Goal: Task Accomplishment & Management: Use online tool/utility

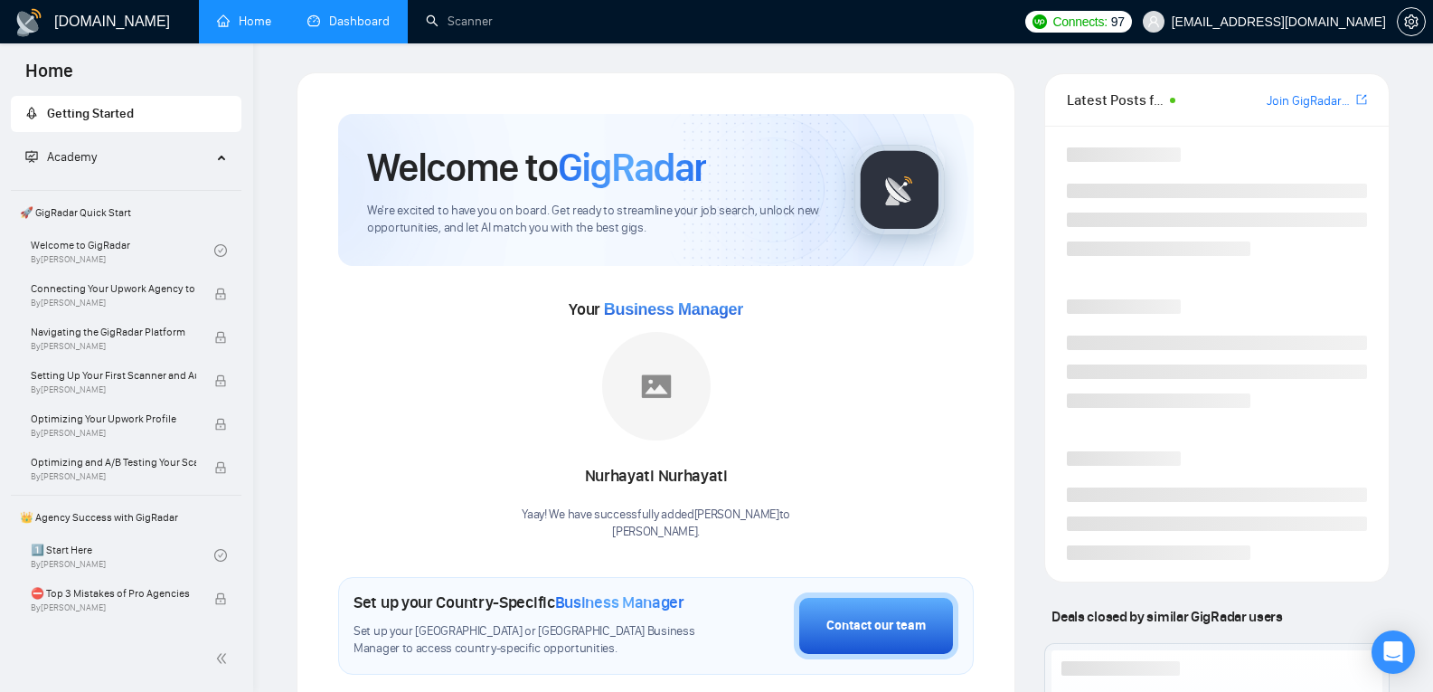
click at [345, 14] on link "Dashboard" at bounding box center [348, 21] width 82 height 15
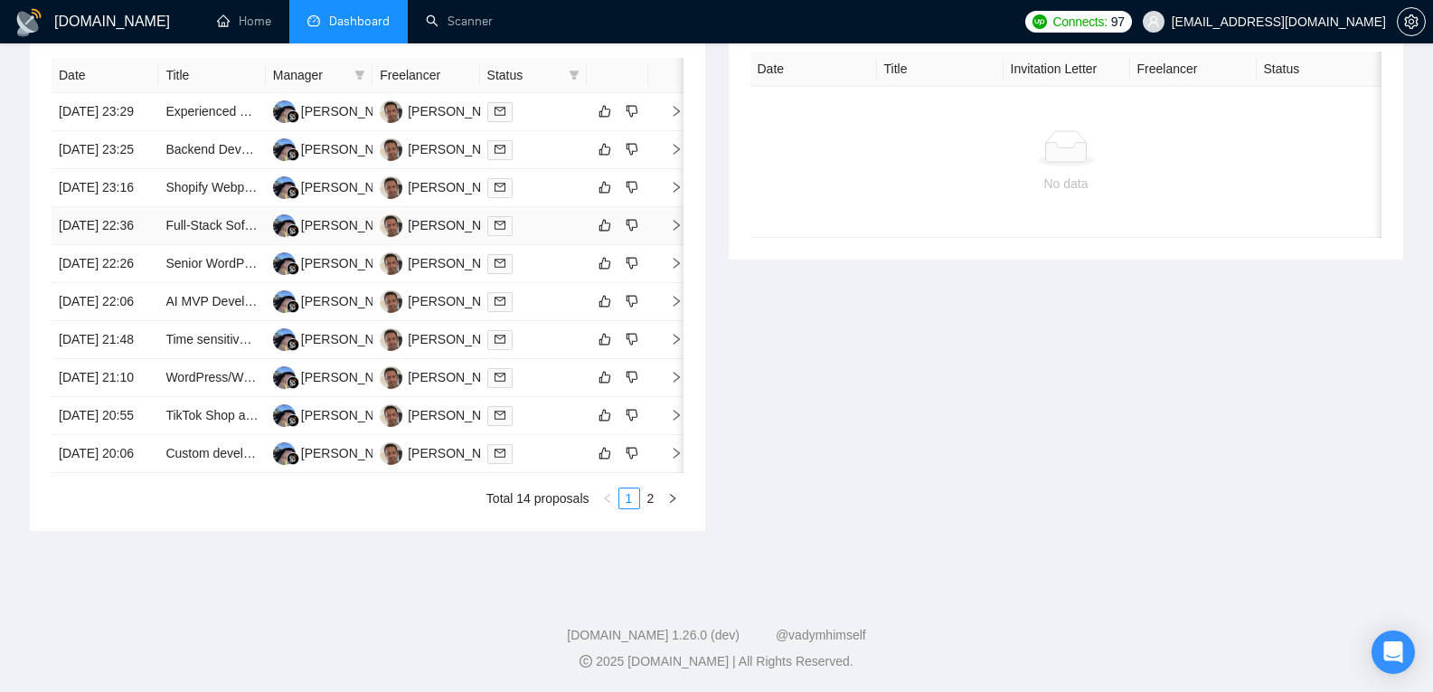
scroll to position [680, 0]
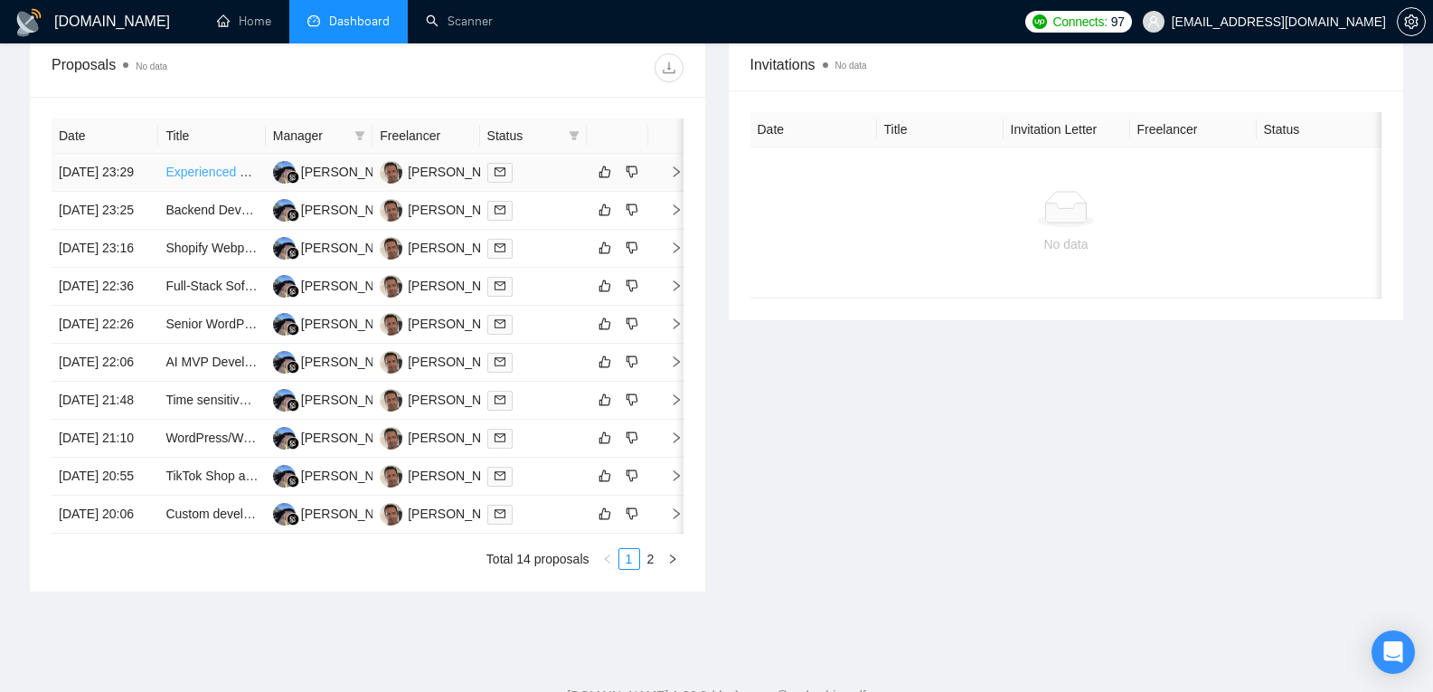
click at [221, 172] on link "Experienced WordPress UX/UI Designer & Branding Partner for Family-Friendly Dis…" at bounding box center [443, 172] width 557 height 14
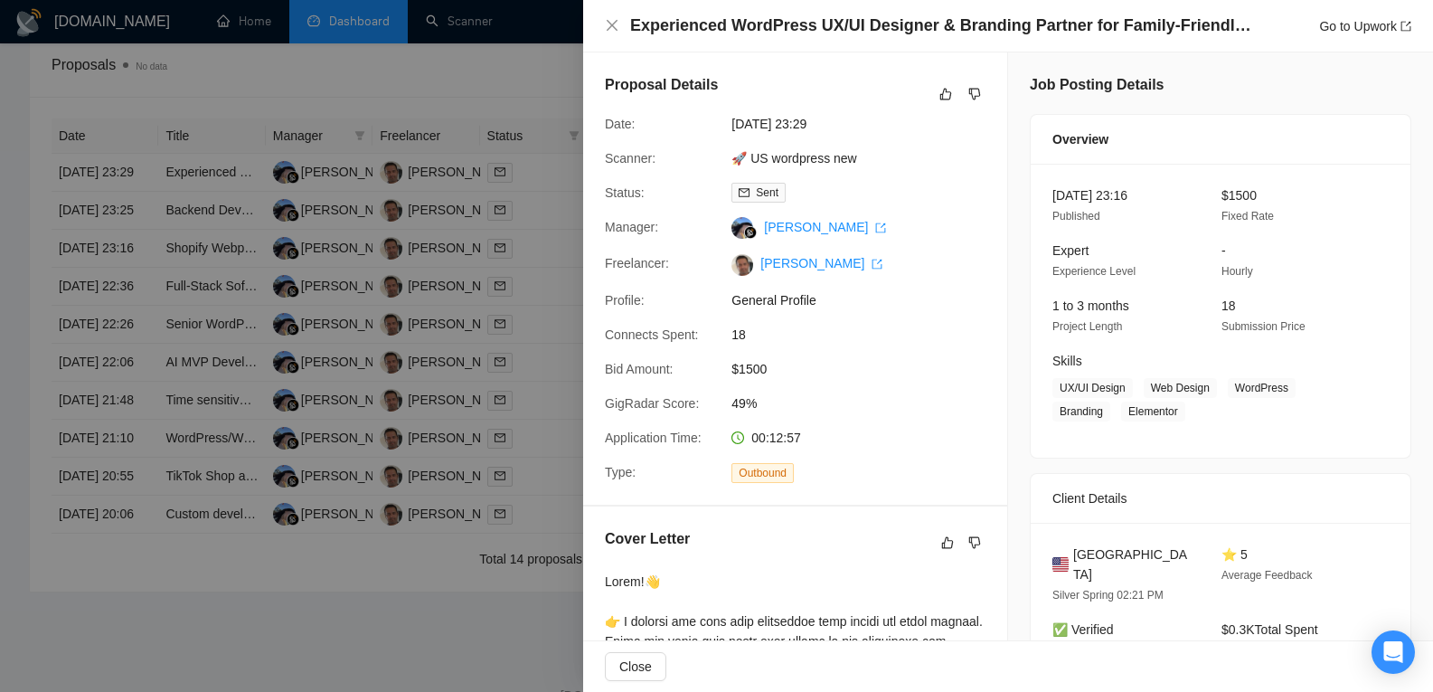
click at [236, 300] on div at bounding box center [716, 346] width 1433 height 692
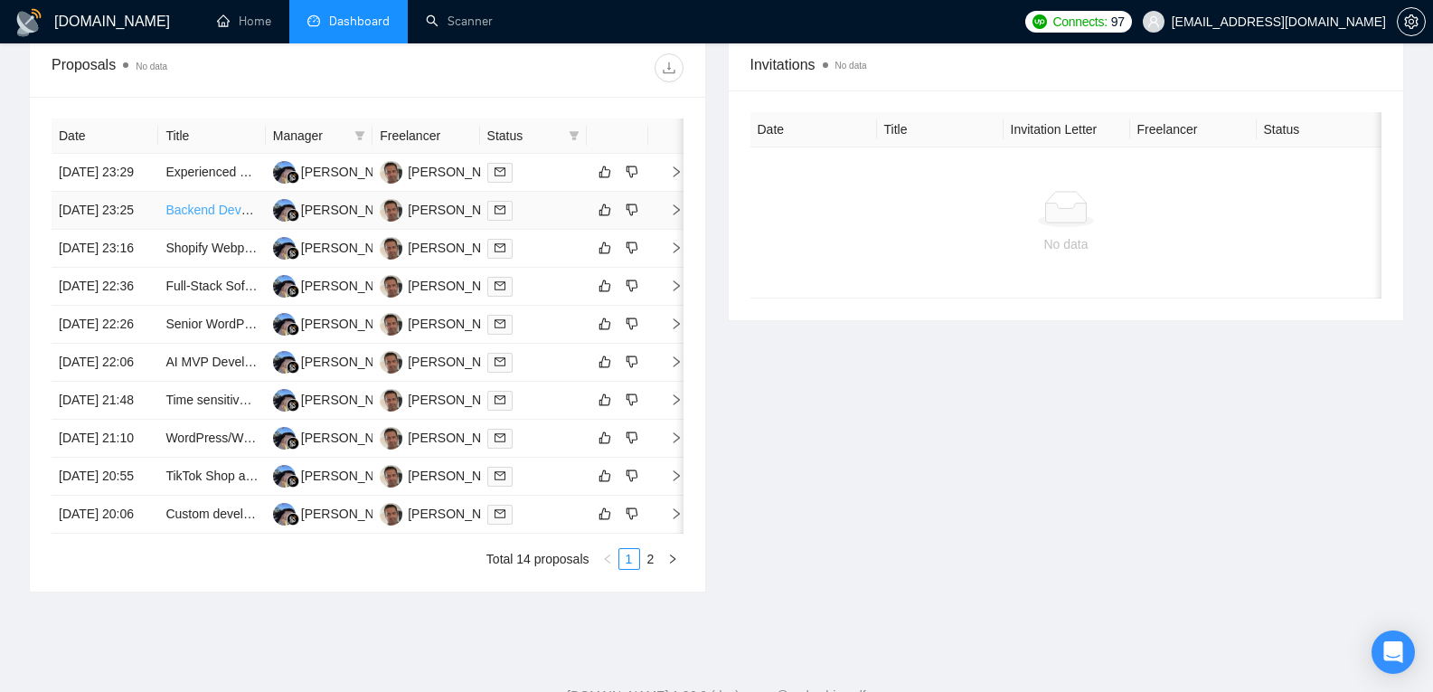
click at [218, 217] on link "Backend Developer for Brokk AI" at bounding box center [254, 210] width 179 height 14
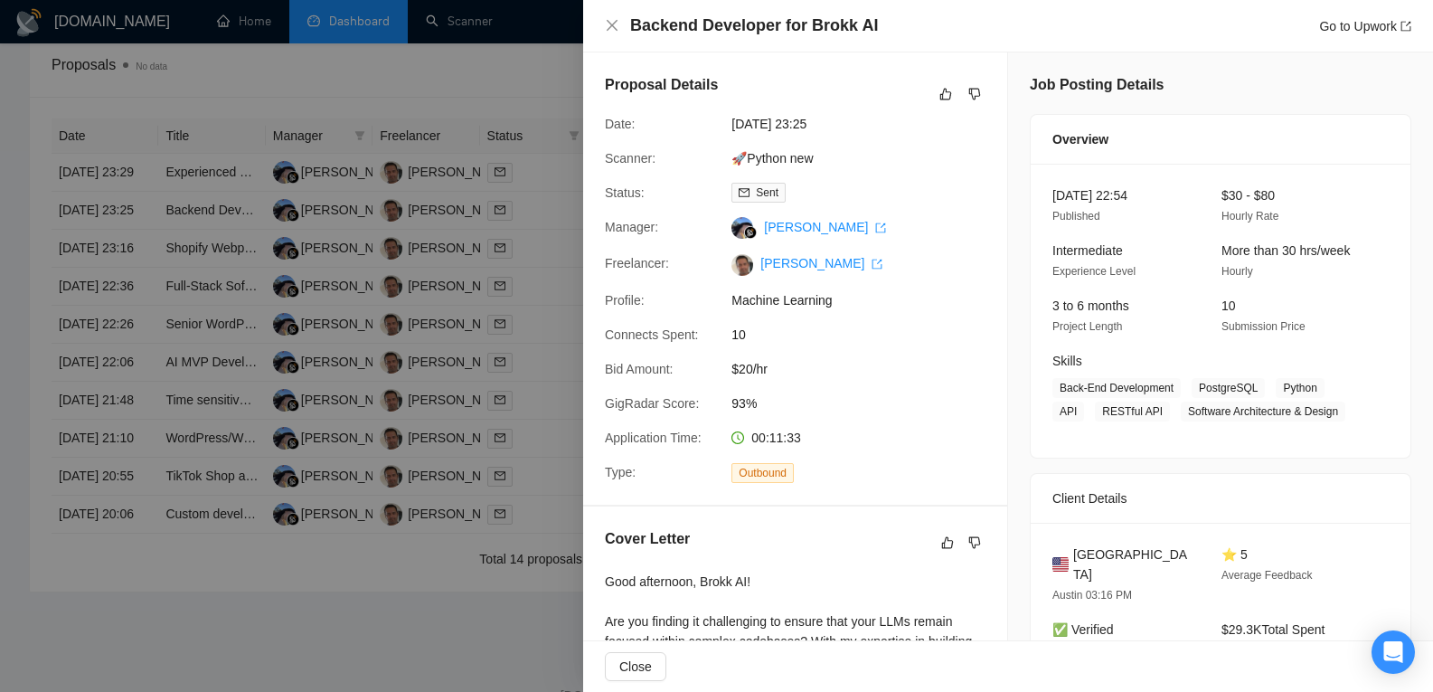
click at [195, 303] on div at bounding box center [716, 346] width 1433 height 692
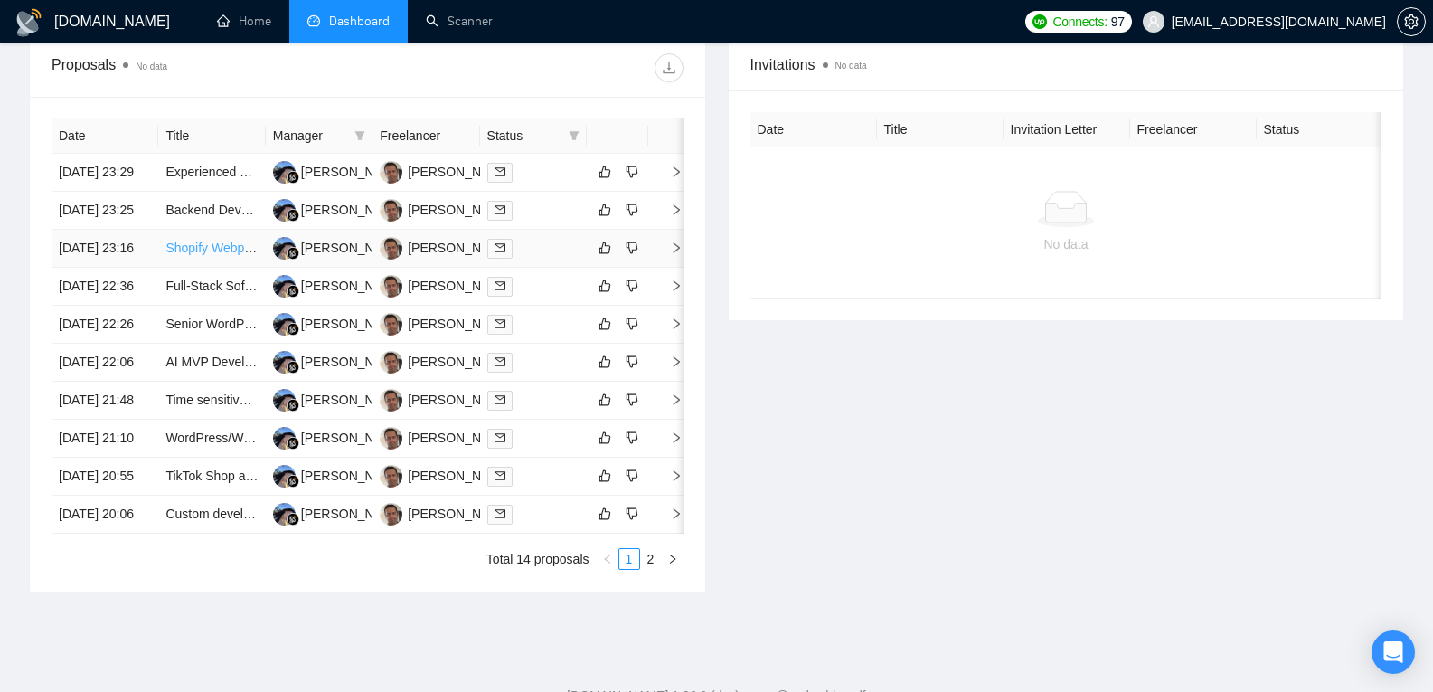
click at [212, 255] on link "Shopify Webpage Redesign for Restaurant Merchandise & Live Lobster Orders" at bounding box center [386, 247] width 443 height 14
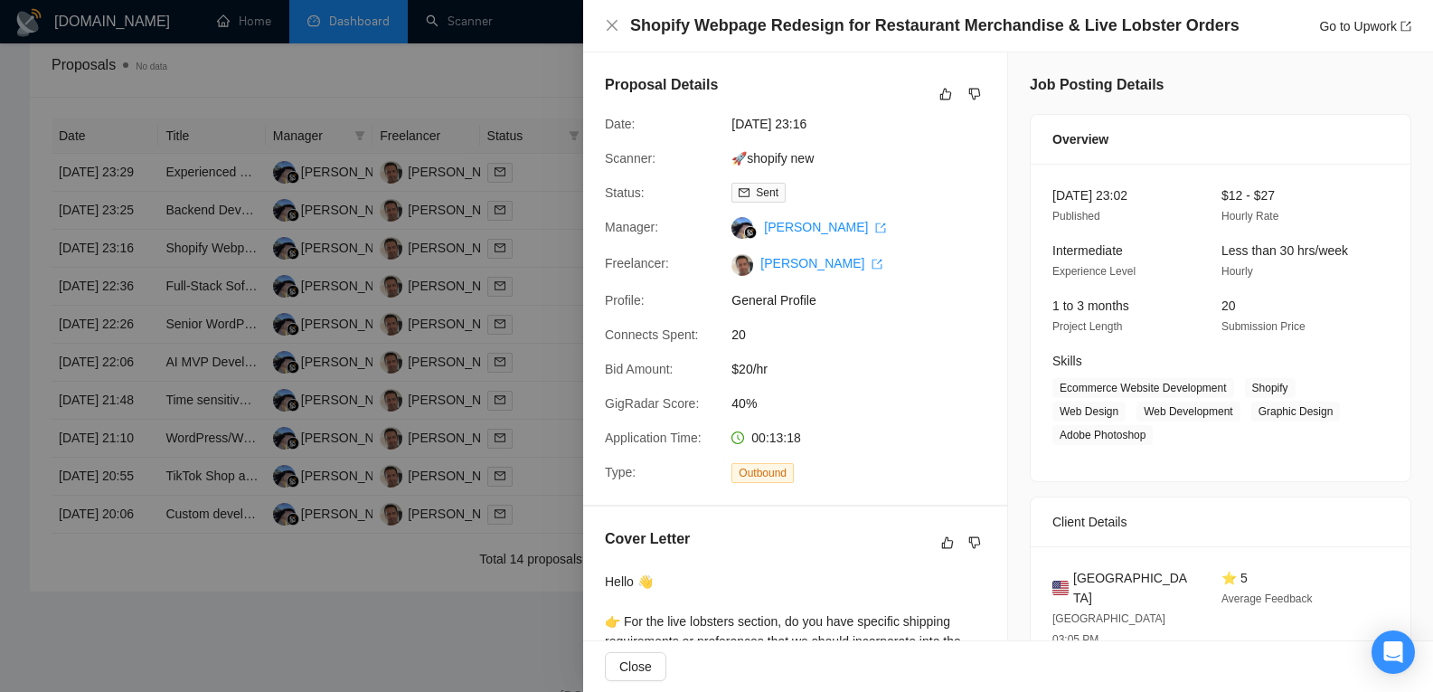
click at [203, 336] on div at bounding box center [716, 346] width 1433 height 692
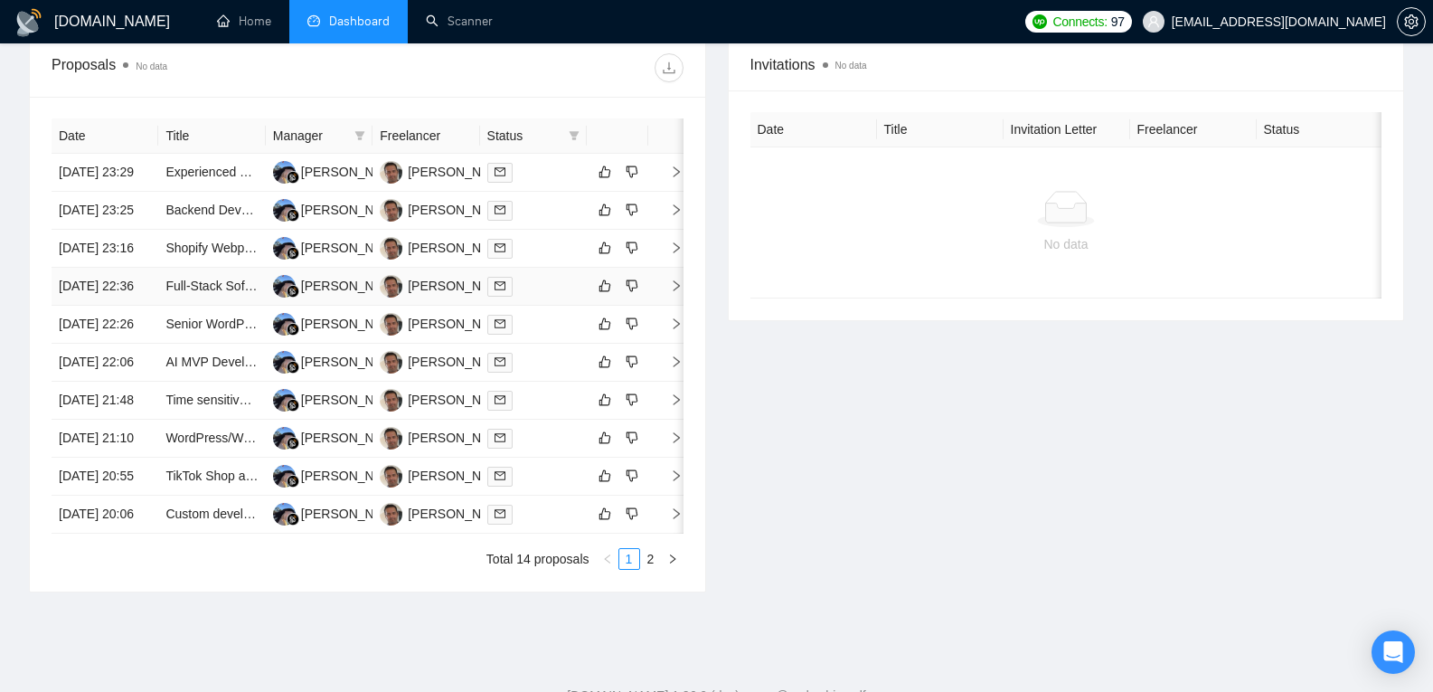
click at [203, 293] on link "Full-Stack Software Engineer for Next.js + Nest.js Web App" at bounding box center [331, 285] width 332 height 14
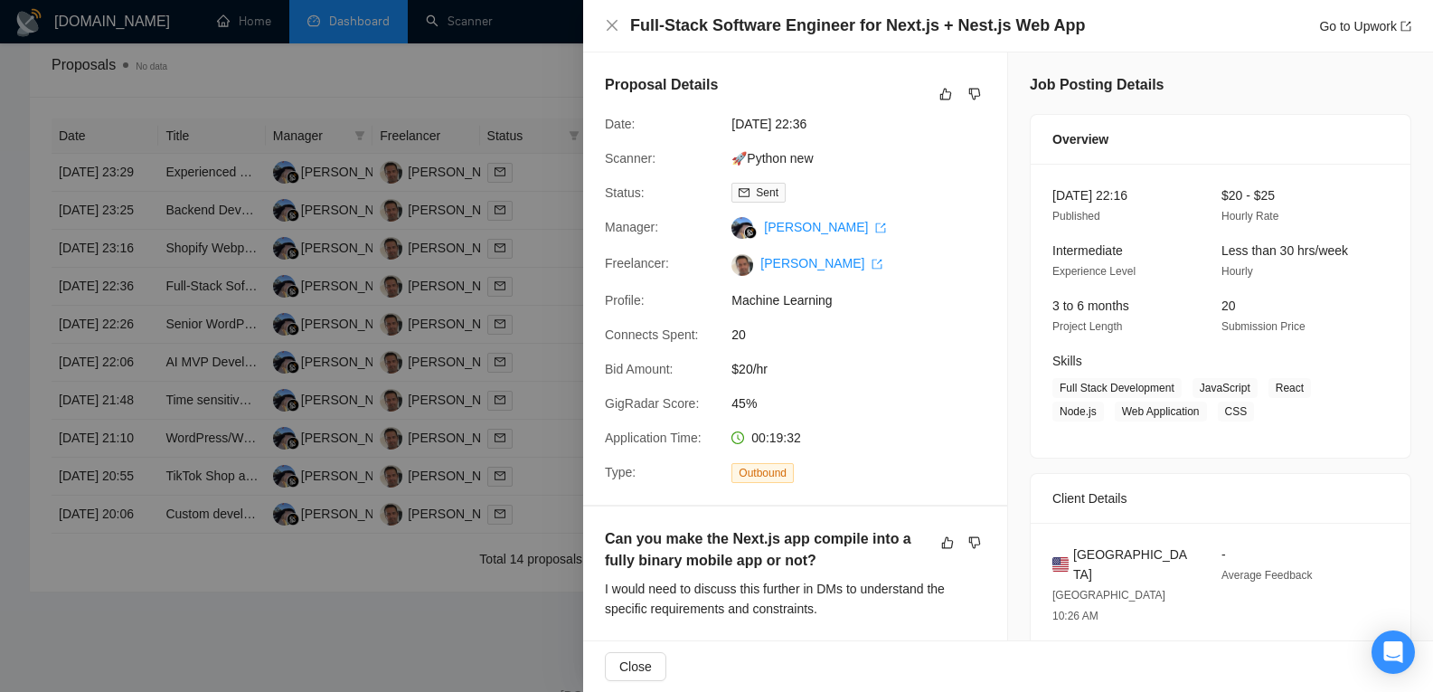
click at [200, 379] on div at bounding box center [716, 346] width 1433 height 692
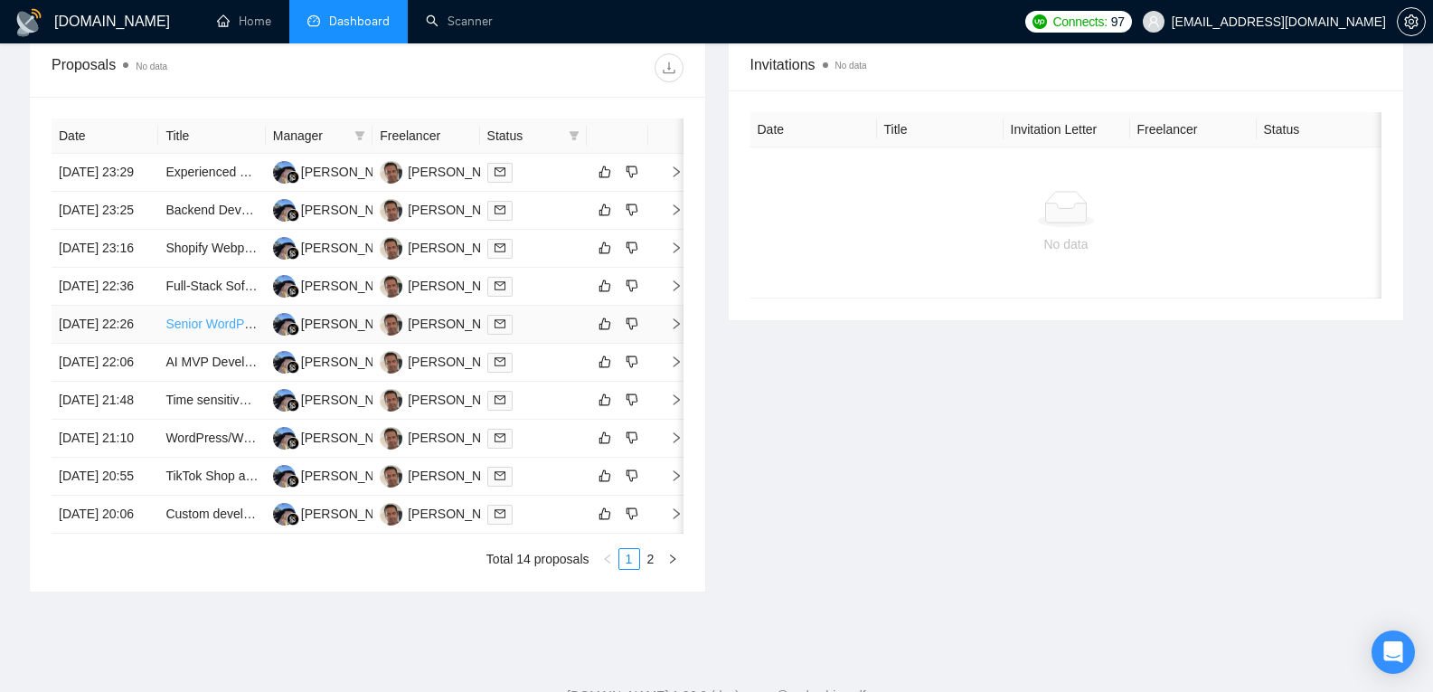
click at [200, 331] on link "Senior WordPress Developer" at bounding box center [247, 323] width 164 height 14
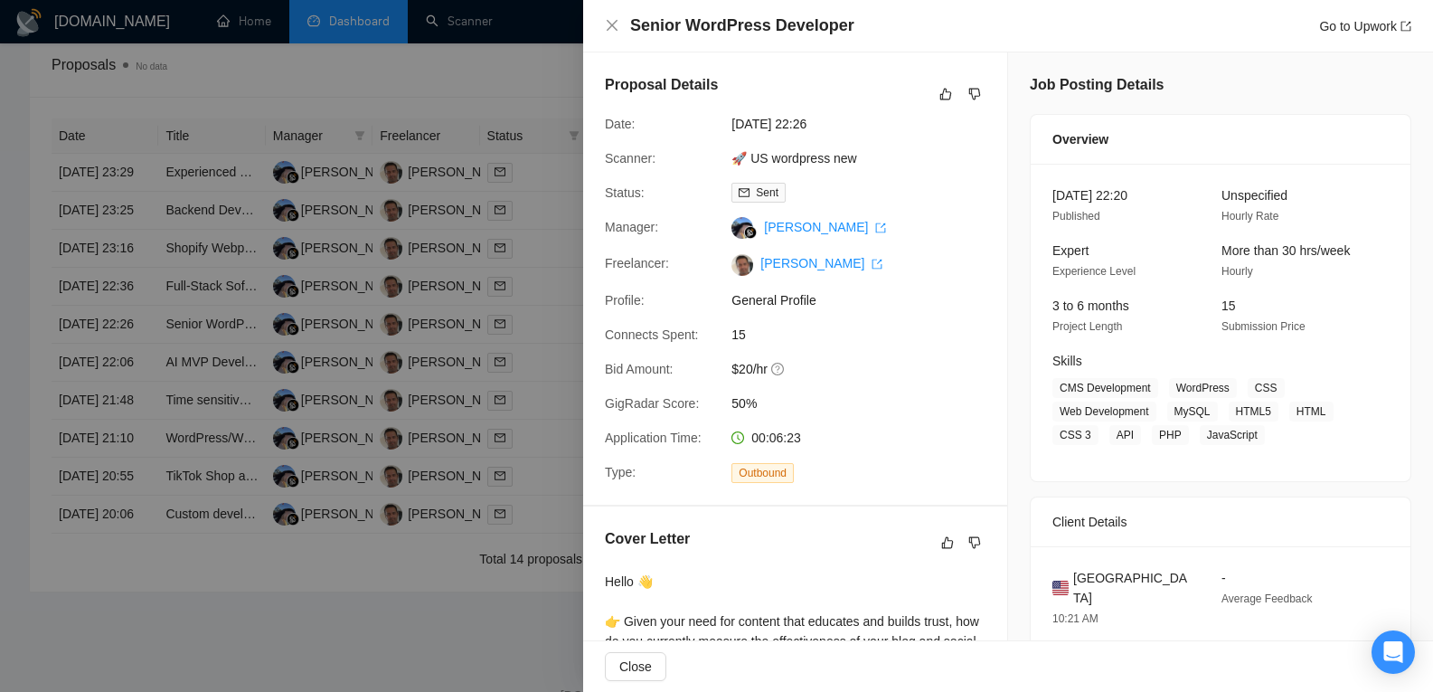
click at [199, 451] on div at bounding box center [716, 346] width 1433 height 692
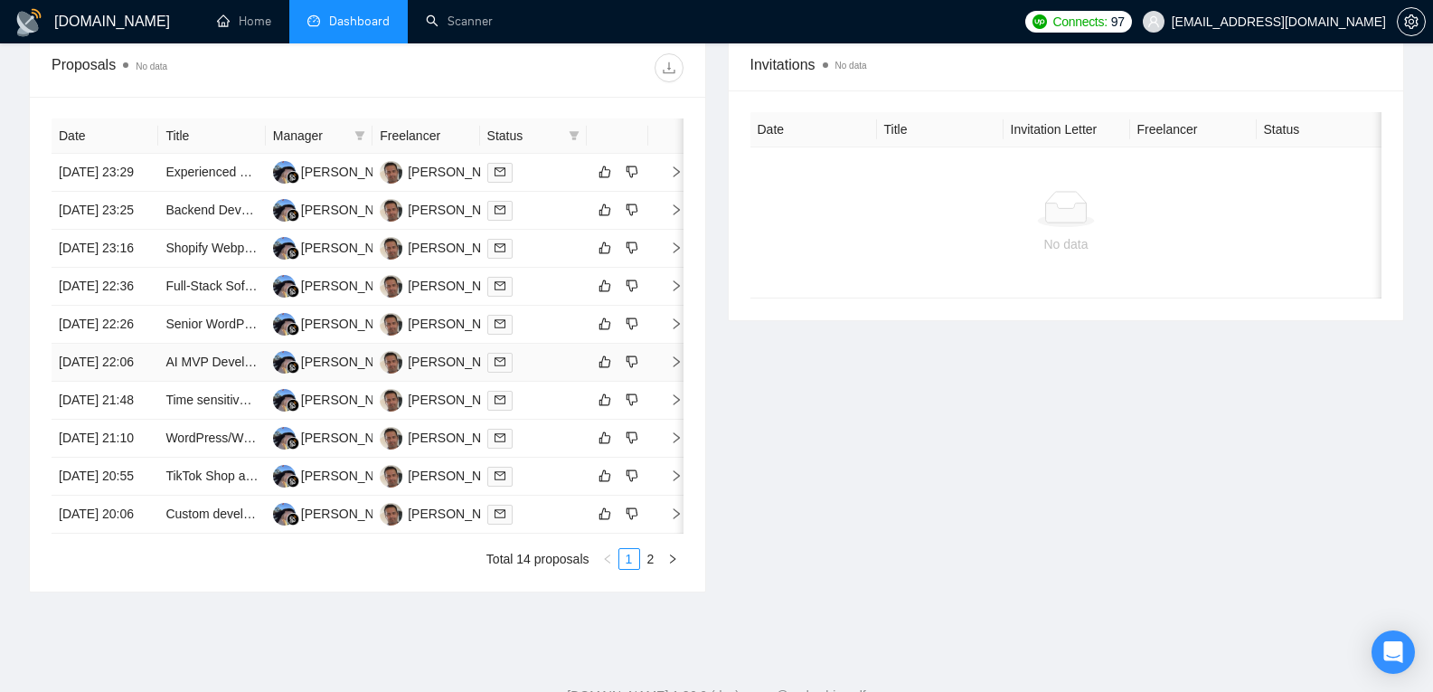
click at [199, 369] on link "AI MVP Development Project Contract" at bounding box center [272, 361] width 215 height 14
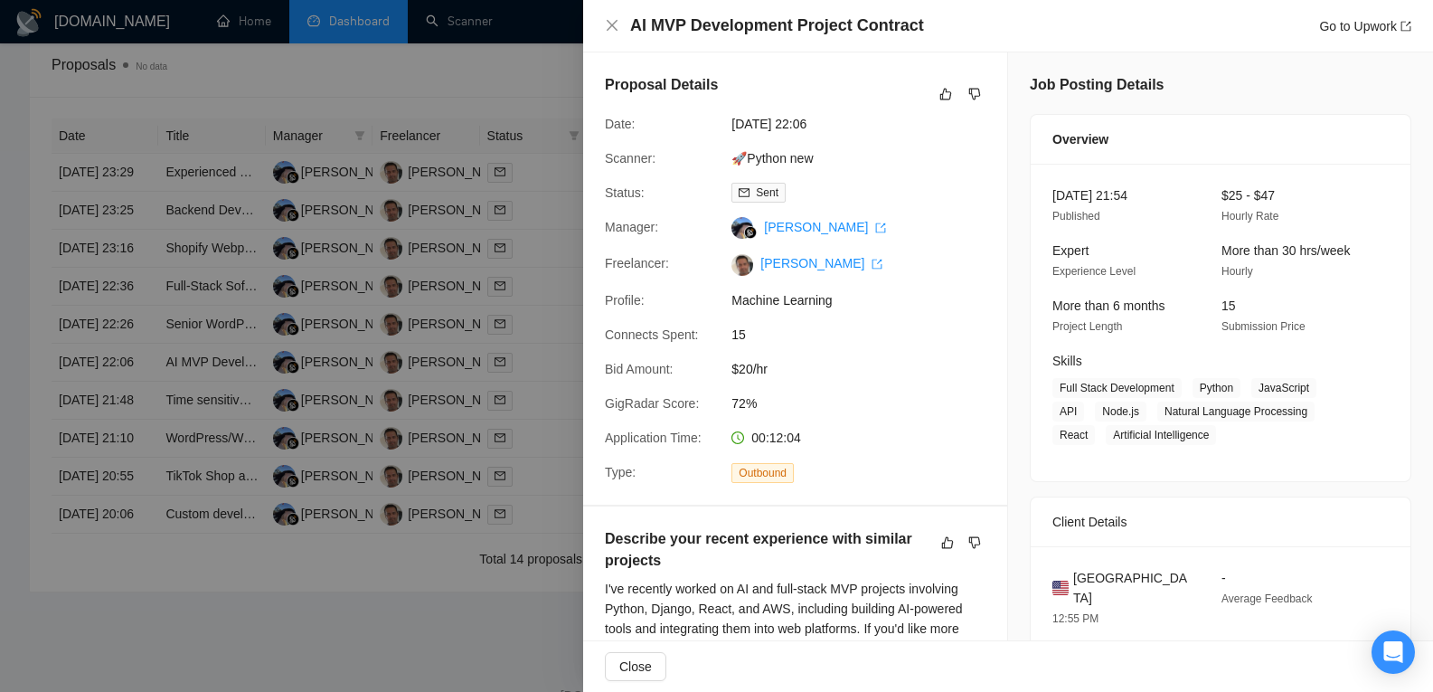
click at [203, 508] on div at bounding box center [716, 346] width 1433 height 692
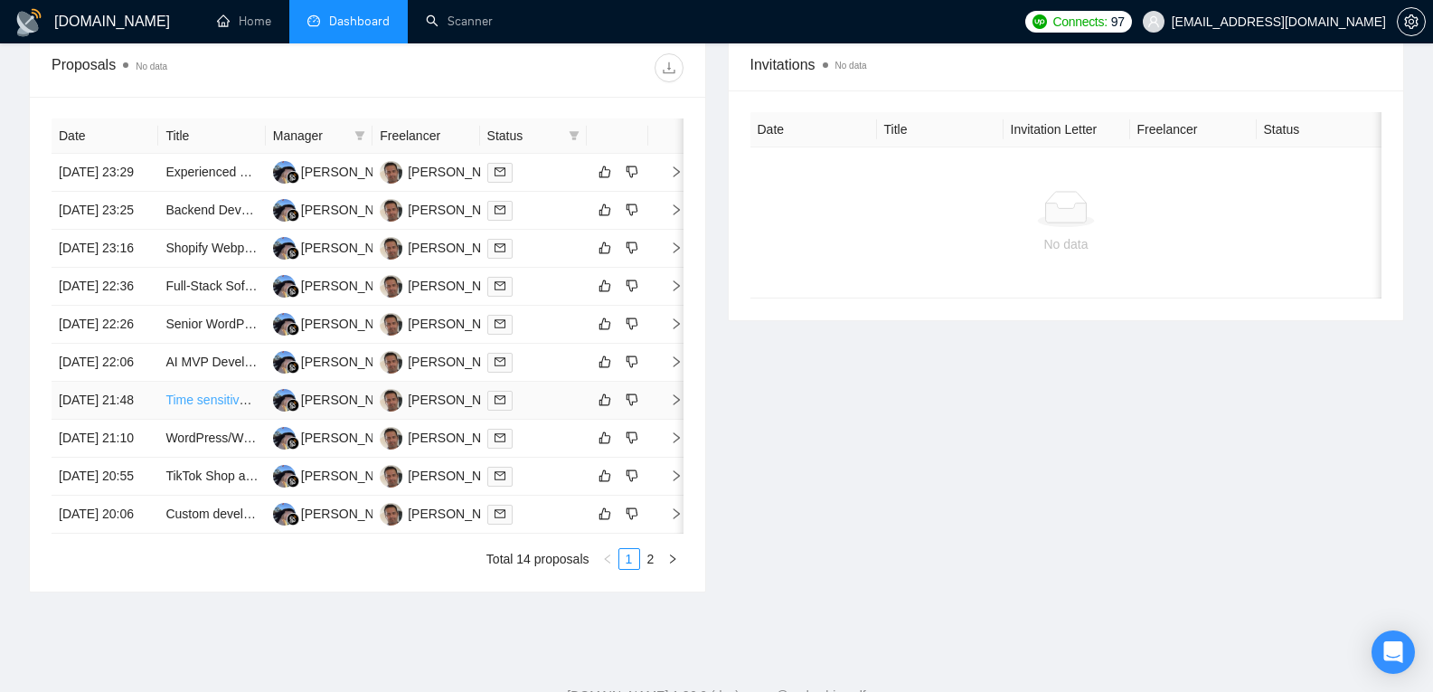
click at [203, 407] on link "Time sensitive: Webflow + DNS Expert — Fix Namecheap Domain Verification" at bounding box center [384, 399] width 438 height 14
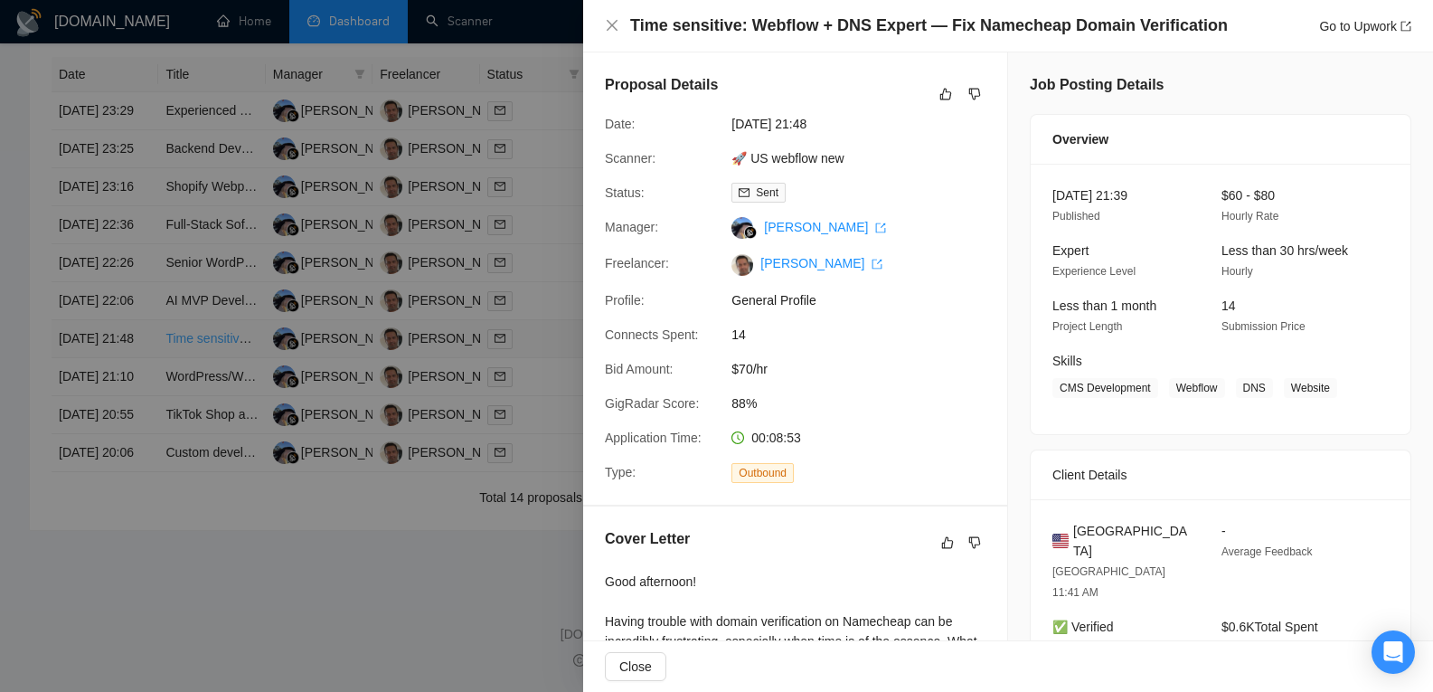
scroll to position [774, 0]
click at [207, 472] on div at bounding box center [716, 346] width 1433 height 692
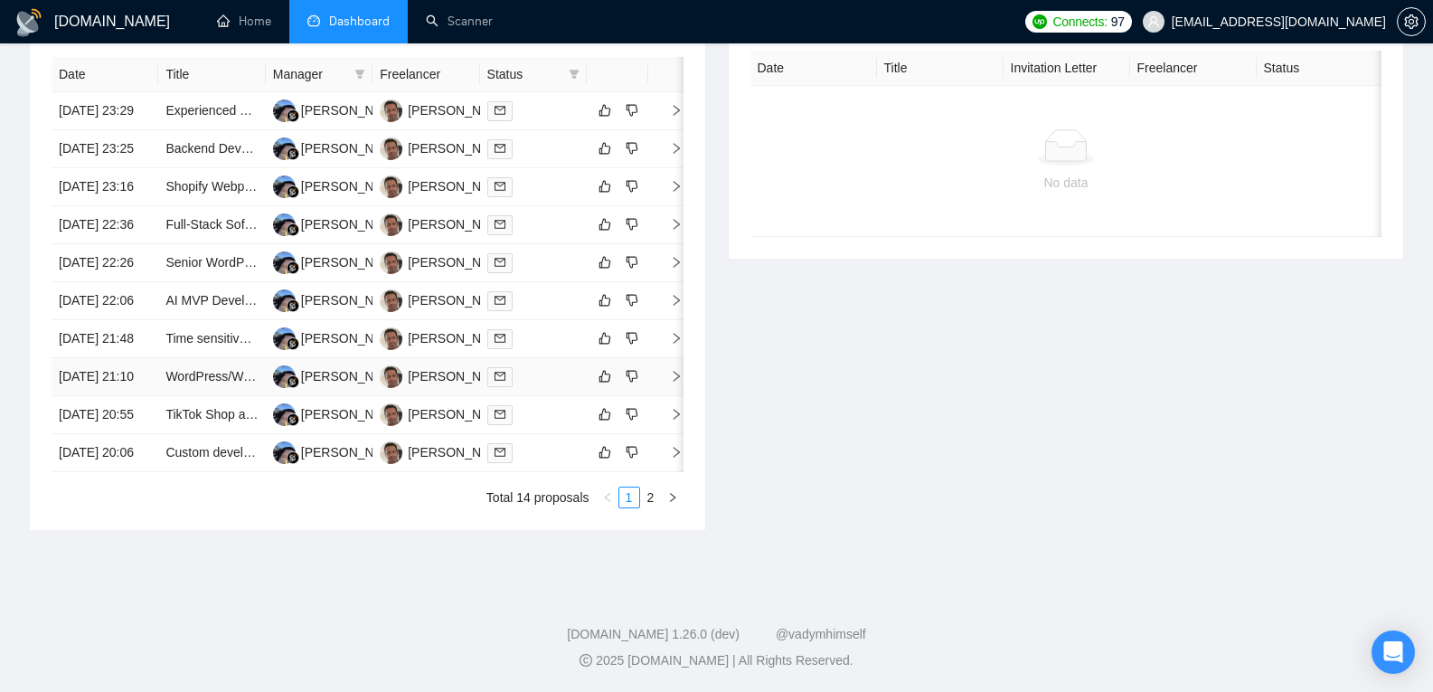
click at [207, 383] on link "WordPress/WooCommerce Development for Education Training Module" at bounding box center [366, 376] width 403 height 14
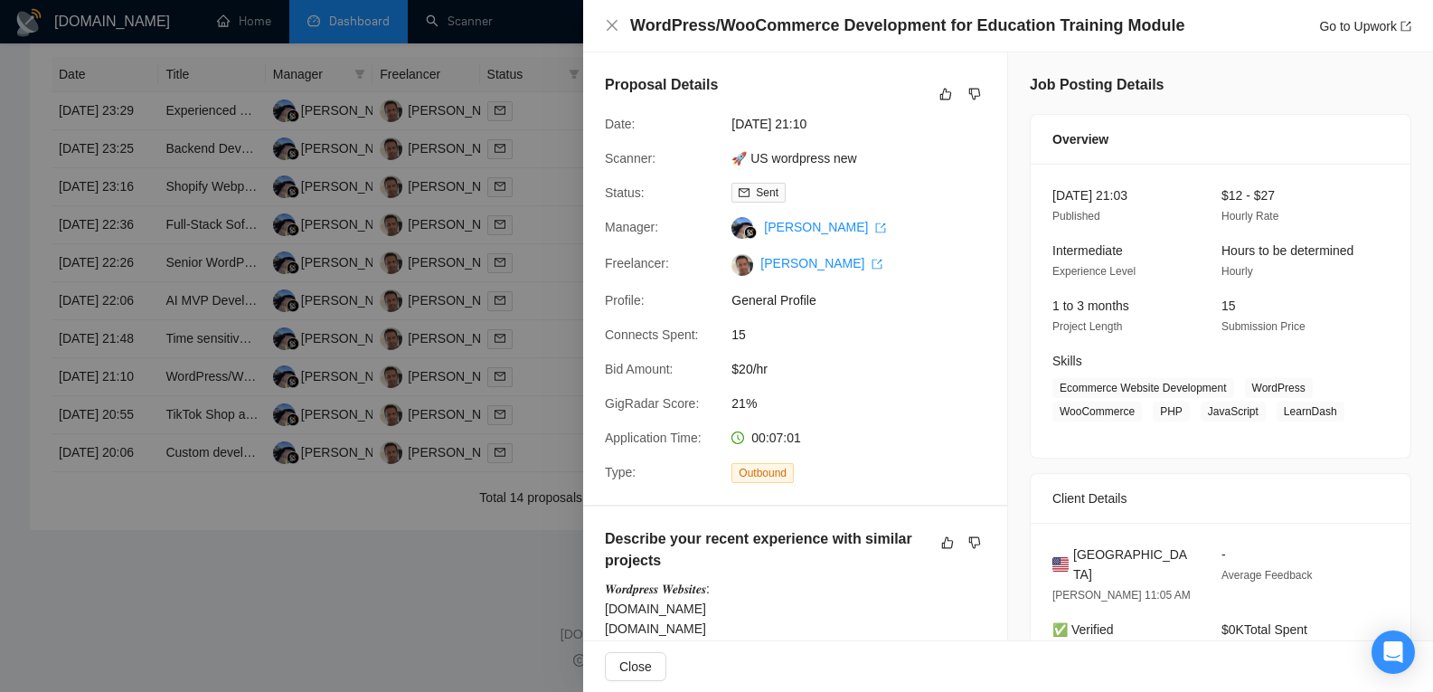
click at [196, 528] on div at bounding box center [716, 346] width 1433 height 692
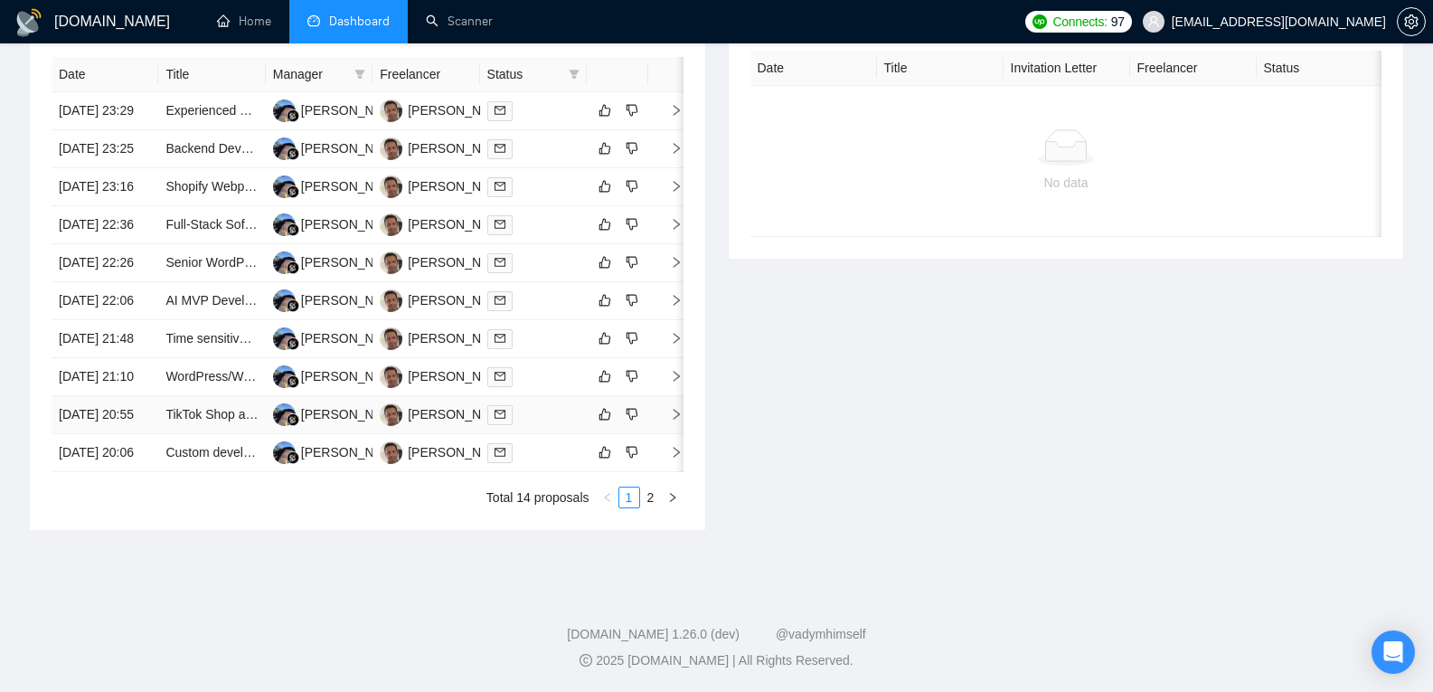
click at [196, 421] on link "TikTok Shop and Shopify Integration Specialist" at bounding box center [295, 414] width 260 height 14
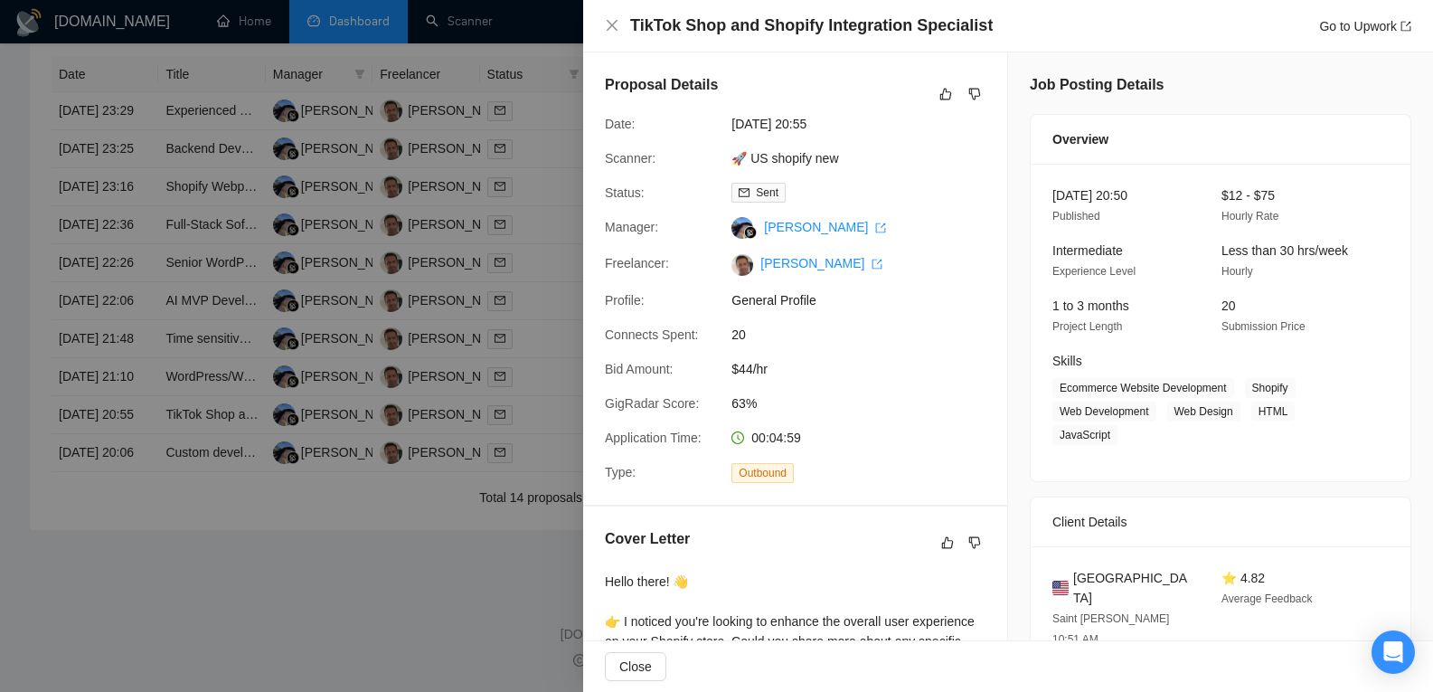
click at [193, 584] on div at bounding box center [716, 346] width 1433 height 692
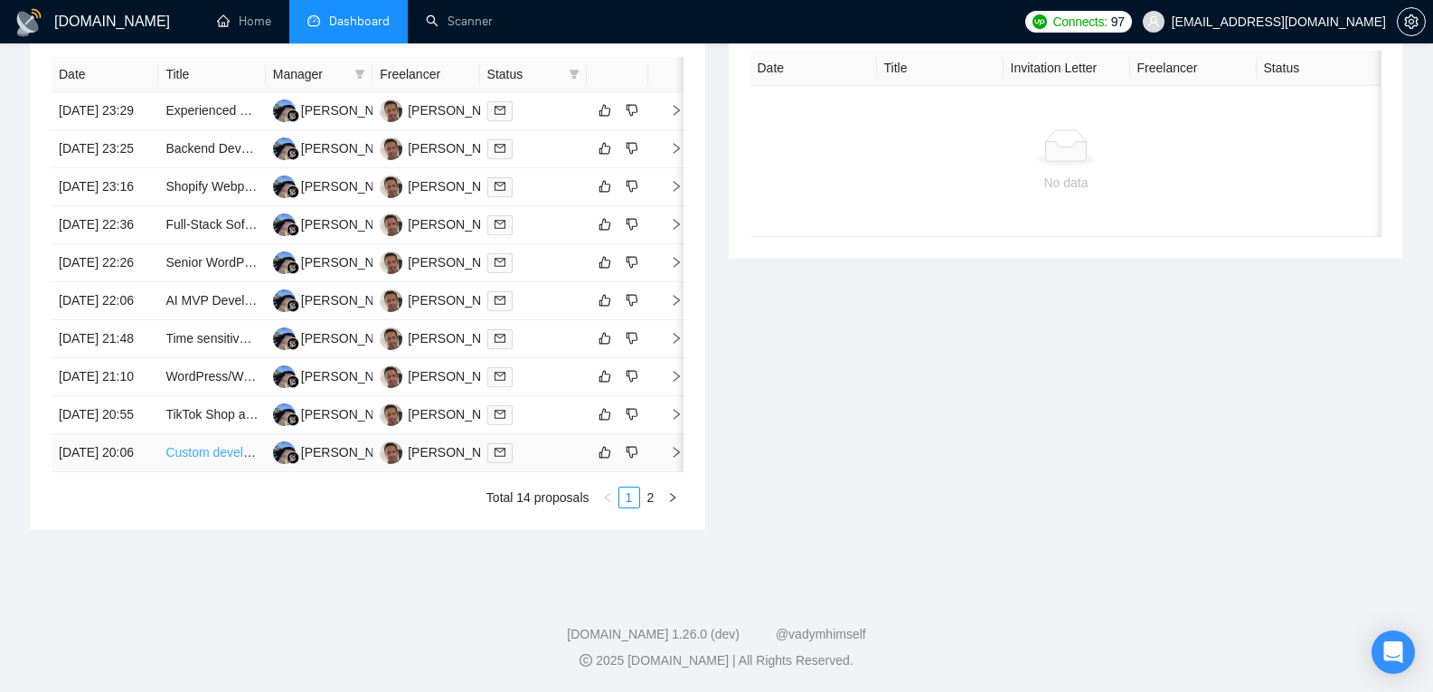
click at [204, 459] on link "Custom development in Shopify" at bounding box center [254, 452] width 179 height 14
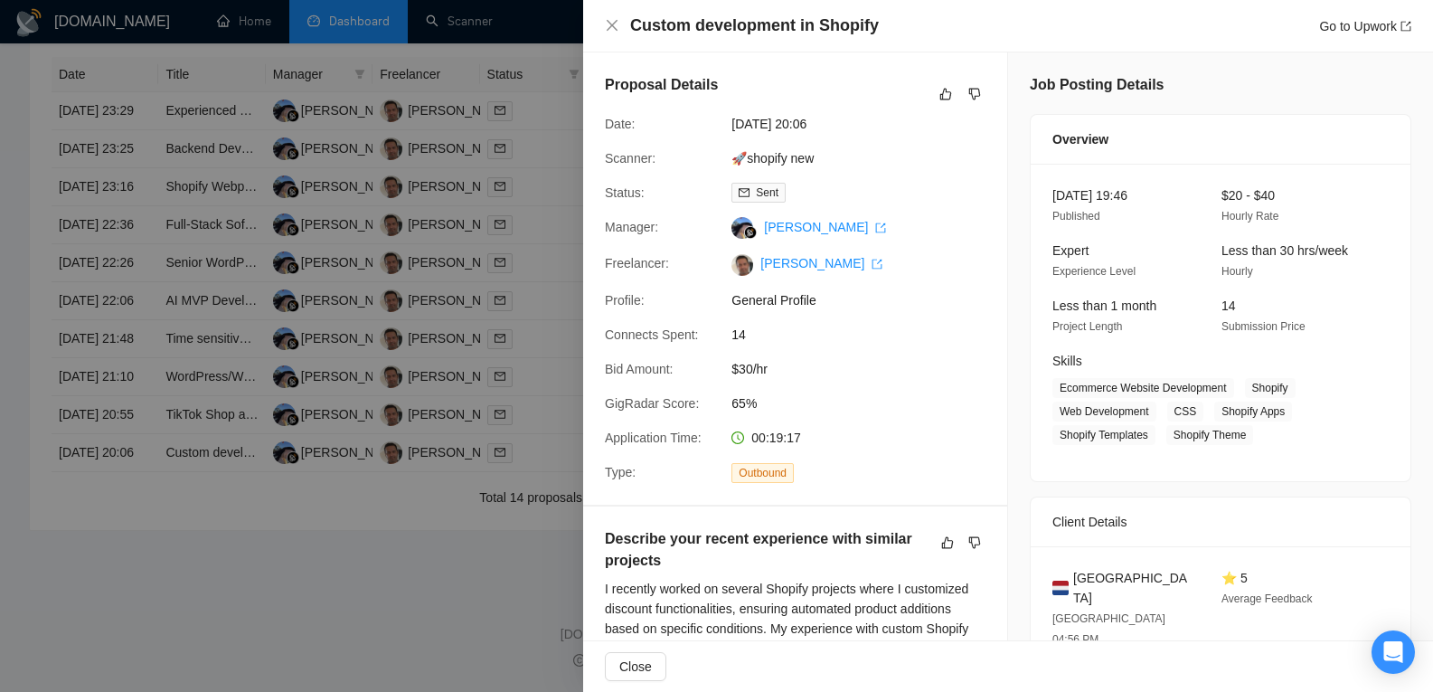
click at [340, 219] on div at bounding box center [716, 346] width 1433 height 692
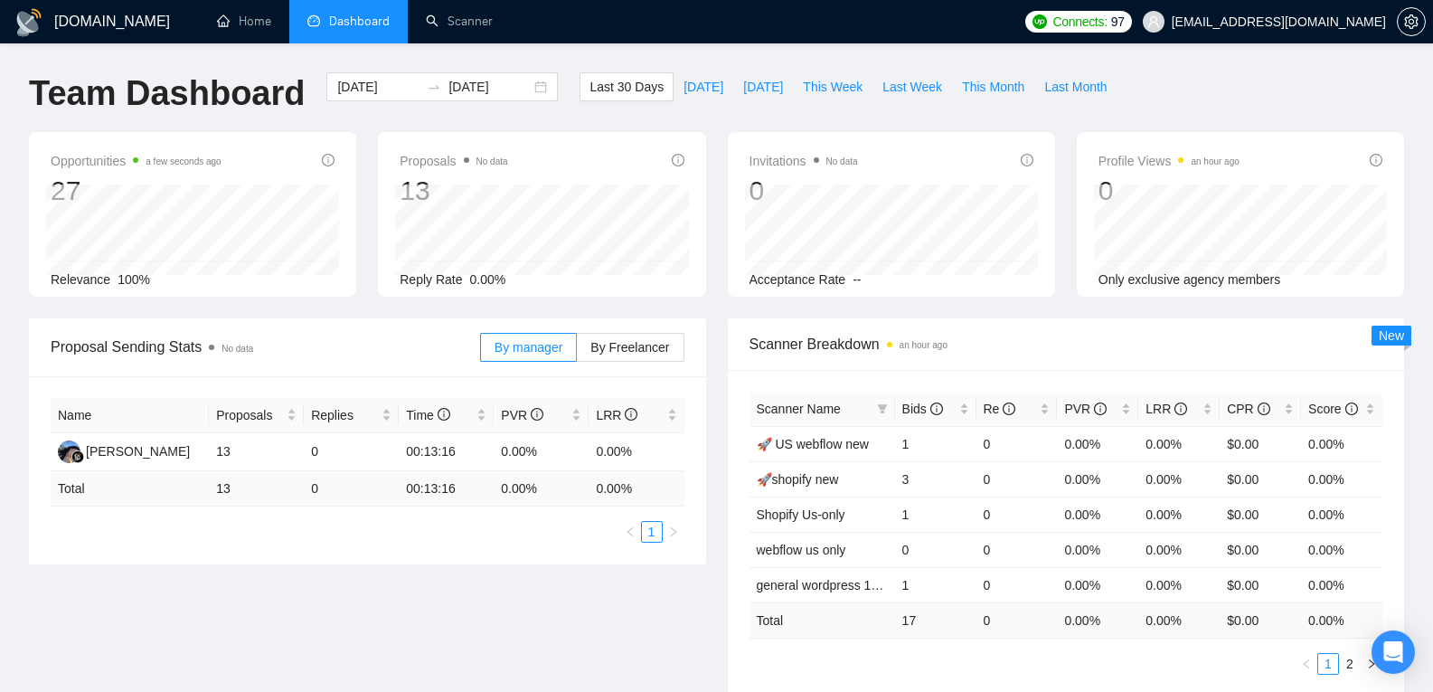
scroll to position [927, 0]
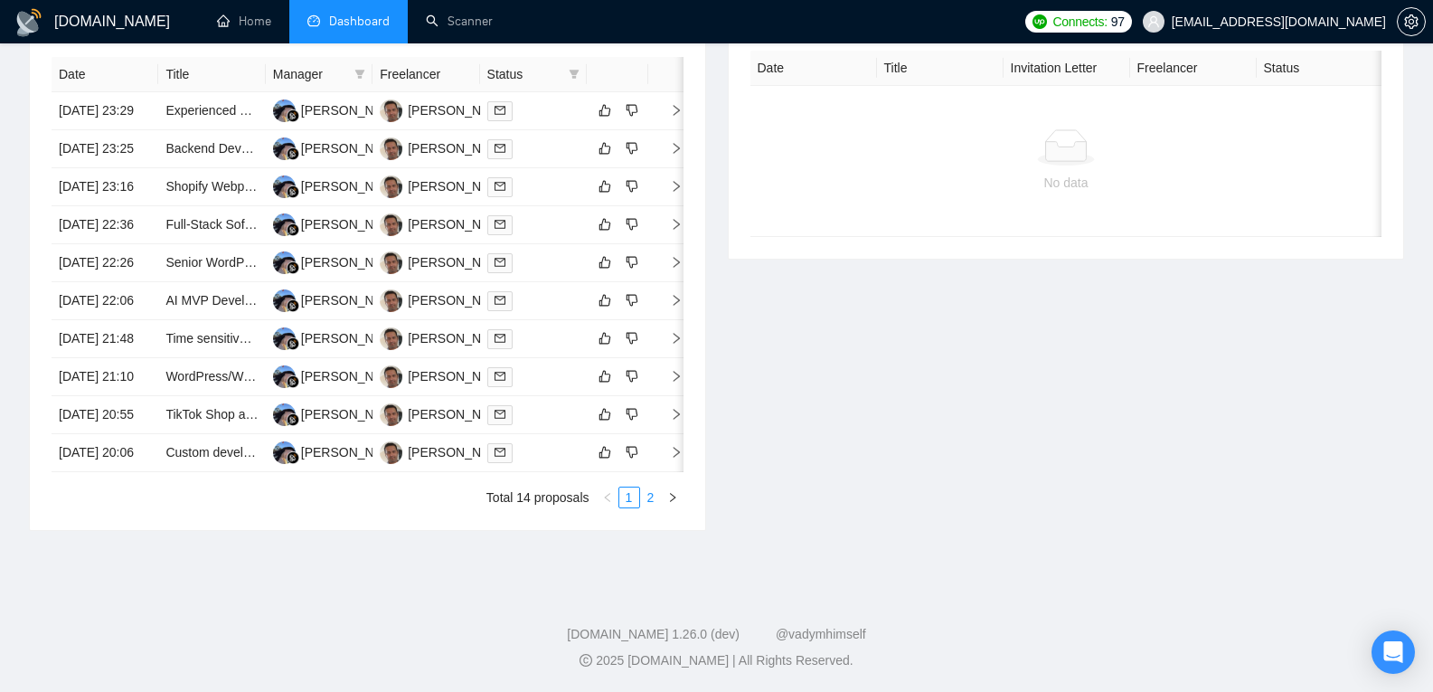
click at [650, 502] on link "2" at bounding box center [651, 497] width 20 height 20
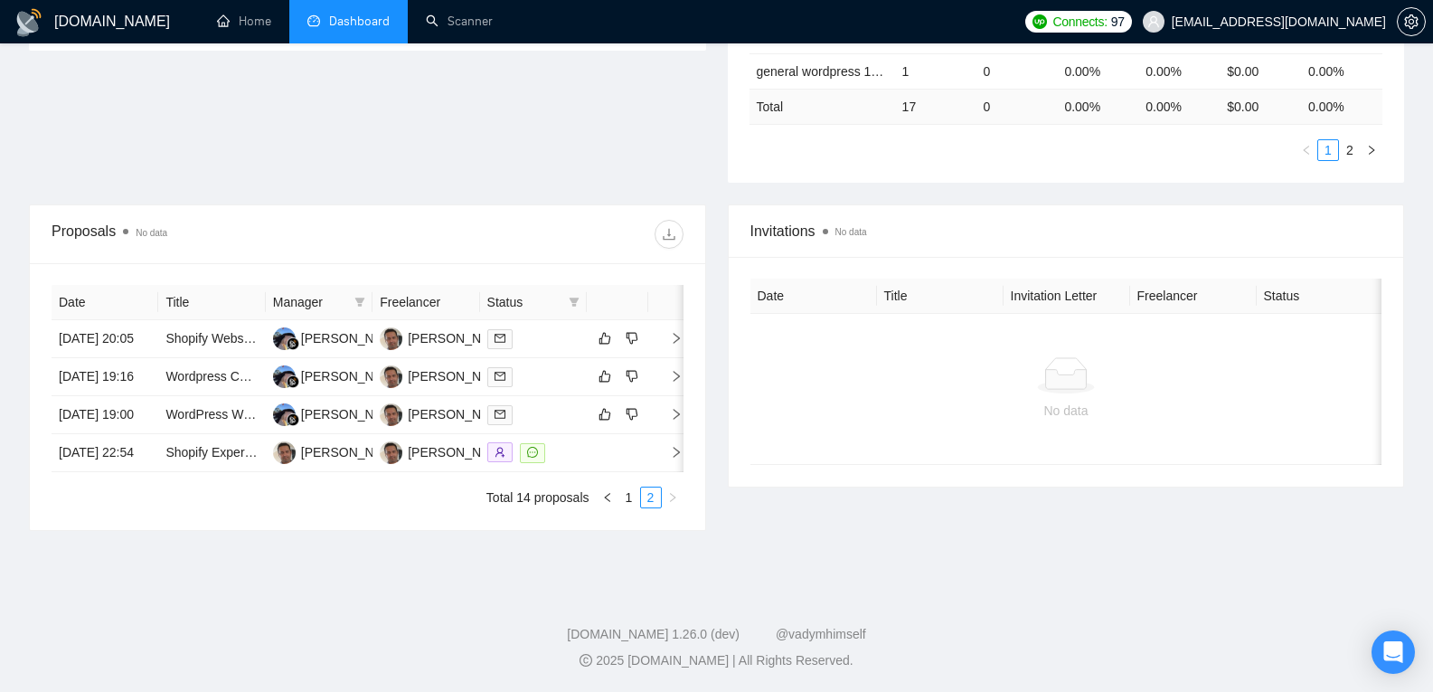
scroll to position [596, 0]
click at [235, 331] on link "Shopify Website QA Tester – Pre-Launch Functional Testing" at bounding box center [332, 338] width 335 height 14
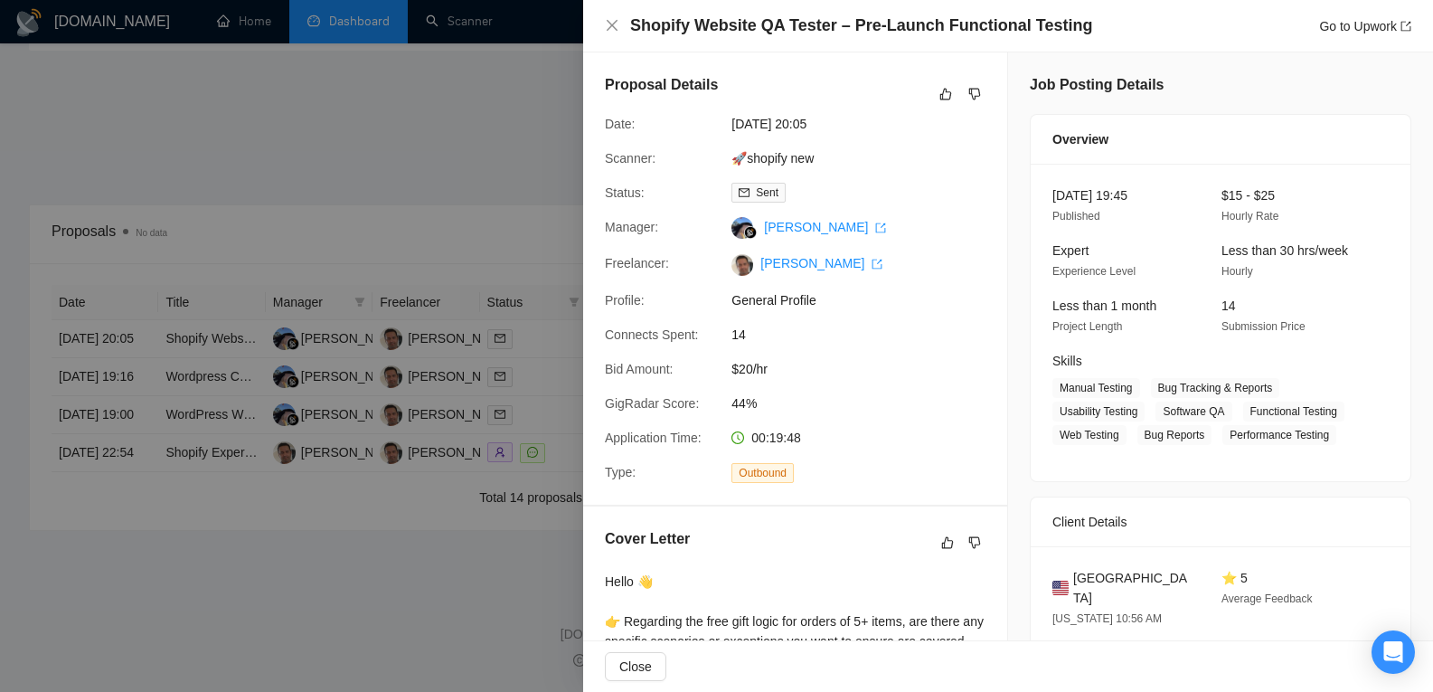
click at [231, 296] on div at bounding box center [716, 346] width 1433 height 692
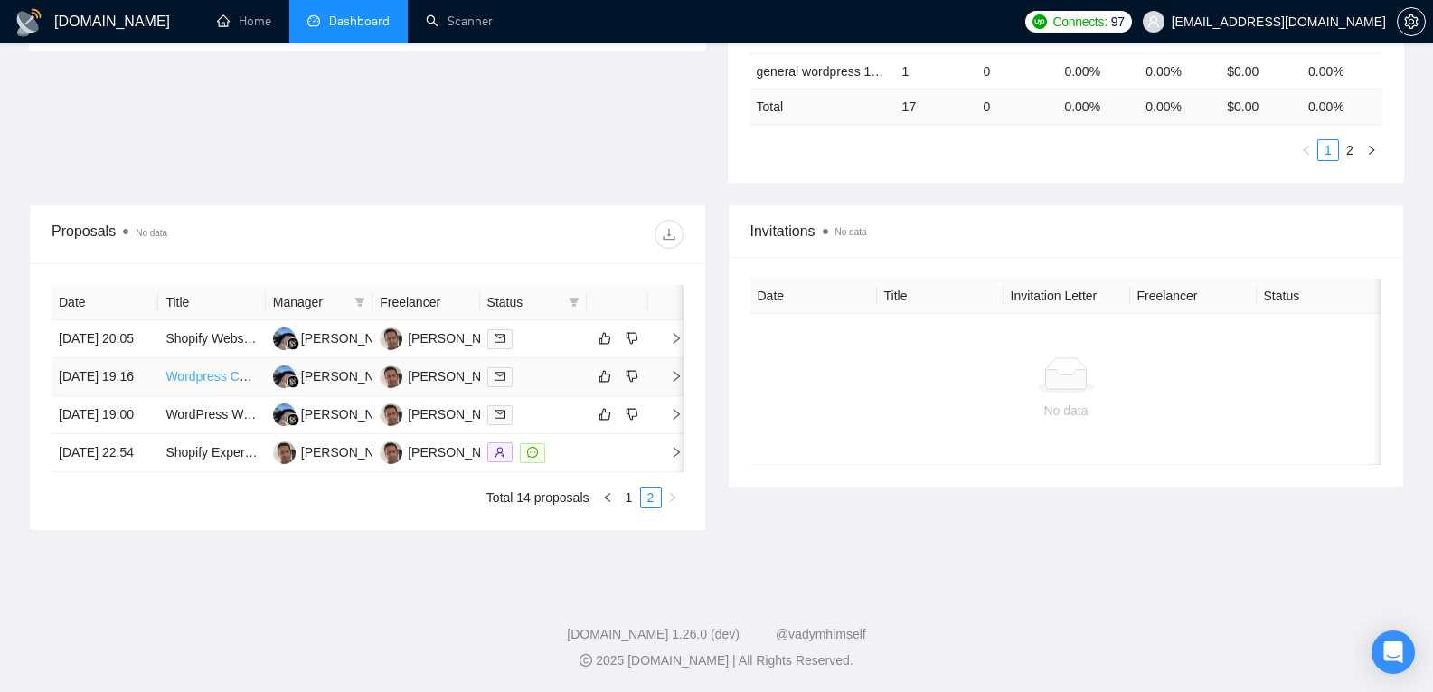
click at [221, 369] on link "Wordpress Consultation Needed" at bounding box center [256, 376] width 183 height 14
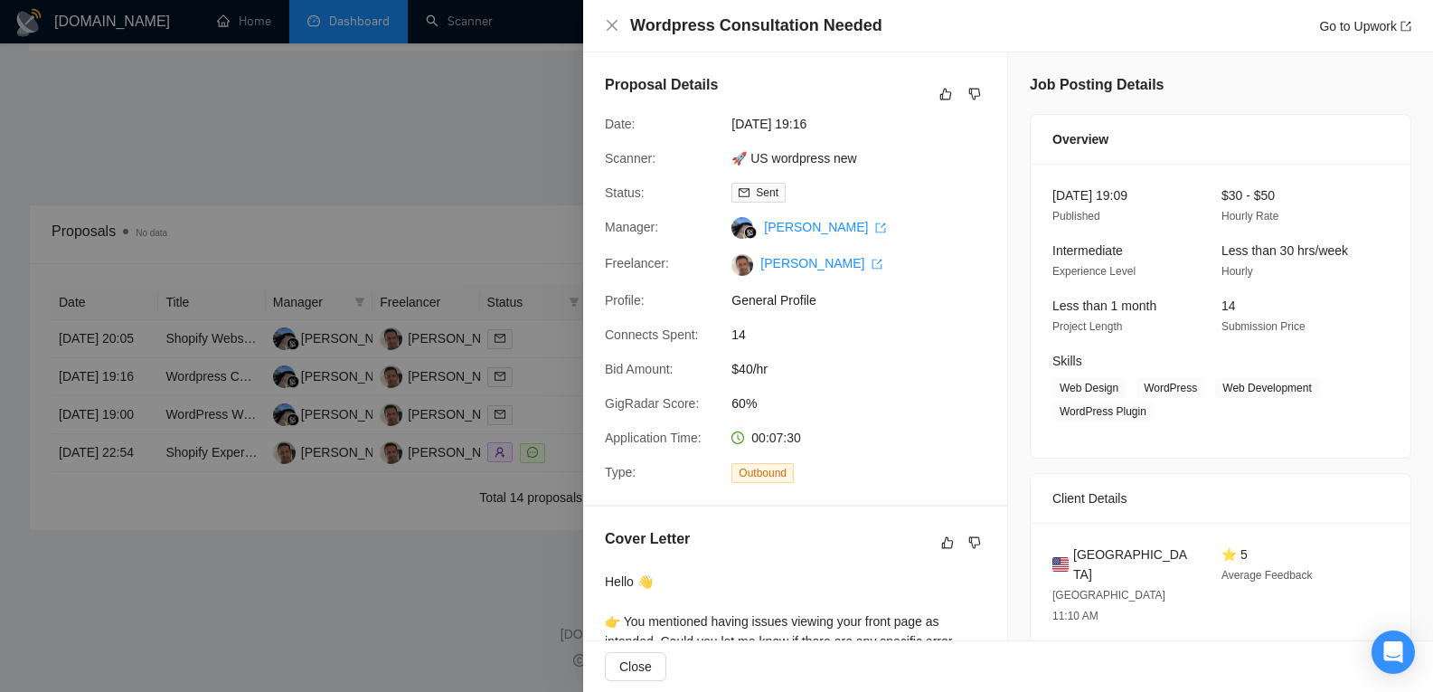
click at [259, 341] on div at bounding box center [716, 346] width 1433 height 692
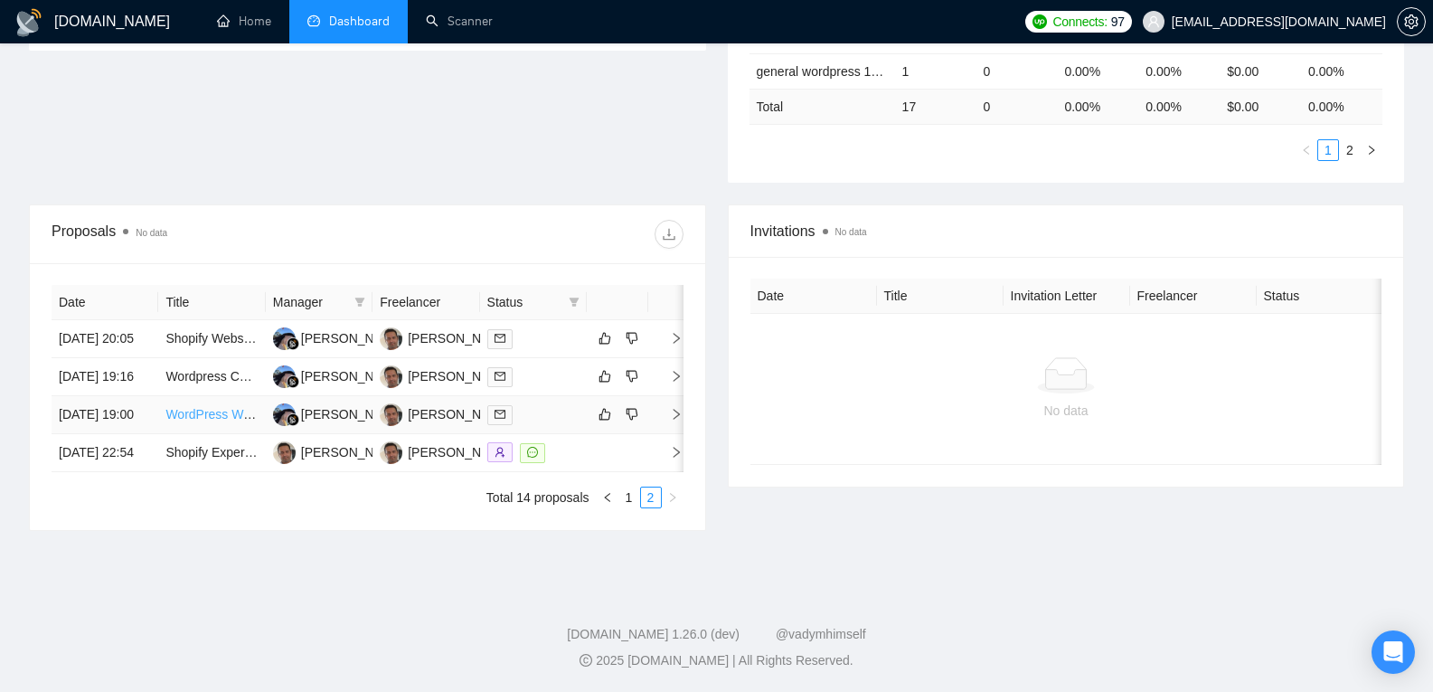
click at [229, 407] on link "WordPress Website Repair and Troubleshooting" at bounding box center [300, 414] width 270 height 14
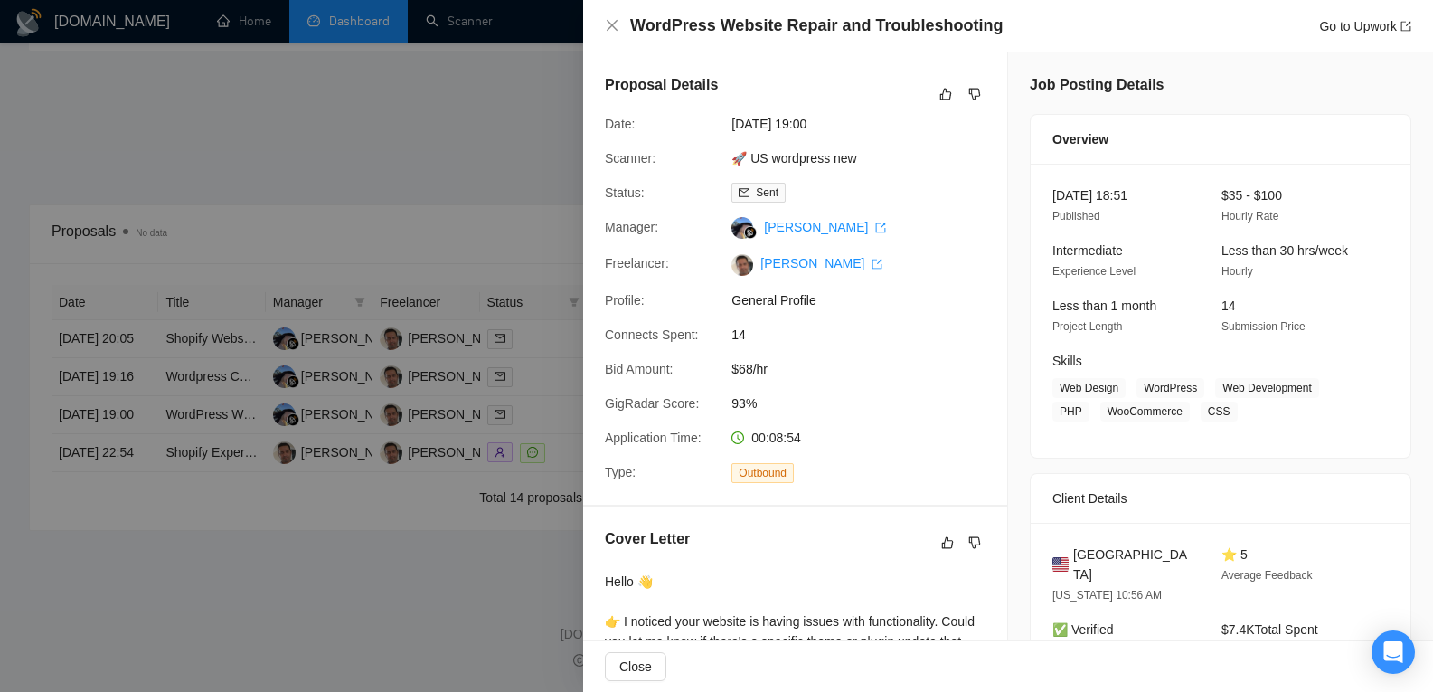
click at [353, 268] on div at bounding box center [716, 346] width 1433 height 692
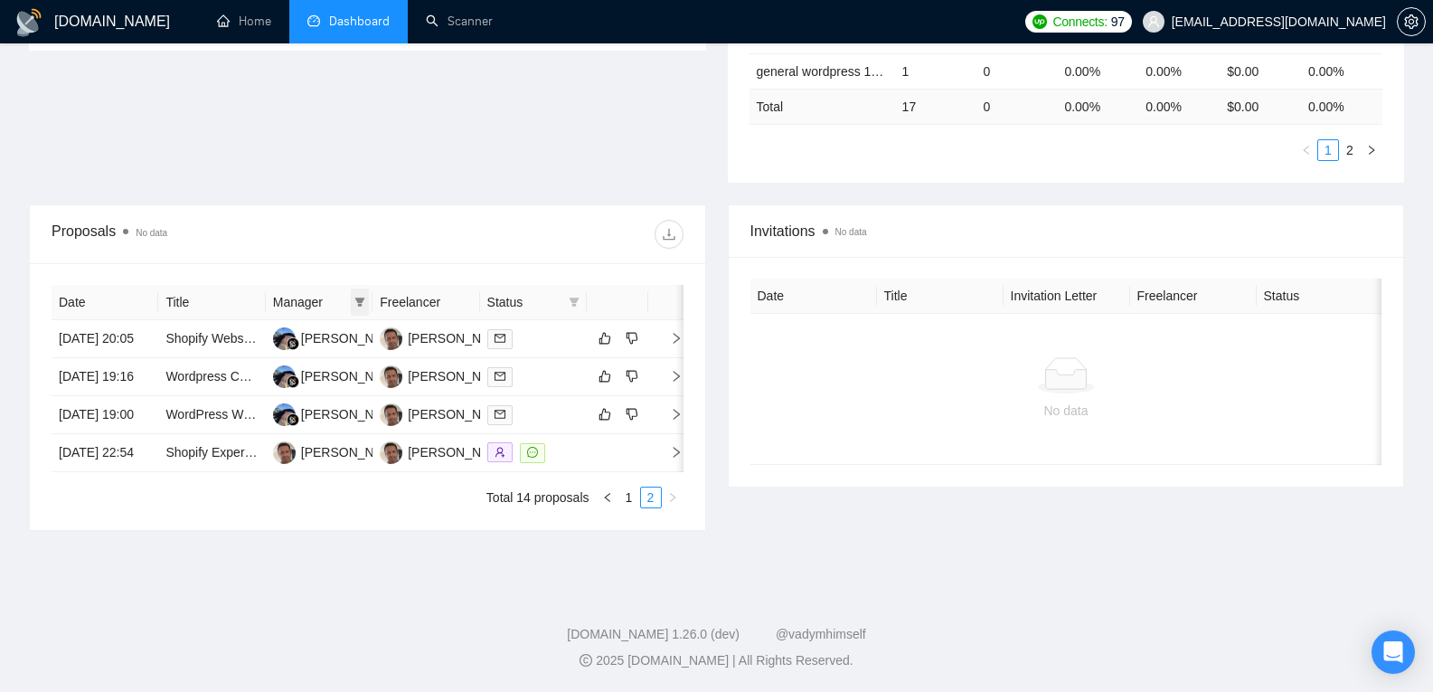
scroll to position [557, 0]
click at [628, 507] on link "1" at bounding box center [629, 497] width 20 height 20
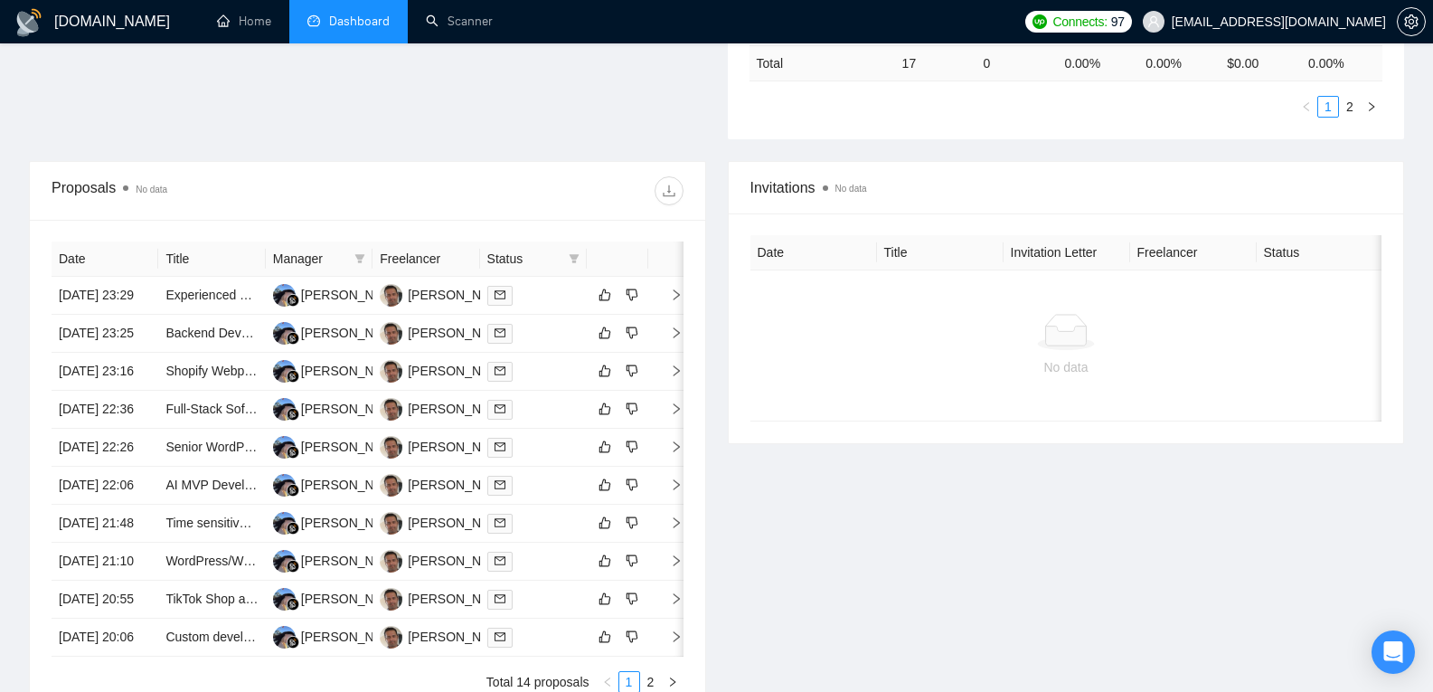
click at [936, 525] on div "Invitations No data Date Title Invitation Letter Freelancer Status No data" at bounding box center [1066, 438] width 699 height 554
click at [232, 300] on link "Experienced WordPress UX/UI Designer & Branding Partner for Family-Friendly Dis…" at bounding box center [443, 294] width 557 height 14
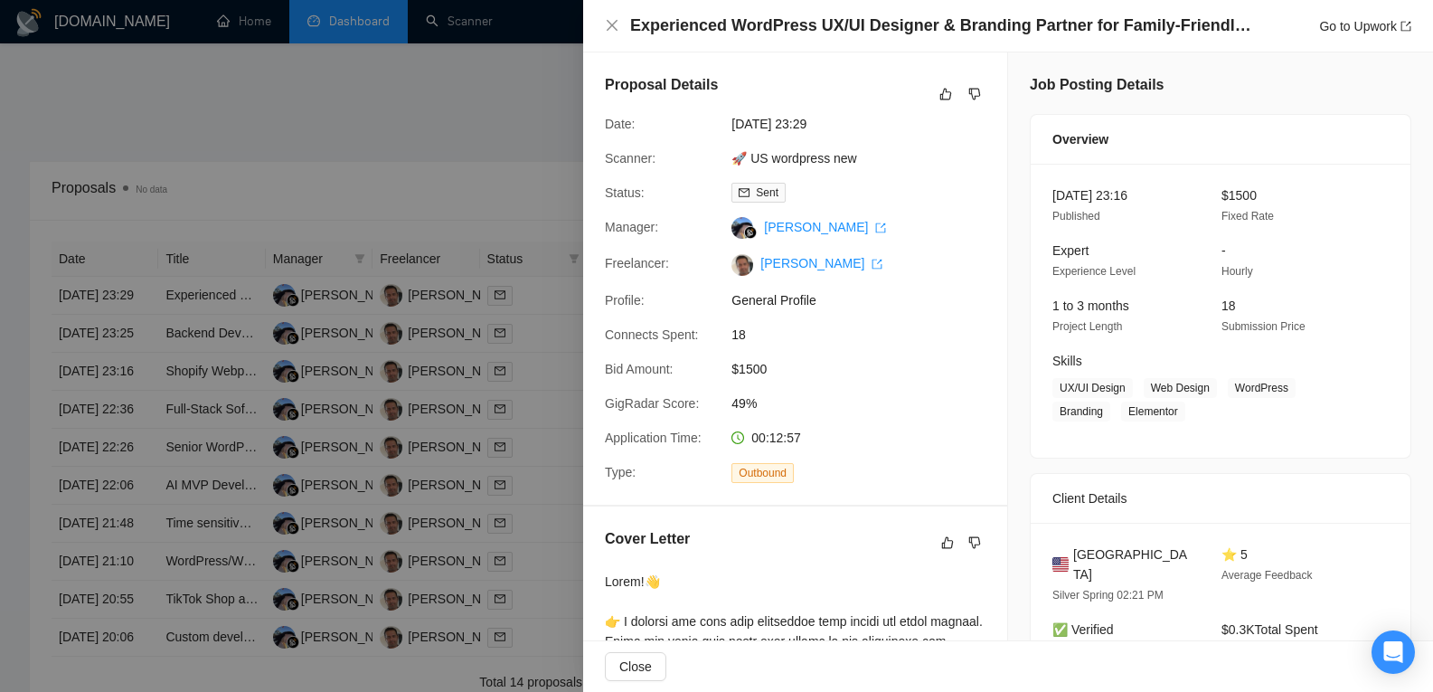
click at [230, 315] on div at bounding box center [716, 346] width 1433 height 692
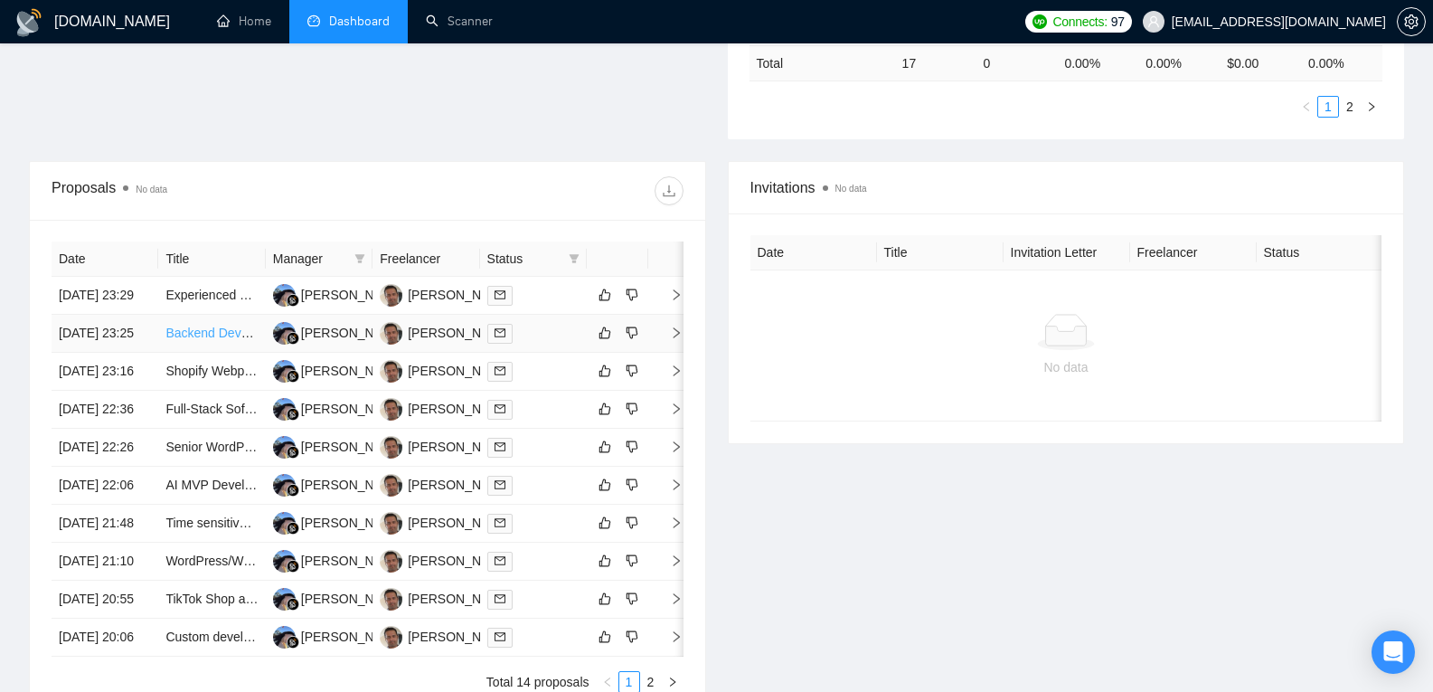
click at [203, 340] on link "Backend Developer for Brokk AI" at bounding box center [254, 332] width 179 height 14
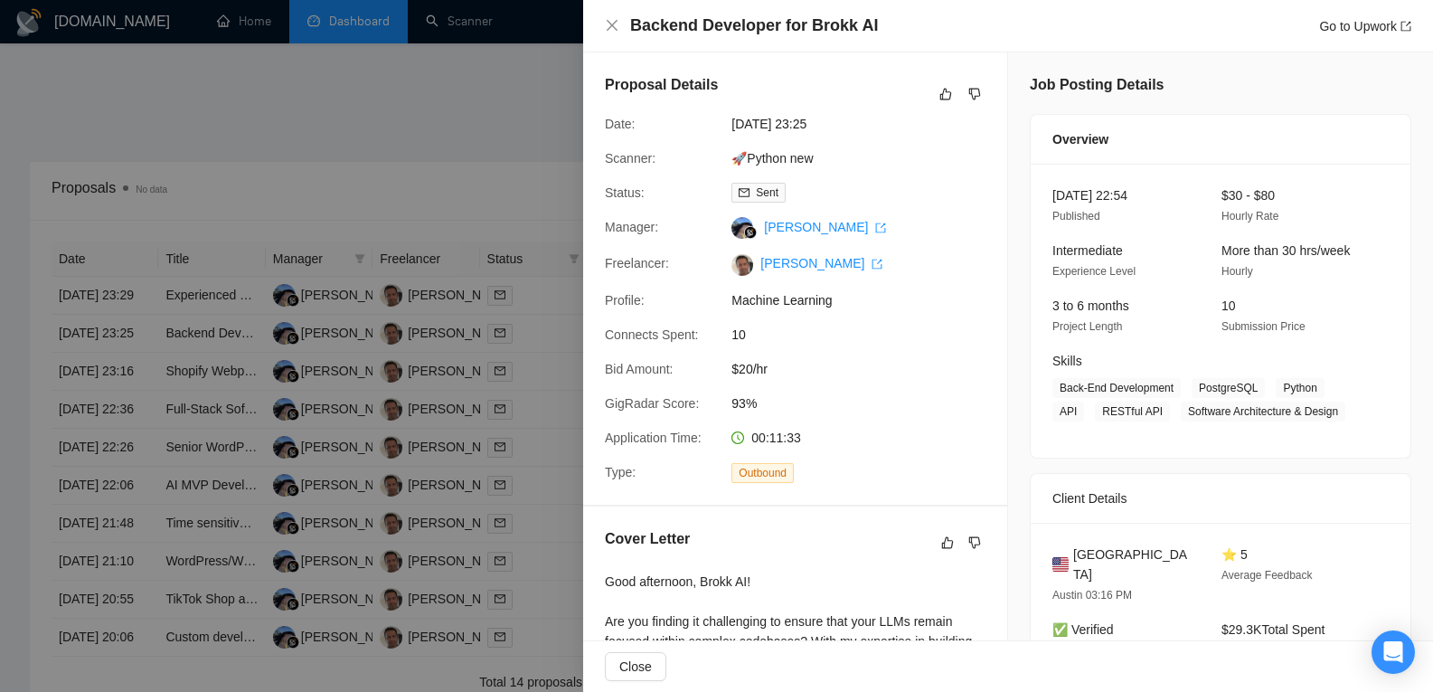
click at [197, 415] on div at bounding box center [716, 346] width 1433 height 692
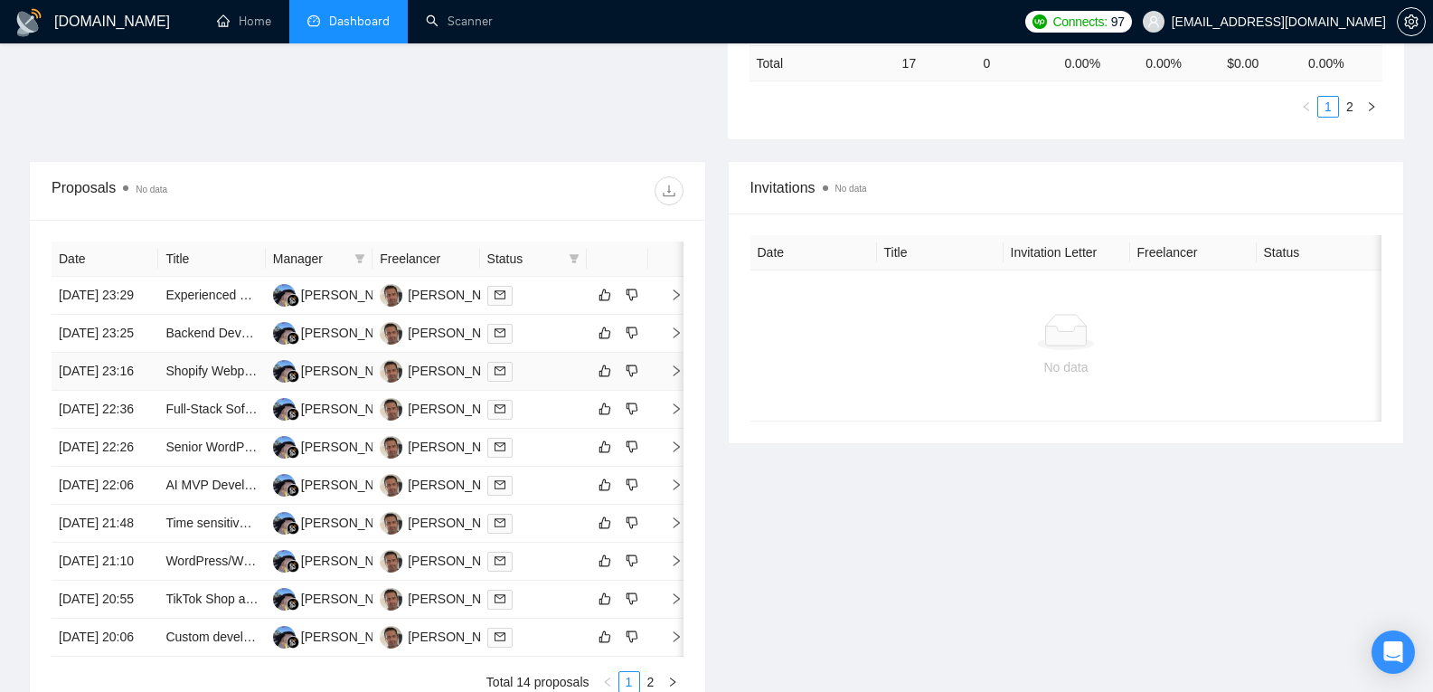
click at [197, 378] on link "Shopify Webpage Redesign for Restaurant Merchandise & Live Lobster Orders" at bounding box center [386, 370] width 443 height 14
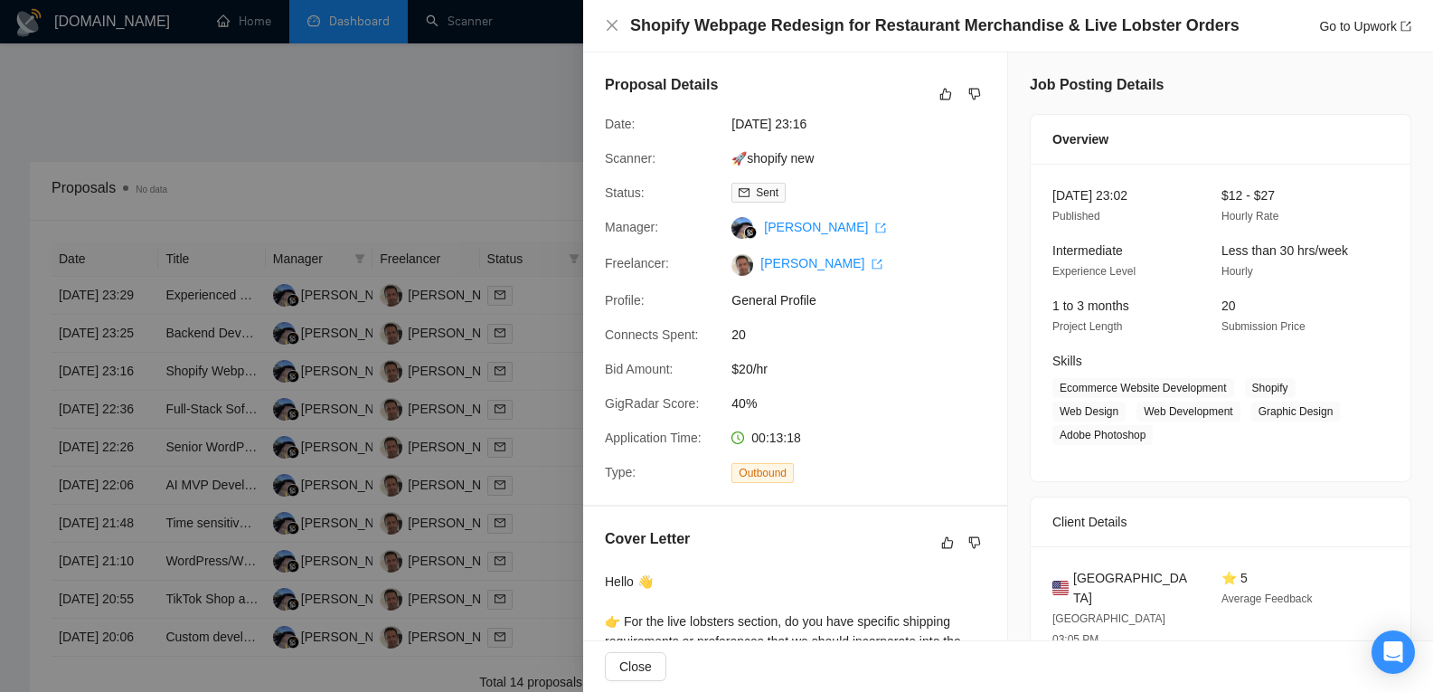
click at [195, 457] on div at bounding box center [716, 346] width 1433 height 692
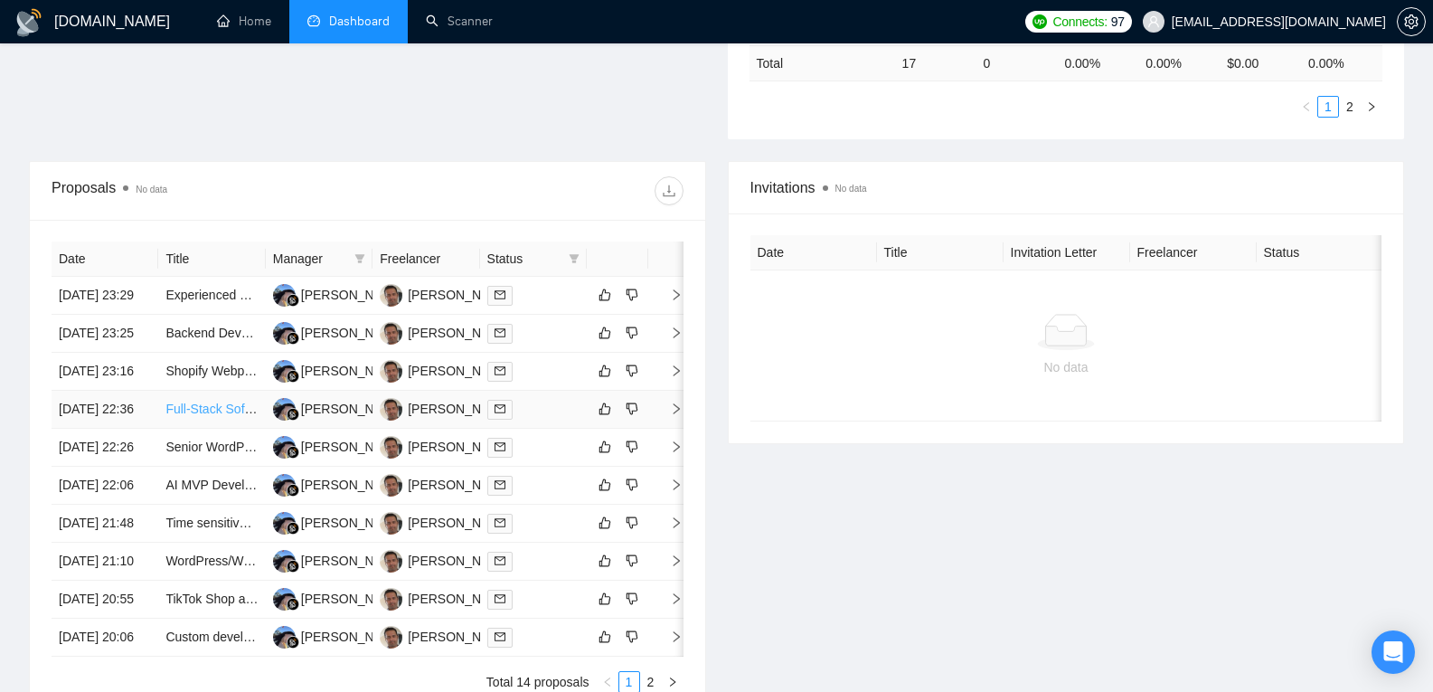
click at [195, 416] on link "Full-Stack Software Engineer for Next.js + Nest.js Web App" at bounding box center [331, 408] width 332 height 14
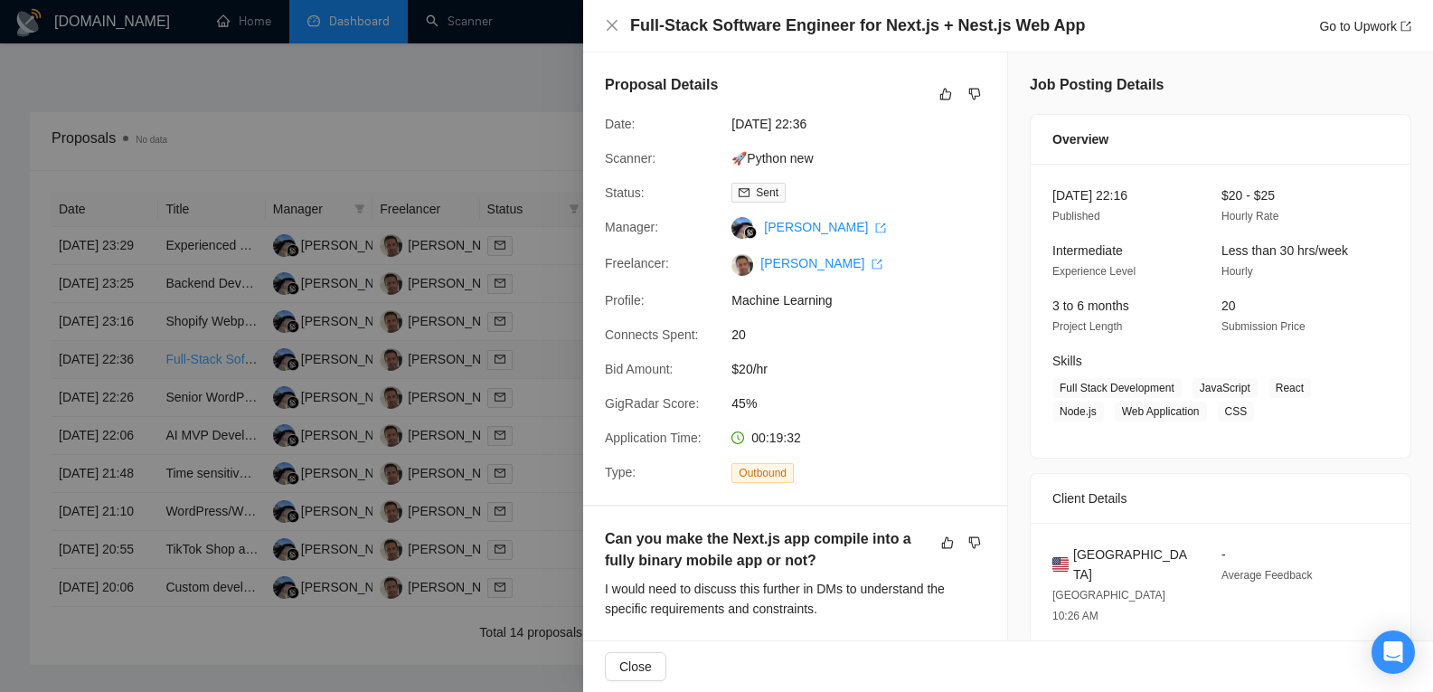
scroll to position [608, 0]
click at [195, 472] on div at bounding box center [716, 346] width 1433 height 692
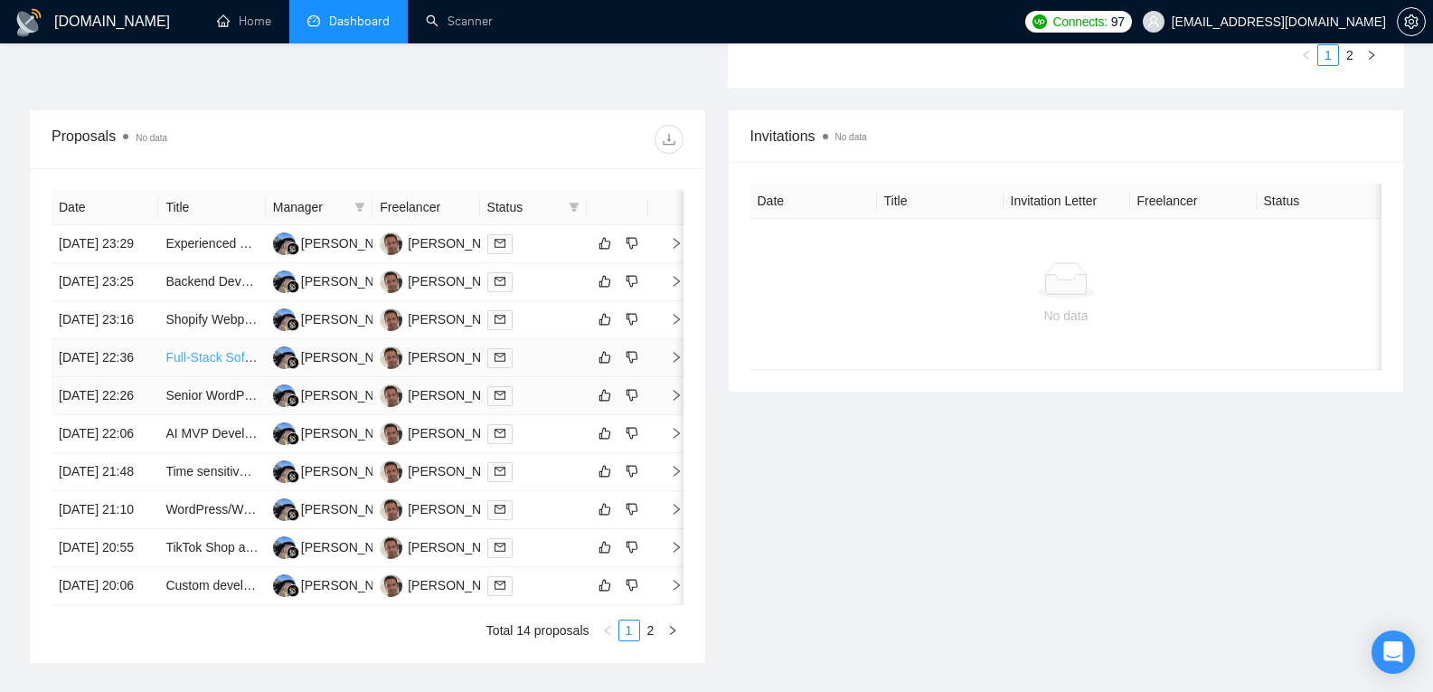
click at [195, 402] on link "Senior WordPress Developer" at bounding box center [247, 395] width 164 height 14
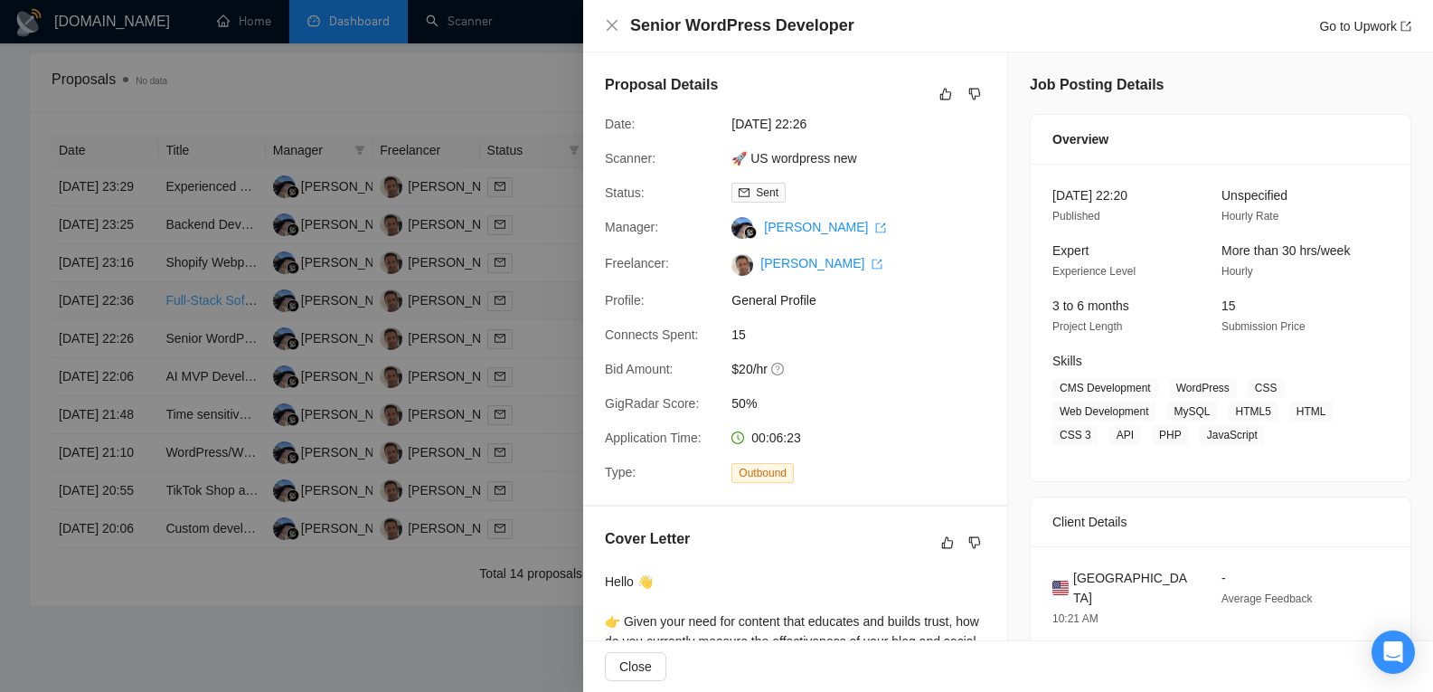
scroll to position [666, 0]
click at [195, 472] on div at bounding box center [716, 346] width 1433 height 692
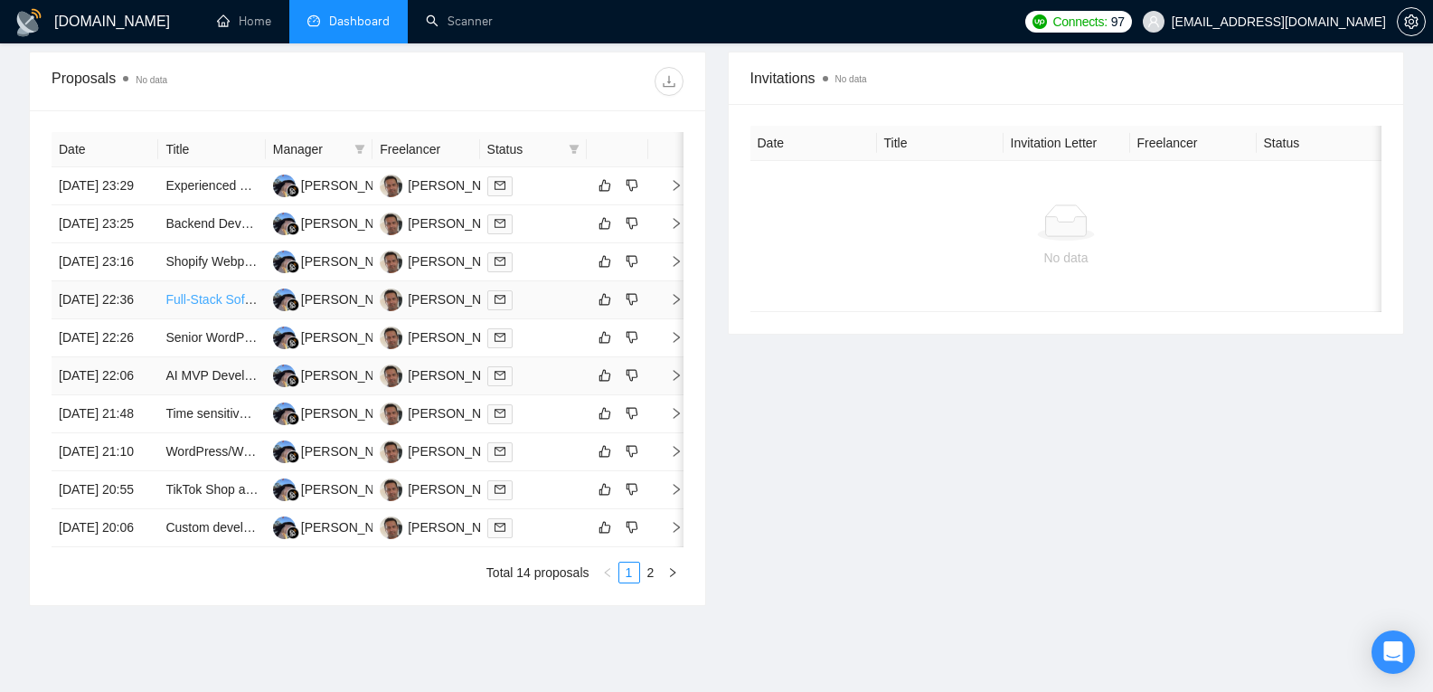
click at [195, 382] on link "AI MVP Development Project Contract" at bounding box center [272, 375] width 215 height 14
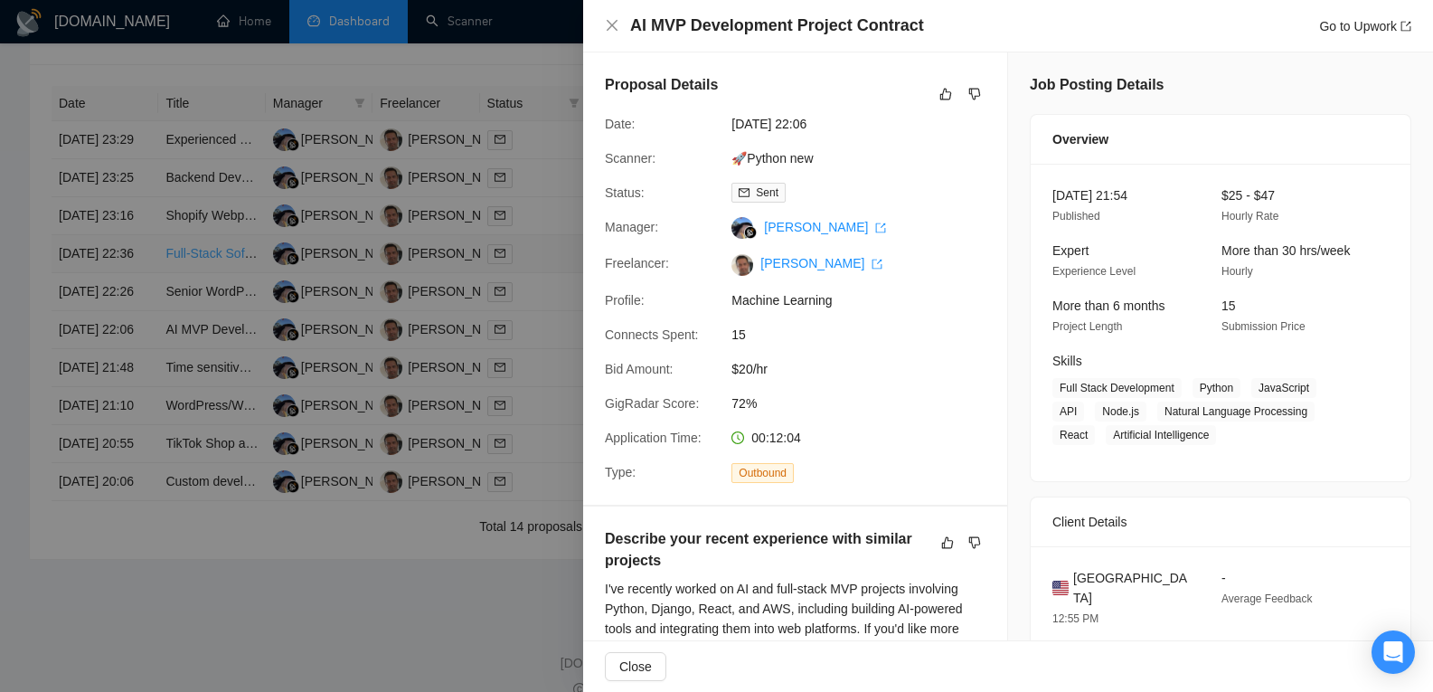
scroll to position [714, 0]
click at [195, 475] on div at bounding box center [716, 346] width 1433 height 692
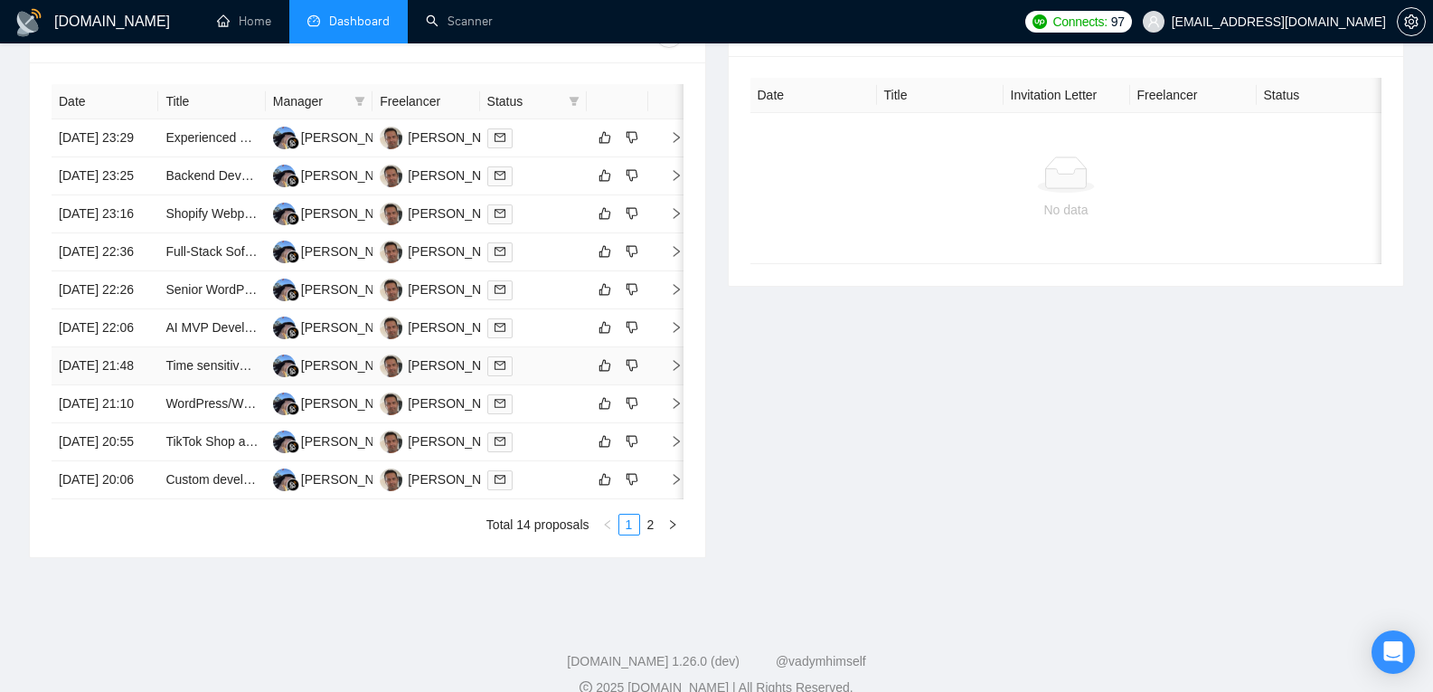
click at [195, 372] on link "Time sensitive: Webflow + DNS Expert — Fix Namecheap Domain Verification" at bounding box center [384, 365] width 438 height 14
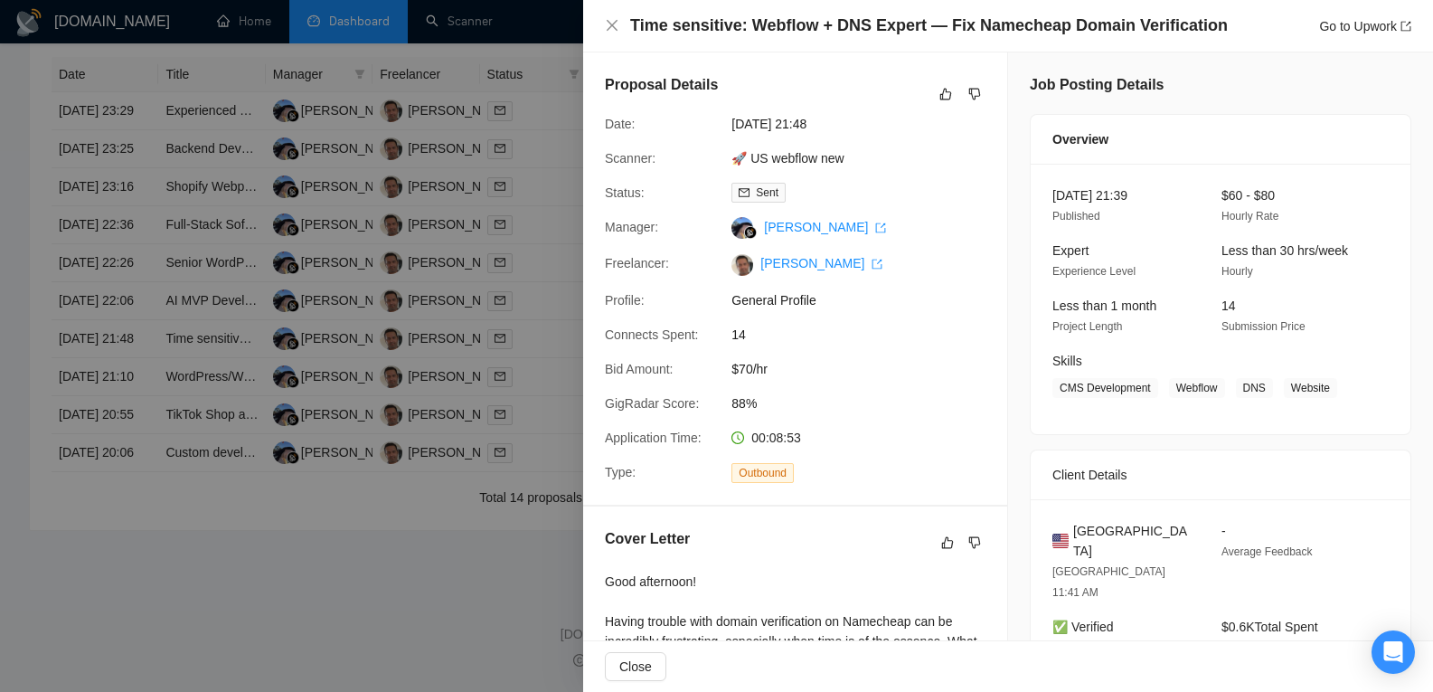
scroll to position [749, 0]
click at [203, 498] on div at bounding box center [716, 346] width 1433 height 692
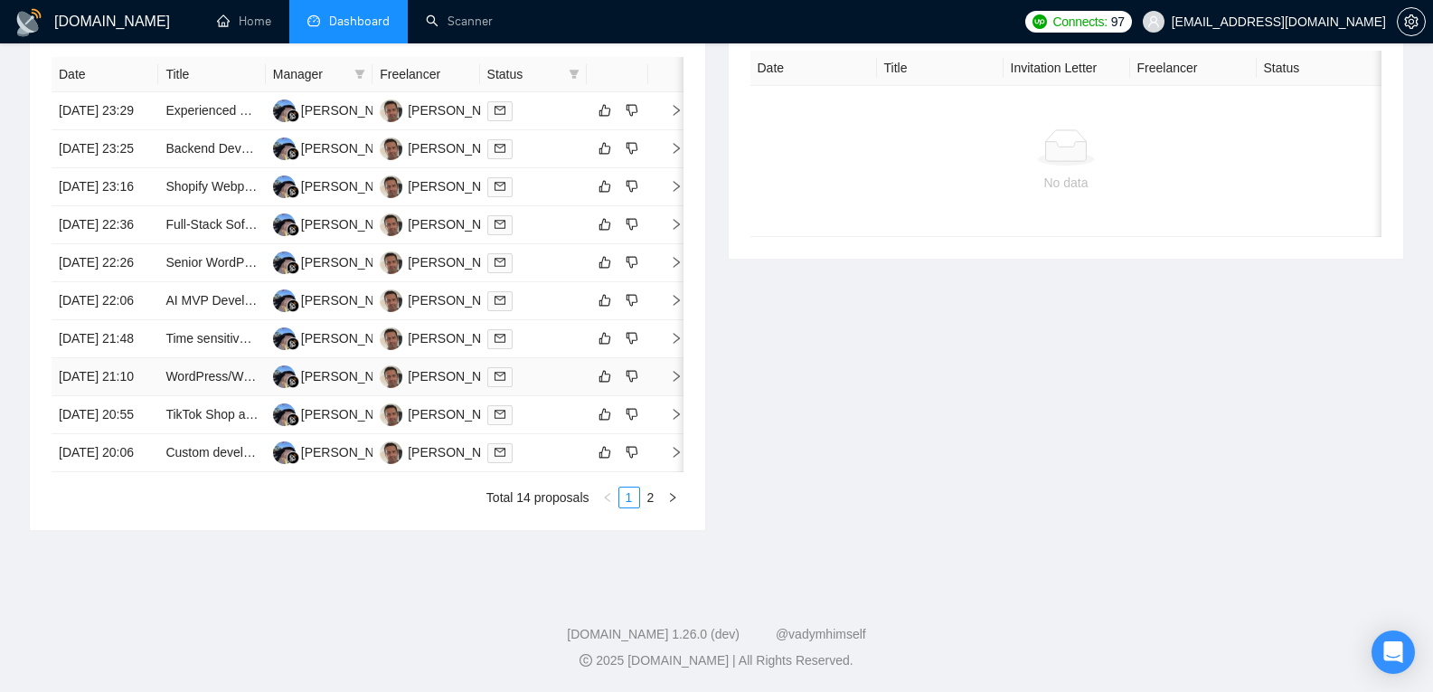
click at [203, 383] on link "WordPress/WooCommerce Development for Education Training Module" at bounding box center [366, 376] width 403 height 14
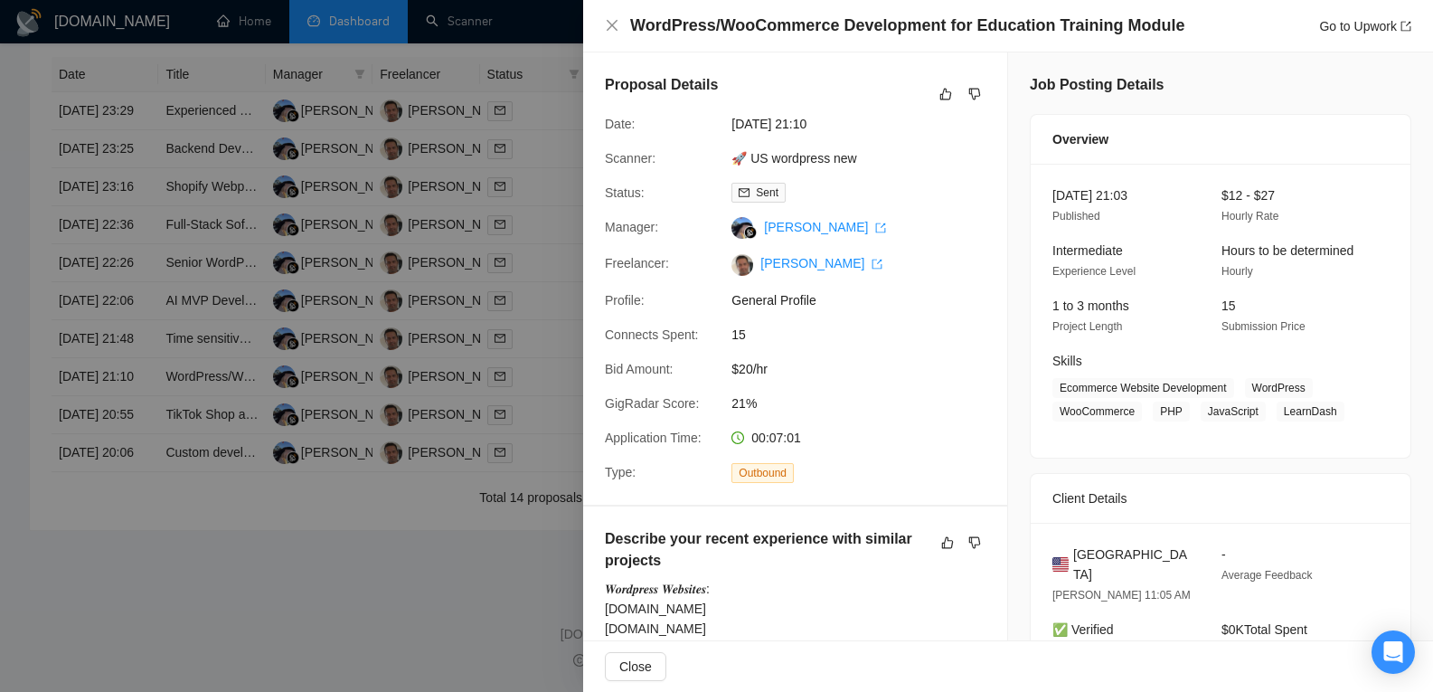
scroll to position [798, 0]
click at [203, 498] on div at bounding box center [716, 346] width 1433 height 692
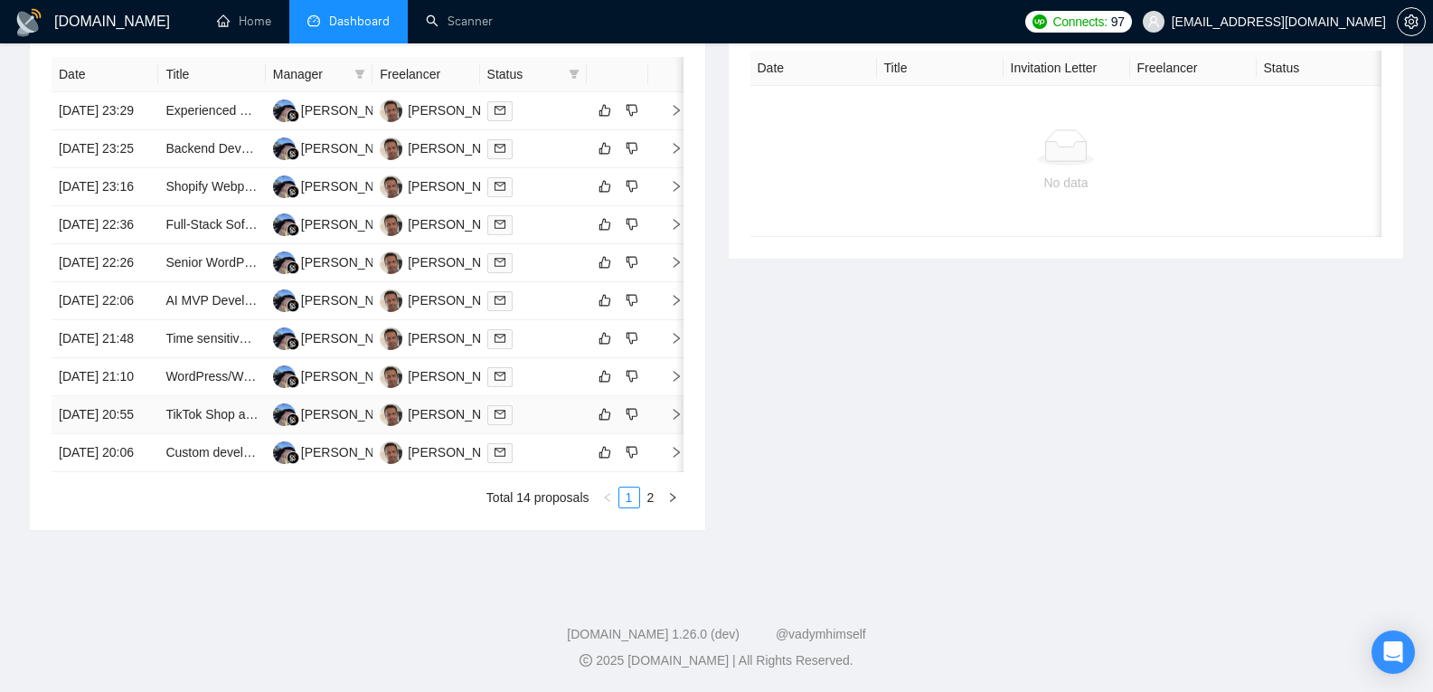
click at [203, 421] on link "TikTok Shop and Shopify Integration Specialist" at bounding box center [295, 414] width 260 height 14
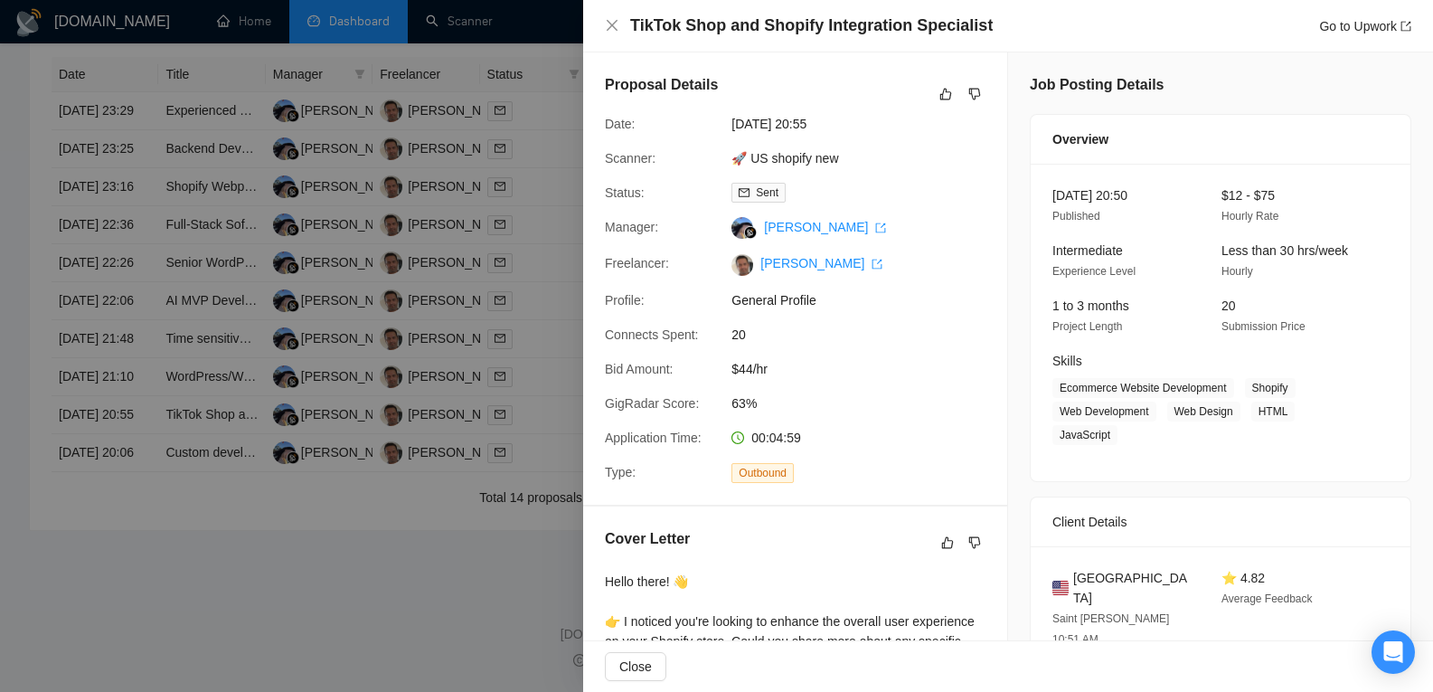
click at [206, 519] on div at bounding box center [716, 346] width 1433 height 692
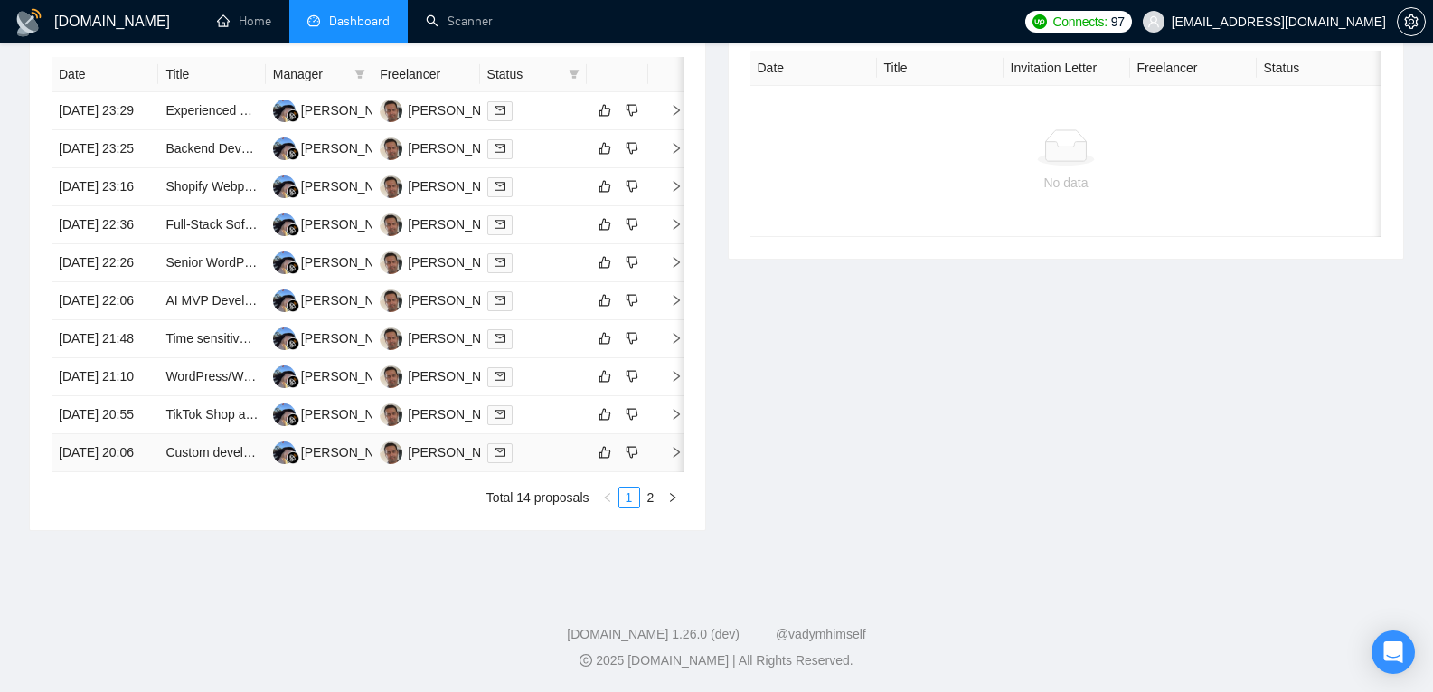
click at [206, 459] on link "Custom development in Shopify" at bounding box center [254, 452] width 179 height 14
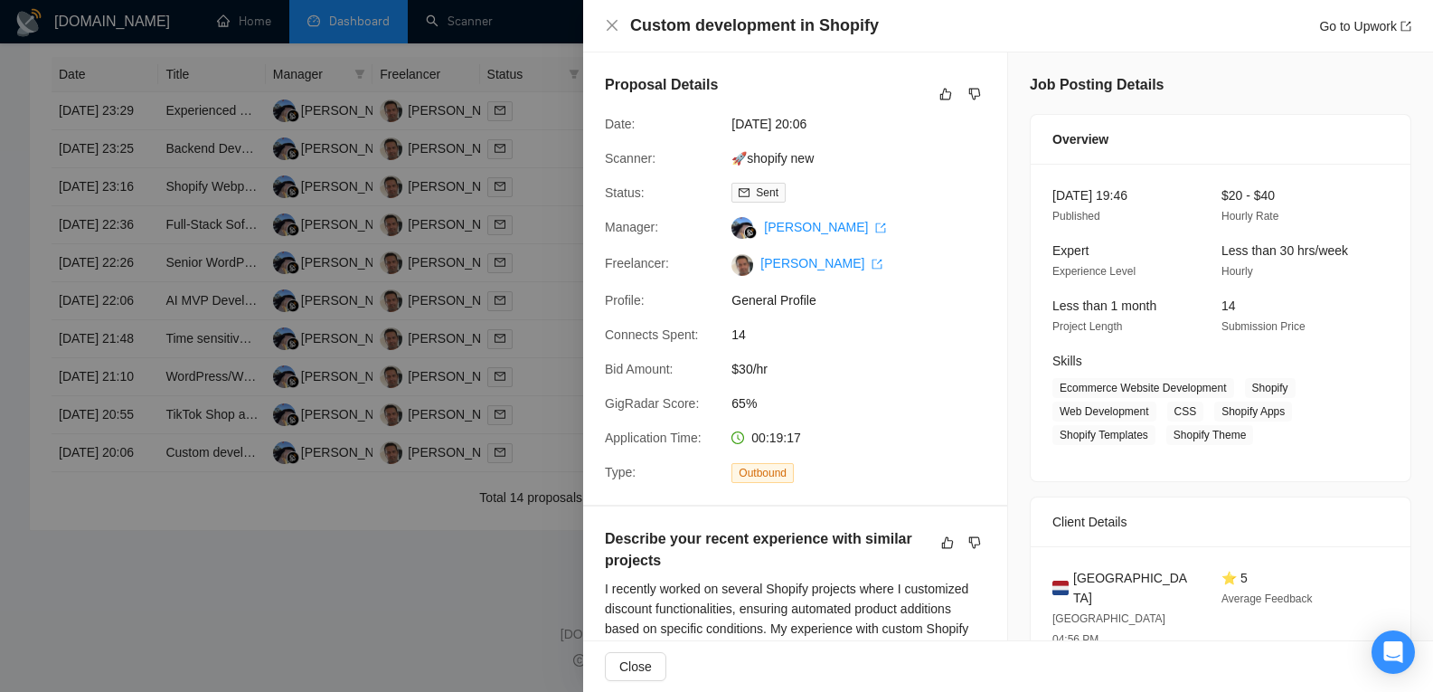
click at [244, 548] on div at bounding box center [716, 346] width 1433 height 692
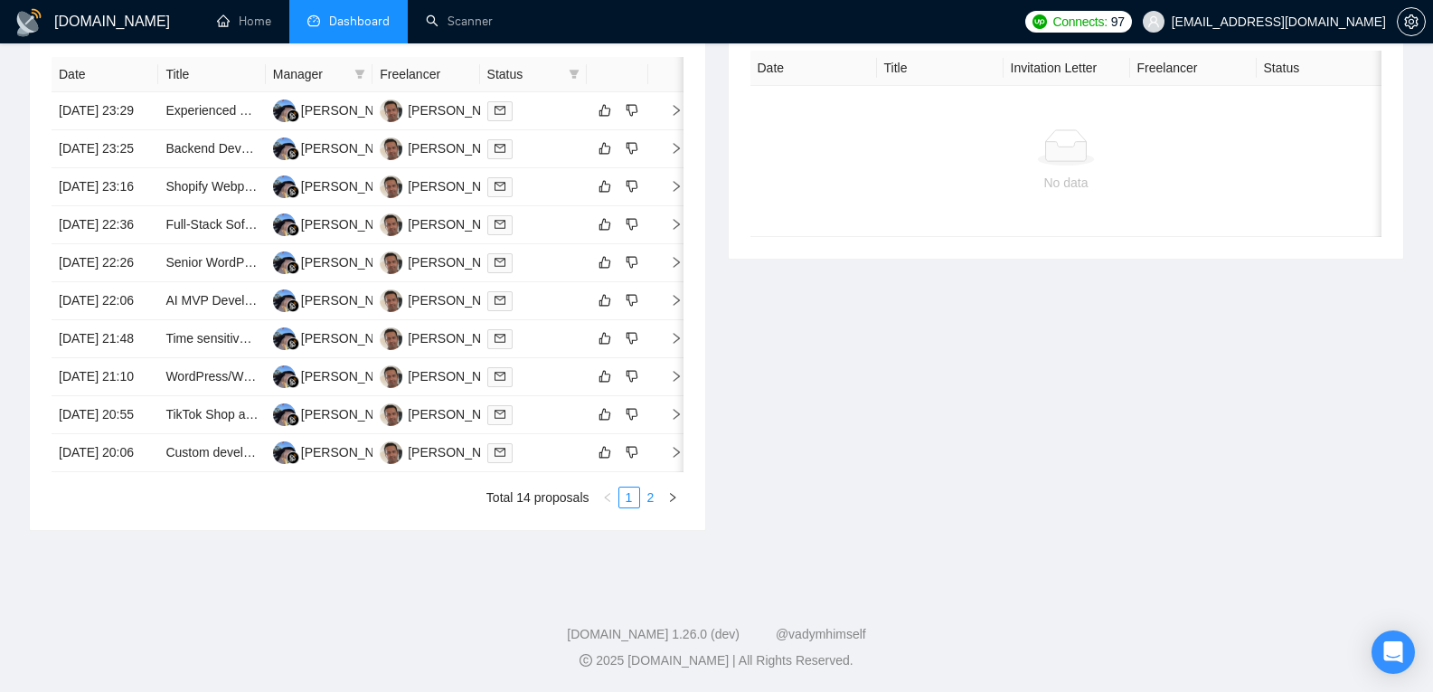
click at [650, 507] on link "2" at bounding box center [651, 497] width 20 height 20
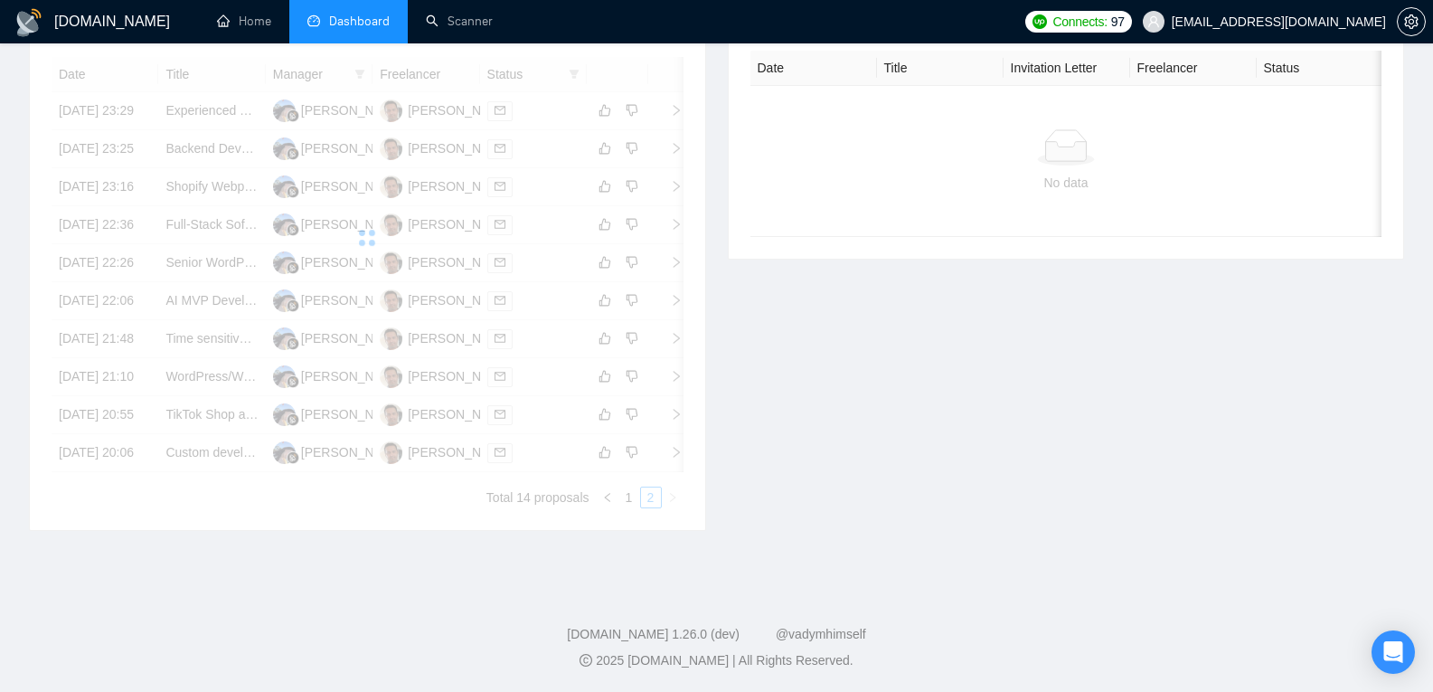
scroll to position [596, 0]
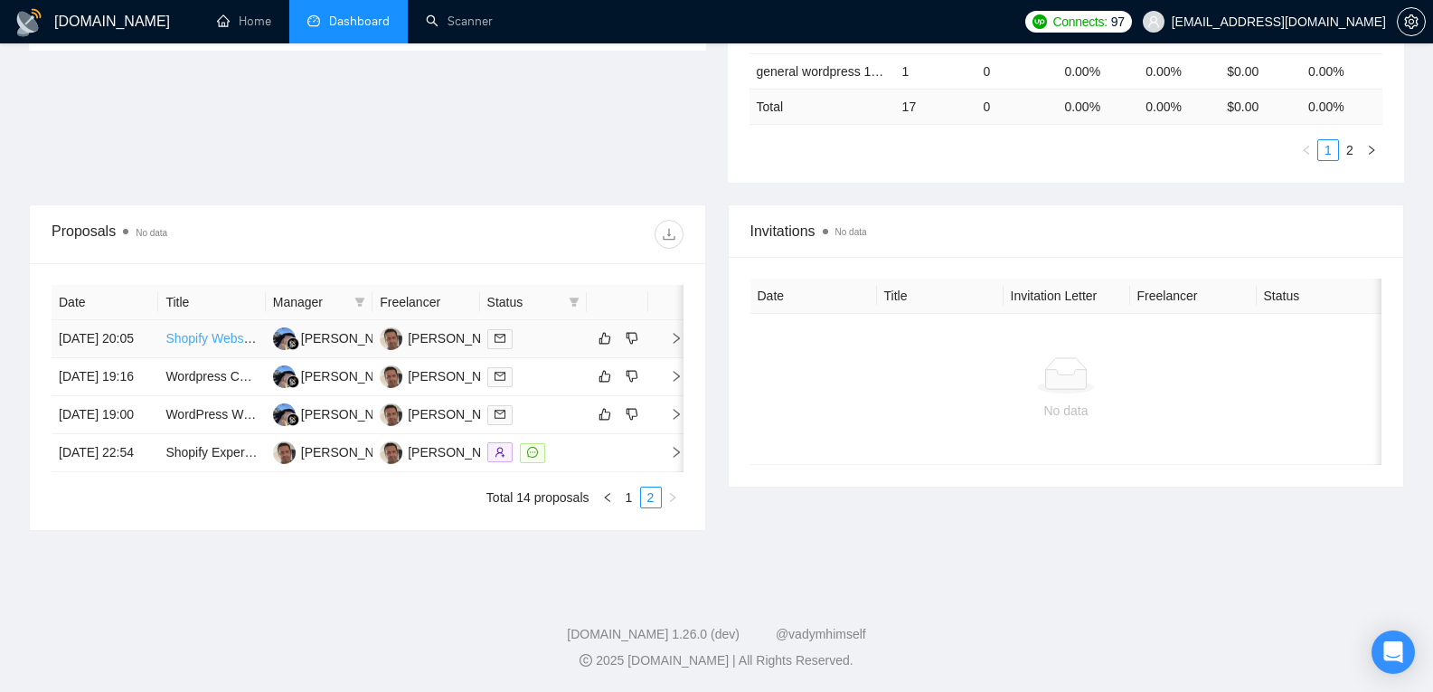
click at [221, 331] on link "Shopify Website QA Tester – Pre-Launch Functional Testing" at bounding box center [332, 338] width 335 height 14
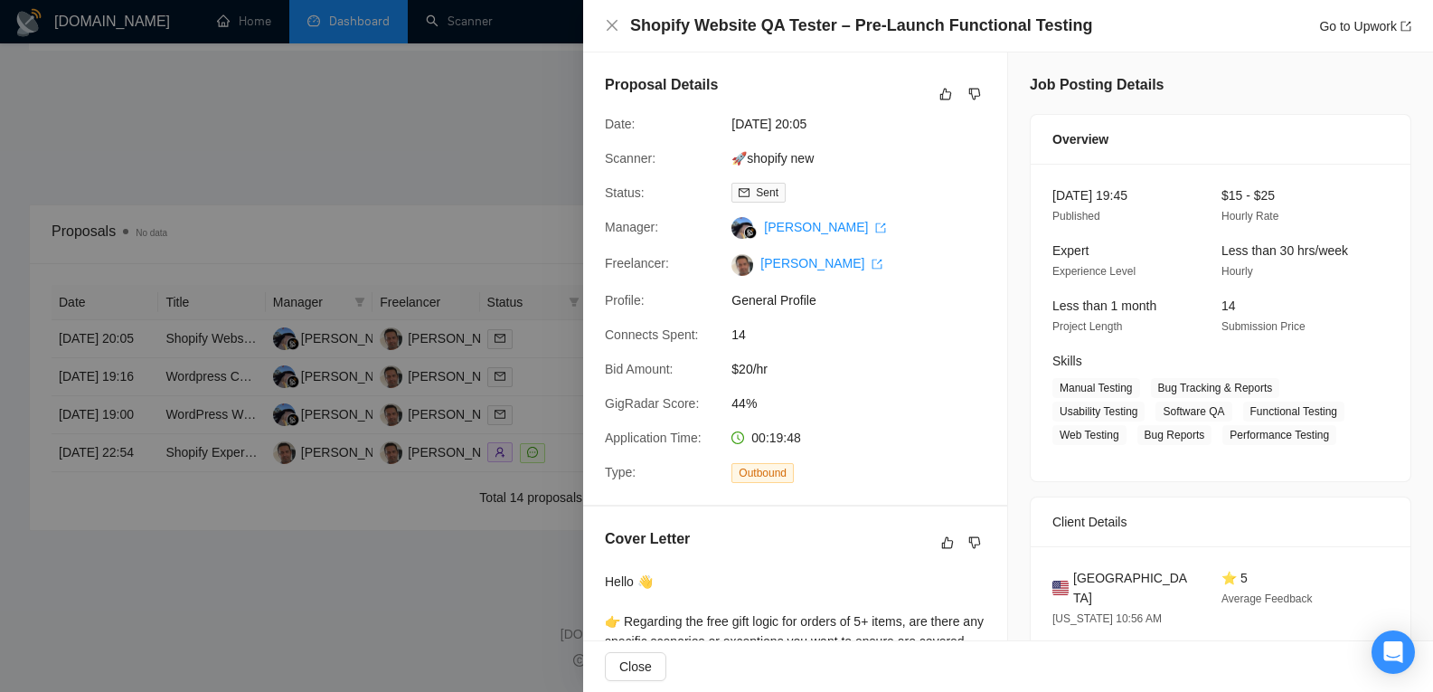
click at [218, 289] on div at bounding box center [716, 346] width 1433 height 692
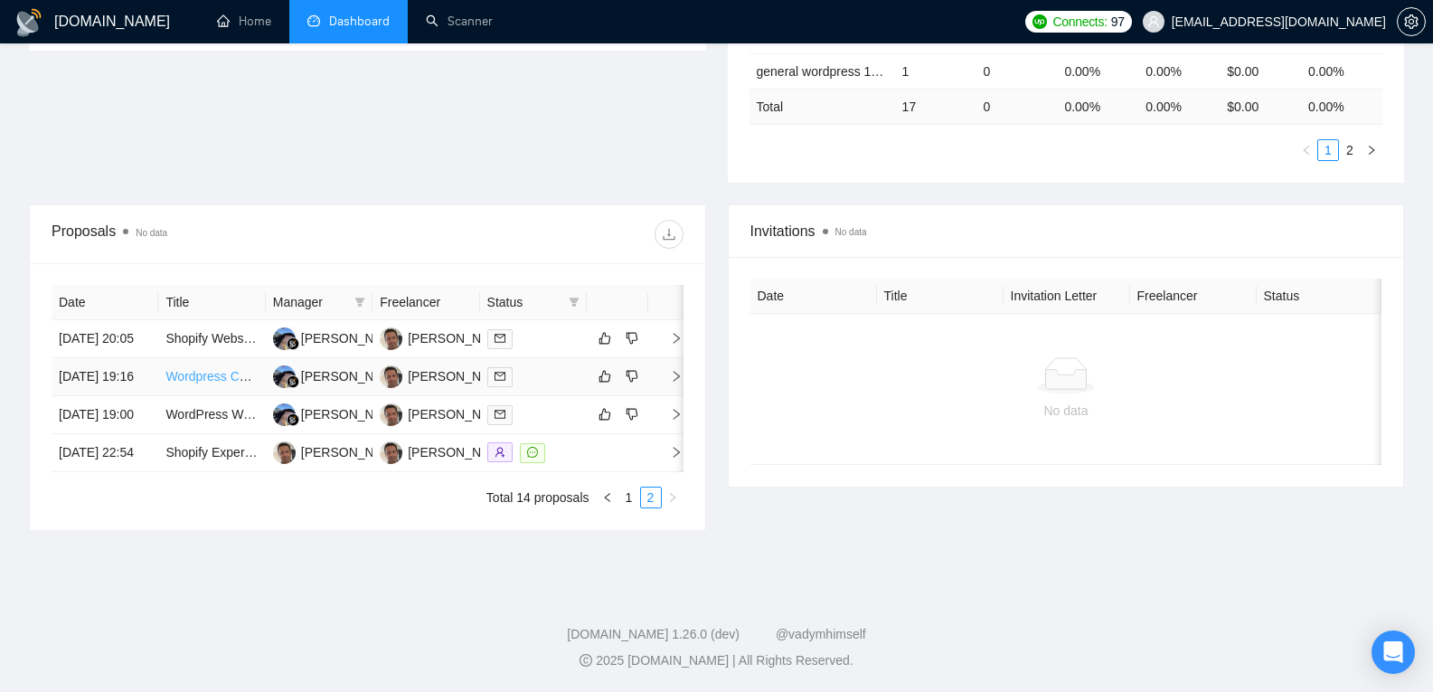
click at [216, 369] on link "Wordpress Consultation Needed" at bounding box center [256, 376] width 183 height 14
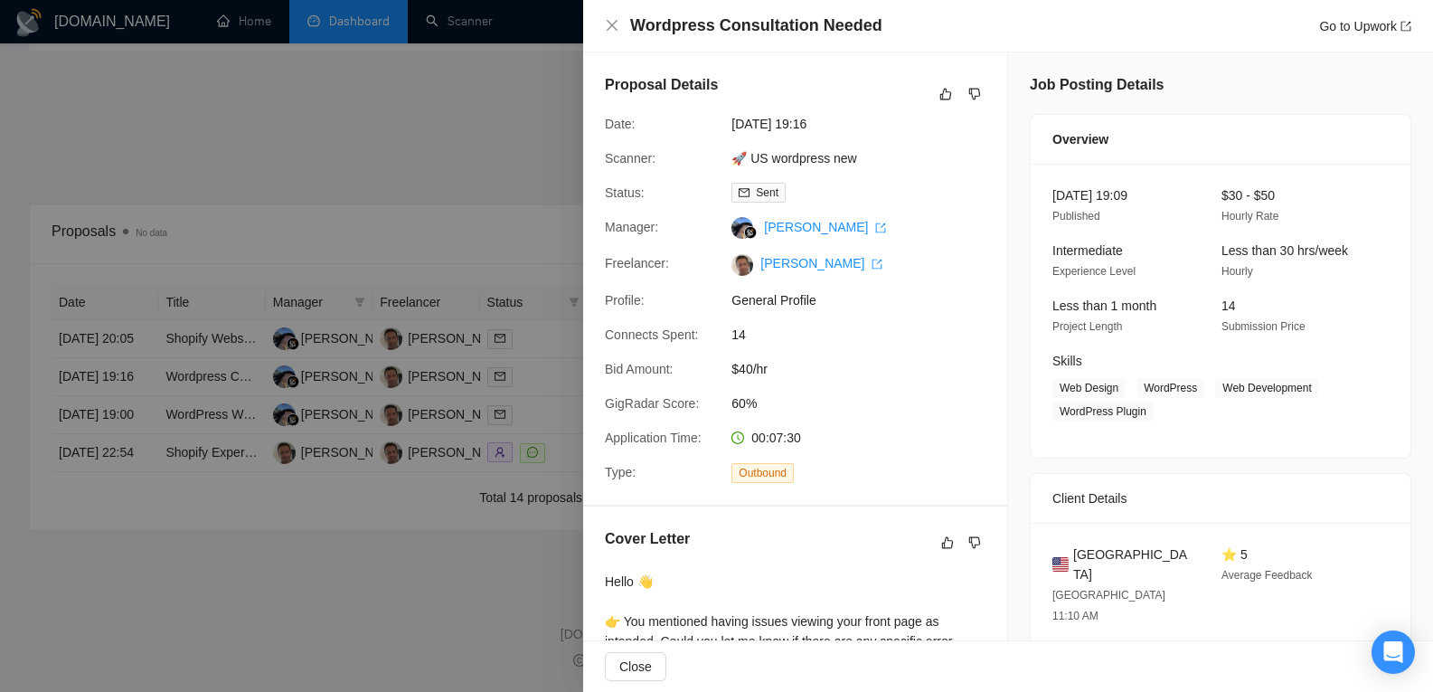
click at [215, 340] on div at bounding box center [716, 346] width 1433 height 692
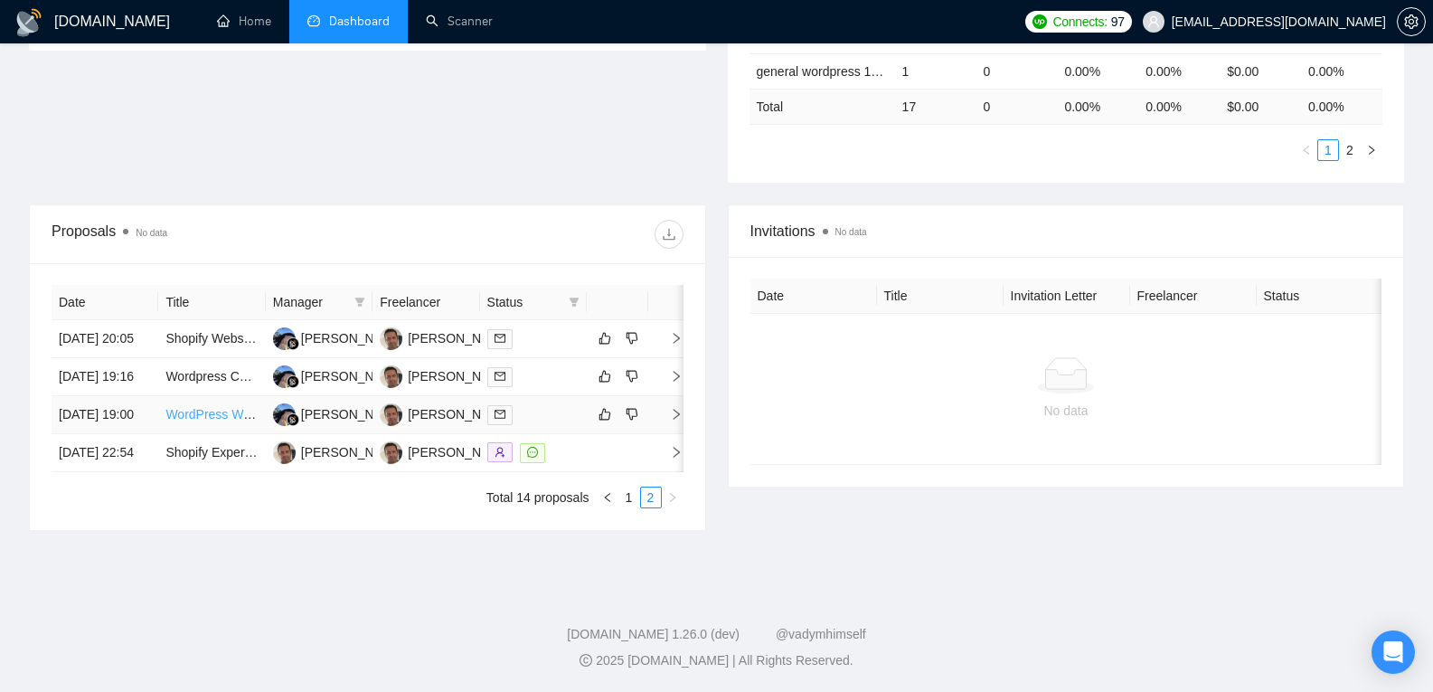
click at [217, 407] on link "WordPress Website Repair and Troubleshooting" at bounding box center [300, 414] width 270 height 14
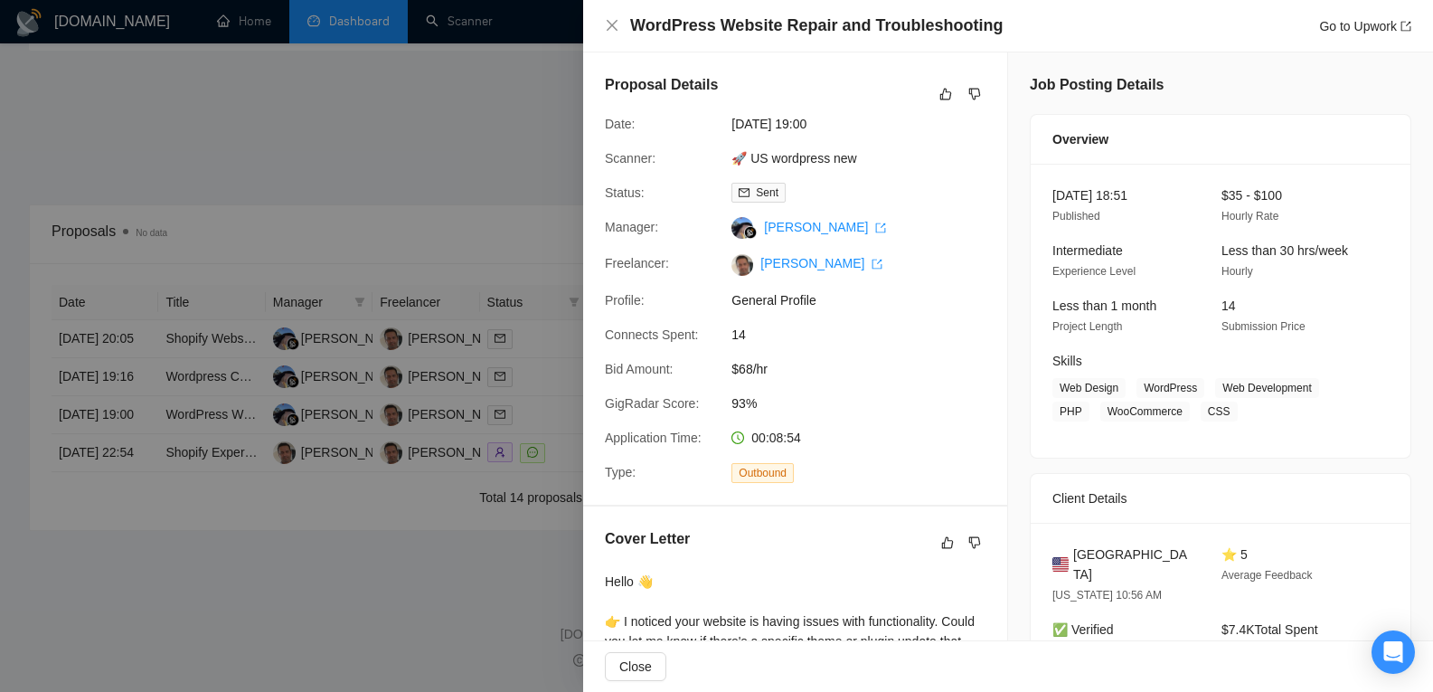
click at [266, 174] on div at bounding box center [716, 346] width 1433 height 692
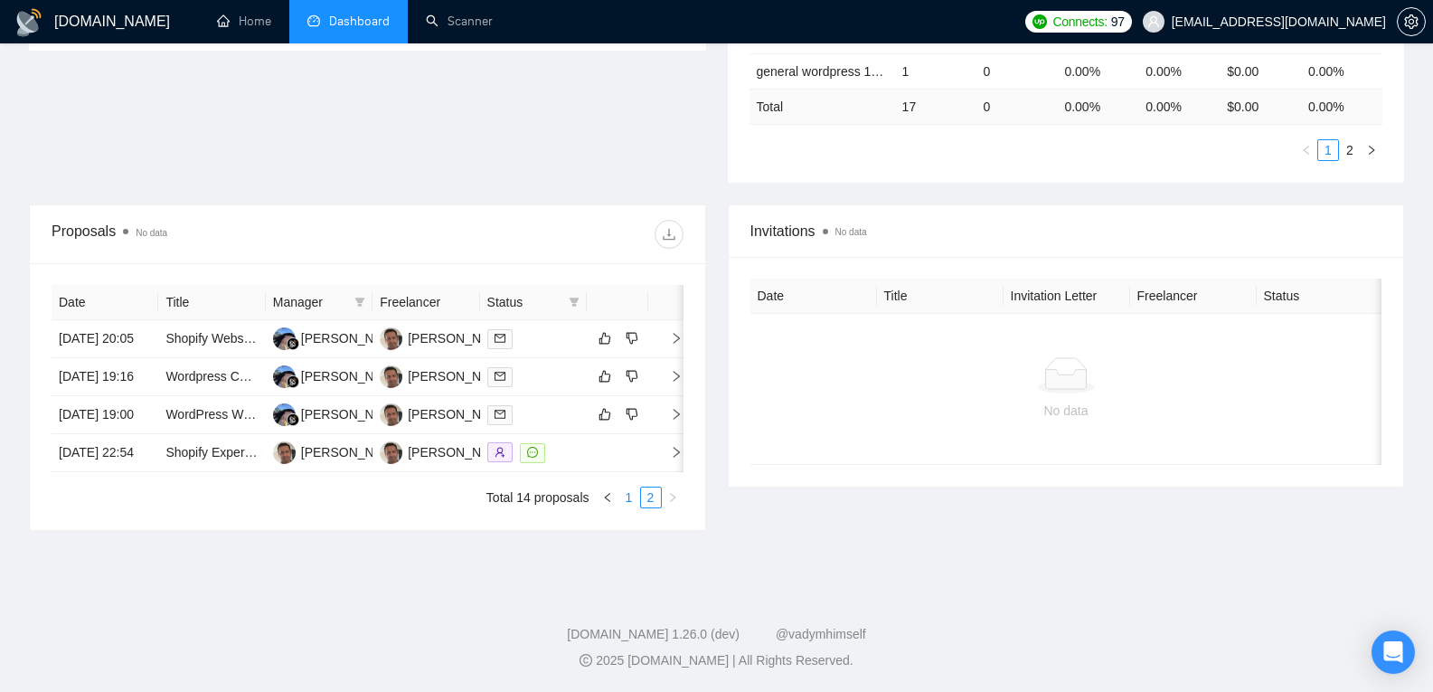
click at [627, 495] on link "1" at bounding box center [629, 497] width 20 height 20
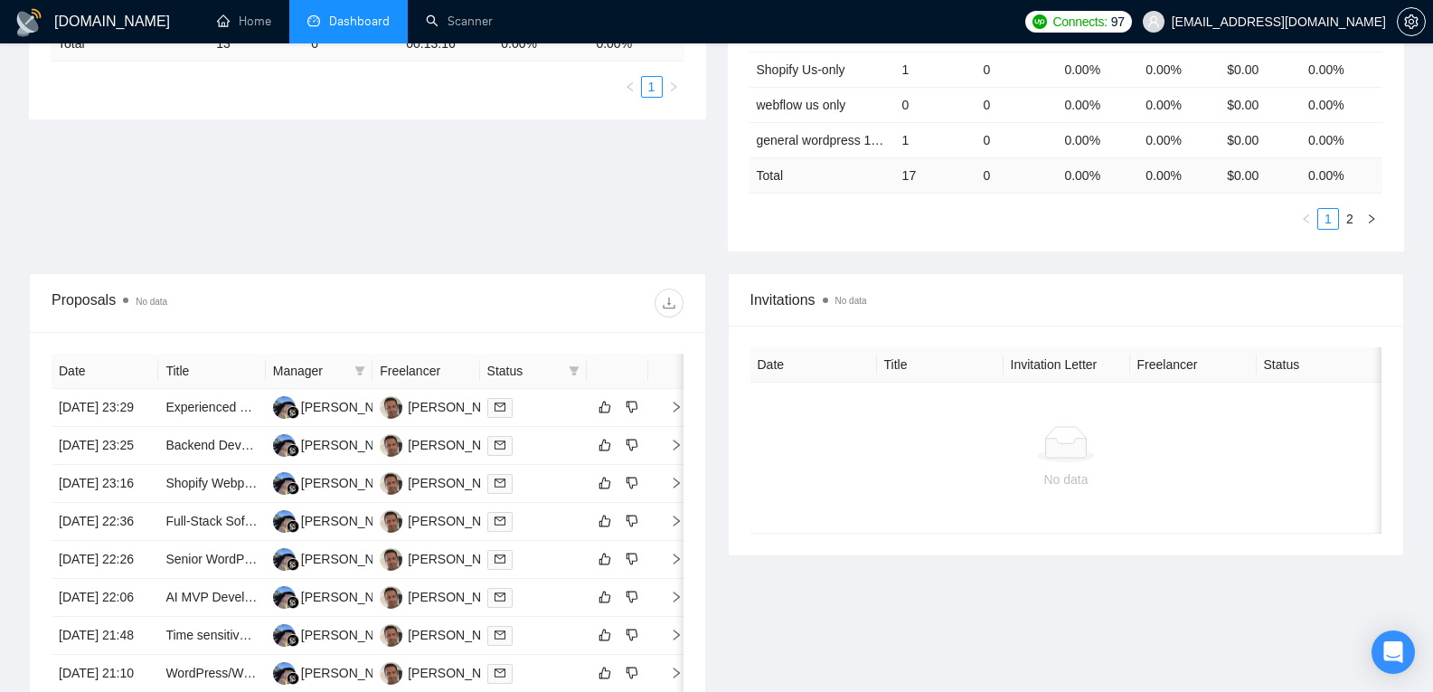
scroll to position [379, 0]
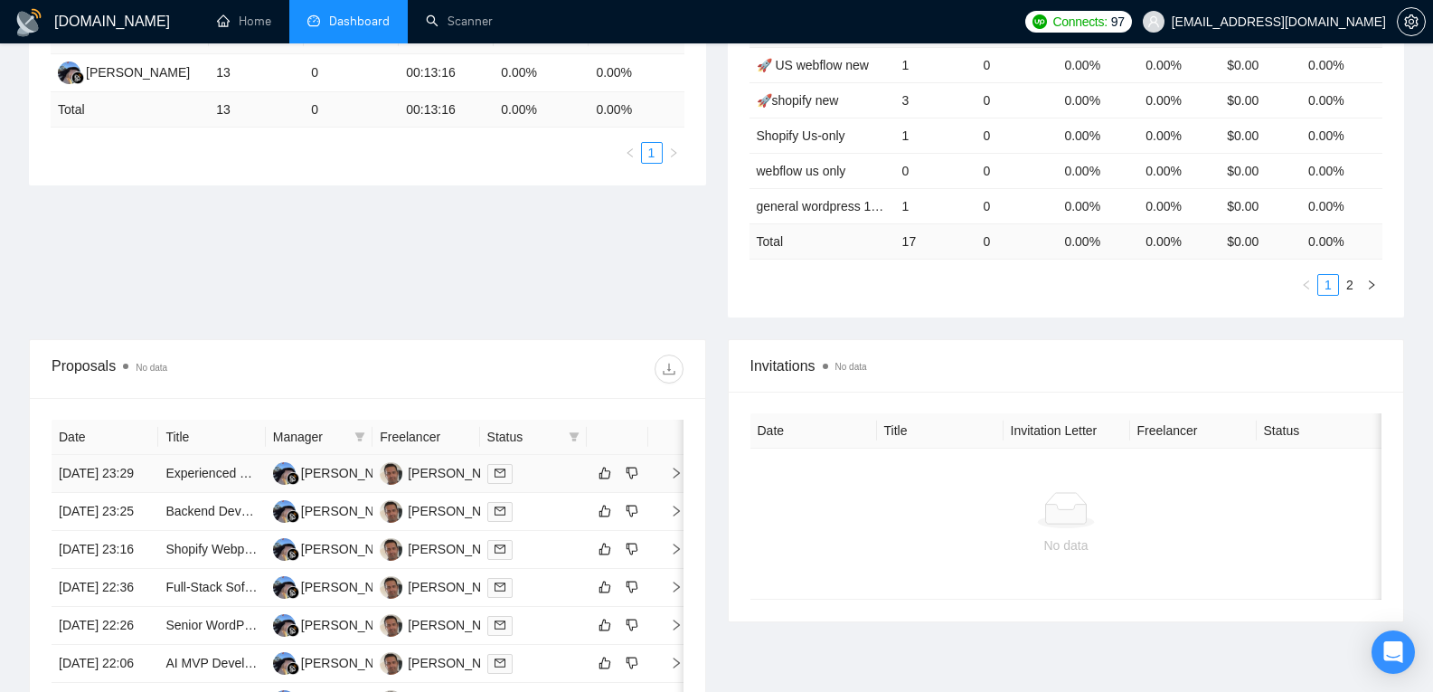
click at [98, 474] on td "[DATE] 23:29" at bounding box center [105, 474] width 107 height 38
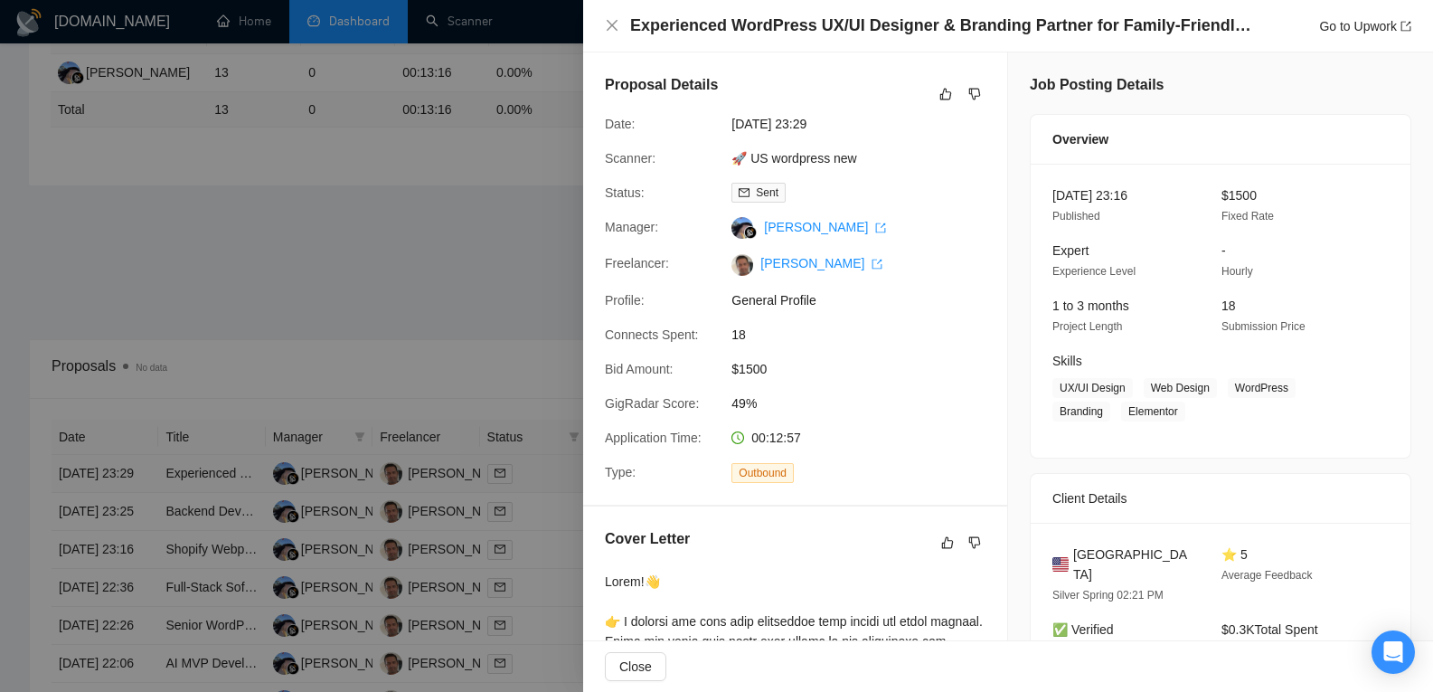
click at [98, 474] on div at bounding box center [716, 346] width 1433 height 692
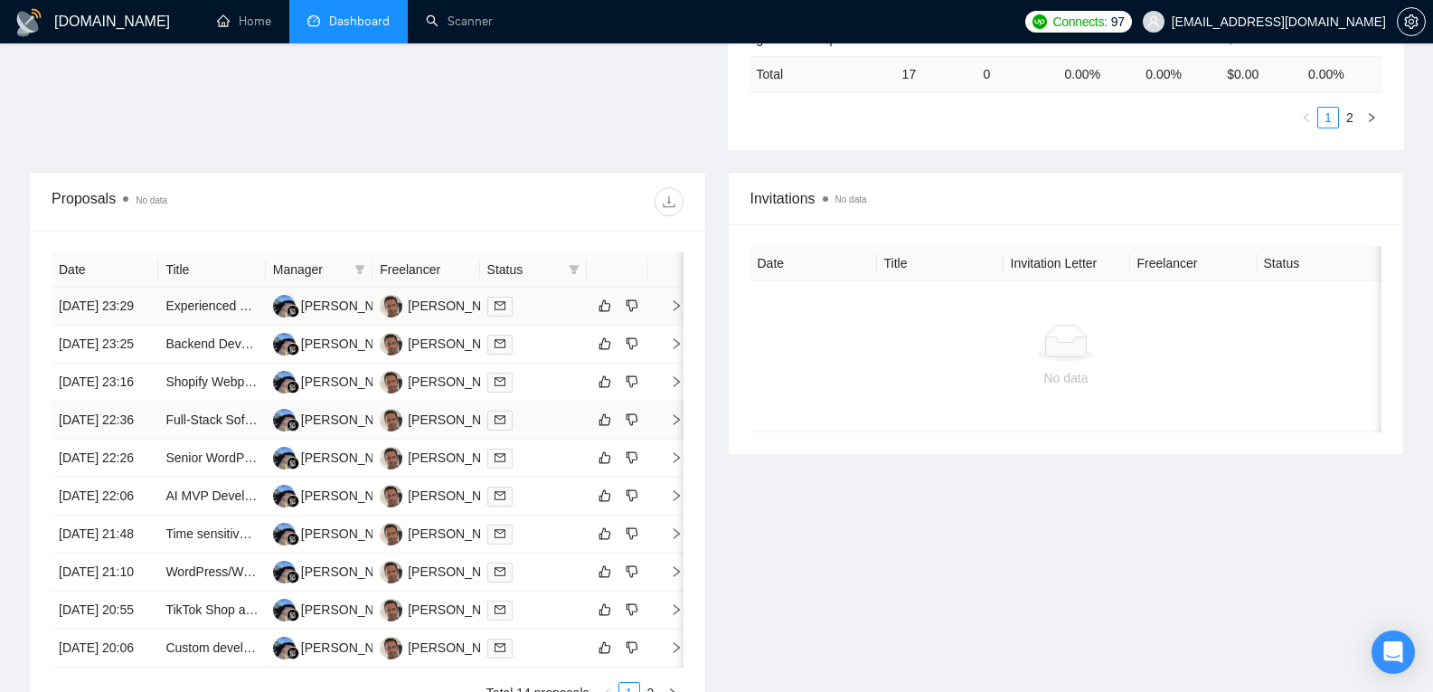
scroll to position [550, 0]
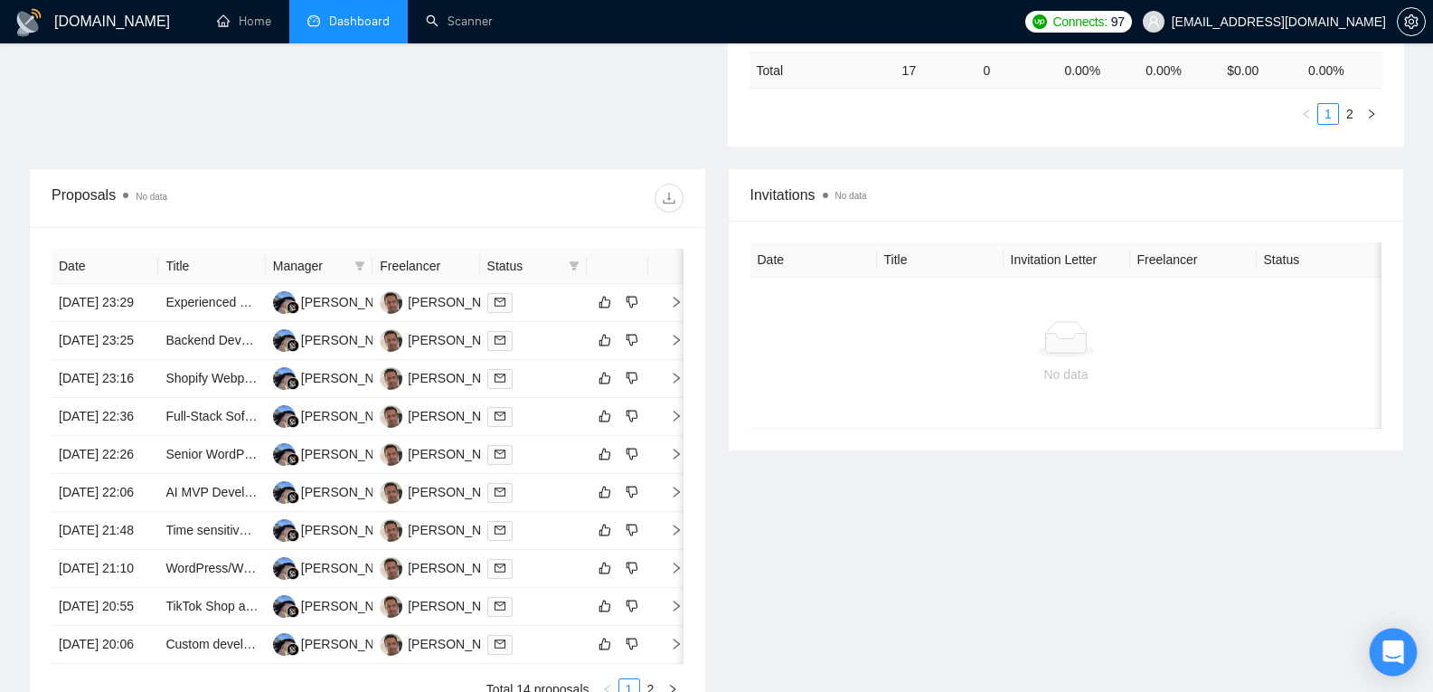
click at [1378, 642] on div "Open Intercom Messenger" at bounding box center [1394, 652] width 48 height 48
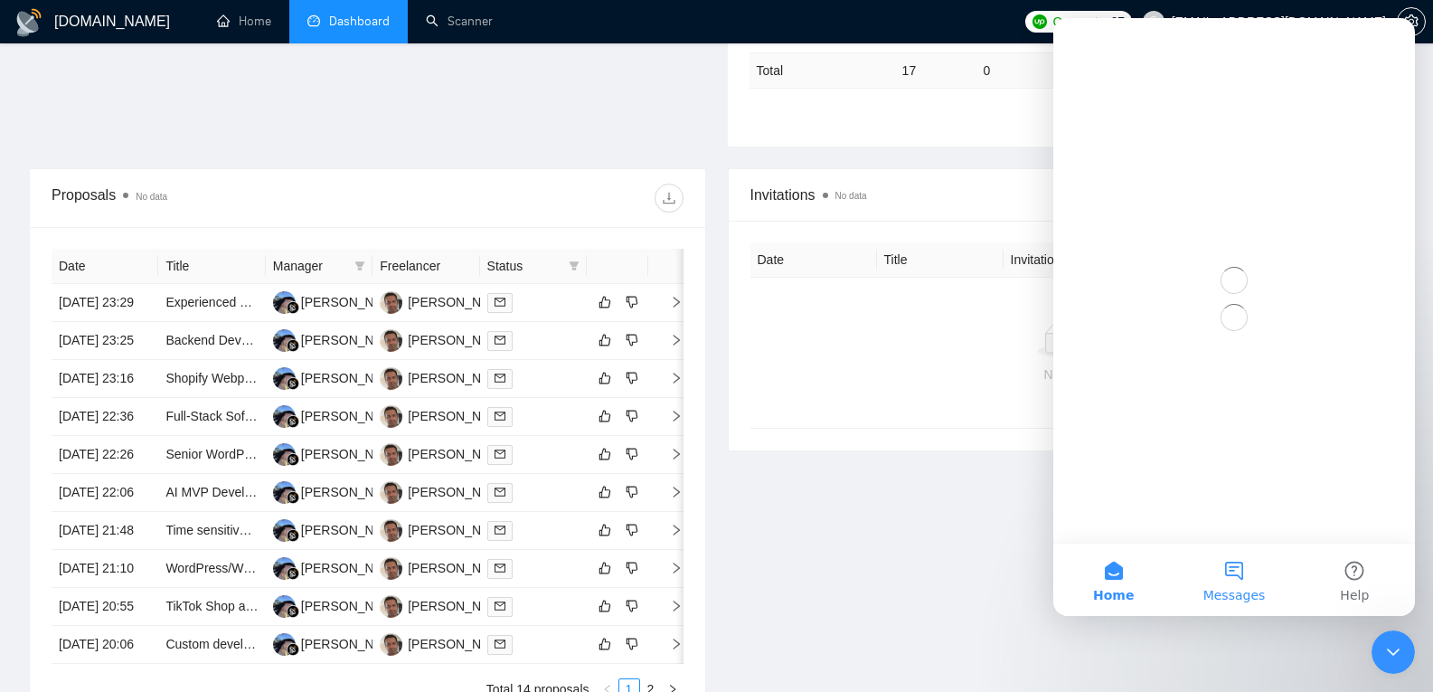
scroll to position [0, 0]
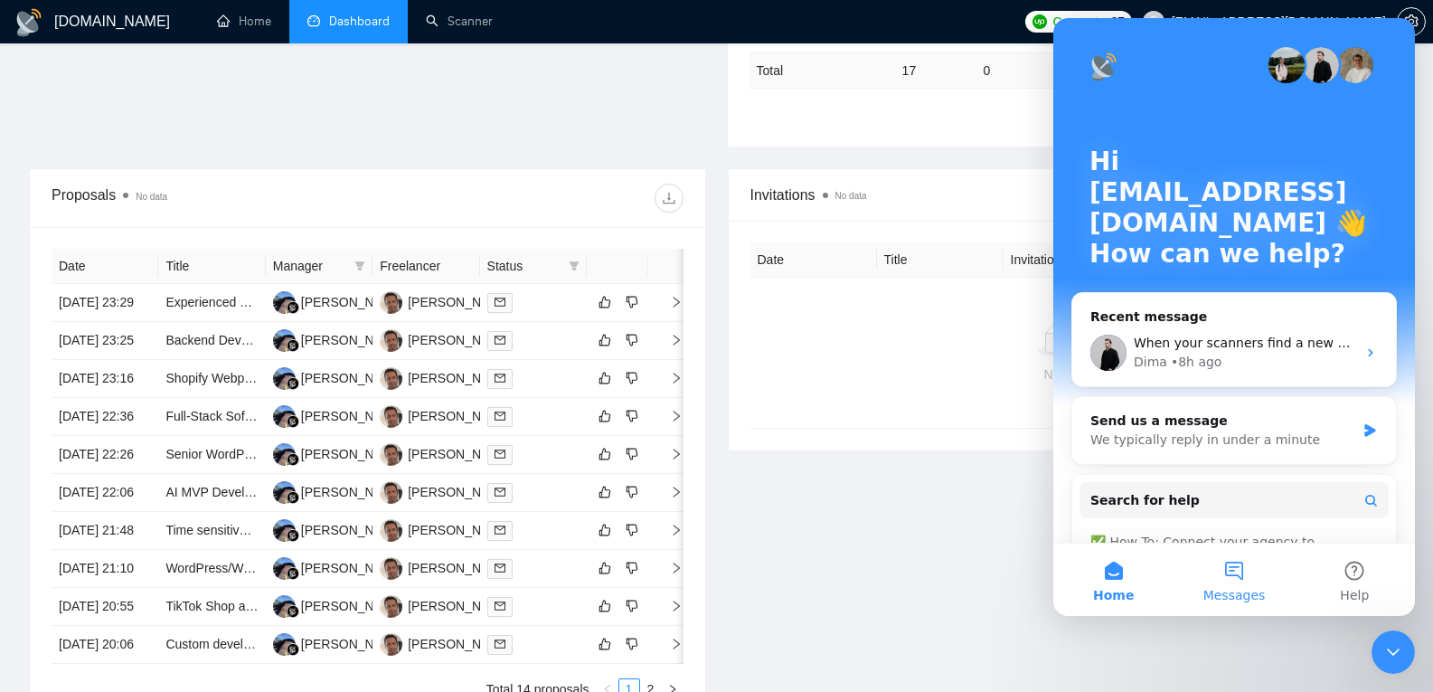
click at [1249, 589] on span "Messages" at bounding box center [1234, 595] width 62 height 13
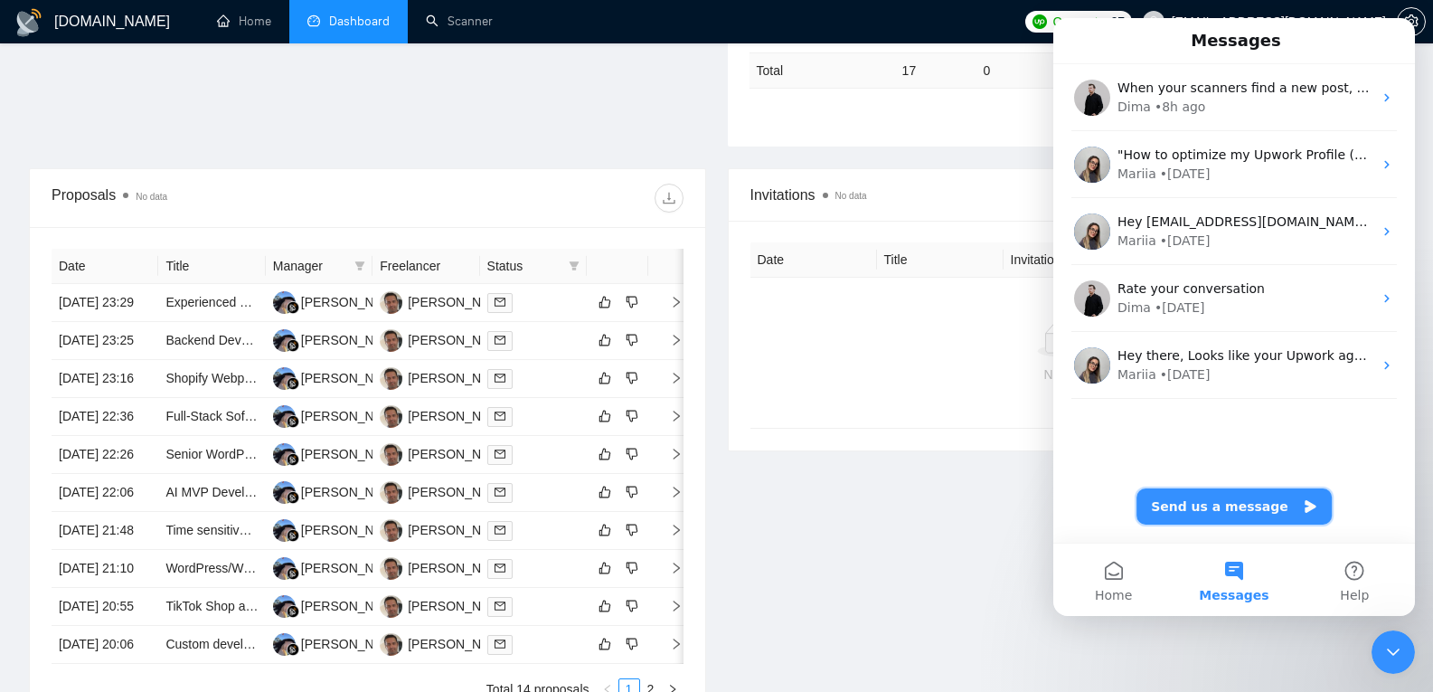
click at [1209, 514] on button "Send us a message" at bounding box center [1233, 506] width 195 height 36
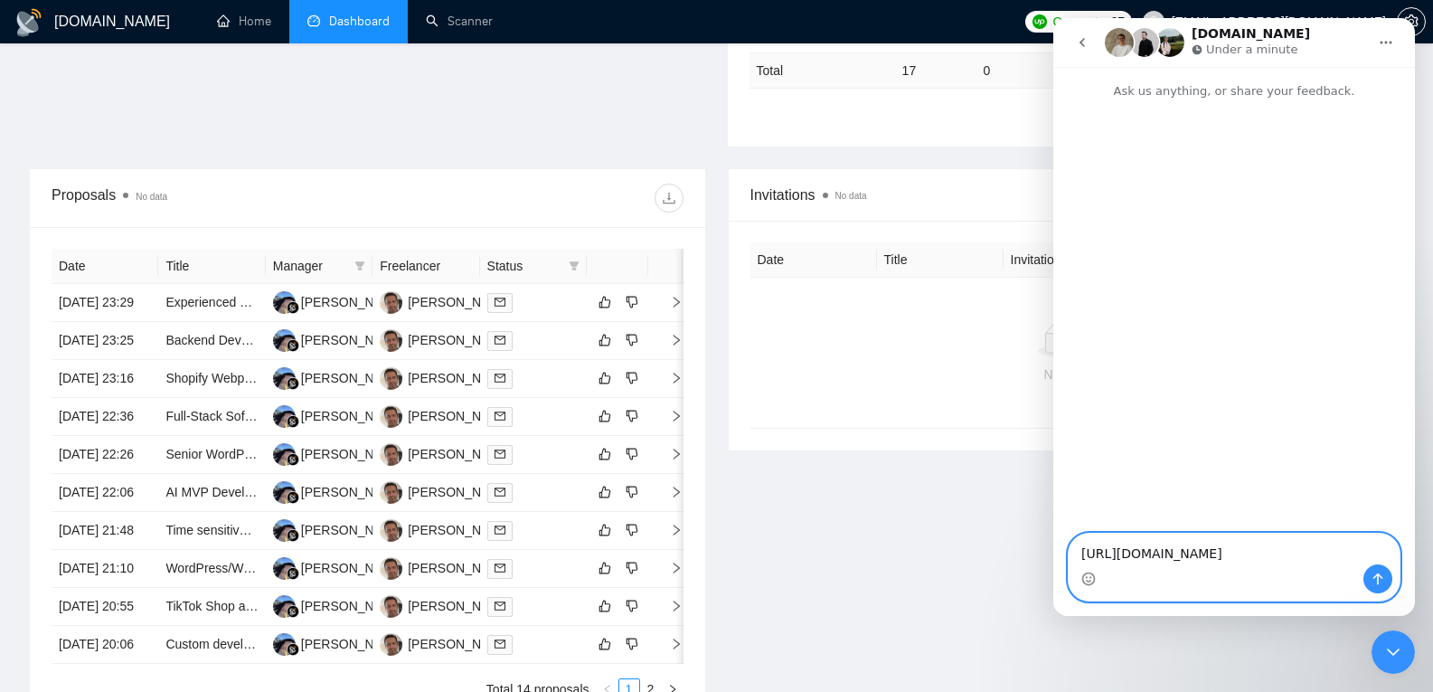
paste textarea "https://www.upwork.com/jobs/~021956020532400227936"
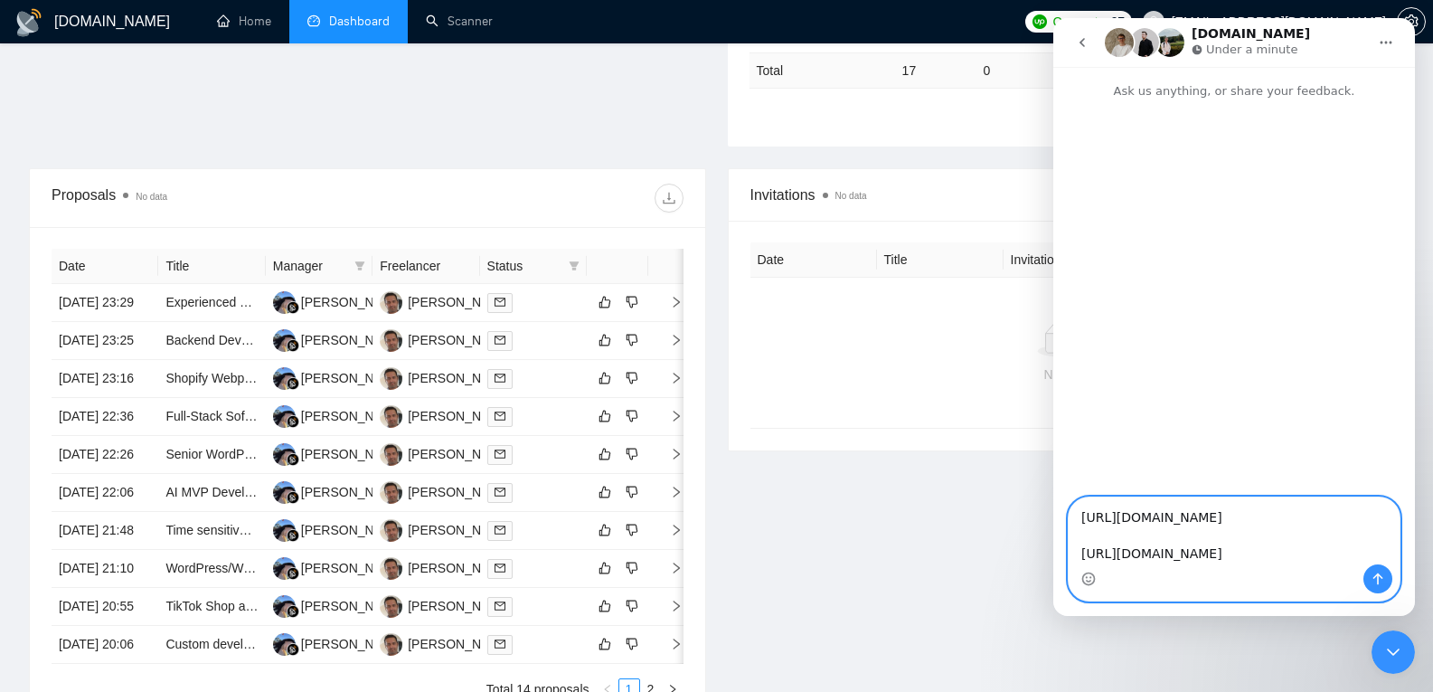
paste textarea "https://www.upwork.com/jobs/~021955995131317350567"
type textarea "https://www.upwork.com/jobs/~021956051861821064800 https://www.upwork.com/jobs/…"
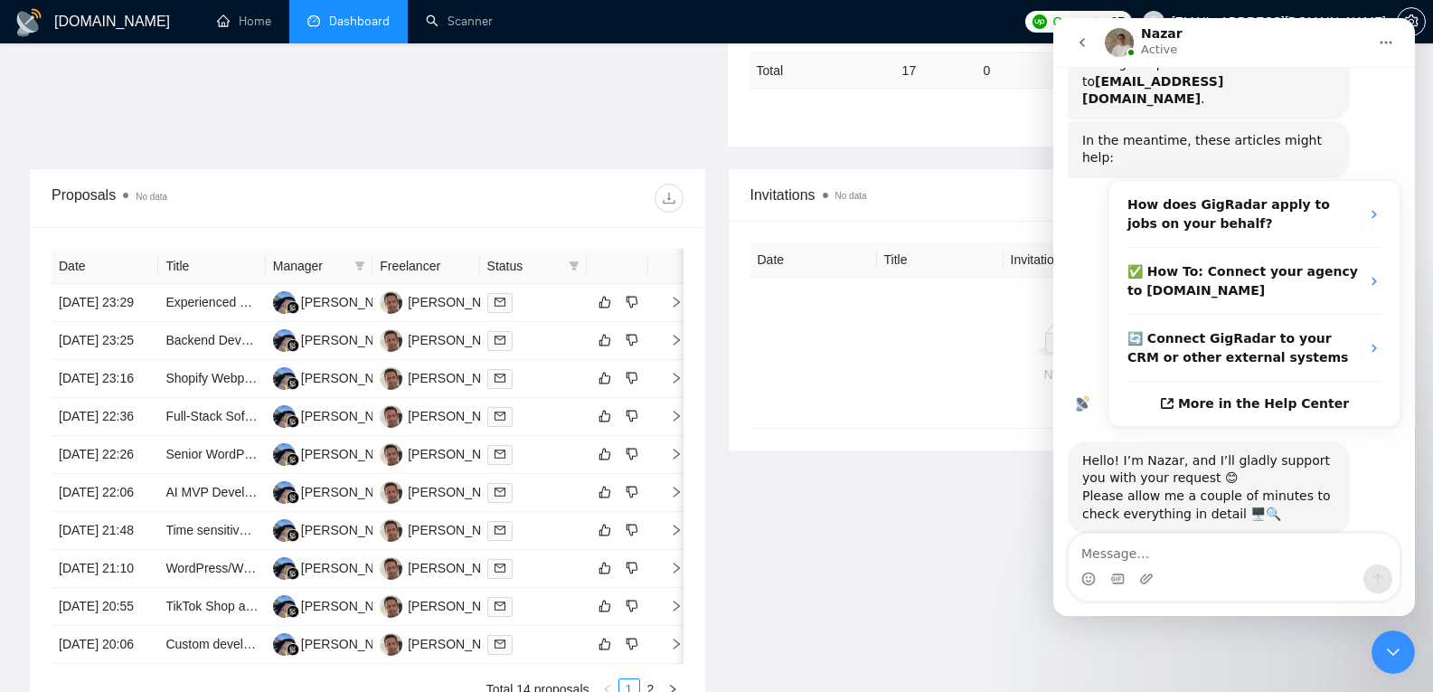
scroll to position [277, 0]
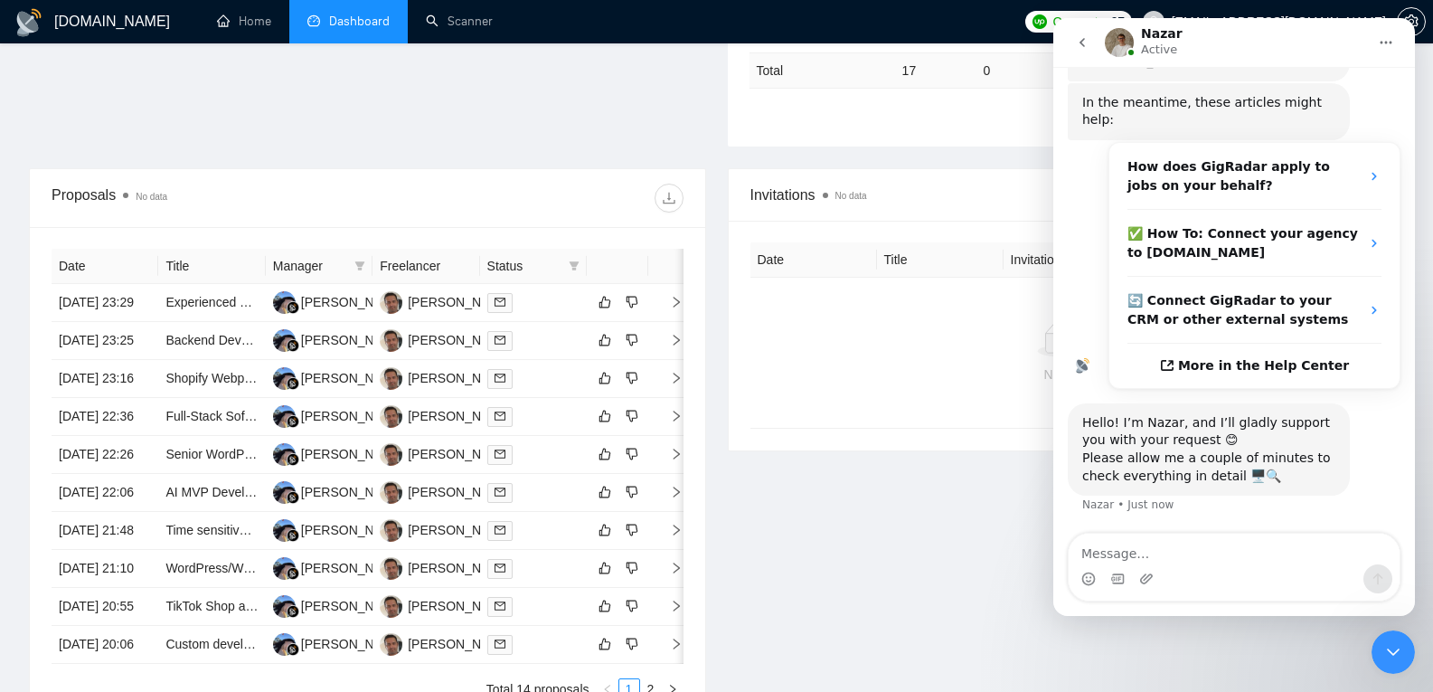
click at [825, 303] on div "No data" at bounding box center [1066, 353] width 632 height 150
click at [1160, 558] on textarea "Message…" at bounding box center [1234, 548] width 331 height 31
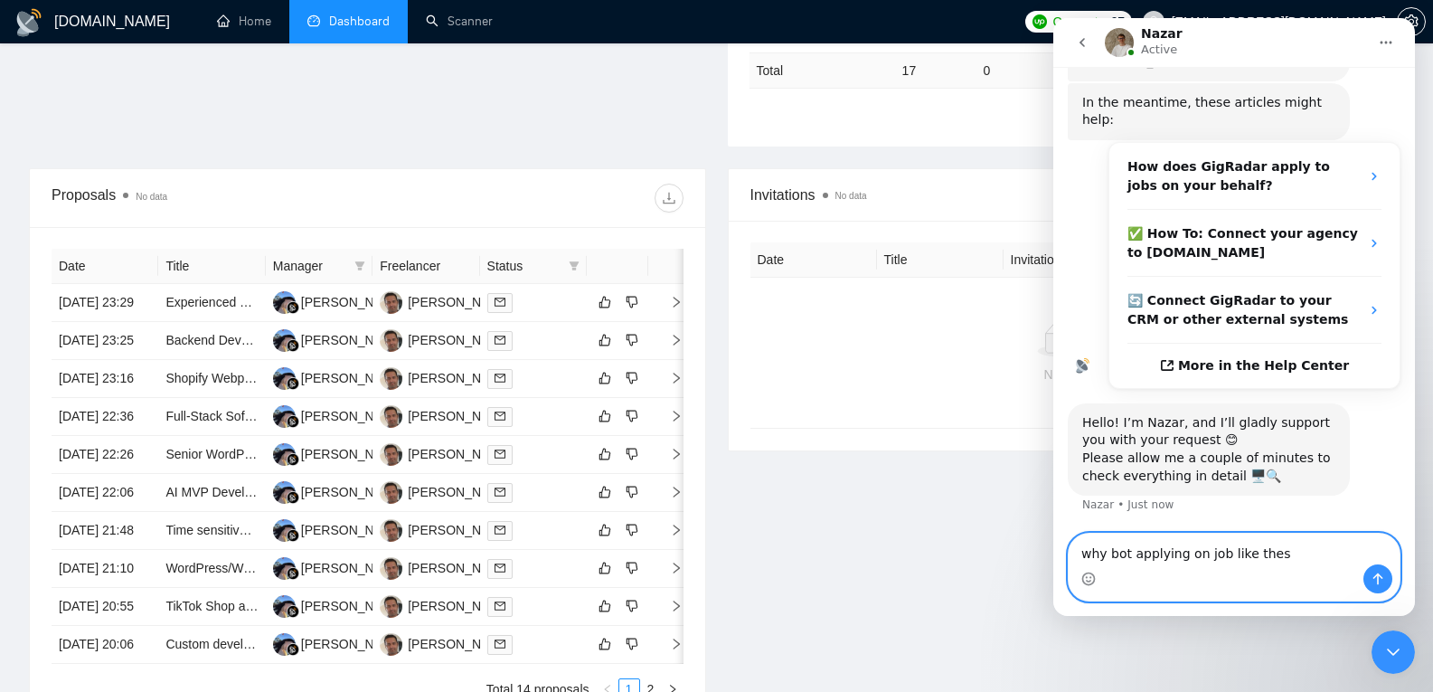
type textarea "why bot applying on job like these"
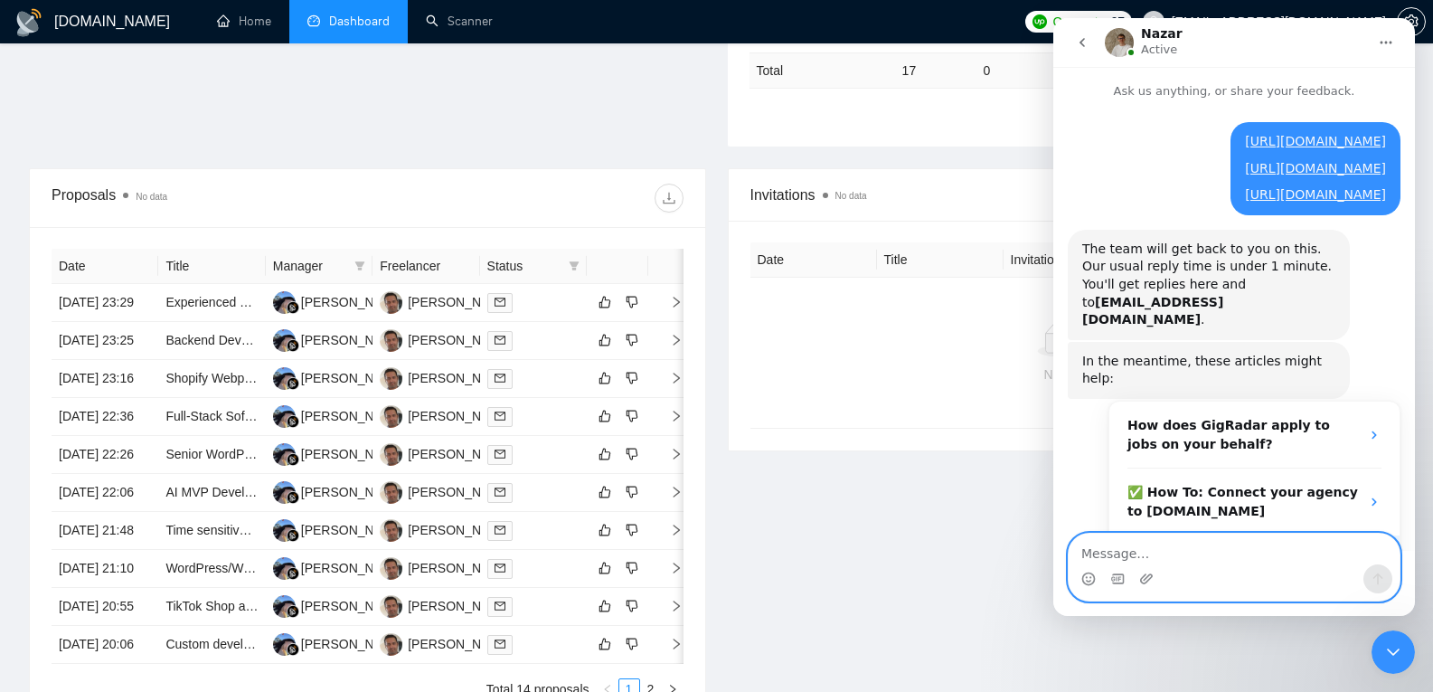
scroll to position [330, 0]
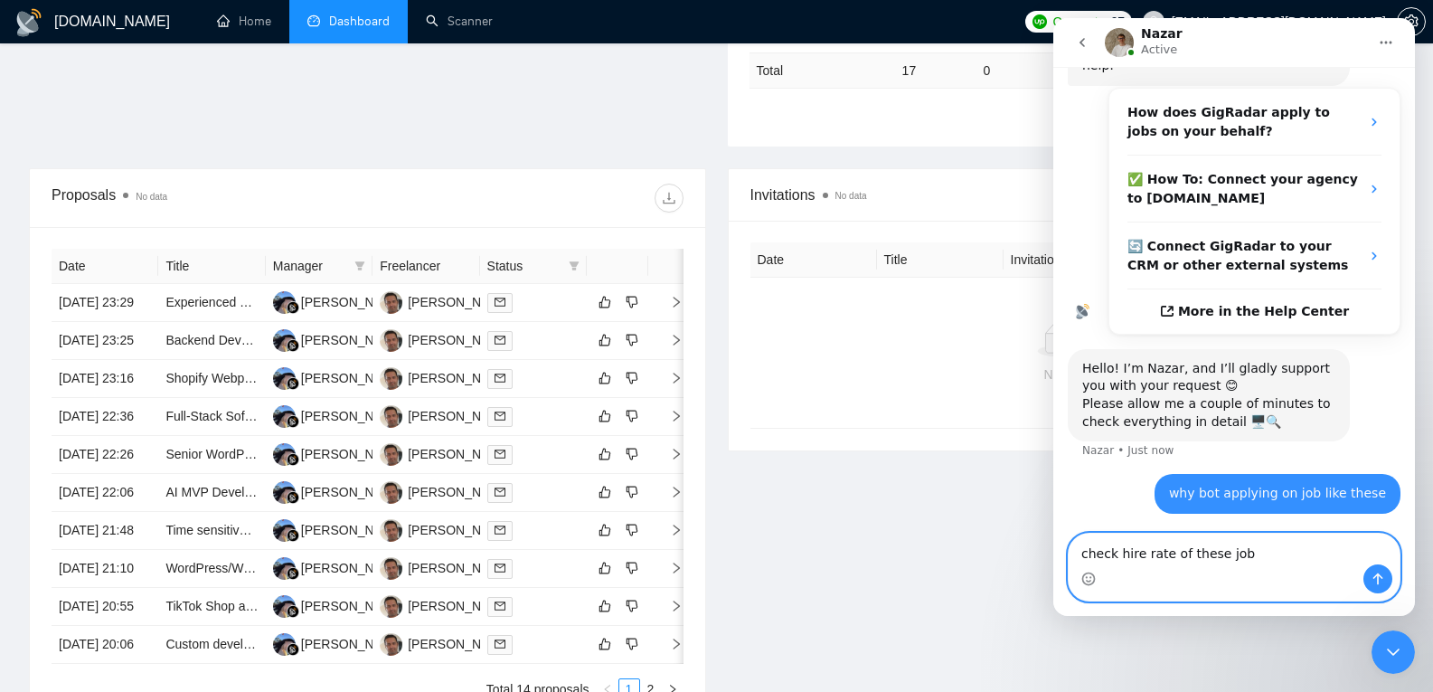
type textarea "check hire rate of these jobs"
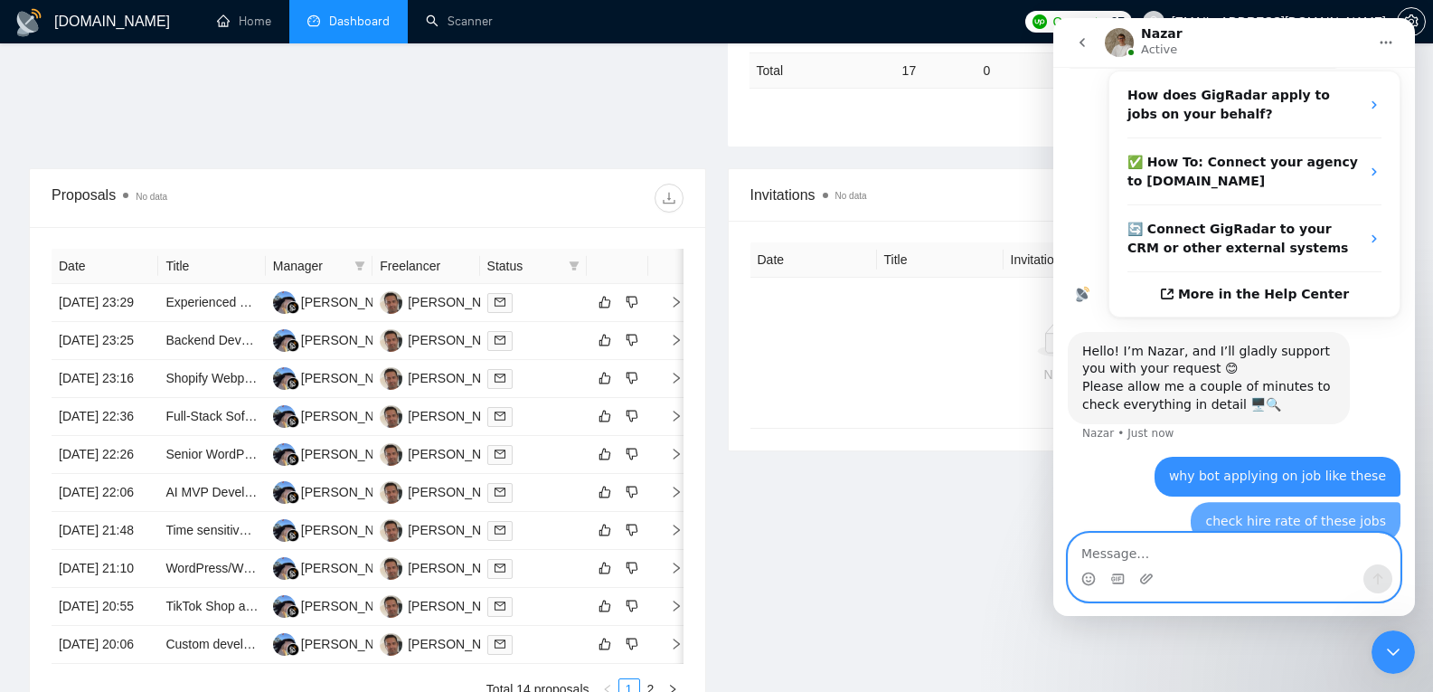
scroll to position [372, 0]
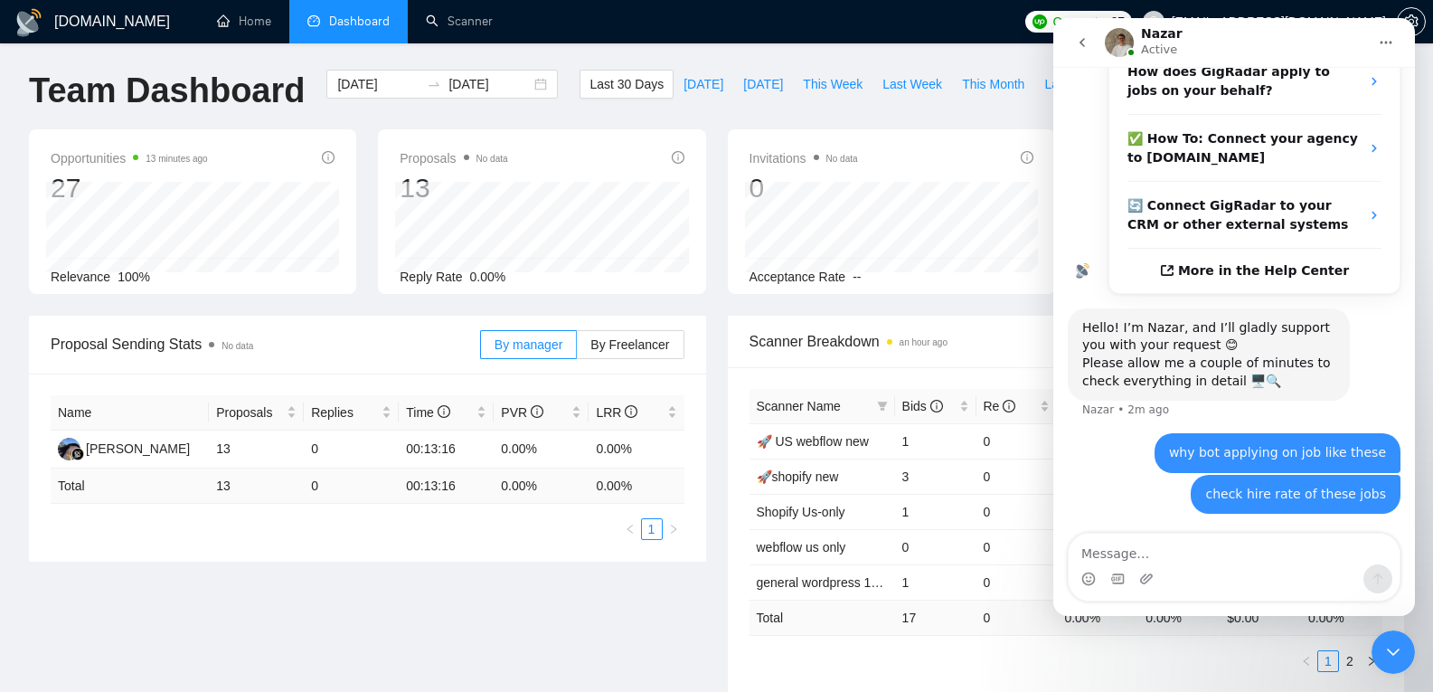
scroll to position [0, 0]
click at [496, 621] on div "Proposal Sending Stats No data By manager By Freelancer Name Proposals Replies …" at bounding box center [716, 518] width 1397 height 400
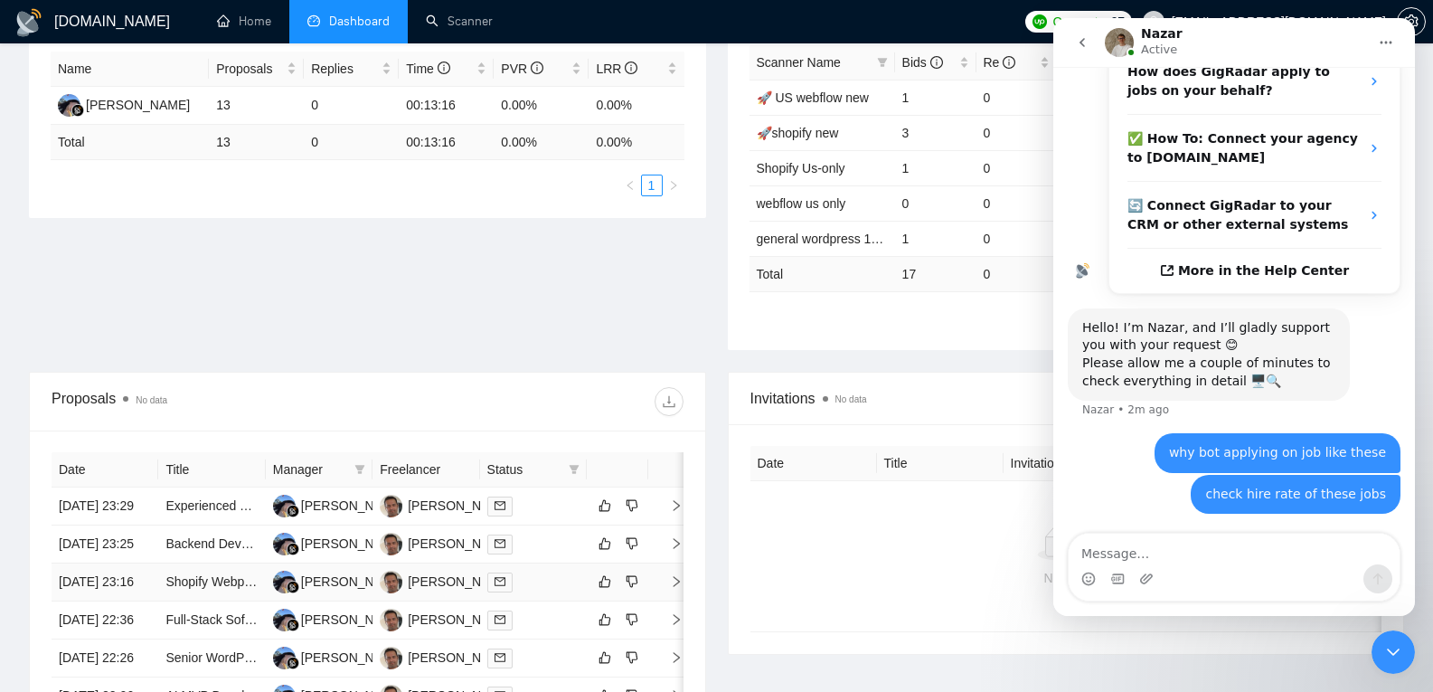
scroll to position [347, 0]
click at [1401, 660] on icon "Close Intercom Messenger" at bounding box center [1393, 652] width 22 height 22
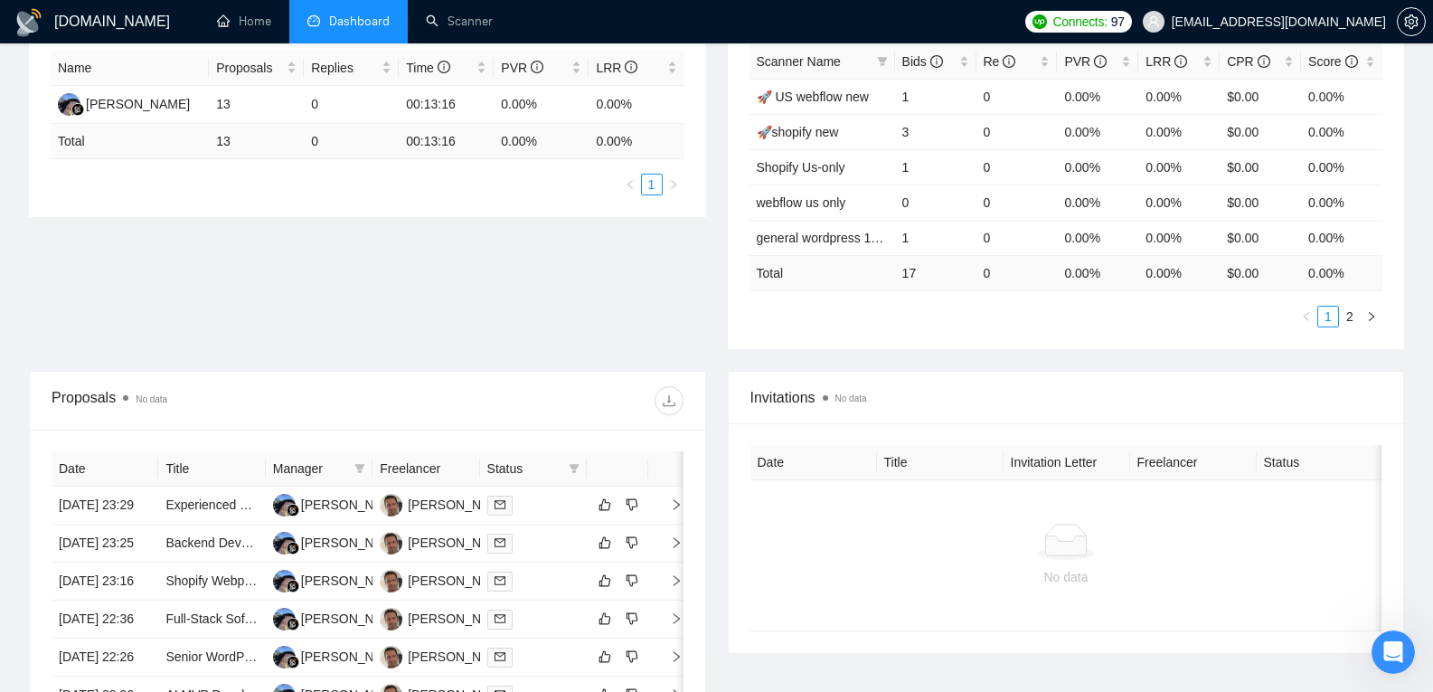
scroll to position [372, 0]
click at [839, 239] on link "general wordpress 100%" at bounding box center [827, 238] width 140 height 14
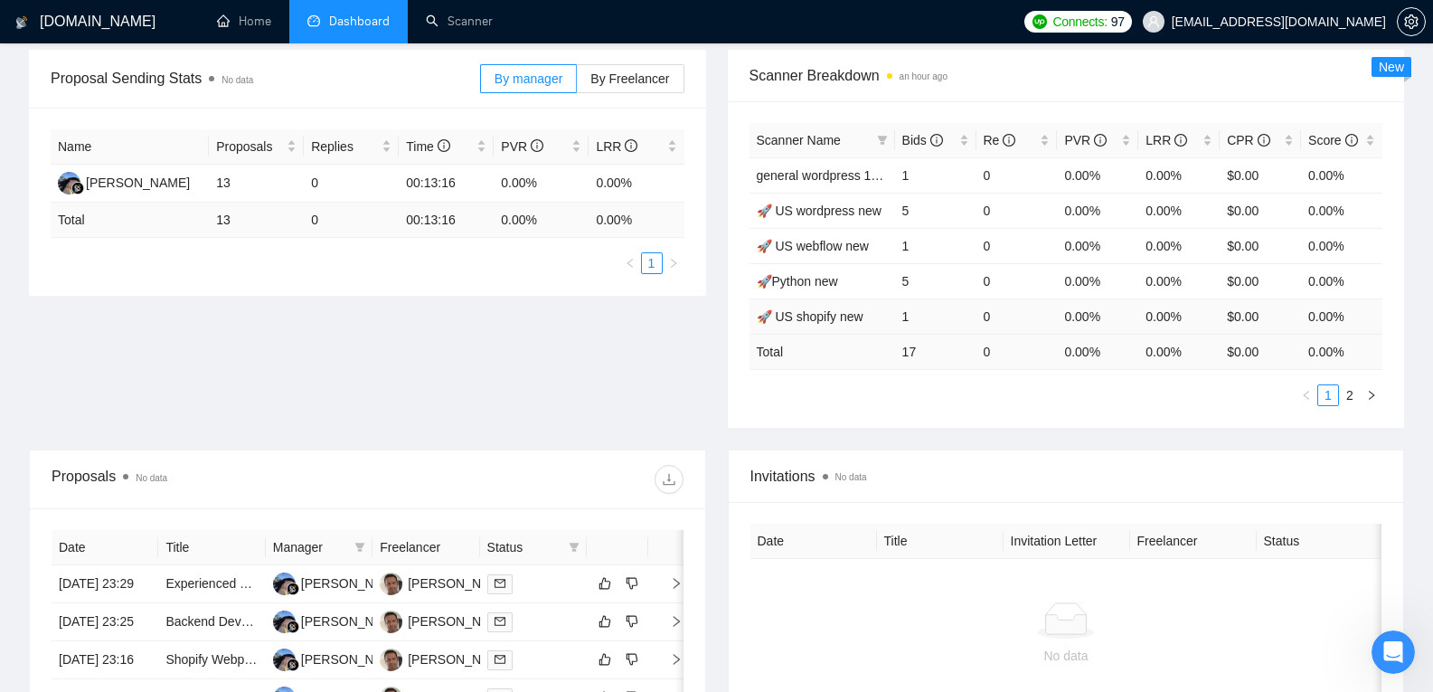
scroll to position [268, 0]
click at [1387, 646] on icon "Open Intercom Messenger" at bounding box center [1394, 652] width 30 height 30
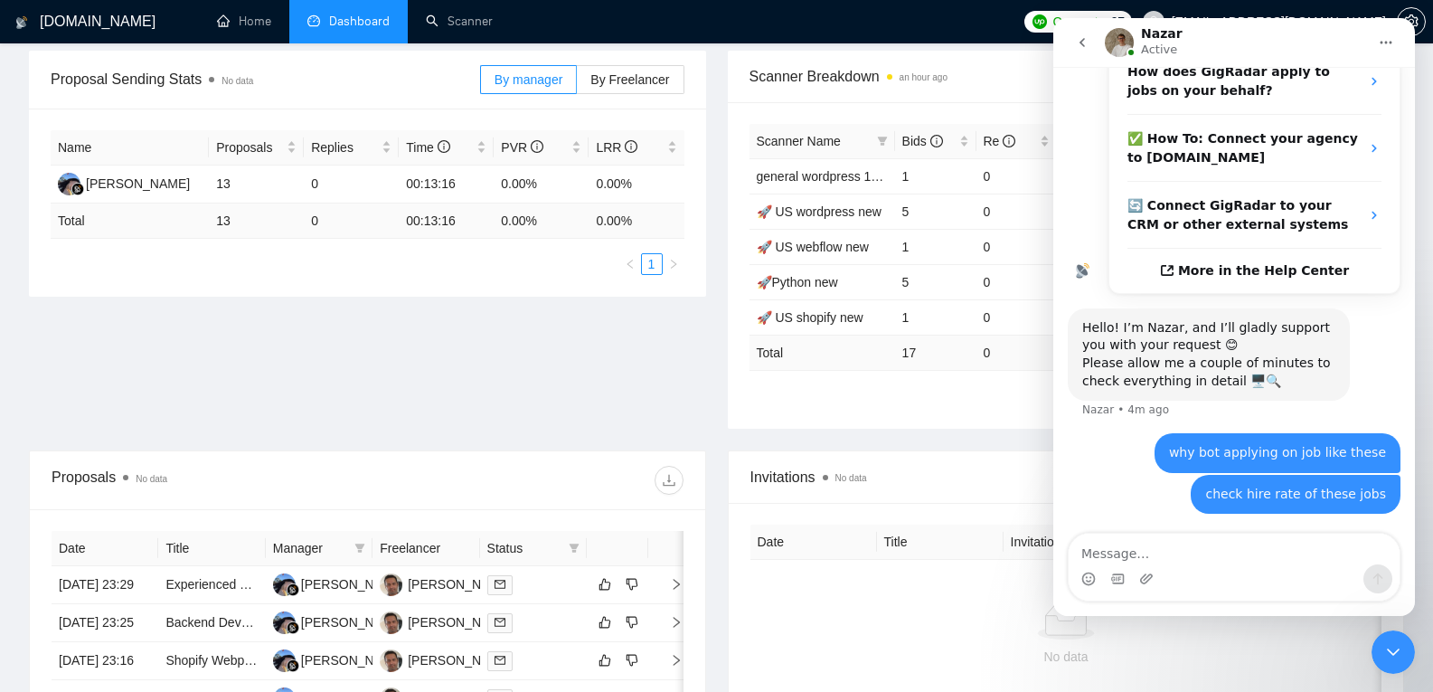
scroll to position [372, 0]
click at [1120, 37] on img "Intercom messenger" at bounding box center [1119, 42] width 29 height 29
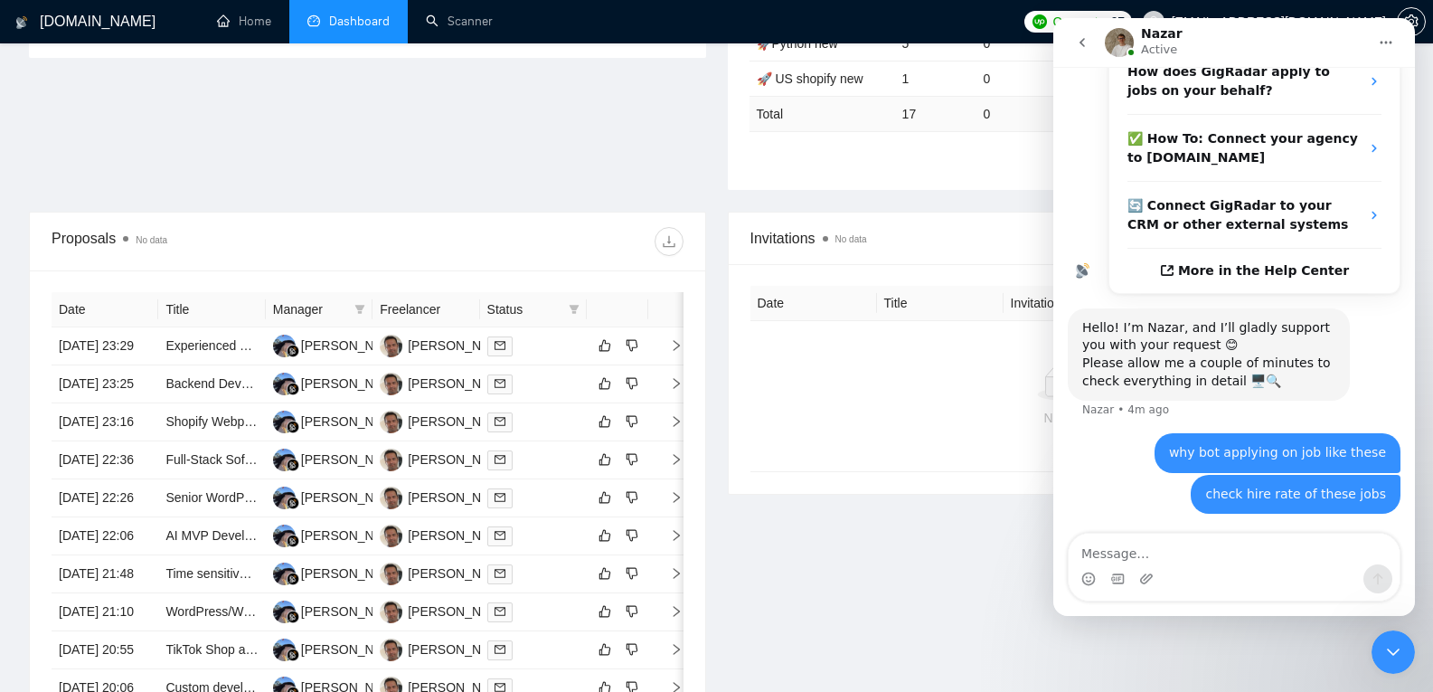
scroll to position [0, 0]
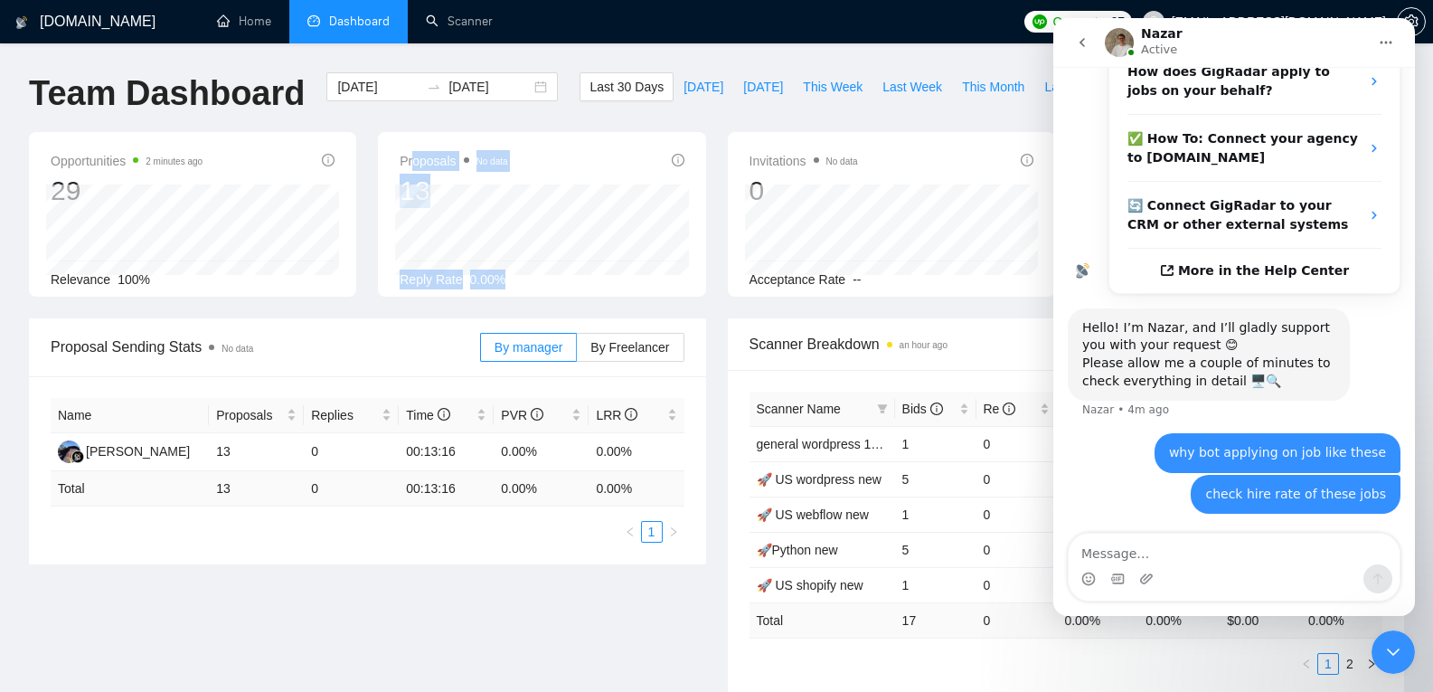
drag, startPoint x: 412, startPoint y: 160, endPoint x: 543, endPoint y: 310, distance: 199.3
click at [543, 310] on div "Opportunities 2 minutes ago 29 Relevance 100% Proposals No data 13 Reply Rate 0…" at bounding box center [716, 225] width 1397 height 186
click at [421, 364] on div "Proposal Sending Stats No data" at bounding box center [265, 347] width 429 height 52
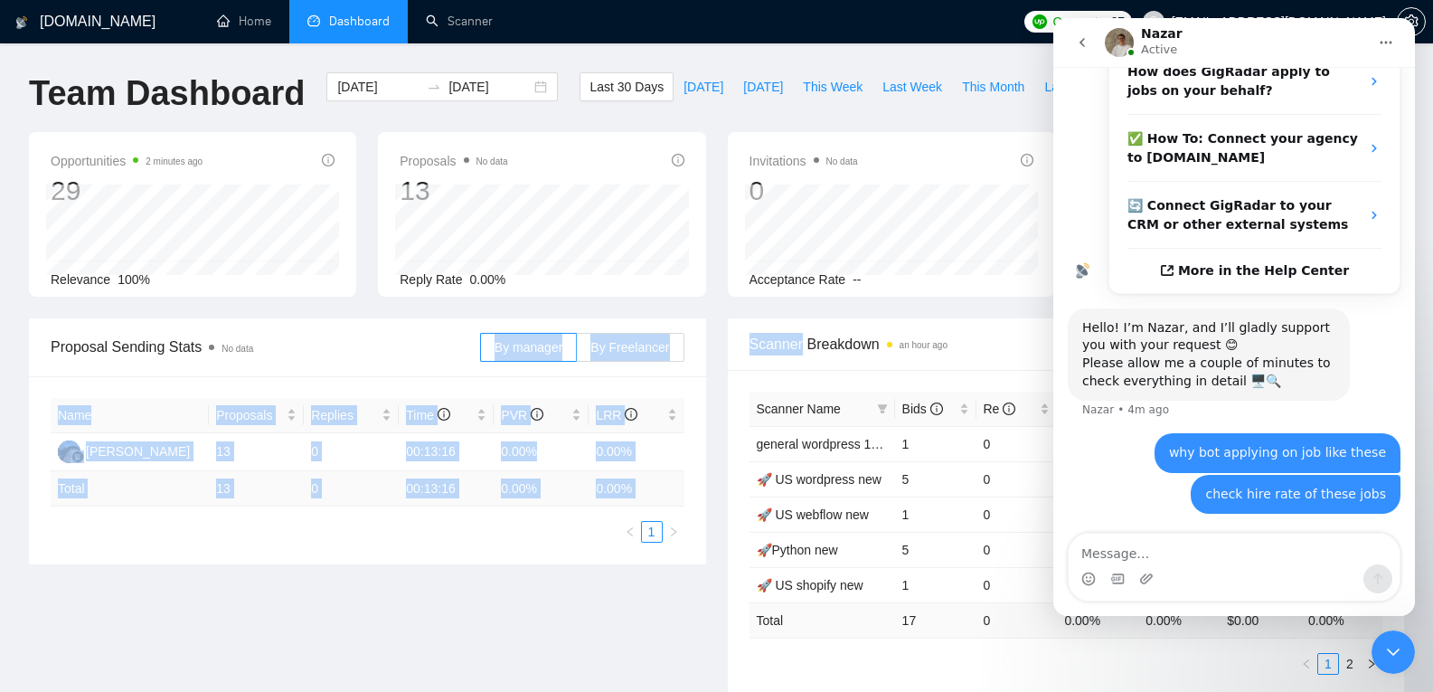
drag, startPoint x: 421, startPoint y: 364, endPoint x: 526, endPoint y: 591, distance: 250.0
click at [526, 591] on div "Proposal Sending Stats No data By manager By Freelancer Name Proposals Replies …" at bounding box center [716, 518] width 1397 height 400
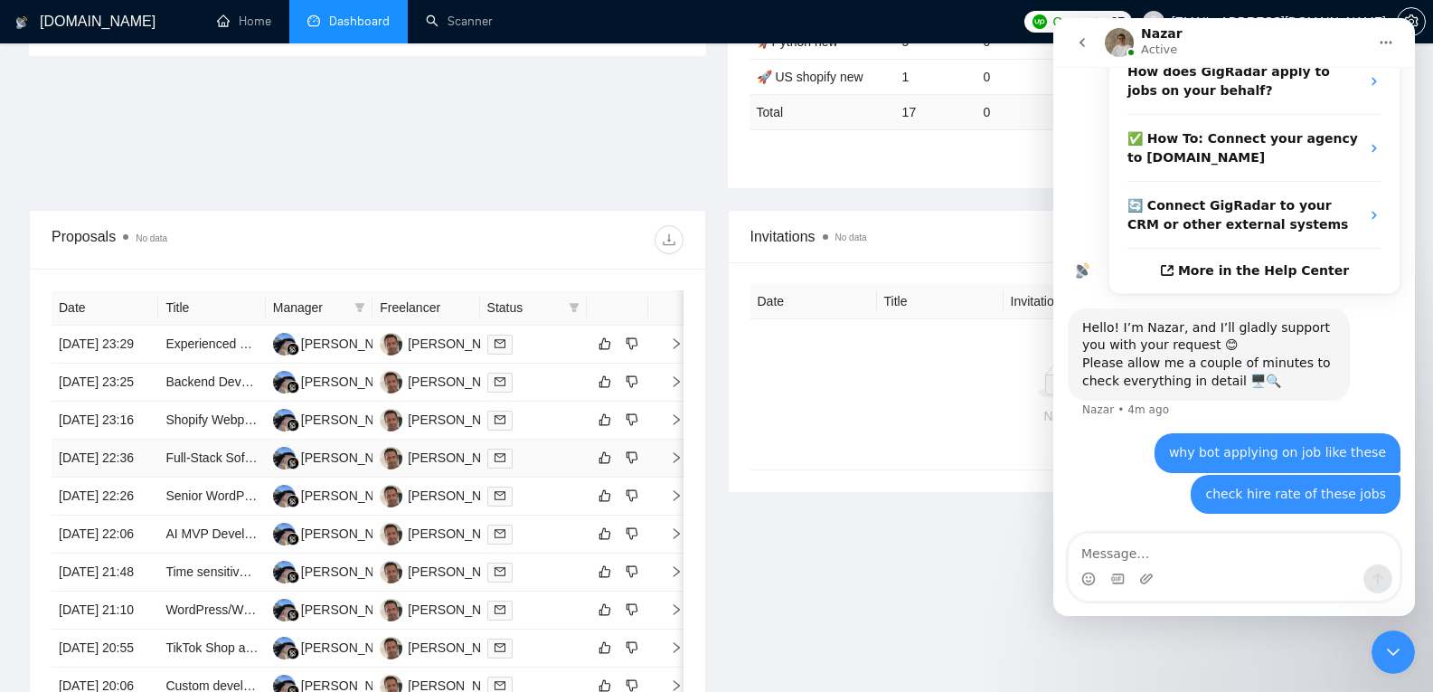
scroll to position [927, 0]
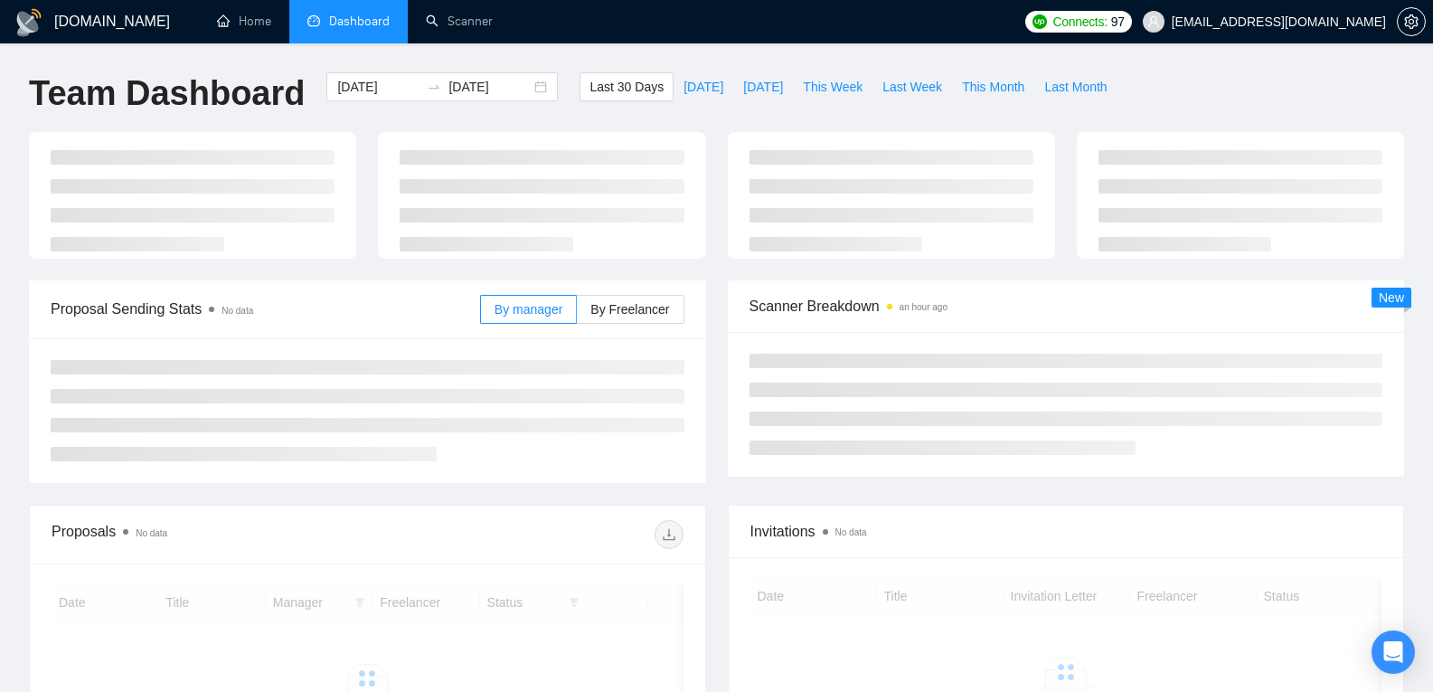
scroll to position [277, 0]
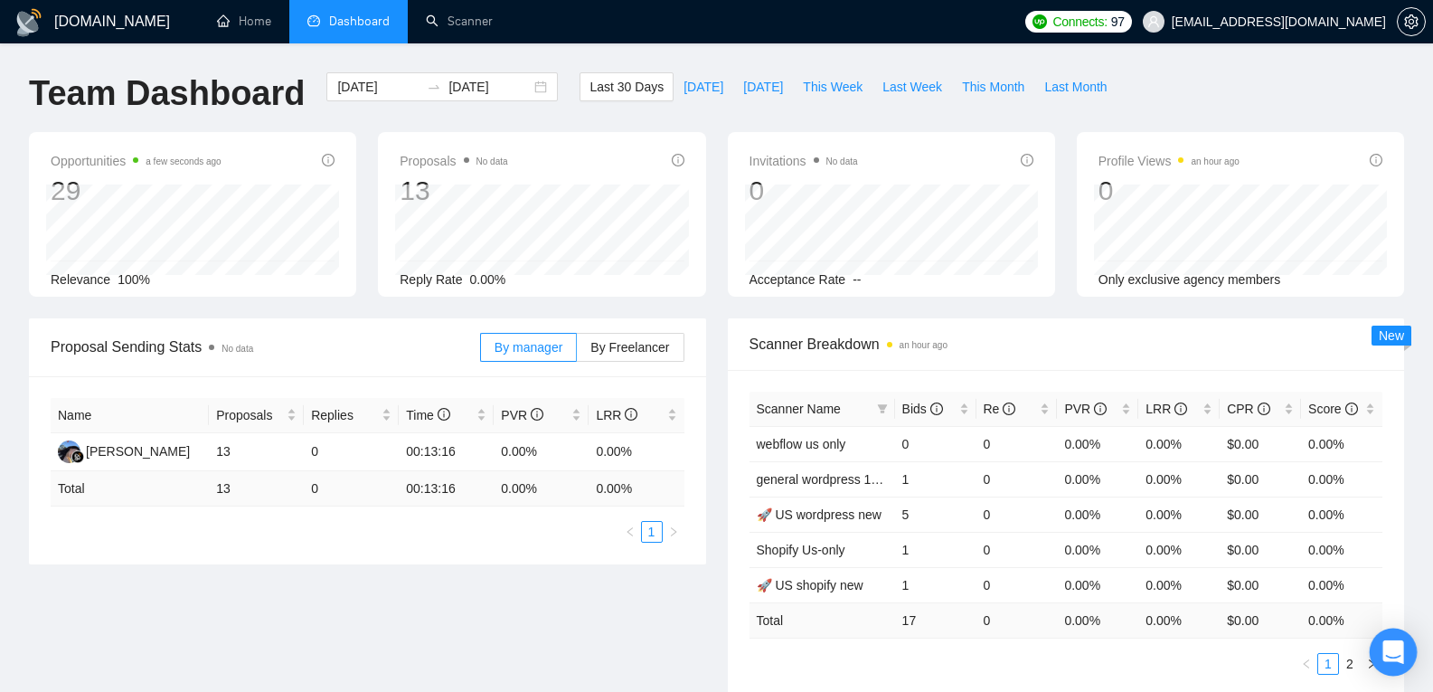
click at [1399, 655] on icon "Open Intercom Messenger" at bounding box center [1392, 652] width 21 height 24
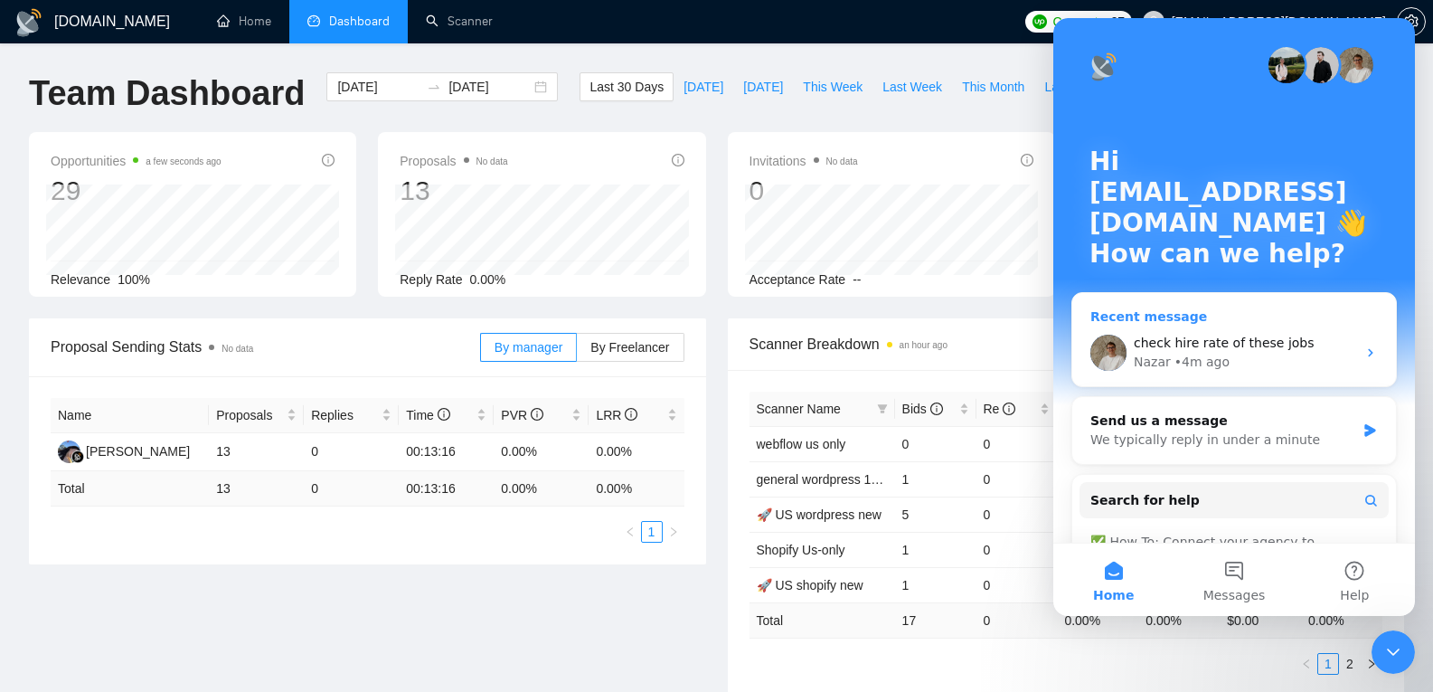
click at [1245, 358] on div "Nazar • 4m ago" at bounding box center [1245, 362] width 222 height 19
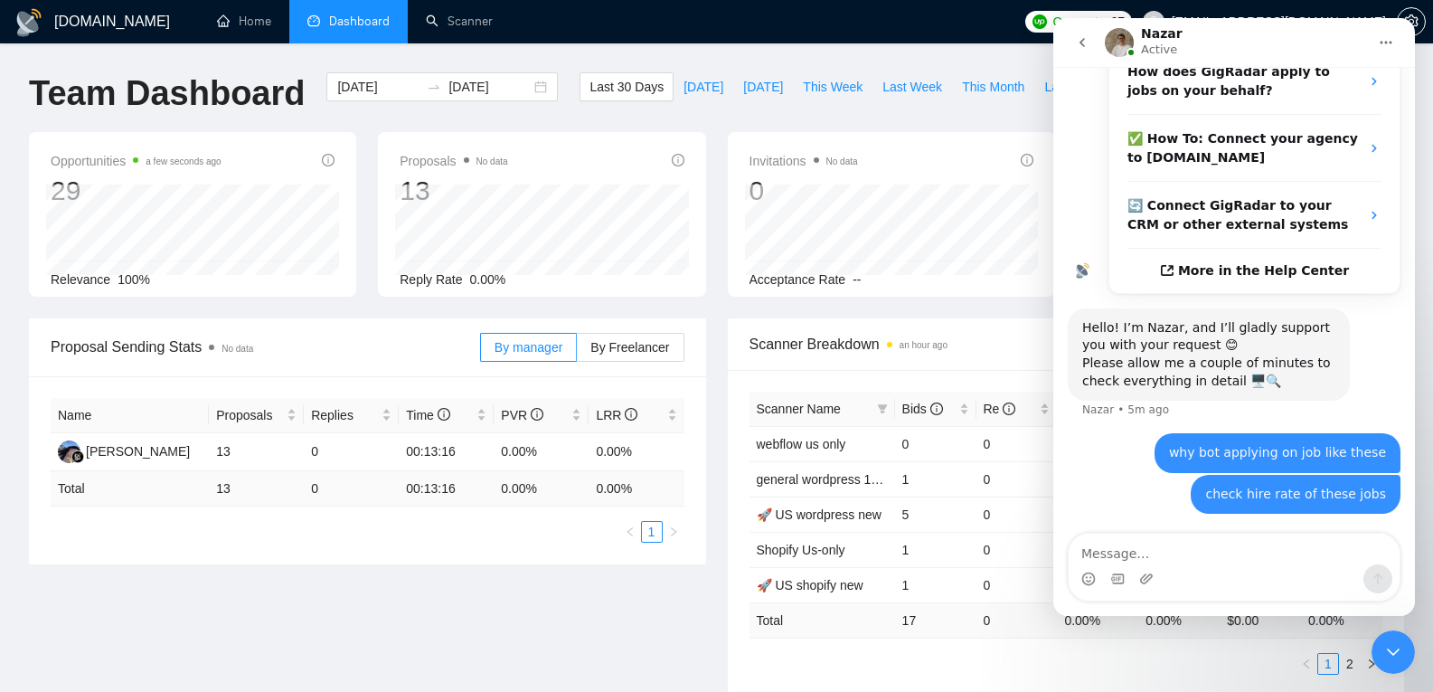
scroll to position [372, 0]
drag, startPoint x: 1194, startPoint y: 453, endPoint x: 1419, endPoint y: 490, distance: 228.1
click html "Nazar Active Ask us anything, or share your feedback. https://www.upwork.com/jo…"
click at [1302, 452] on div "why bot applying on job like these" at bounding box center [1277, 453] width 217 height 18
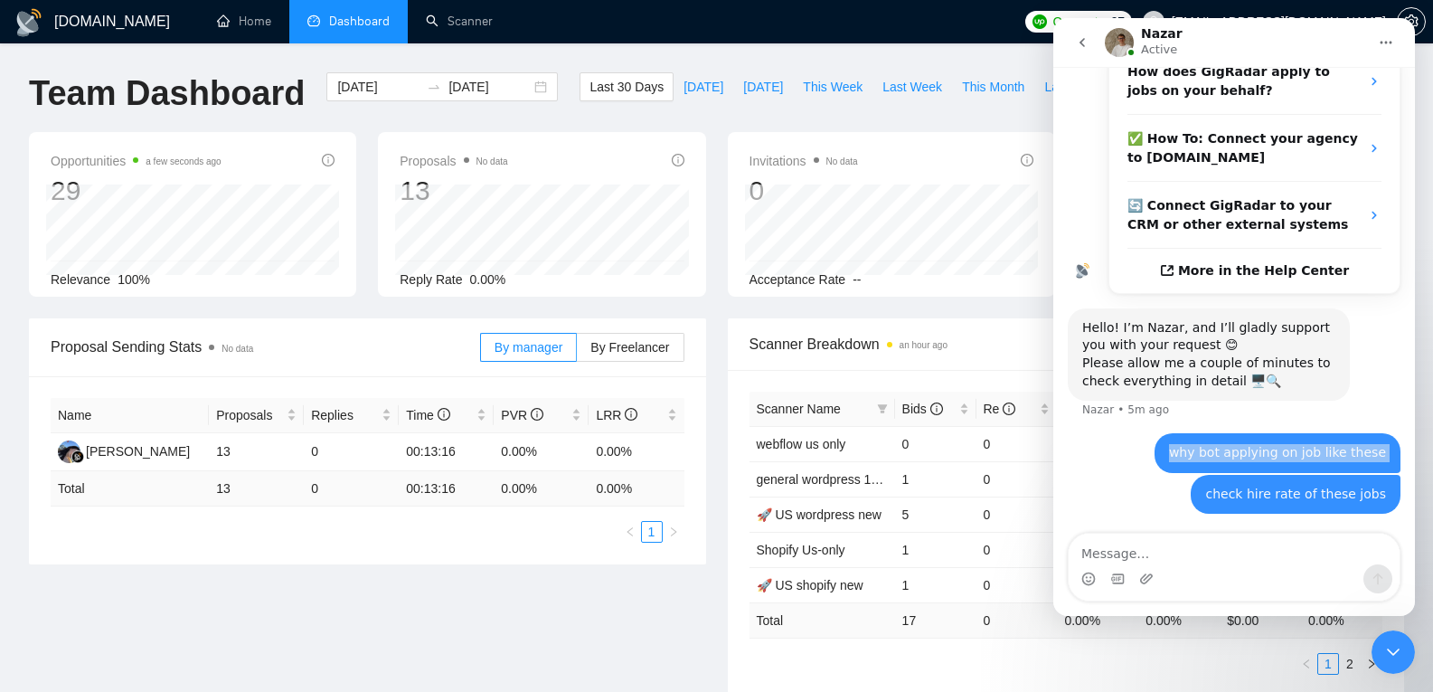
click at [1302, 452] on div "why bot applying on job like these" at bounding box center [1277, 453] width 217 height 18
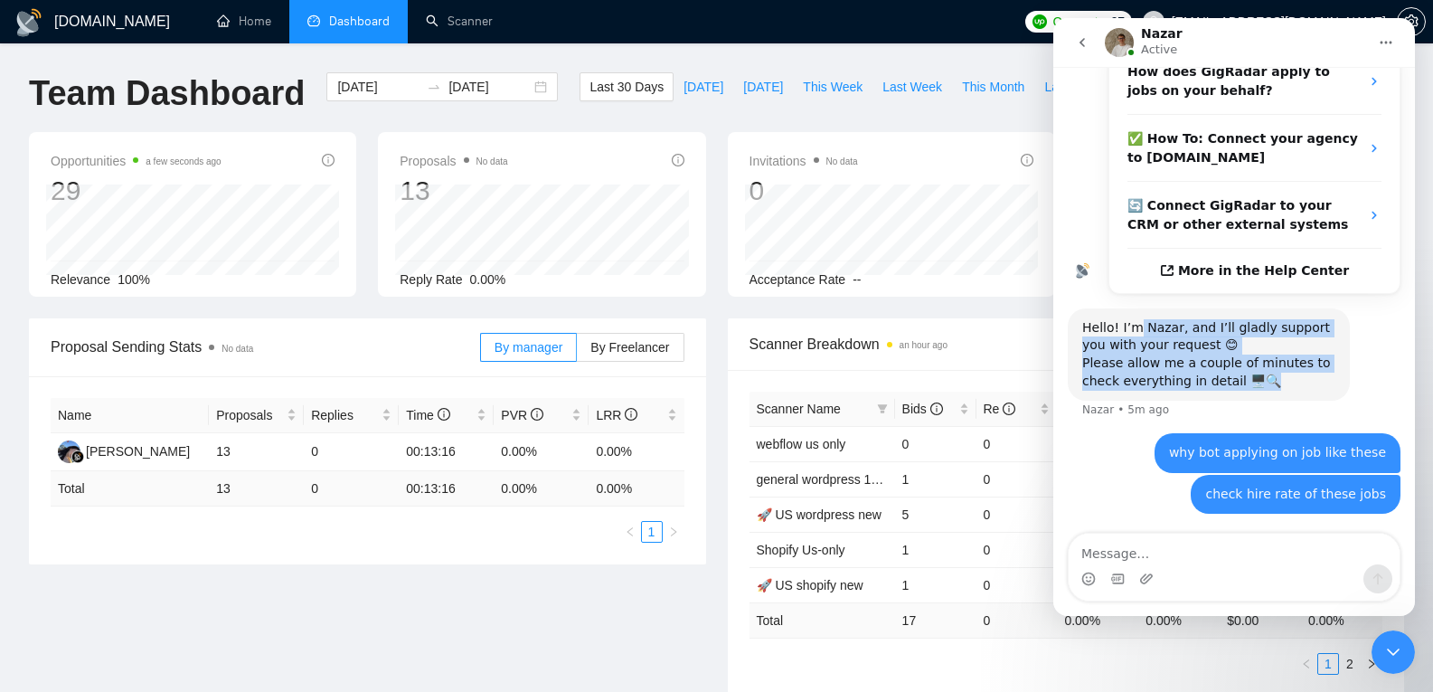
drag, startPoint x: 1251, startPoint y: 381, endPoint x: 1130, endPoint y: 317, distance: 136.7
click at [1130, 317] on div "Hello! I’m Nazar, and I’ll gladly support you with your request 😊 Please allow …" at bounding box center [1209, 354] width 282 height 92
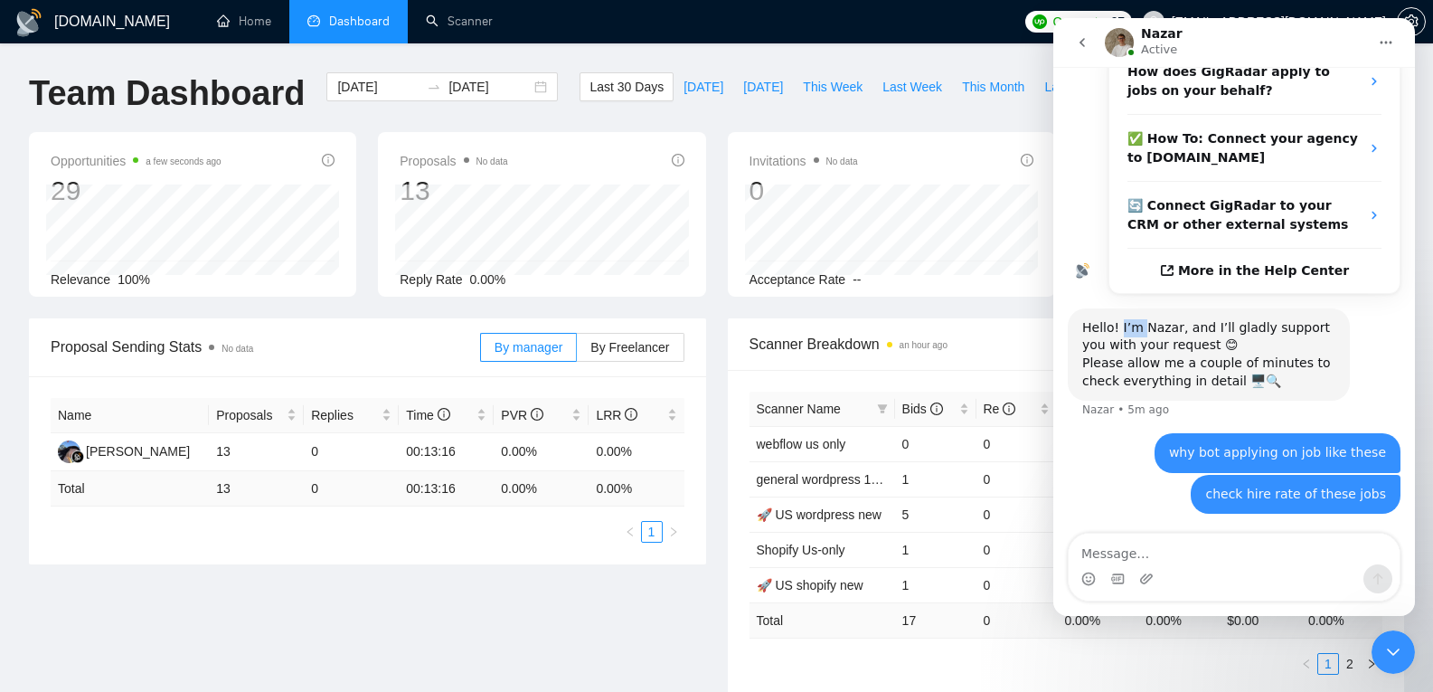
click at [1130, 317] on div "Hello! I’m Nazar, and I’ll gladly support you with your request 😊 Please allow …" at bounding box center [1209, 354] width 282 height 92
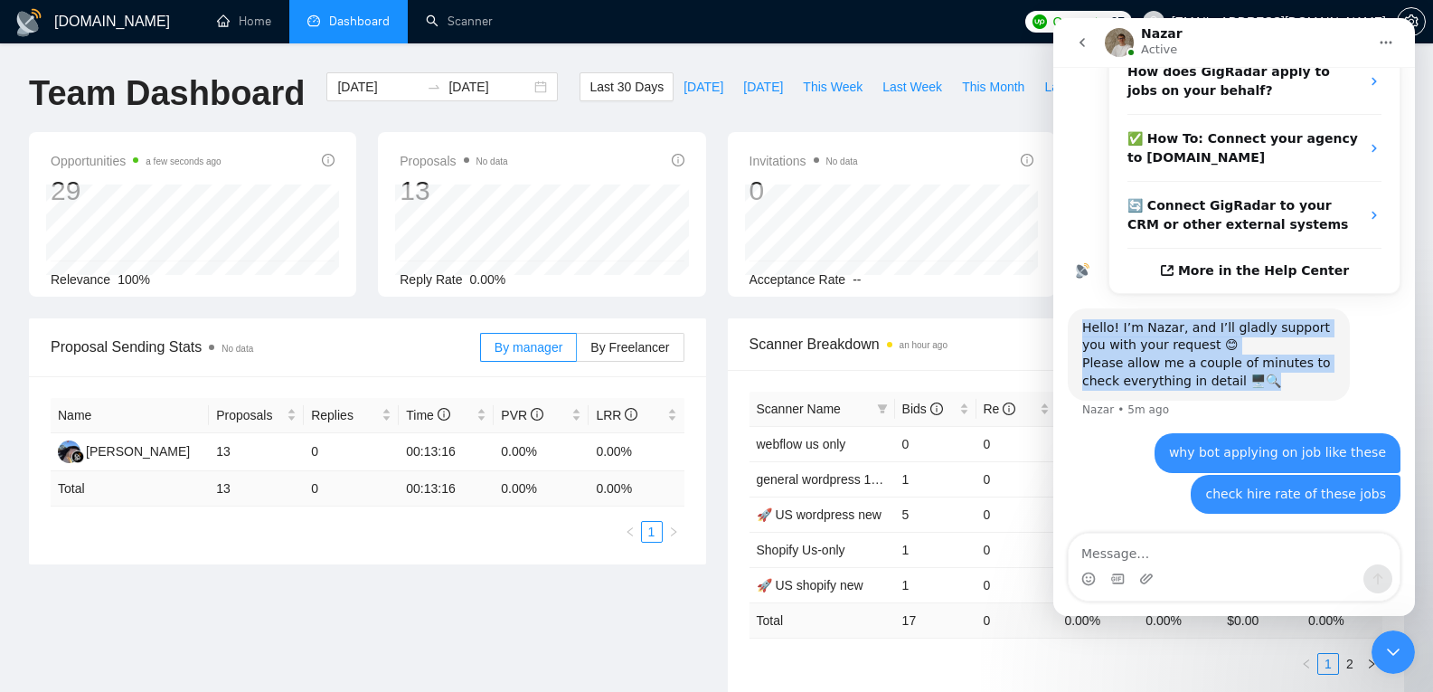
drag, startPoint x: 1238, startPoint y: 380, endPoint x: 1060, endPoint y: 316, distance: 188.5
click at [1060, 316] on div "https://www.upwork.com/jobs/~021956051861821064800 https://www.upwork.com/jobs/…" at bounding box center [1234, 141] width 362 height 788
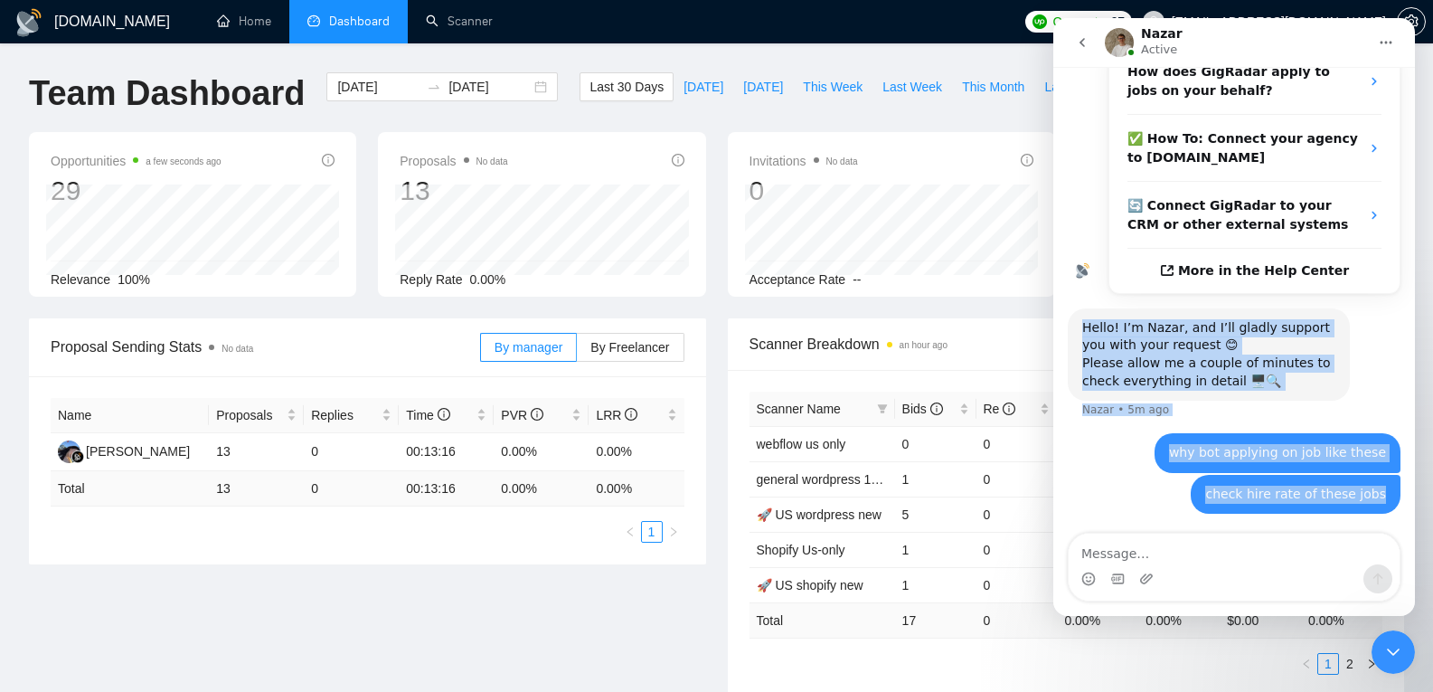
drag, startPoint x: 1079, startPoint y: 326, endPoint x: 1320, endPoint y: 520, distance: 309.3
click at [1320, 520] on div "https://www.upwork.com/jobs/~021956051861821064800 https://www.upwork.com/jobs/…" at bounding box center [1234, 152] width 333 height 767
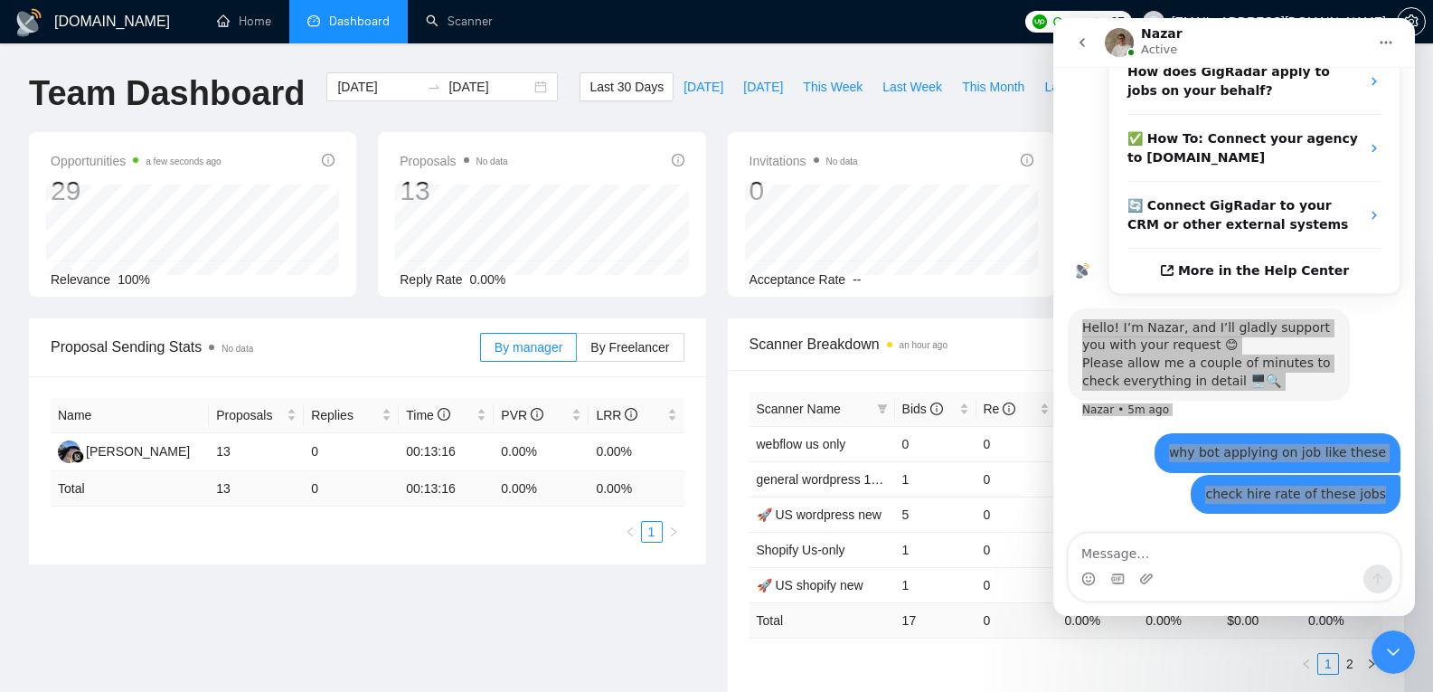
click at [1386, 648] on icon "Close Intercom Messenger" at bounding box center [1393, 652] width 22 height 22
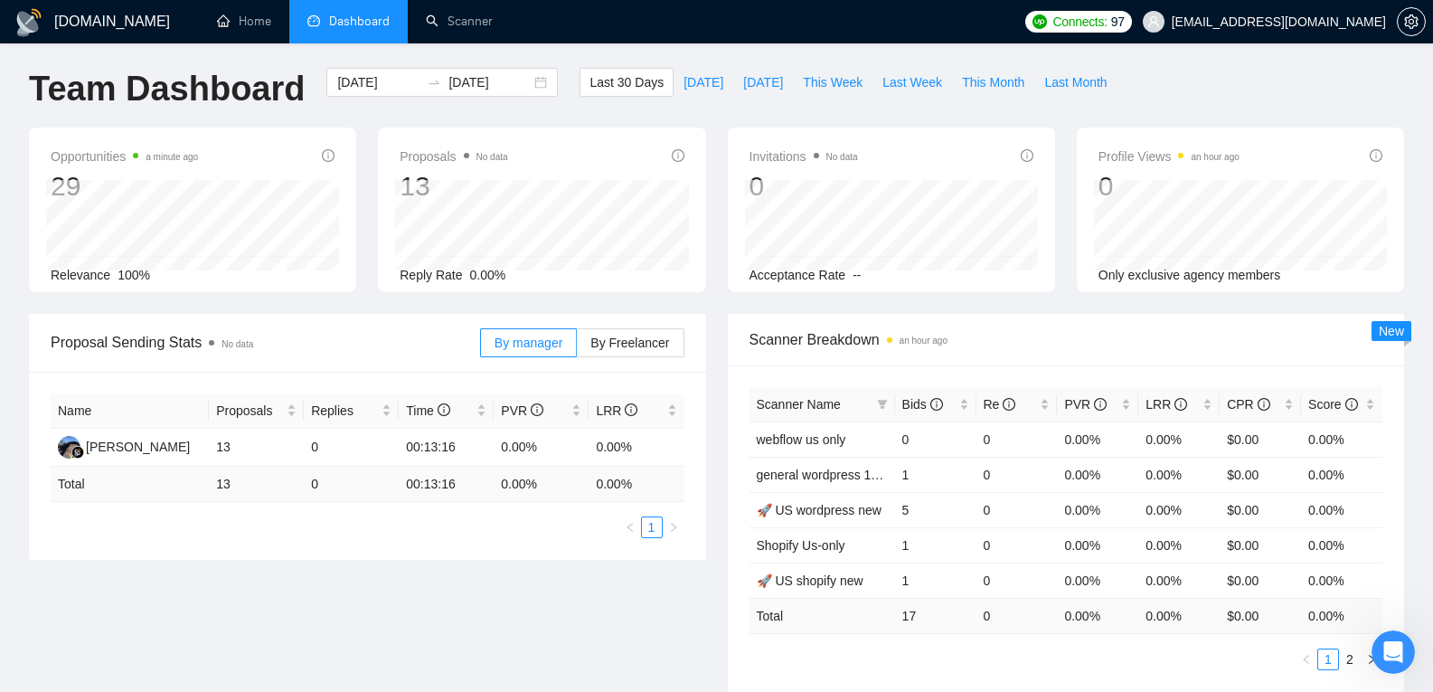
scroll to position [0, 0]
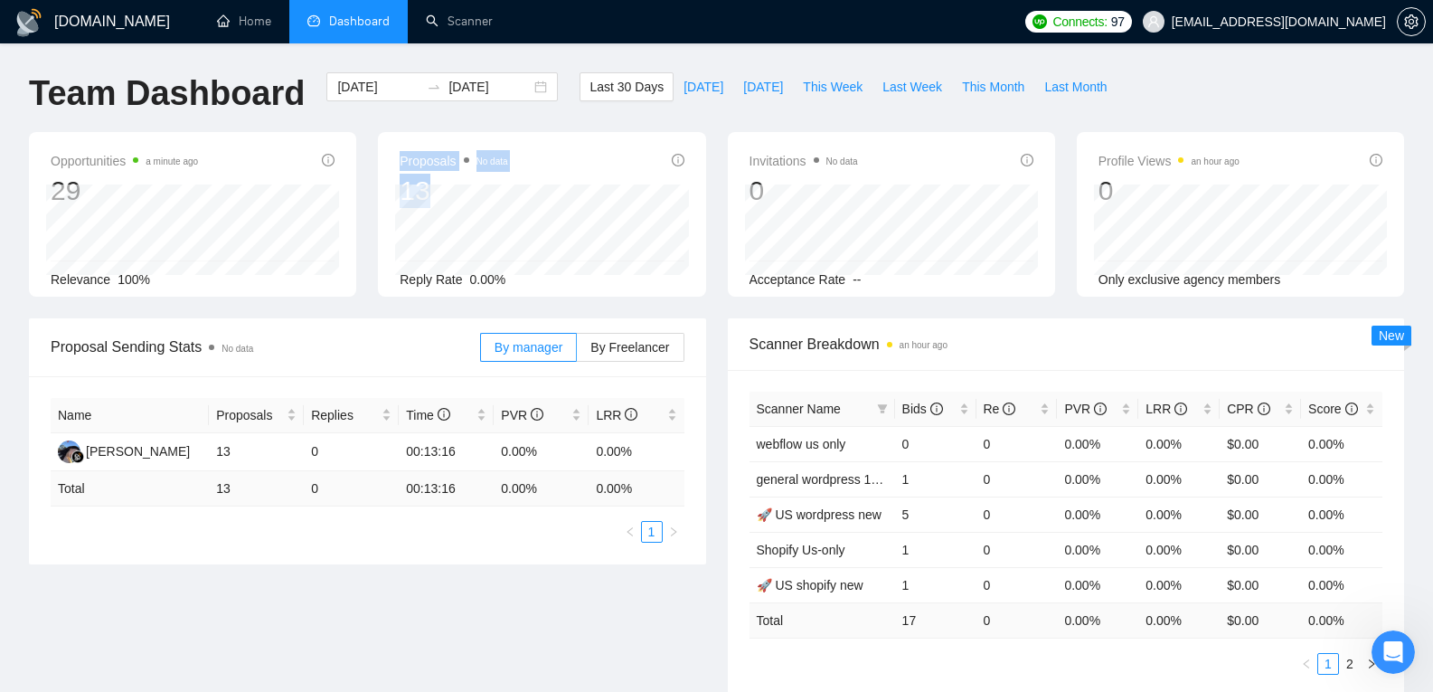
click at [482, 195] on div "Proposals No data 13 Reply Rate 0.00%" at bounding box center [542, 219] width 284 height 139
click at [414, 166] on span "Proposals No data" at bounding box center [454, 161] width 108 height 22
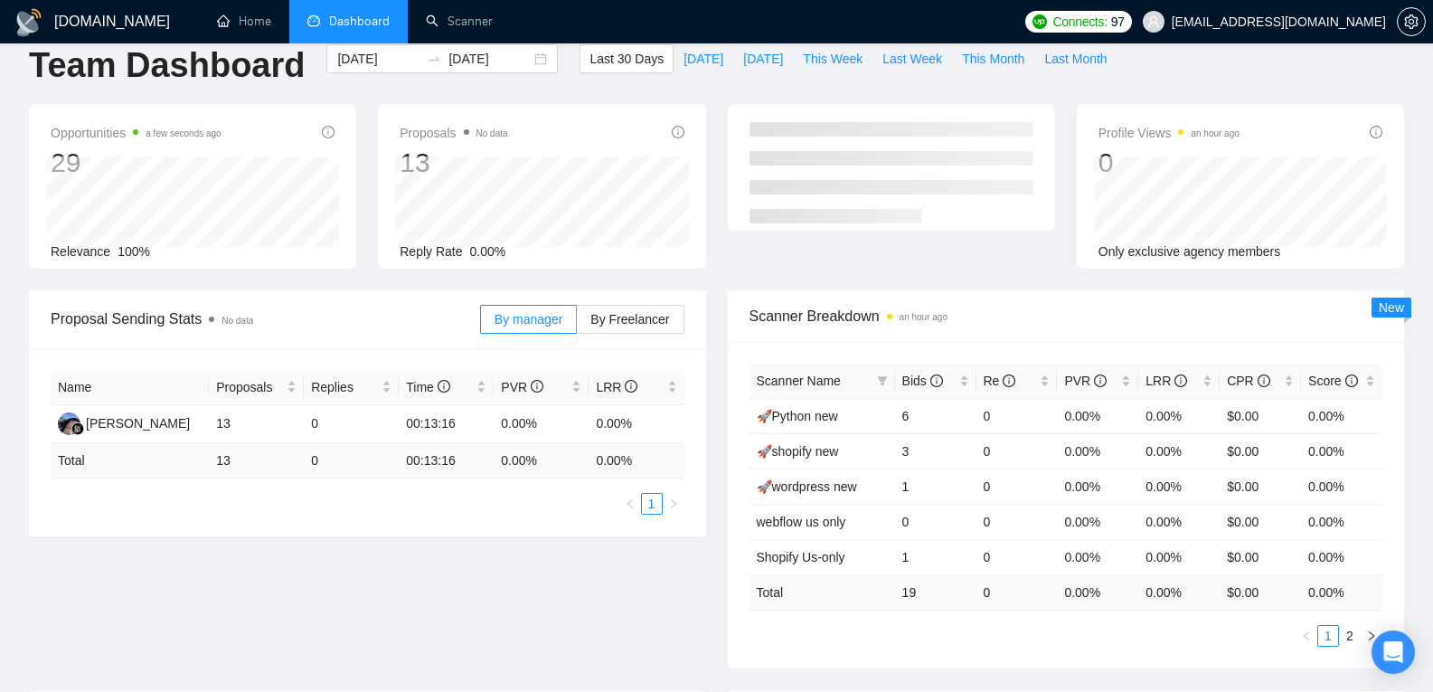
scroll to position [111, 0]
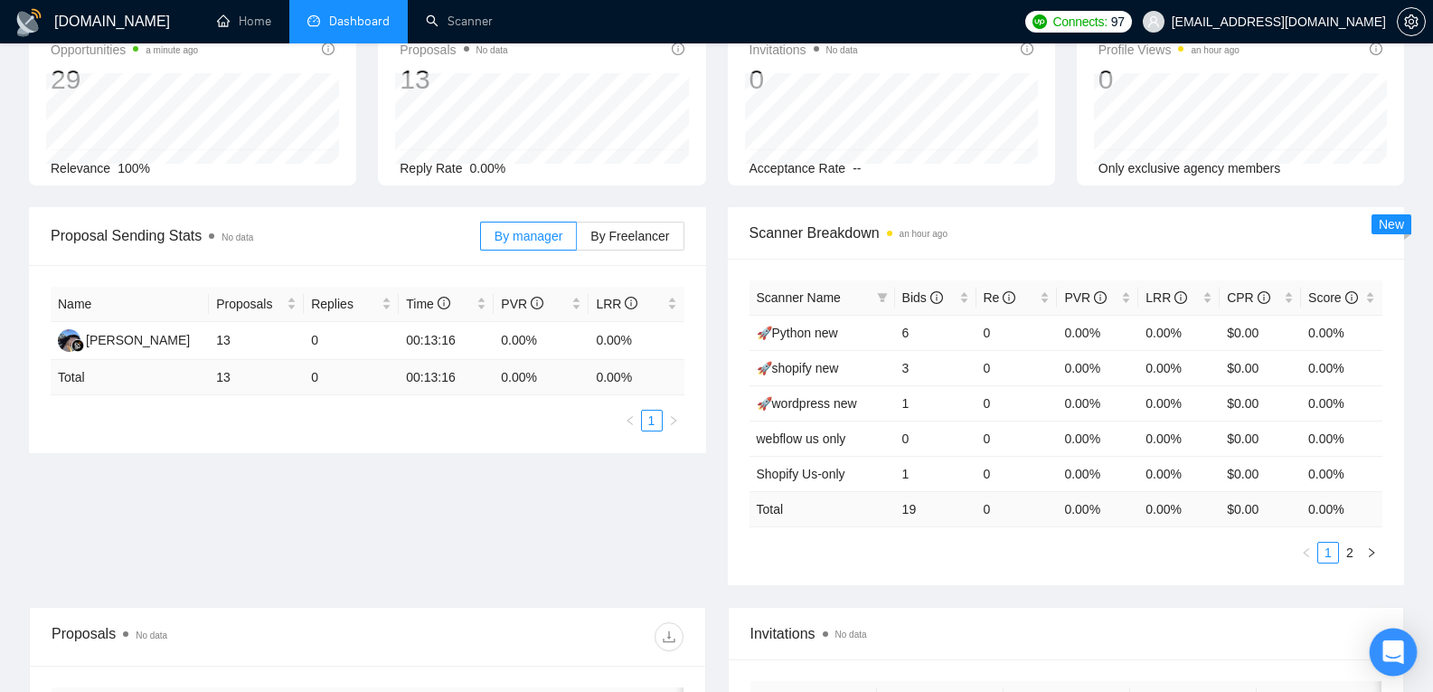
click at [1393, 655] on icon "Open Intercom Messenger" at bounding box center [1392, 652] width 21 height 24
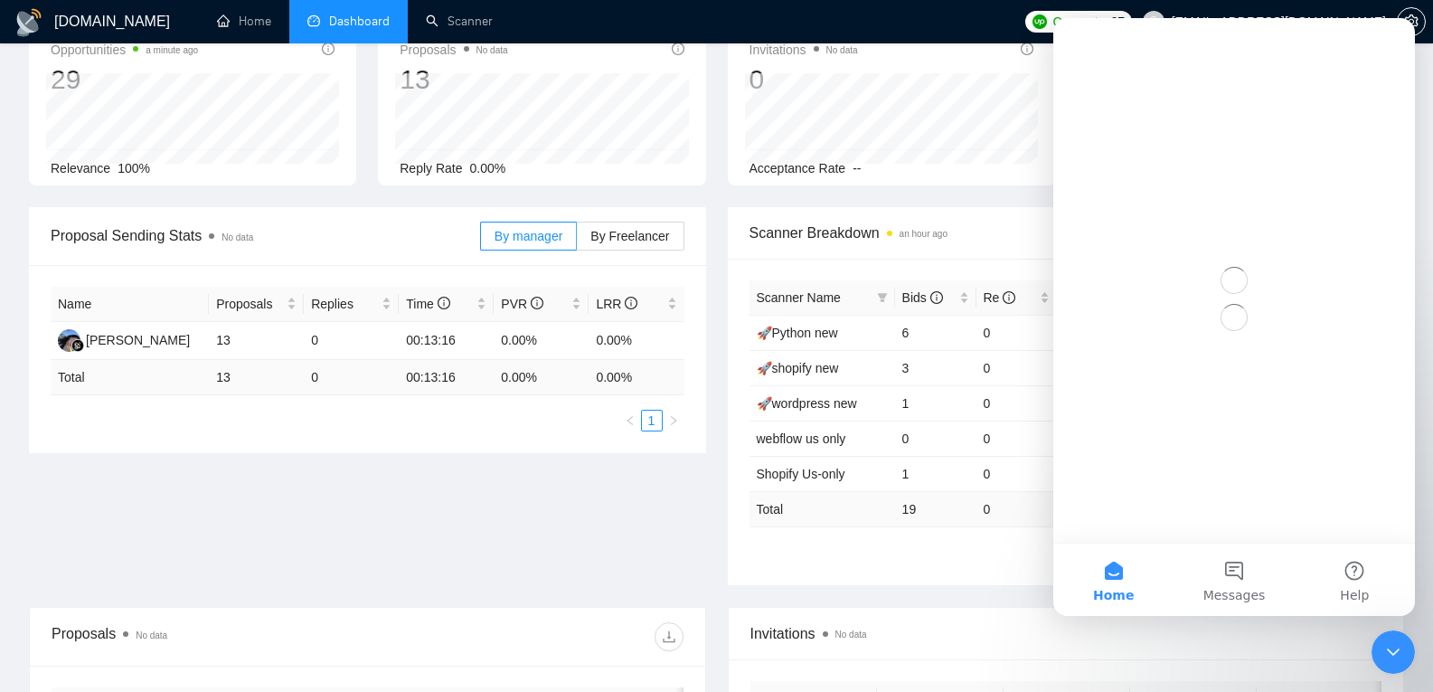
scroll to position [0, 0]
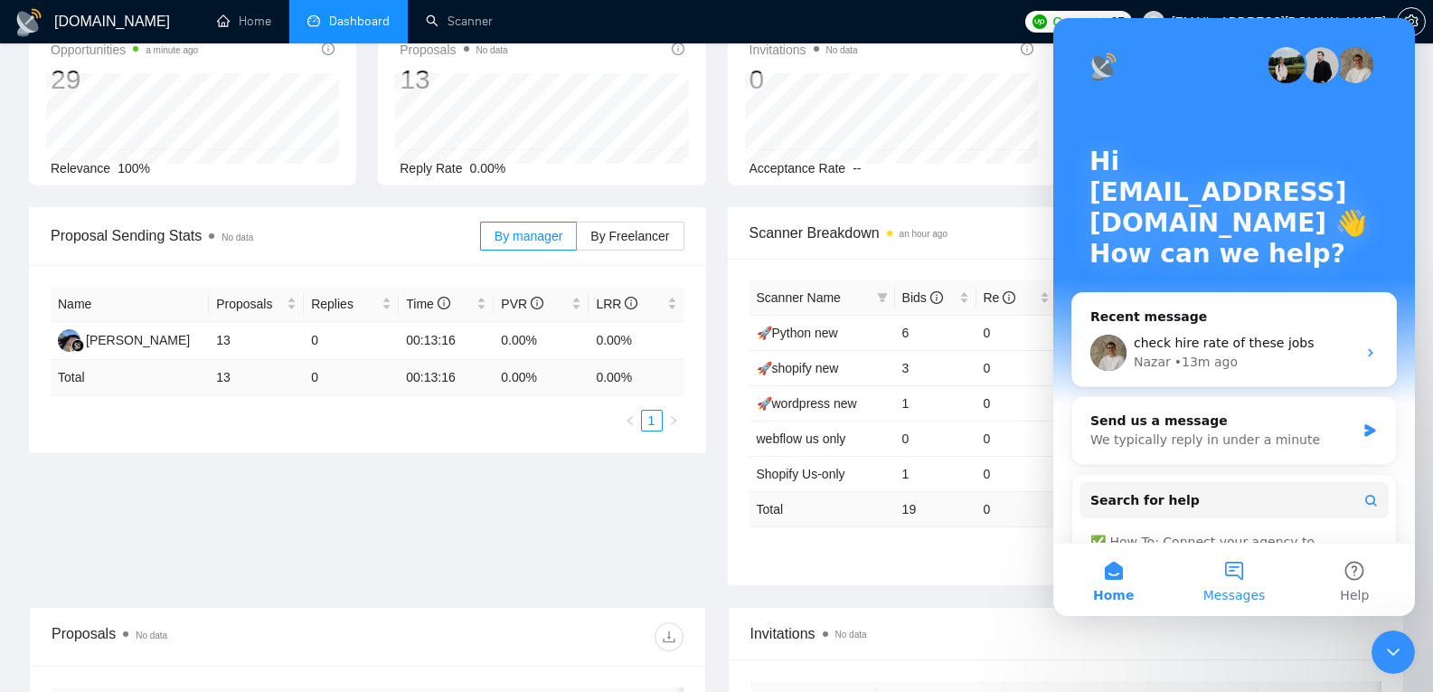
click at [1230, 570] on button "Messages" at bounding box center [1233, 579] width 120 height 72
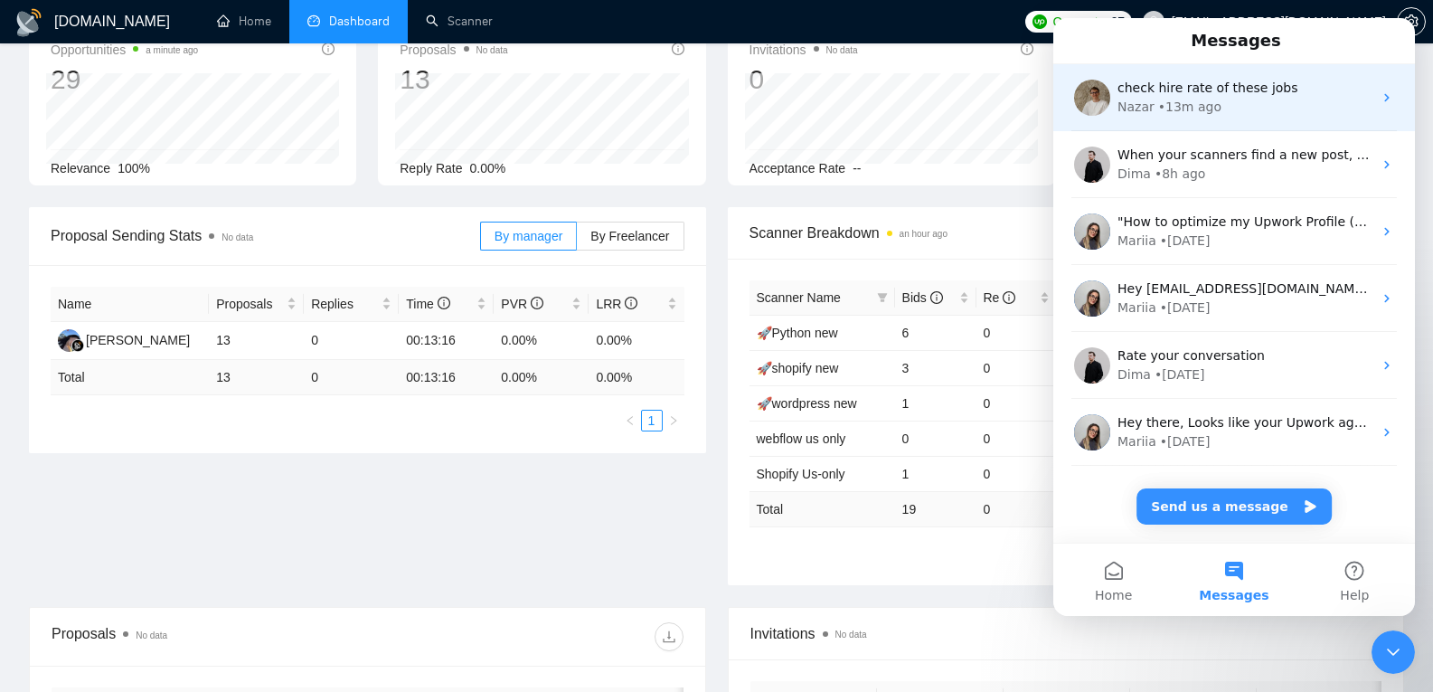
click at [1219, 100] on div "Nazar • 13m ago" at bounding box center [1244, 107] width 255 height 19
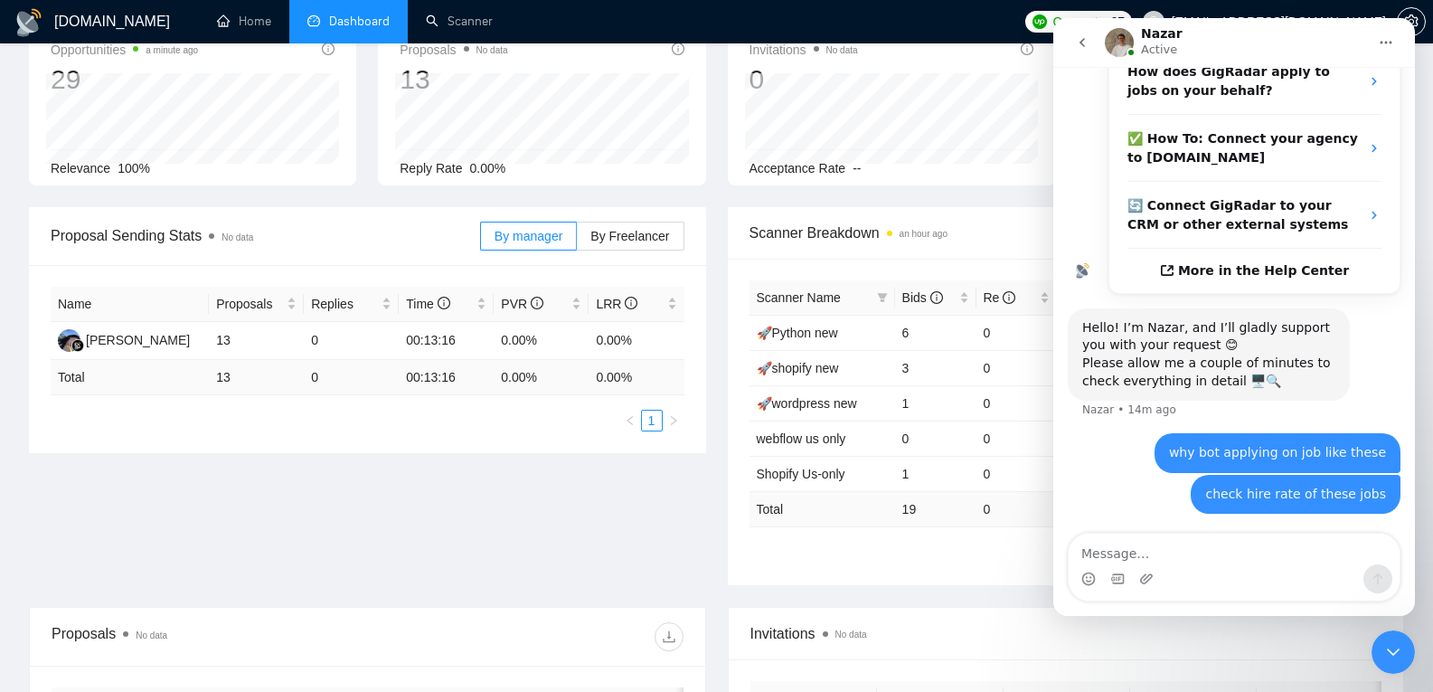
type textarea "https://www.upwork.com/jobs/~021956090776909398306"
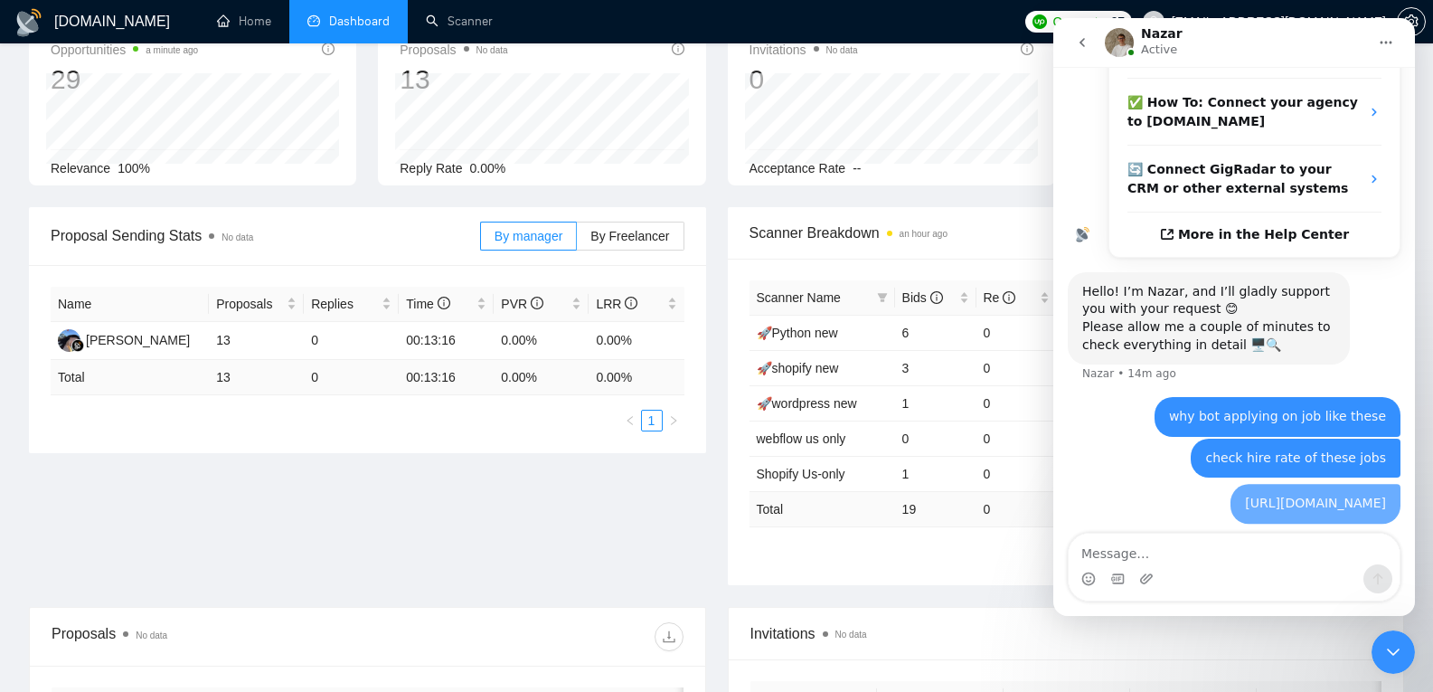
scroll to position [430, 0]
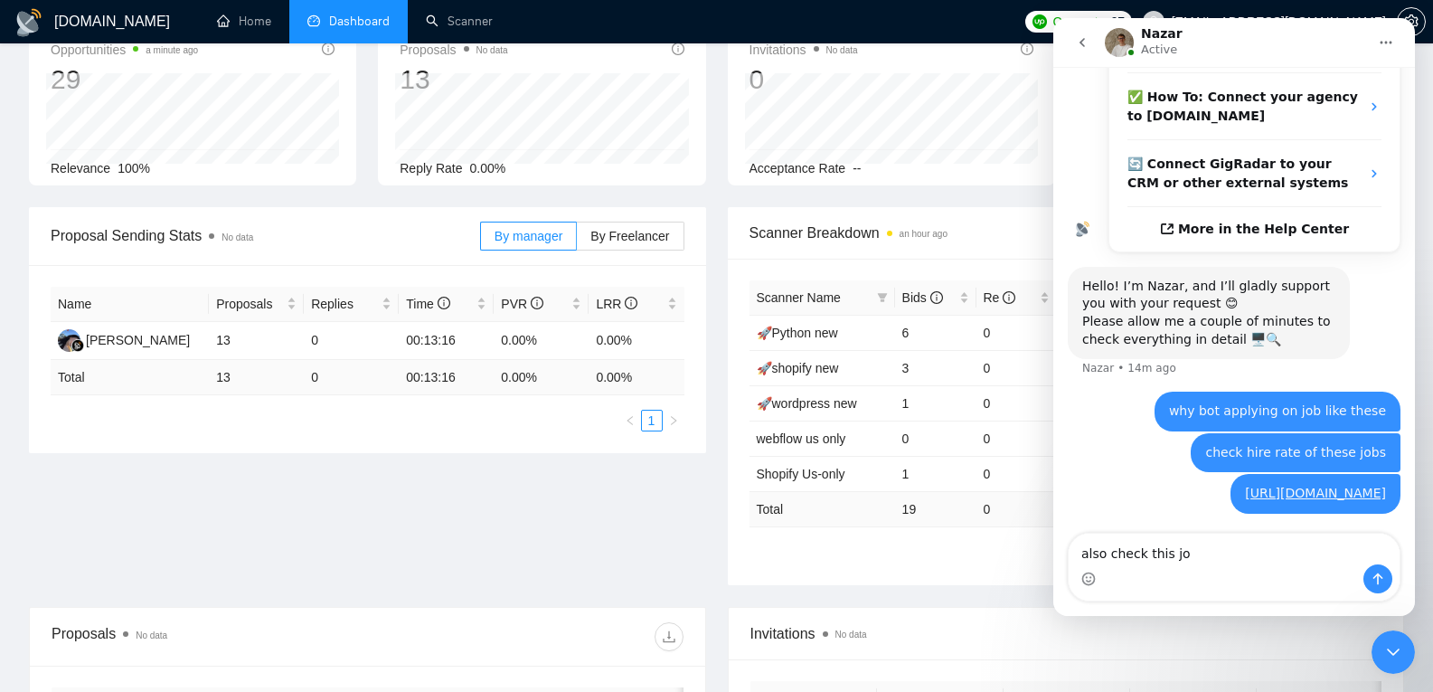
type textarea "also check this job"
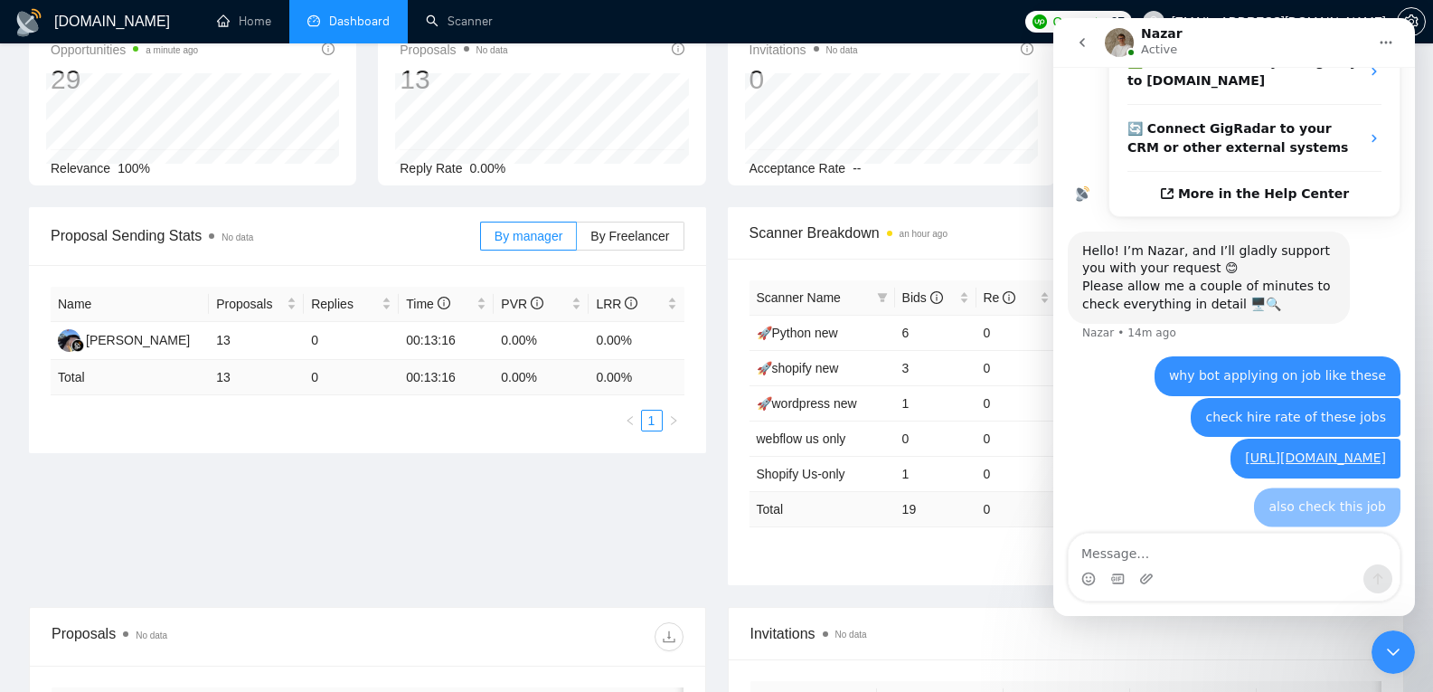
scroll to position [472, 0]
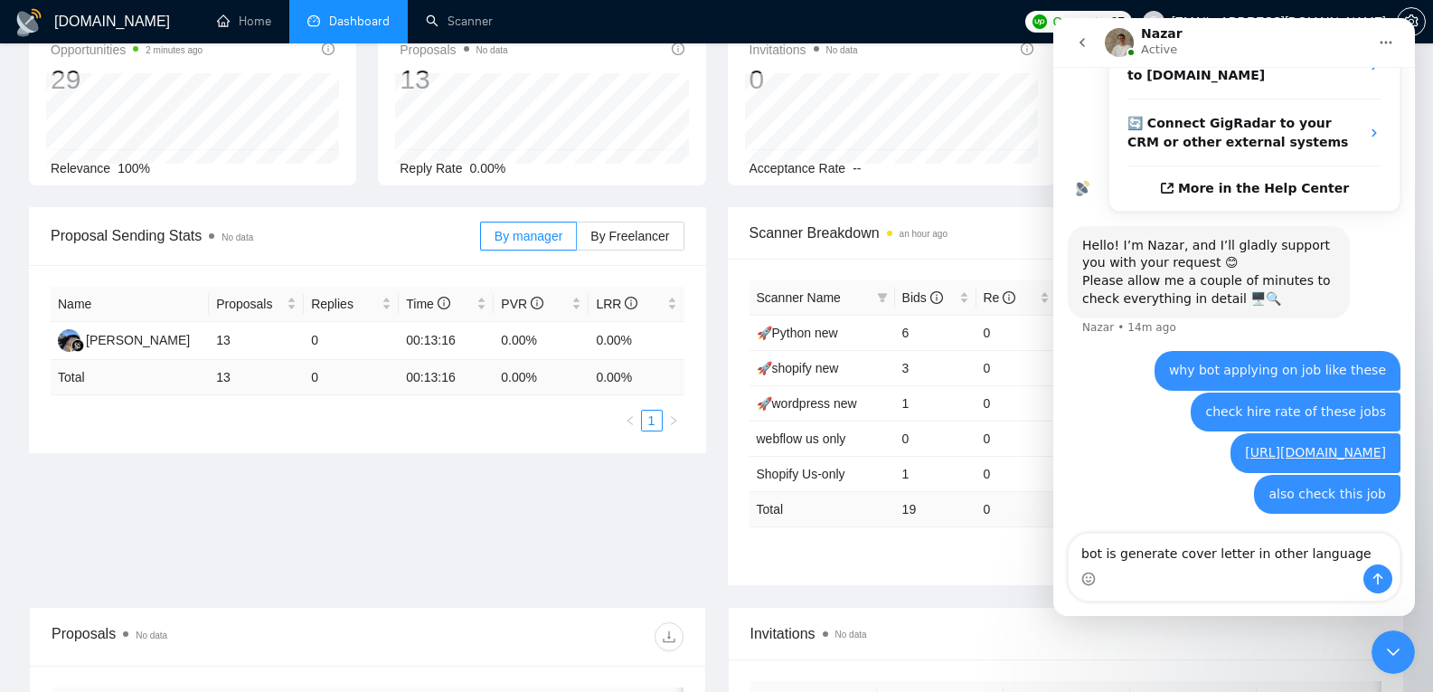
type textarea "bot is generate cover letter in other languages"
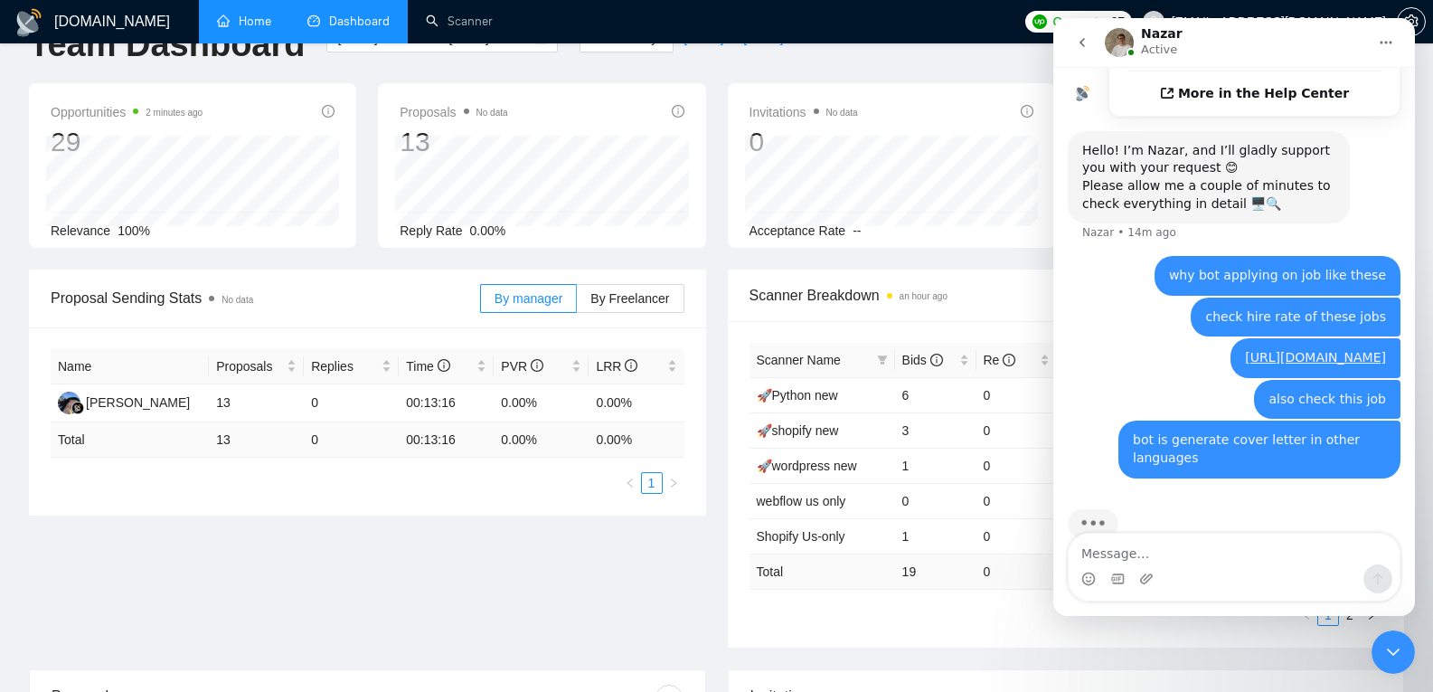
scroll to position [600, 0]
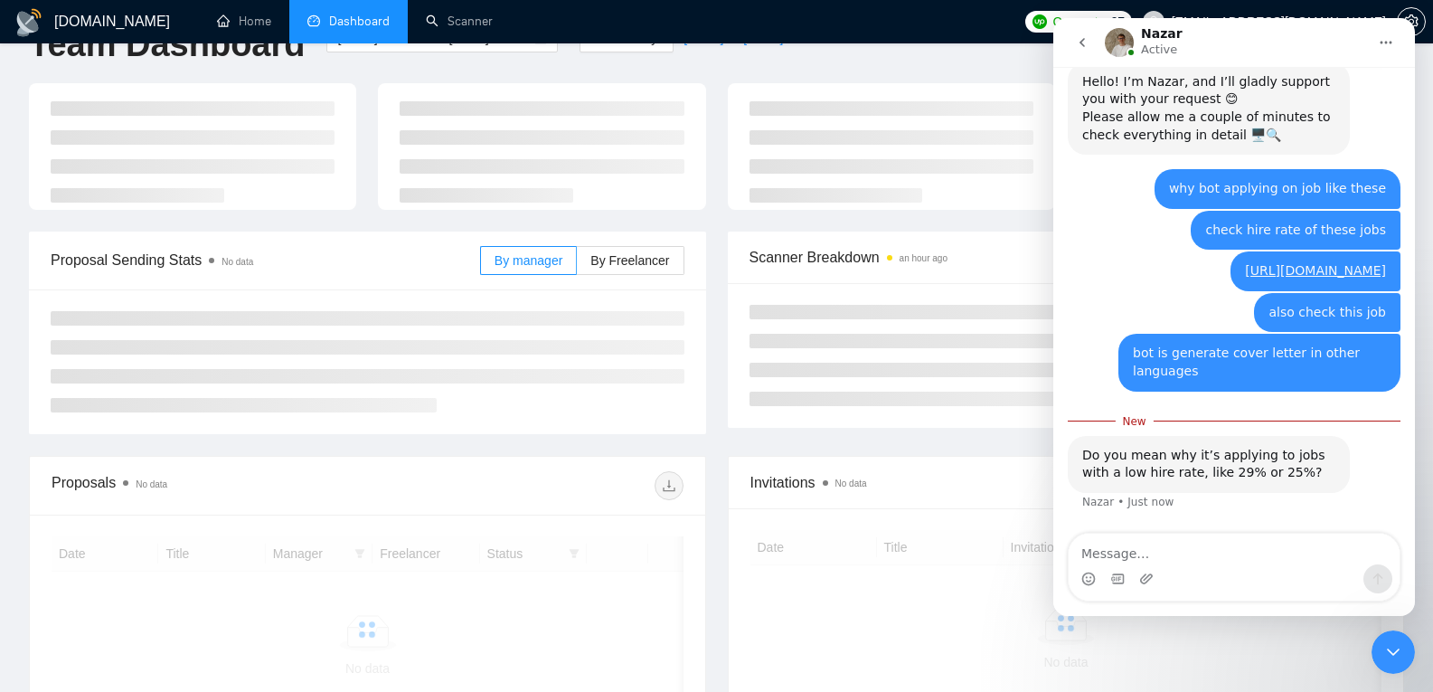
scroll to position [632, 0]
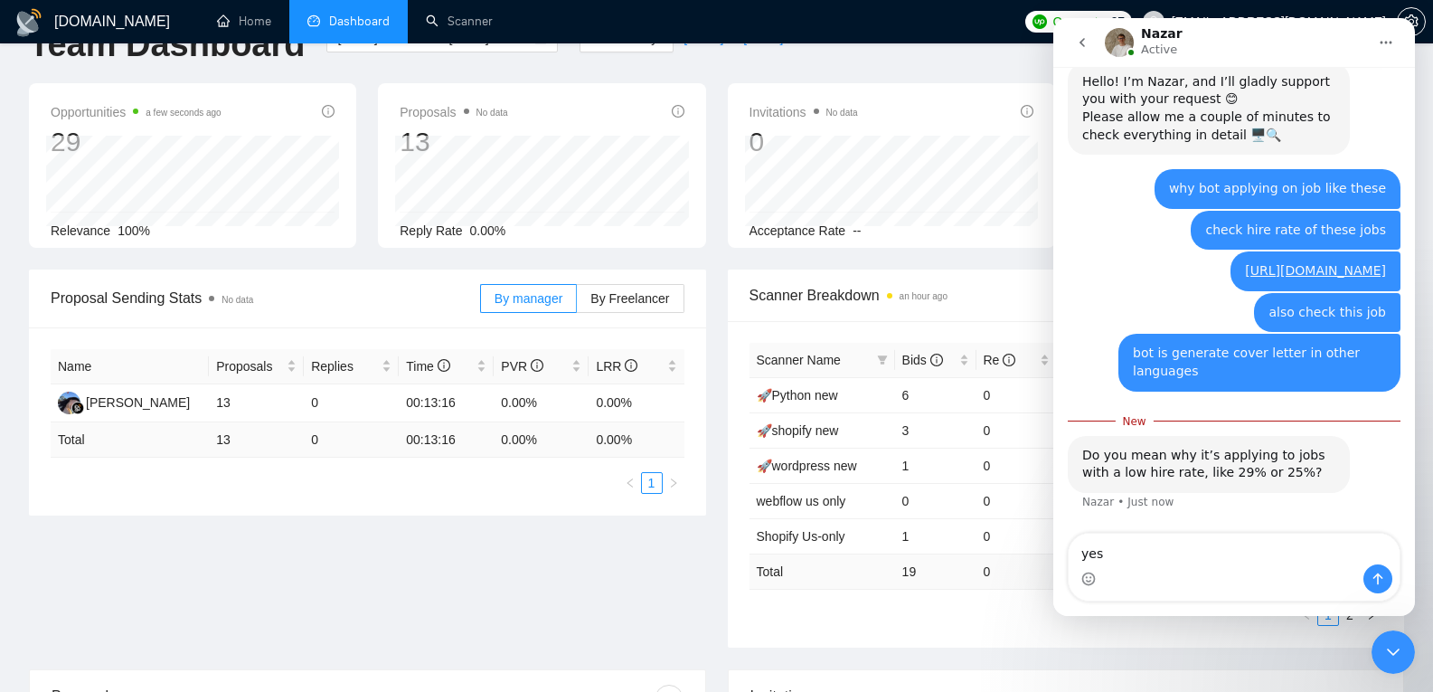
type textarea "yes"
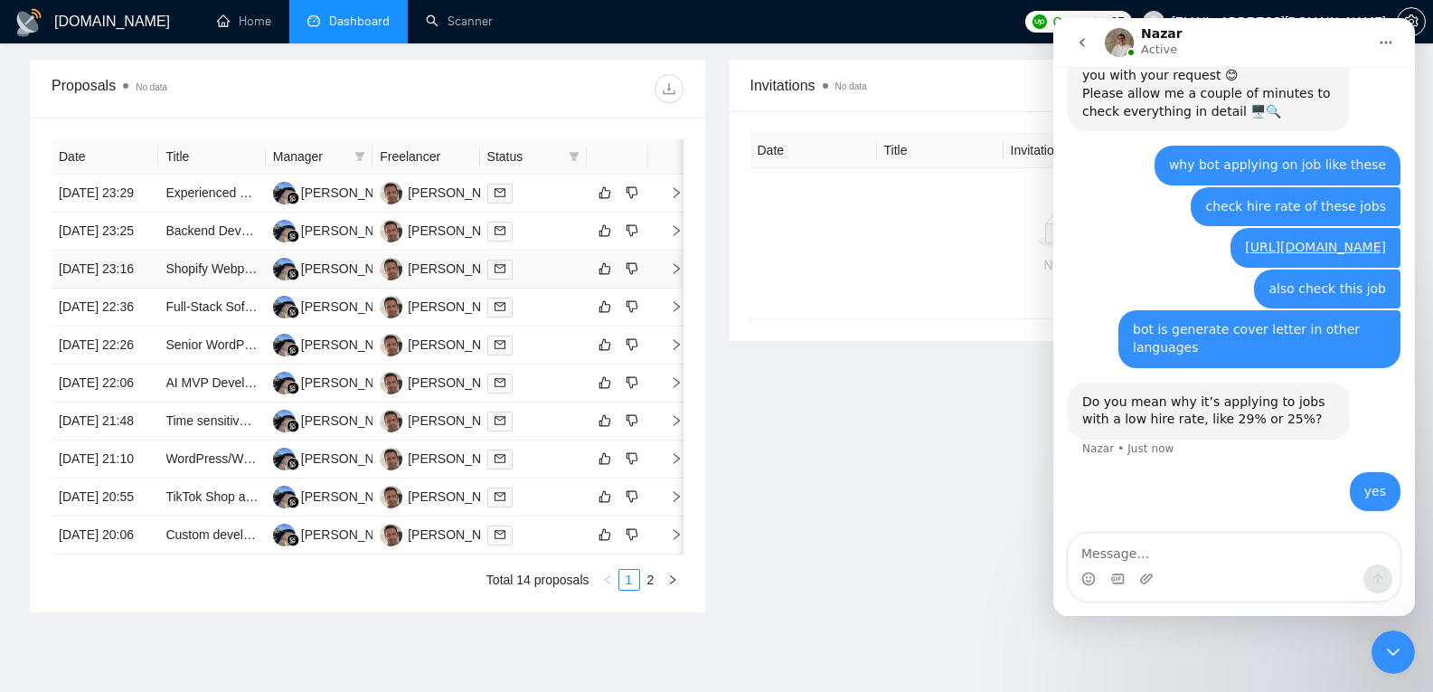
scroll to position [660, 0]
click at [469, 14] on link "Scanner" at bounding box center [459, 21] width 67 height 15
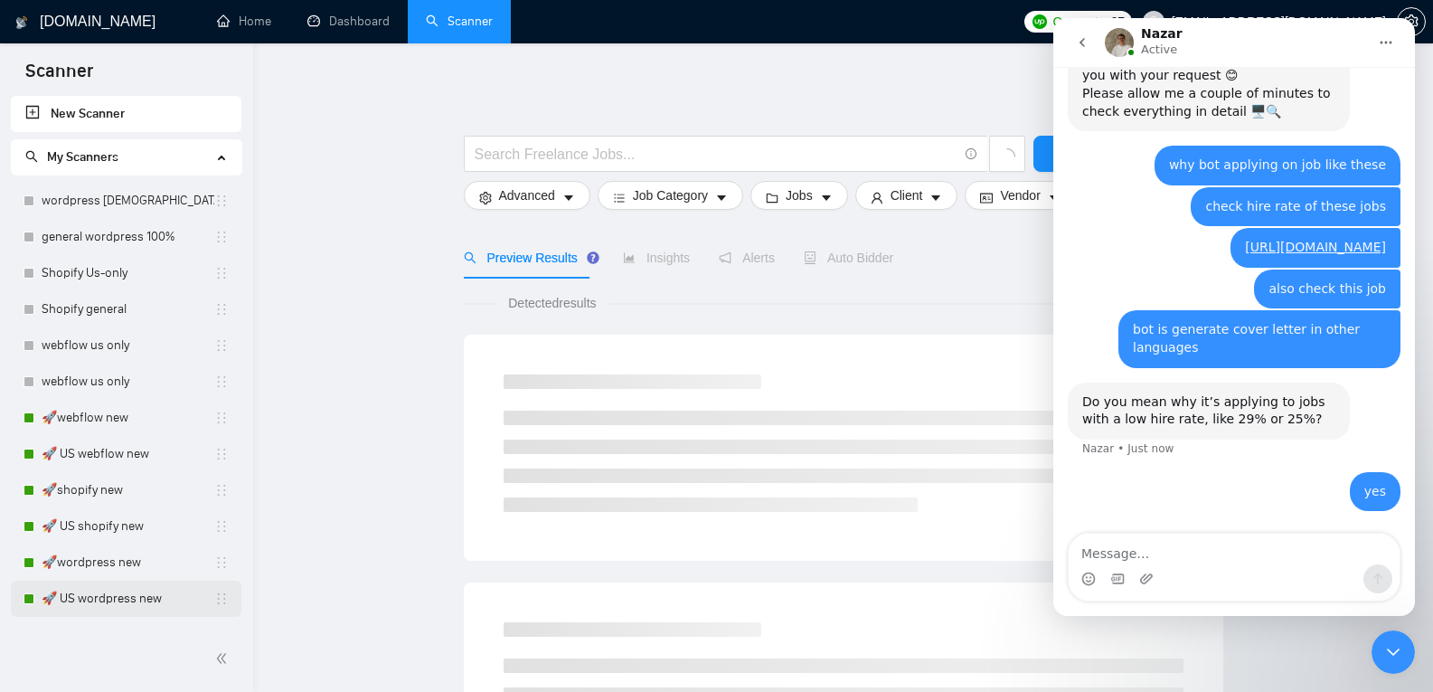
scroll to position [99, 0]
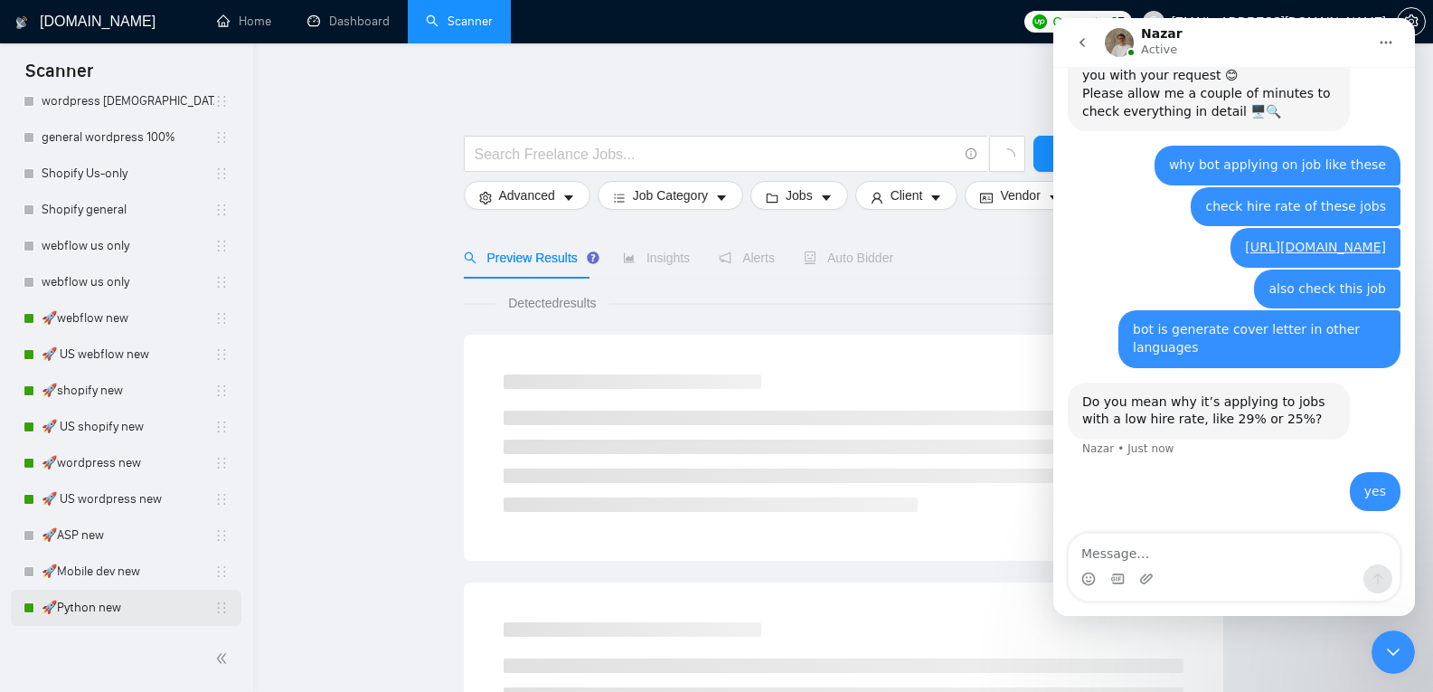
click at [140, 618] on link "🚀Python new" at bounding box center [128, 607] width 173 height 36
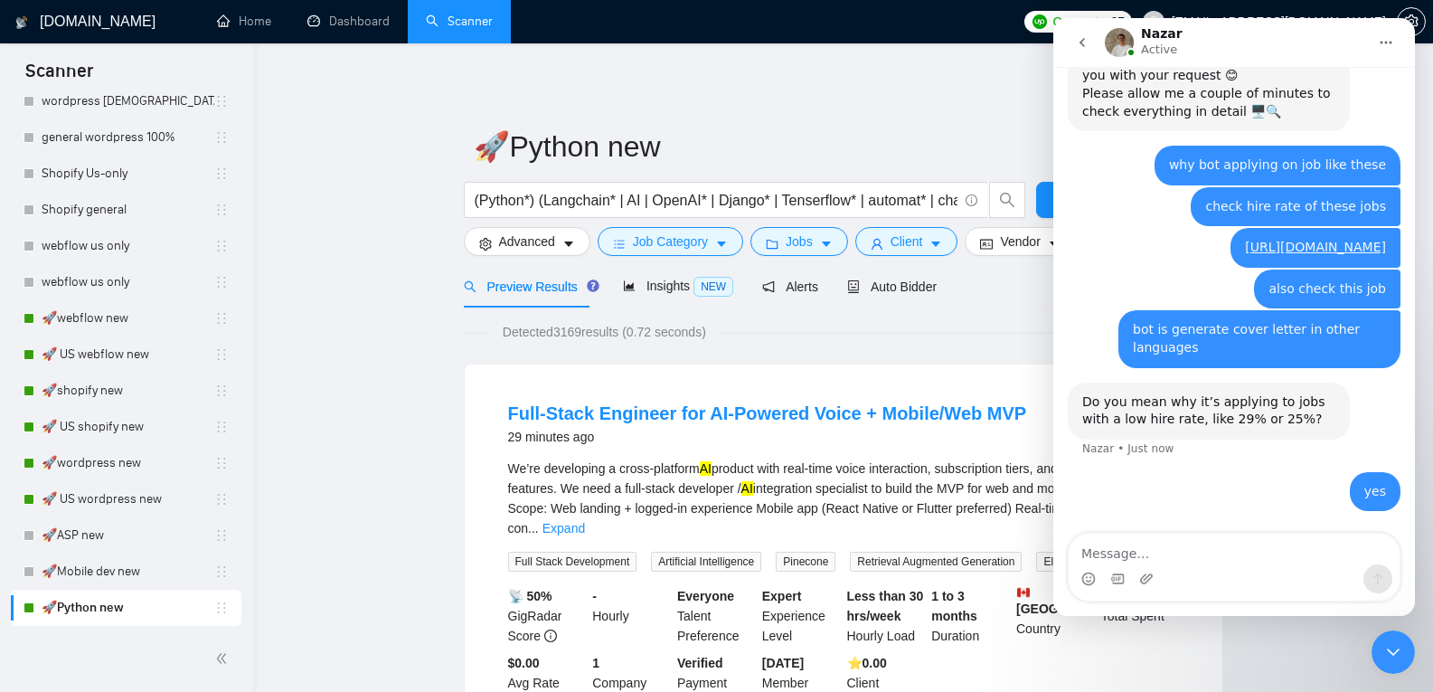
scroll to position [74, 0]
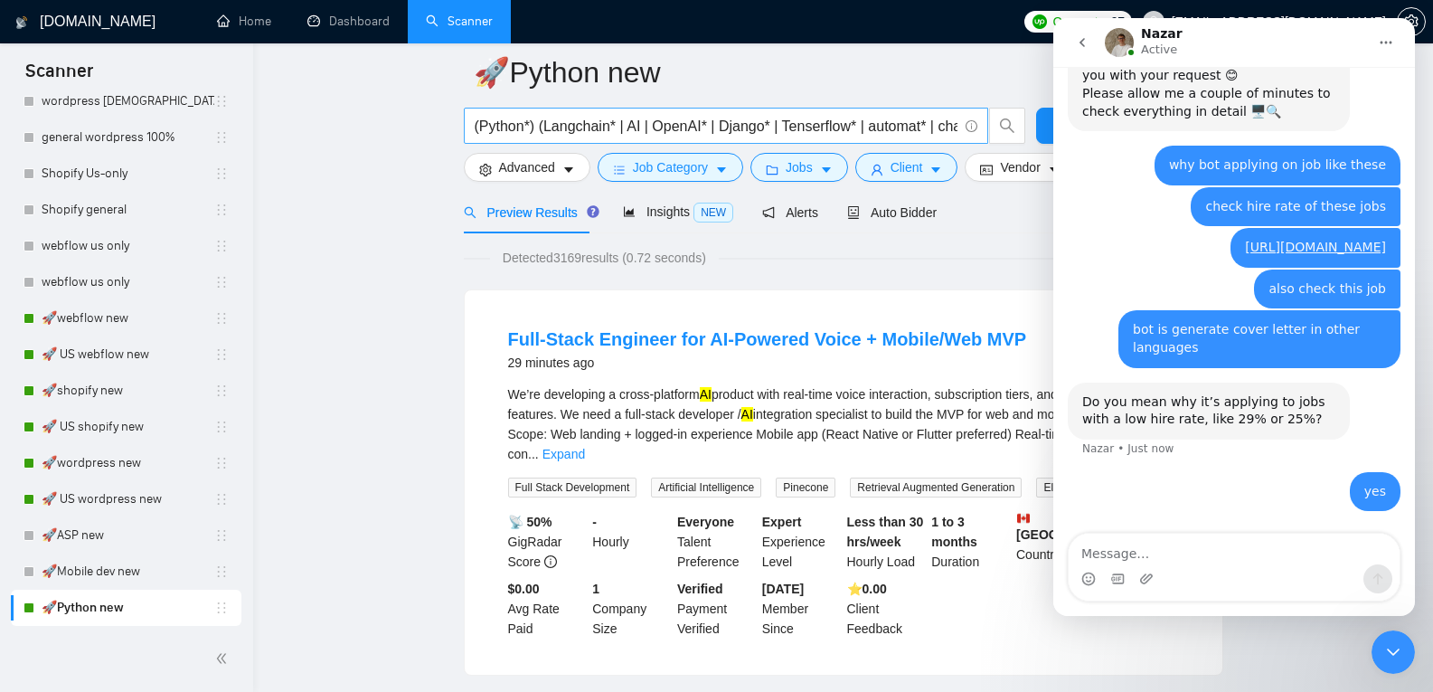
click at [804, 127] on input "(Python*) (Langchain* | AI | OpenAI* | Django* | Tenserflow* | automat* | chatb…" at bounding box center [716, 126] width 483 height 23
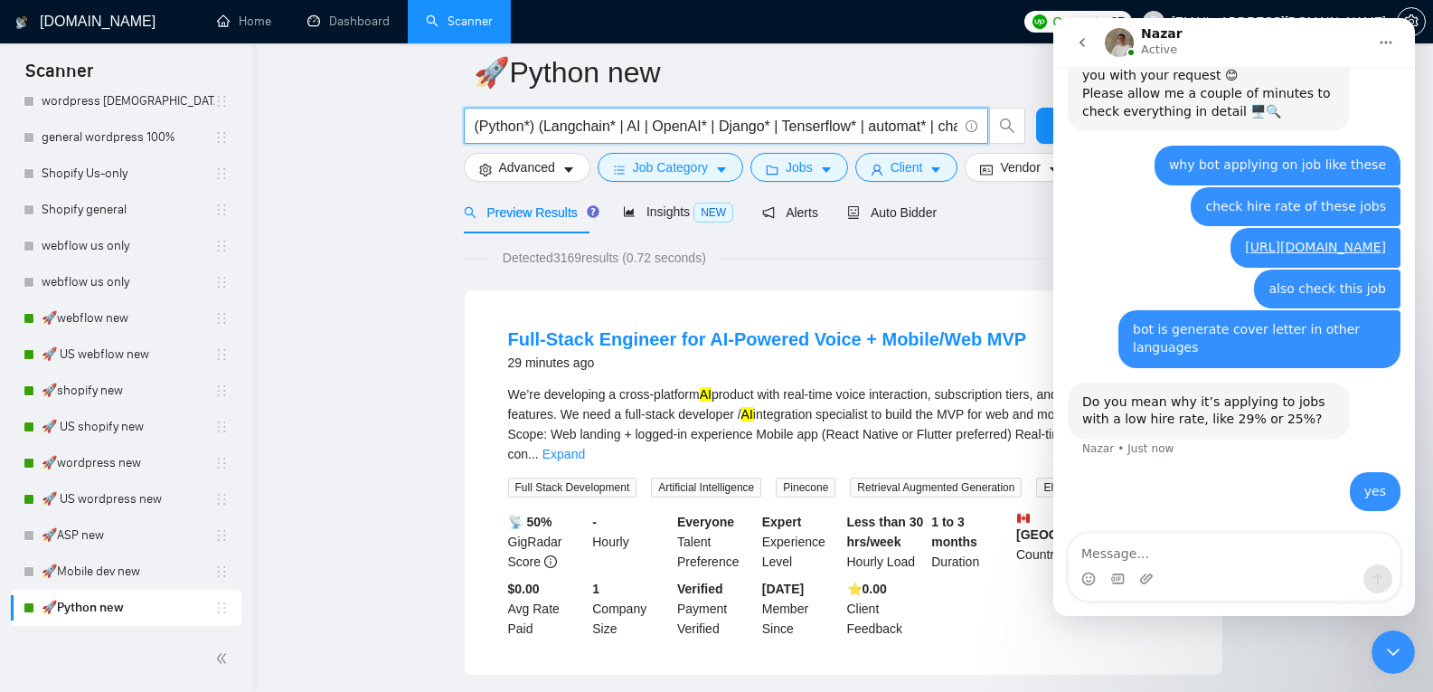
click at [1389, 637] on div "Close Intercom Messenger" at bounding box center [1392, 651] width 43 height 43
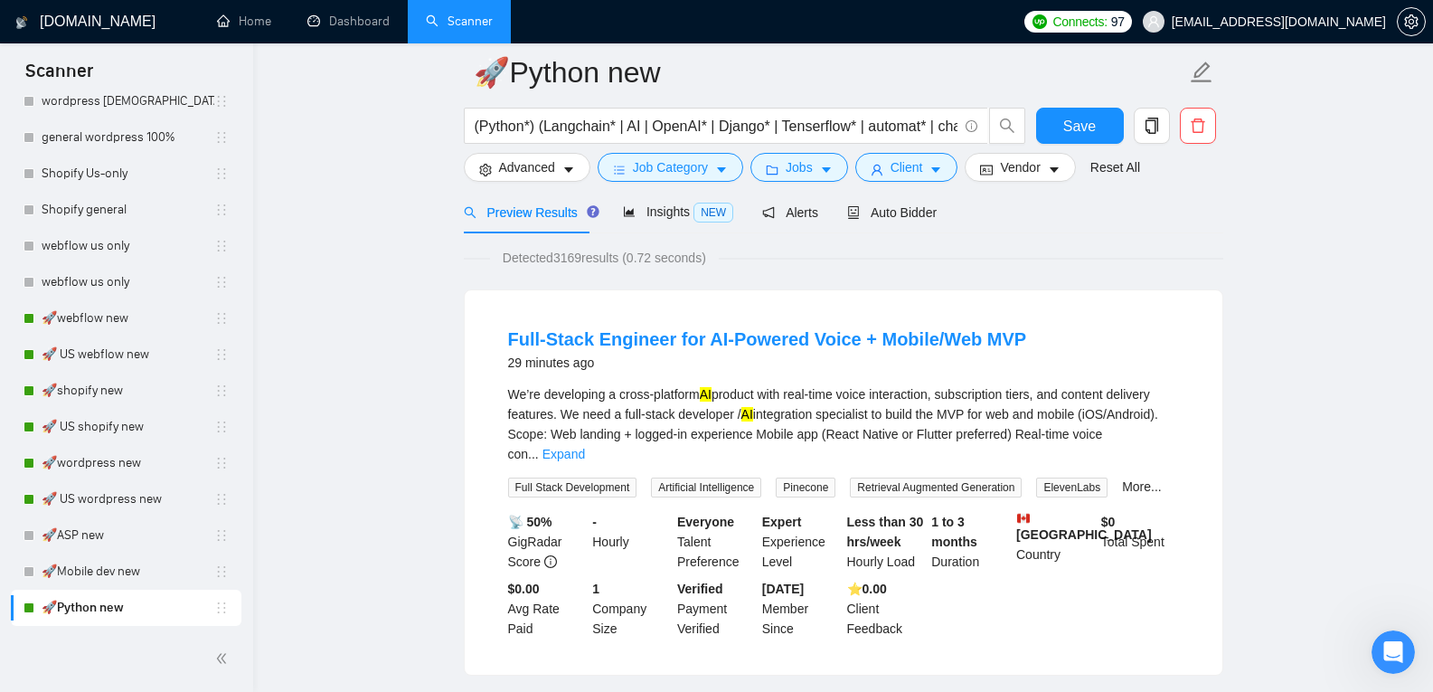
scroll to position [656, 0]
click at [985, 165] on icon "idcard" at bounding box center [986, 170] width 13 height 13
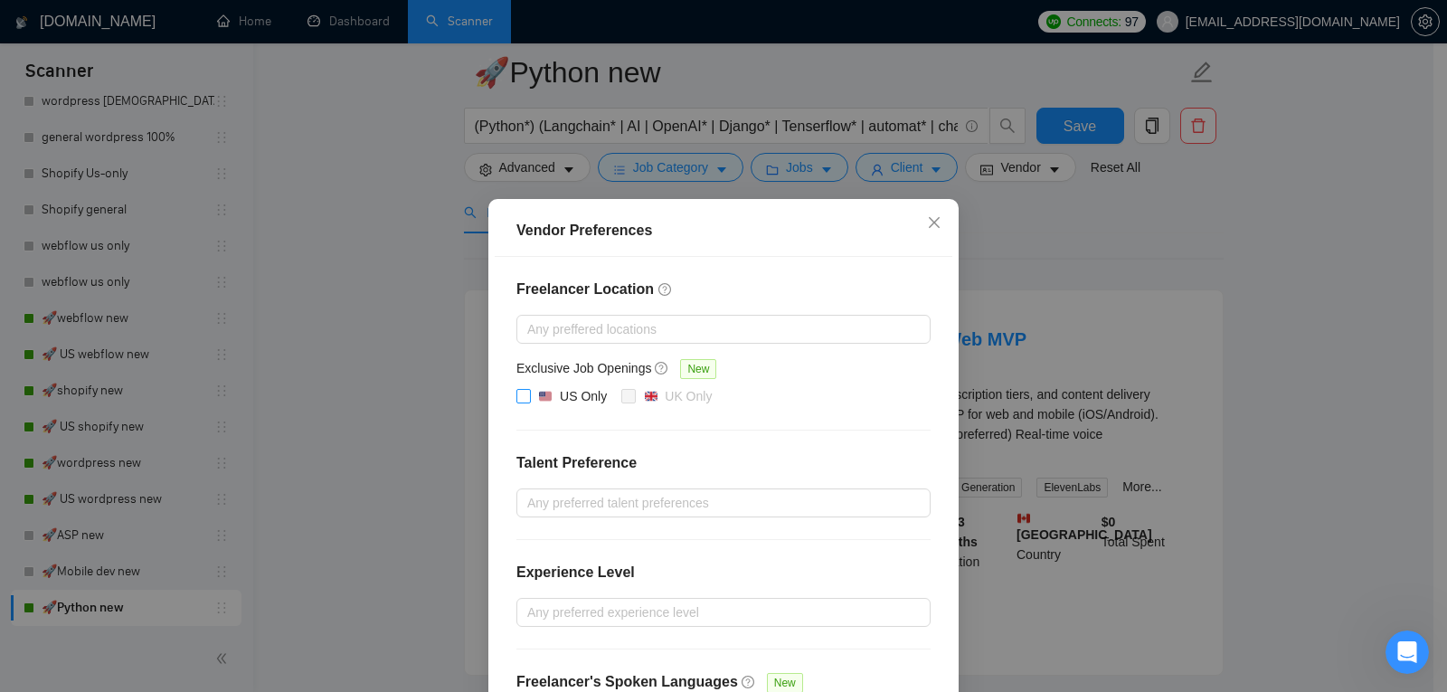
click at [516, 392] on input "US Only" at bounding box center [522, 395] width 13 height 13
checkbox input "true"
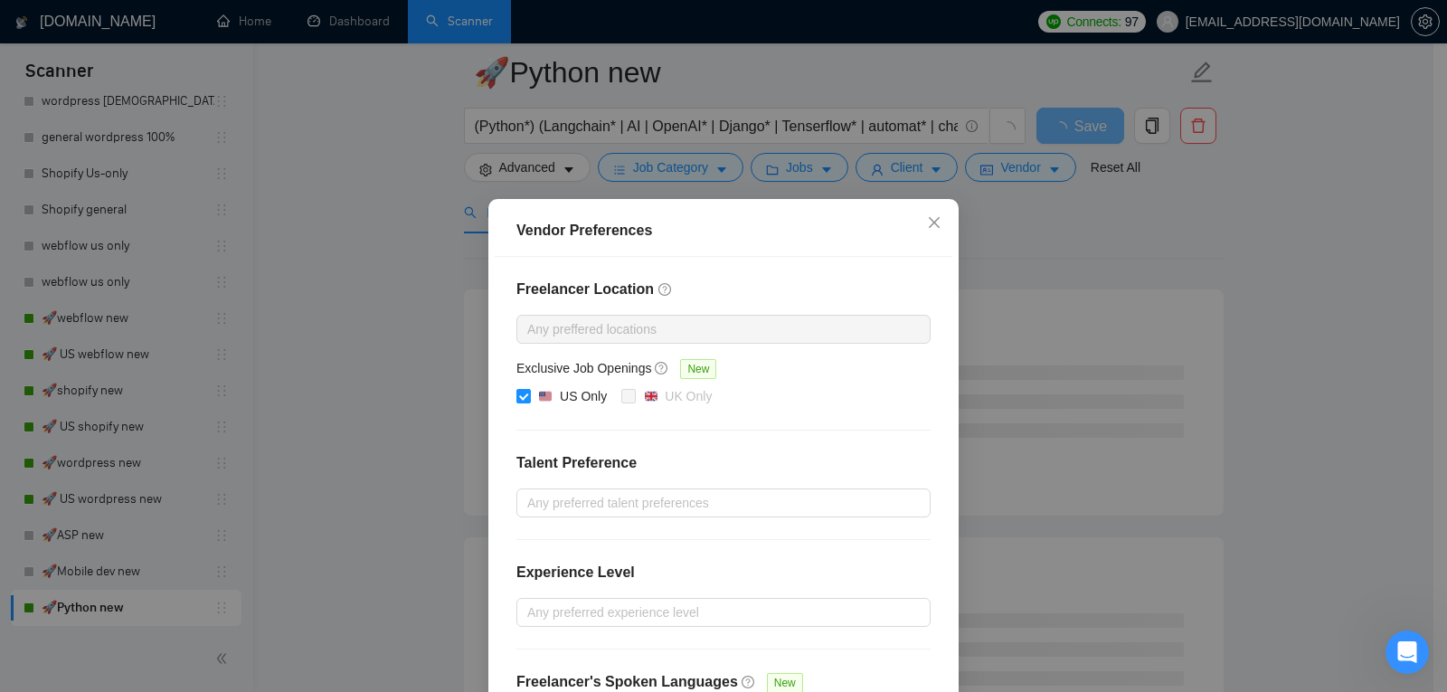
click at [1053, 244] on div "Vendor Preferences Freelancer Location Any preffered locations Exclusive Job Op…" at bounding box center [723, 346] width 1447 height 692
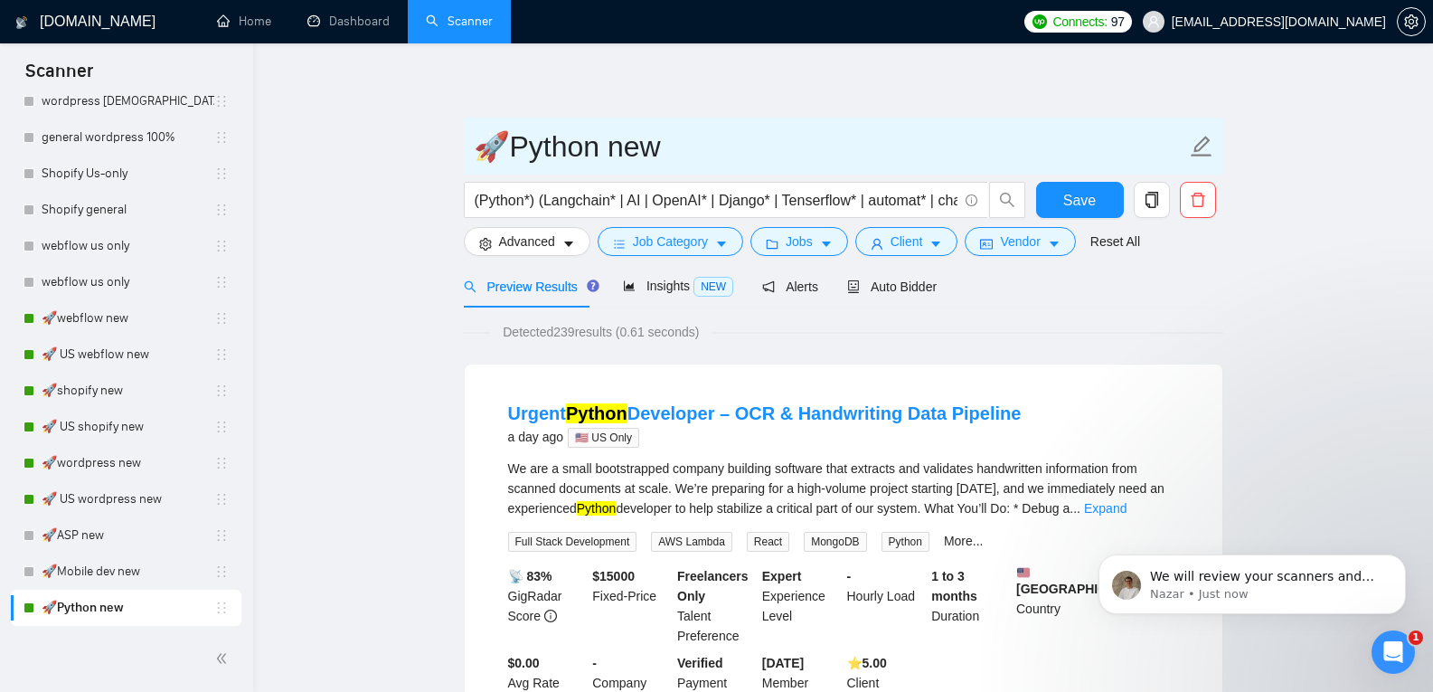
scroll to position [728, 0]
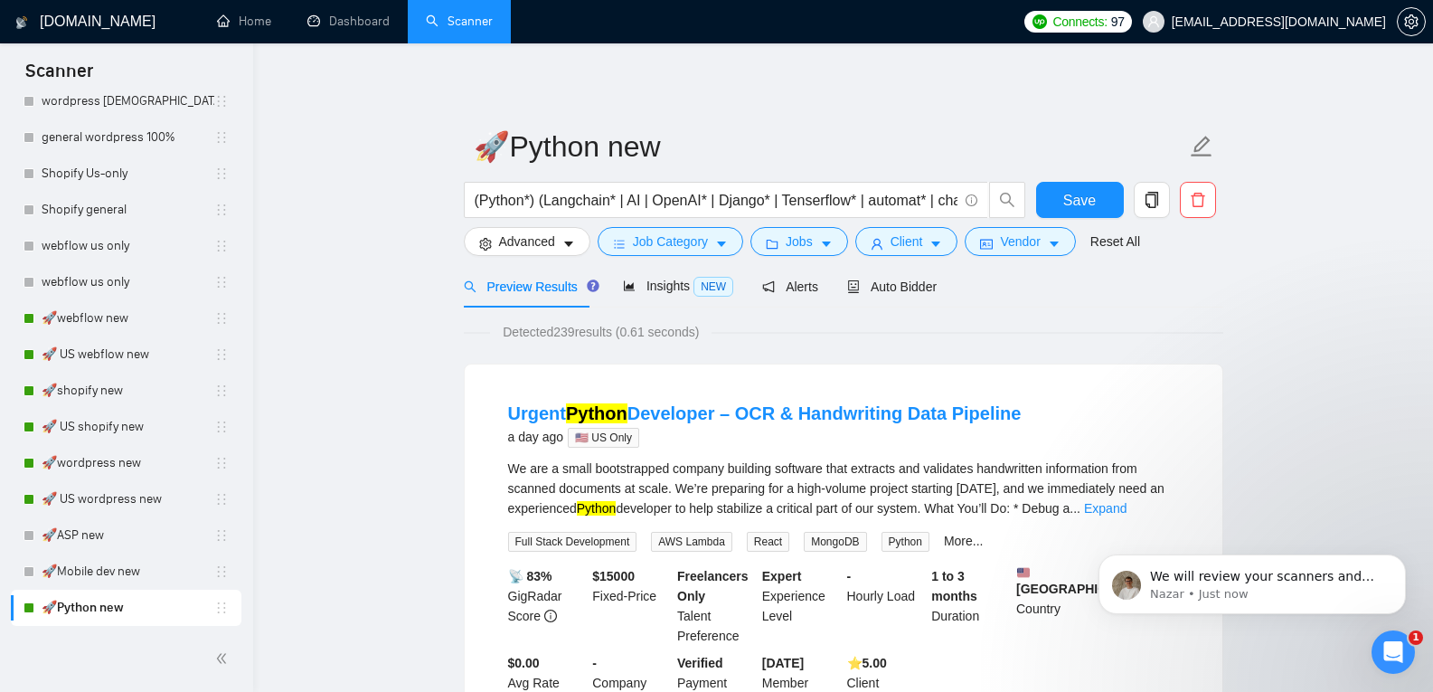
click at [1390, 648] on icon "Open Intercom Messenger" at bounding box center [1394, 652] width 30 height 30
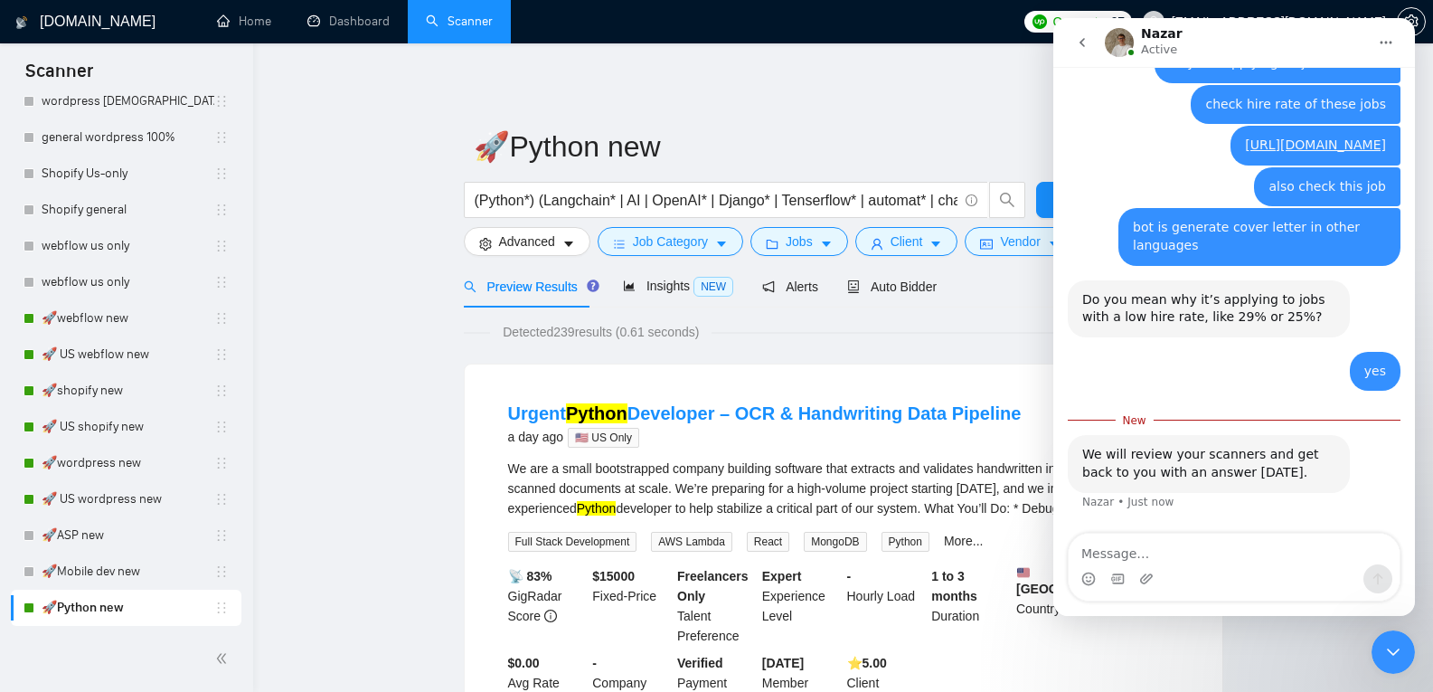
scroll to position [758, 0]
click at [1192, 463] on div "We will review your scanners and get back to you with an answer tomorrow." at bounding box center [1208, 463] width 253 height 35
click at [1178, 551] on textarea "Message…" at bounding box center [1234, 548] width 331 height 31
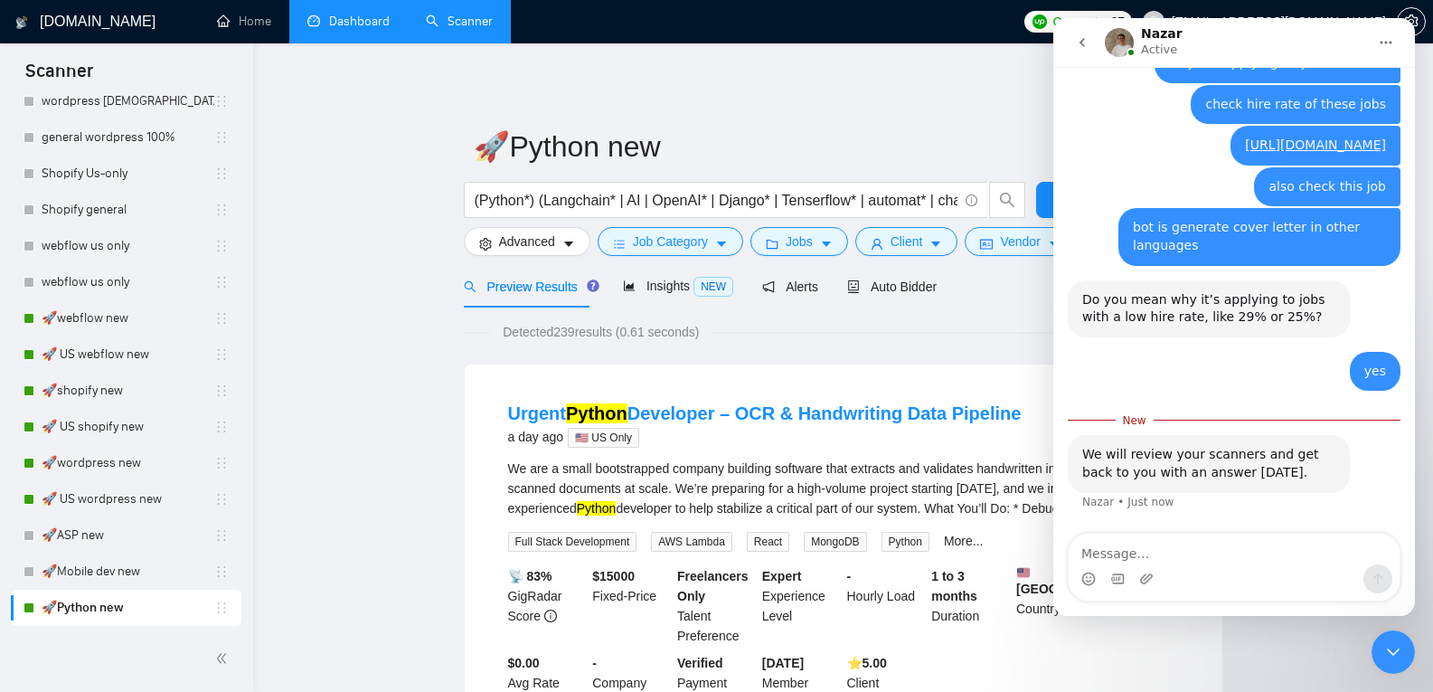
click at [319, 20] on link "Dashboard" at bounding box center [348, 21] width 82 height 15
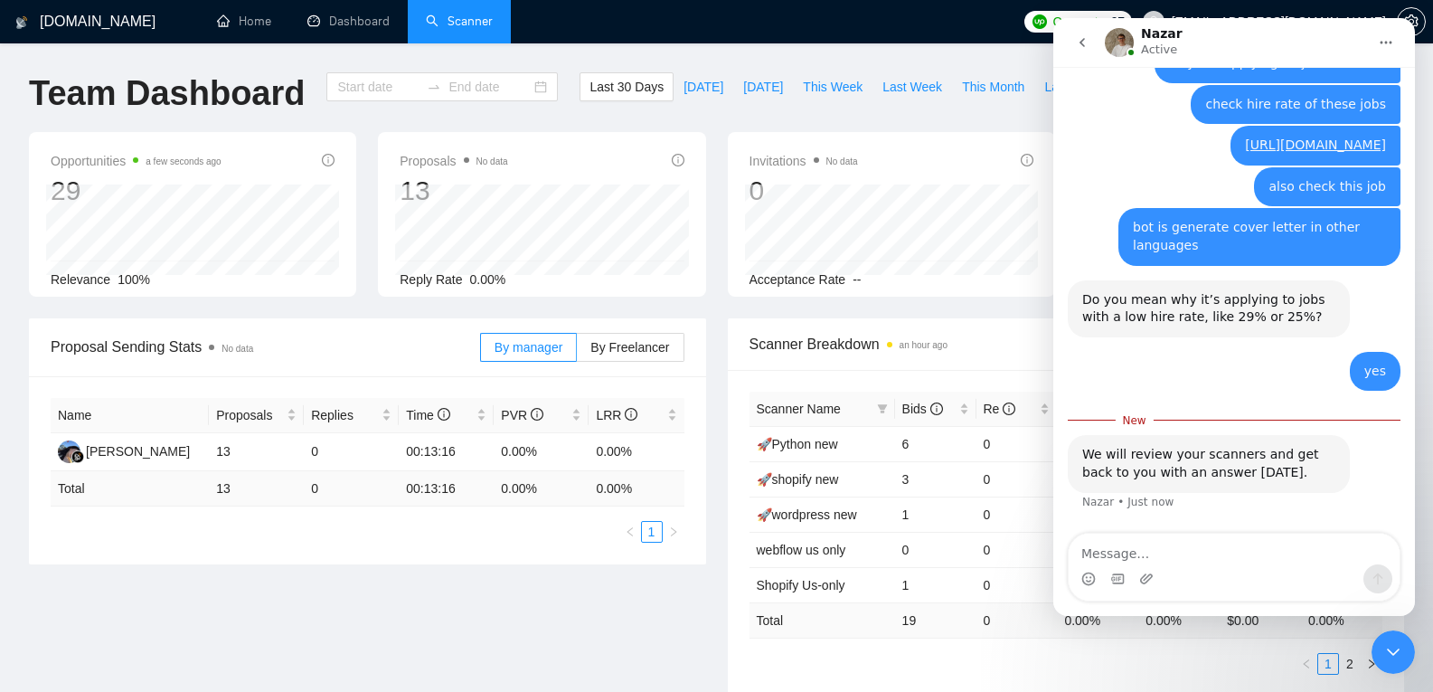
type input "[DATE]"
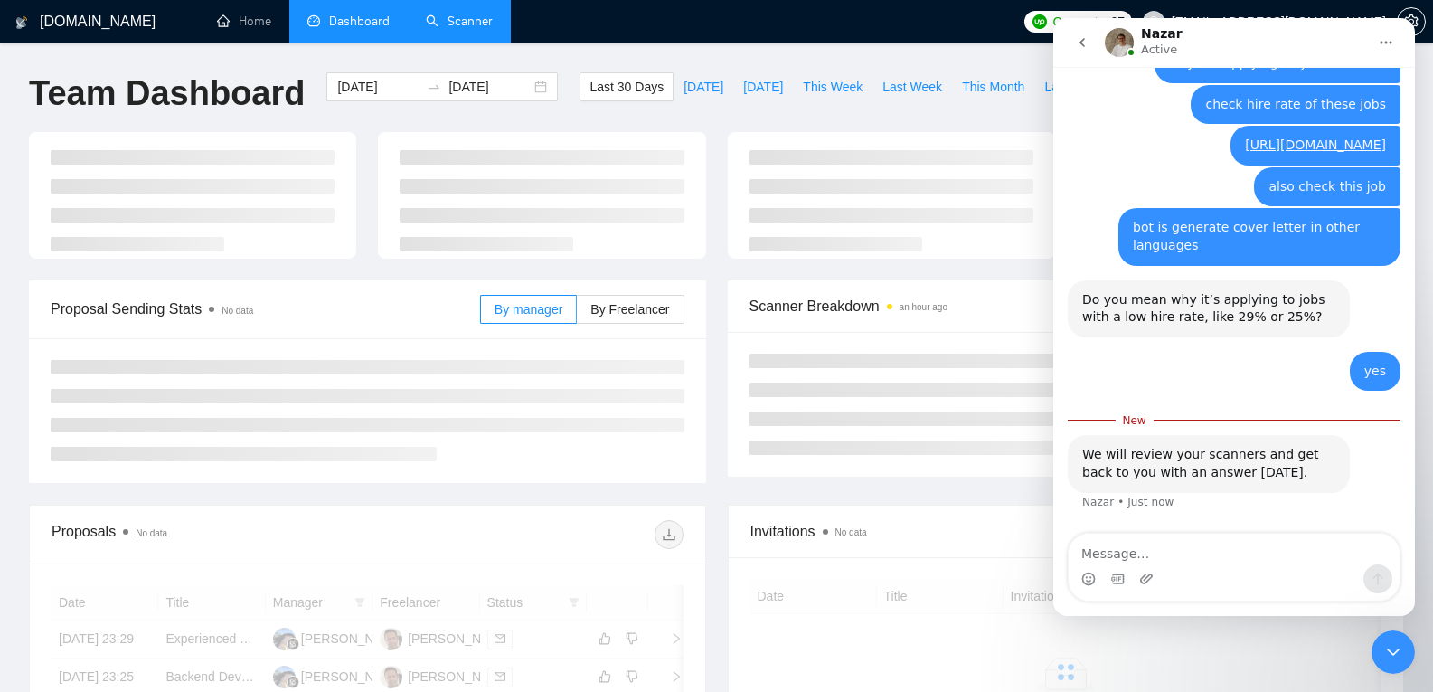
click at [1394, 655] on icon "Close Intercom Messenger" at bounding box center [1393, 652] width 22 height 22
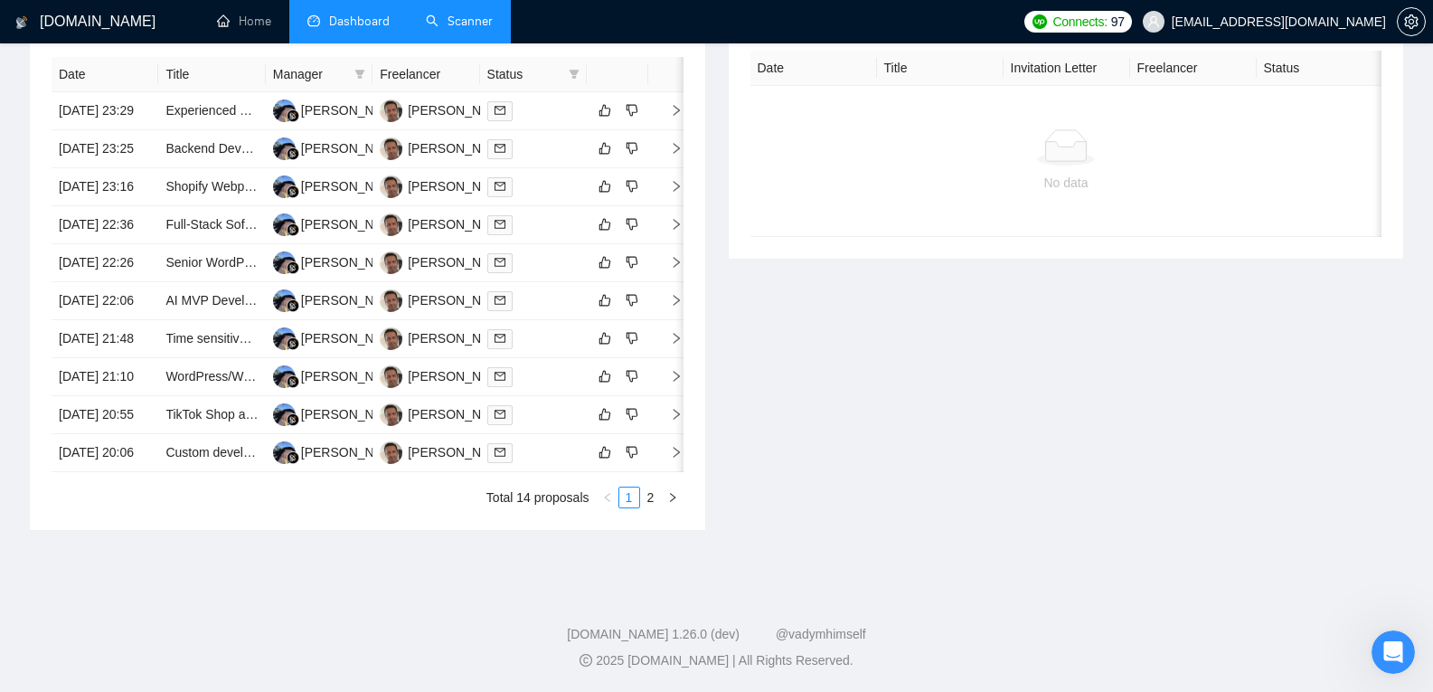
scroll to position [927, 0]
click at [651, 487] on link "2" at bounding box center [651, 497] width 20 height 20
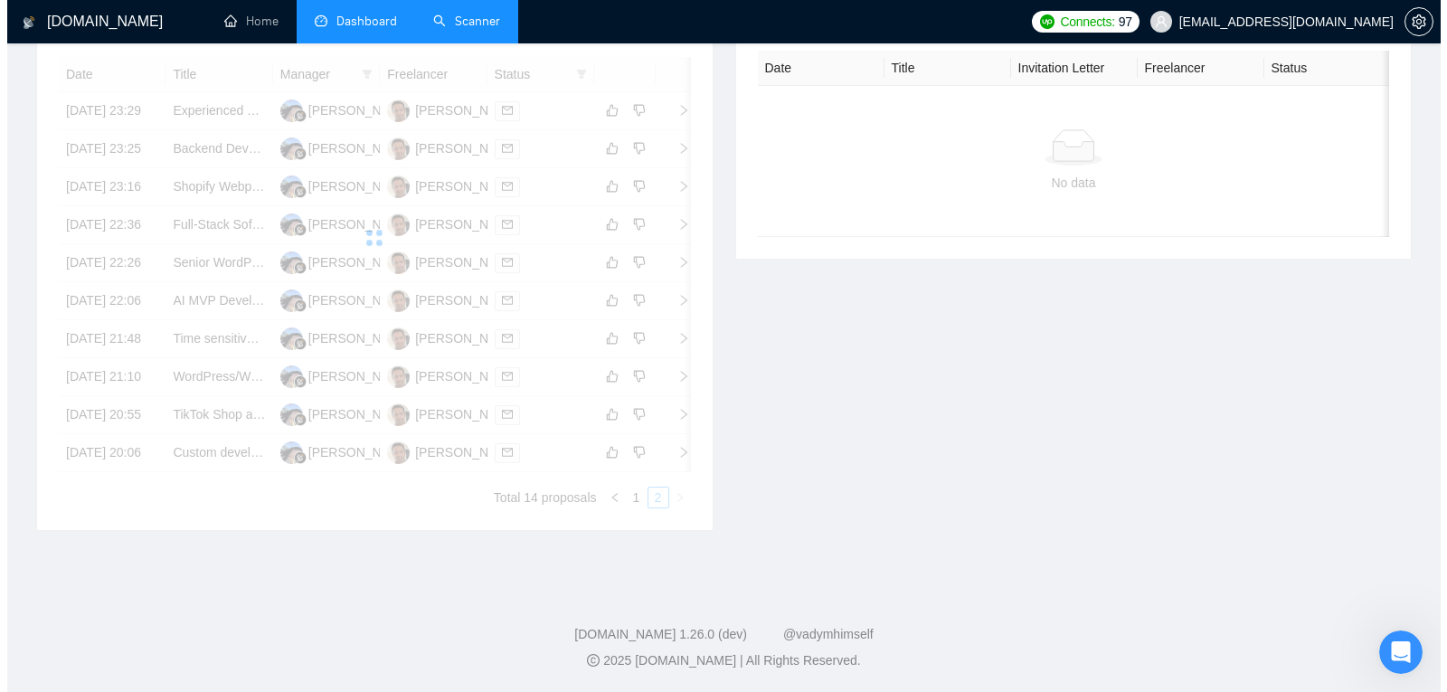
scroll to position [596, 0]
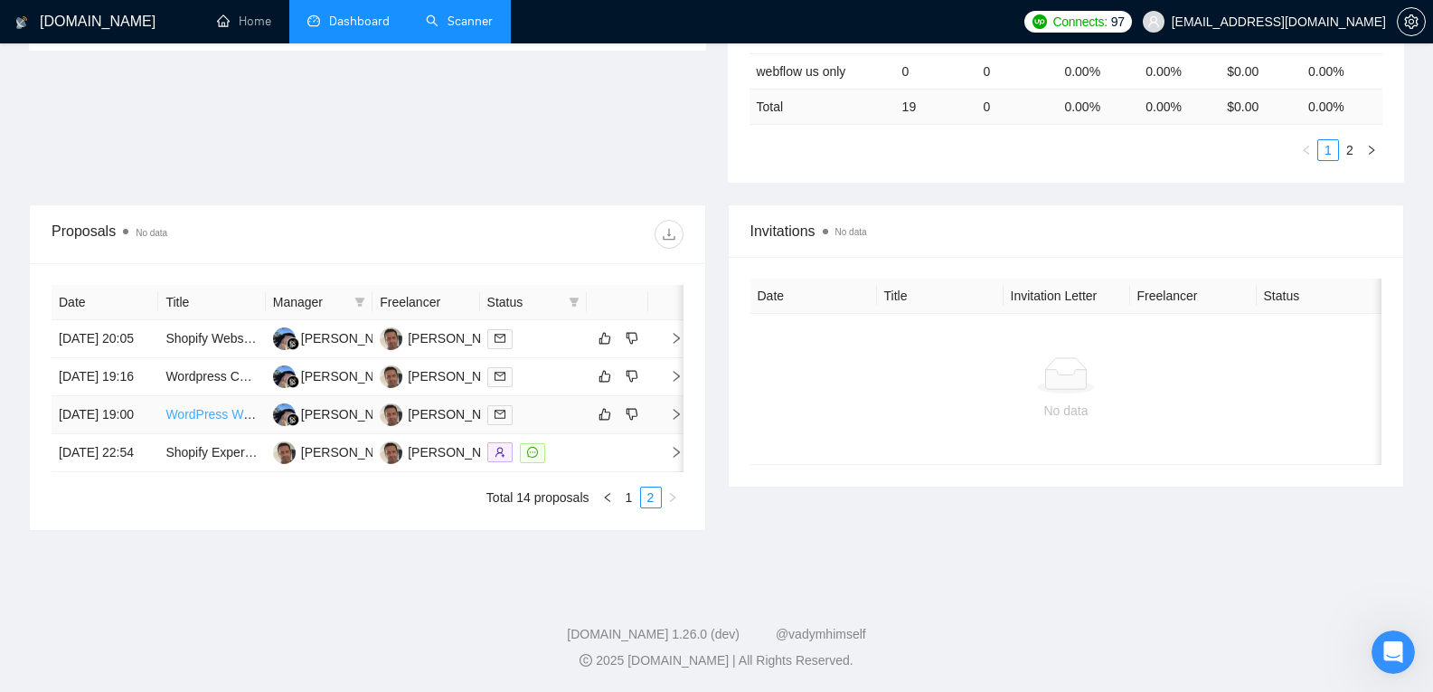
click at [197, 407] on link "WordPress Website Repair and Troubleshooting" at bounding box center [300, 414] width 270 height 14
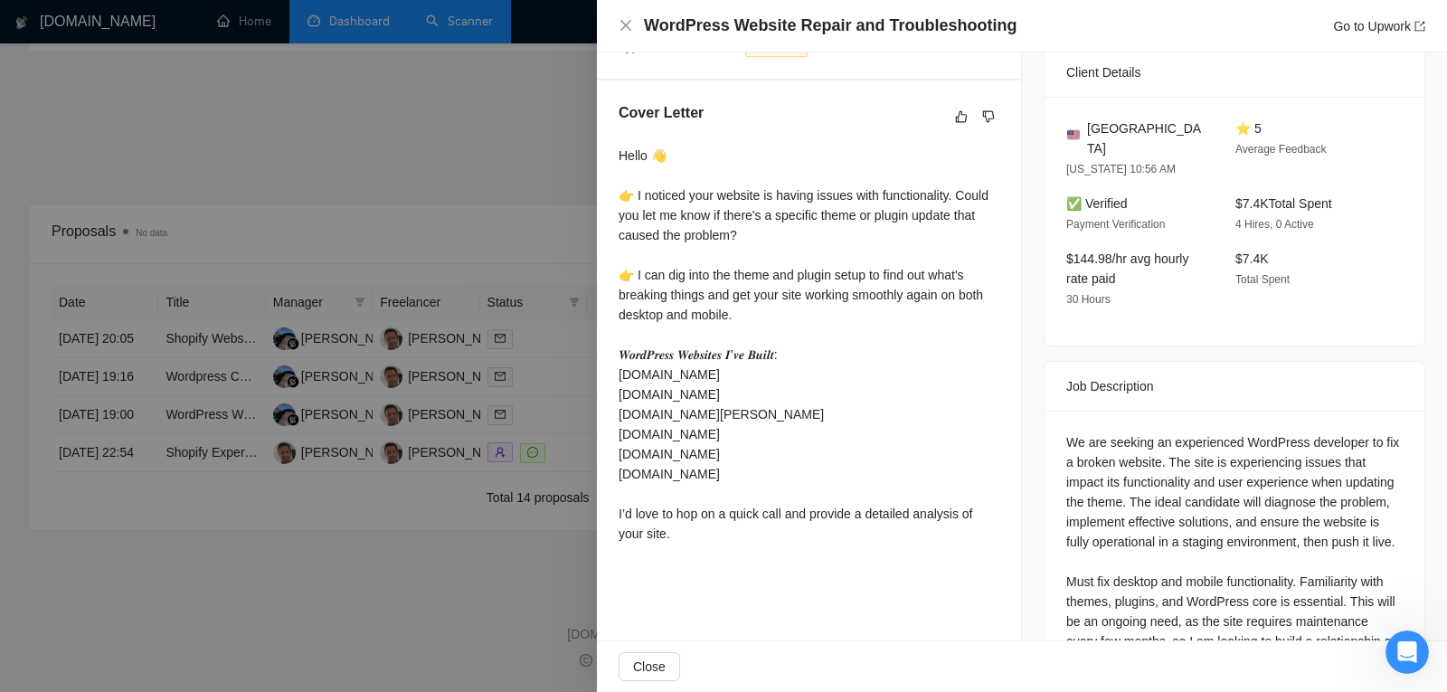
scroll to position [425, 0]
drag, startPoint x: 693, startPoint y: 537, endPoint x: 610, endPoint y: 172, distance: 374.4
click at [610, 172] on div "Cover Letter Hello 👋 👉 I noticed your website is having issues with functionali…" at bounding box center [809, 327] width 424 height 492
drag, startPoint x: 612, startPoint y: 165, endPoint x: 786, endPoint y: 563, distance: 434.0
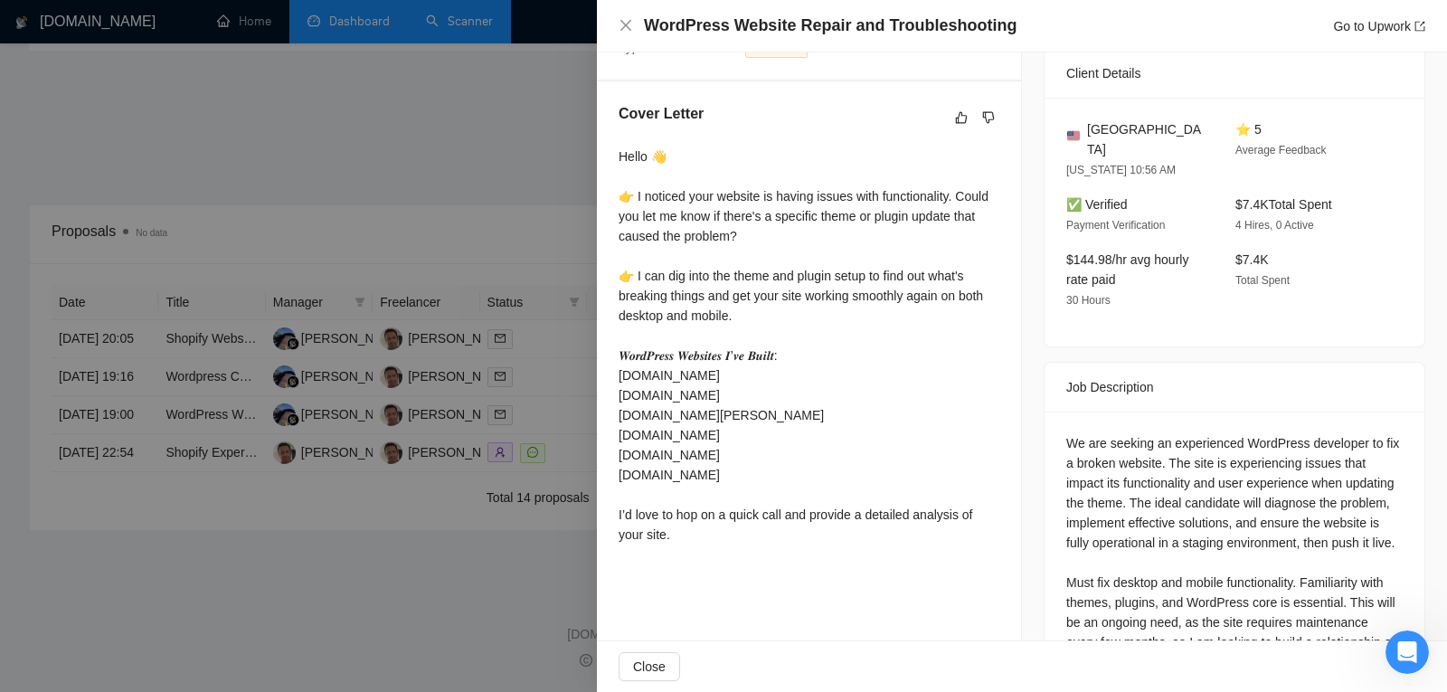
click at [786, 563] on div "Cover Letter Hello 👋 👉 I noticed your website is having issues with functionali…" at bounding box center [809, 327] width 424 height 492
click at [785, 555] on div "Cover Letter Hello 👋 👉 I noticed your website is having issues with functionali…" at bounding box center [809, 327] width 424 height 492
click at [382, 523] on div at bounding box center [723, 346] width 1447 height 692
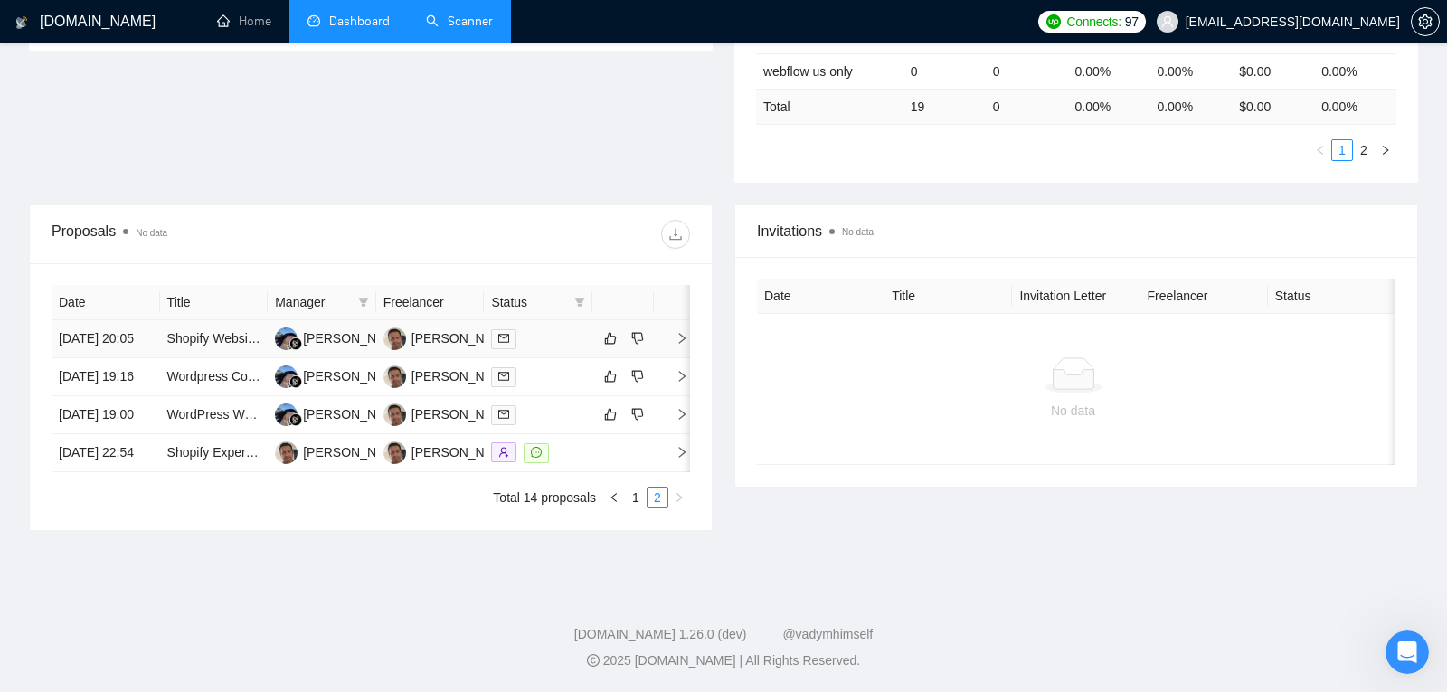
scroll to position [582, 0]
click at [213, 369] on link "Wordpress Consultation Needed" at bounding box center [256, 376] width 183 height 14
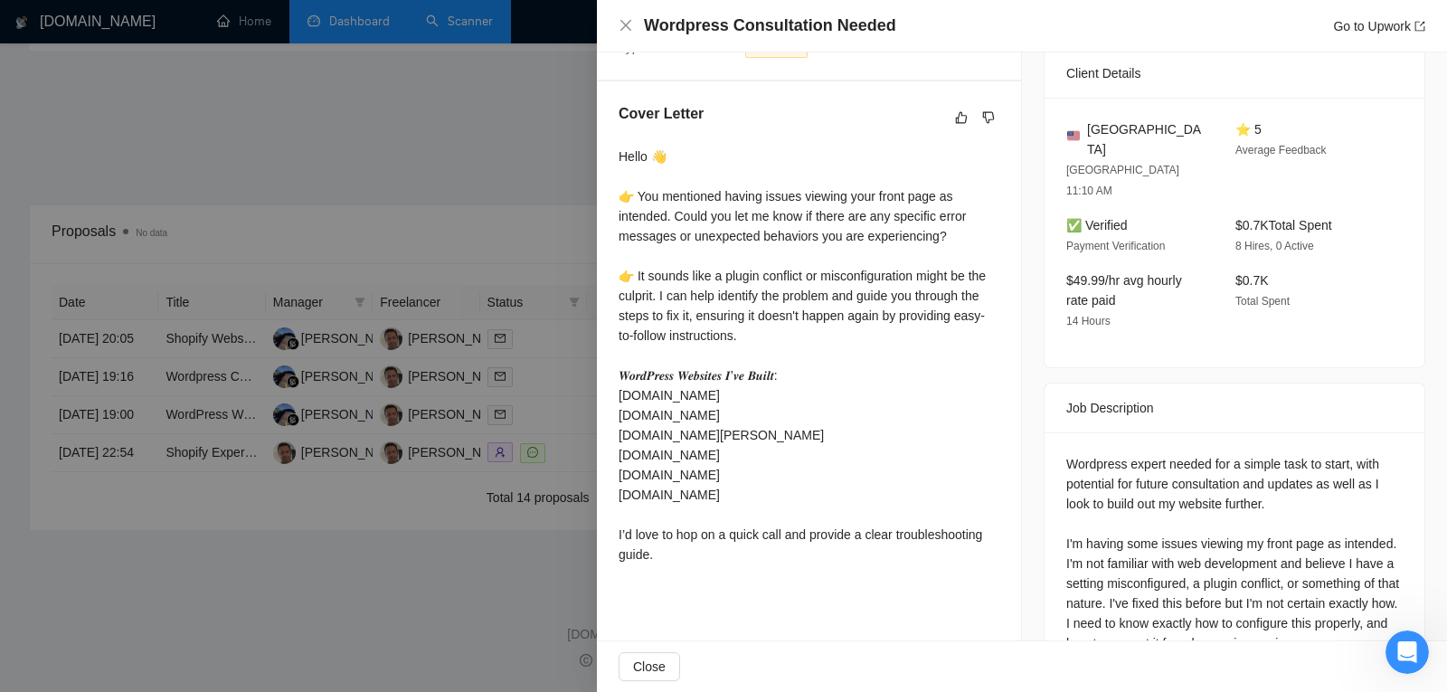
click at [258, 582] on div at bounding box center [723, 346] width 1447 height 692
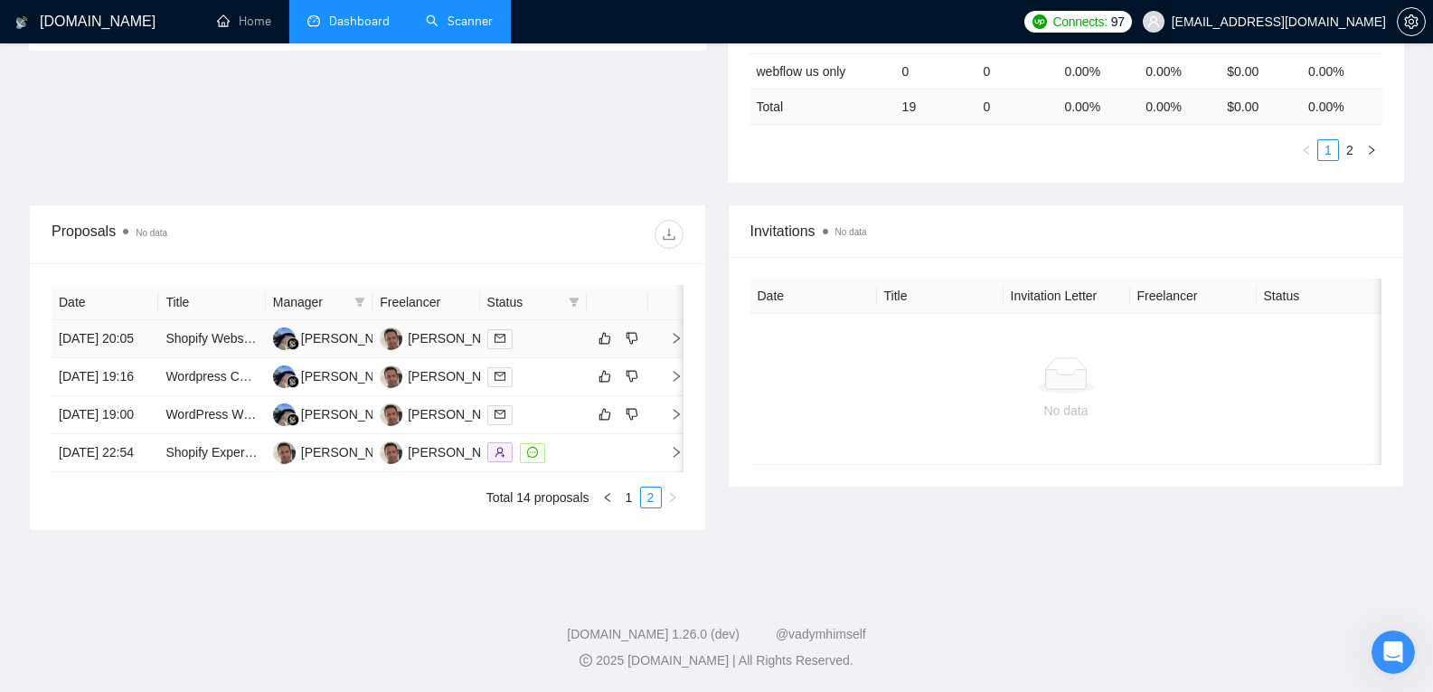
click at [132, 320] on td "14 Aug, 2025 20:05" at bounding box center [105, 339] width 107 height 38
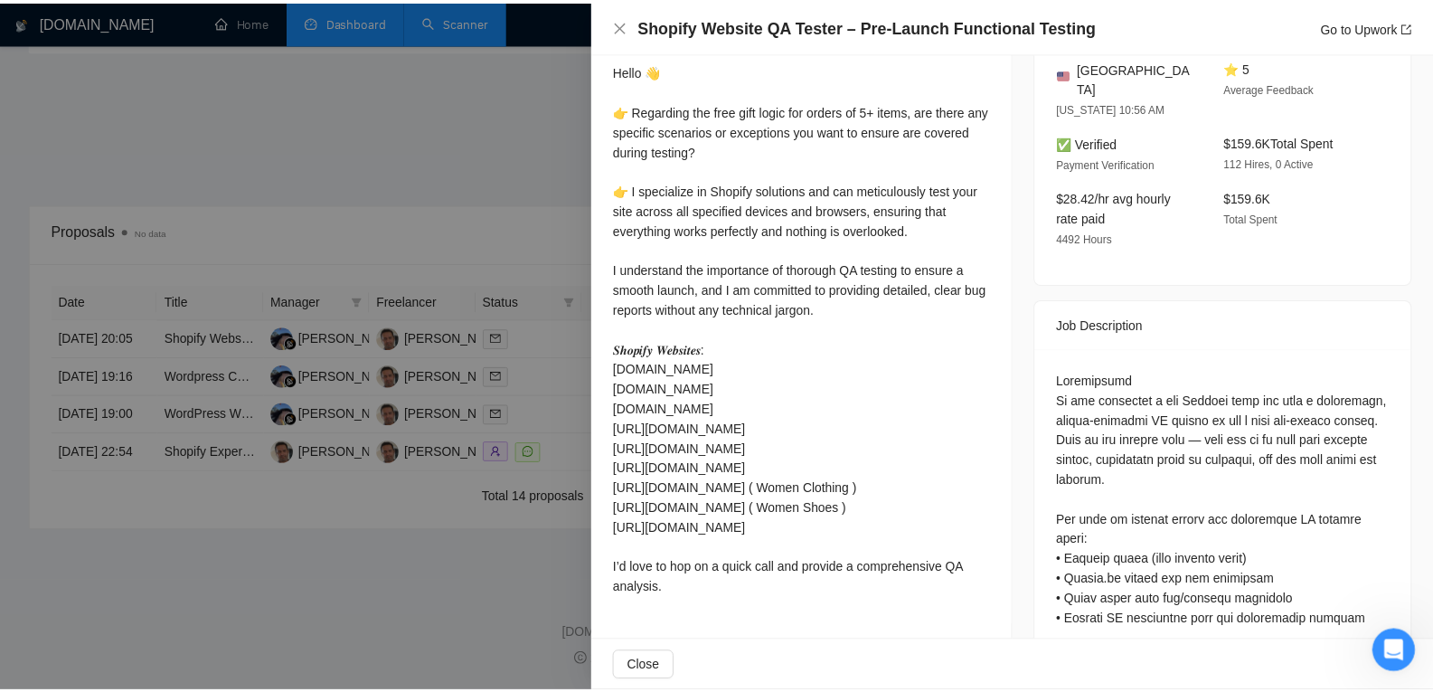
scroll to position [505, 0]
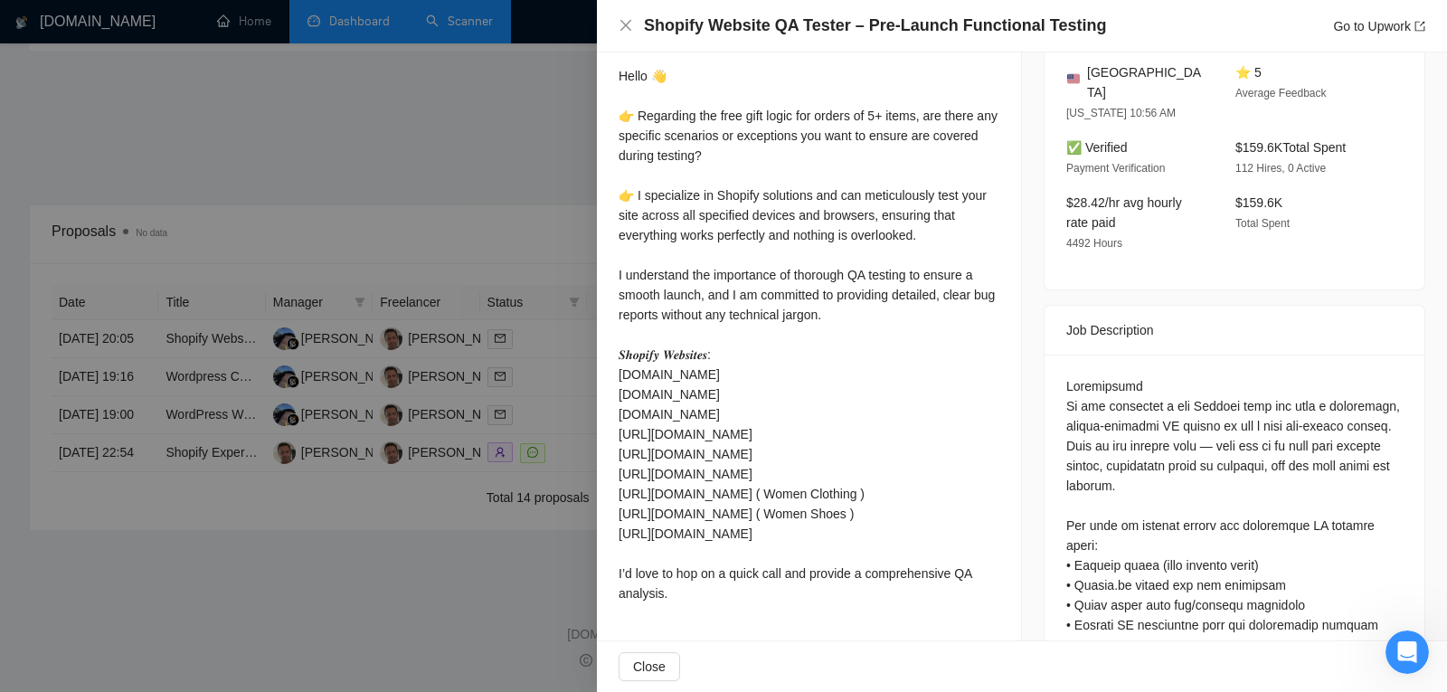
click at [173, 565] on div at bounding box center [723, 346] width 1447 height 692
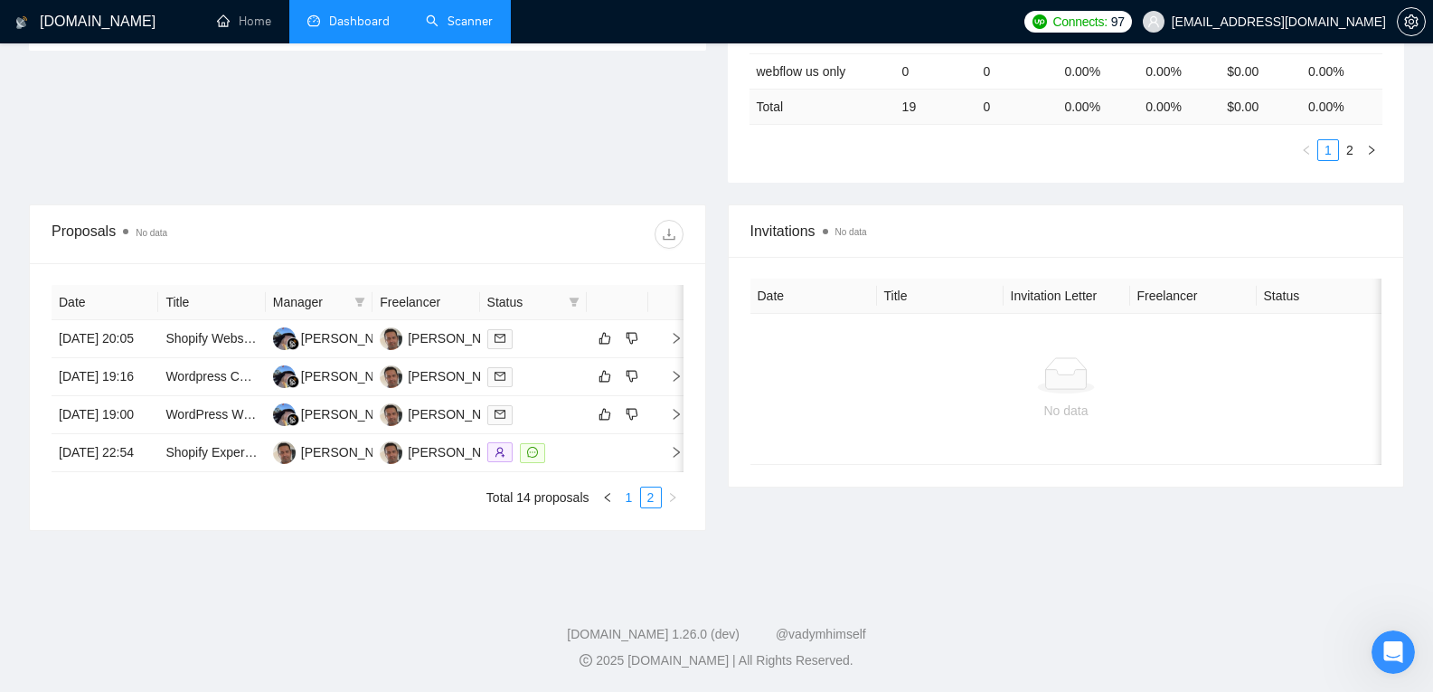
click at [627, 496] on link "1" at bounding box center [629, 497] width 20 height 20
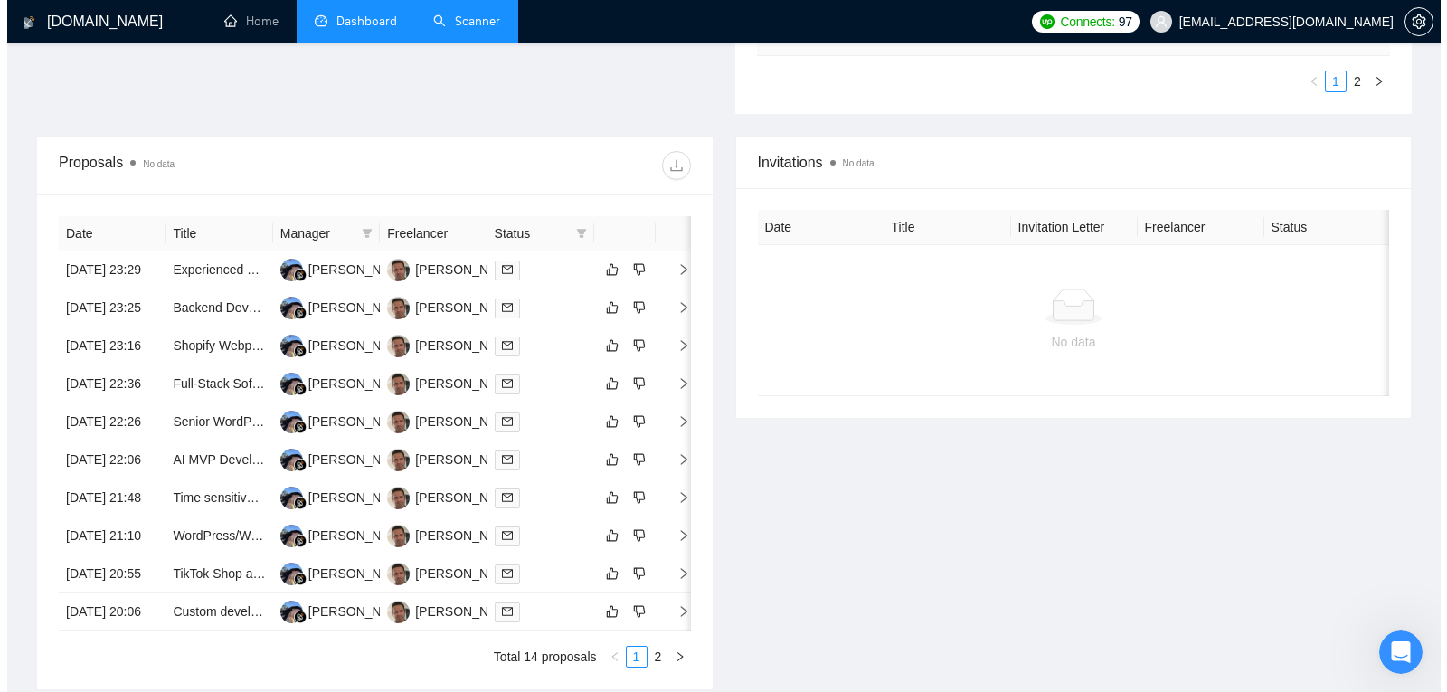
scroll to position [927, 0]
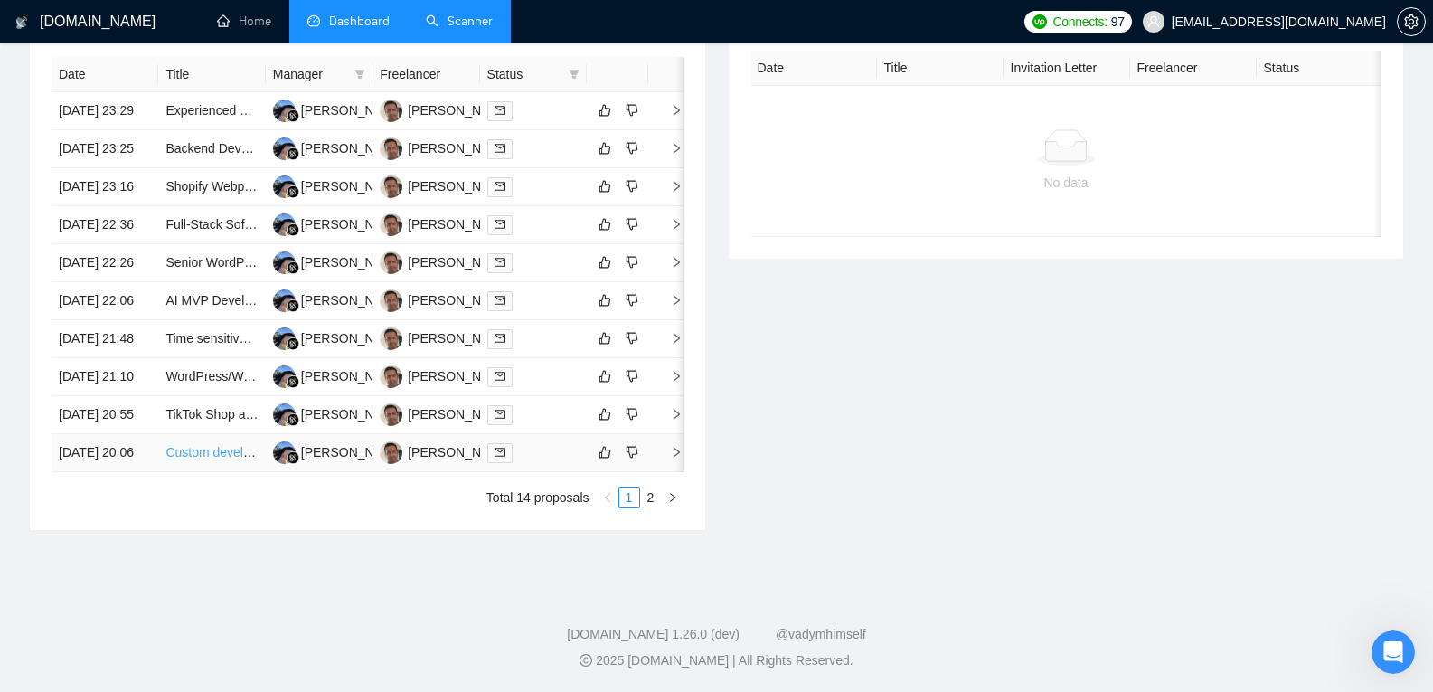
click at [176, 445] on link "Custom development in Shopify" at bounding box center [254, 452] width 179 height 14
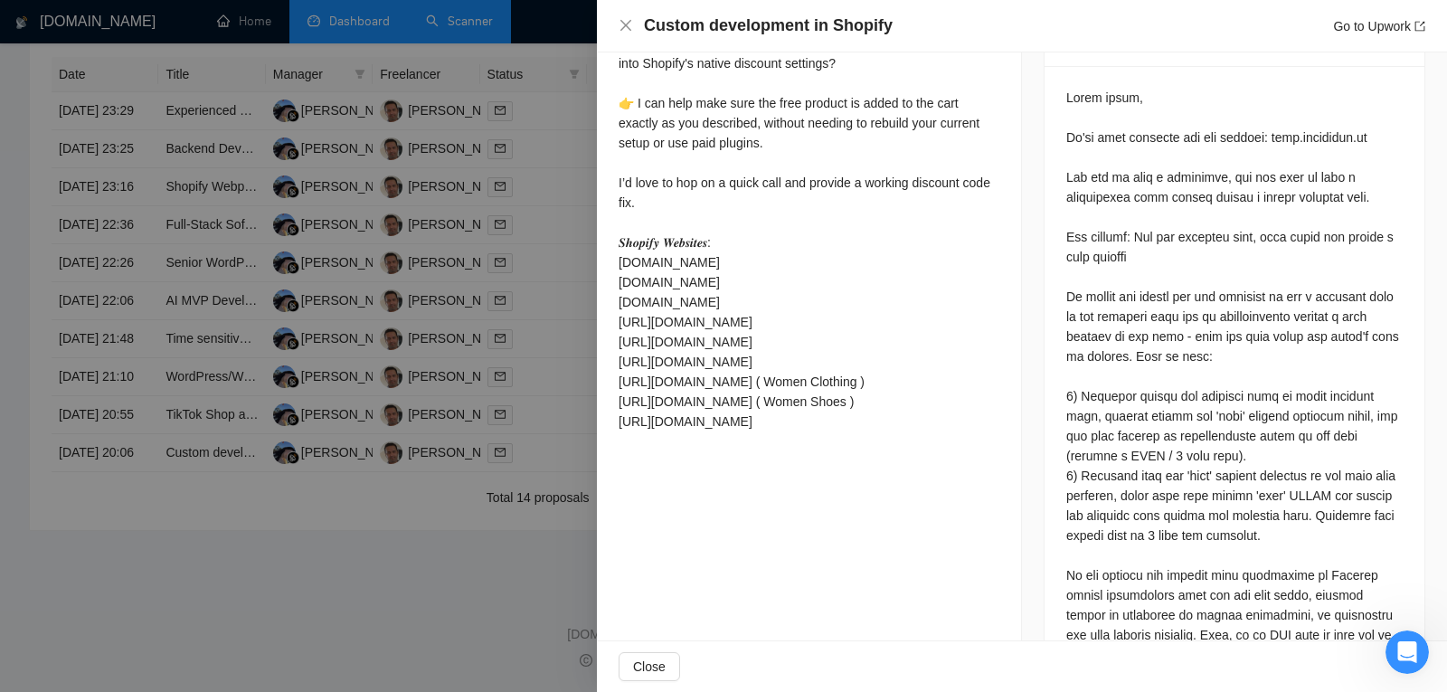
scroll to position [817, 0]
click at [315, 643] on div at bounding box center [723, 346] width 1447 height 692
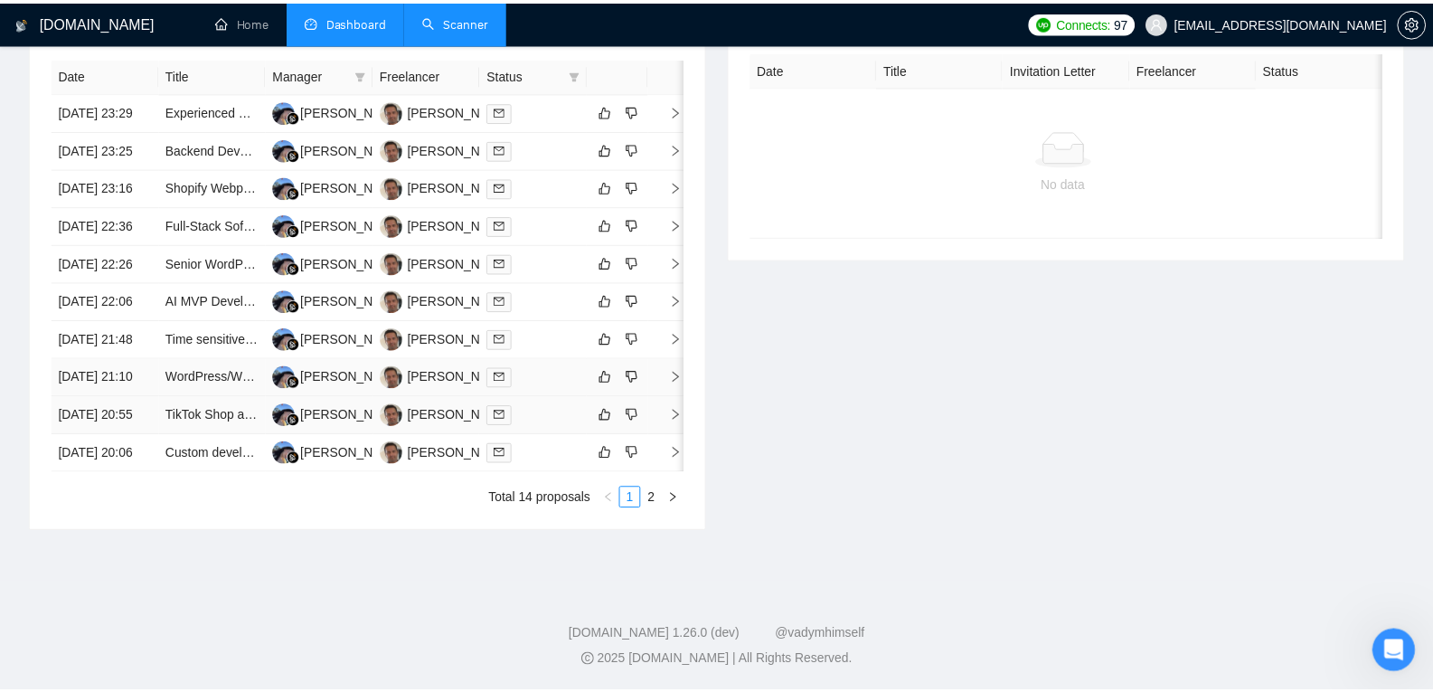
scroll to position [913, 0]
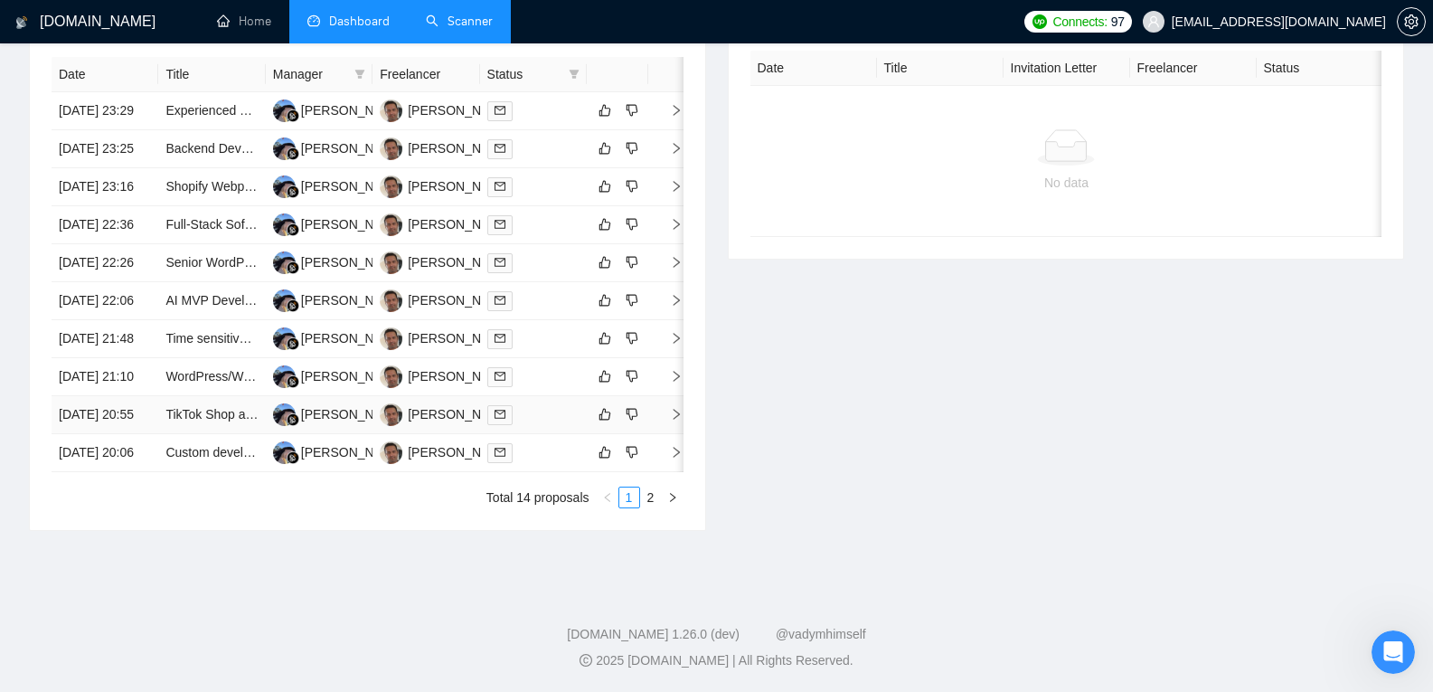
click at [91, 396] on td "[DATE] 20:55" at bounding box center [105, 415] width 107 height 38
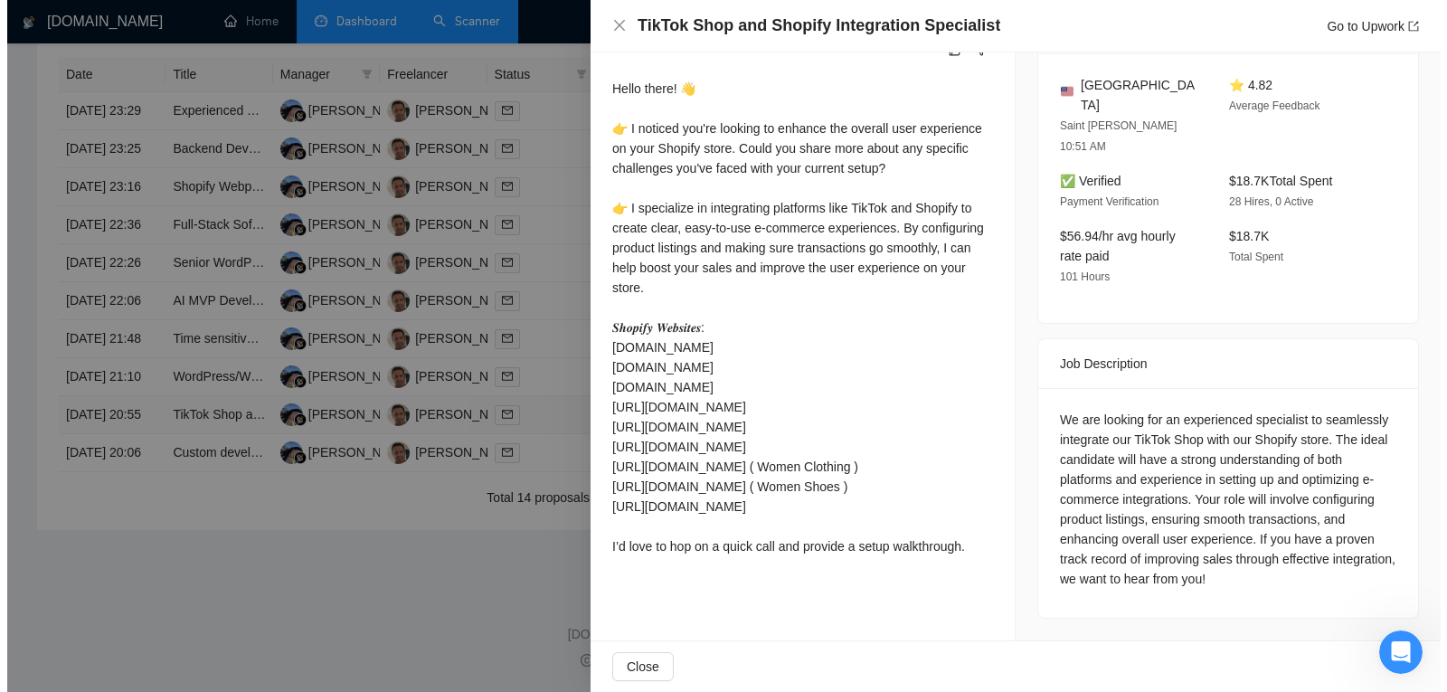
scroll to position [447, 0]
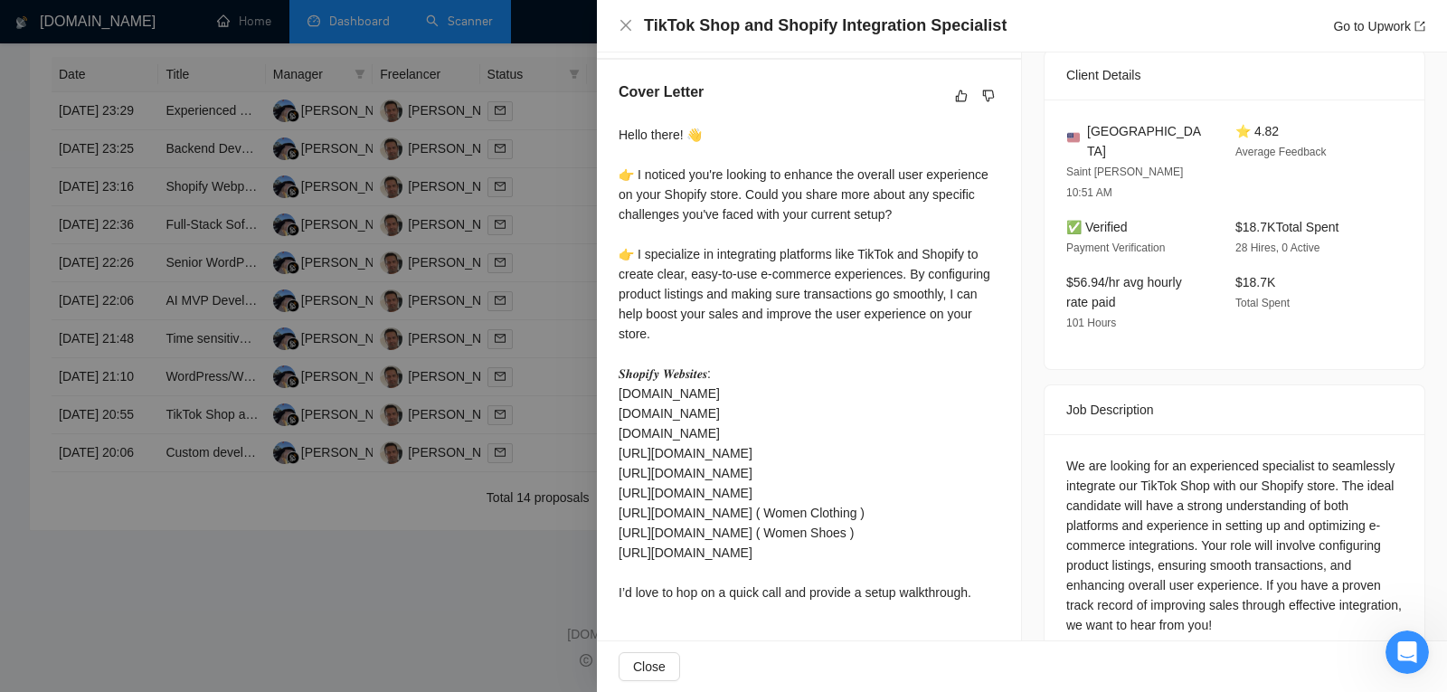
click at [106, 599] on div at bounding box center [723, 346] width 1447 height 692
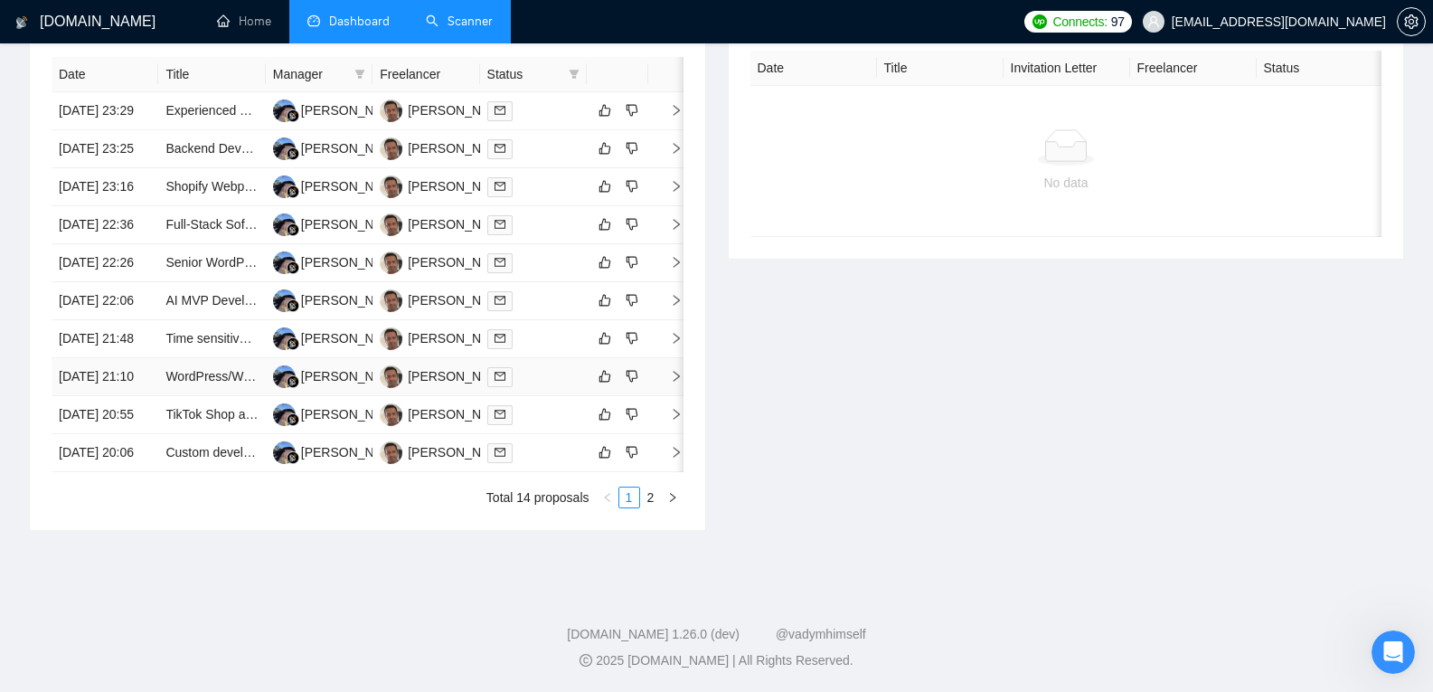
click at [99, 358] on td "[DATE] 21:10" at bounding box center [105, 377] width 107 height 38
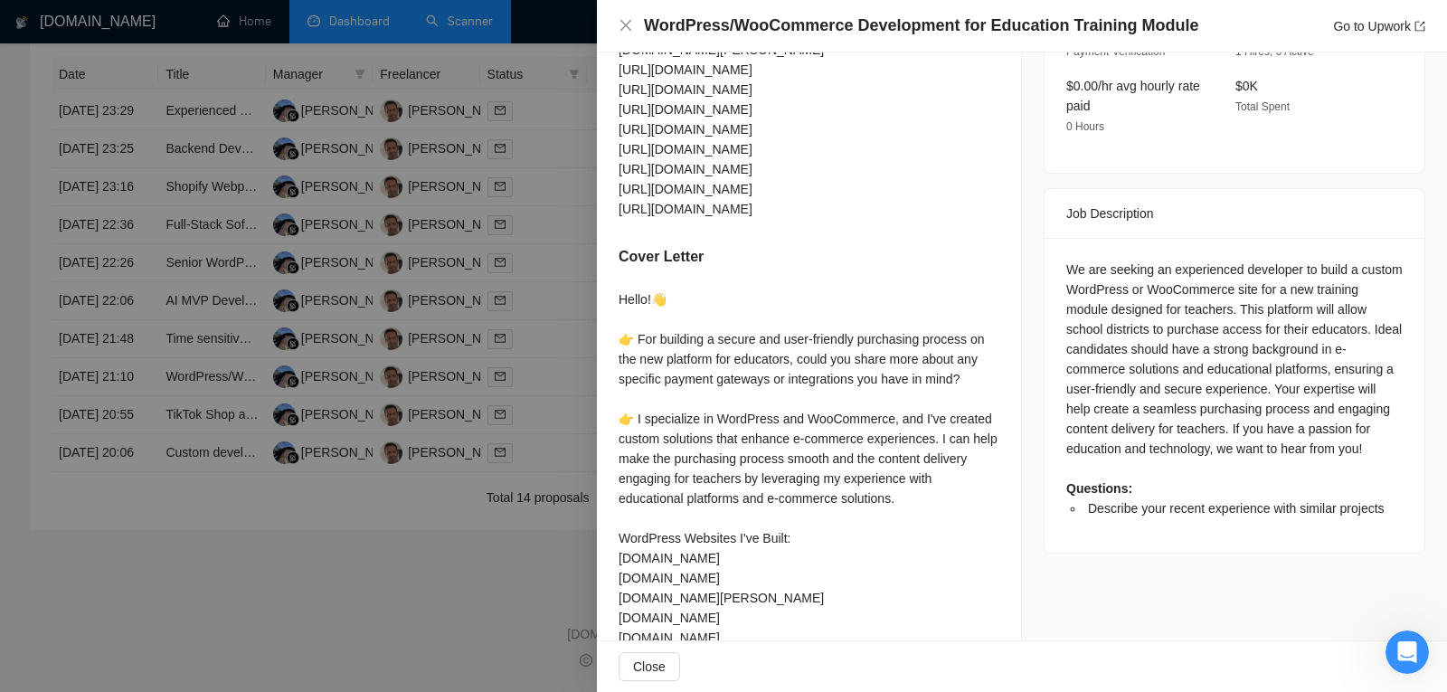
scroll to position [713, 0]
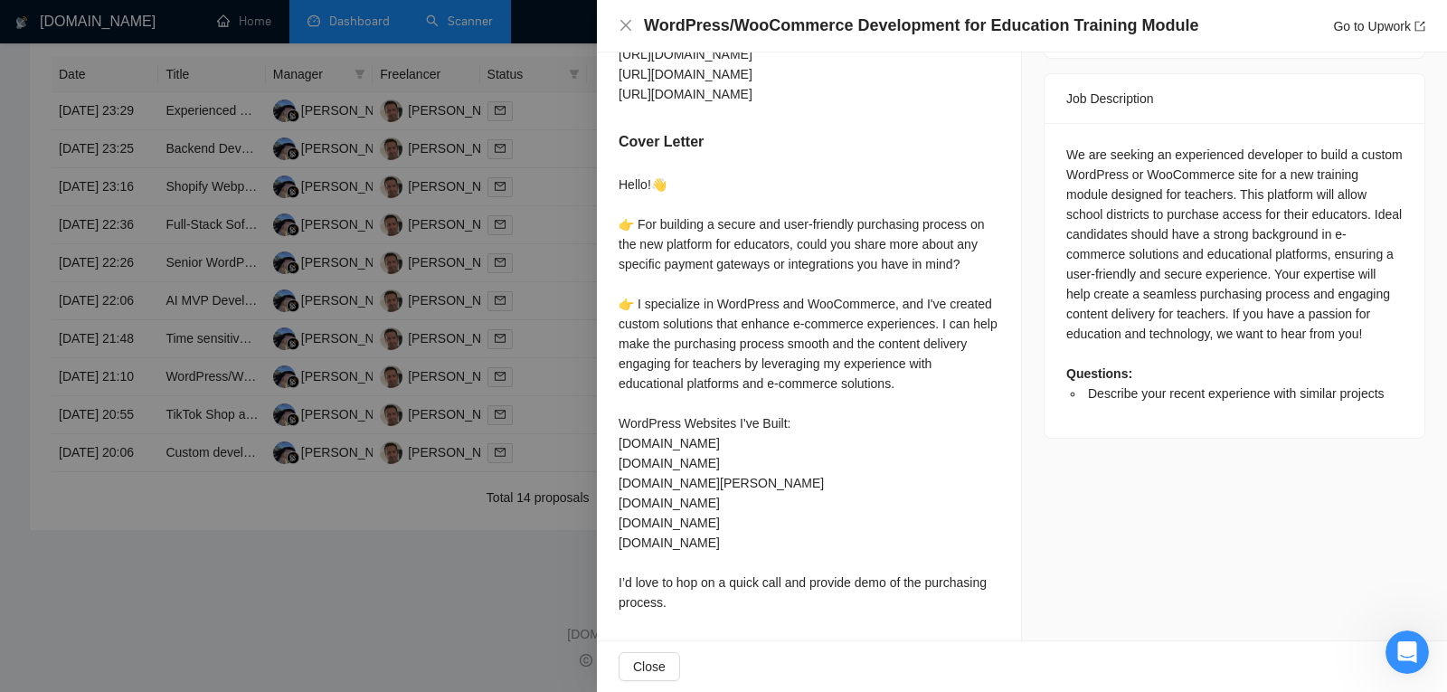
click at [255, 608] on div at bounding box center [723, 346] width 1447 height 692
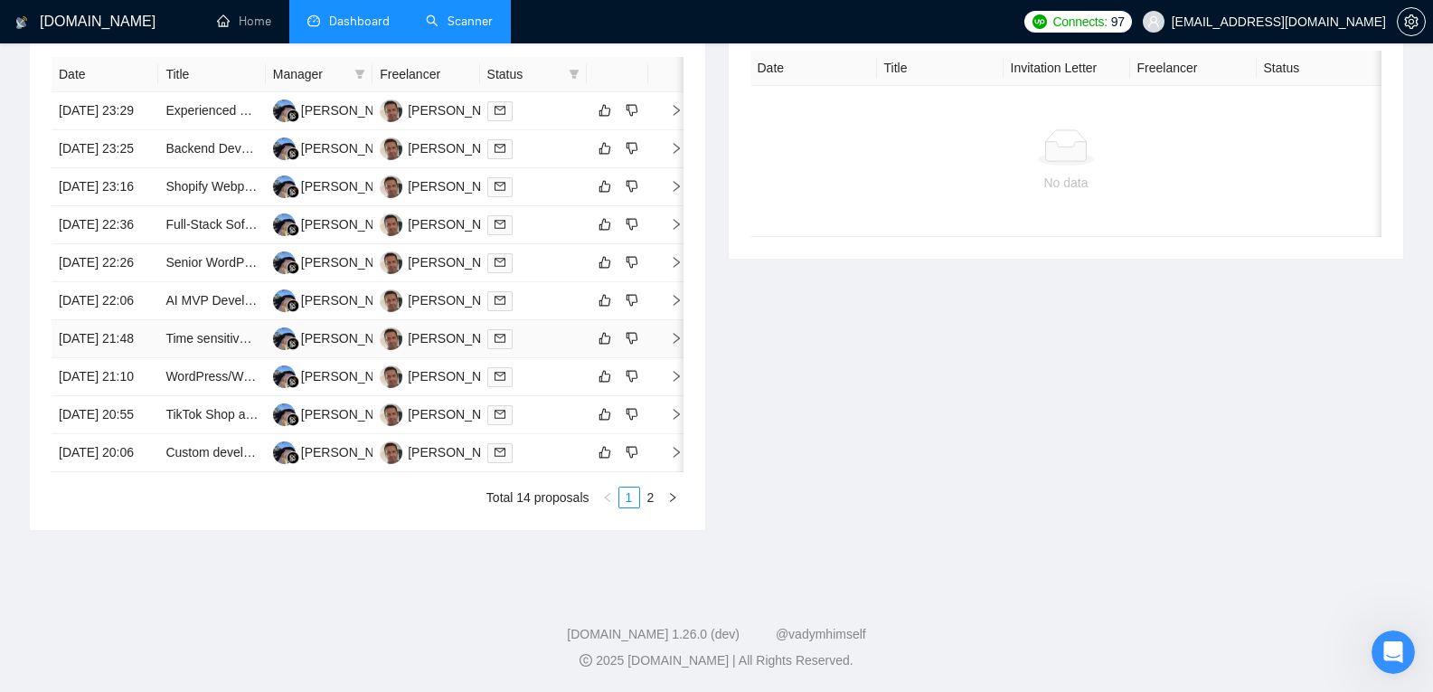
click at [114, 320] on td "[DATE] 21:48" at bounding box center [105, 339] width 107 height 38
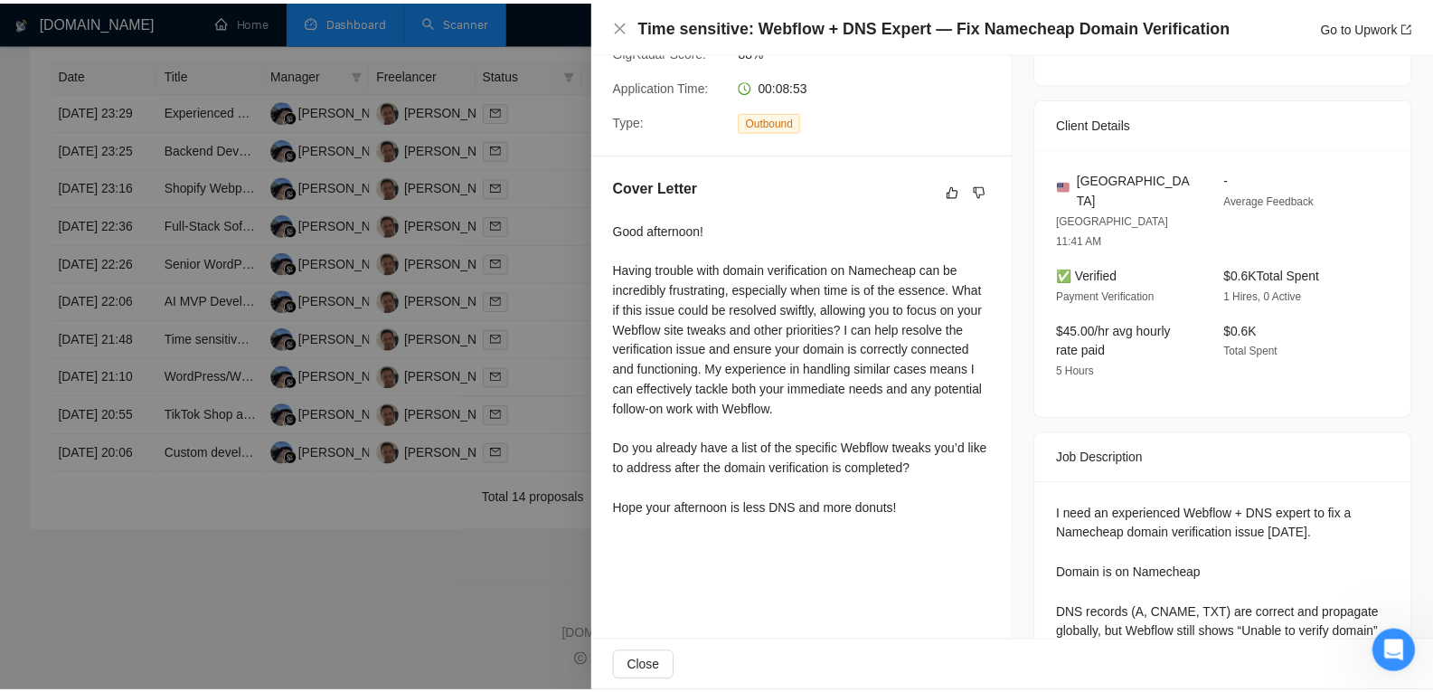
scroll to position [0, 0]
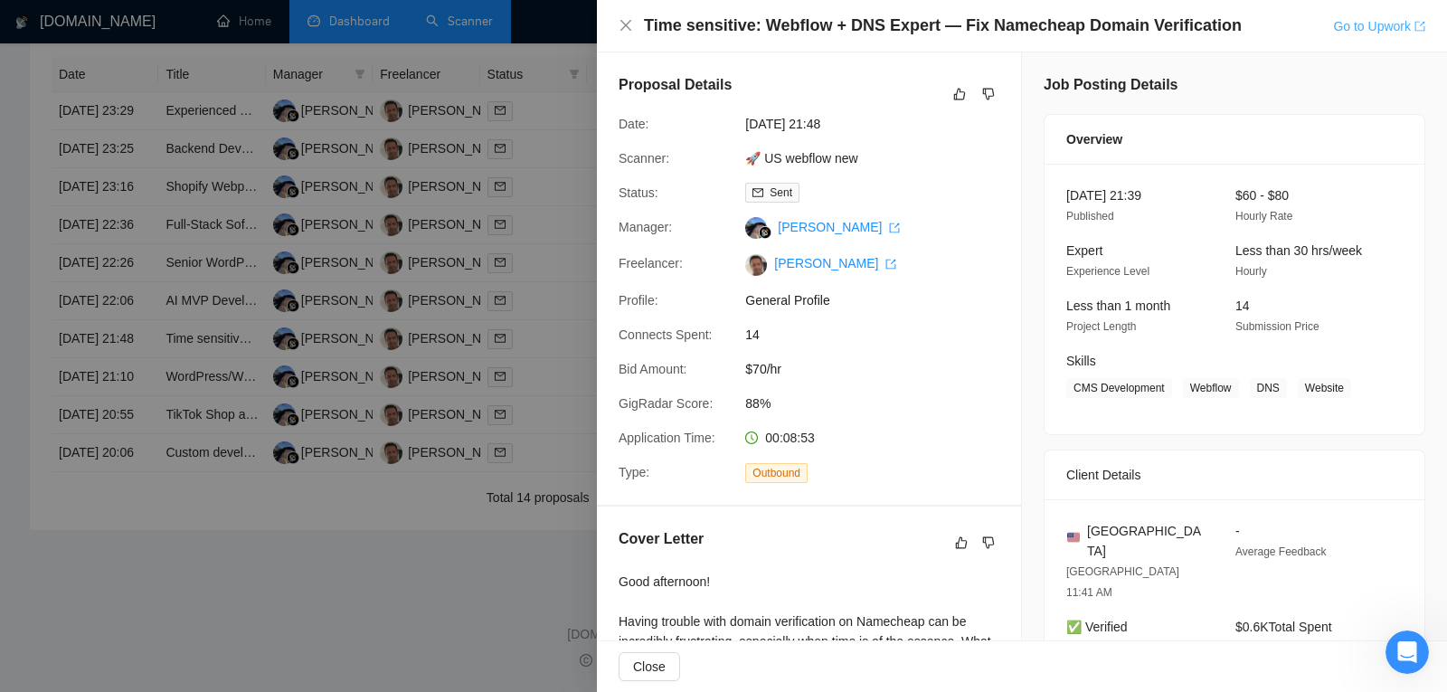
click at [1402, 33] on link "Go to Upwork" at bounding box center [1379, 26] width 92 height 14
click at [220, 535] on div at bounding box center [723, 346] width 1447 height 692
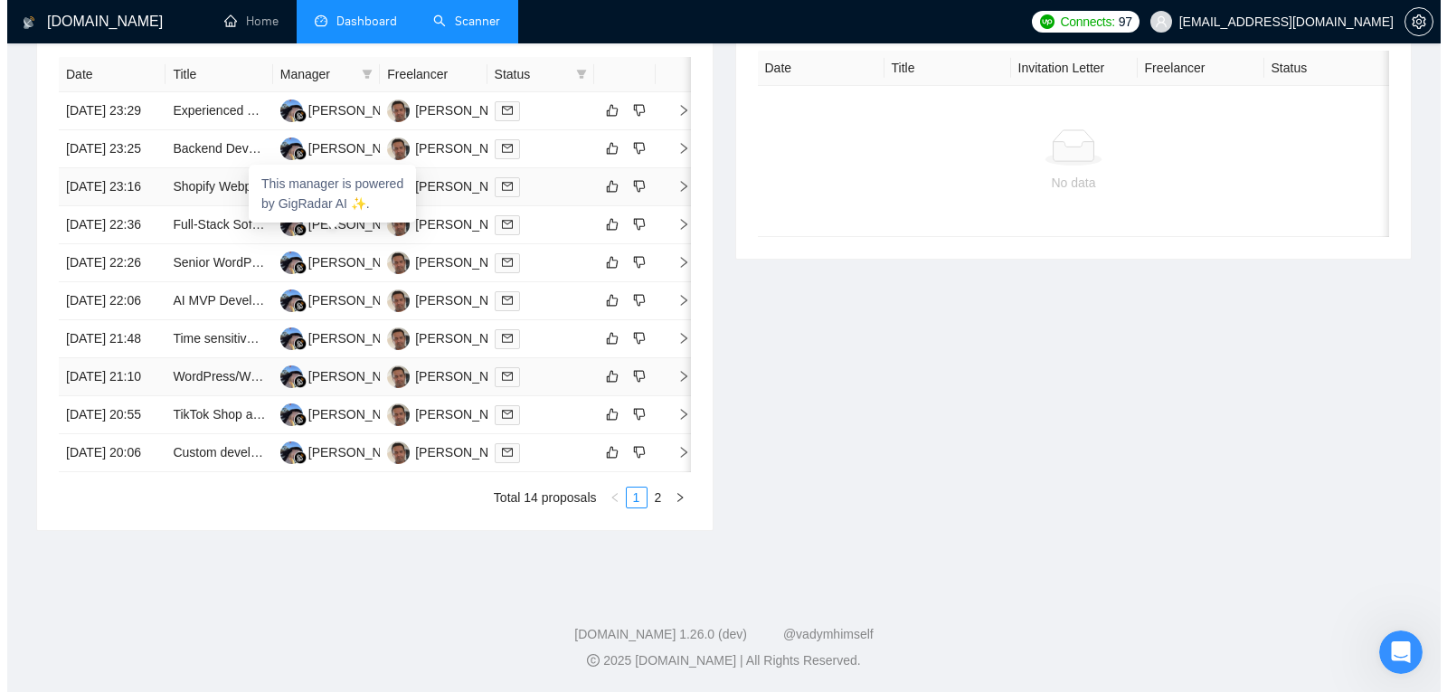
scroll to position [829, 0]
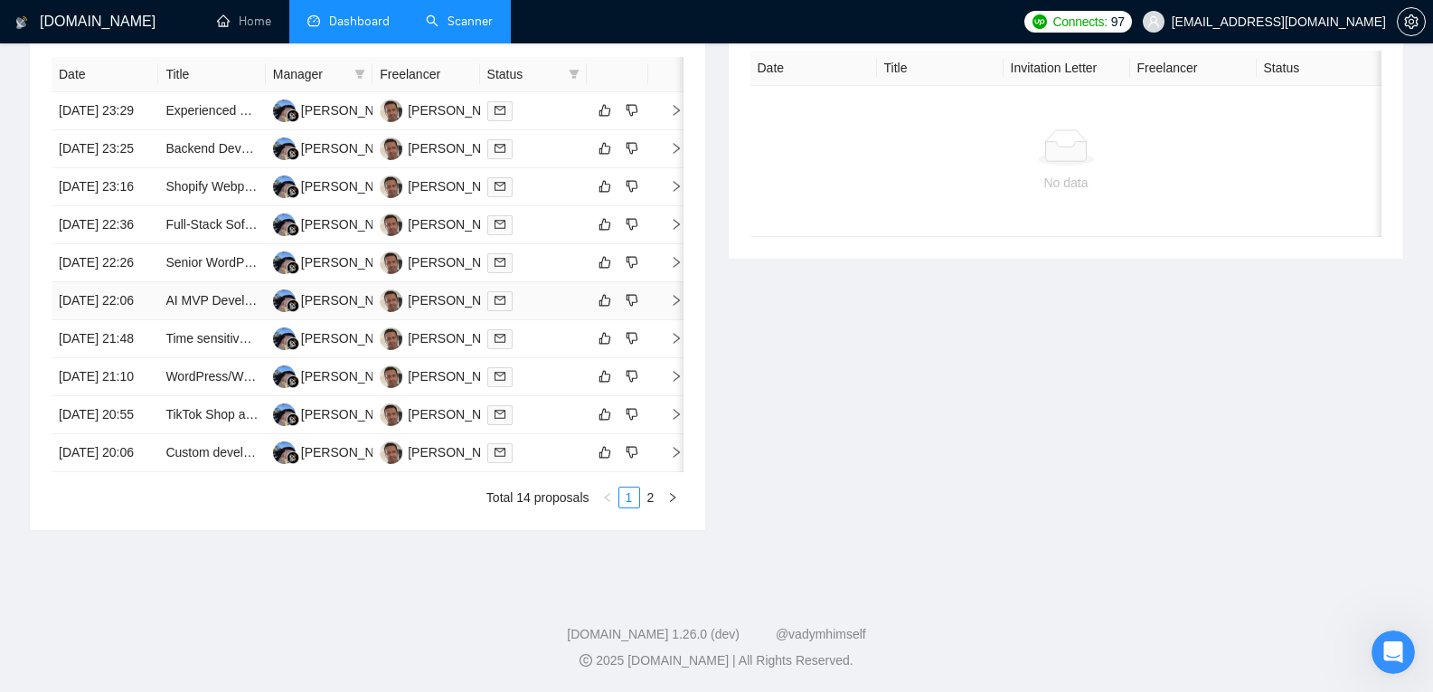
click at [115, 306] on td "[DATE] 22:06" at bounding box center [105, 301] width 107 height 38
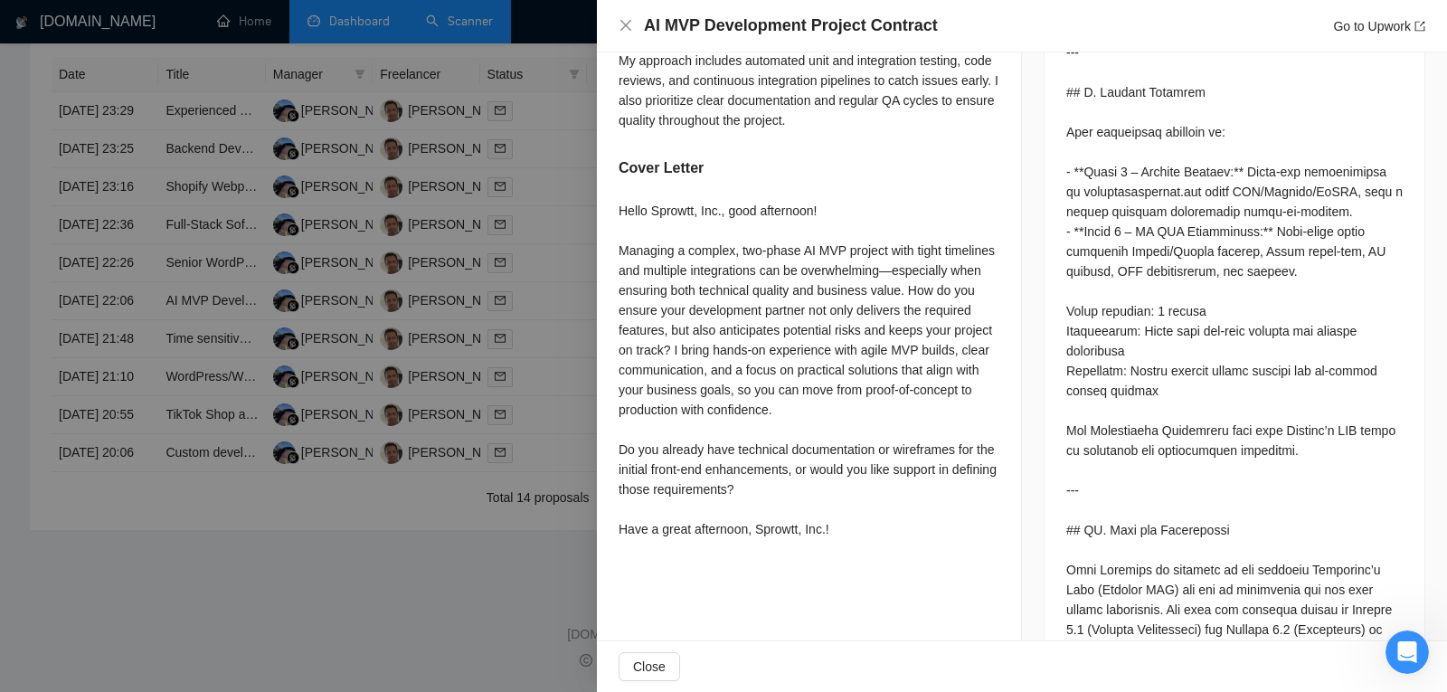
scroll to position [997, 0]
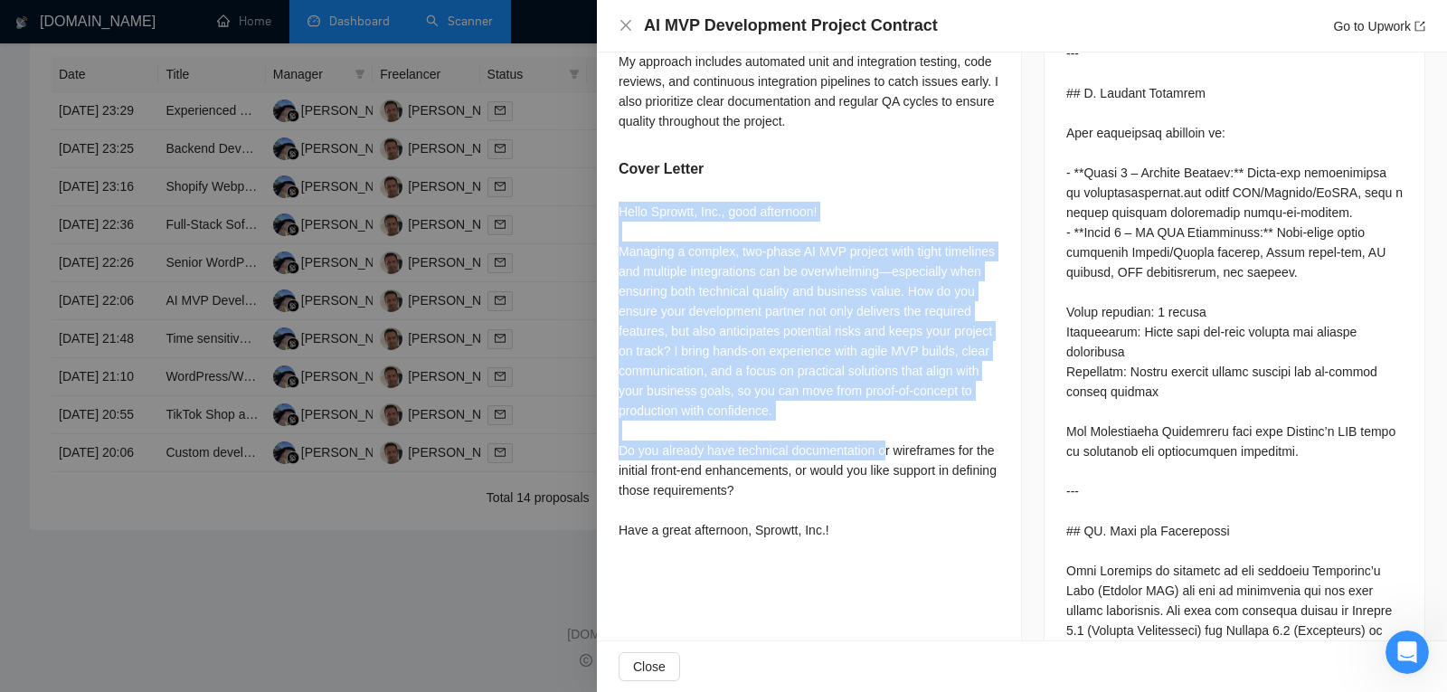
drag, startPoint x: 610, startPoint y: 178, endPoint x: 882, endPoint y: 432, distance: 372.3
click at [882, 432] on div "Describe your recent experience with similar projects I've recently worked on A…" at bounding box center [809, 39] width 424 height 1060
click at [882, 432] on div "Hello Sprowtt, Inc., good afternoon! Managing a complex, two-phase AI MVP proje…" at bounding box center [808, 371] width 381 height 338
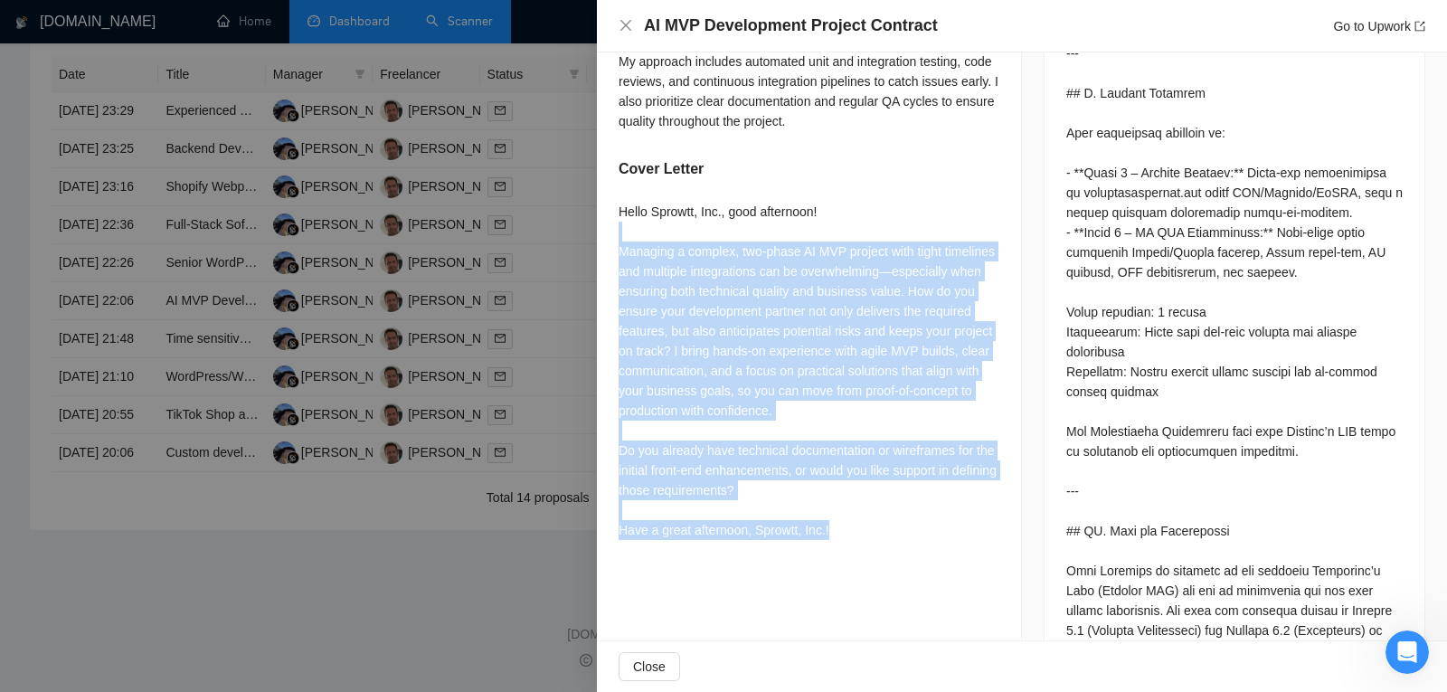
drag, startPoint x: 864, startPoint y: 504, endPoint x: 750, endPoint y: 203, distance: 321.9
click at [750, 203] on div "Hello Sprowtt, Inc., good afternoon! Managing a complex, two-phase AI MVP proje…" at bounding box center [808, 371] width 381 height 338
drag, startPoint x: 871, startPoint y: 512, endPoint x: 766, endPoint y: 179, distance: 348.8
click at [766, 179] on div "Describe your recent experience with similar projects I've recently worked on A…" at bounding box center [809, 39] width 424 height 1060
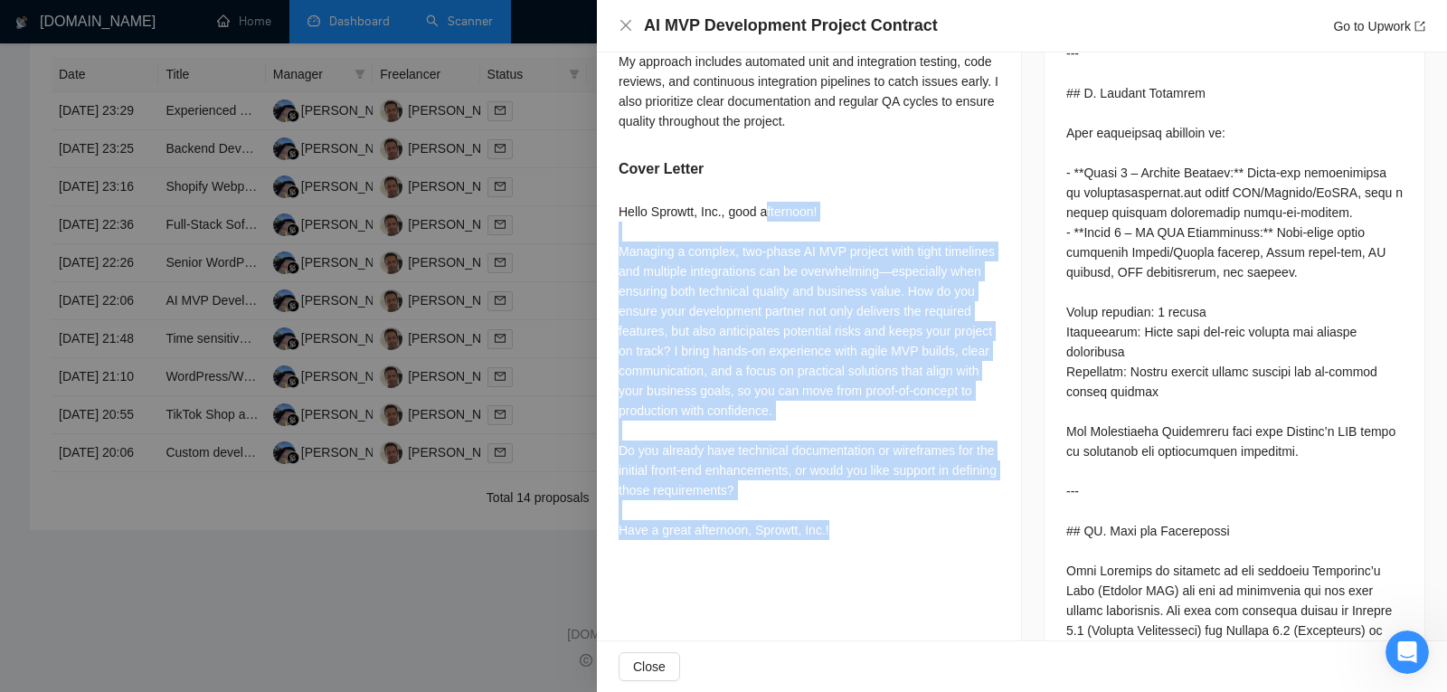
click at [766, 179] on div "Describe your recent experience with similar projects I've recently worked on A…" at bounding box center [809, 39] width 424 height 1060
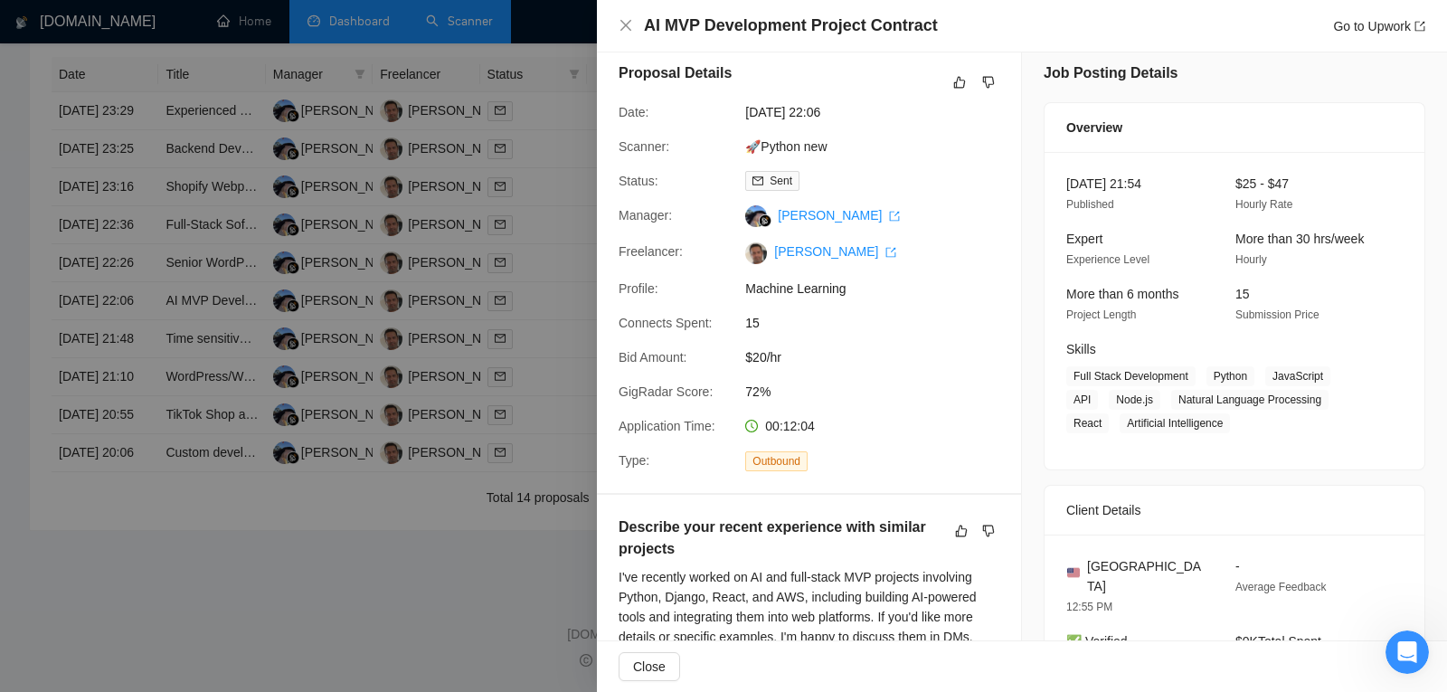
scroll to position [0, 0]
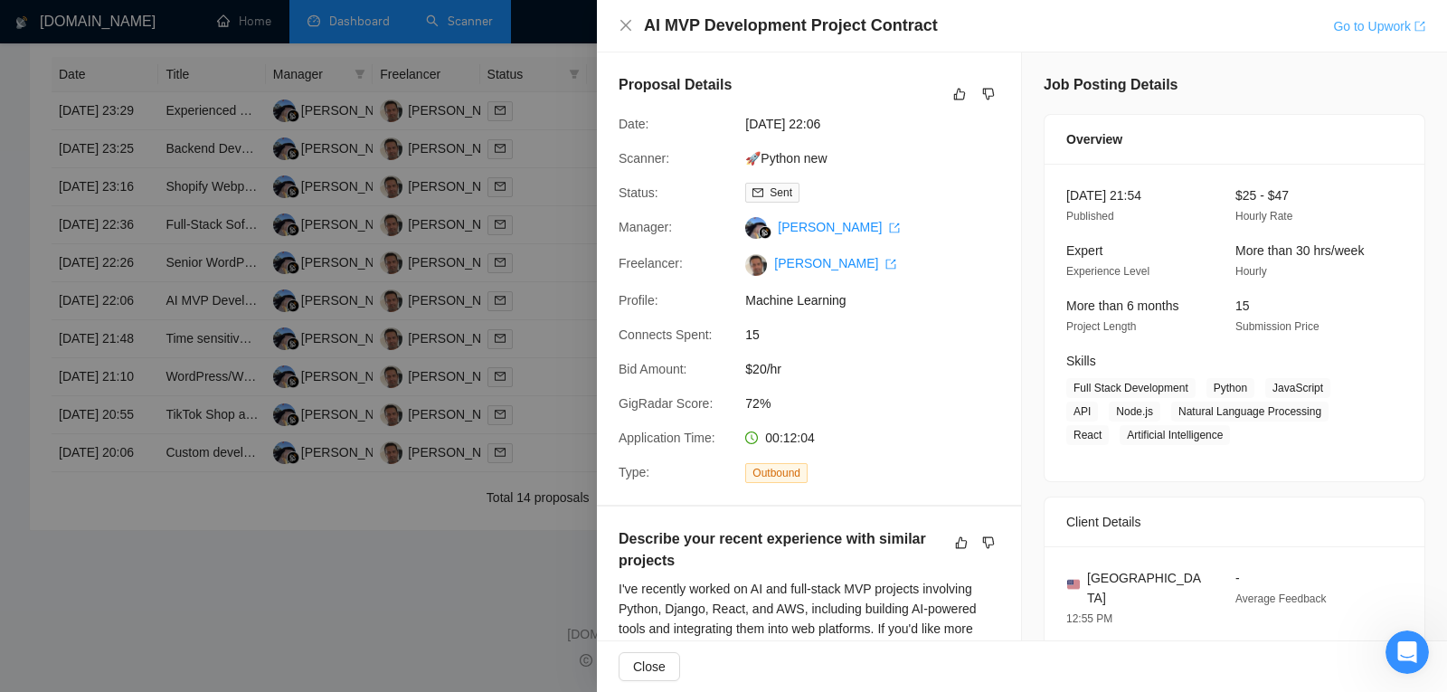
click at [1386, 24] on link "Go to Upwork" at bounding box center [1379, 26] width 92 height 14
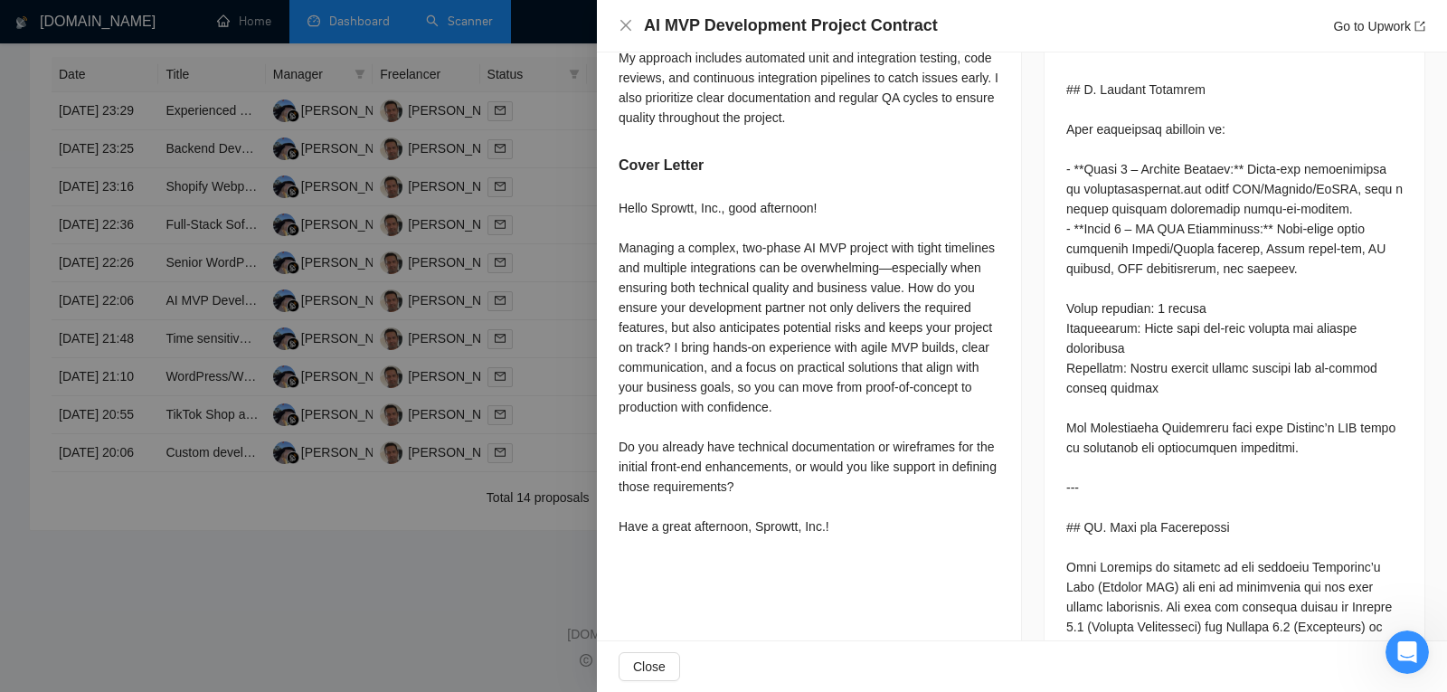
scroll to position [1005, 0]
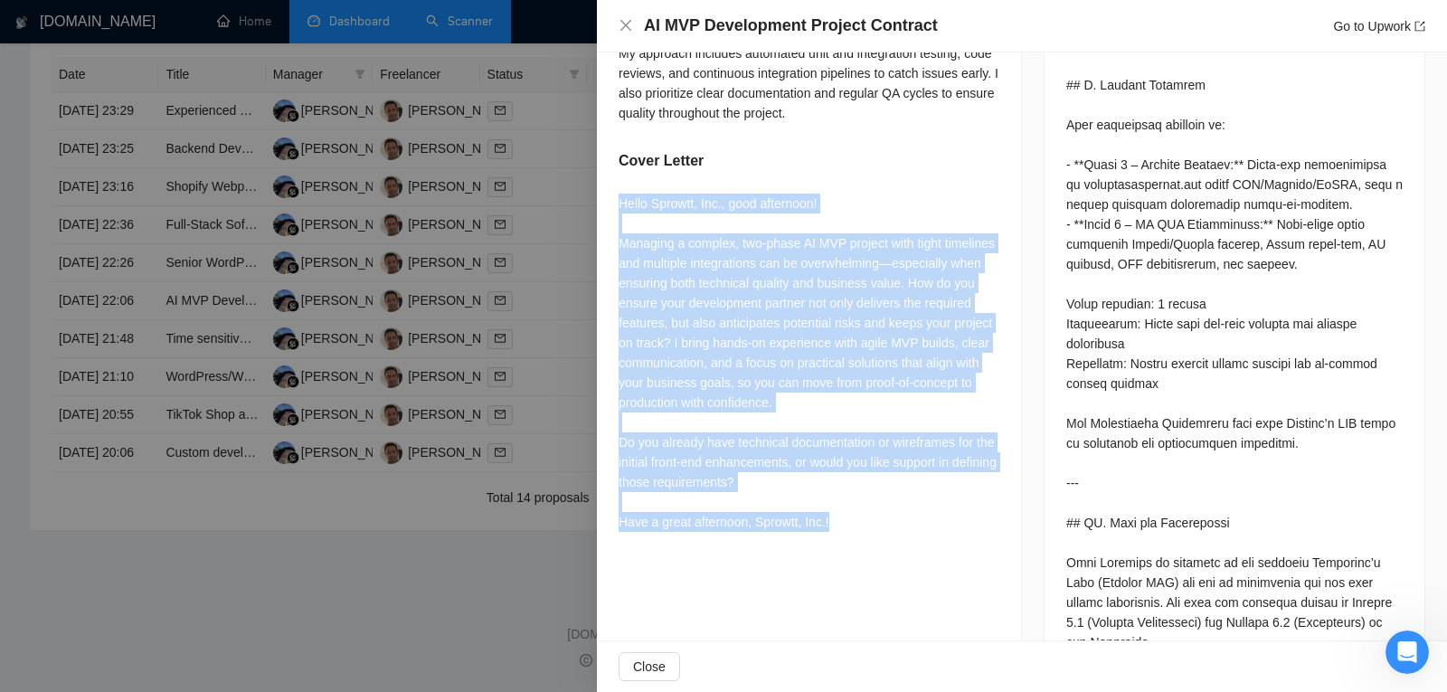
drag, startPoint x: 612, startPoint y: 184, endPoint x: 928, endPoint y: 549, distance: 482.7
drag, startPoint x: 900, startPoint y: 518, endPoint x: 787, endPoint y: 215, distance: 322.9
click at [787, 215] on div "Hello Sprowtt, Inc., good afternoon! Managing a complex, two-phase AI MVP proje…" at bounding box center [808, 365] width 381 height 345
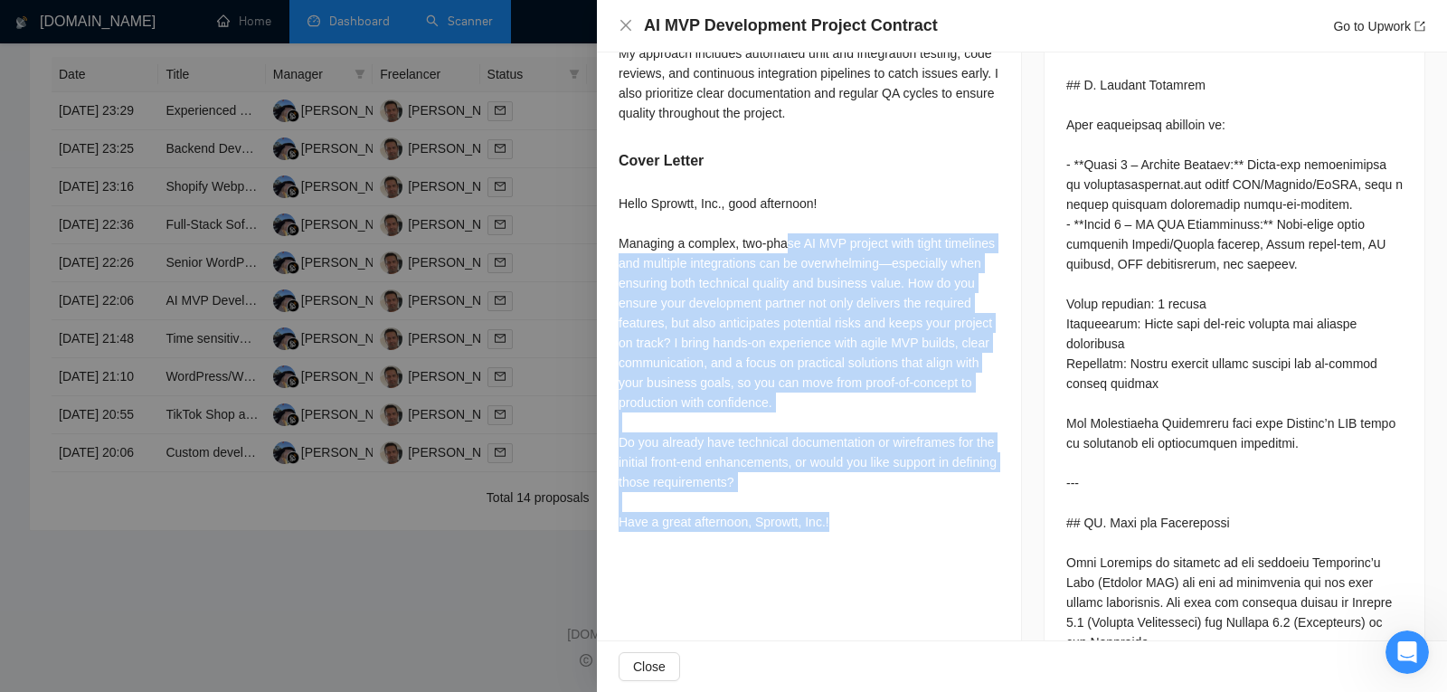
click at [787, 215] on div "Hello Sprowtt, Inc., good afternoon! Managing a complex, two-phase AI MVP proje…" at bounding box center [808, 362] width 381 height 338
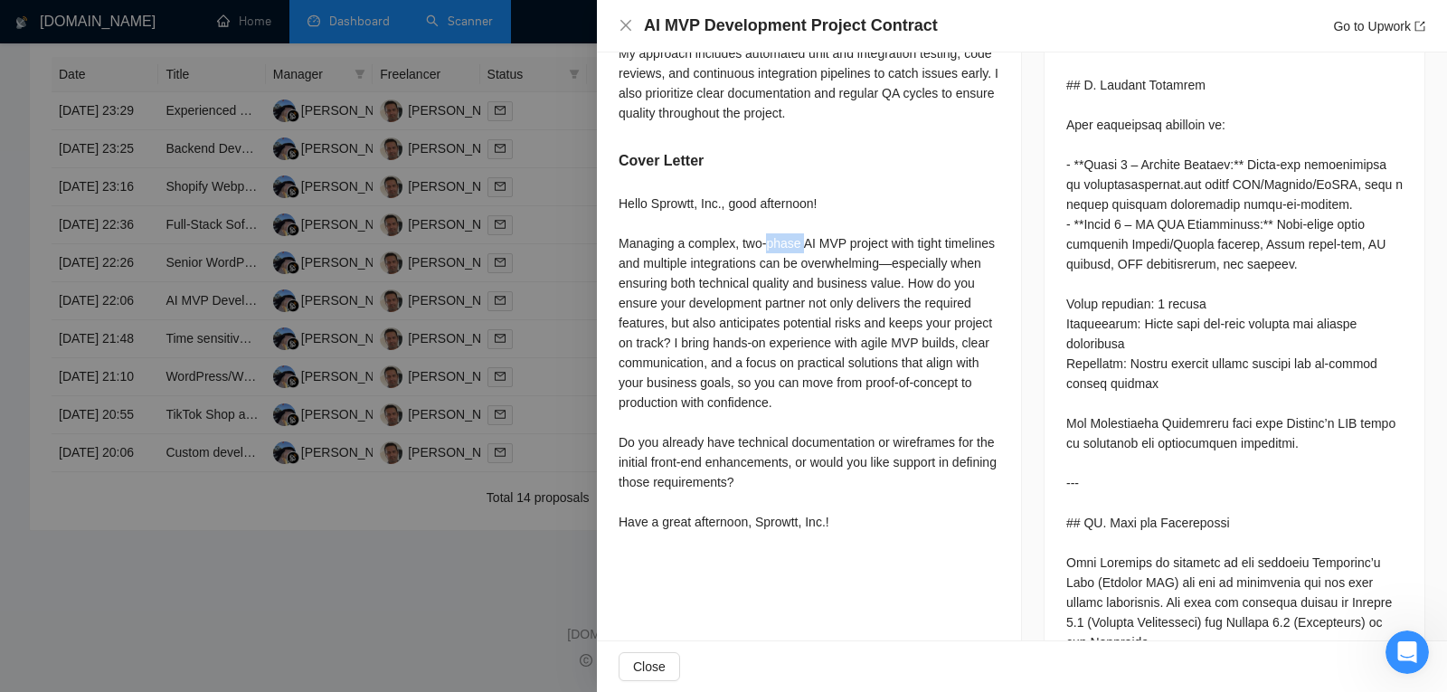
click at [787, 215] on div "Hello Sprowtt, Inc., good afternoon! Managing a complex, two-phase AI MVP proje…" at bounding box center [808, 362] width 381 height 338
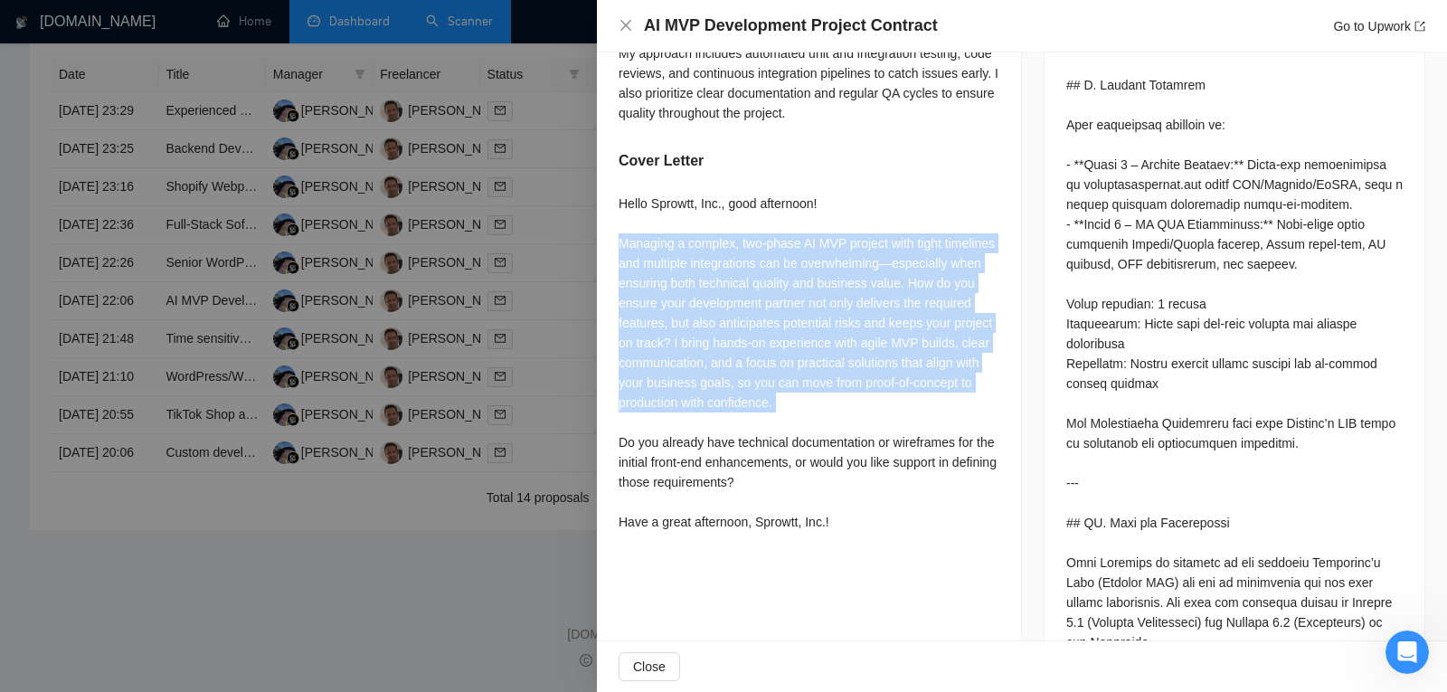
click at [787, 215] on div "Hello Sprowtt, Inc., good afternoon! Managing a complex, two-phase AI MVP proje…" at bounding box center [808, 362] width 381 height 338
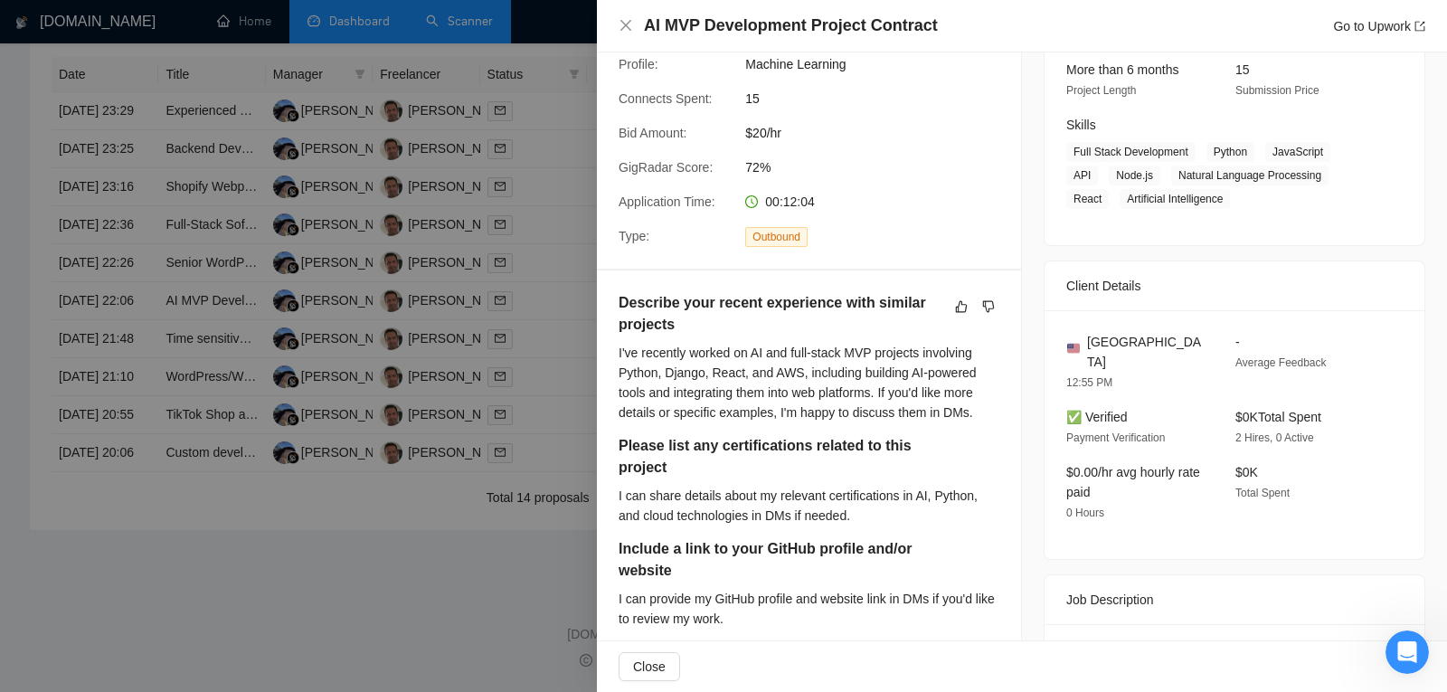
scroll to position [0, 0]
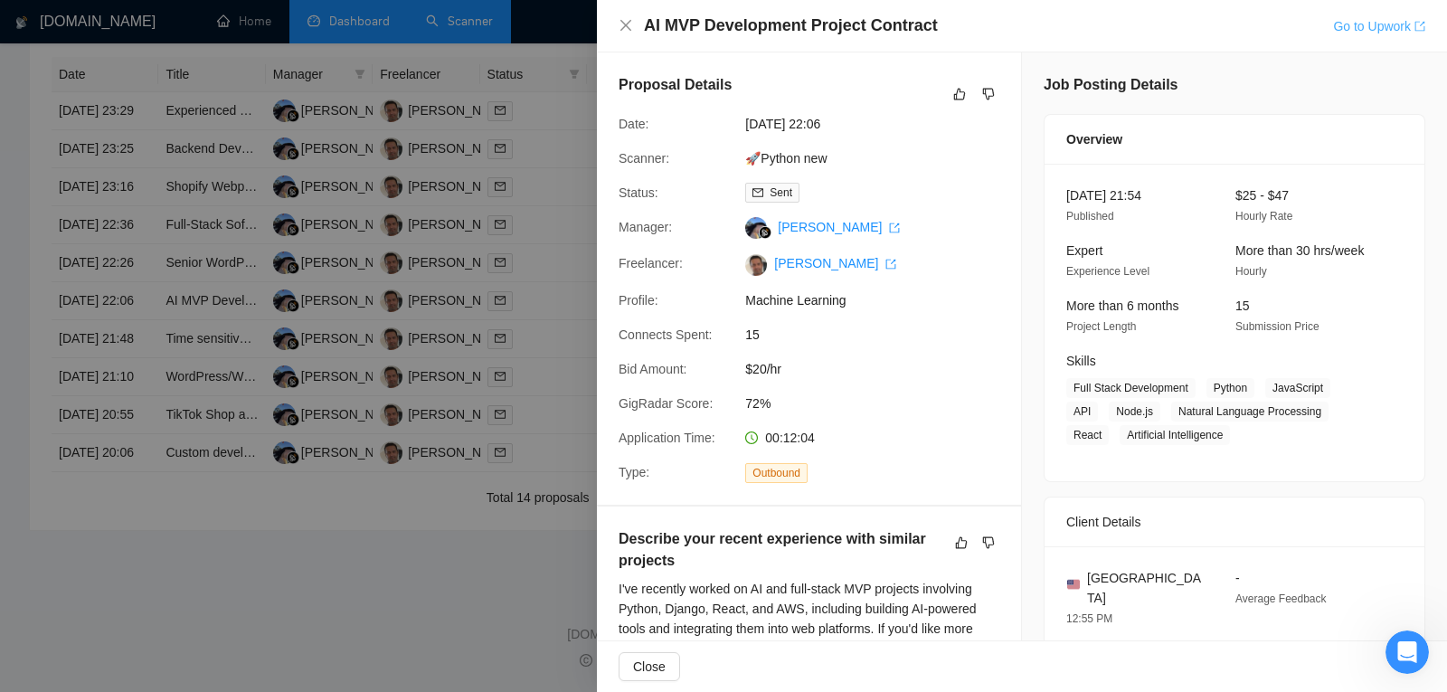
click at [1379, 31] on link "Go to Upwork" at bounding box center [1379, 26] width 92 height 14
click at [766, 24] on h4 "AI MVP Development Project Contract" at bounding box center [791, 25] width 294 height 23
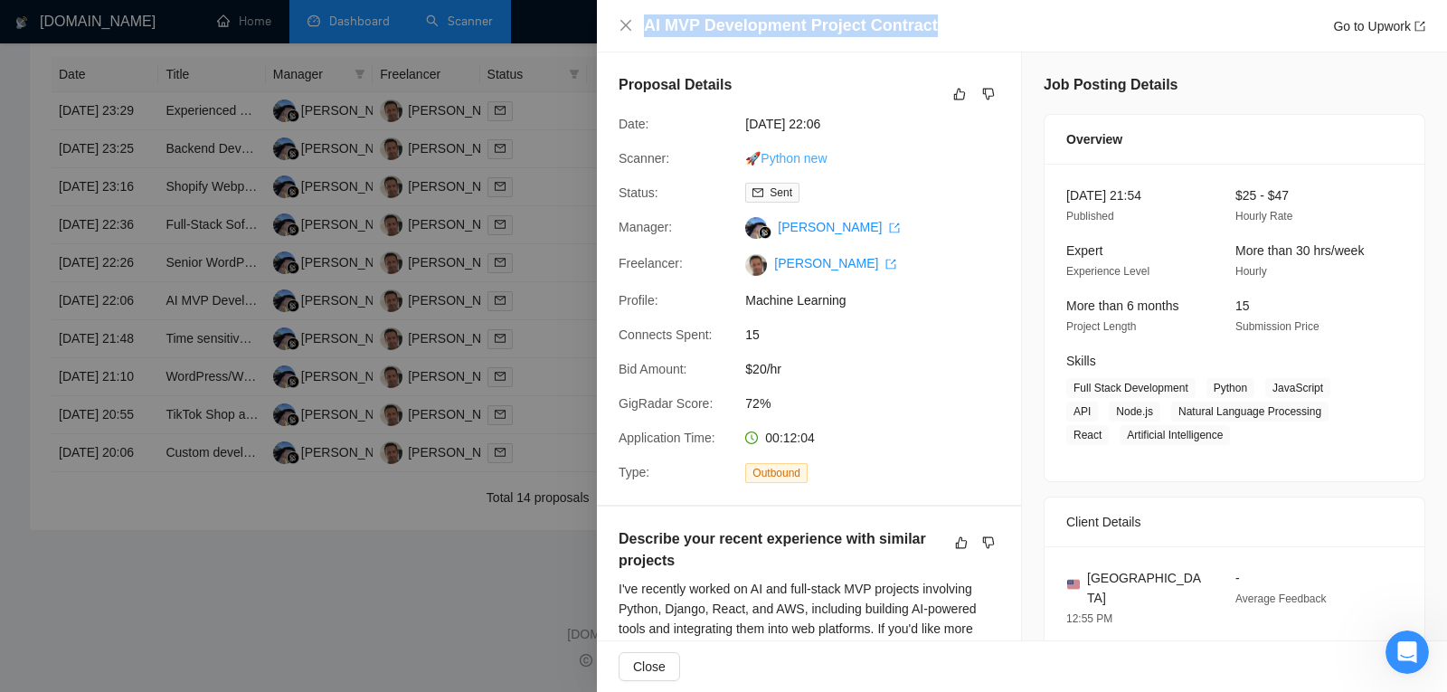
click at [767, 154] on link "🚀Python new" at bounding box center [785, 158] width 81 height 14
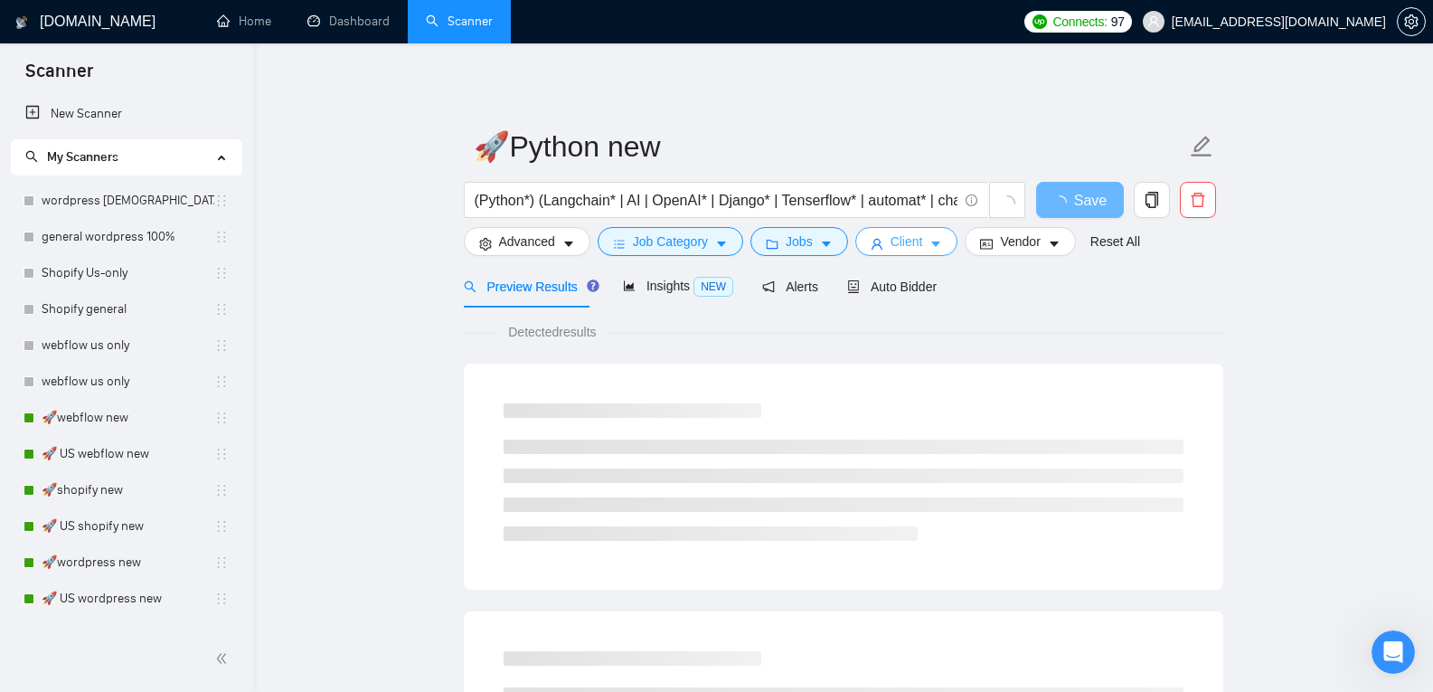
click at [922, 249] on button "Client" at bounding box center [906, 241] width 103 height 29
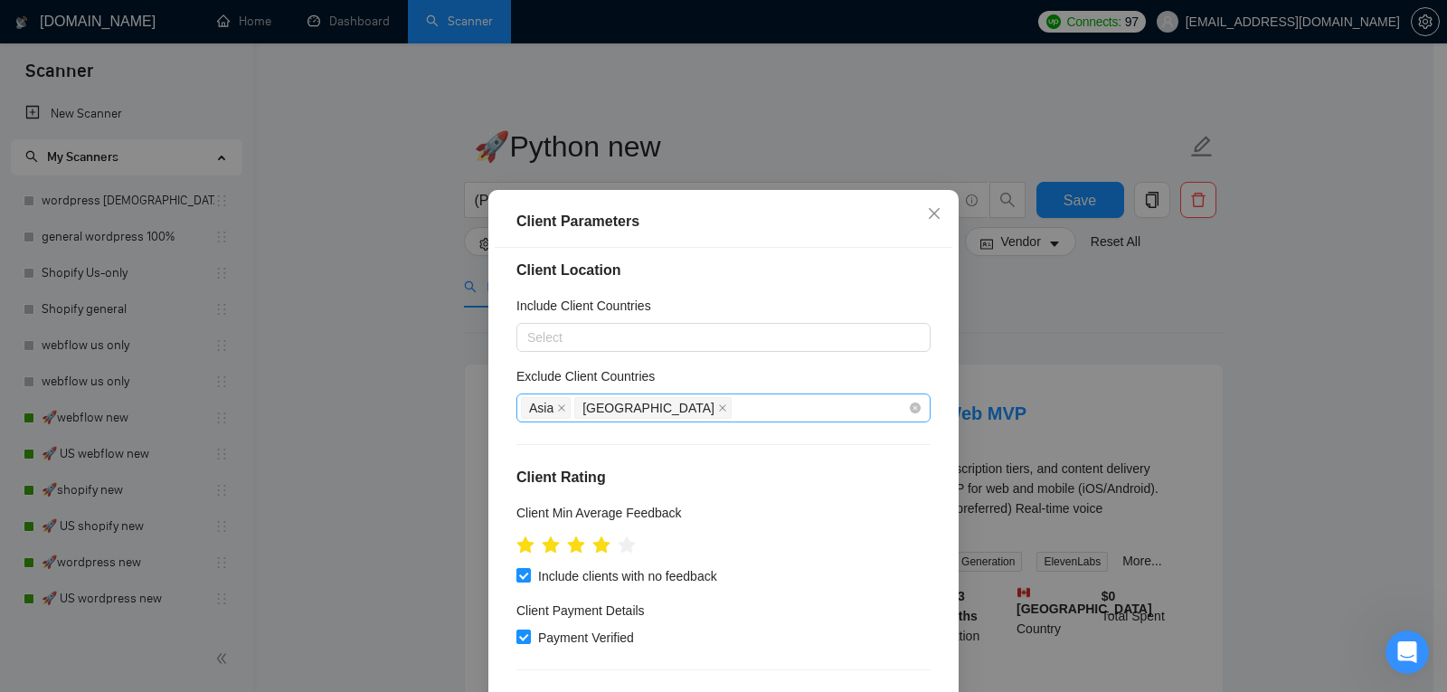
scroll to position [9, 0]
click at [571, 344] on div at bounding box center [714, 338] width 387 height 22
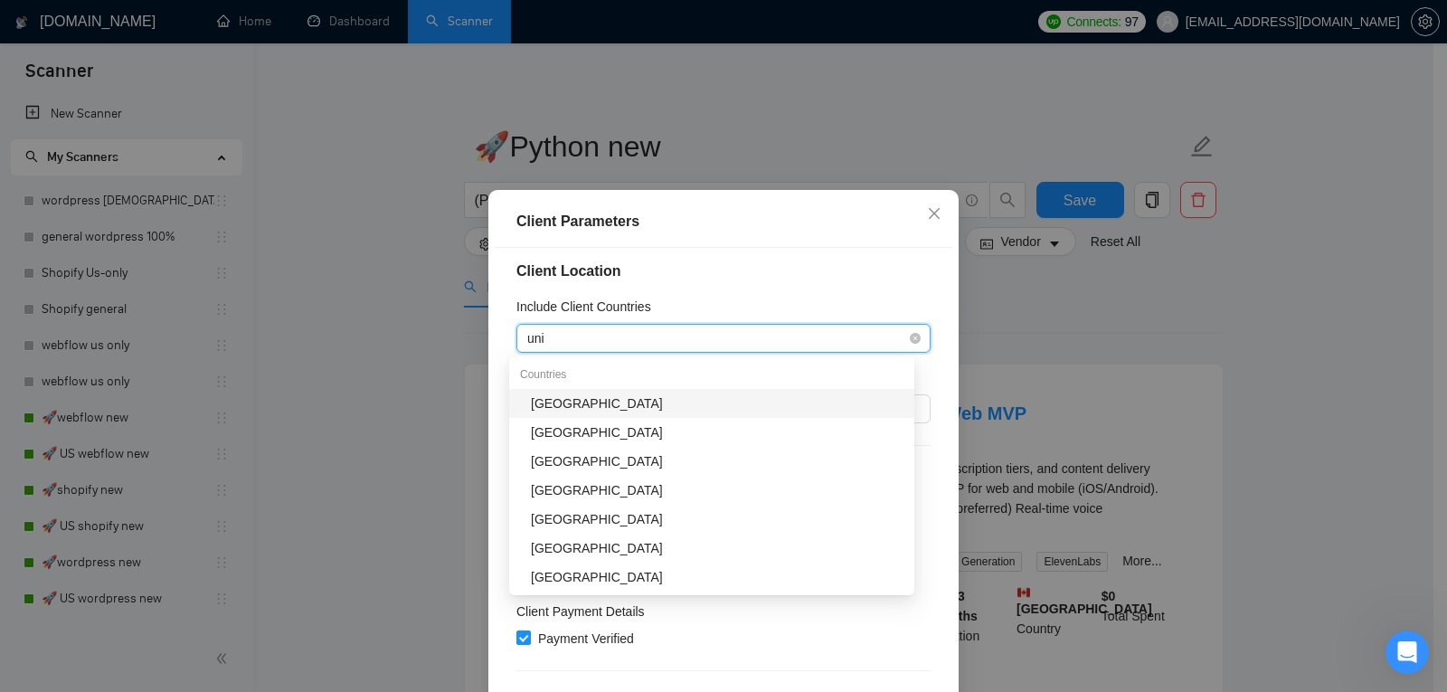
type input "unit"
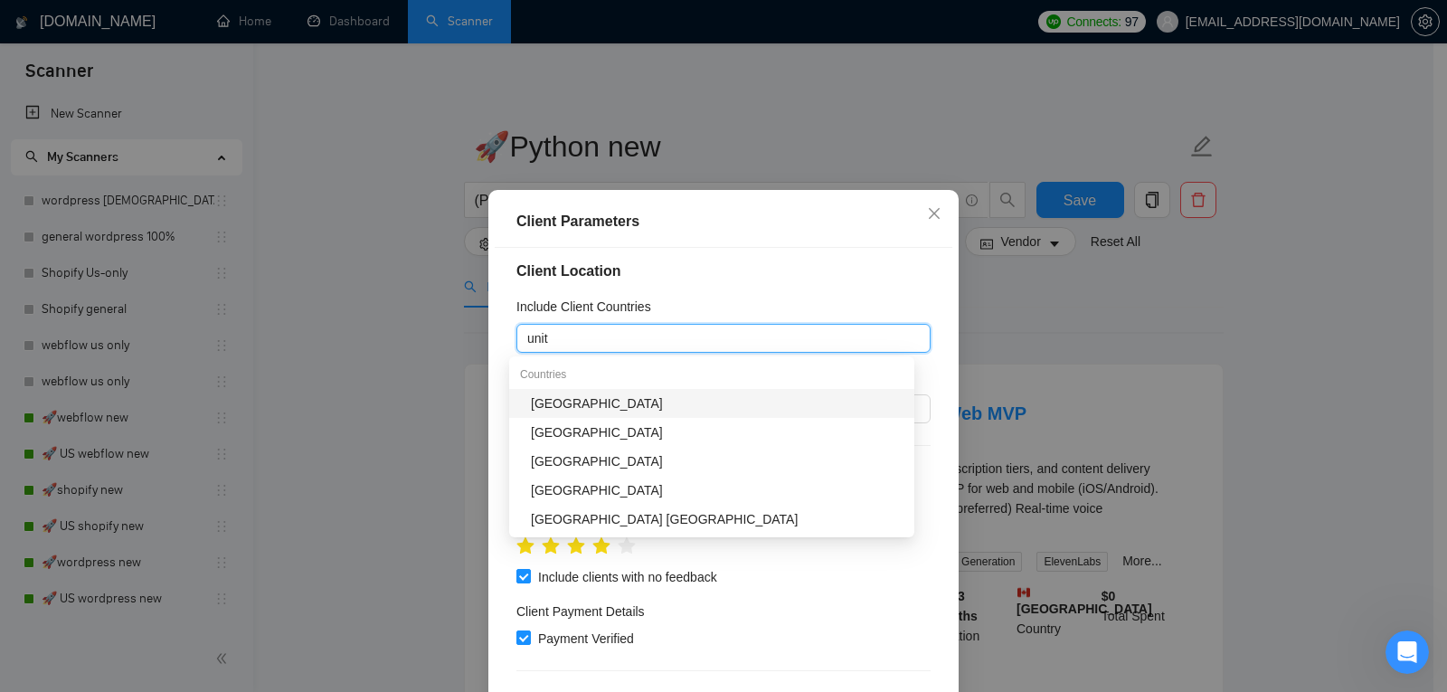
click at [595, 401] on div "United States" at bounding box center [717, 403] width 372 height 20
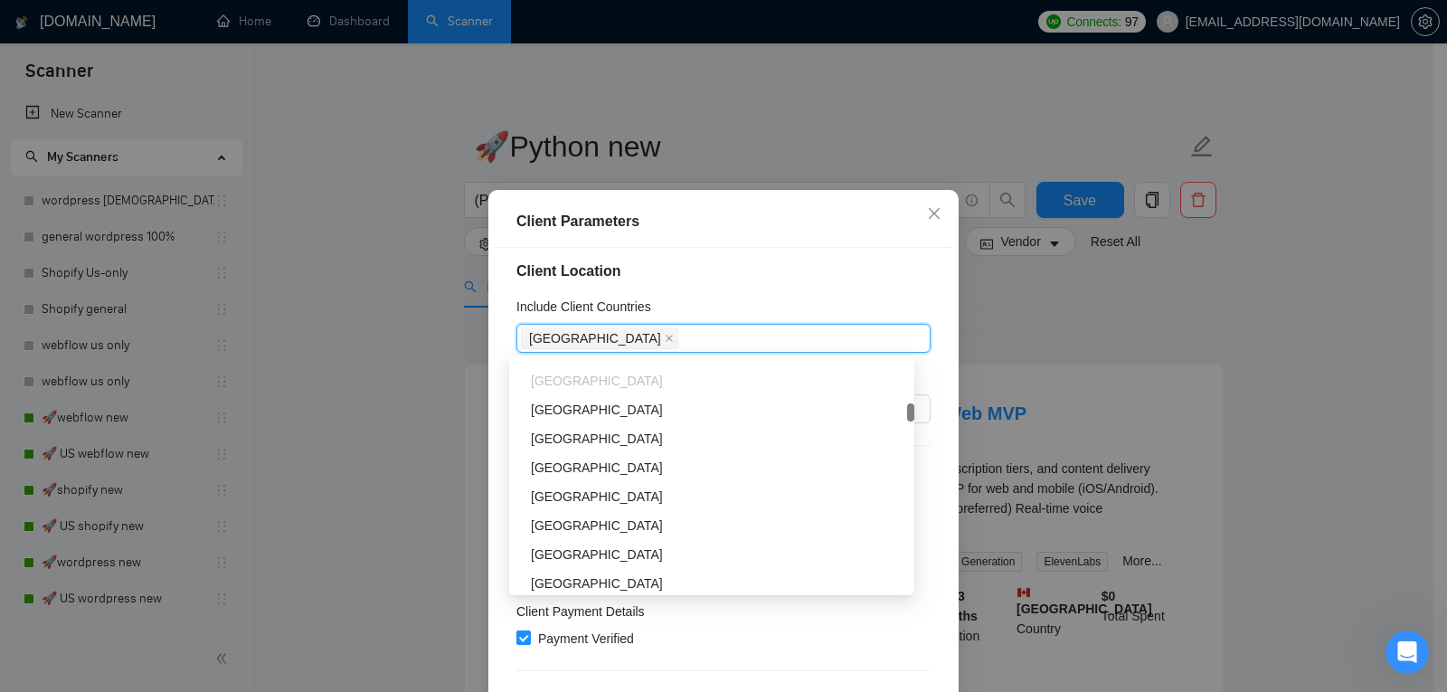
scroll to position [956, 0]
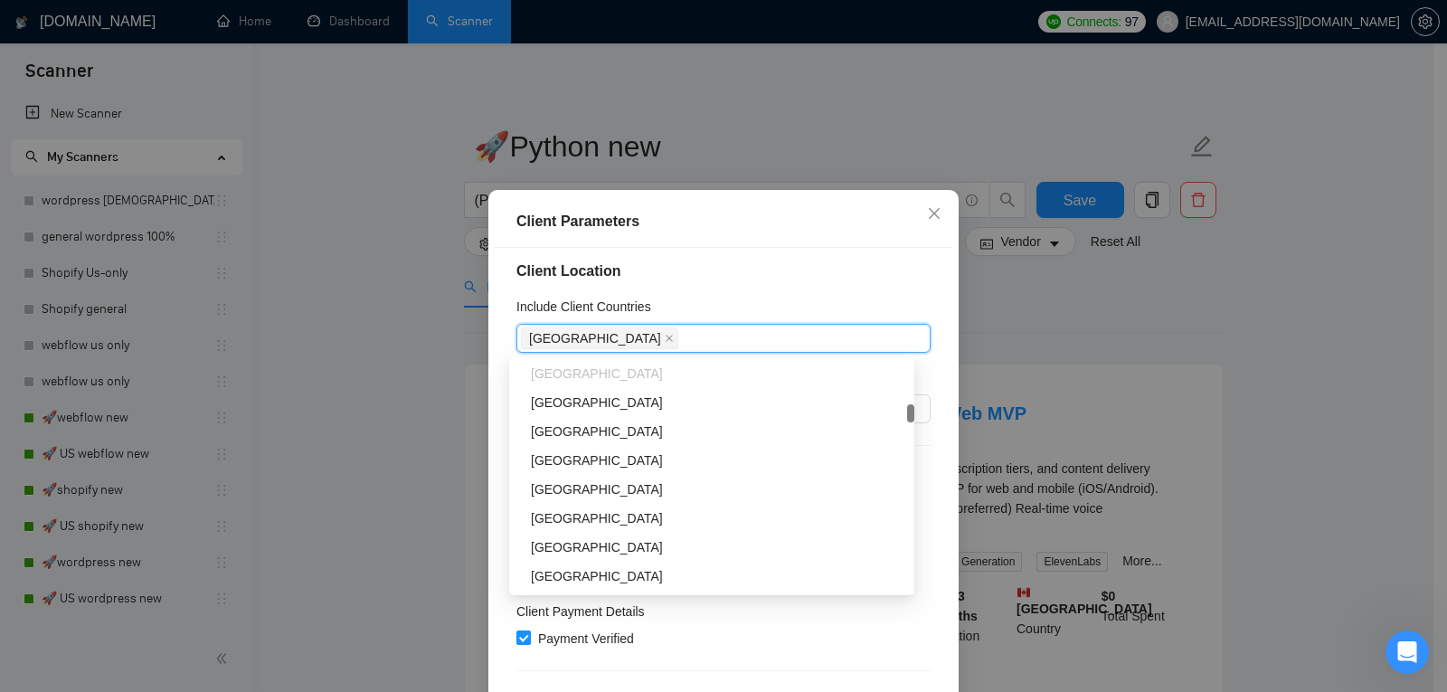
click at [806, 283] on div "Client Location Include Client Countries United States Exclude Client Countries…" at bounding box center [723, 490] width 457 height 485
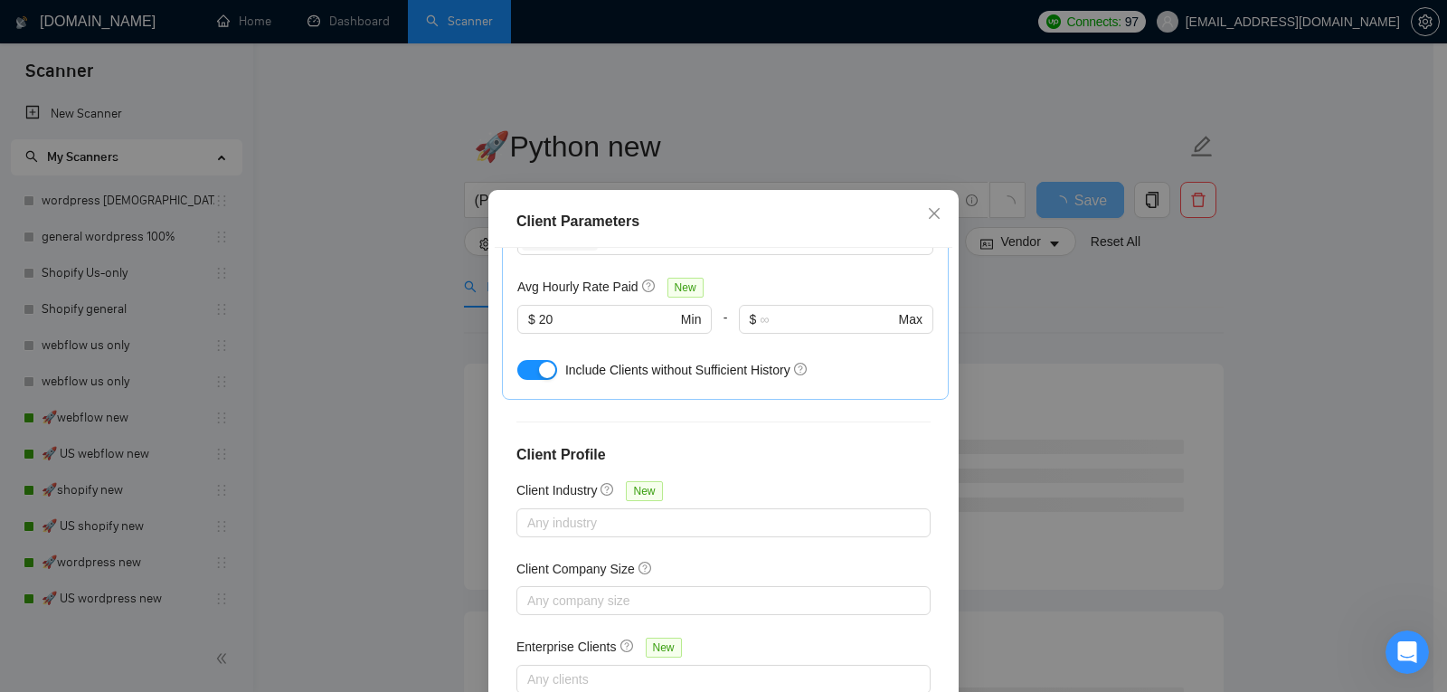
scroll to position [120, 0]
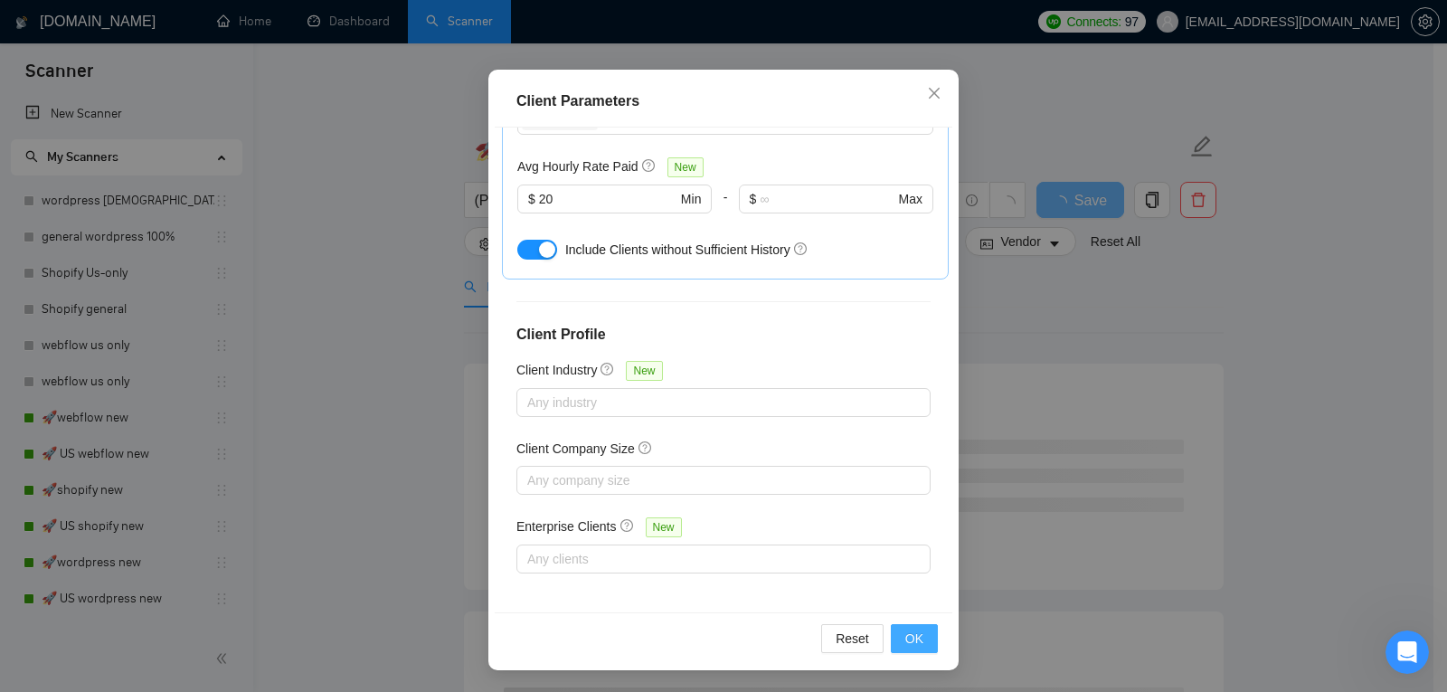
click at [926, 639] on button "OK" at bounding box center [914, 638] width 47 height 29
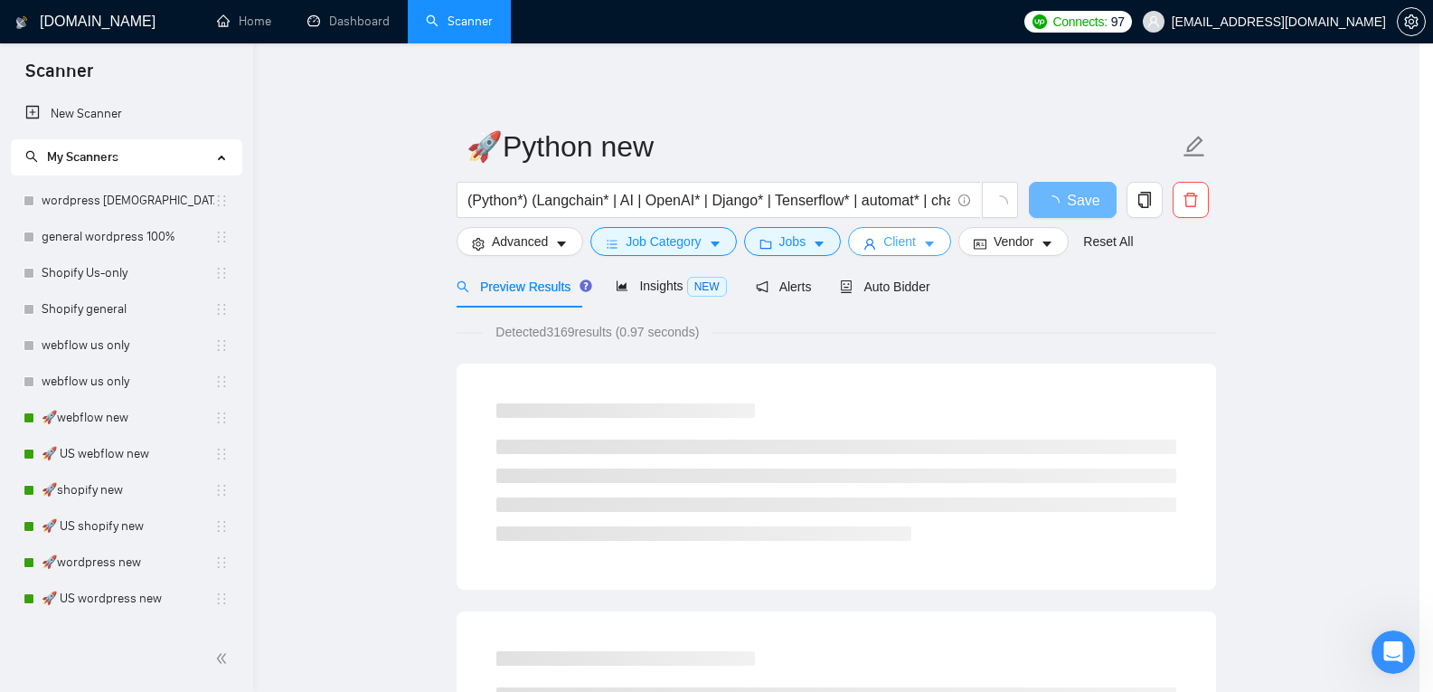
scroll to position [0, 0]
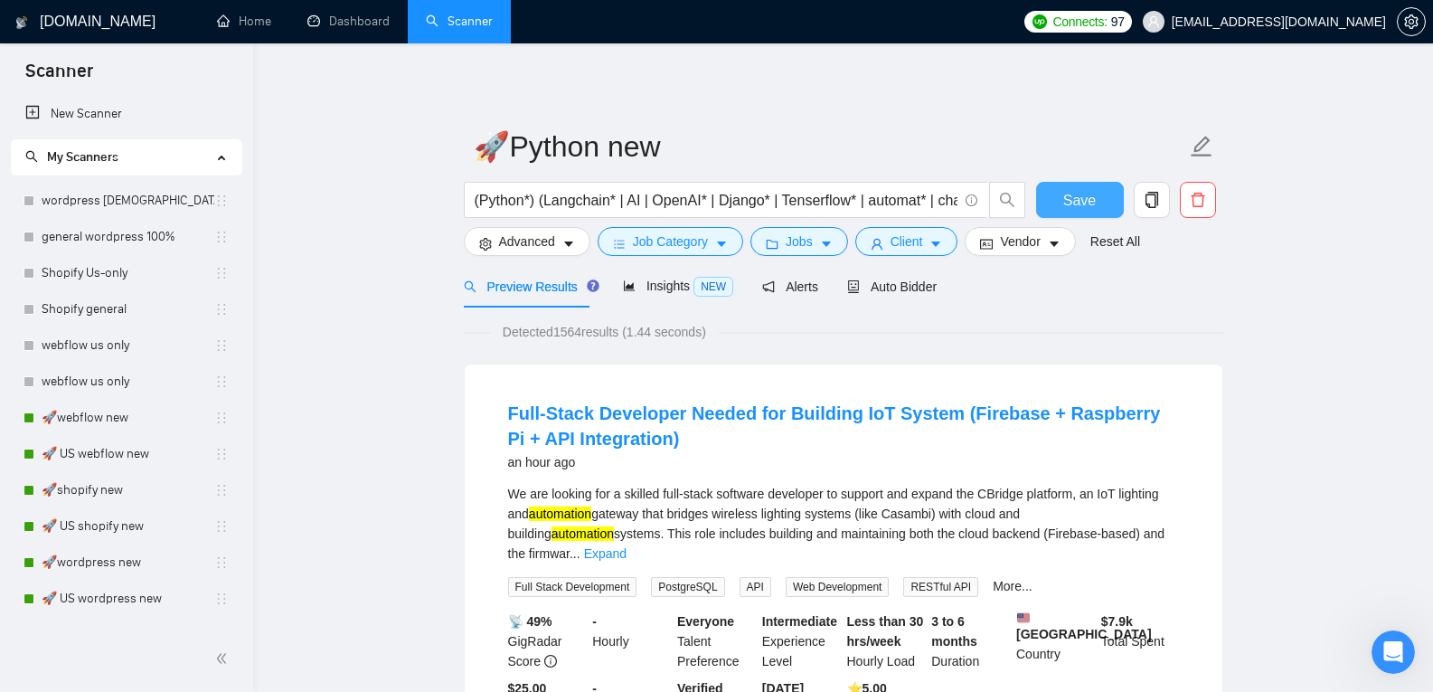
click at [1098, 210] on button "Save" at bounding box center [1080, 200] width 88 height 36
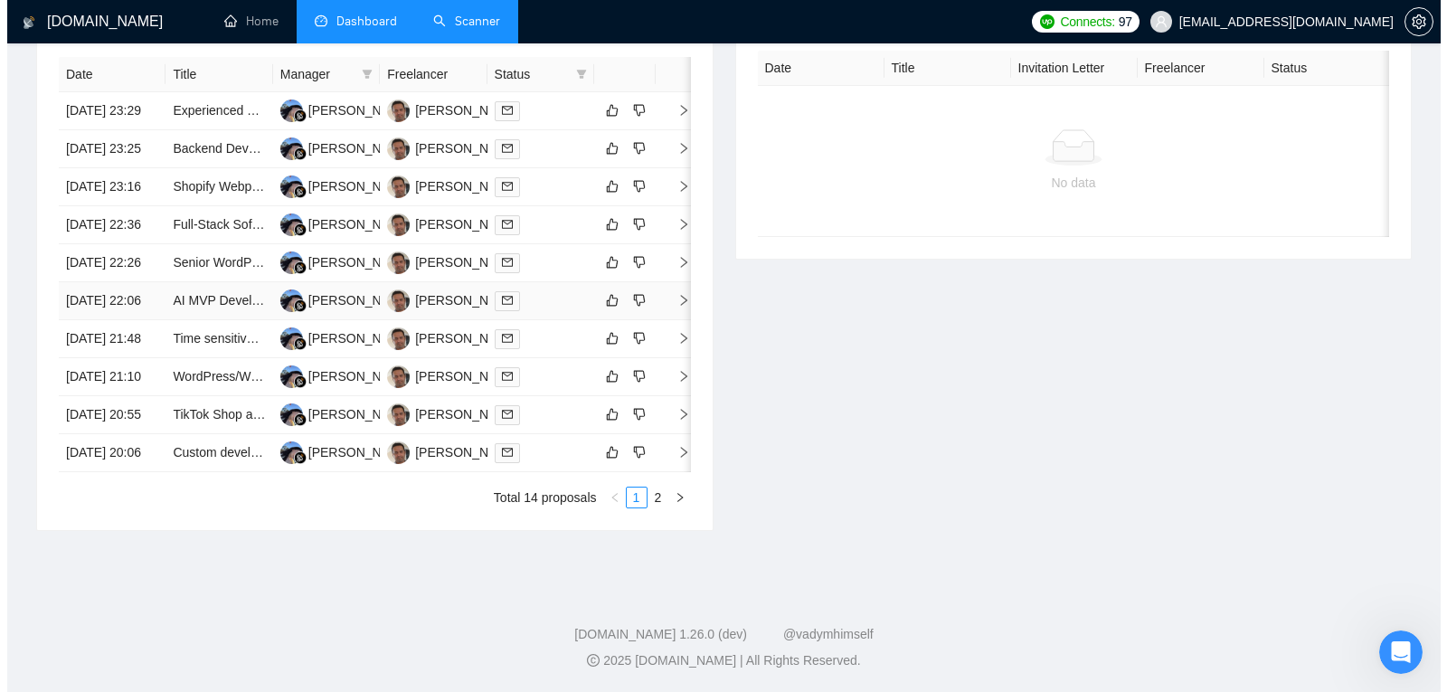
scroll to position [785, 0]
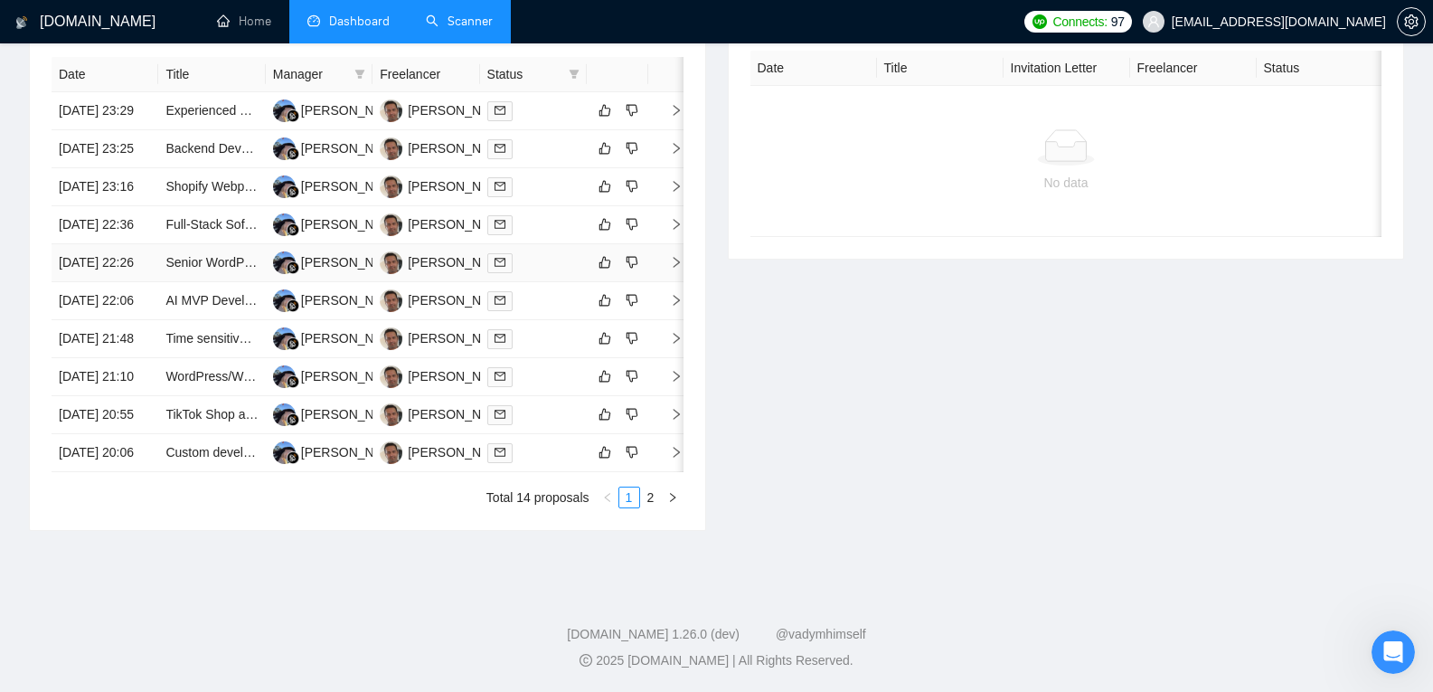
click at [103, 282] on td "[DATE] 22:26" at bounding box center [105, 263] width 107 height 38
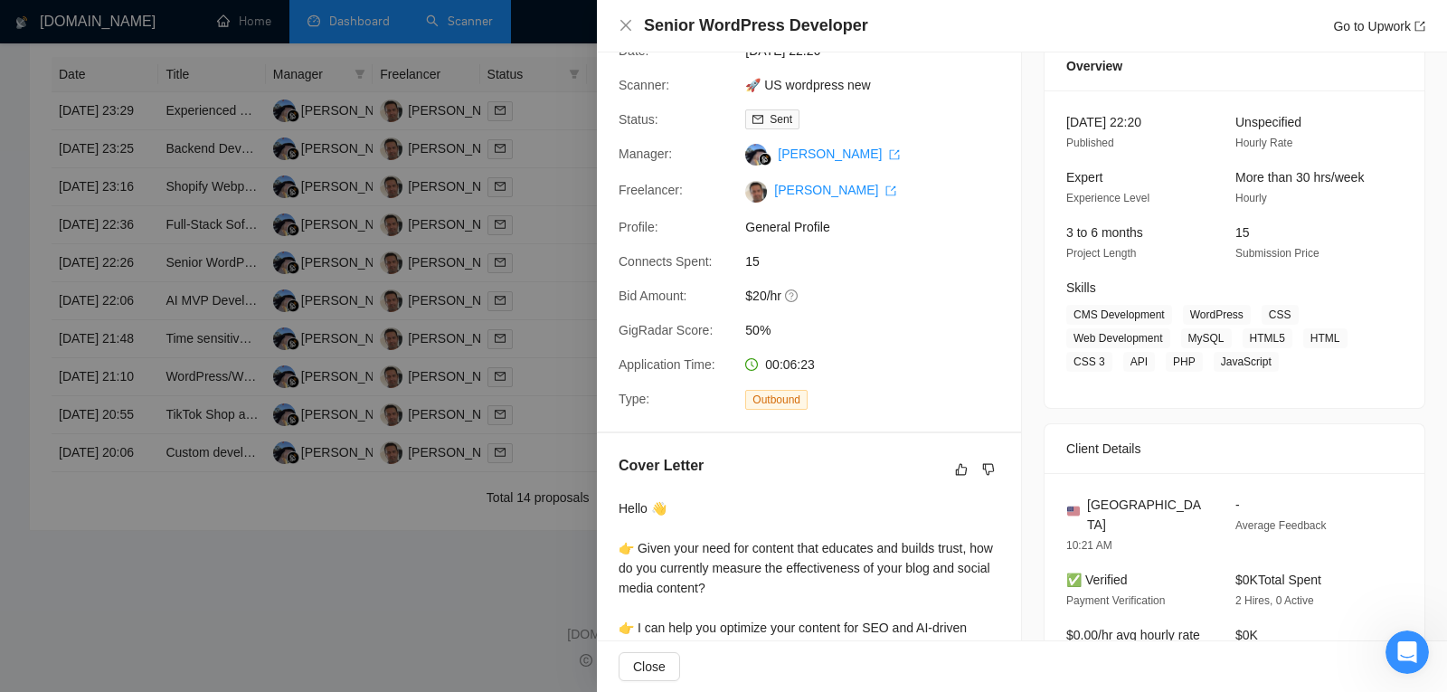
scroll to position [7, 0]
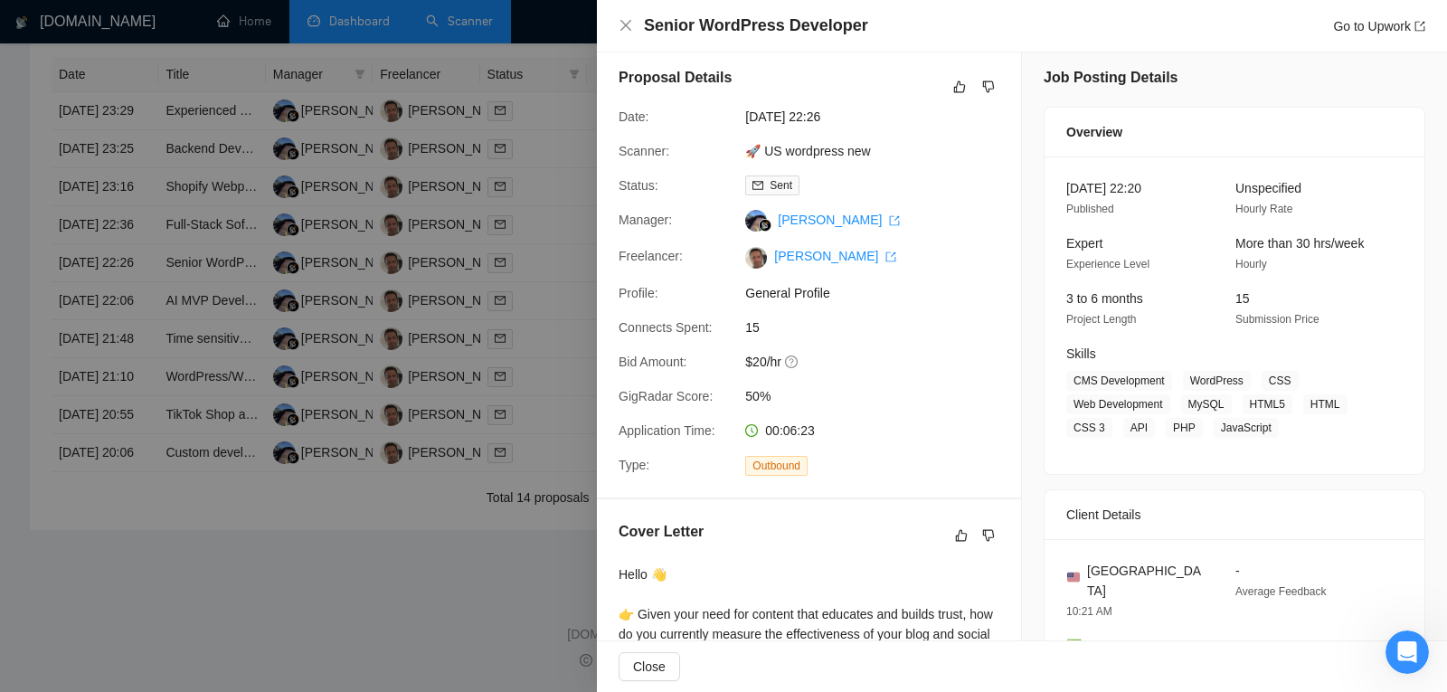
click at [391, 317] on div at bounding box center [723, 346] width 1447 height 692
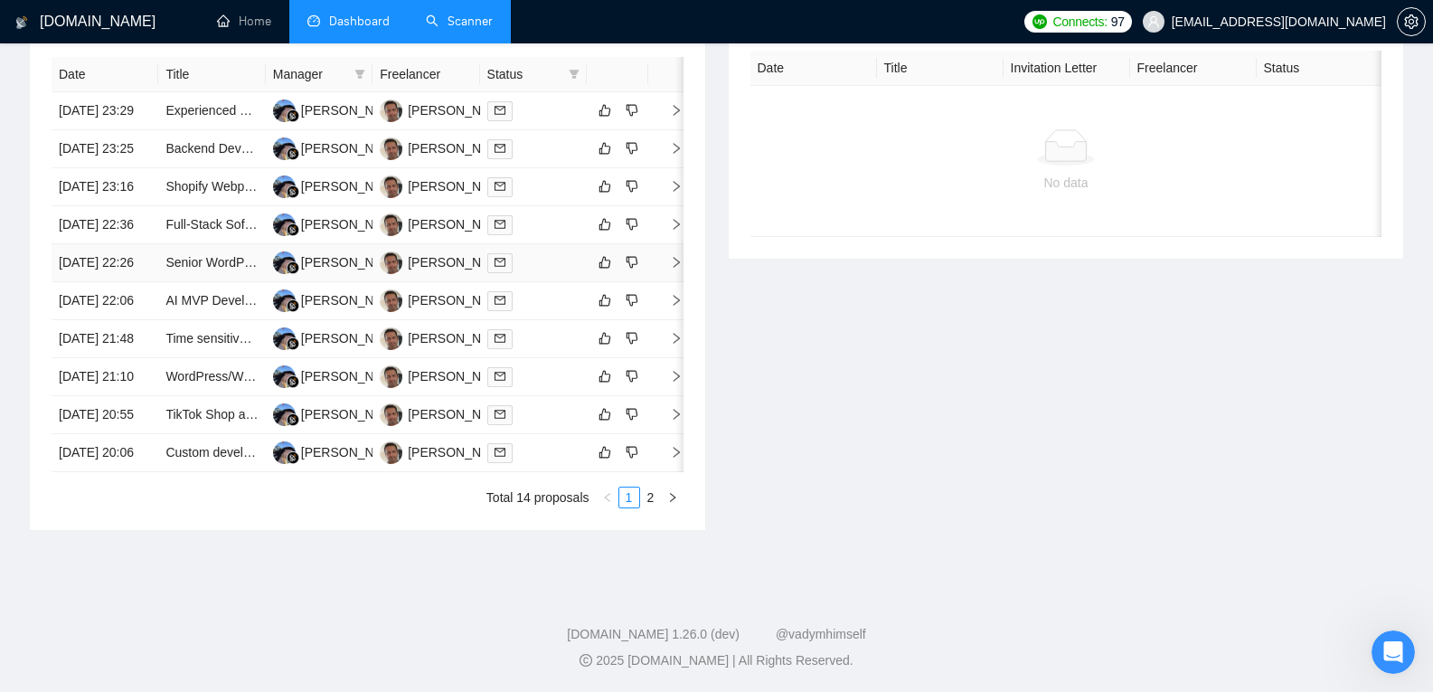
click at [120, 282] on td "[DATE] 22:26" at bounding box center [105, 263] width 107 height 38
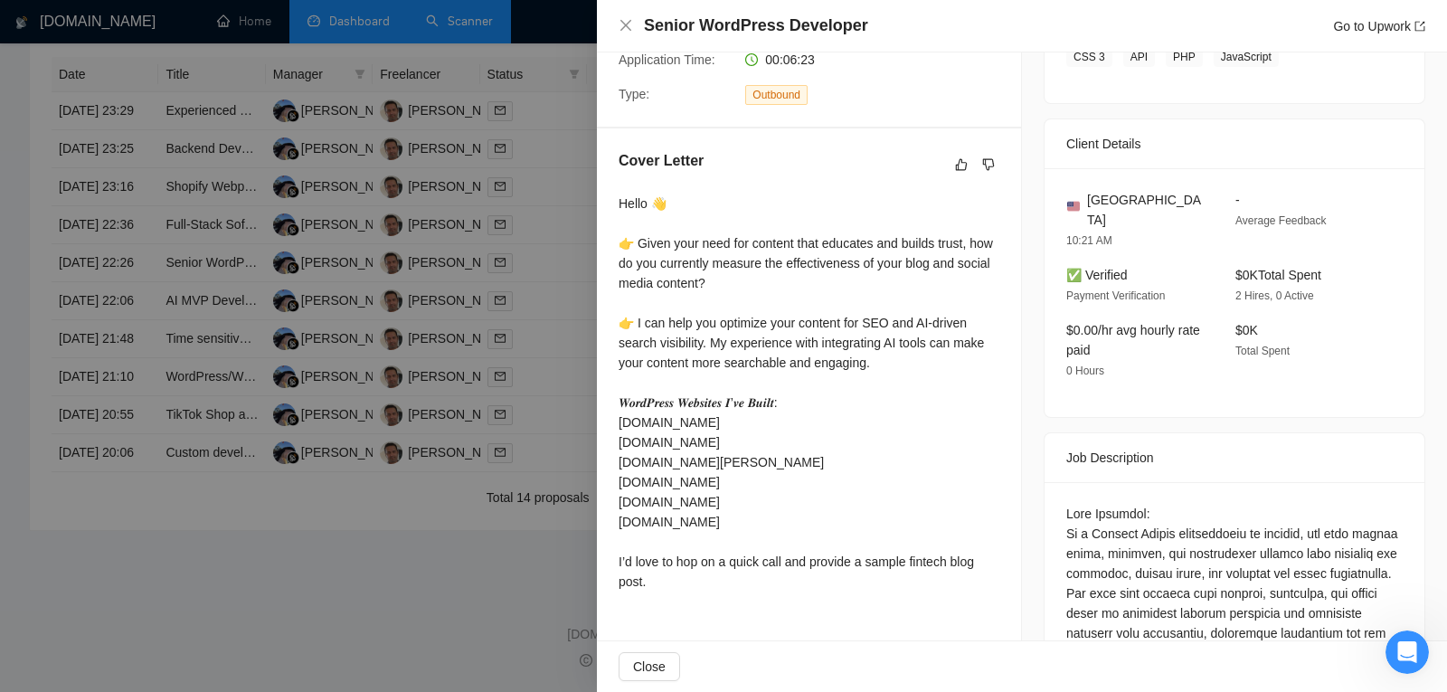
scroll to position [379, 0]
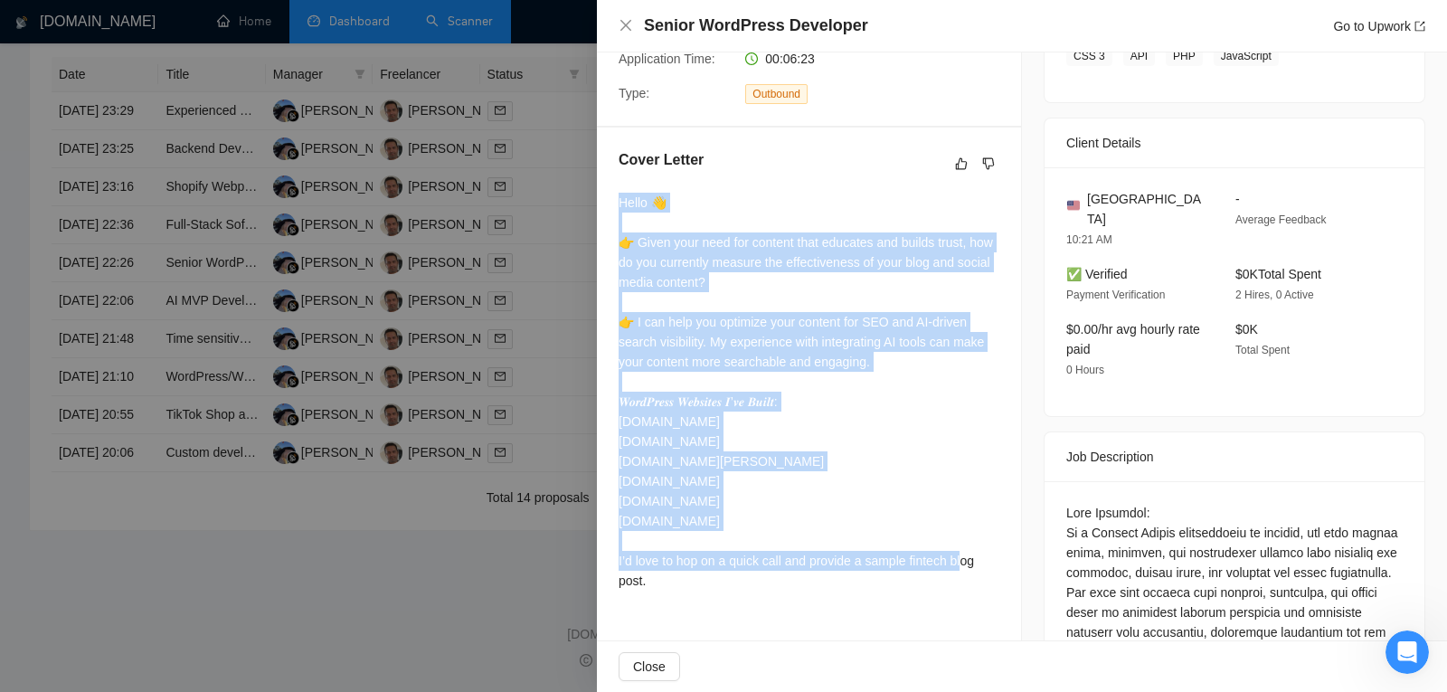
drag, startPoint x: 622, startPoint y: 202, endPoint x: 798, endPoint y: 559, distance: 398.2
click at [798, 559] on div "Hello 👋 👉 Given your need for content that educates and builds trust, how do yo…" at bounding box center [808, 392] width 381 height 398
drag, startPoint x: 798, startPoint y: 559, endPoint x: 617, endPoint y: 194, distance: 407.1
click at [617, 194] on div "Cover Letter Hello 👋 👉 Given your need for content that educates and builds tru…" at bounding box center [809, 373] width 424 height 492
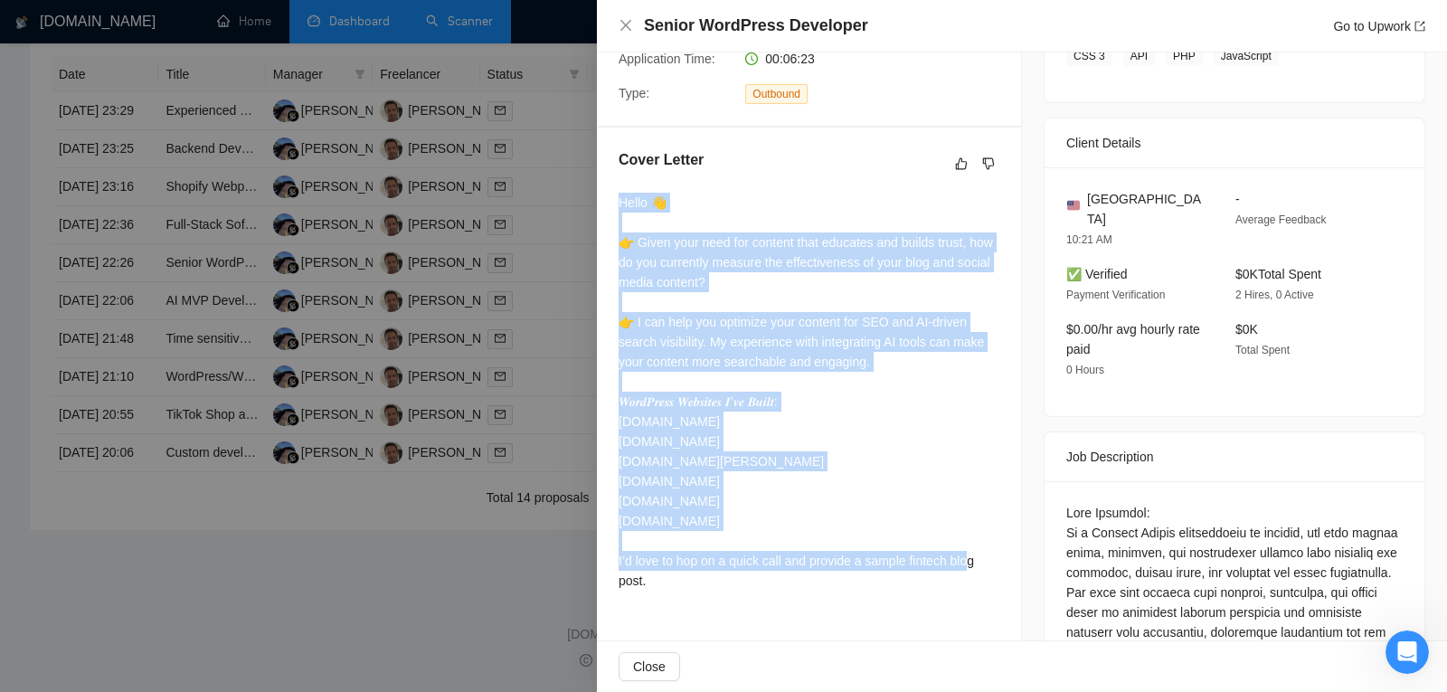
click at [617, 194] on div "Cover Letter Hello 👋 👉 Given your need for content that educates and builds tru…" at bounding box center [809, 373] width 424 height 492
drag, startPoint x: 617, startPoint y: 194, endPoint x: 905, endPoint y: 585, distance: 485.5
click at [905, 585] on div "Cover Letter Hello 👋 👉 Given your need for content that educates and builds tru…" at bounding box center [809, 373] width 424 height 492
click at [905, 585] on div "Hello 👋 👉 Given your need for content that educates and builds trust, how do yo…" at bounding box center [808, 392] width 381 height 398
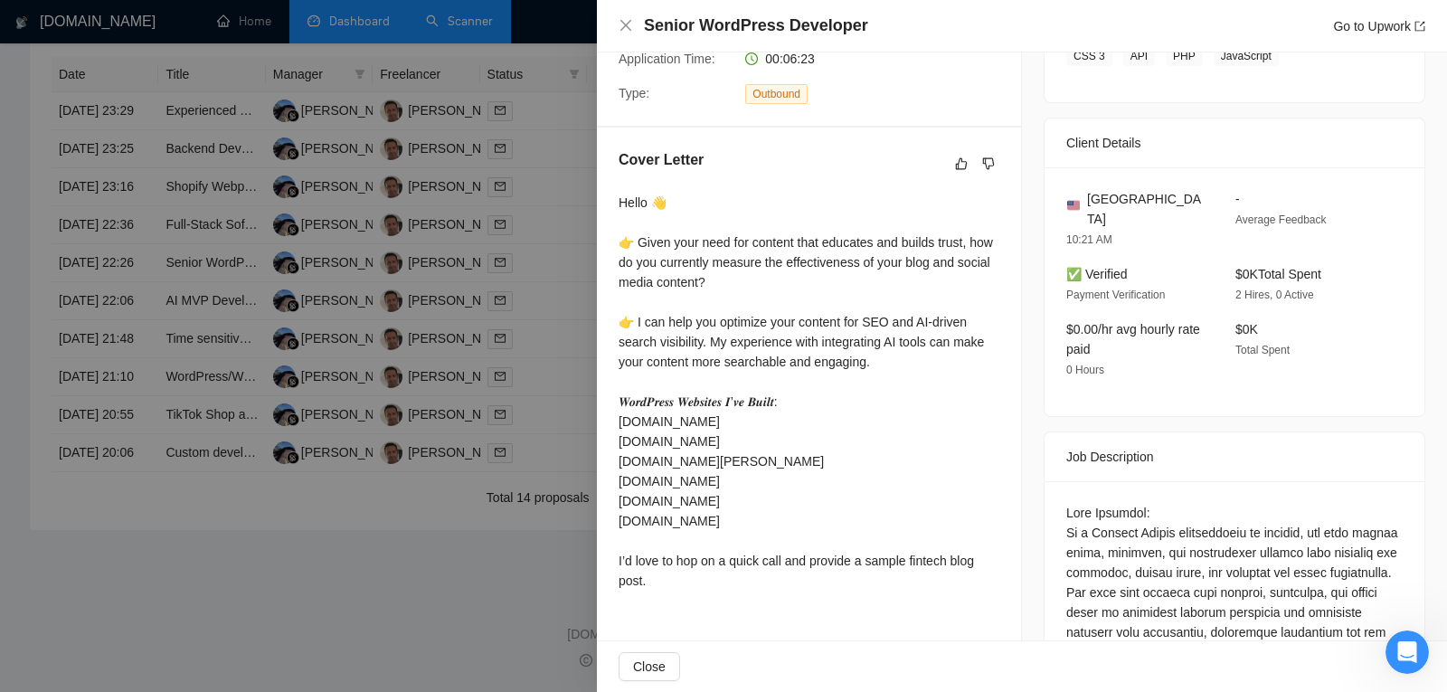
click at [212, 306] on div at bounding box center [723, 346] width 1447 height 692
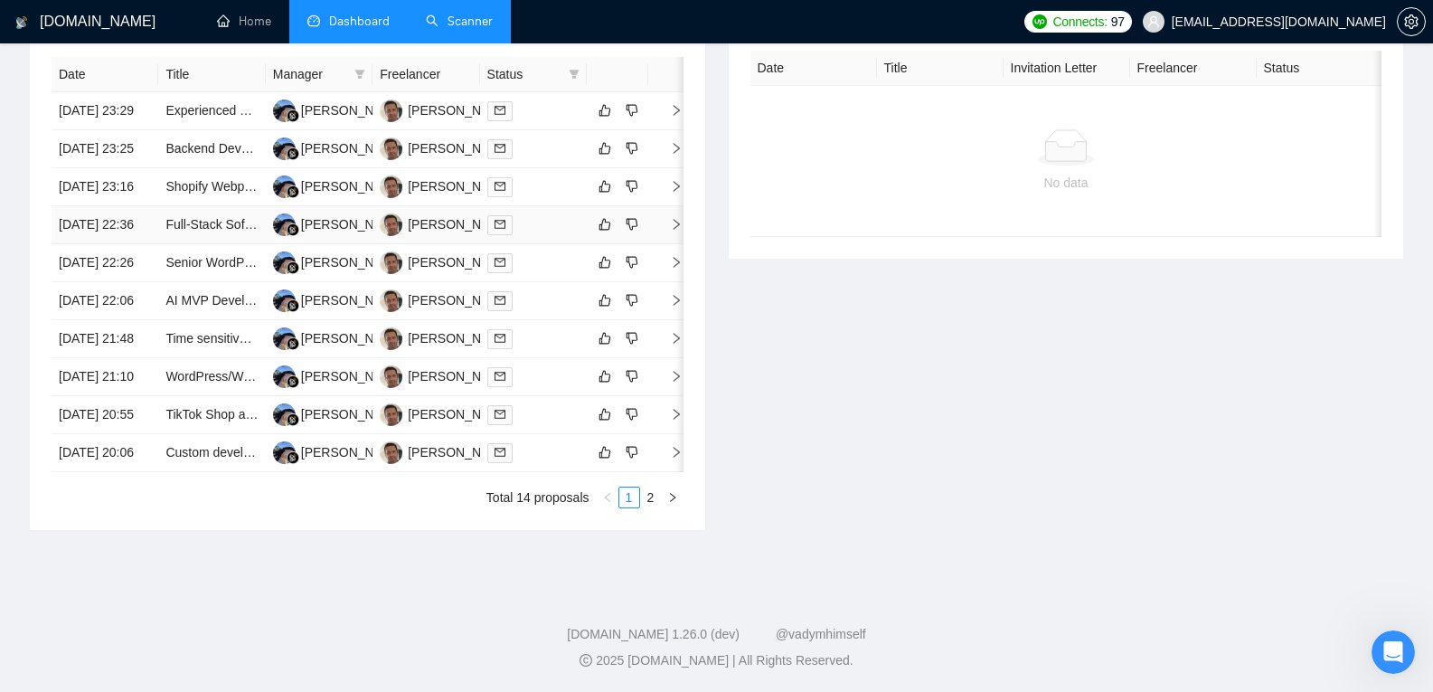
click at [106, 243] on td "[DATE] 22:36" at bounding box center [105, 225] width 107 height 38
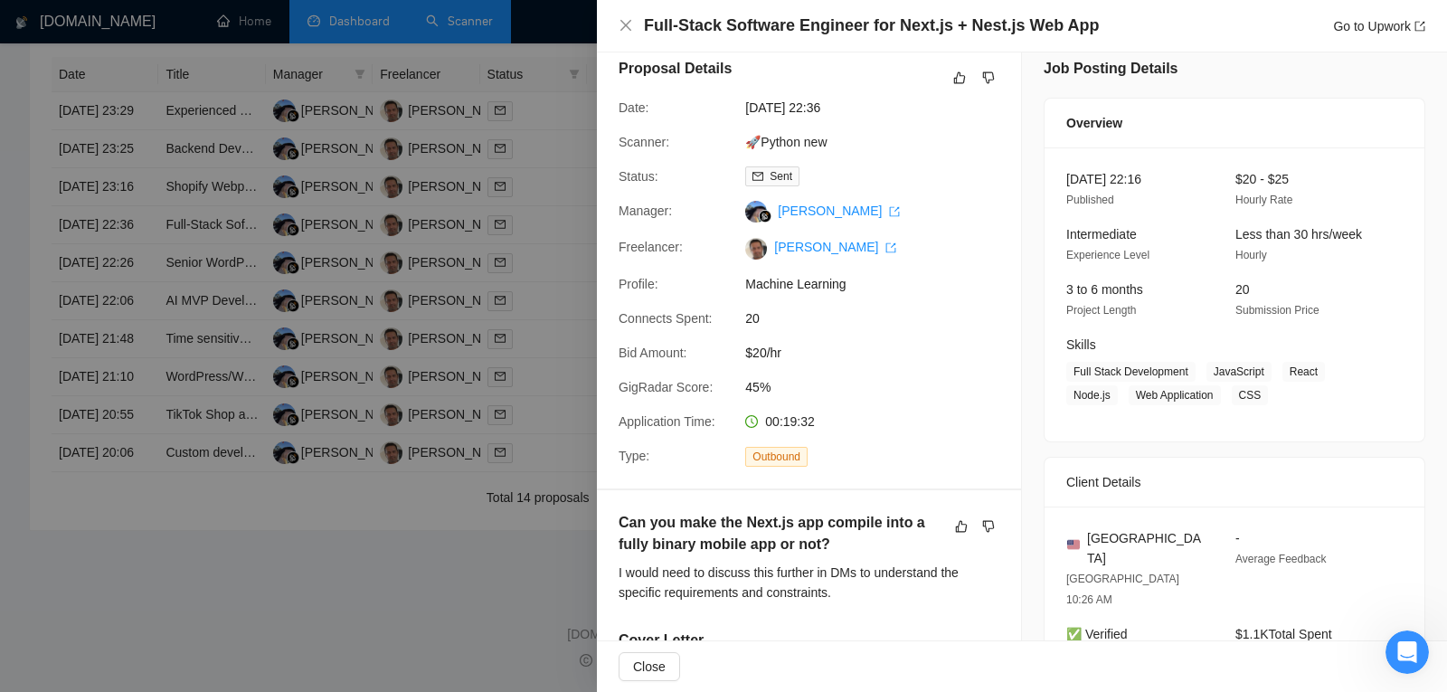
scroll to position [410, 0]
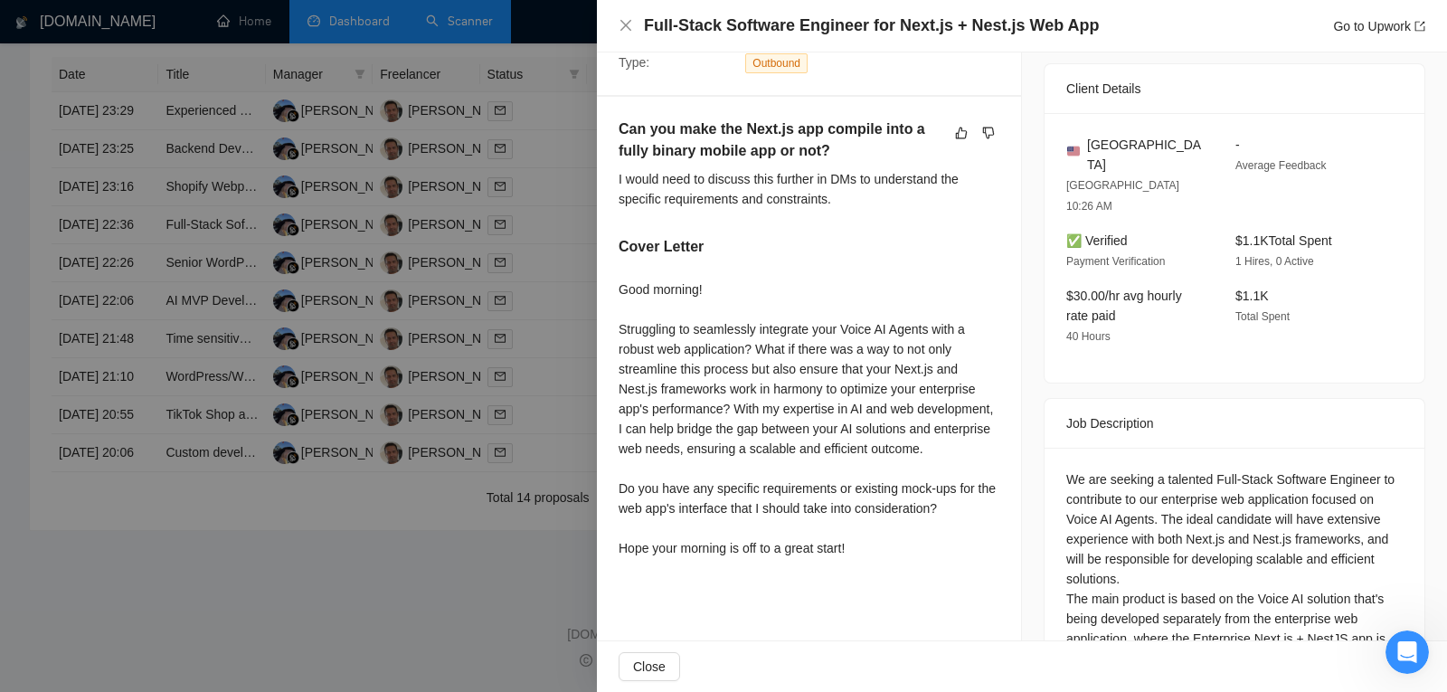
click at [124, 338] on div at bounding box center [723, 346] width 1447 height 692
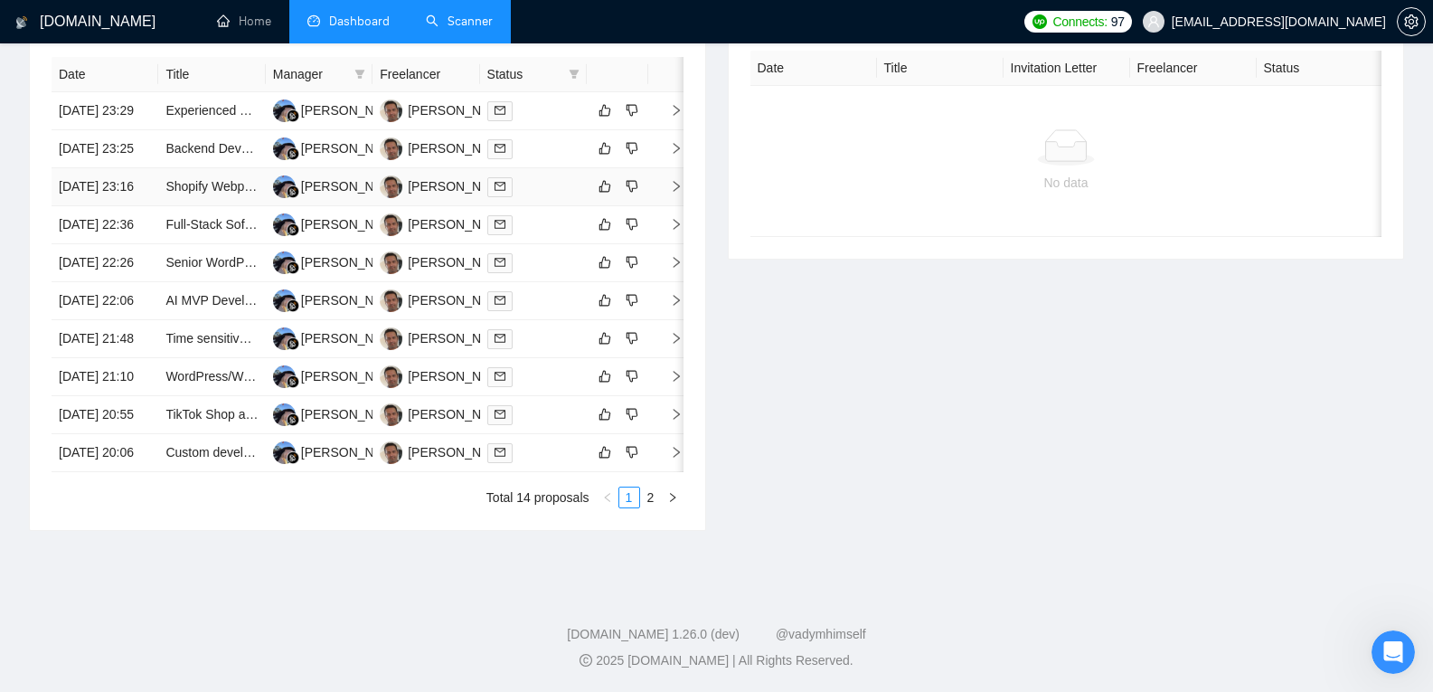
click at [116, 174] on td "[DATE] 23:16" at bounding box center [105, 187] width 107 height 38
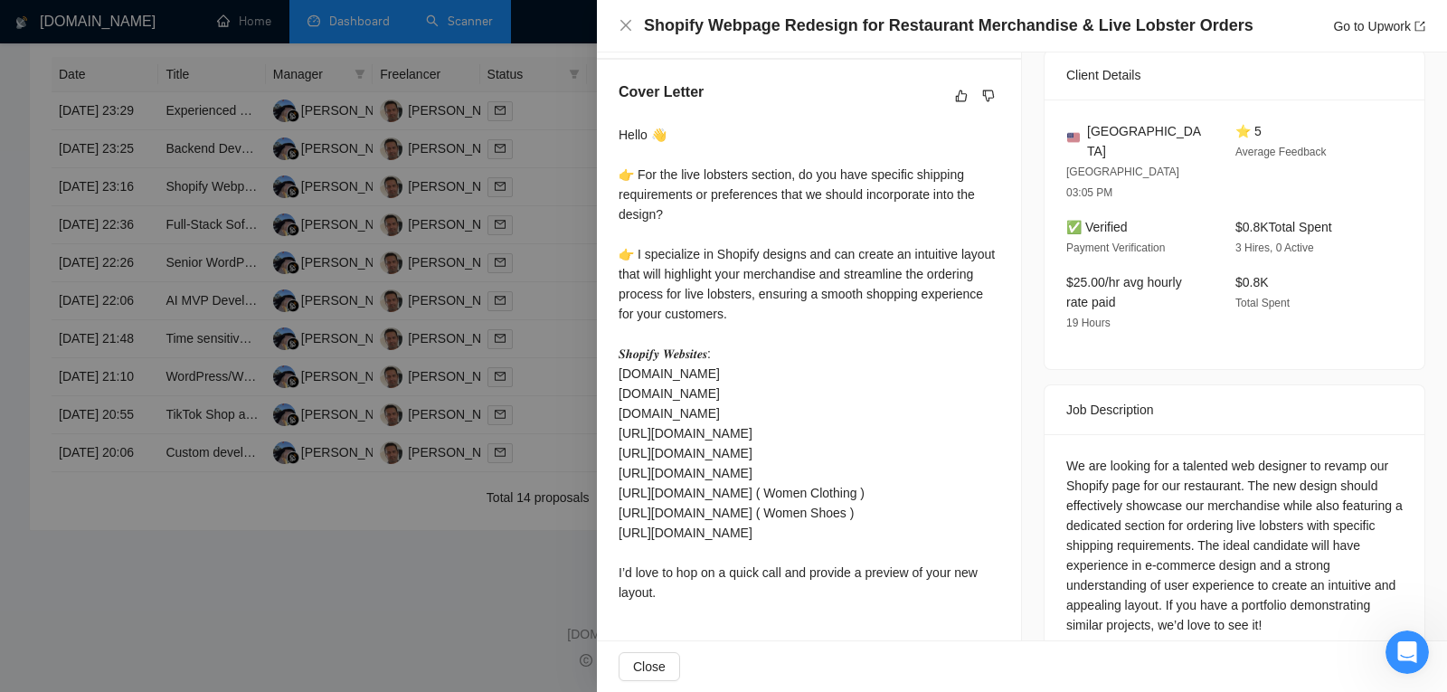
scroll to position [447, 0]
click at [189, 246] on div at bounding box center [723, 346] width 1447 height 692
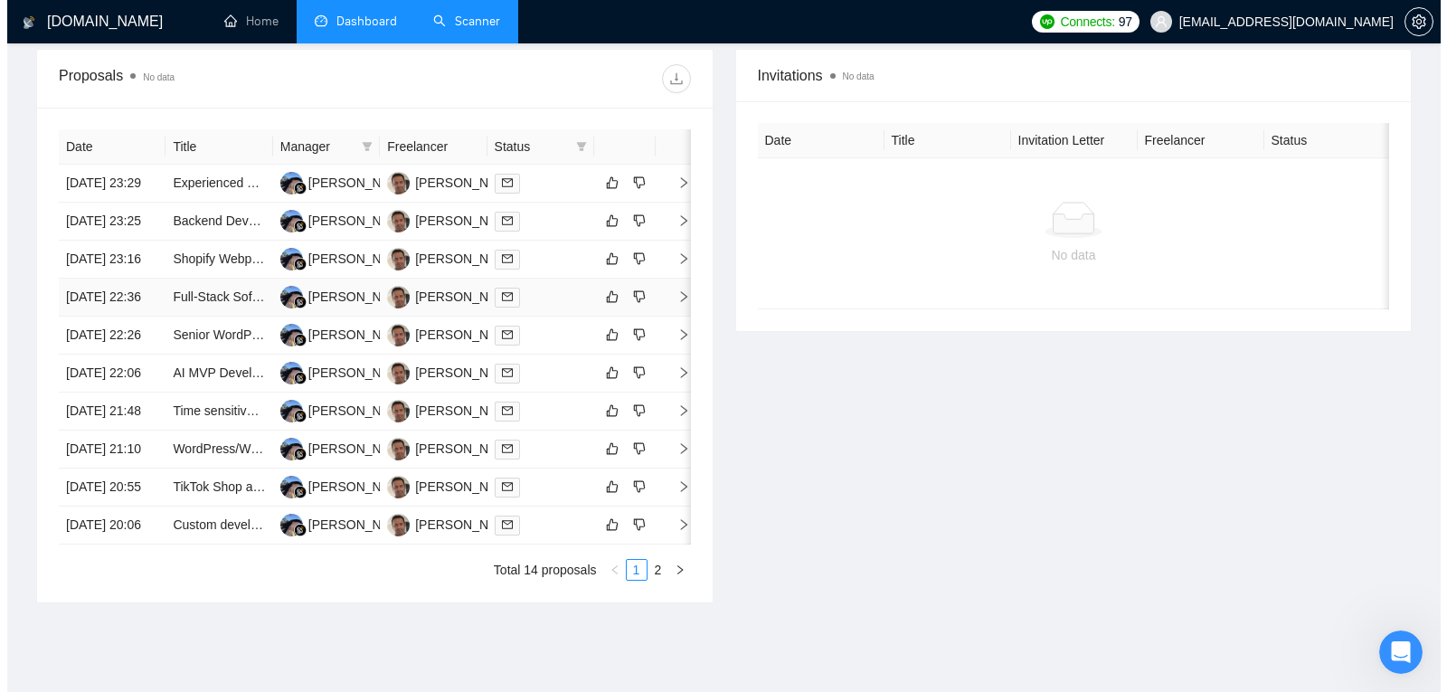
scroll to position [644, 0]
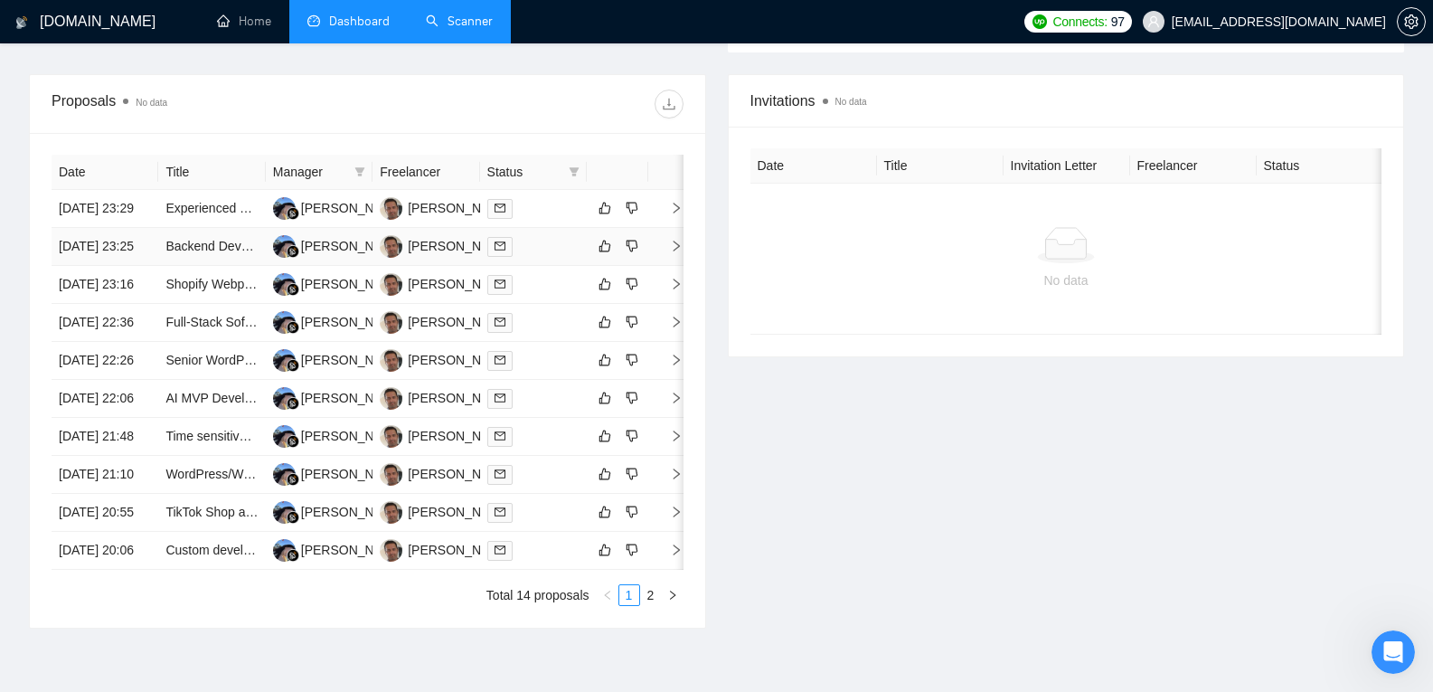
click at [89, 266] on td "[DATE] 23:25" at bounding box center [105, 247] width 107 height 38
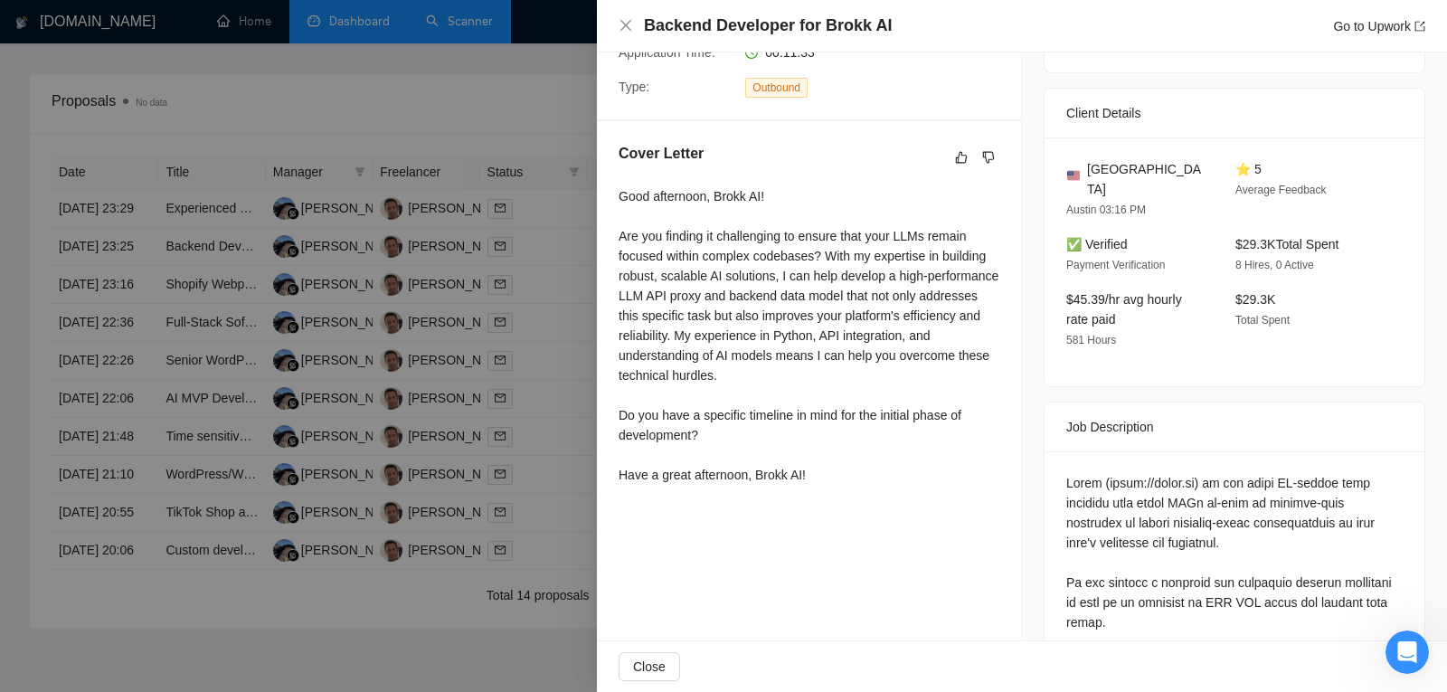
scroll to position [385, 0]
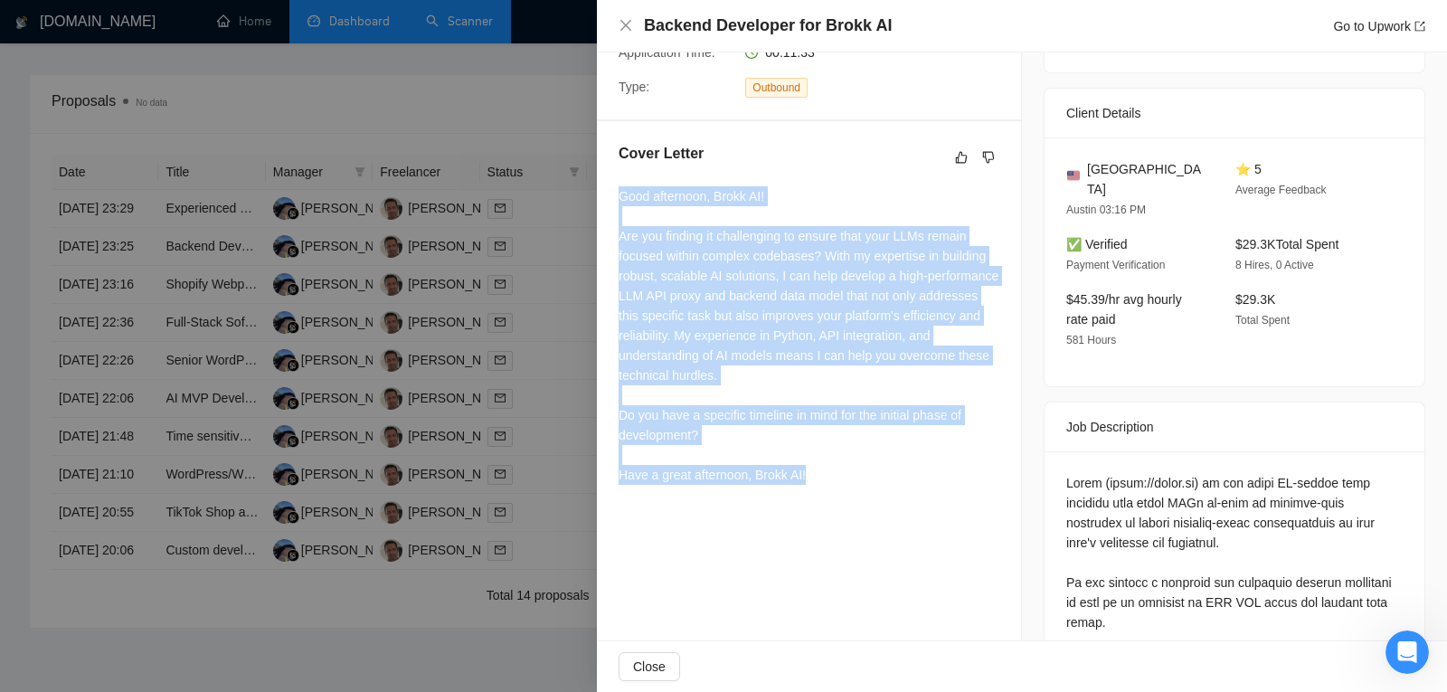
drag, startPoint x: 846, startPoint y: 482, endPoint x: 609, endPoint y: 190, distance: 376.0
click at [609, 190] on div "Cover Letter Good afternoon, Brokk AI! Are you finding it challenging to ensure…" at bounding box center [809, 317] width 424 height 392
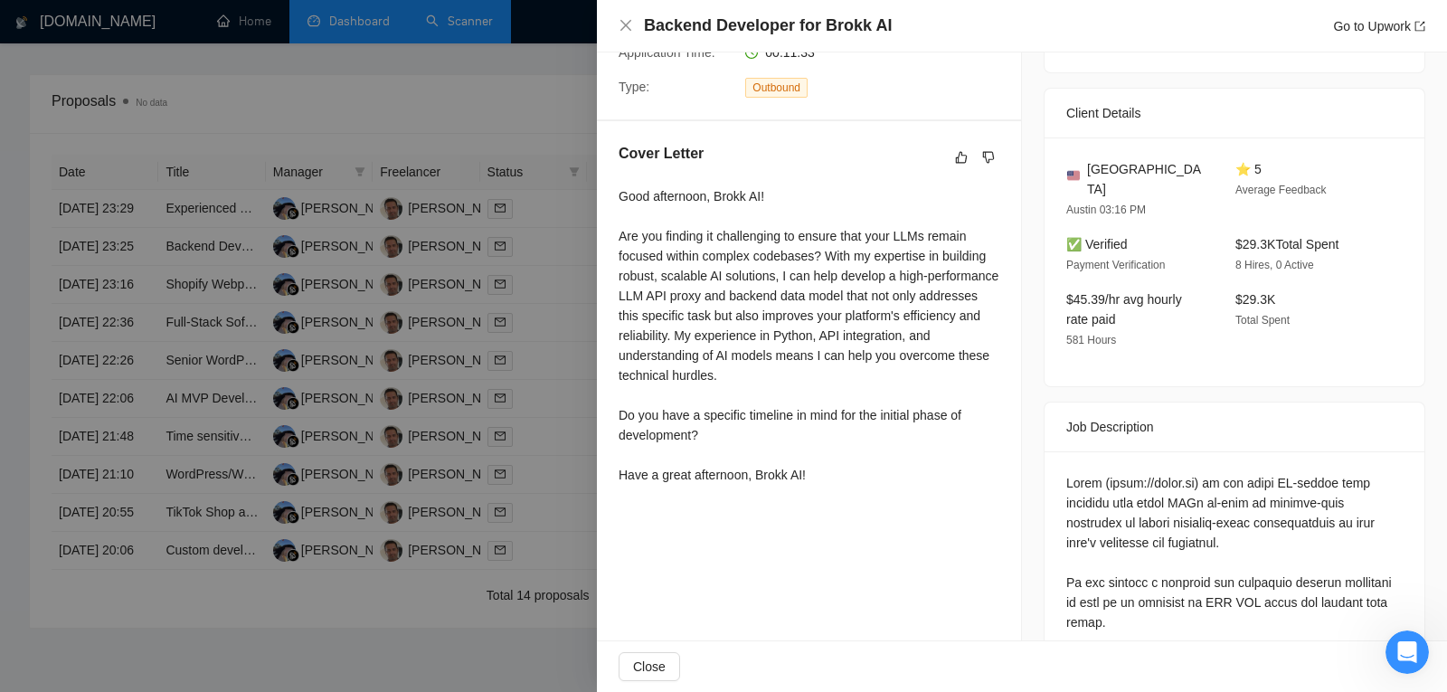
click at [303, 230] on div at bounding box center [723, 346] width 1447 height 692
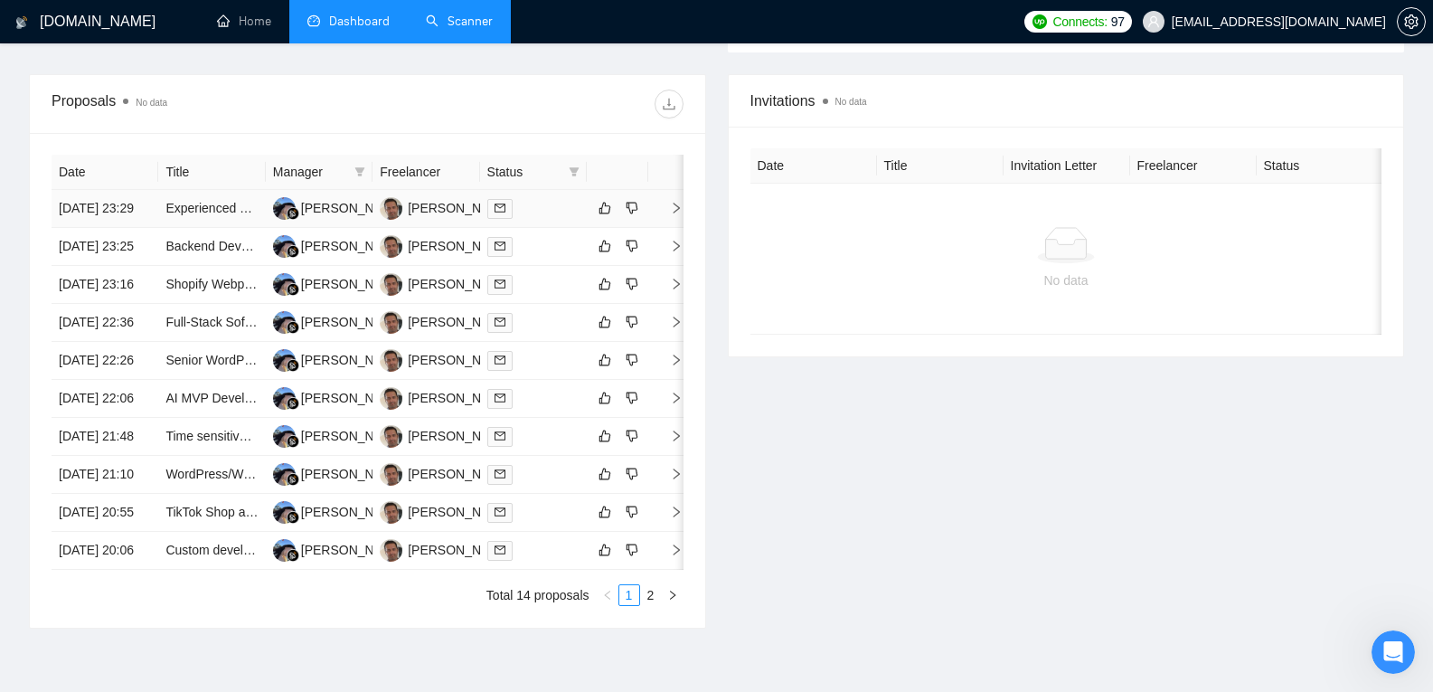
click at [55, 203] on td "[DATE] 23:29" at bounding box center [105, 209] width 107 height 38
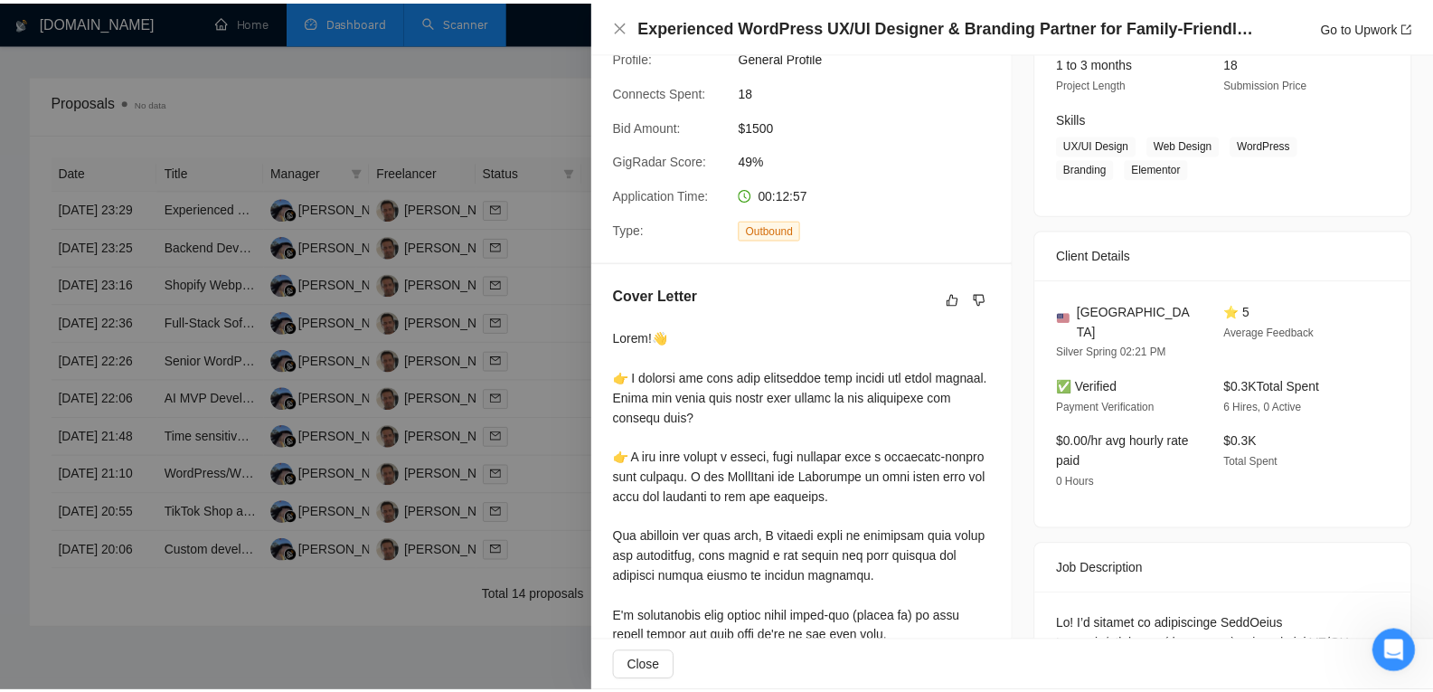
scroll to position [0, 0]
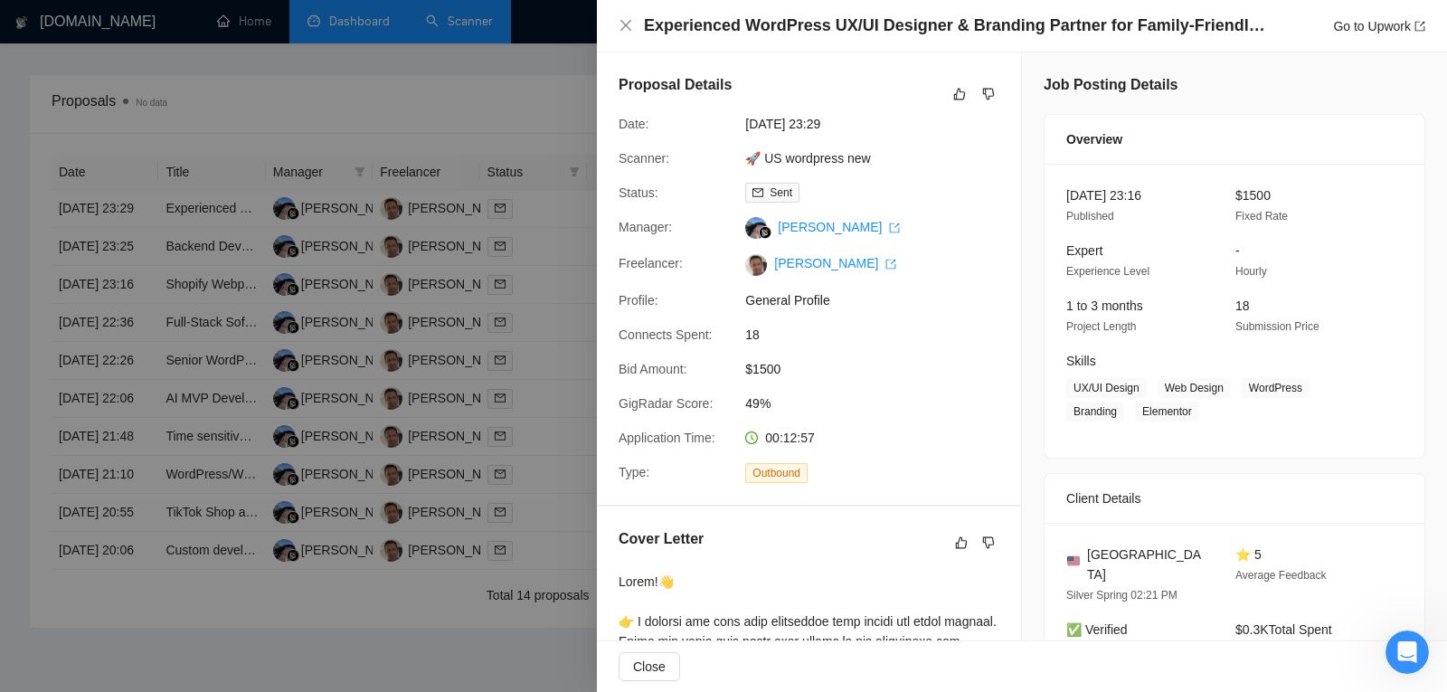
click at [212, 306] on div at bounding box center [723, 346] width 1447 height 692
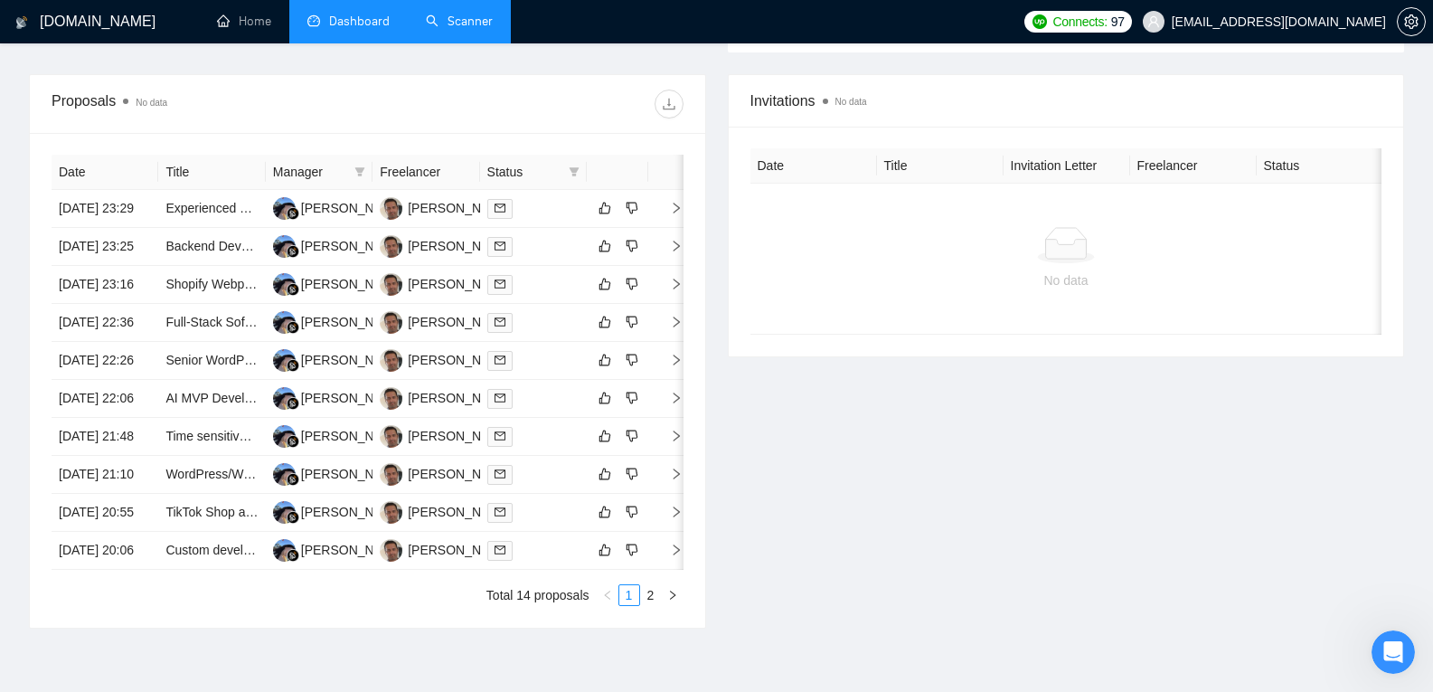
click at [1390, 651] on icon "Open Intercom Messenger" at bounding box center [1394, 652] width 30 height 30
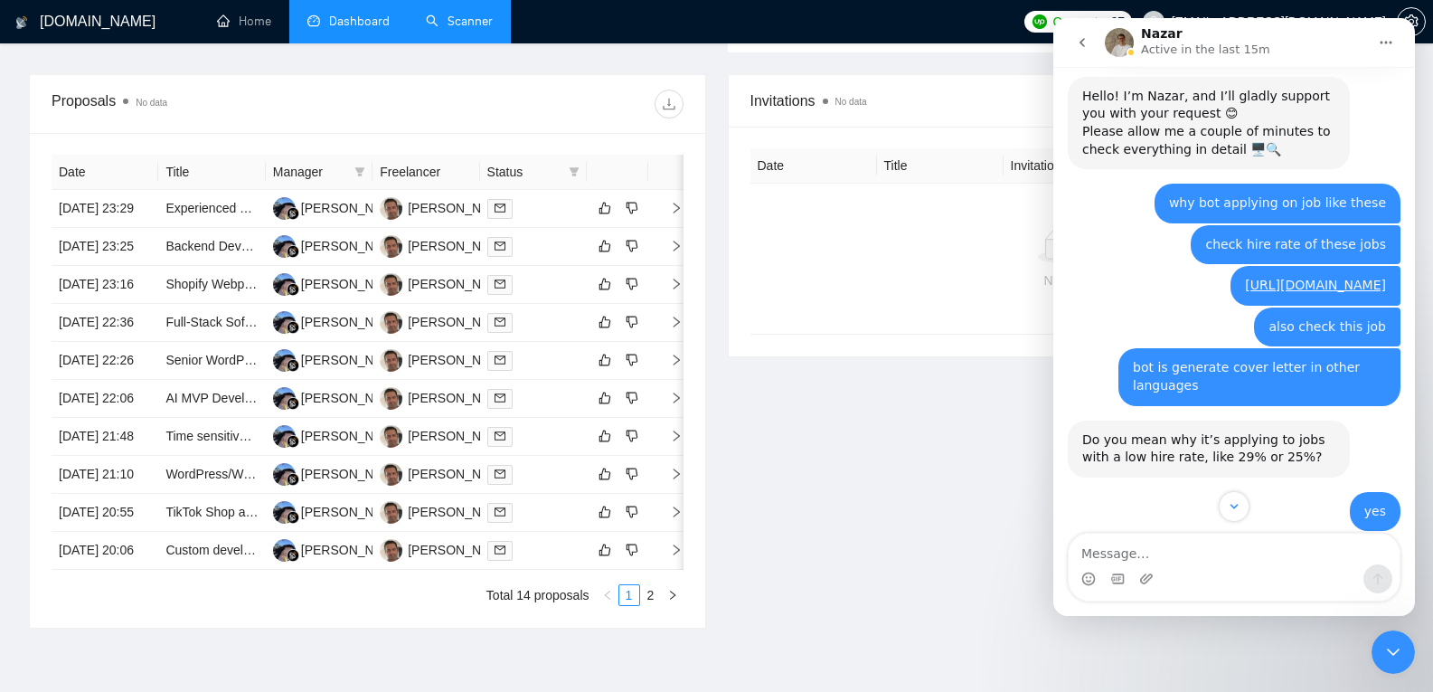
scroll to position [587, 0]
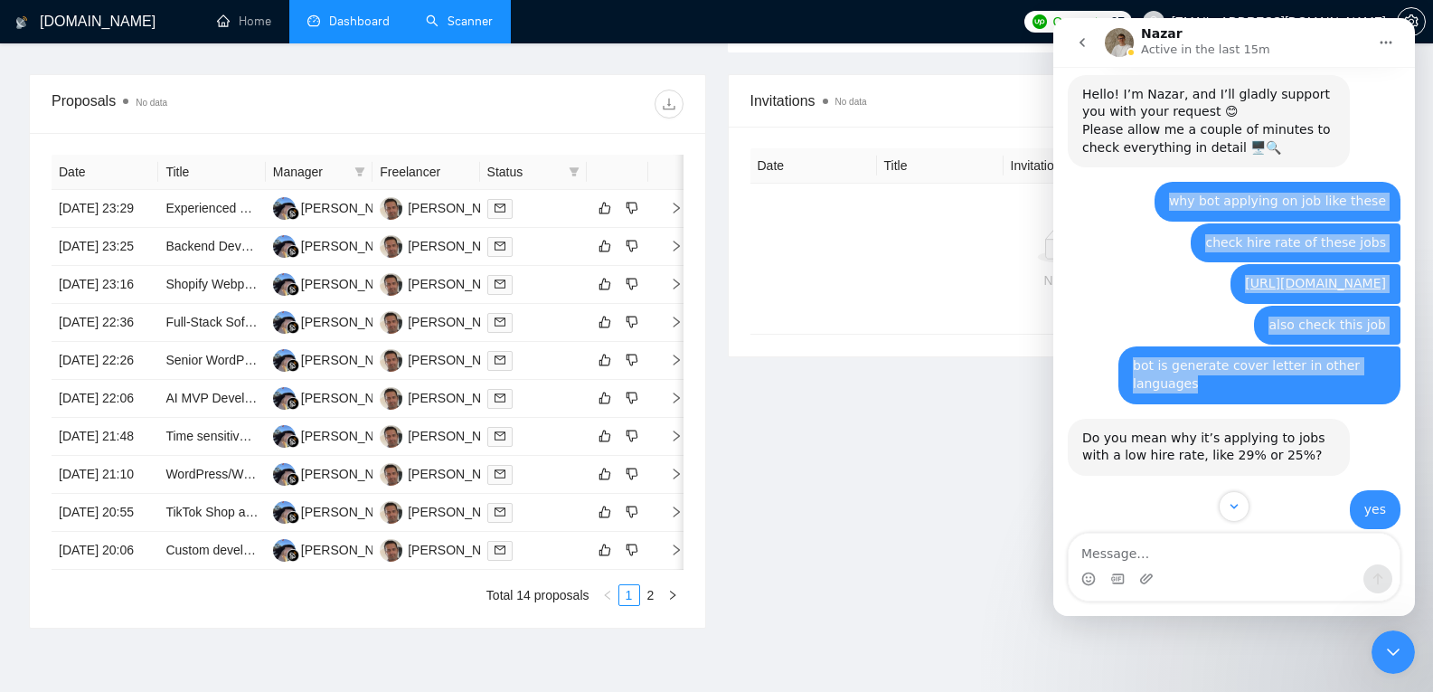
drag, startPoint x: 1187, startPoint y: 220, endPoint x: 1302, endPoint y: 423, distance: 233.6
click at [1302, 423] on div "https://www.upwork.com/jobs/~021956051861821064800 https://www.upwork.com/jobs/…" at bounding box center [1234, 88] width 333 height 1106
click at [1302, 392] on div "bot is generate cover letter in other languages" at bounding box center [1259, 374] width 253 height 35
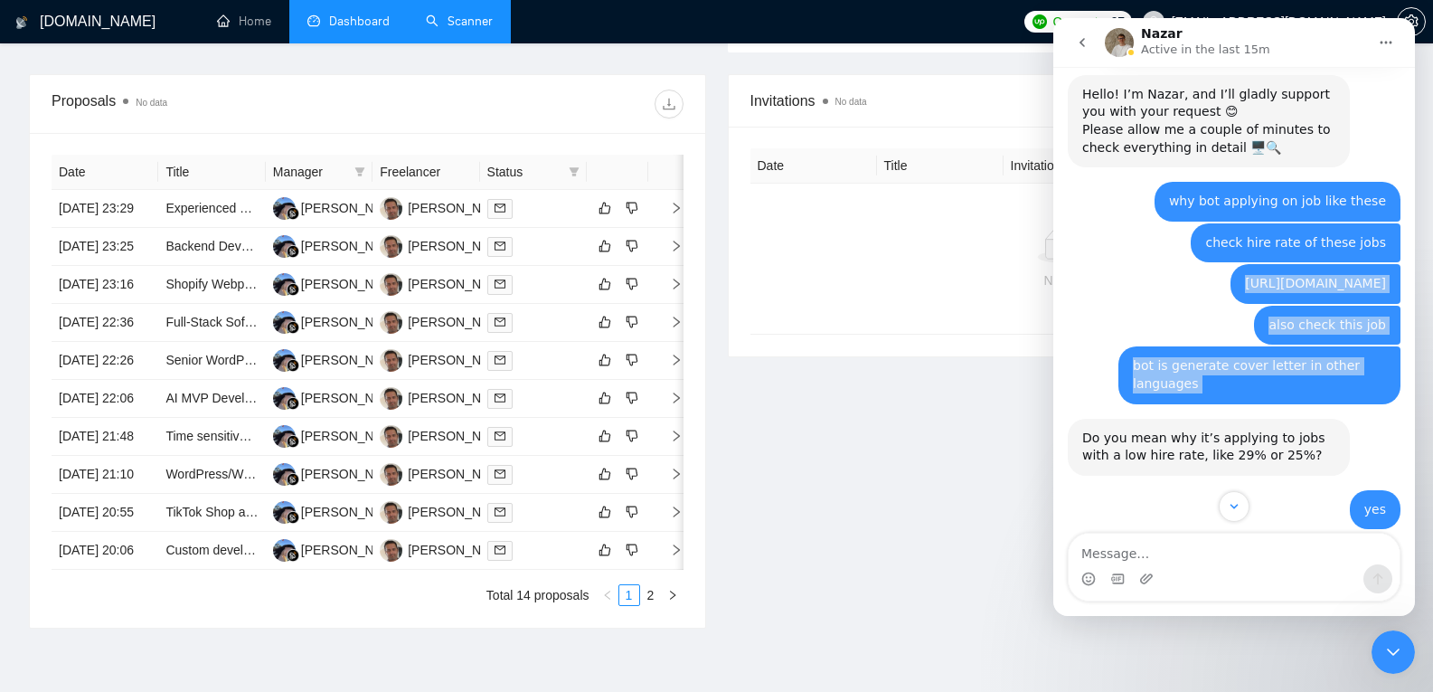
drag, startPoint x: 1302, startPoint y: 423, endPoint x: 1129, endPoint y: 300, distance: 212.0
click at [1129, 300] on div "https://www.upwork.com/jobs/~021956051861821064800 https://www.upwork.com/jobs/…" at bounding box center [1234, 88] width 333 height 1106
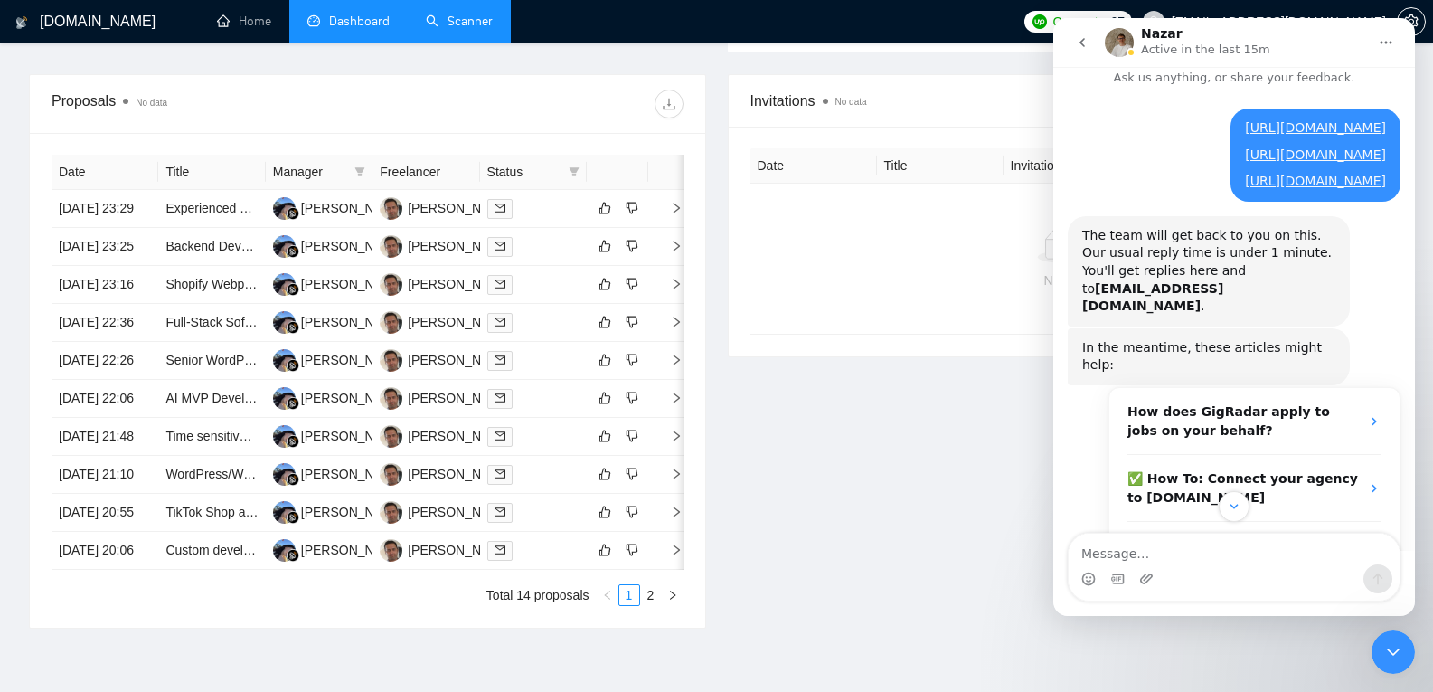
scroll to position [0, 0]
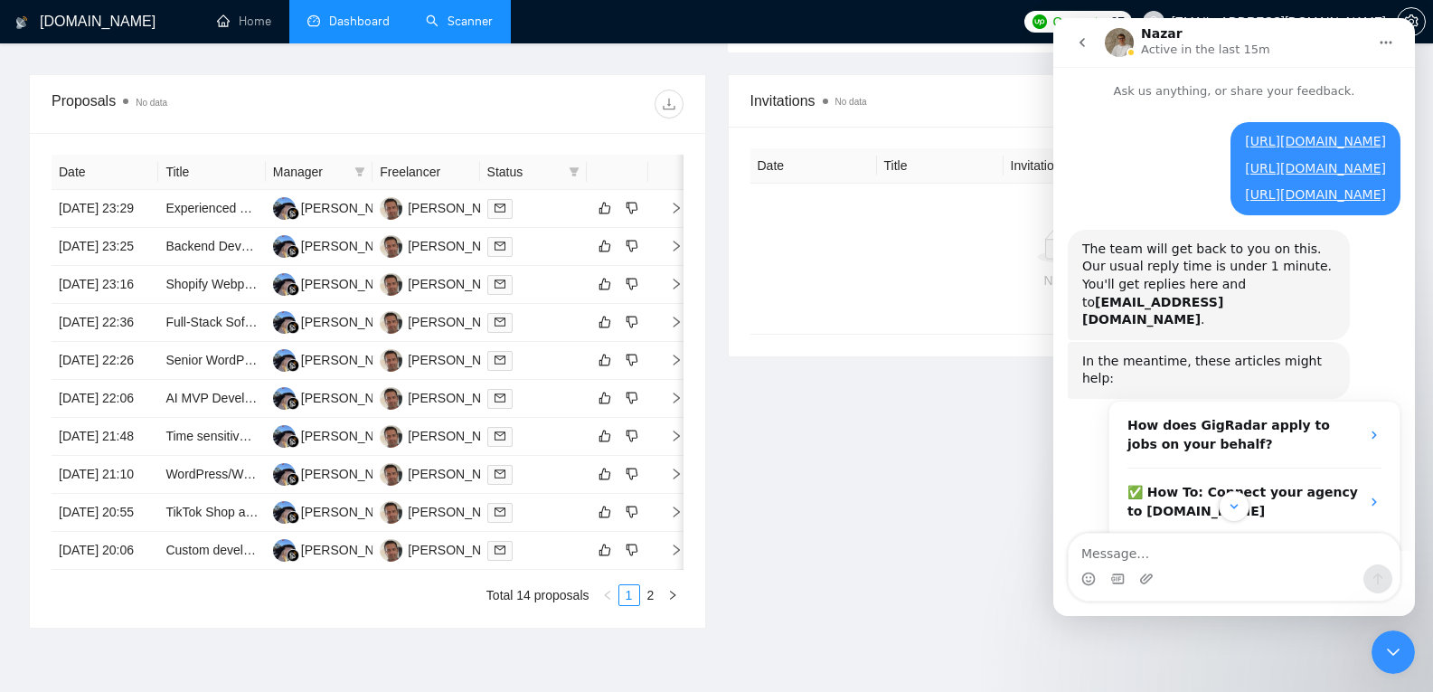
drag, startPoint x: 1221, startPoint y: 258, endPoint x: 1123, endPoint y: 136, distance: 156.9
click at [1230, 136] on div "https://www.upwork.com/jobs/~021956051861821064800 https://www.upwork.com/jobs/…" at bounding box center [1315, 168] width 170 height 93
copy div "https://www.upwork.com/jobs/~021956051861821064800 https://www.upwork.com/jobs/…"
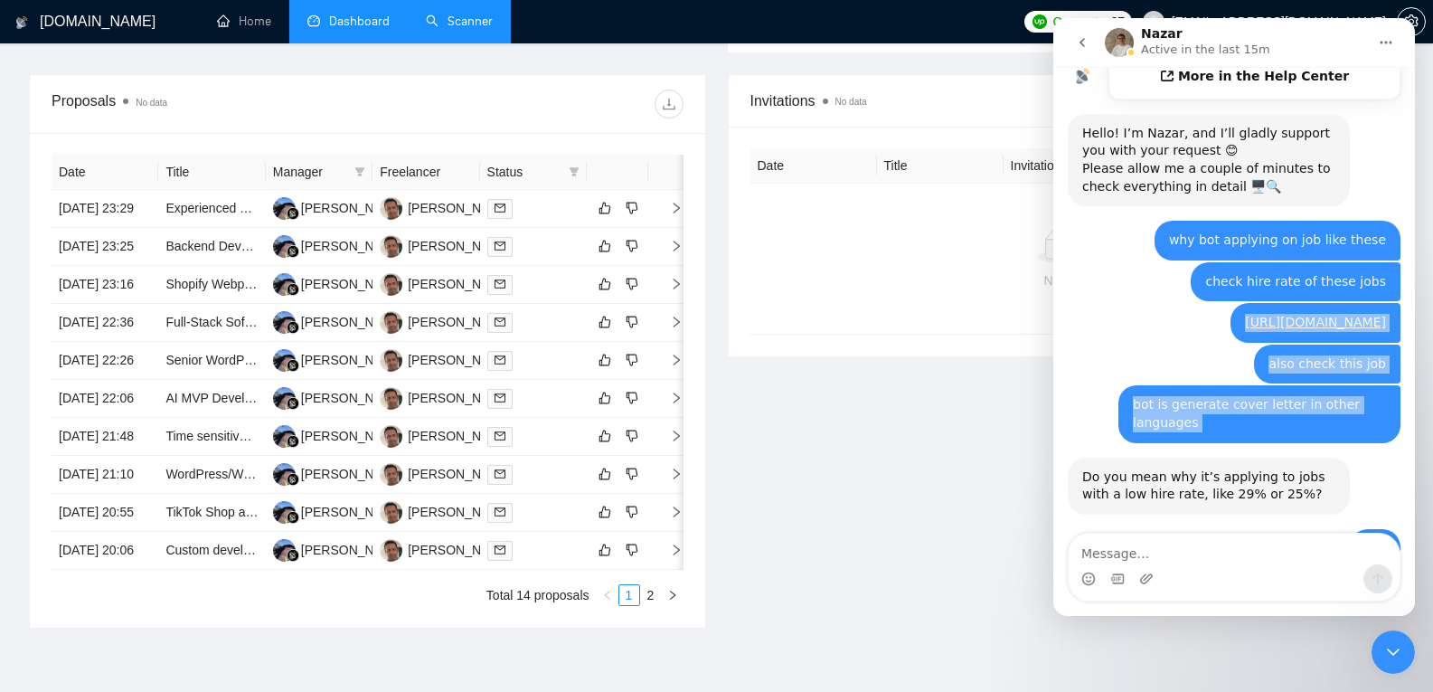
scroll to position [547, 0]
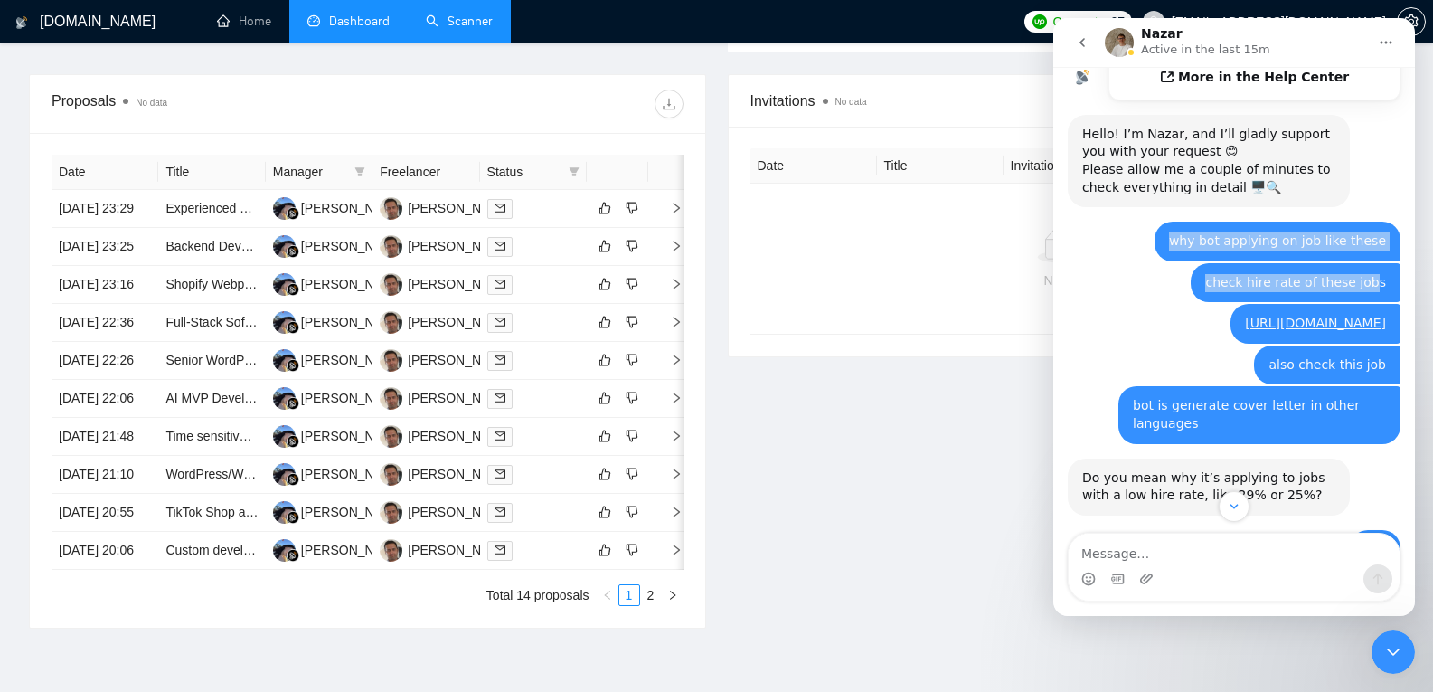
drag, startPoint x: 1184, startPoint y: 254, endPoint x: 1373, endPoint y: 297, distance: 193.9
click at [1373, 297] on div "https://www.upwork.com/jobs/~021956051861821064800 https://www.upwork.com/jobs/…" at bounding box center [1234, 128] width 333 height 1106
copy div "why bot applying on job like these laptop7547@gmail.com • 22m ago check hire ra…"
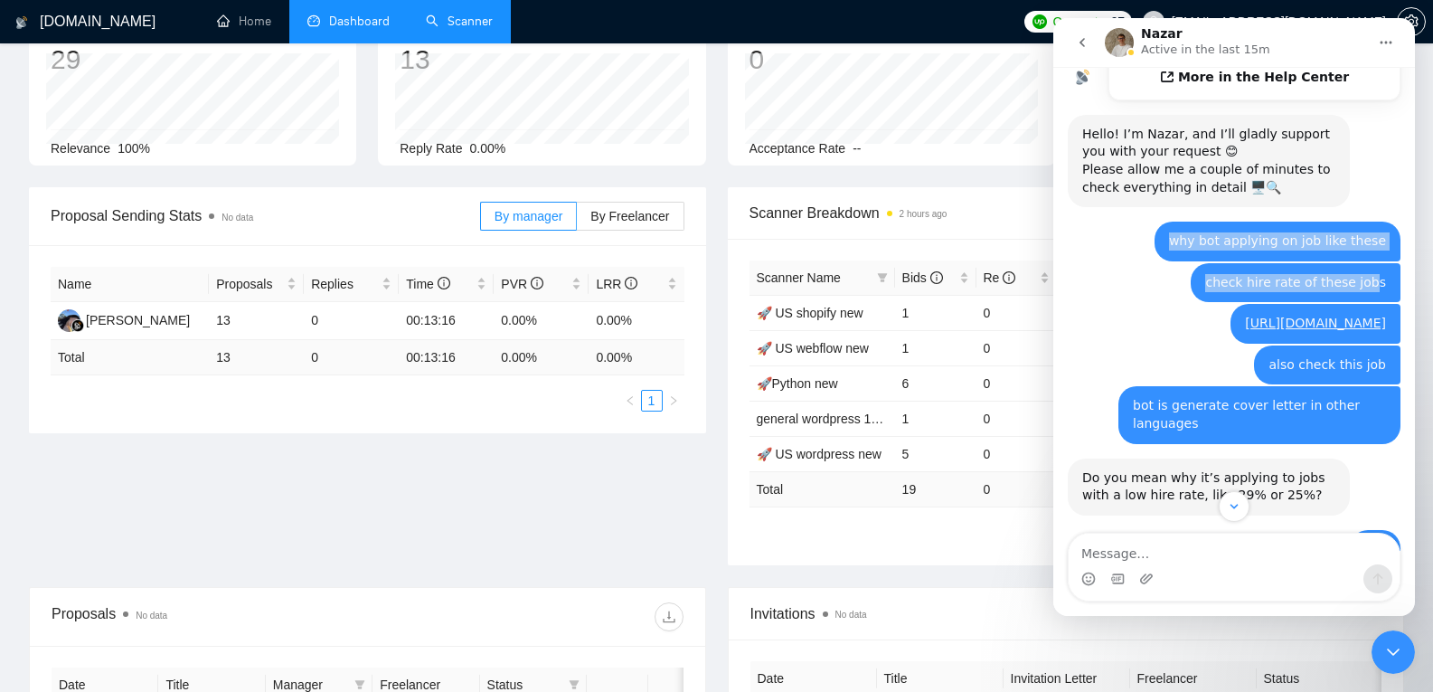
scroll to position [0, 0]
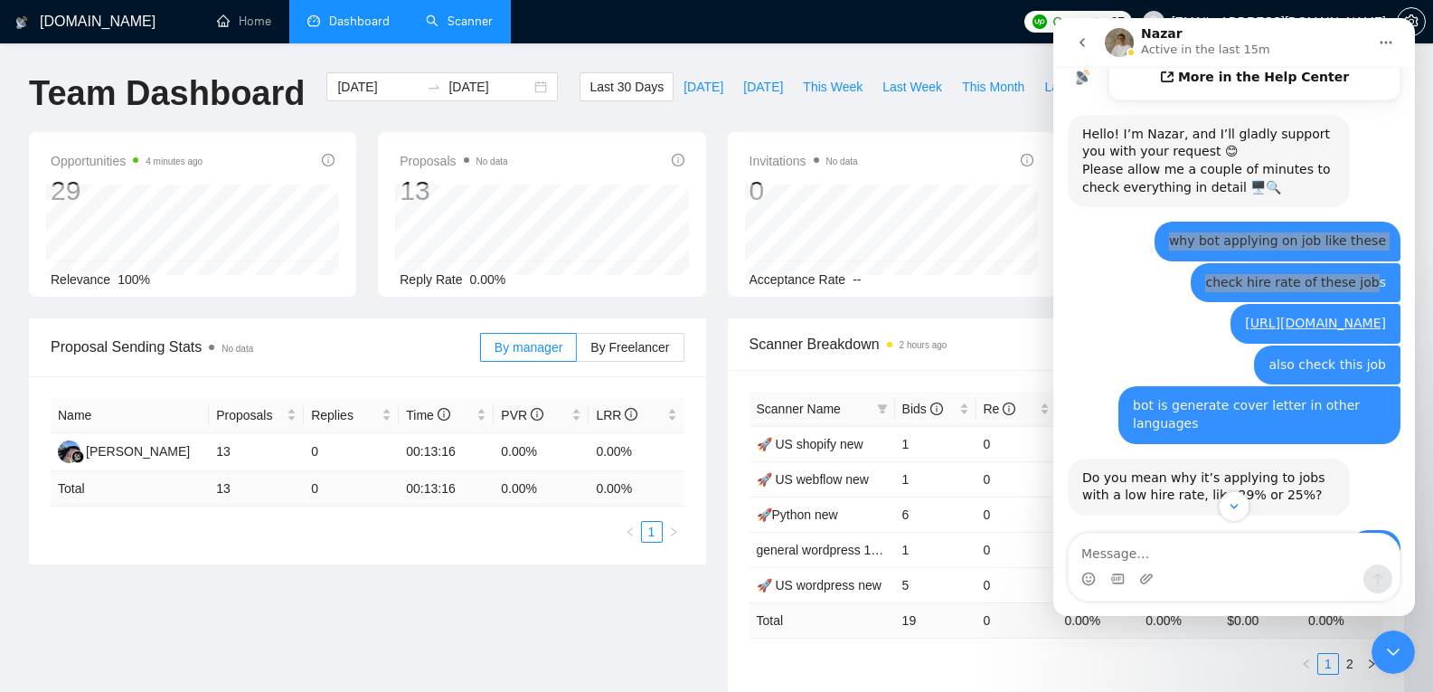
click at [607, 287] on div "Proposals No data 13 2025-08-04 Replied 0 Reply Rate 0.00%" at bounding box center [542, 219] width 284 height 139
click at [1071, 45] on button "go back" at bounding box center [1082, 42] width 34 height 34
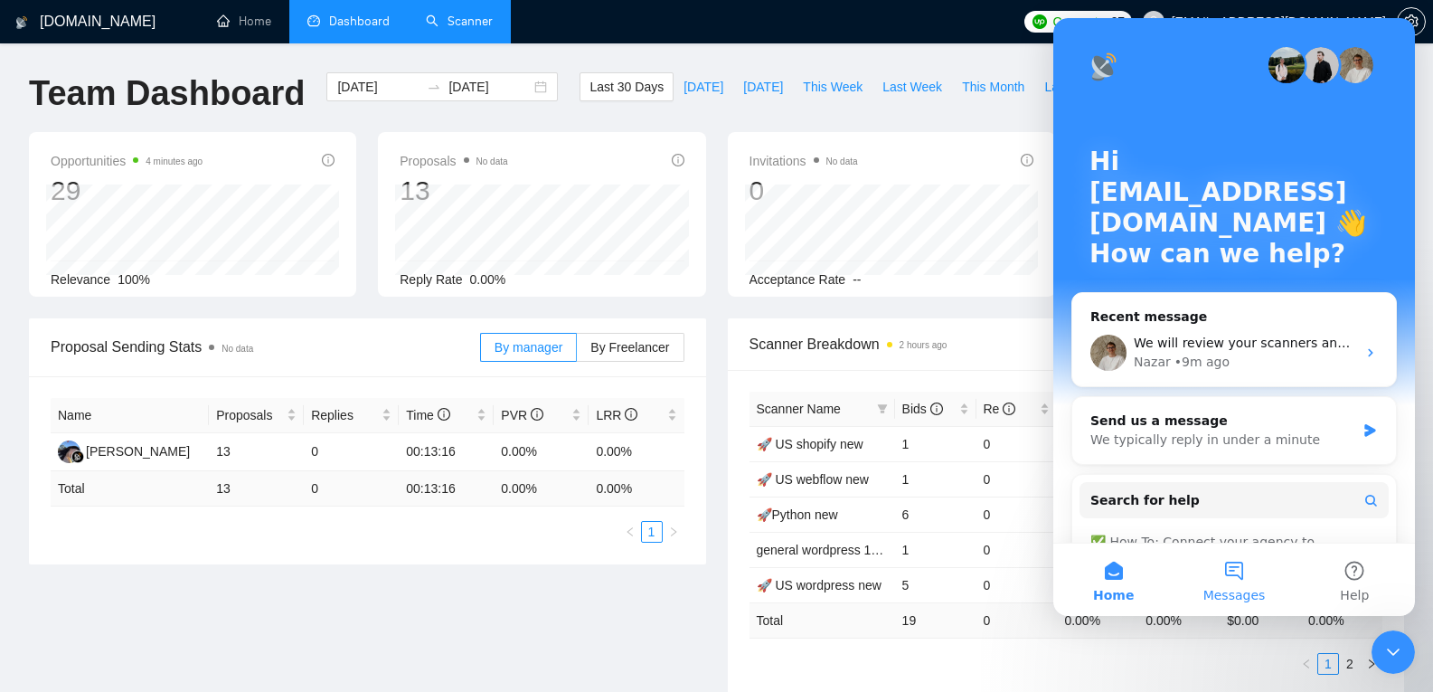
click at [1228, 578] on button "Messages" at bounding box center [1233, 579] width 120 height 72
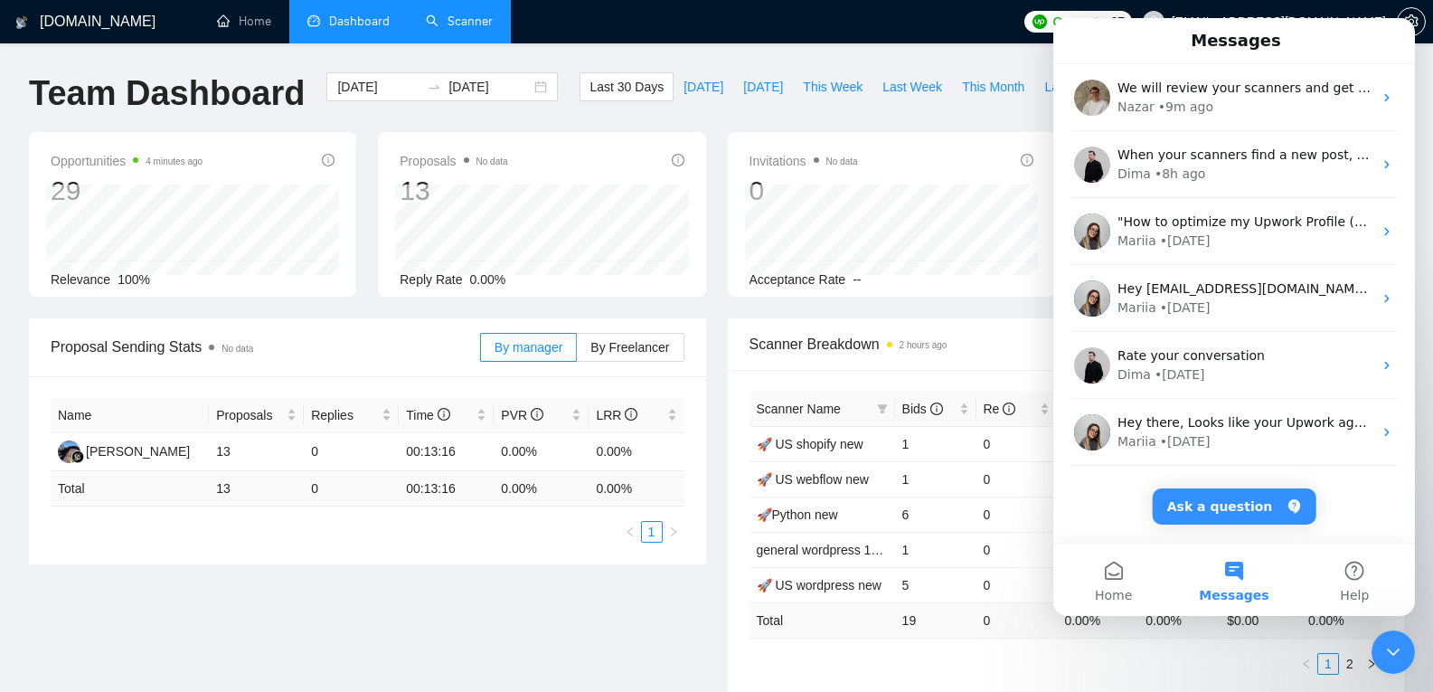
click at [1383, 652] on icon "Close Intercom Messenger" at bounding box center [1393, 652] width 22 height 22
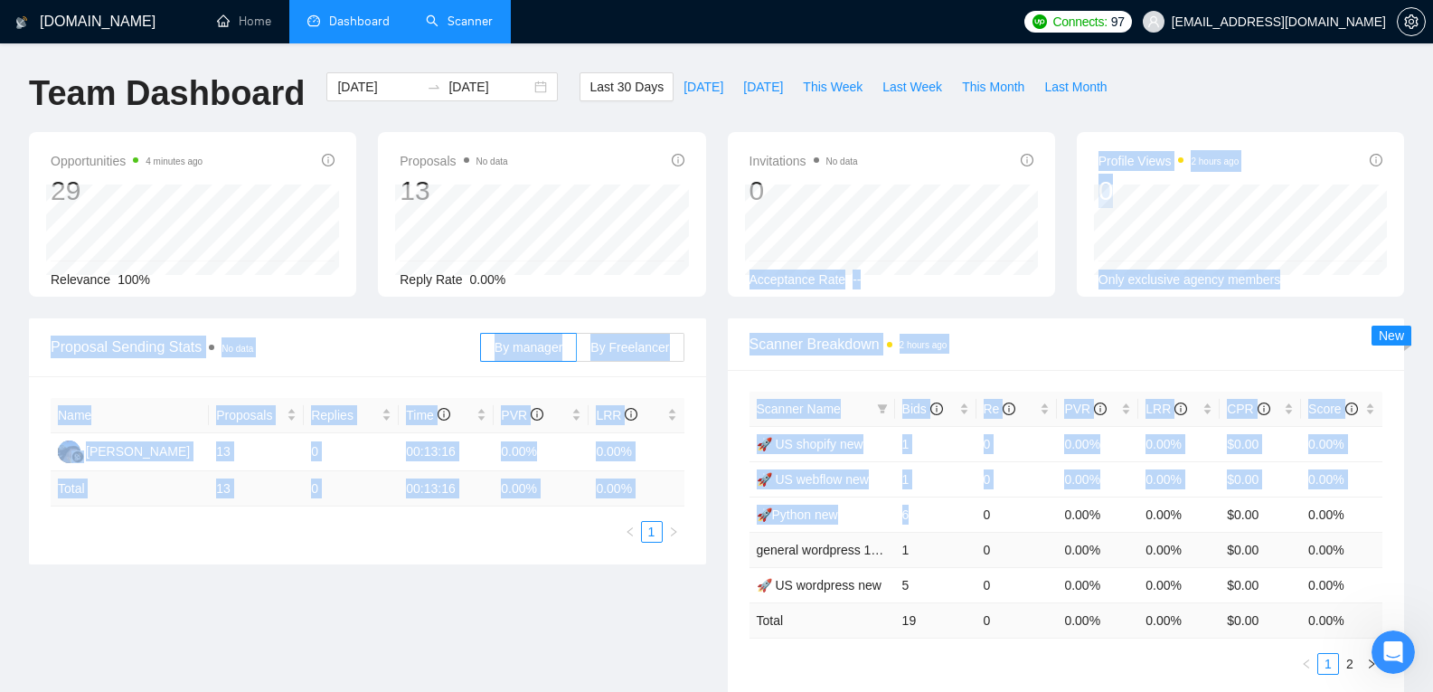
drag, startPoint x: 740, startPoint y: 268, endPoint x: 939, endPoint y: 546, distance: 342.7
click at [939, 546] on main "Team Dashboard 2025-07-16 2025-08-15 Last 30 Days Today Yesterday This Week Las…" at bounding box center [716, 682] width 1375 height 1221
click at [547, 602] on div "Proposal Sending Stats No data By manager By Freelancer Name Proposals Replies …" at bounding box center [716, 518] width 1397 height 400
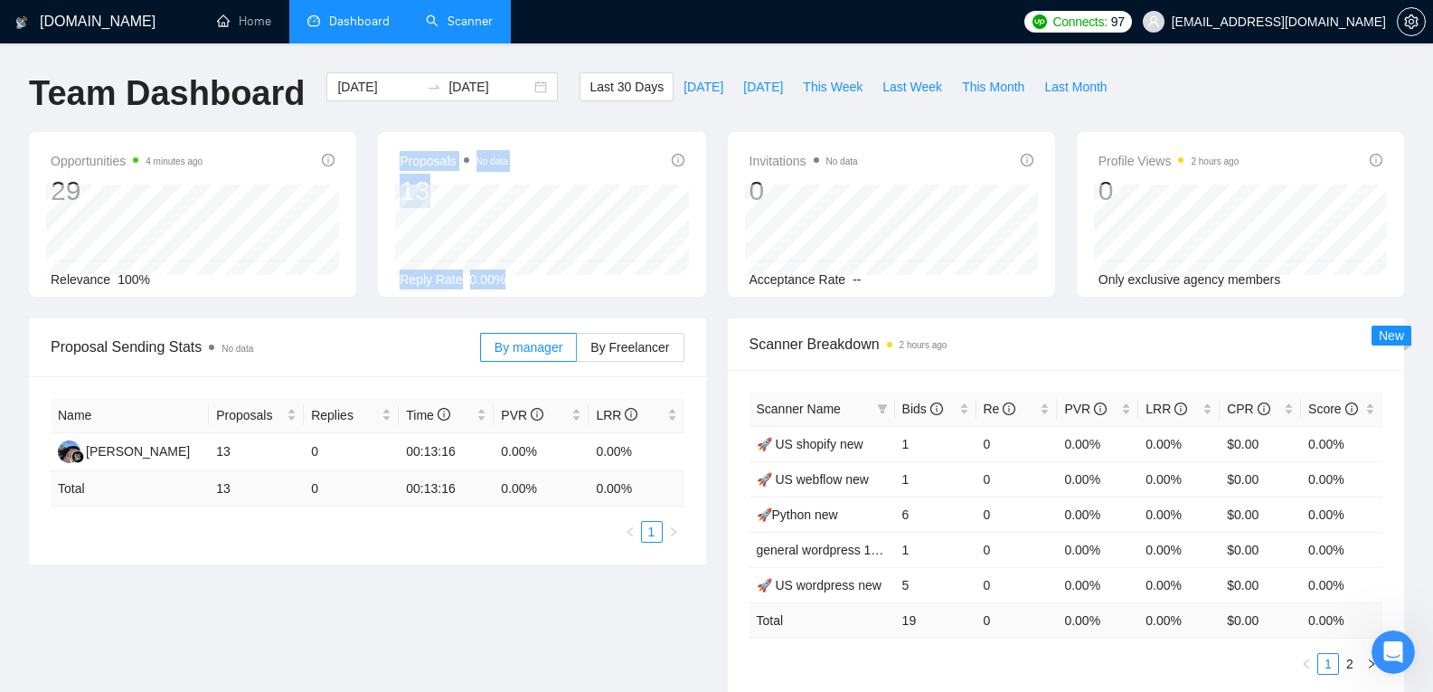
drag, startPoint x: 395, startPoint y: 162, endPoint x: 544, endPoint y: 275, distance: 187.1
click at [544, 275] on div "Proposals No data 13 2025-07-28 Replied 0 Reply Rate 0.00%" at bounding box center [541, 214] width 327 height 165
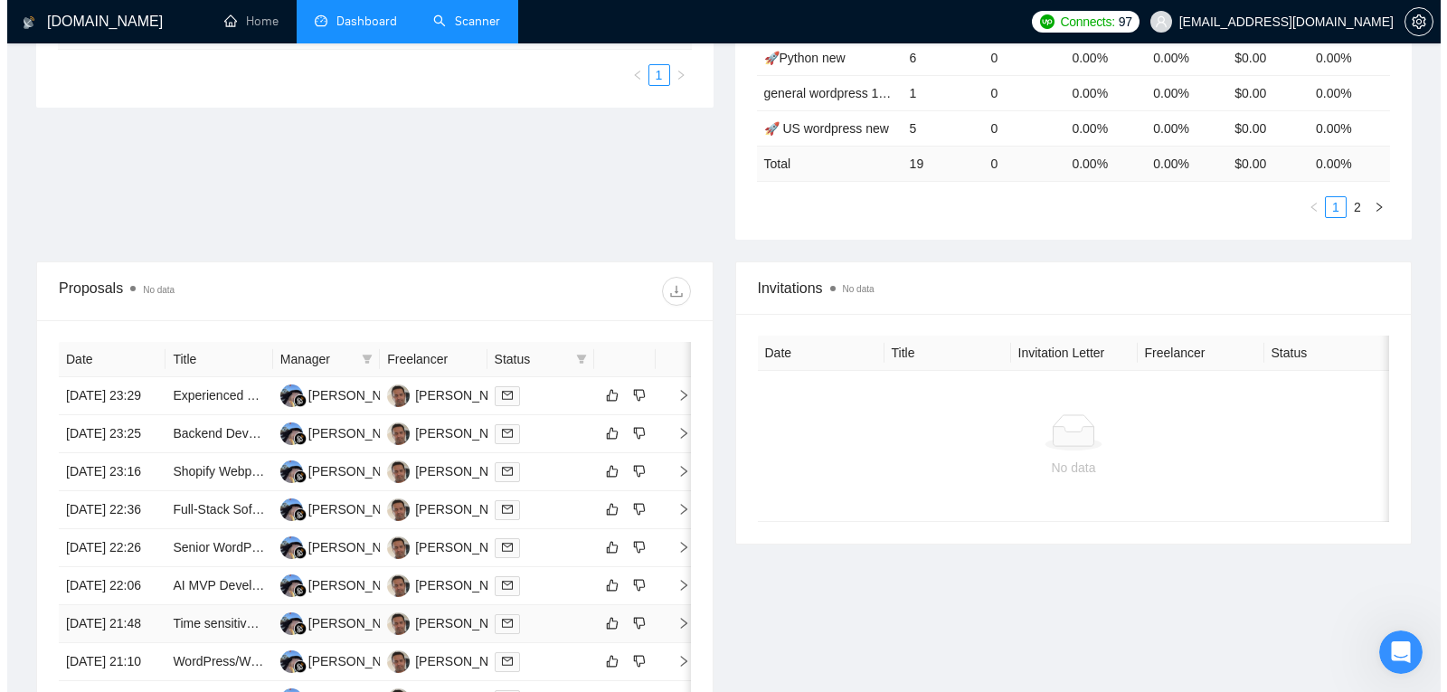
scroll to position [456, 0]
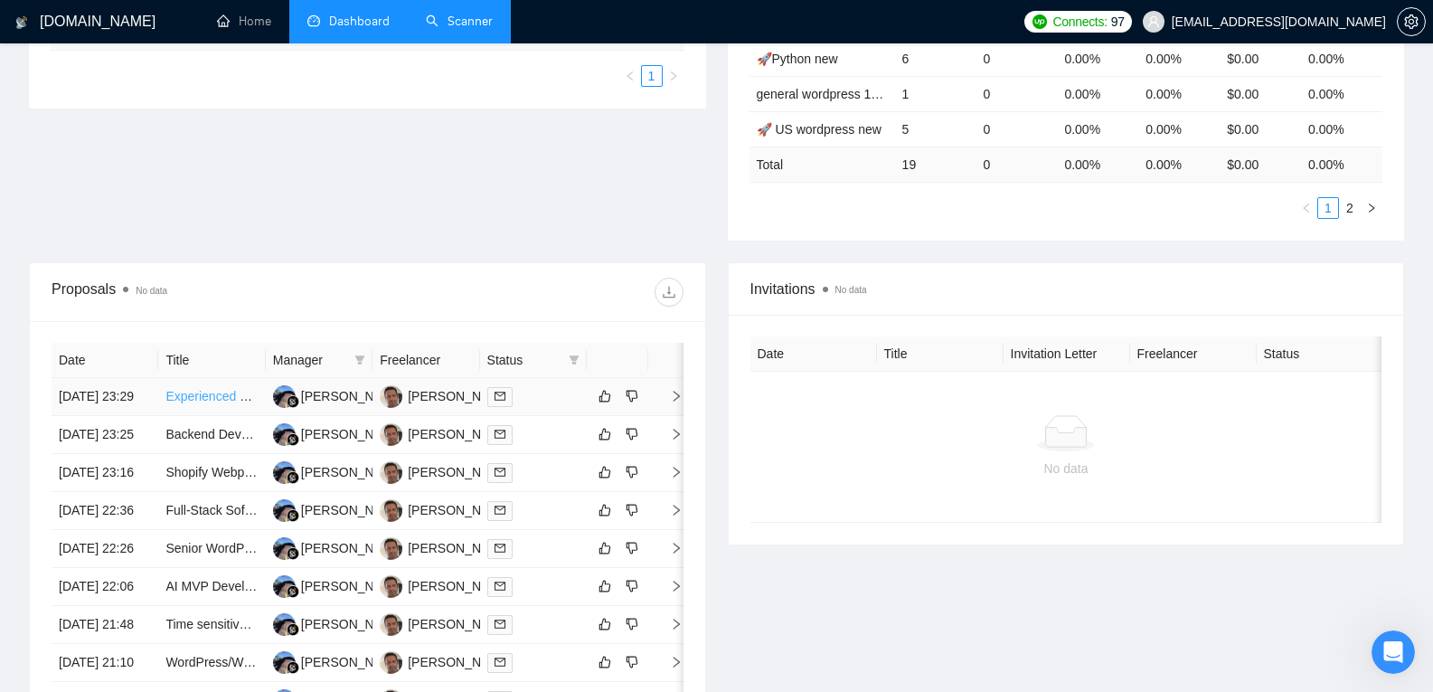
click at [217, 400] on link "Experienced WordPress UX/UI Designer & Branding Partner for Family-Friendly Dis…" at bounding box center [443, 396] width 557 height 14
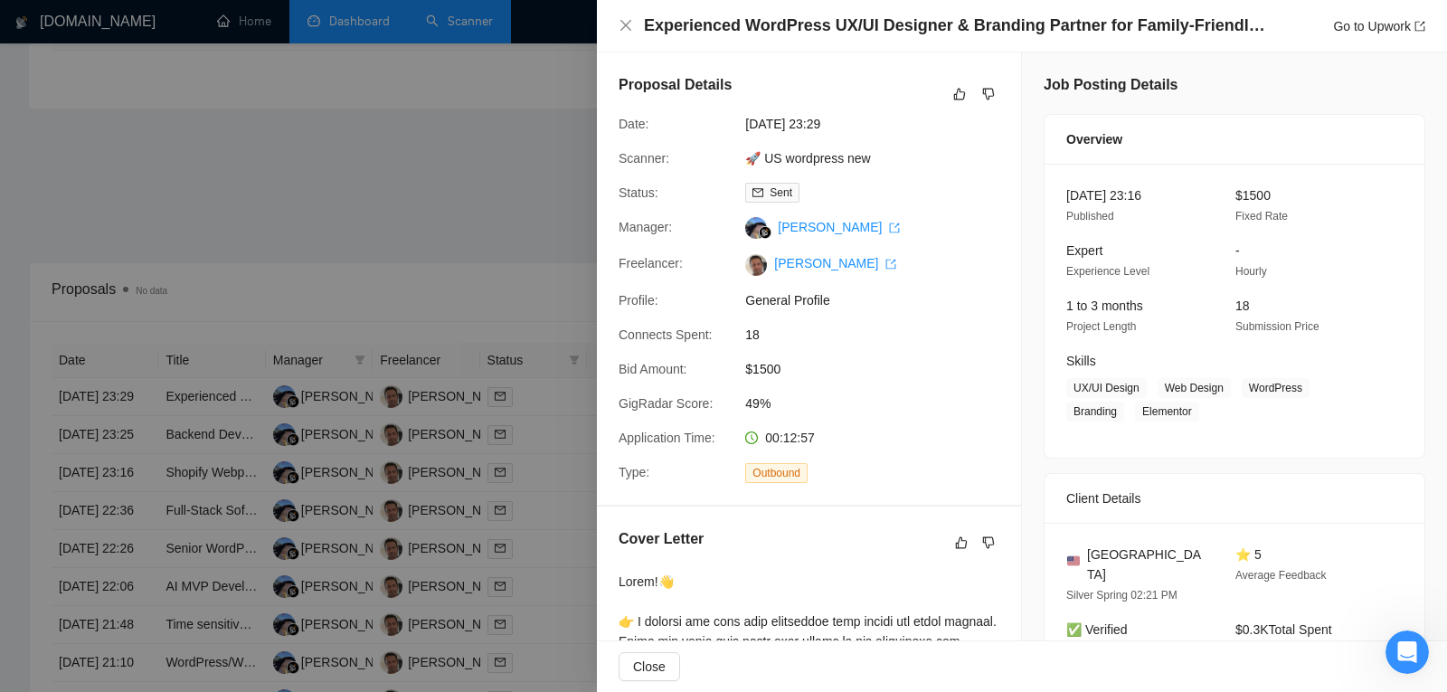
click at [463, 386] on div at bounding box center [723, 346] width 1447 height 692
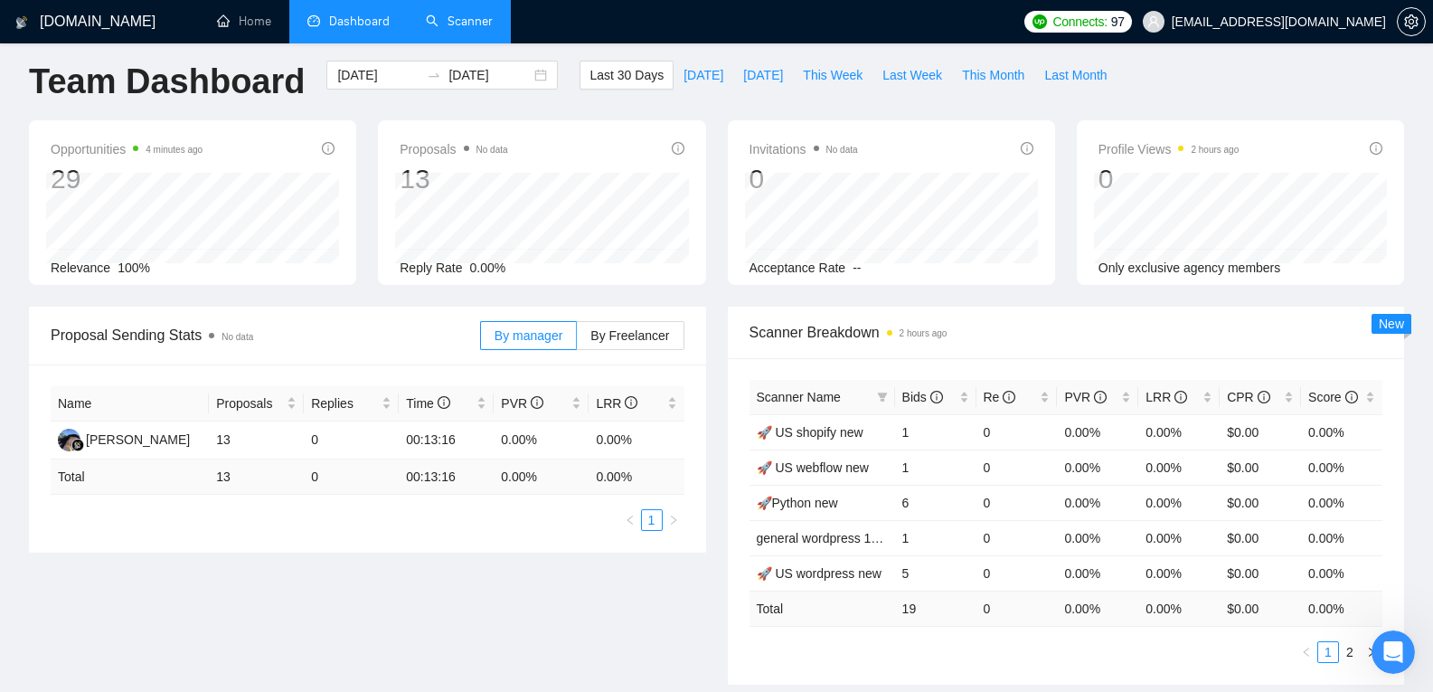
scroll to position [0, 0]
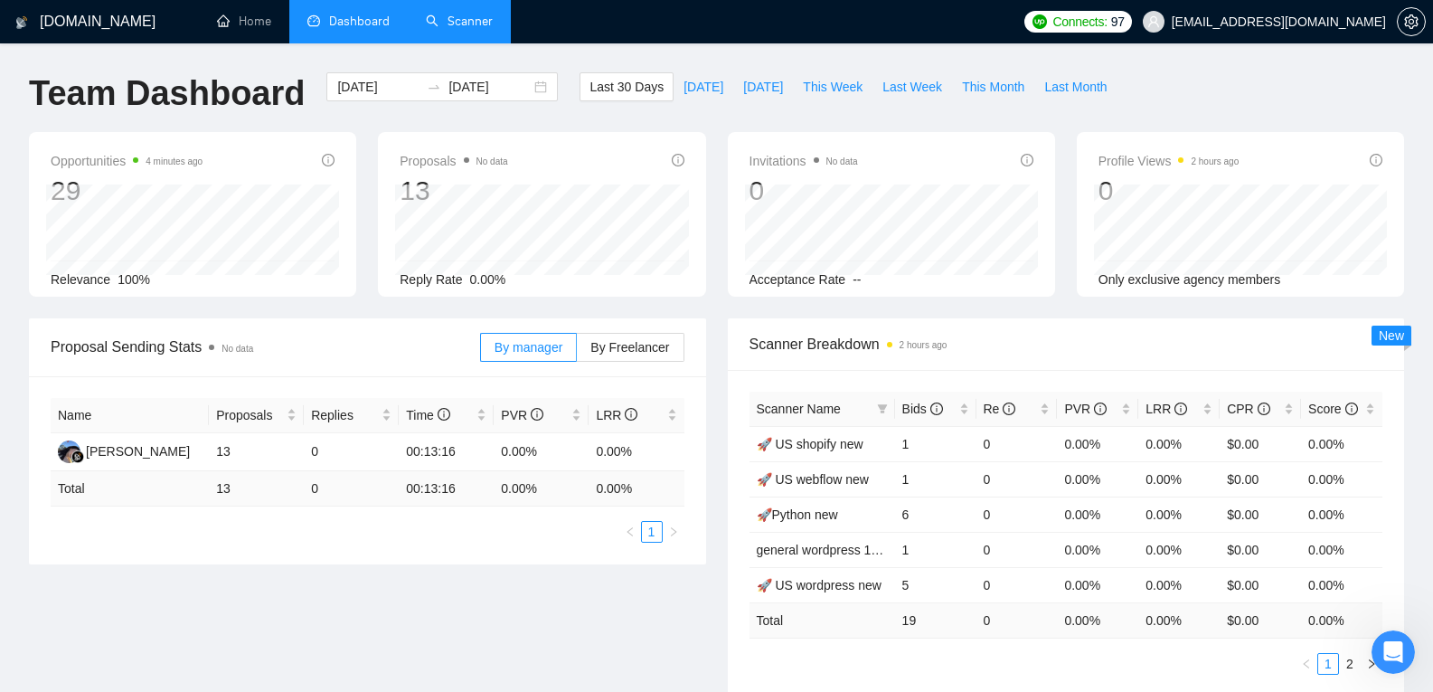
click at [457, 15] on link "Scanner" at bounding box center [459, 21] width 67 height 15
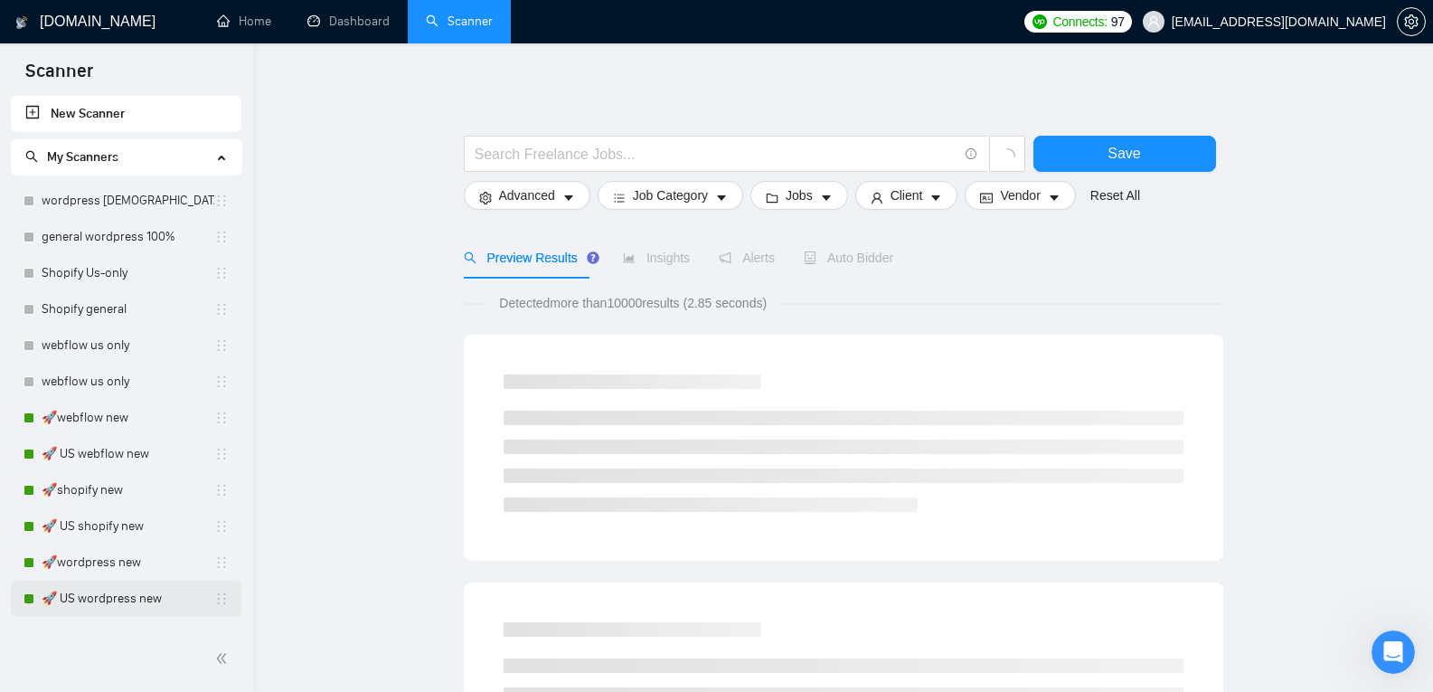
scroll to position [99, 0]
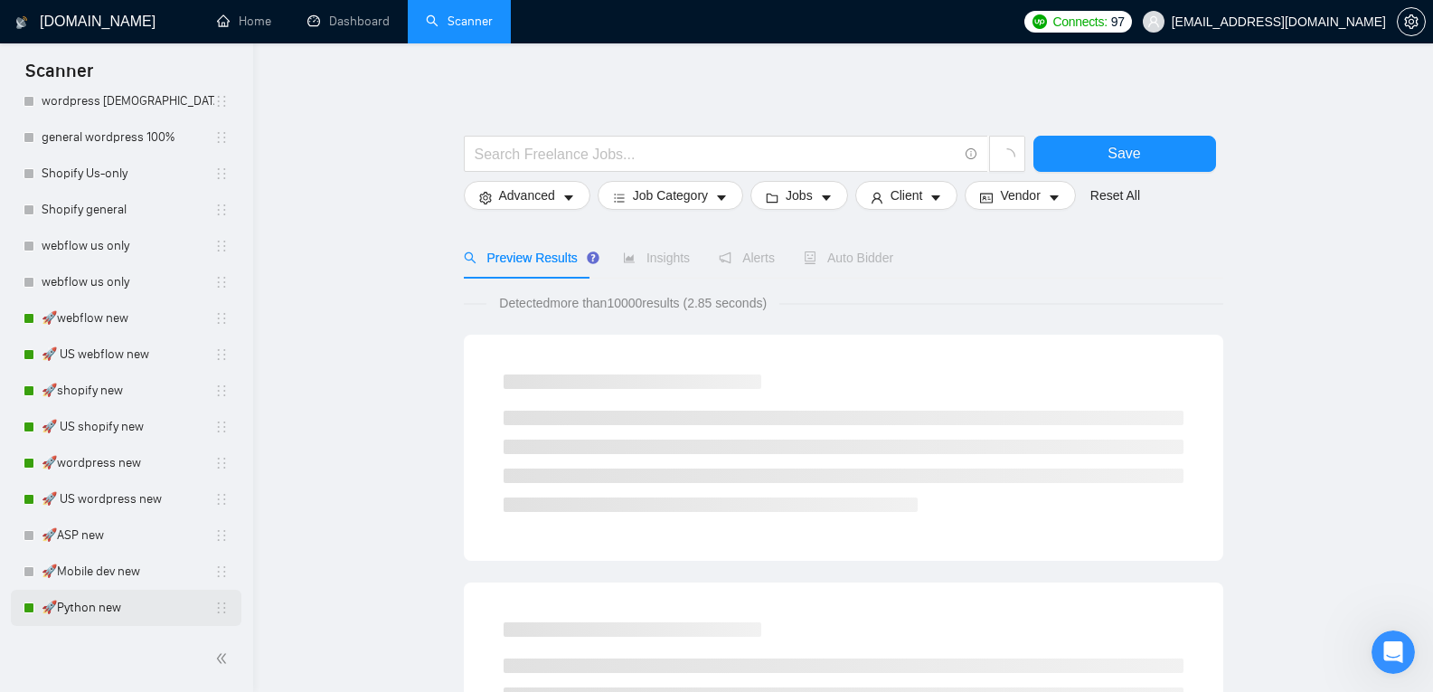
click at [114, 598] on link "🚀Python new" at bounding box center [128, 607] width 173 height 36
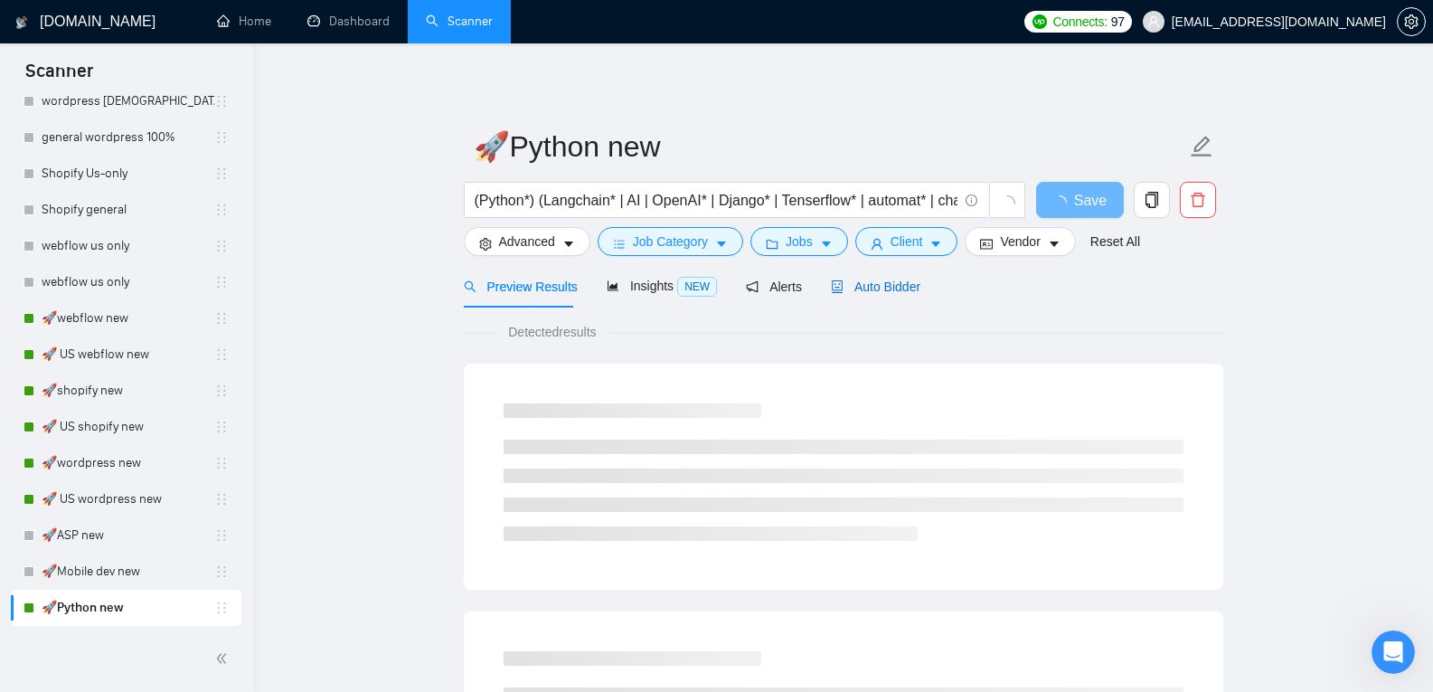
click at [877, 281] on span "Auto Bidder" at bounding box center [876, 286] width 90 height 14
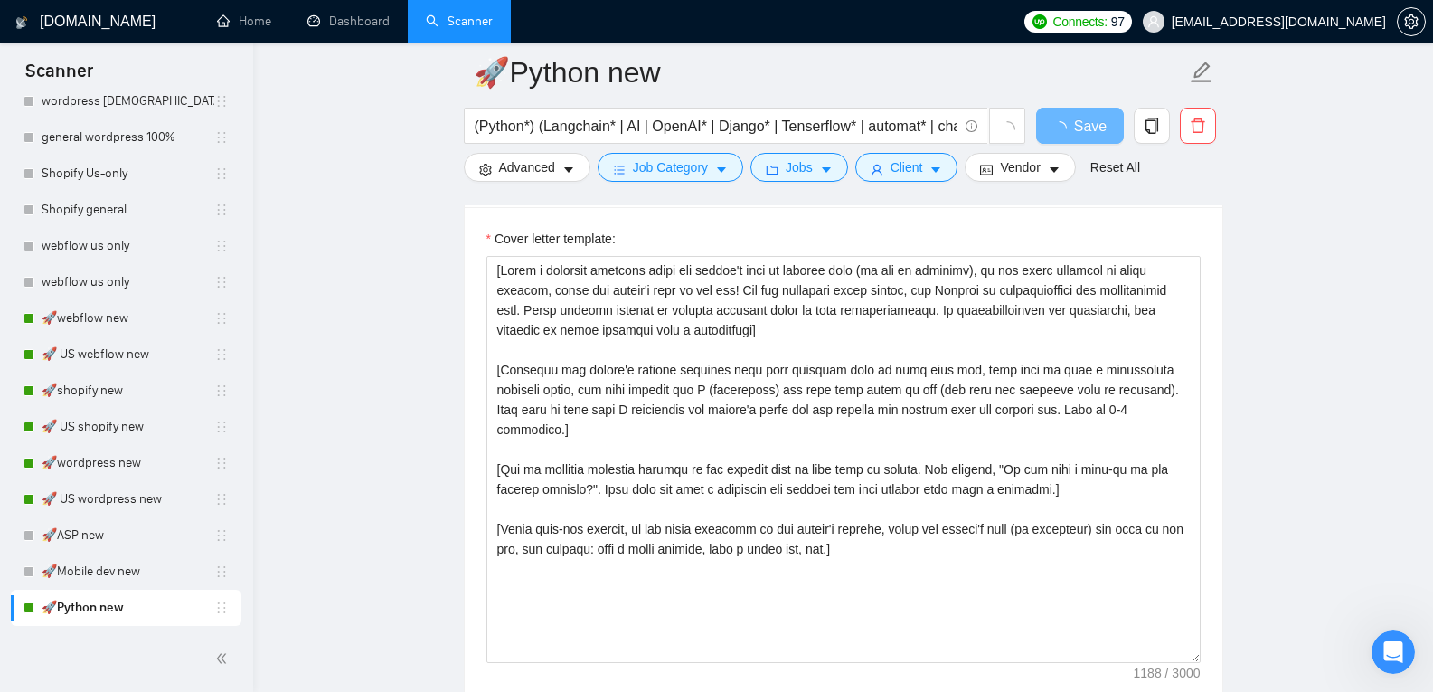
scroll to position [1932, 0]
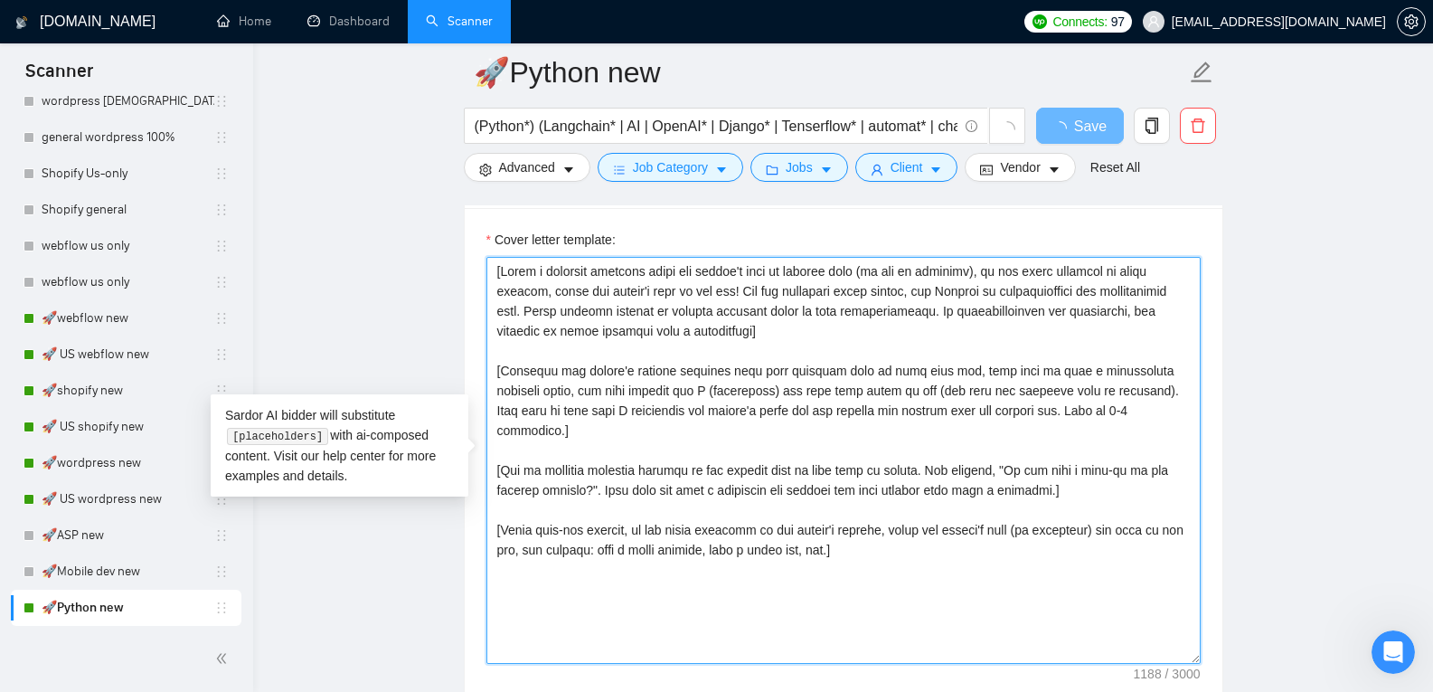
drag, startPoint x: 899, startPoint y: 521, endPoint x: 498, endPoint y: 241, distance: 488.3
click at [498, 241] on div "Cover letter template:" at bounding box center [843, 447] width 714 height 434
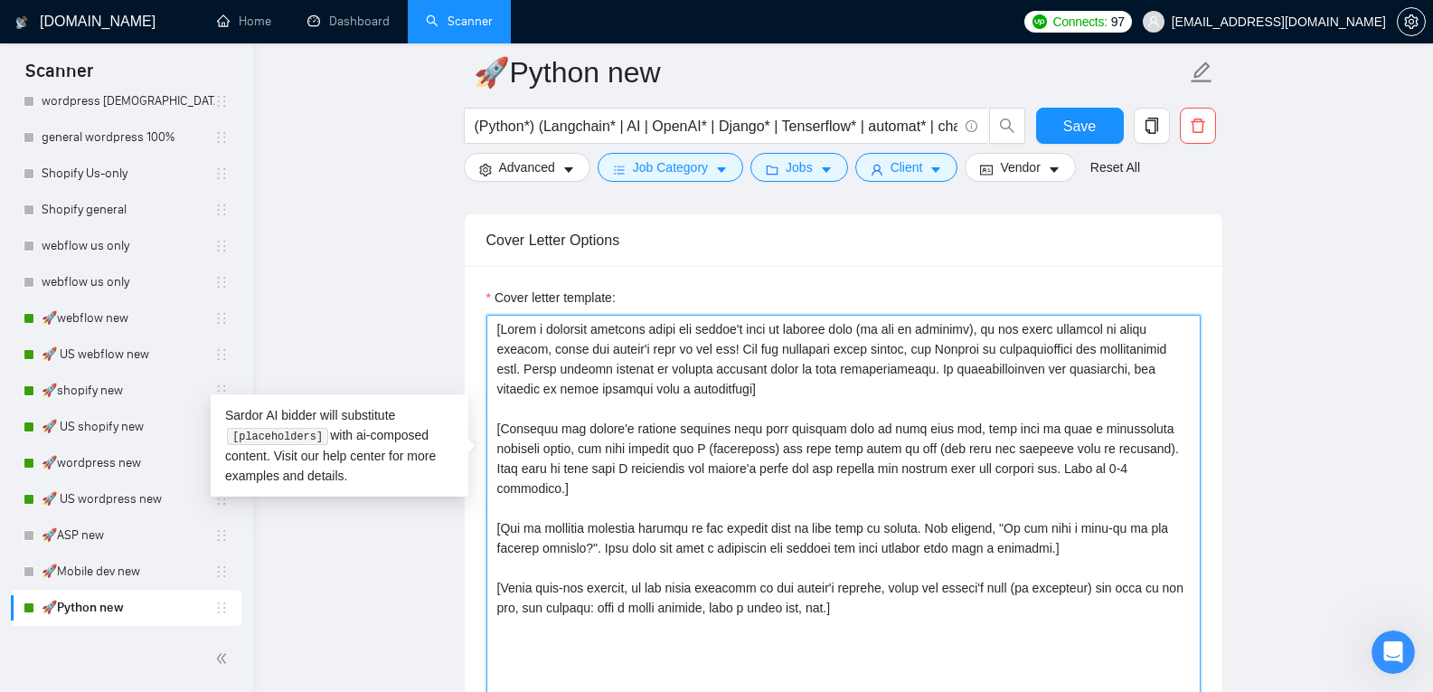
click at [616, 421] on textarea "Cover letter template:" at bounding box center [843, 518] width 714 height 407
drag, startPoint x: 883, startPoint y: 583, endPoint x: 451, endPoint y: 308, distance: 512.1
click at [451, 308] on main "🚀Python new (Python*) (Langchain* | AI | OpenAI* | Django* | Tenserflow* | auto…" at bounding box center [843, 616] width 1122 height 4953
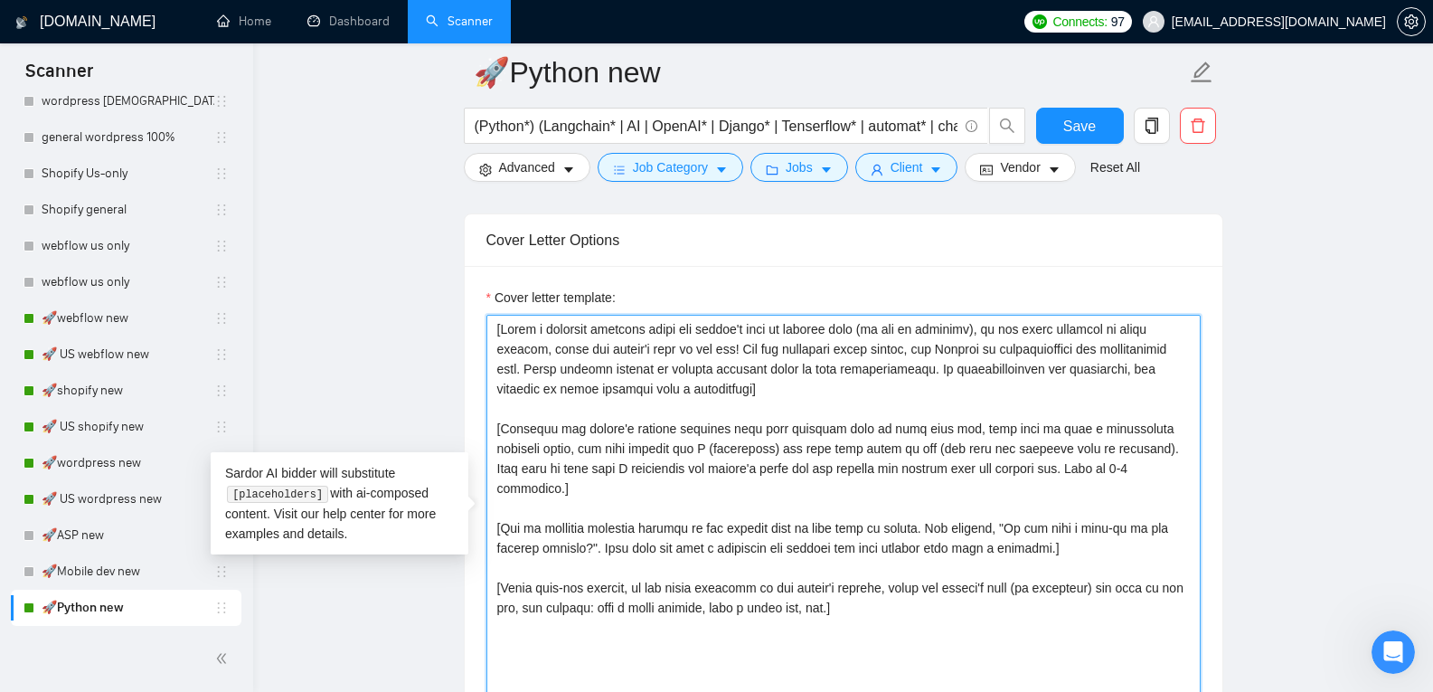
click at [713, 528] on textarea "Cover letter template:" at bounding box center [843, 518] width 714 height 407
drag, startPoint x: 913, startPoint y: 596, endPoint x: 478, endPoint y: 325, distance: 512.0
click at [478, 325] on div "Cover letter template:" at bounding box center [844, 515] width 758 height 499
click at [765, 505] on textarea "Cover letter template:" at bounding box center [843, 518] width 714 height 407
drag, startPoint x: 765, startPoint y: 505, endPoint x: 590, endPoint y: 526, distance: 175.7
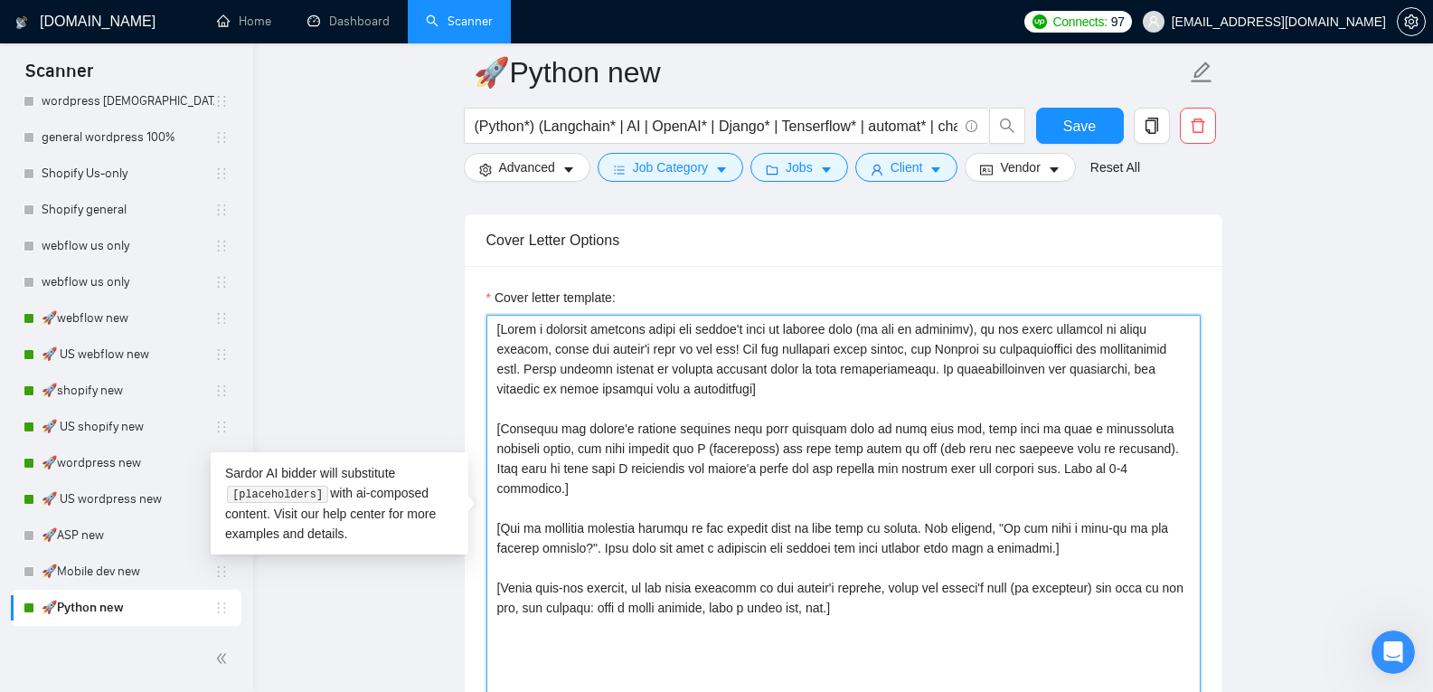
click at [590, 526] on textarea "Cover letter template:" at bounding box center [843, 518] width 714 height 407
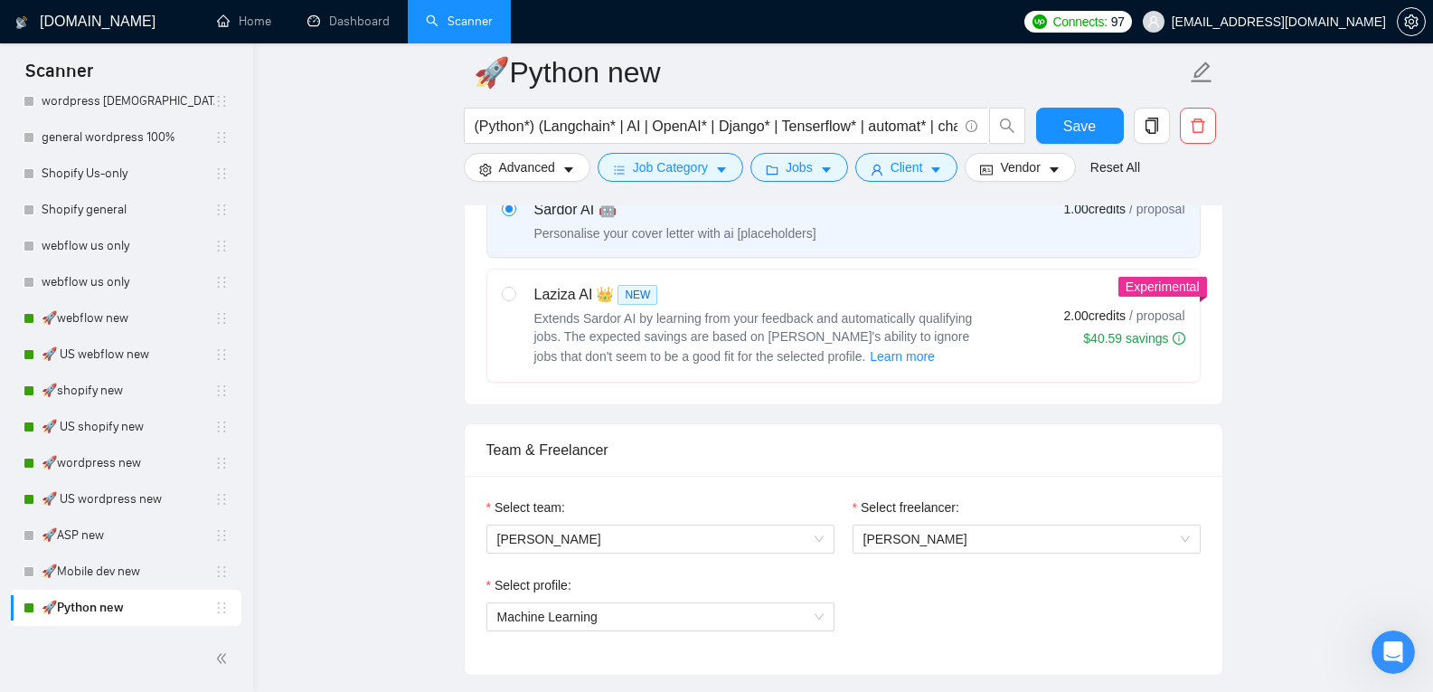
scroll to position [443, 0]
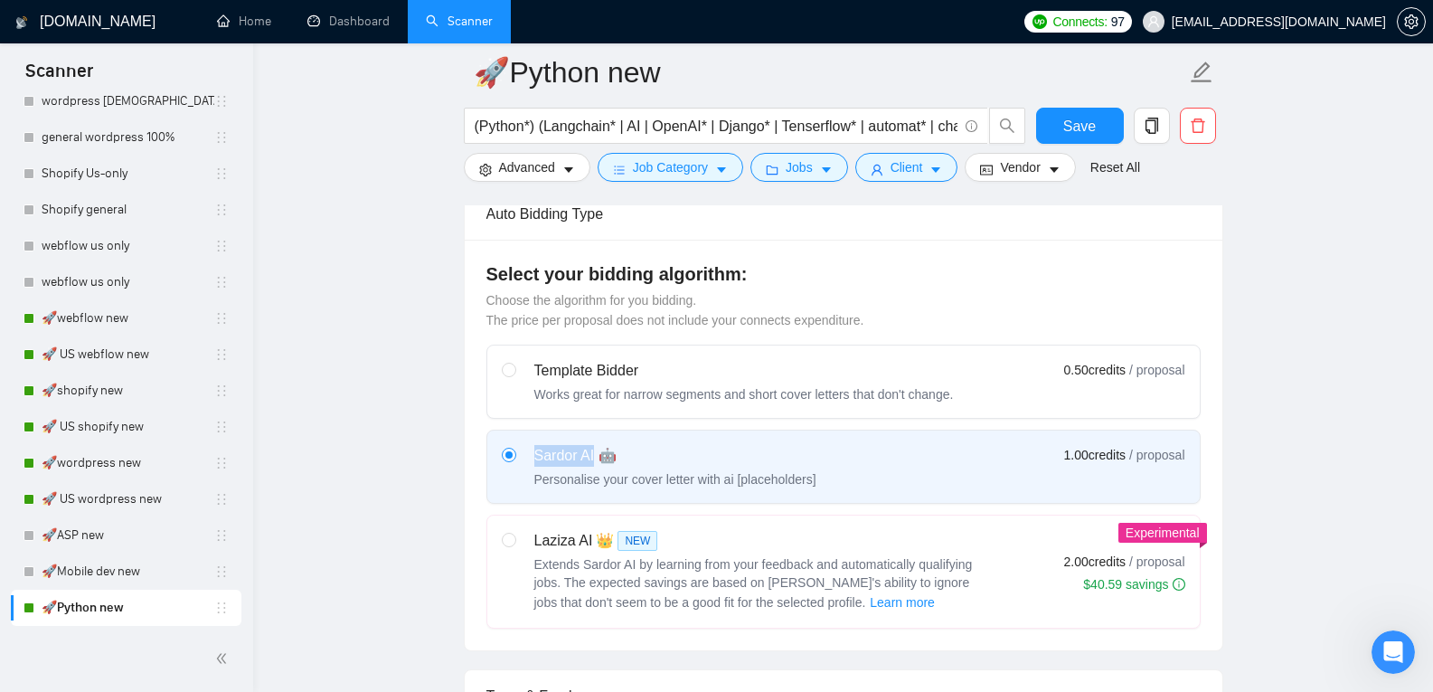
drag, startPoint x: 532, startPoint y: 452, endPoint x: 594, endPoint y: 457, distance: 62.6
click at [594, 457] on div "Sardor AI 🤖 Personalise your cover letter with ai [placeholders]" at bounding box center [659, 466] width 315 height 43
copy div "Sardor AI"
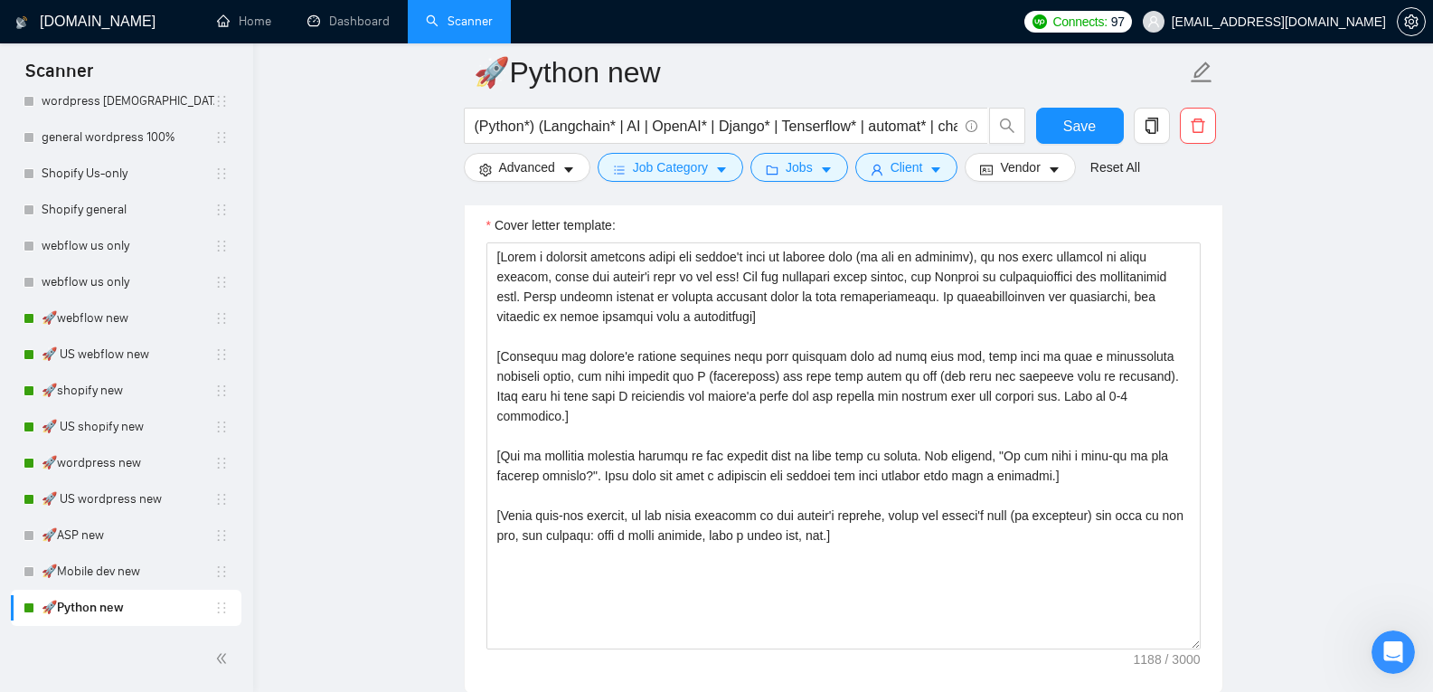
scroll to position [2003, 0]
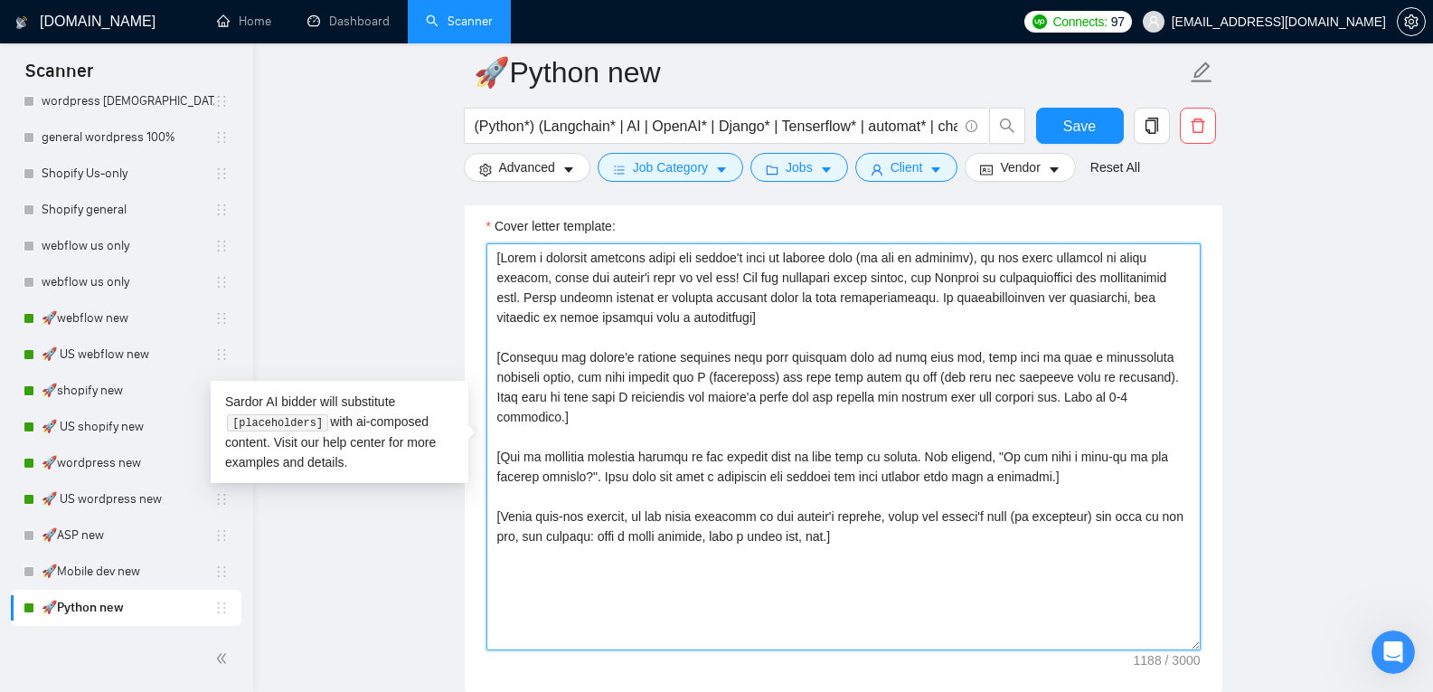
drag, startPoint x: 934, startPoint y: 489, endPoint x: 872, endPoint y: 371, distance: 133.4
click at [872, 371] on textarea "Cover letter template:" at bounding box center [843, 446] width 714 height 407
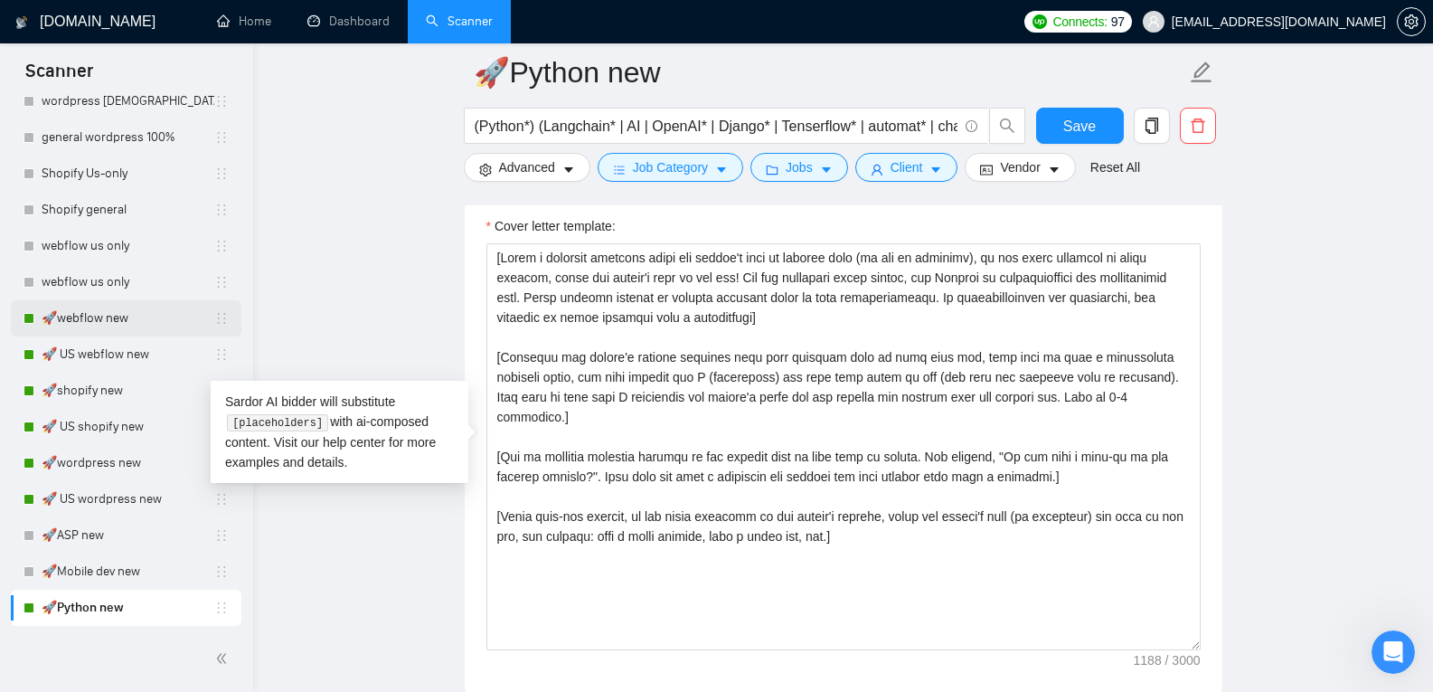
click at [100, 317] on link "🚀webflow new" at bounding box center [128, 318] width 173 height 36
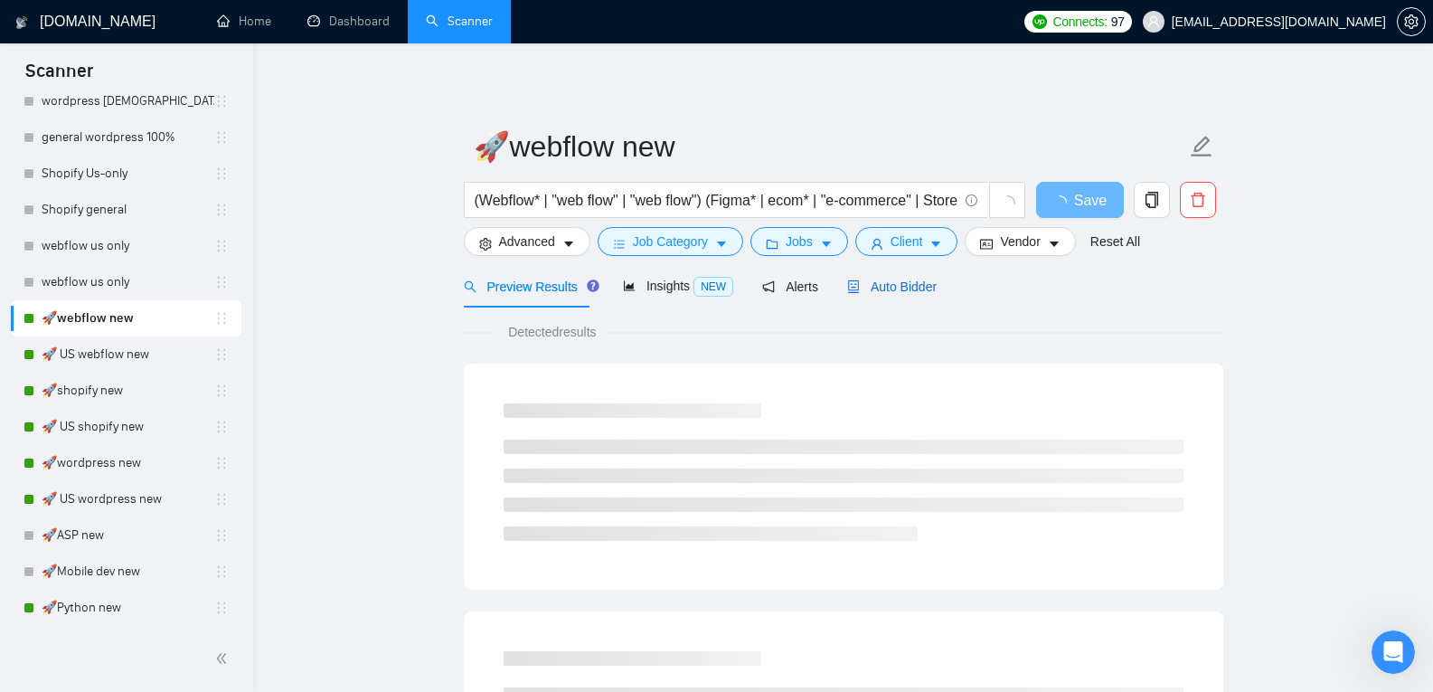
click at [847, 287] on icon "robot" at bounding box center [853, 286] width 13 height 13
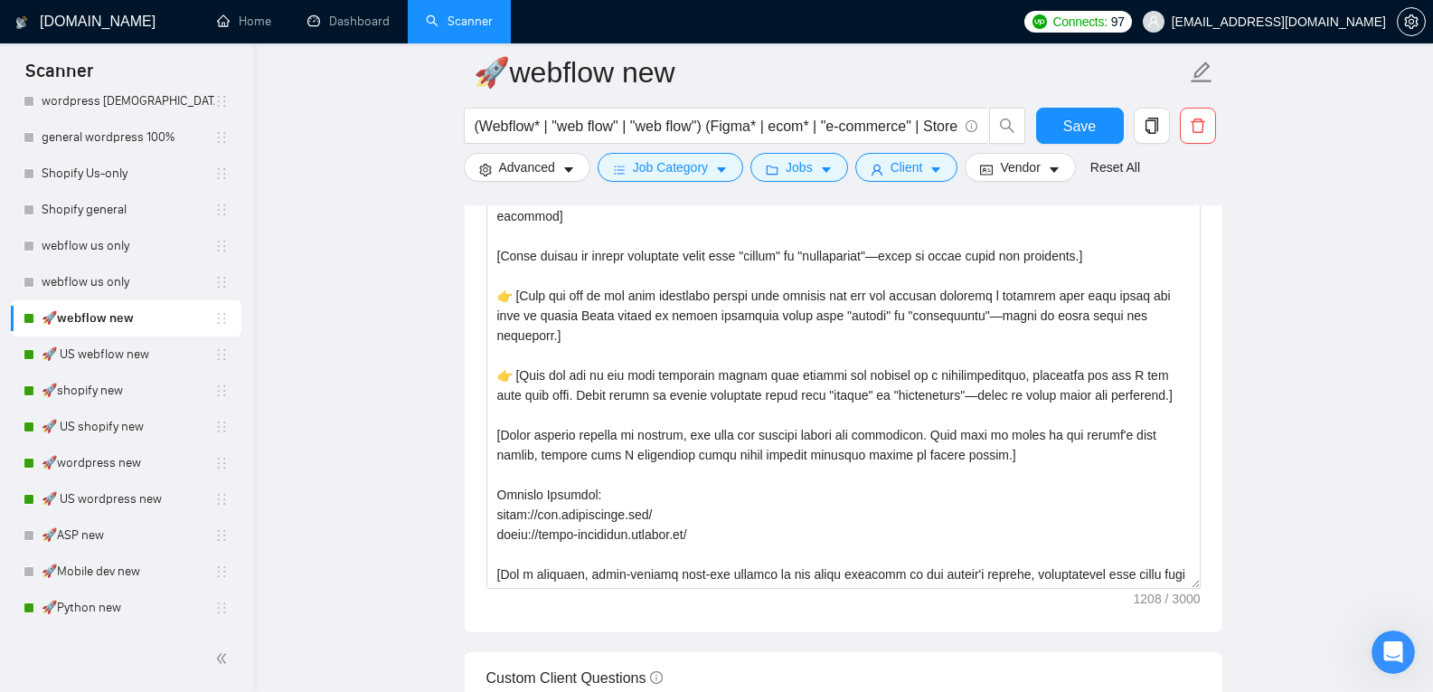
scroll to position [2031, 0]
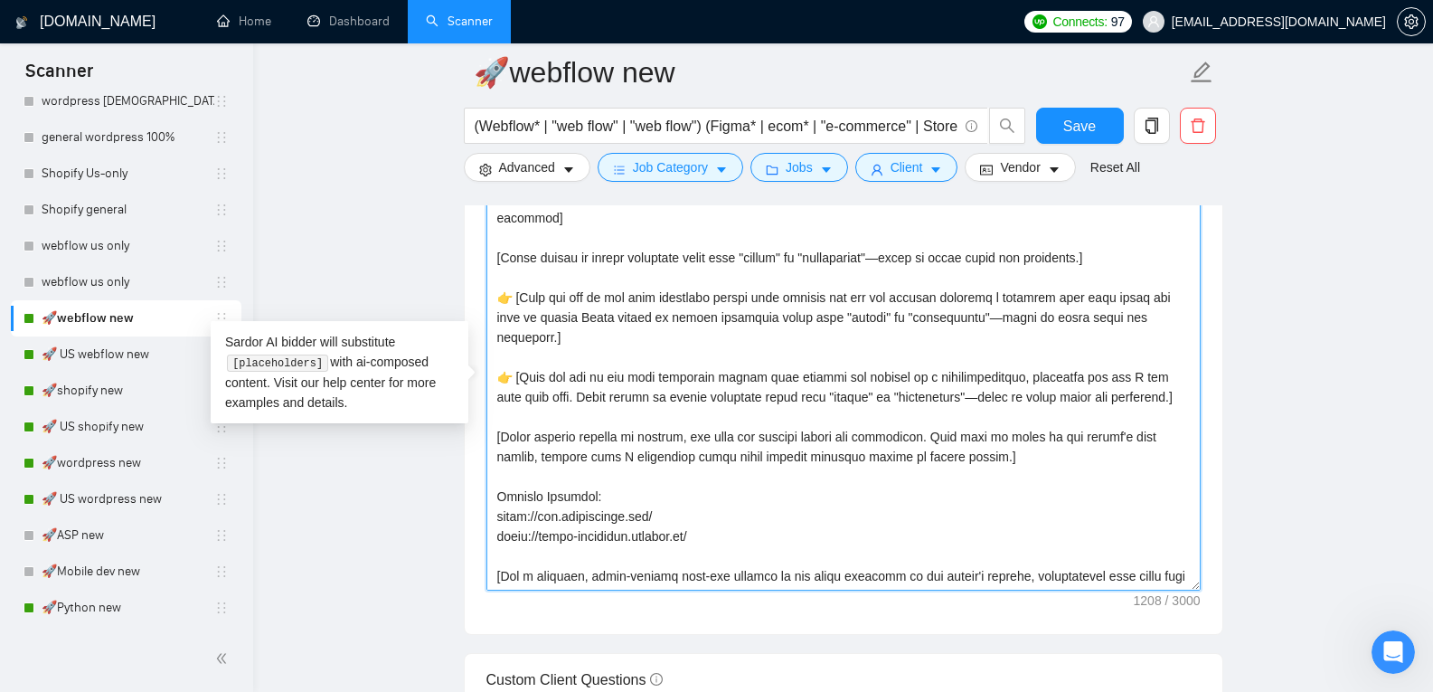
drag, startPoint x: 513, startPoint y: 246, endPoint x: 1056, endPoint y: 440, distance: 577.1
click at [1056, 440] on textarea "Cover letter template:" at bounding box center [843, 387] width 714 height 407
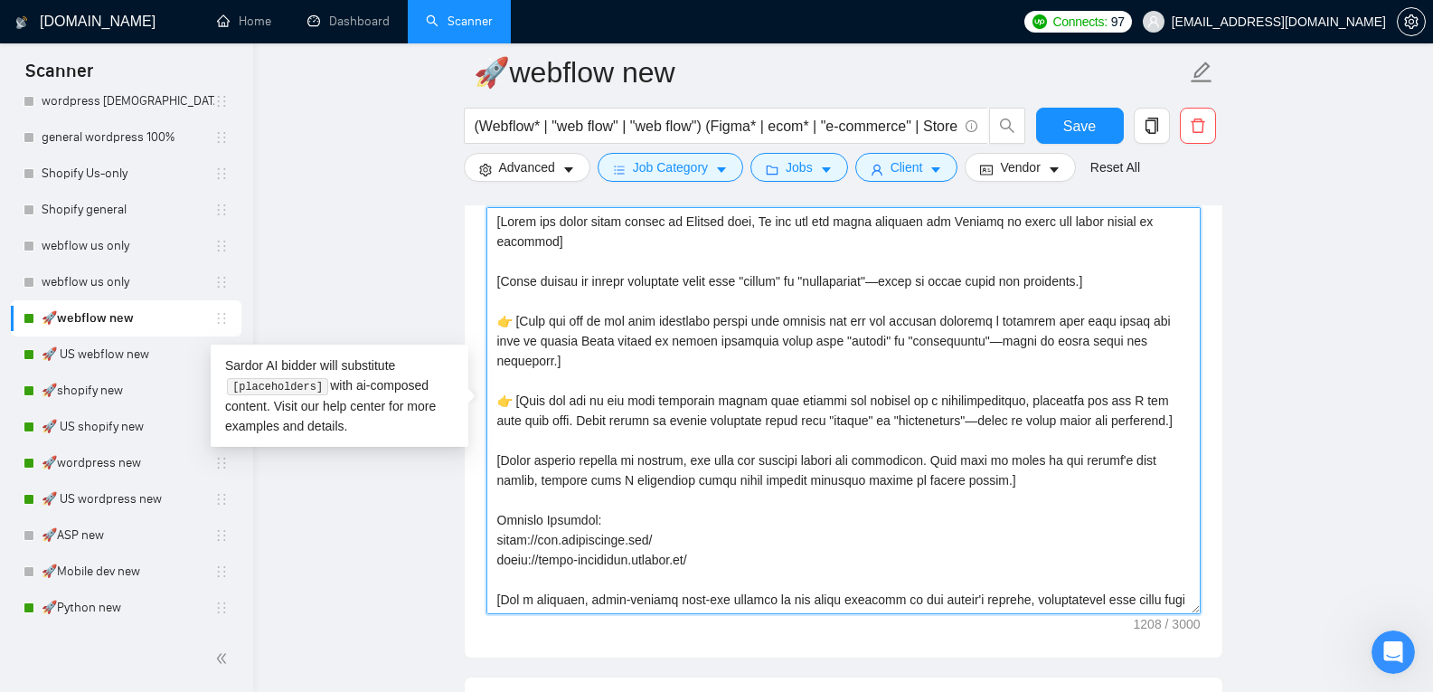
scroll to position [2006, 0]
click at [743, 415] on textarea "Cover letter template:" at bounding box center [843, 411] width 714 height 407
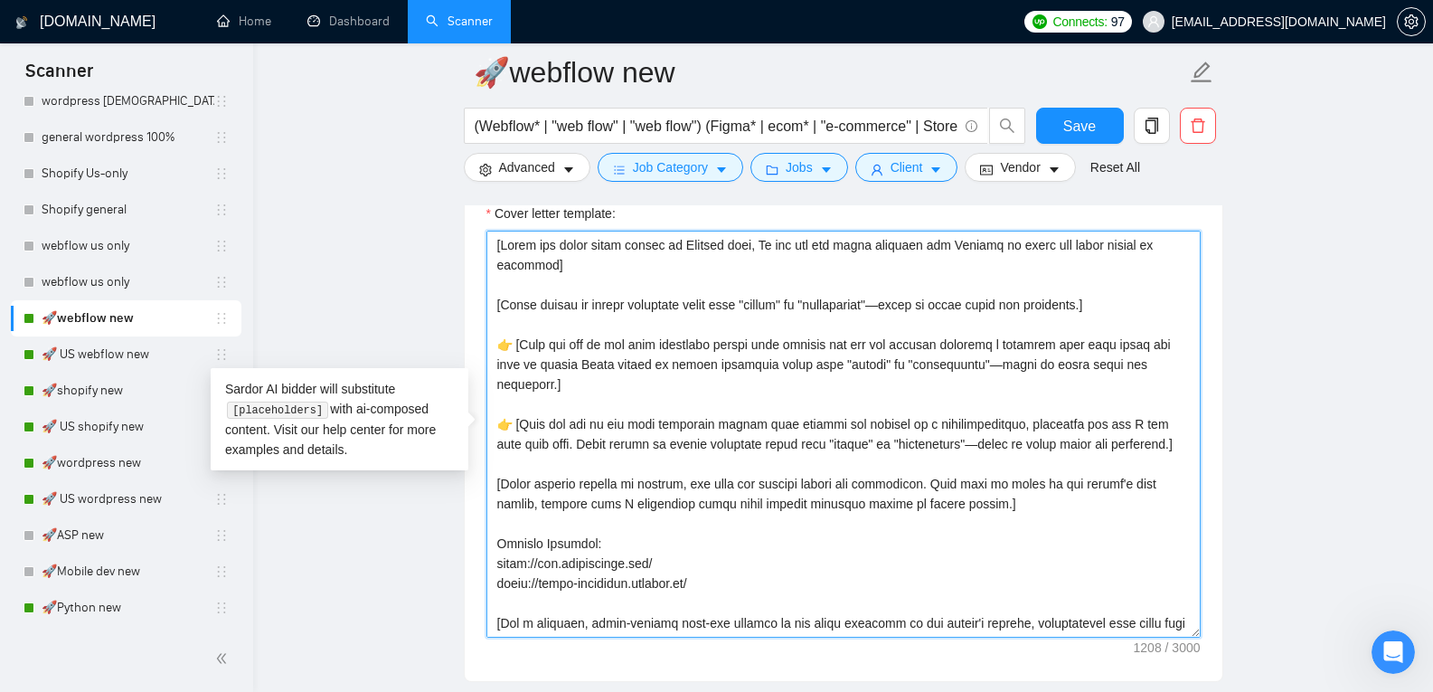
scroll to position [1984, 0]
click at [740, 466] on textarea "Cover letter template:" at bounding box center [843, 433] width 714 height 407
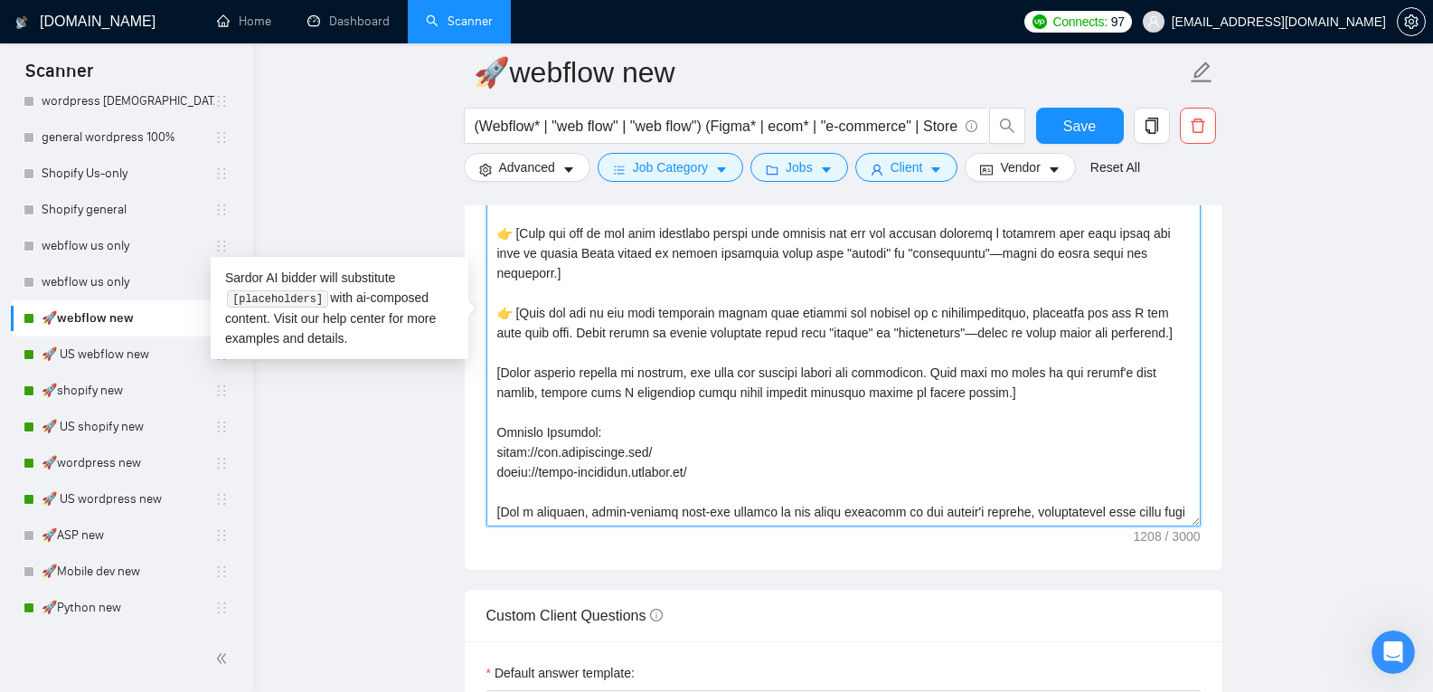
scroll to position [1949, 0]
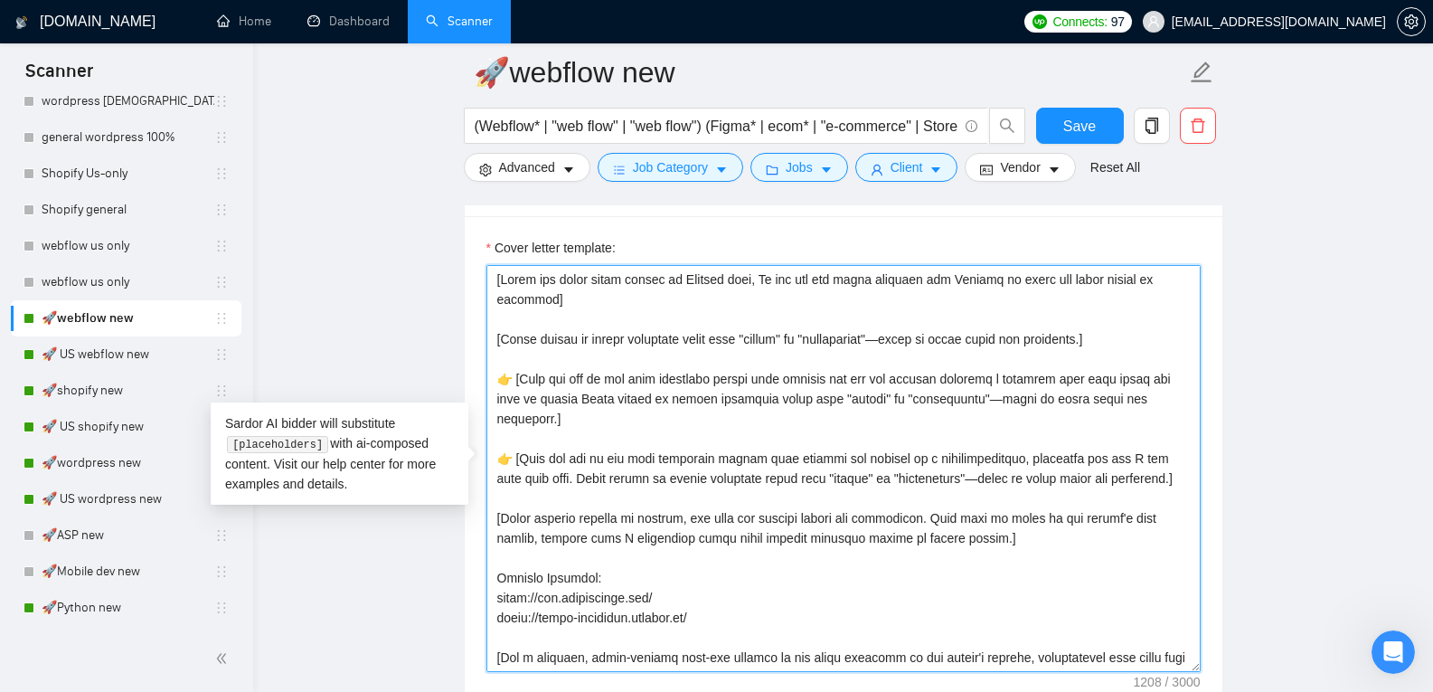
click at [985, 476] on textarea "Cover letter template:" at bounding box center [843, 468] width 714 height 407
click at [705, 348] on textarea "Cover letter template:" at bounding box center [843, 468] width 714 height 407
drag, startPoint x: 499, startPoint y: 381, endPoint x: 1020, endPoint y: 477, distance: 529.6
click at [1020, 477] on textarea "Cover letter template:" at bounding box center [843, 468] width 714 height 407
click at [509, 375] on textarea "Cover letter template:" at bounding box center [843, 468] width 714 height 407
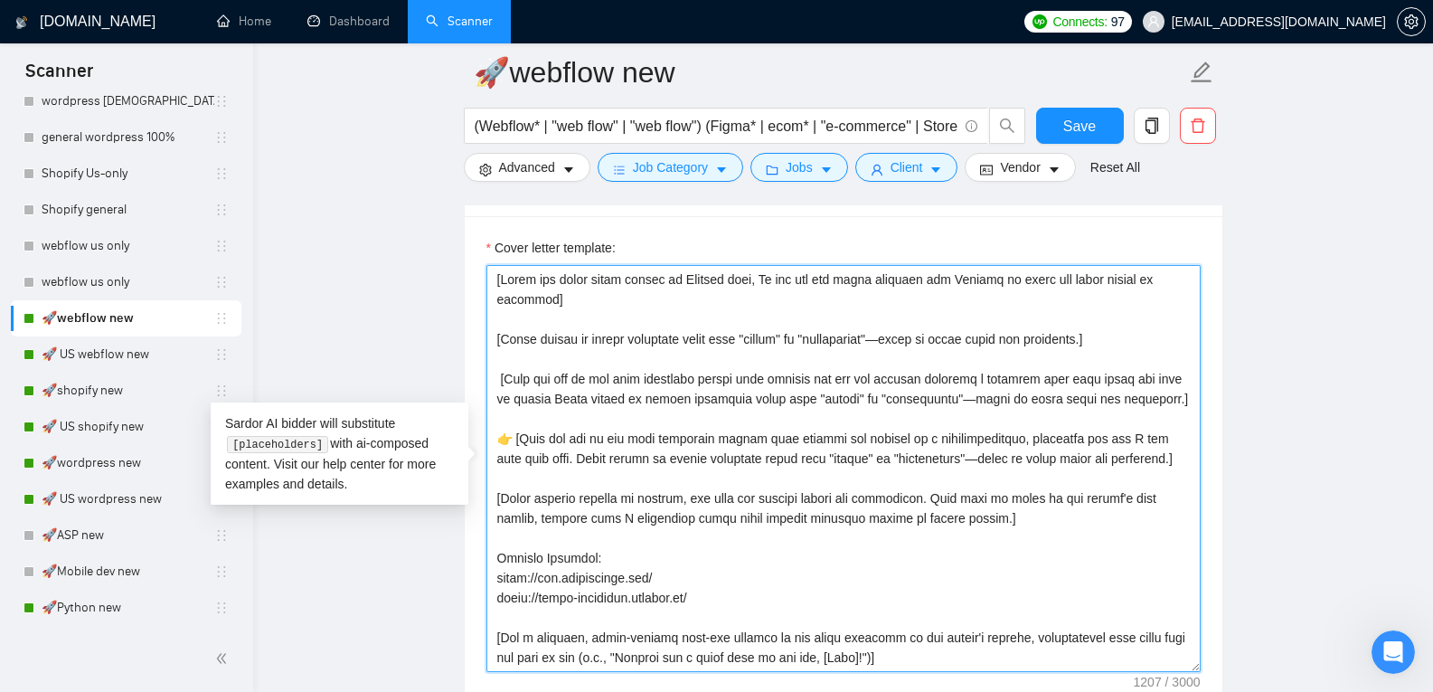
click at [507, 437] on textarea "Cover letter template:" at bounding box center [843, 468] width 714 height 407
drag, startPoint x: 1101, startPoint y: 452, endPoint x: 508, endPoint y: 354, distance: 601.0
click at [508, 354] on textarea "Cover letter template:" at bounding box center [843, 468] width 714 height 407
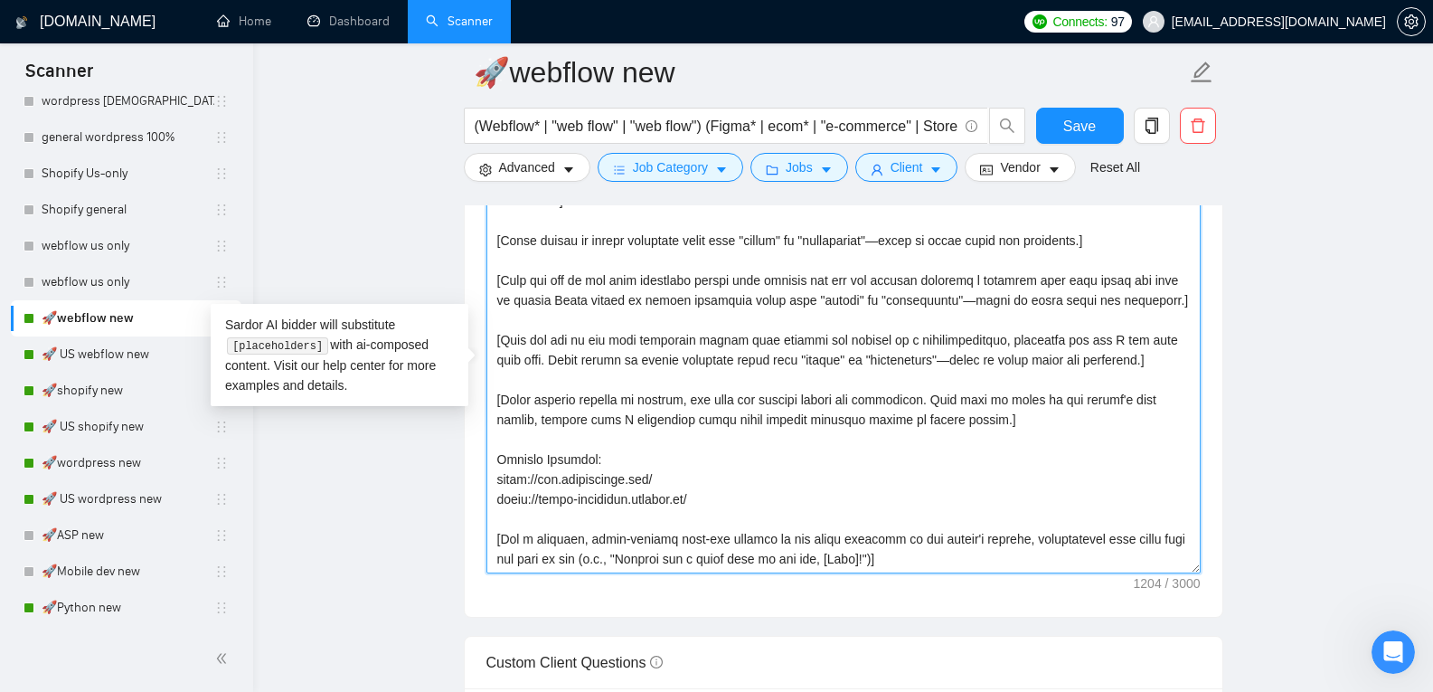
scroll to position [2049, 0]
type textarea "[Write the whole cover letter in English only, Do not use any other language bu…"
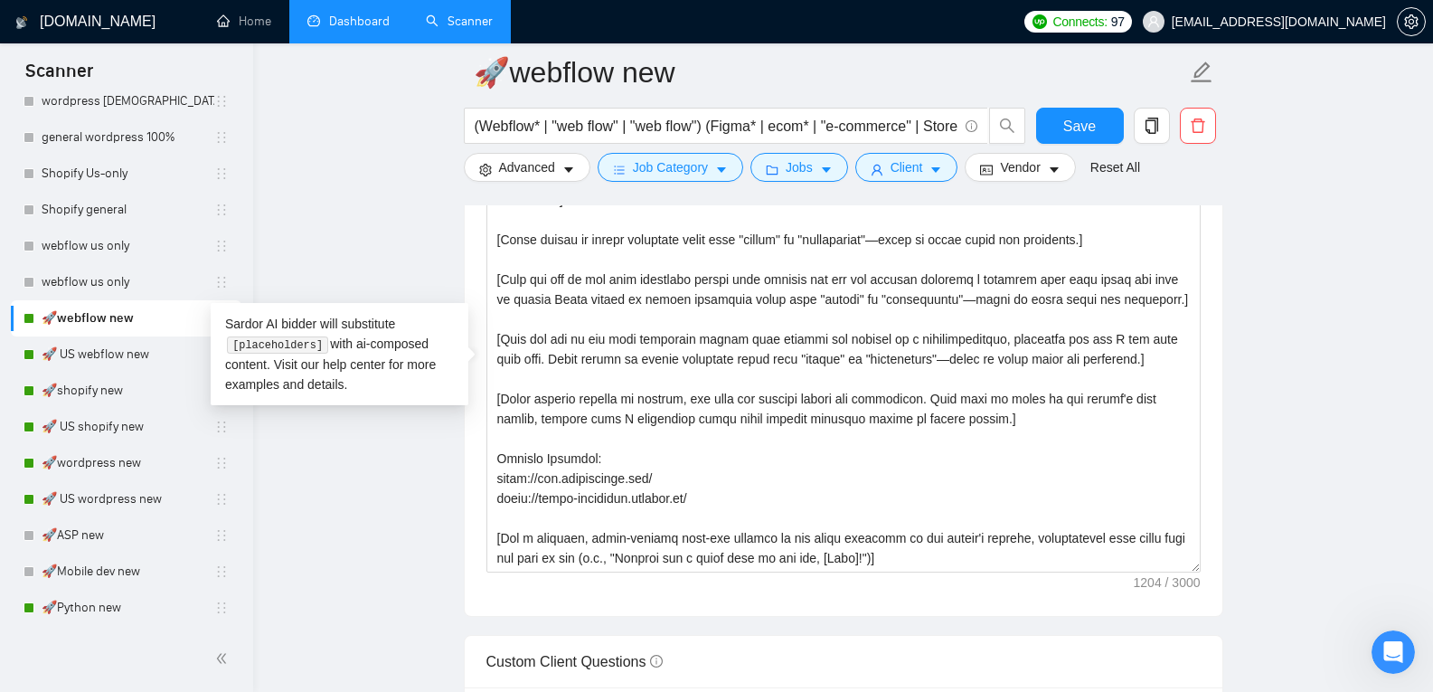
click at [357, 20] on link "Dashboard" at bounding box center [348, 21] width 82 height 15
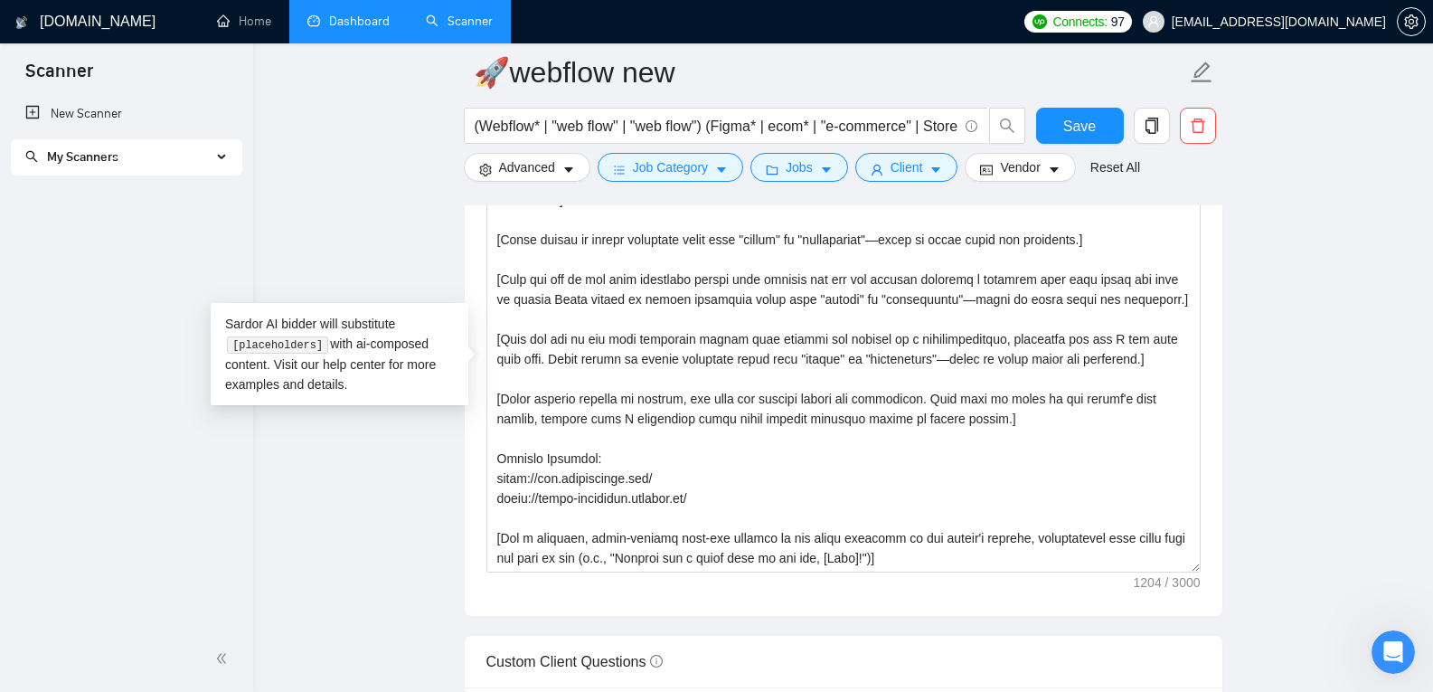
scroll to position [0, 0]
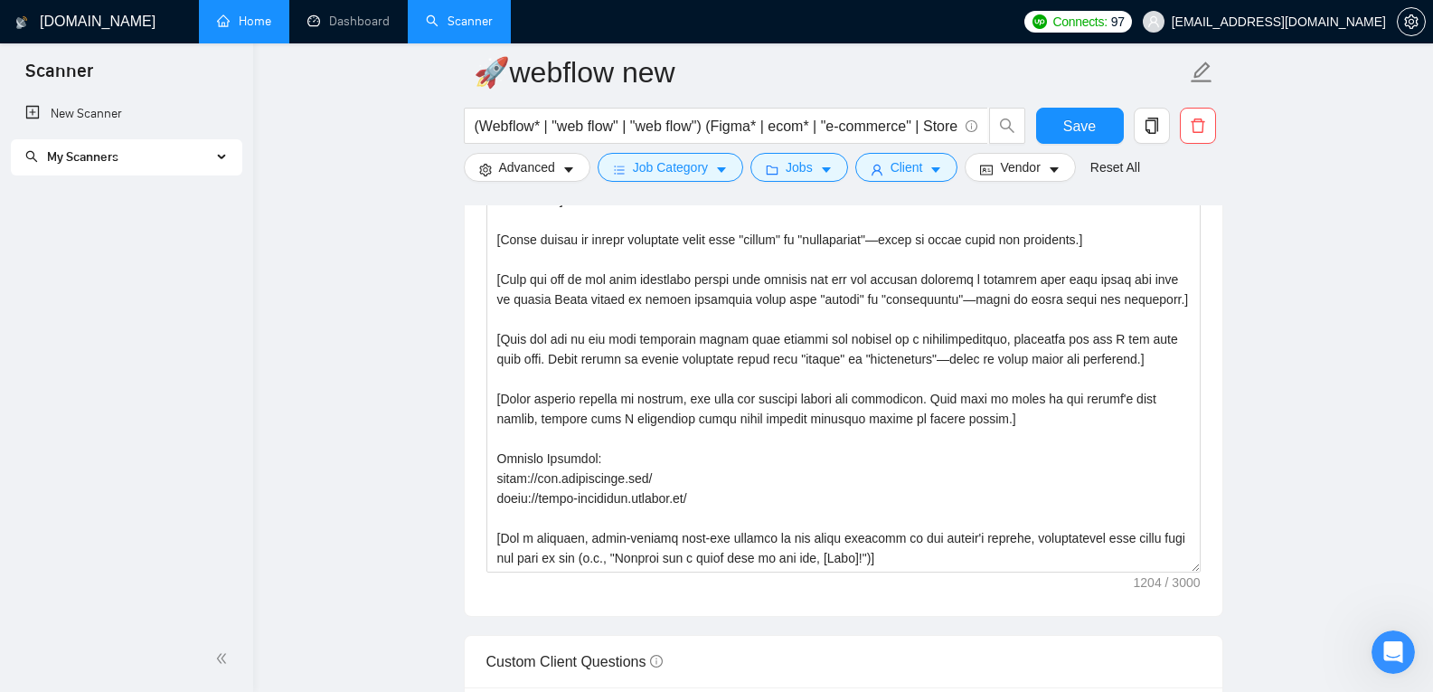
click at [250, 14] on link "Home" at bounding box center [244, 21] width 54 height 15
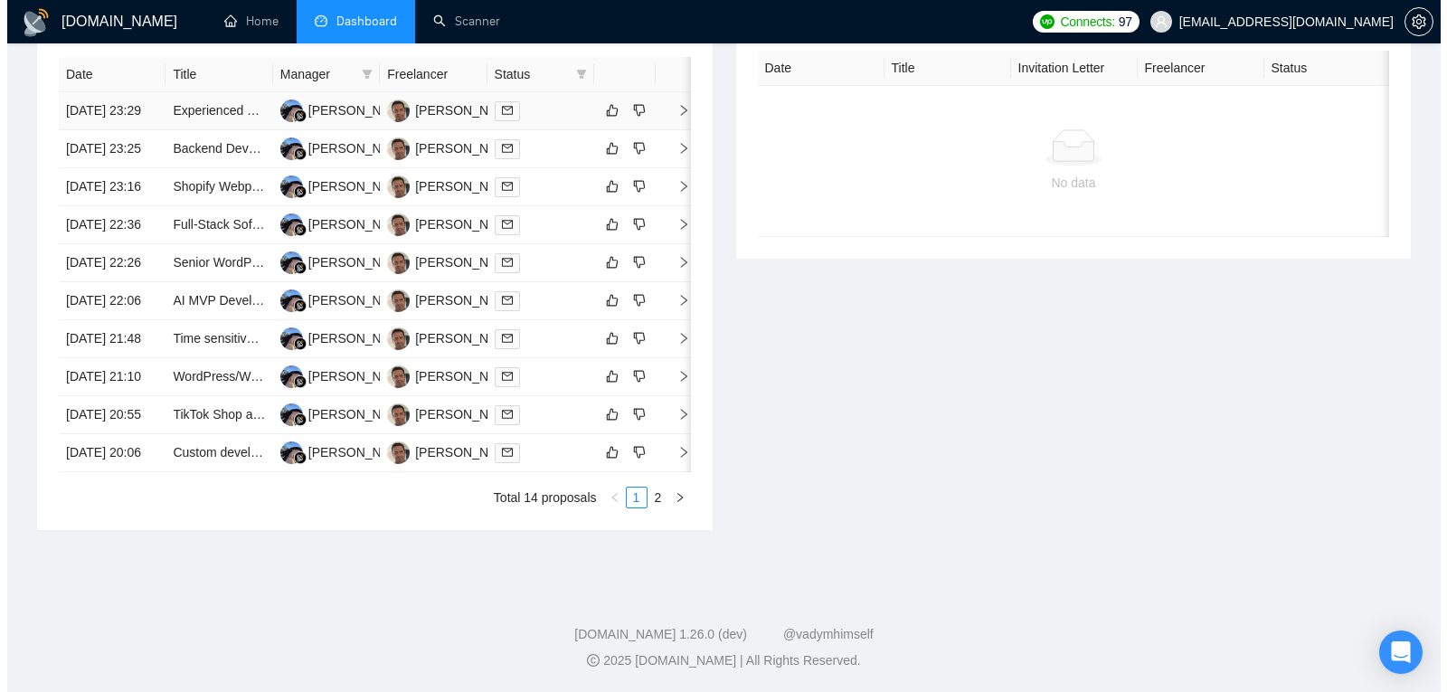
scroll to position [848, 0]
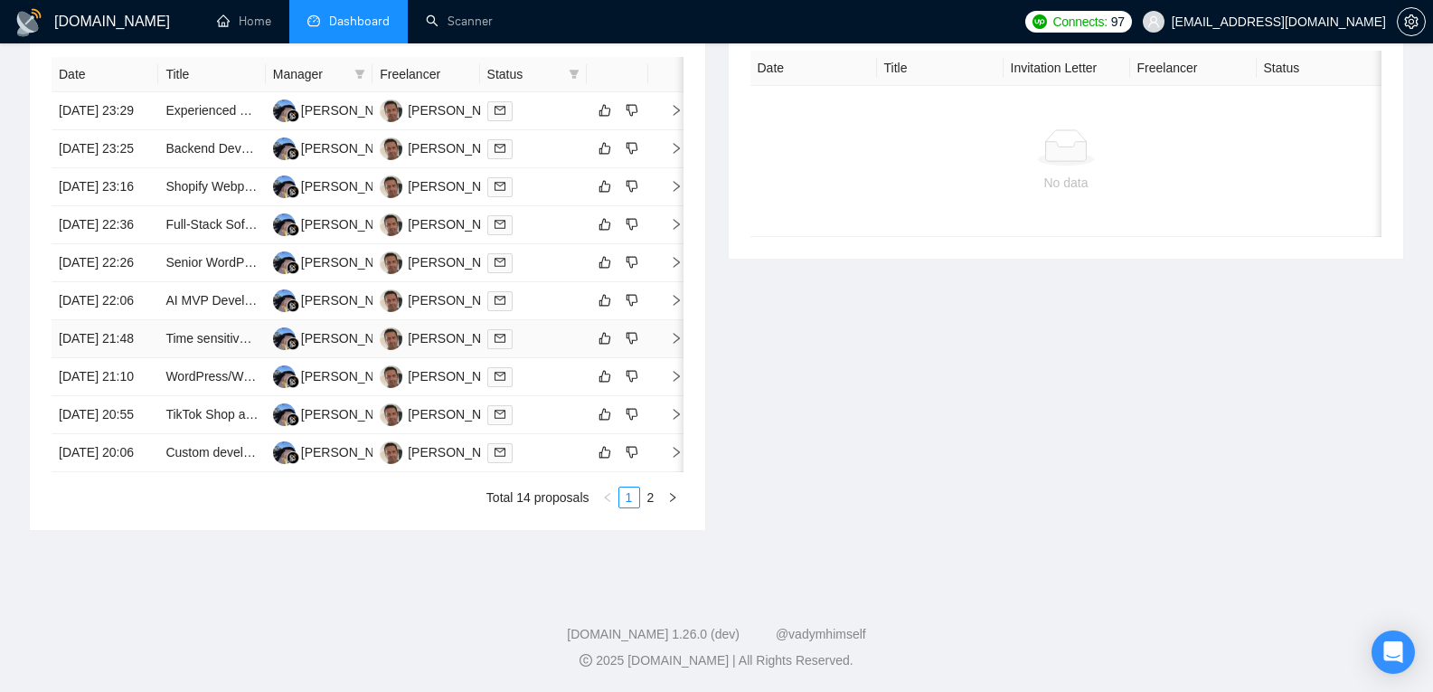
click at [120, 341] on td "[DATE] 21:48" at bounding box center [105, 339] width 107 height 38
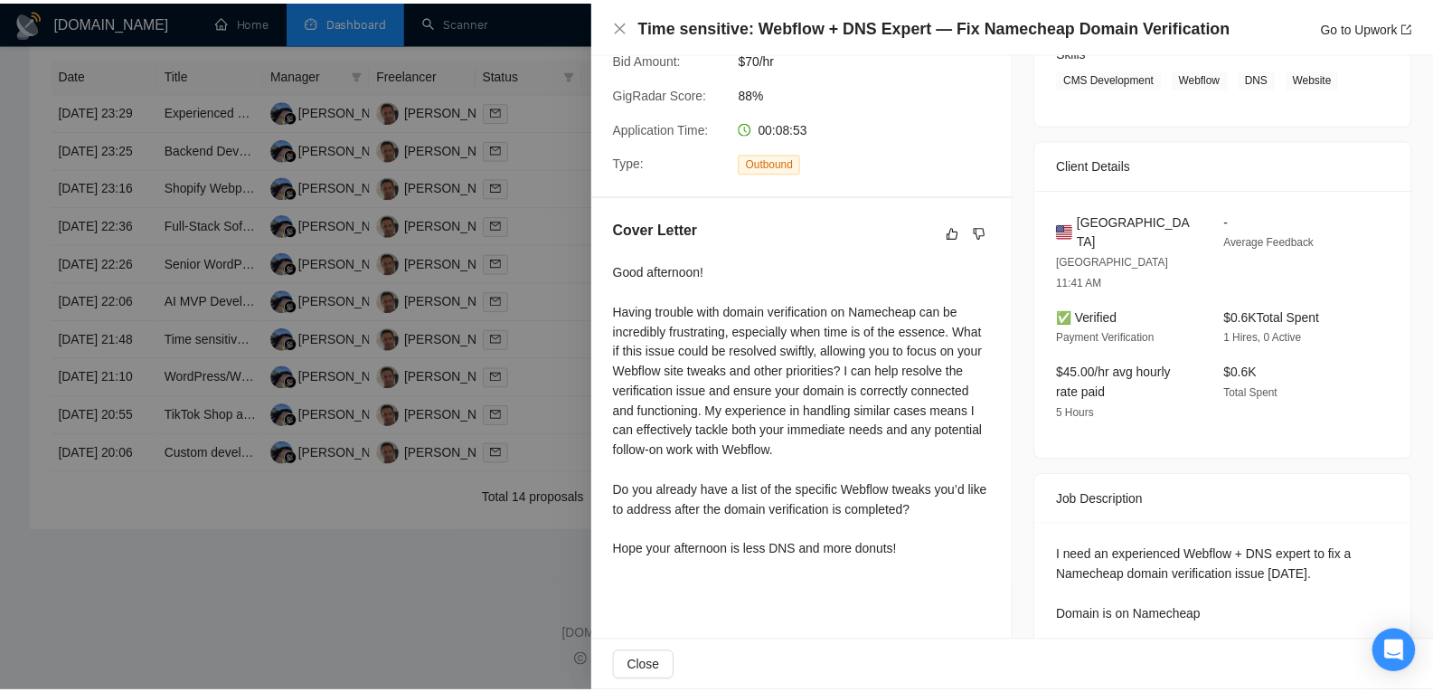
scroll to position [308, 0]
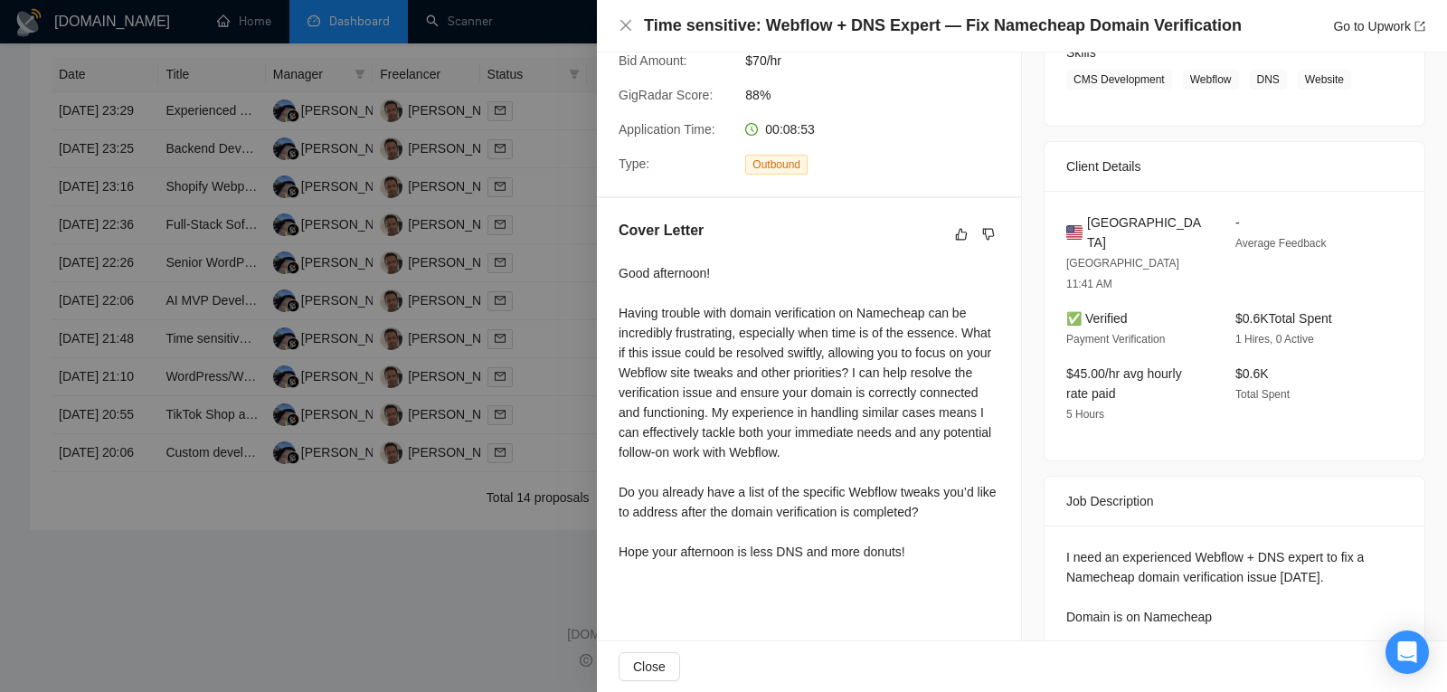
click at [320, 268] on div at bounding box center [723, 346] width 1447 height 692
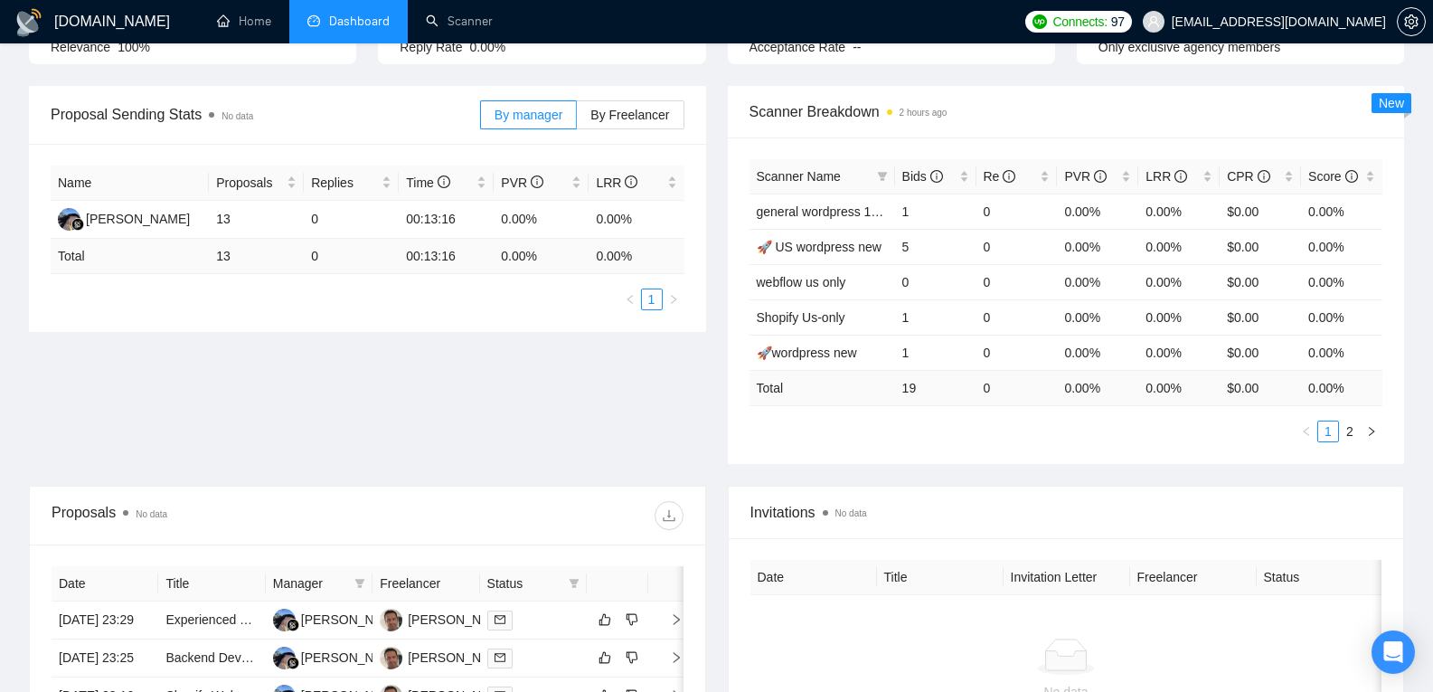
scroll to position [227, 0]
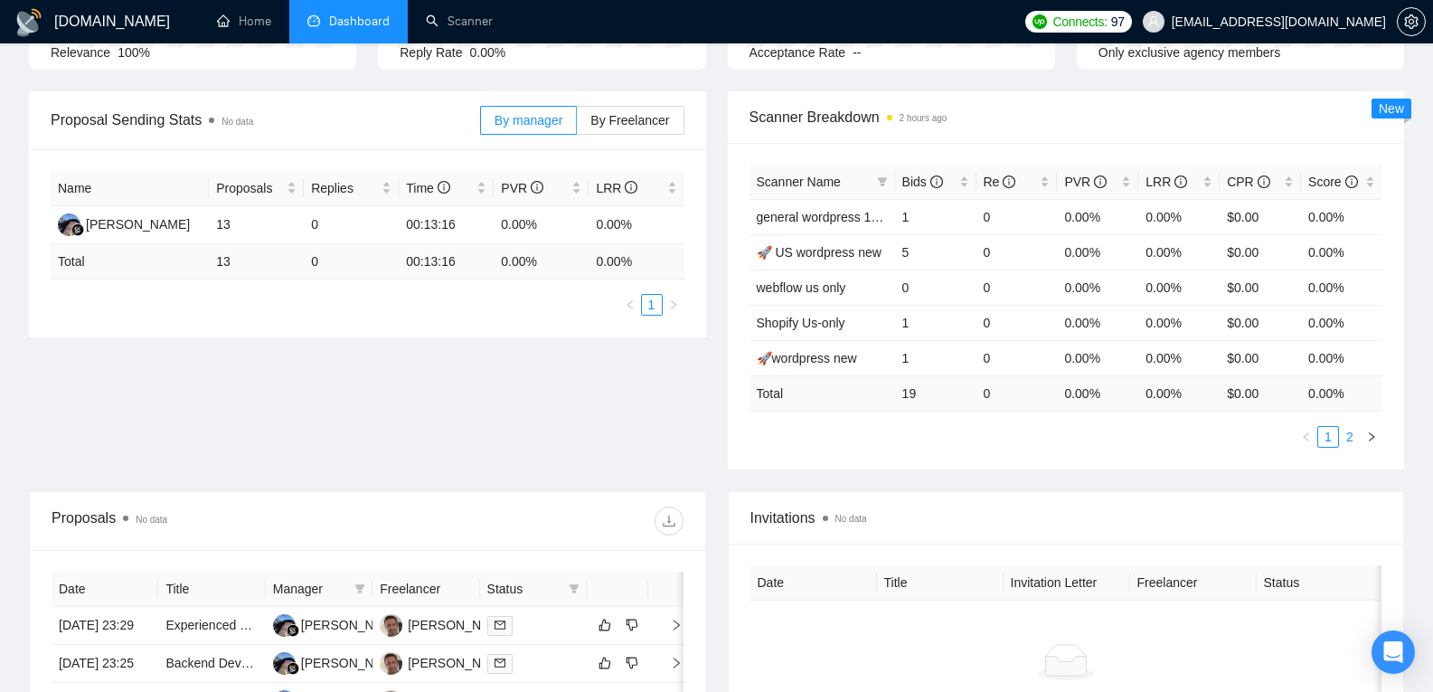
click at [1355, 437] on link "2" at bounding box center [1350, 437] width 20 height 20
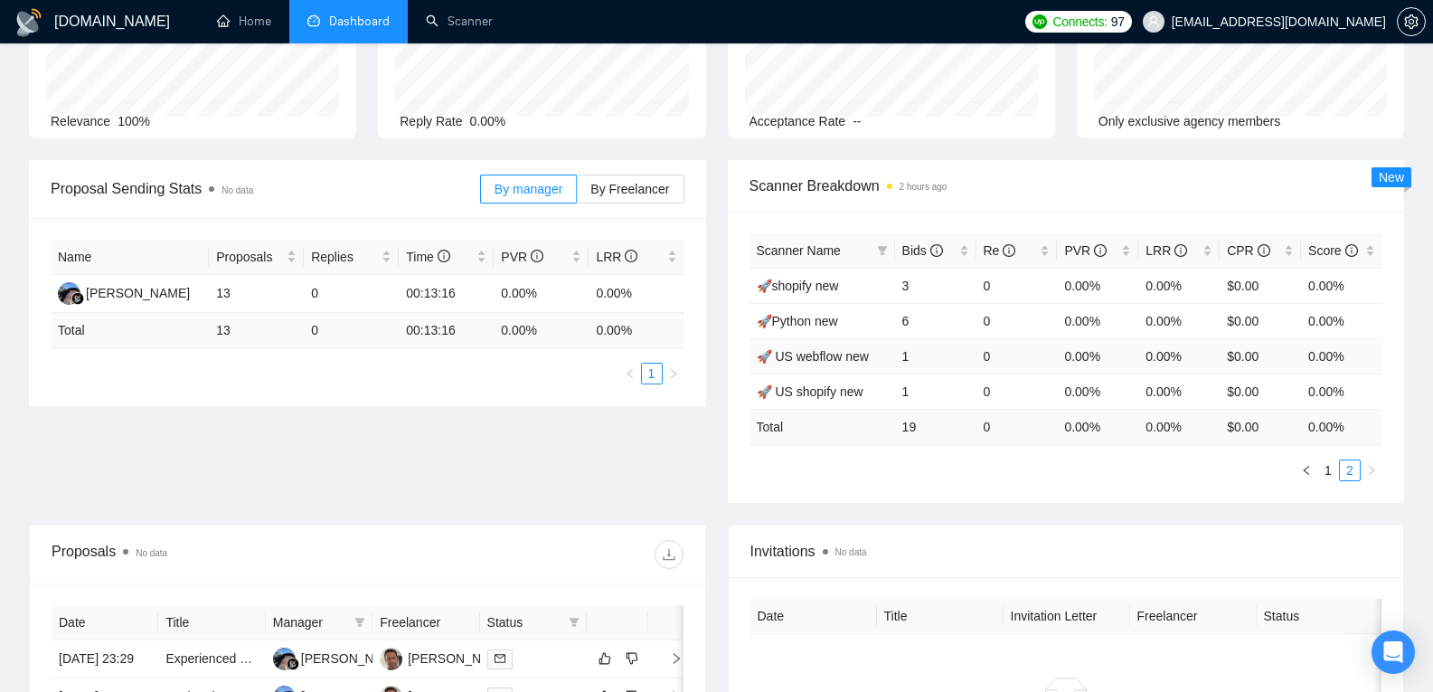
scroll to position [159, 0]
click at [1322, 477] on link "1" at bounding box center [1328, 469] width 20 height 20
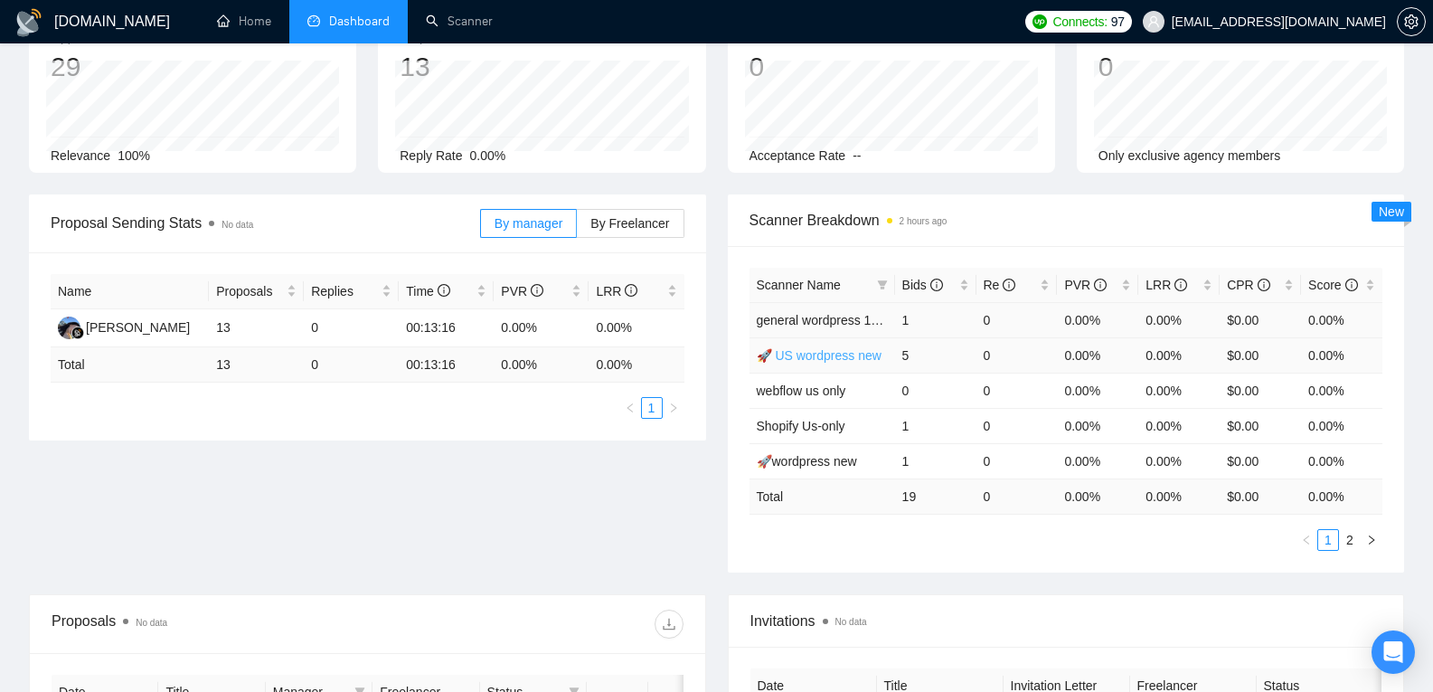
scroll to position [0, 0]
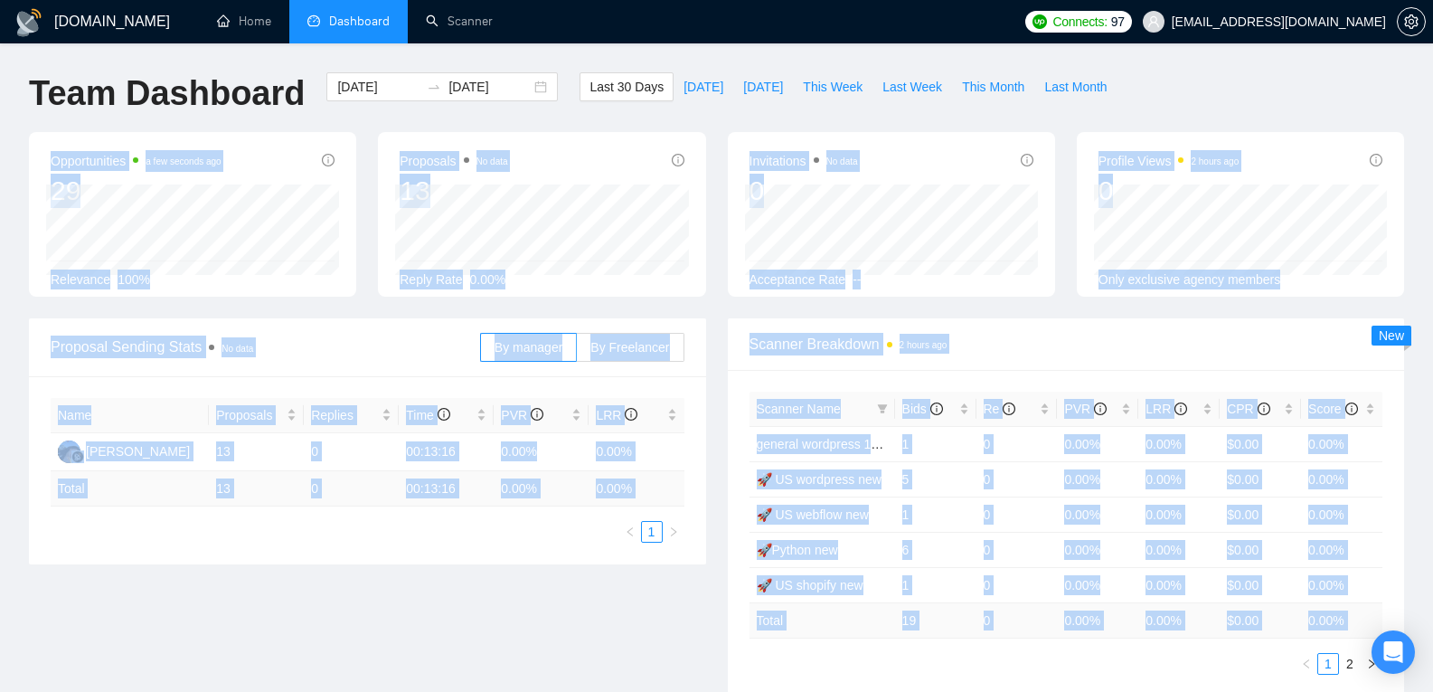
drag, startPoint x: 731, startPoint y: 116, endPoint x: 759, endPoint y: 643, distance: 527.8
click at [759, 643] on main "Team Dashboard [DATE] [DATE] Last 30 Days [DATE] [DATE] This Week Last Week Thi…" at bounding box center [716, 682] width 1375 height 1221
click at [413, 598] on div "Proposal Sending Stats No data By manager By Freelancer Name Proposals Replies …" at bounding box center [716, 518] width 1397 height 400
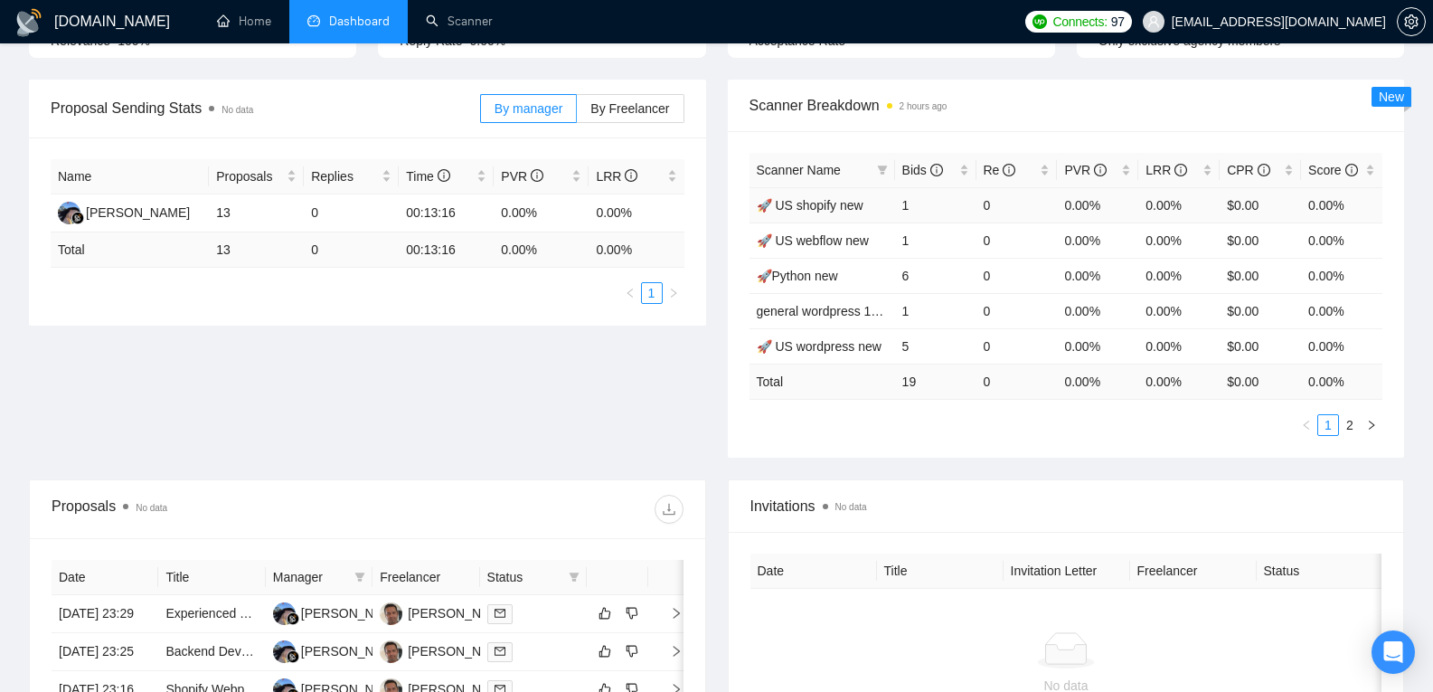
scroll to position [237, 0]
click at [1352, 424] on link "2" at bounding box center [1350, 427] width 20 height 20
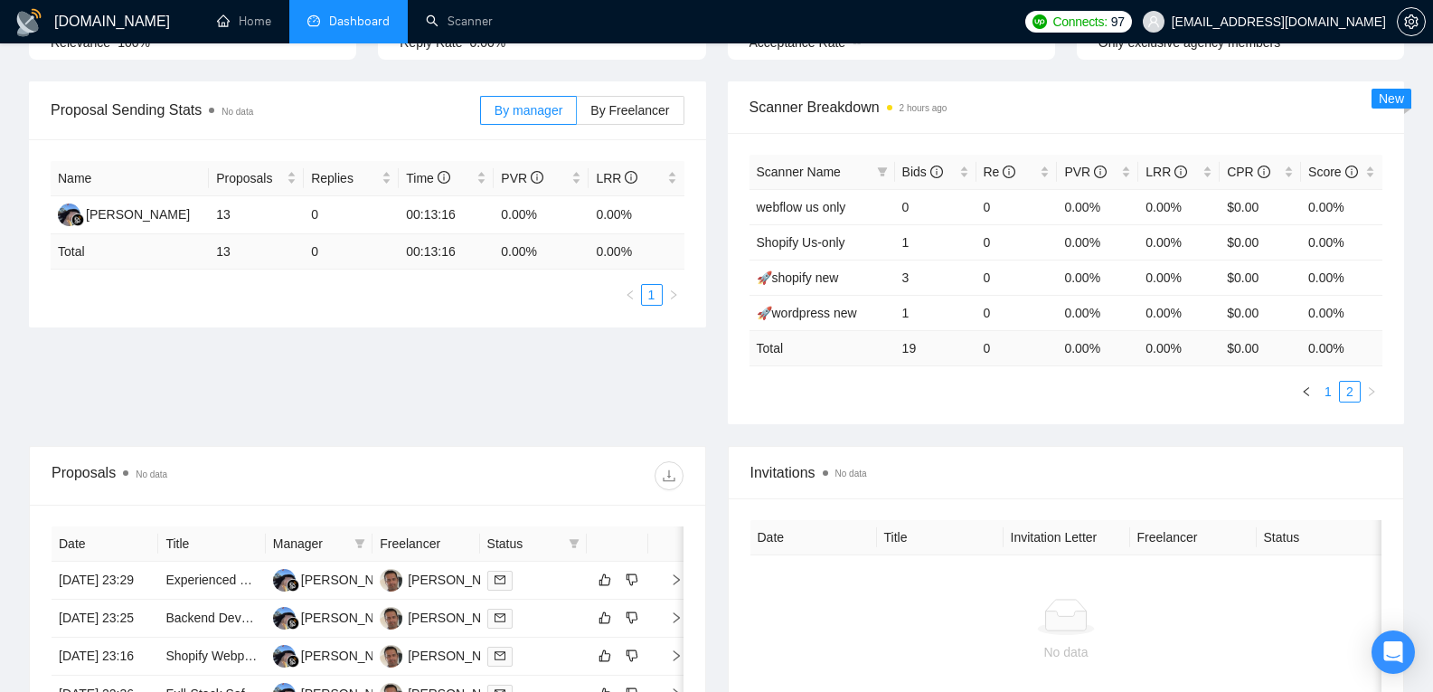
click at [1327, 392] on link "1" at bounding box center [1328, 392] width 20 height 20
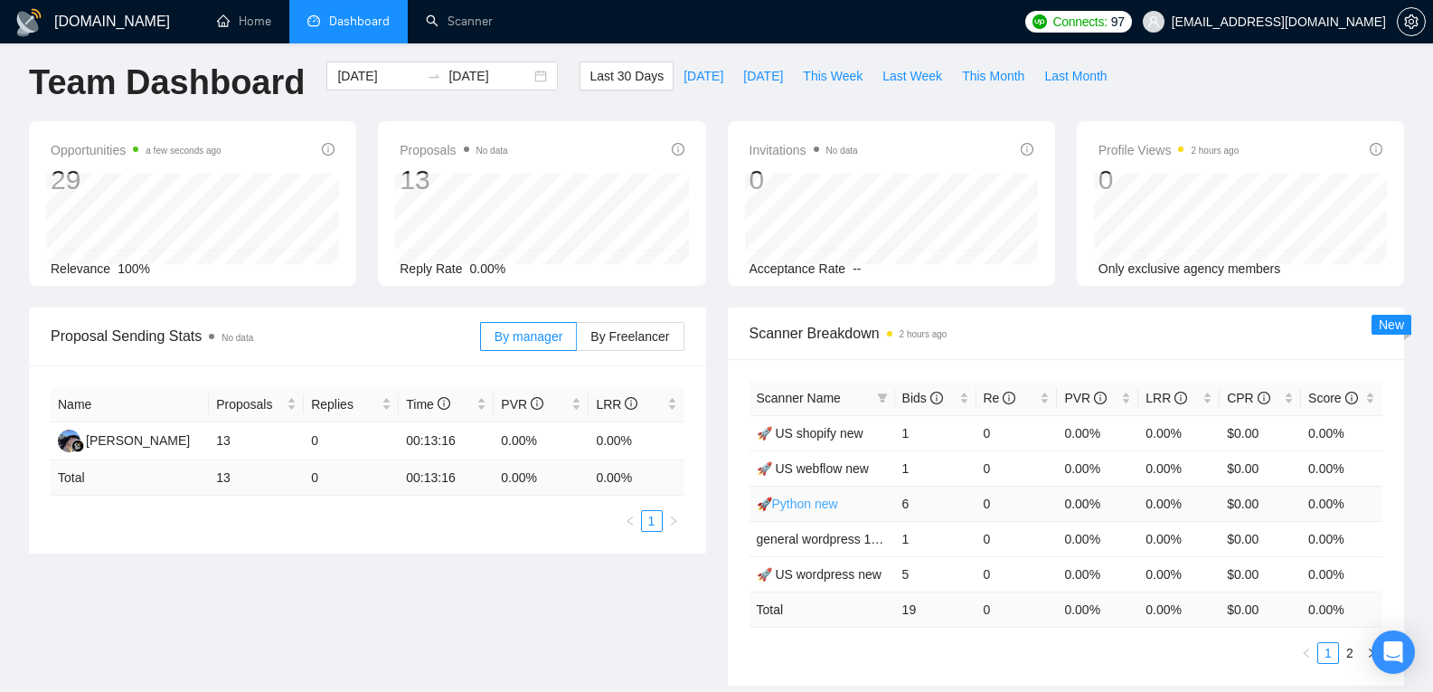
scroll to position [0, 0]
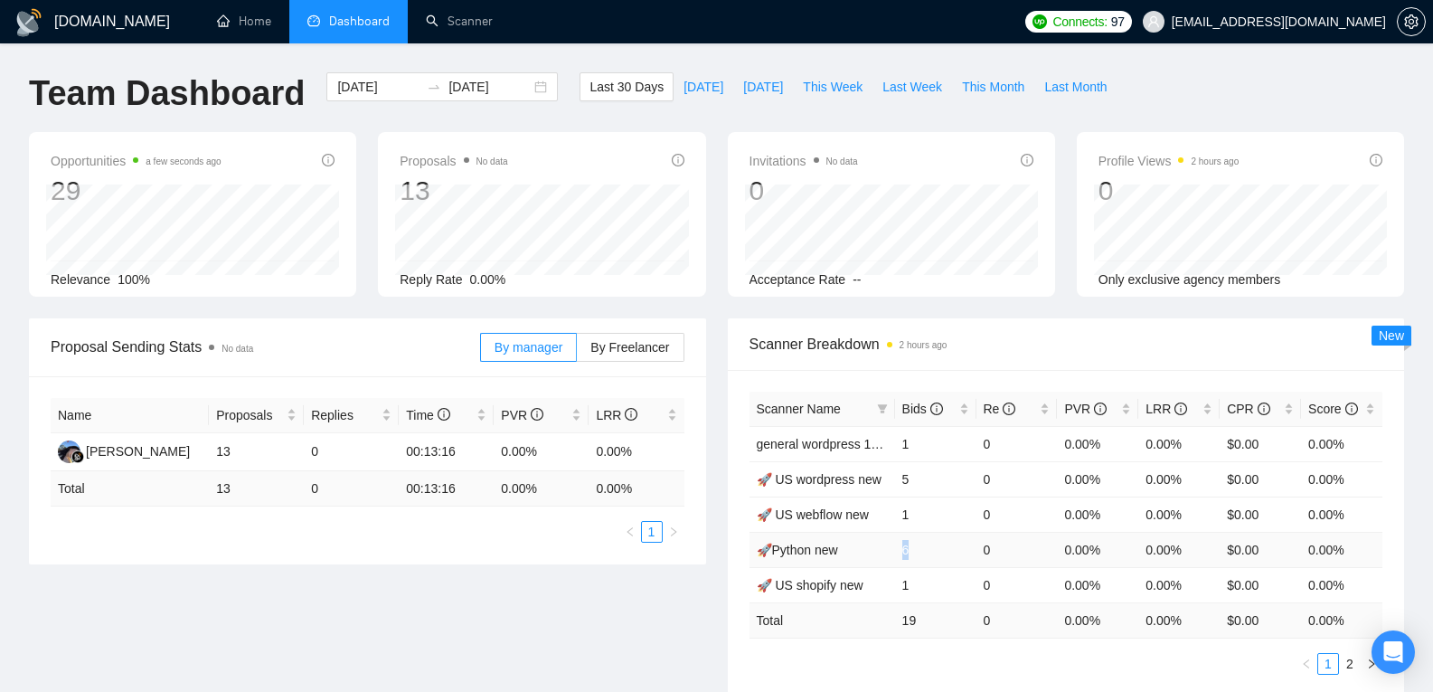
drag, startPoint x: 891, startPoint y: 556, endPoint x: 928, endPoint y: 553, distance: 36.3
click at [928, 553] on tr "🚀Python new 6 0 0.00% 0.00% $0.00 0.00%" at bounding box center [1066, 549] width 634 height 35
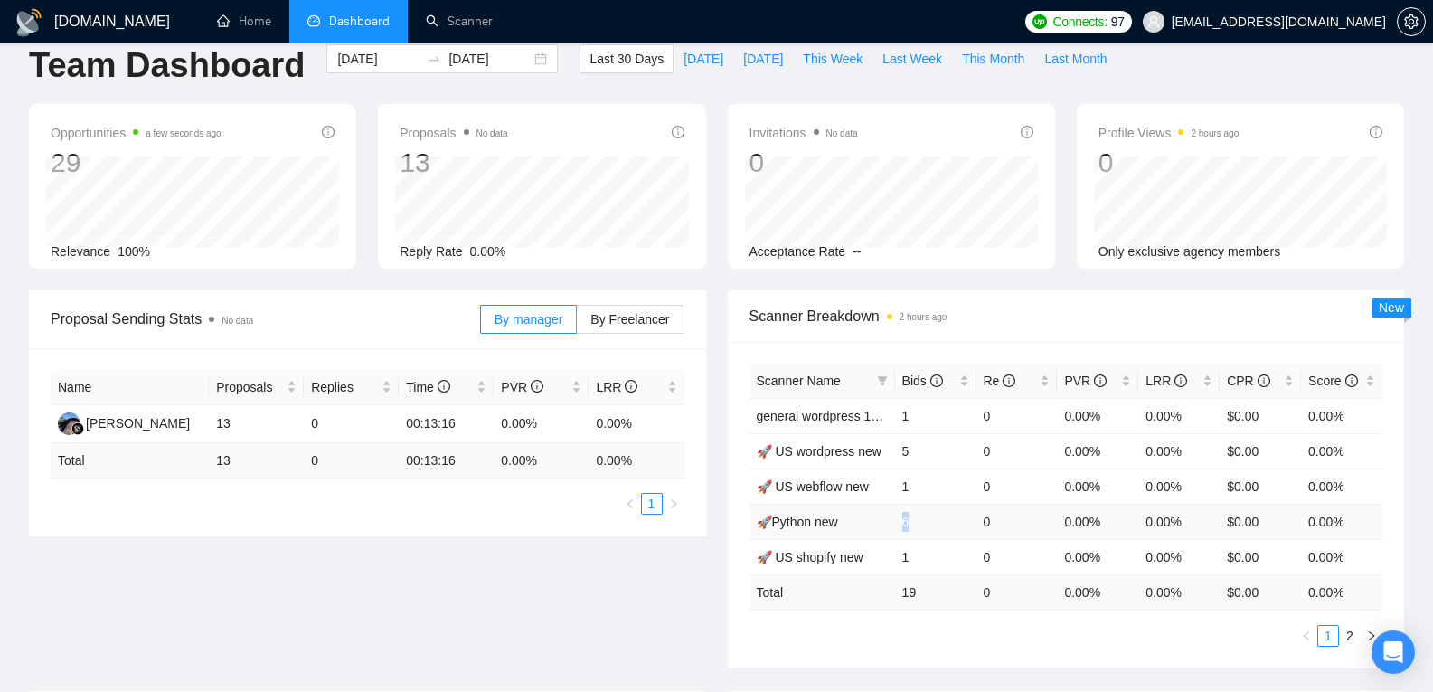
scroll to position [27, 0]
click at [905, 524] on td "6" at bounding box center [935, 521] width 81 height 35
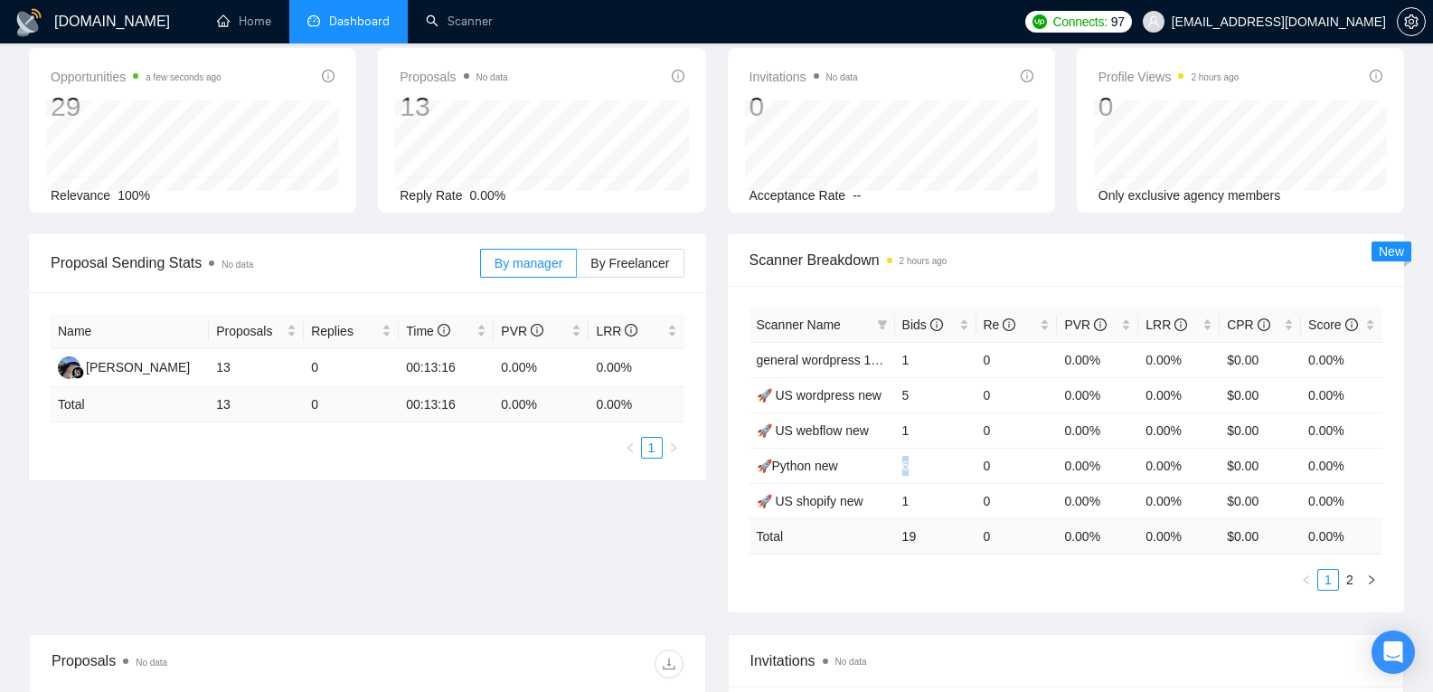
scroll to position [0, 0]
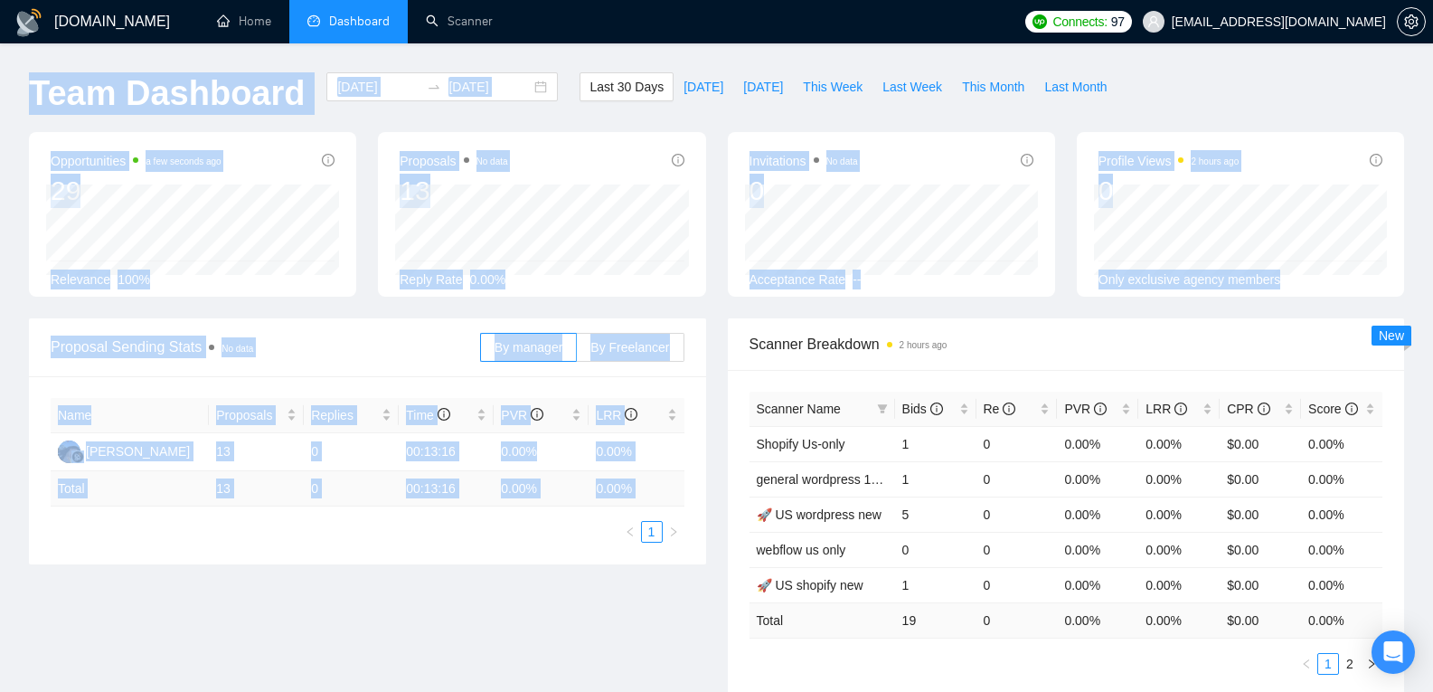
drag, startPoint x: 28, startPoint y: 90, endPoint x: 457, endPoint y: 532, distance: 616.3
click at [457, 532] on main "Team Dashboard [DATE] [DATE] Last 30 Days [DATE] [DATE] This Week Last Week Thi…" at bounding box center [716, 682] width 1375 height 1221
click at [527, 570] on div "Proposal Sending Stats No data By manager By Freelancer Name Proposals Replies …" at bounding box center [716, 518] width 1397 height 400
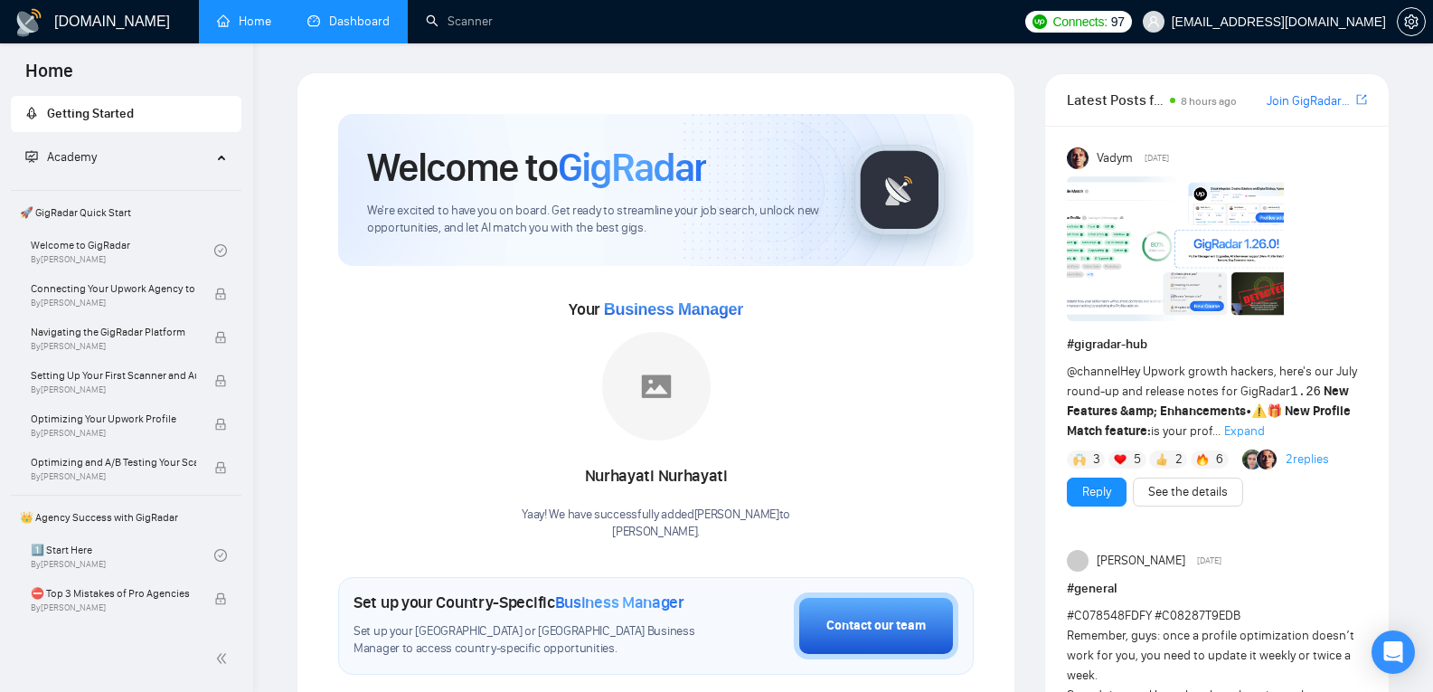
click at [361, 29] on link "Dashboard" at bounding box center [348, 21] width 82 height 15
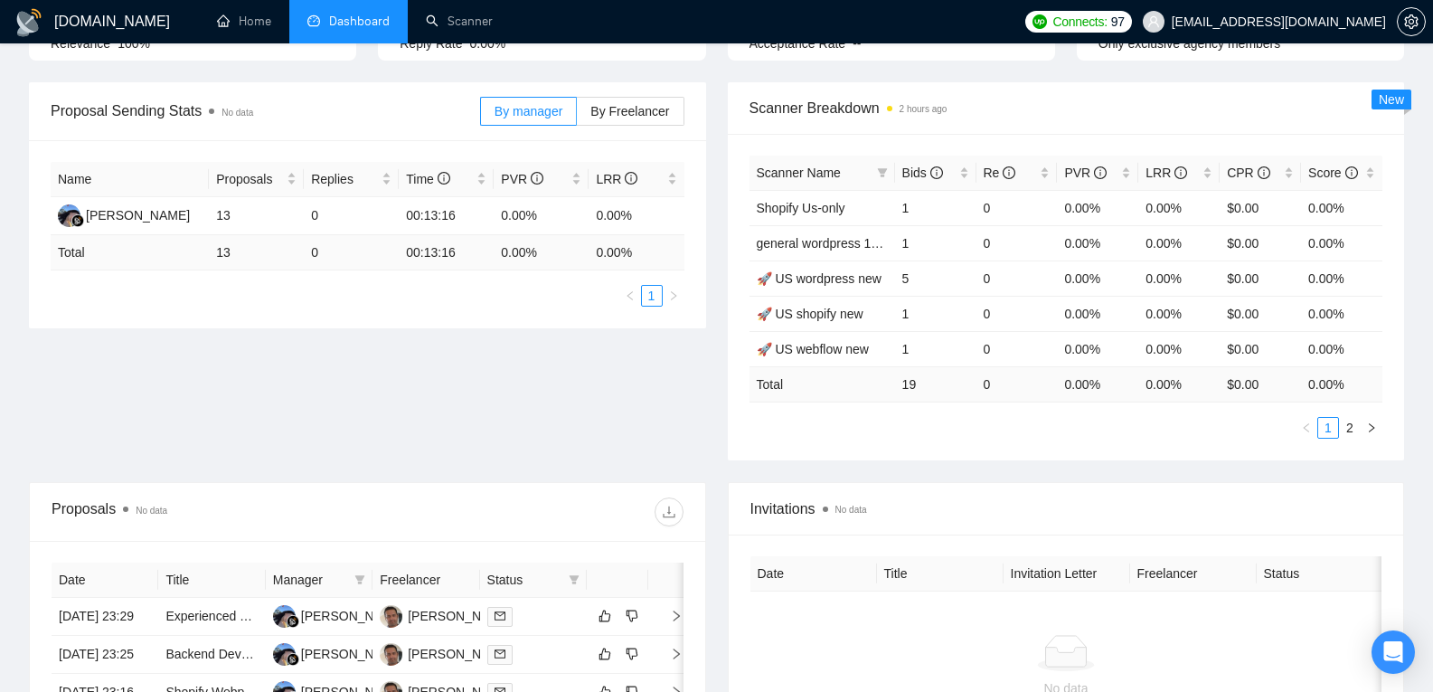
scroll to position [235, 0]
click at [446, 14] on link "Scanner" at bounding box center [459, 21] width 67 height 15
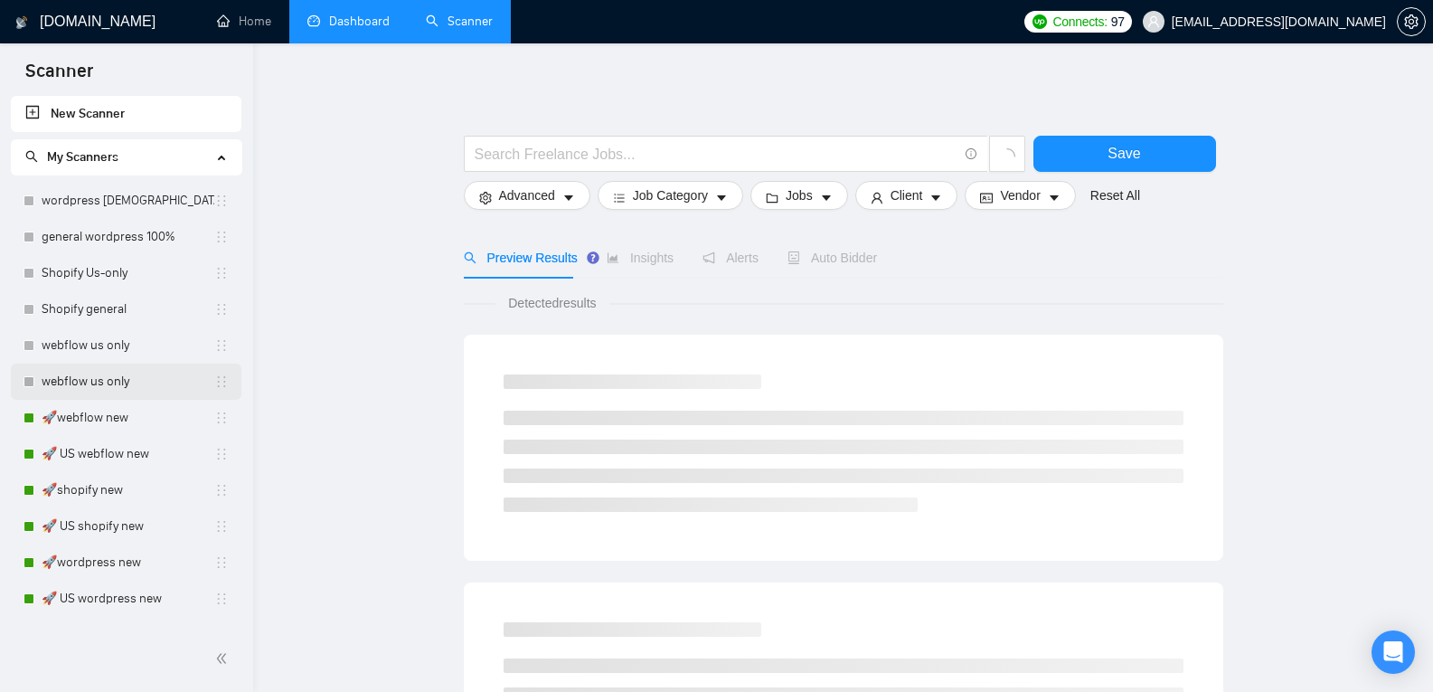
scroll to position [99, 0]
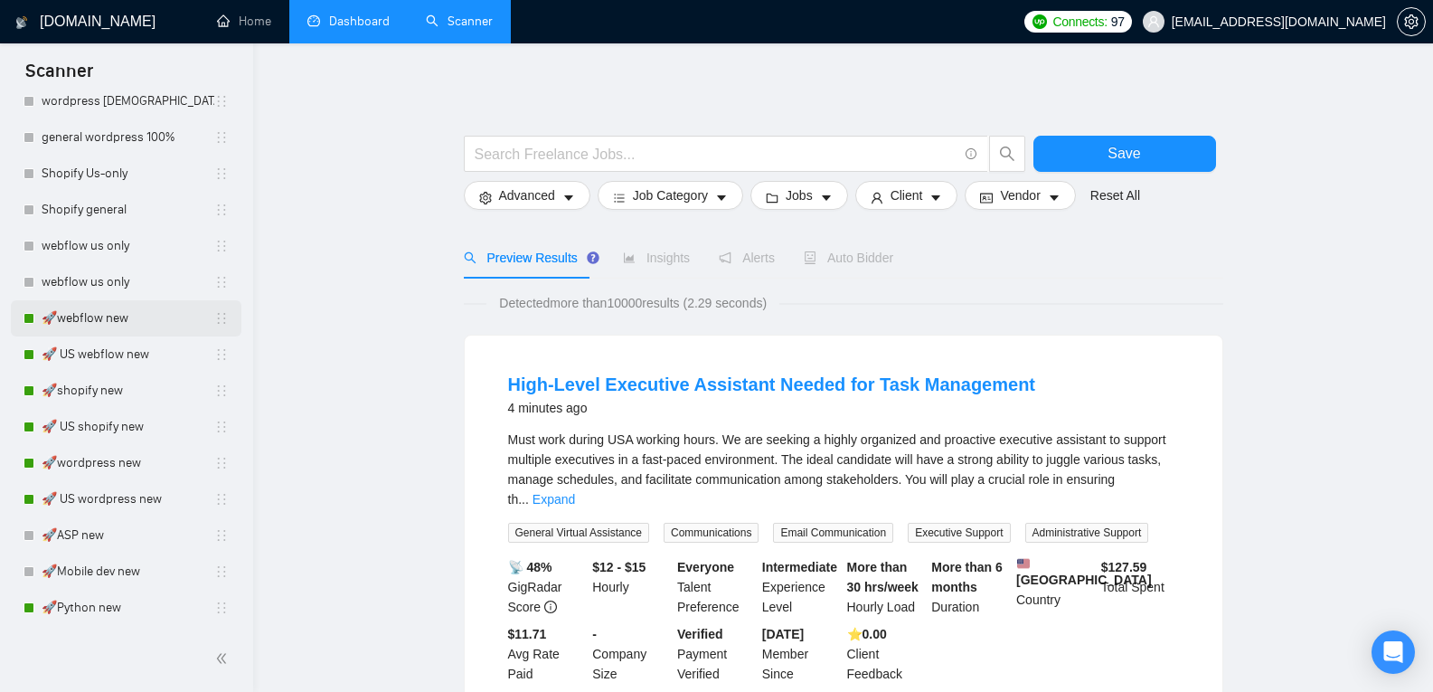
click at [120, 311] on link "🚀webflow new" at bounding box center [128, 318] width 173 height 36
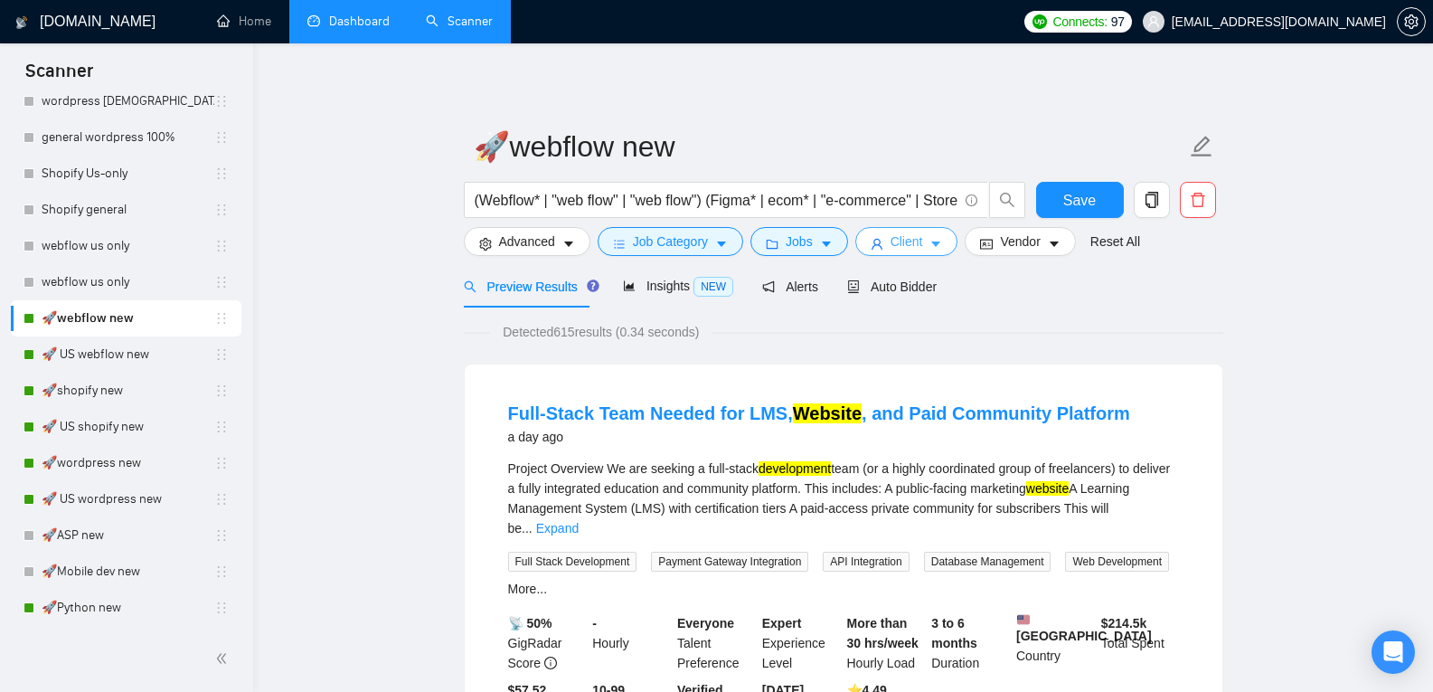
click at [908, 239] on span "Client" at bounding box center [907, 241] width 33 height 20
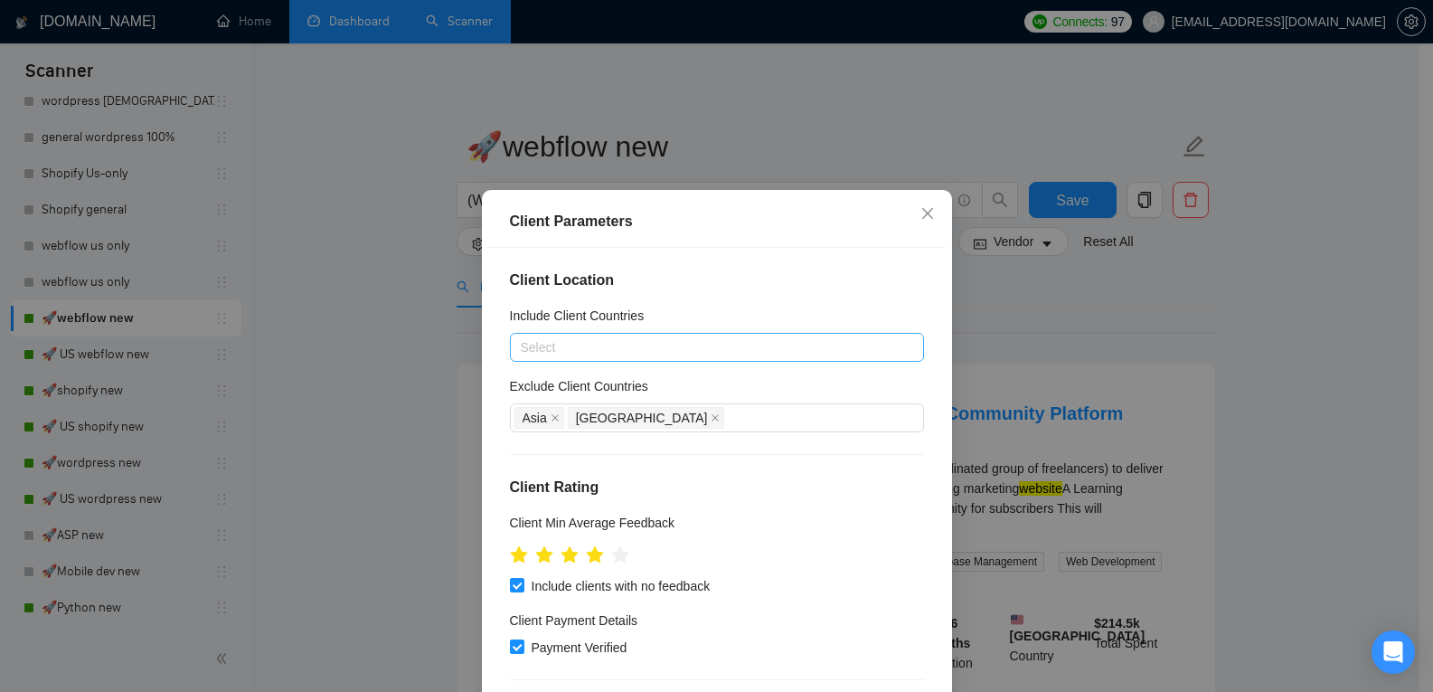
click at [724, 353] on div at bounding box center [707, 347] width 387 height 22
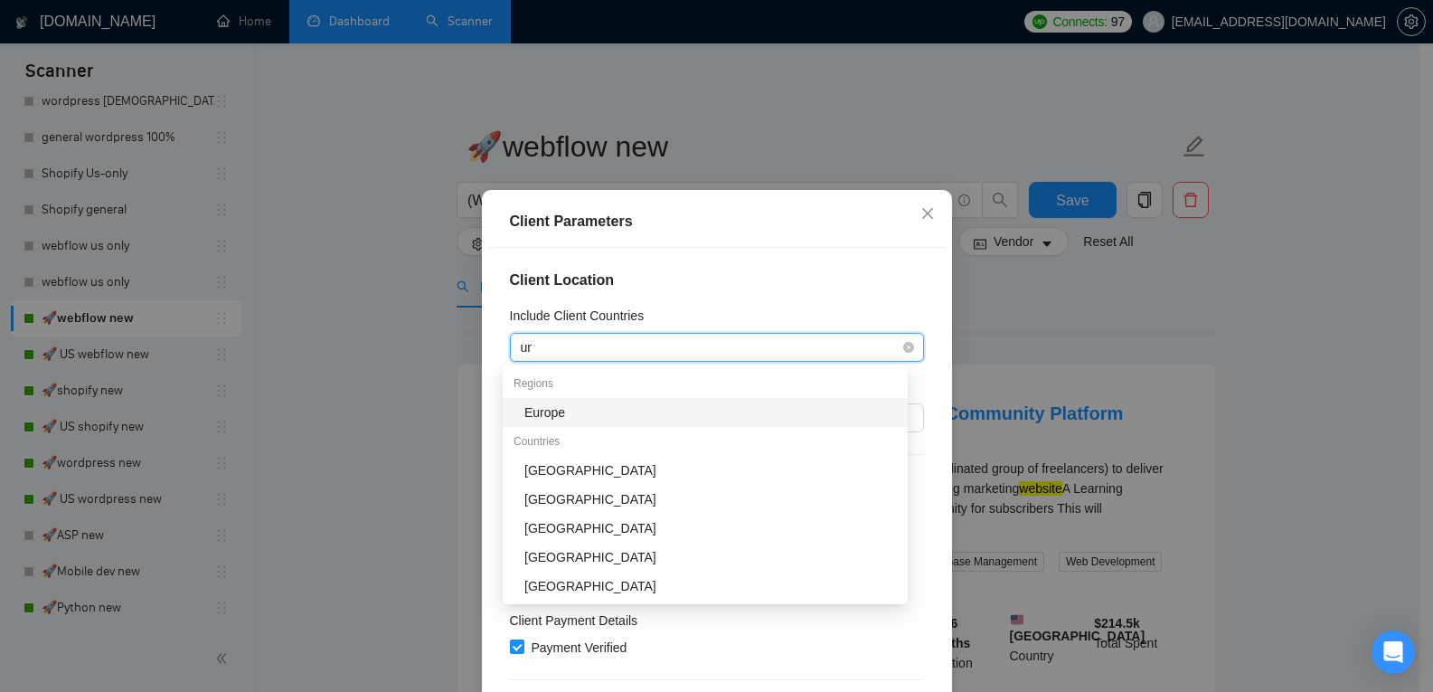
type input "uni"
click at [671, 411] on div "United States" at bounding box center [710, 412] width 372 height 20
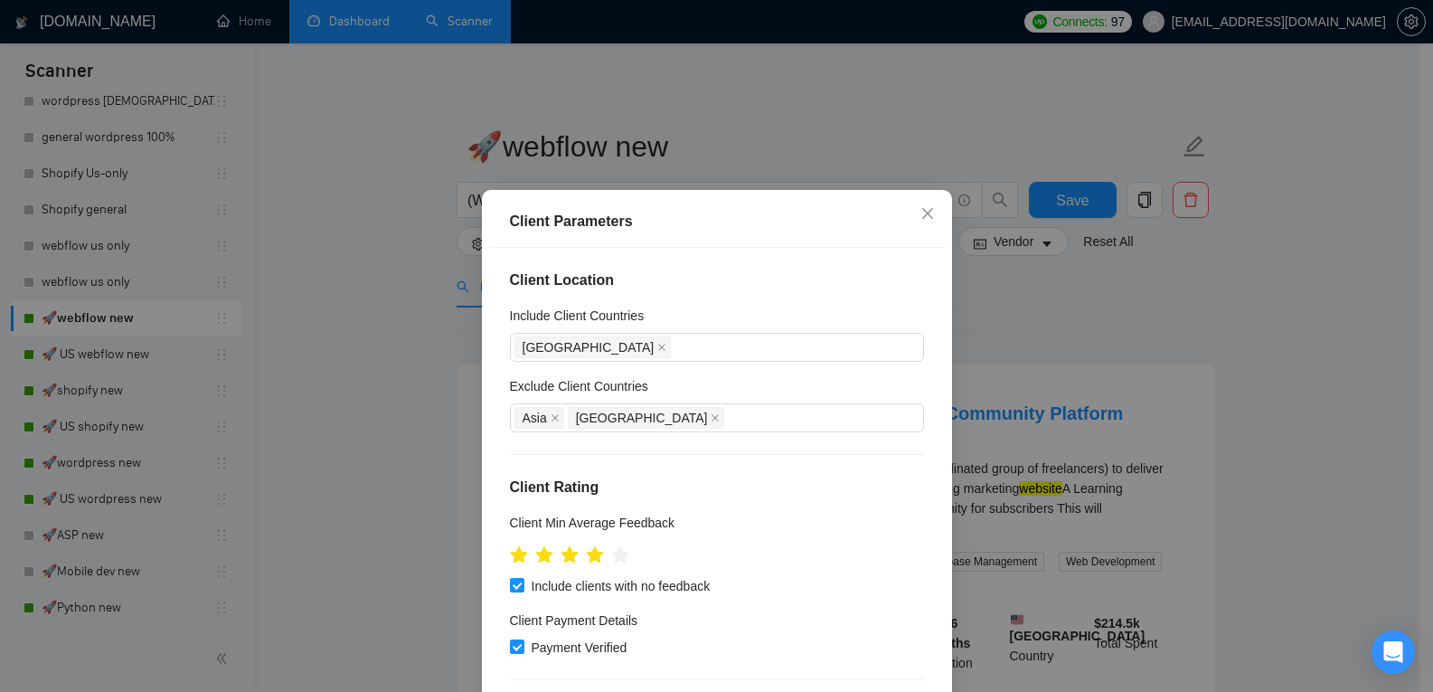
click at [1079, 316] on div "Client Parameters Client Location Include Client Countries United States Exclud…" at bounding box center [716, 346] width 1433 height 692
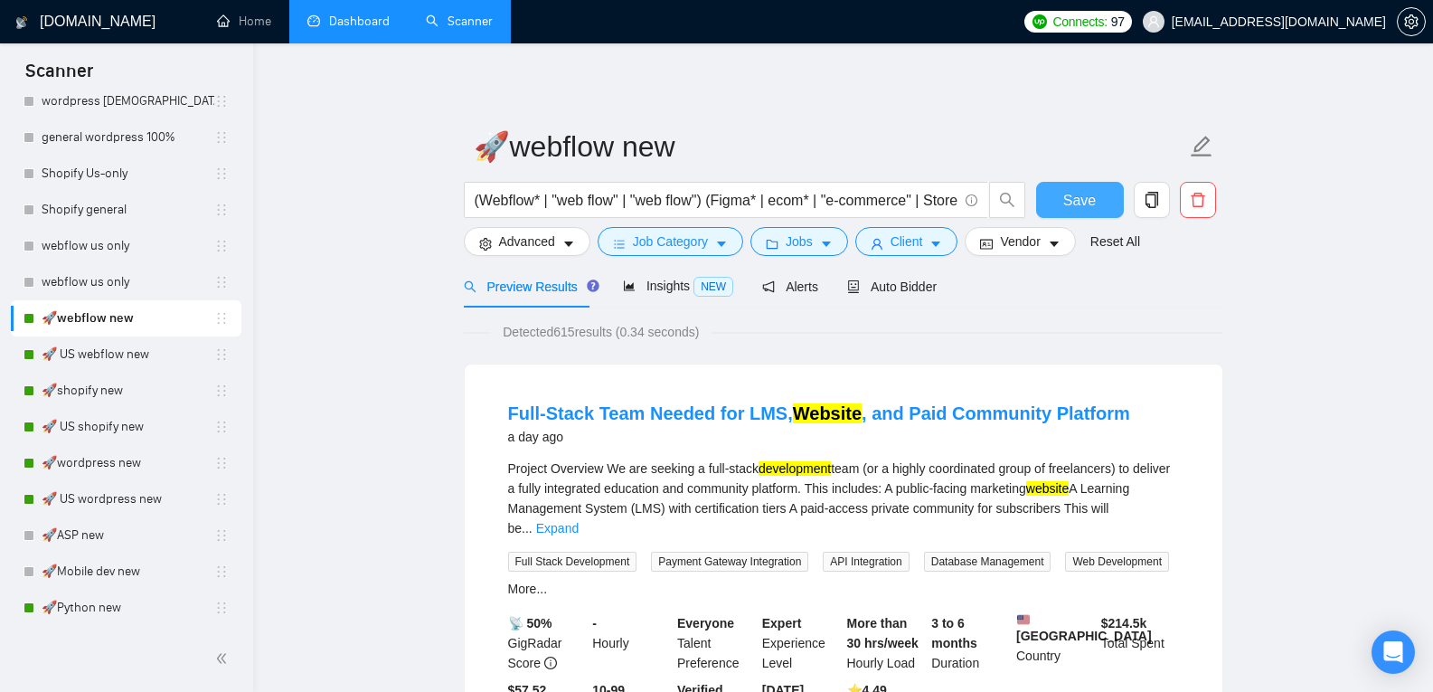
click at [1064, 189] on span "Save" at bounding box center [1079, 200] width 33 height 23
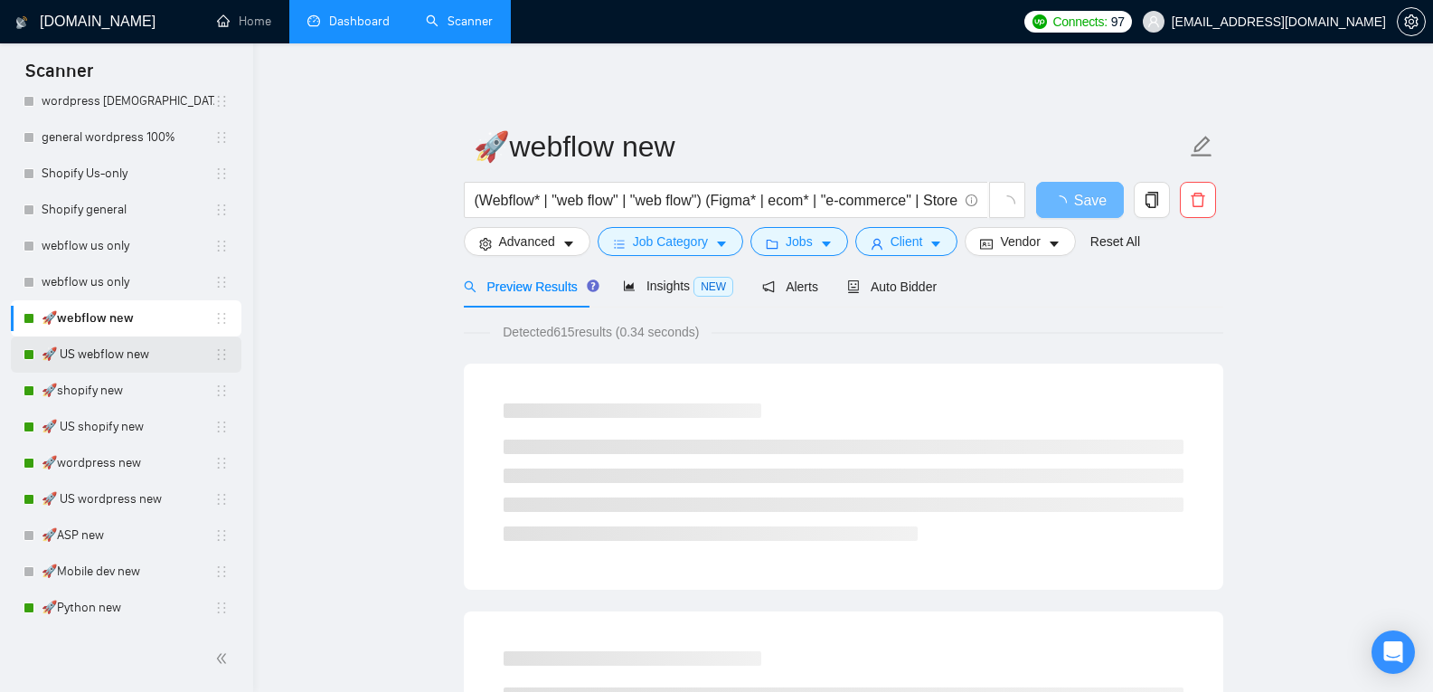
click at [145, 348] on link "🚀 US webflow new" at bounding box center [128, 354] width 173 height 36
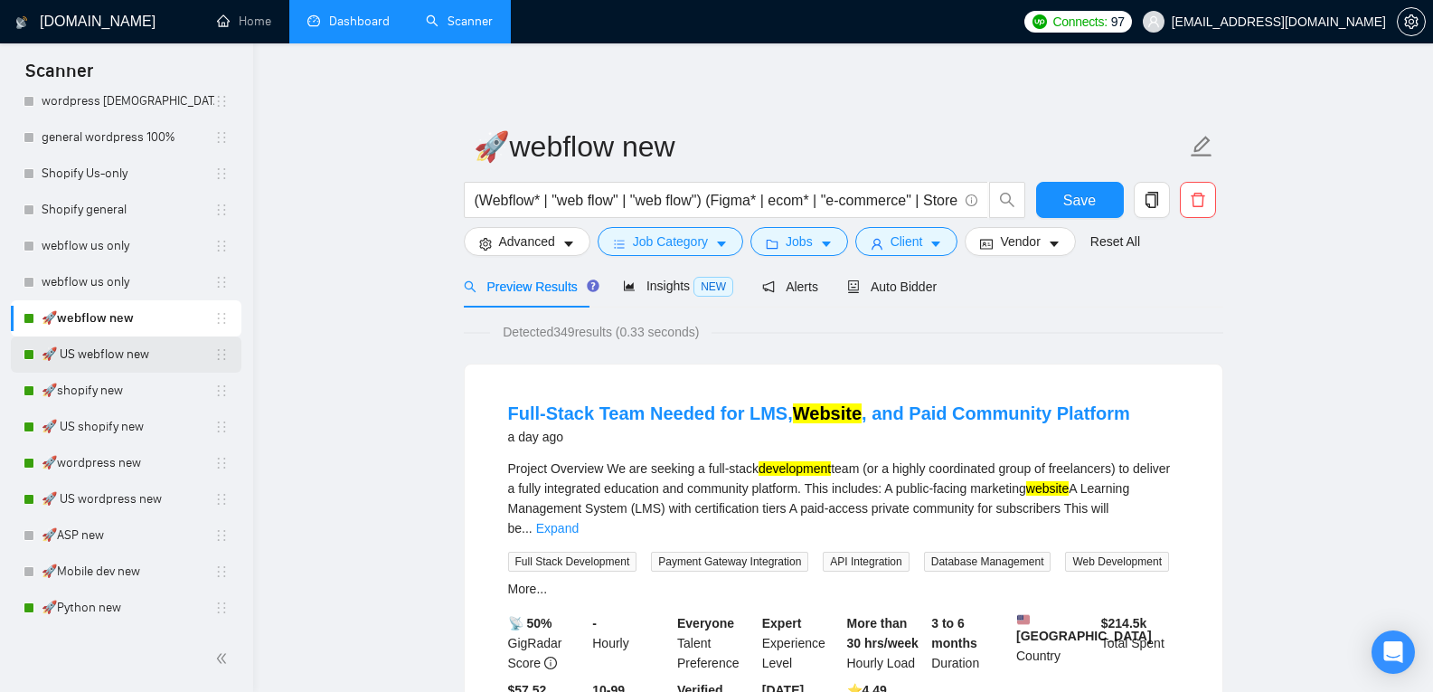
click at [121, 363] on link "🚀 US webflow new" at bounding box center [128, 354] width 173 height 36
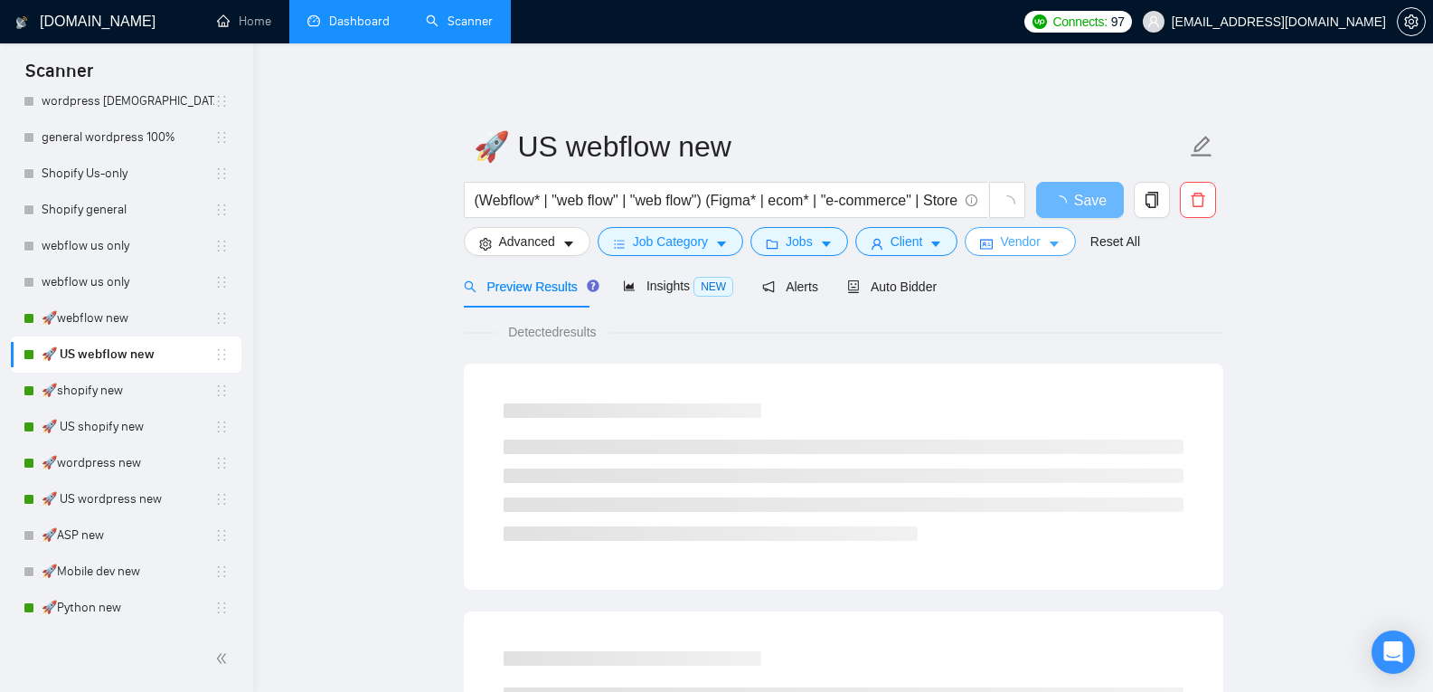
click at [1015, 236] on span "Vendor" at bounding box center [1020, 241] width 40 height 20
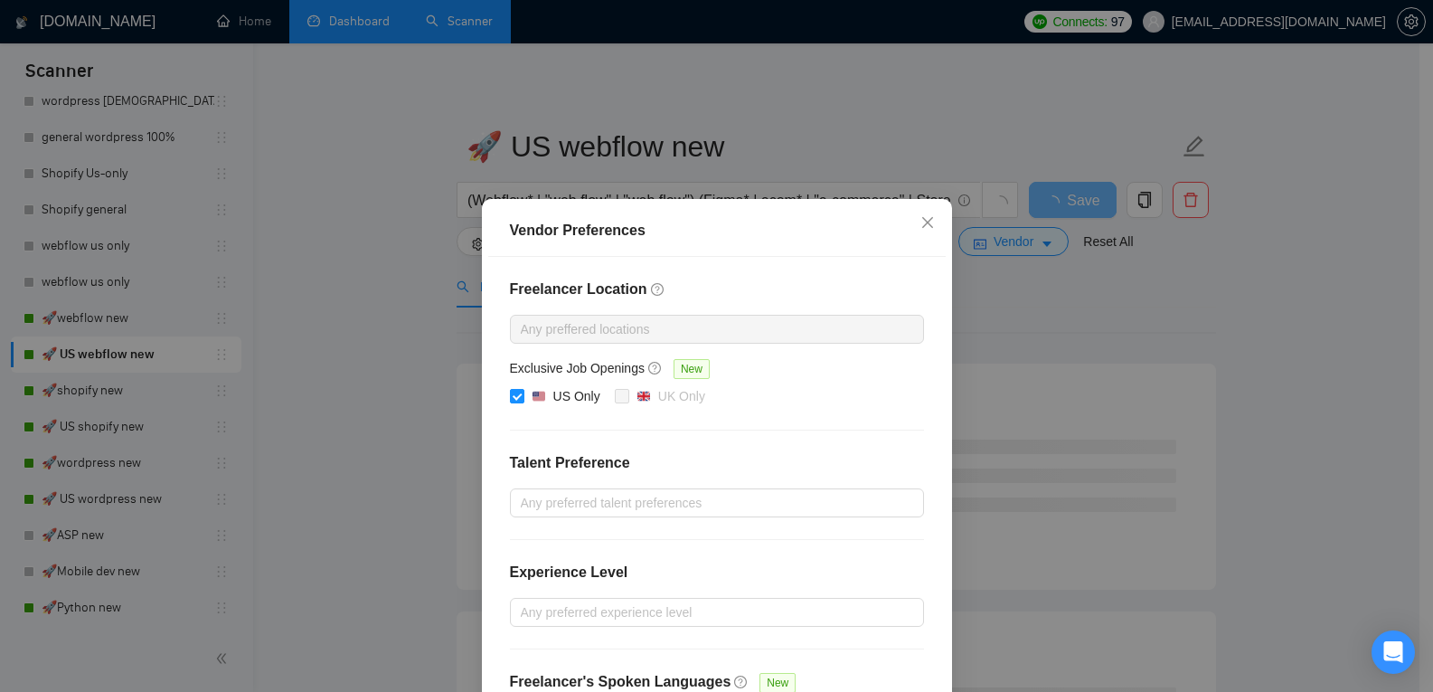
click at [1098, 296] on div "Vendor Preferences Freelancer Location Any preffered locations Exclusive Job Op…" at bounding box center [716, 346] width 1433 height 692
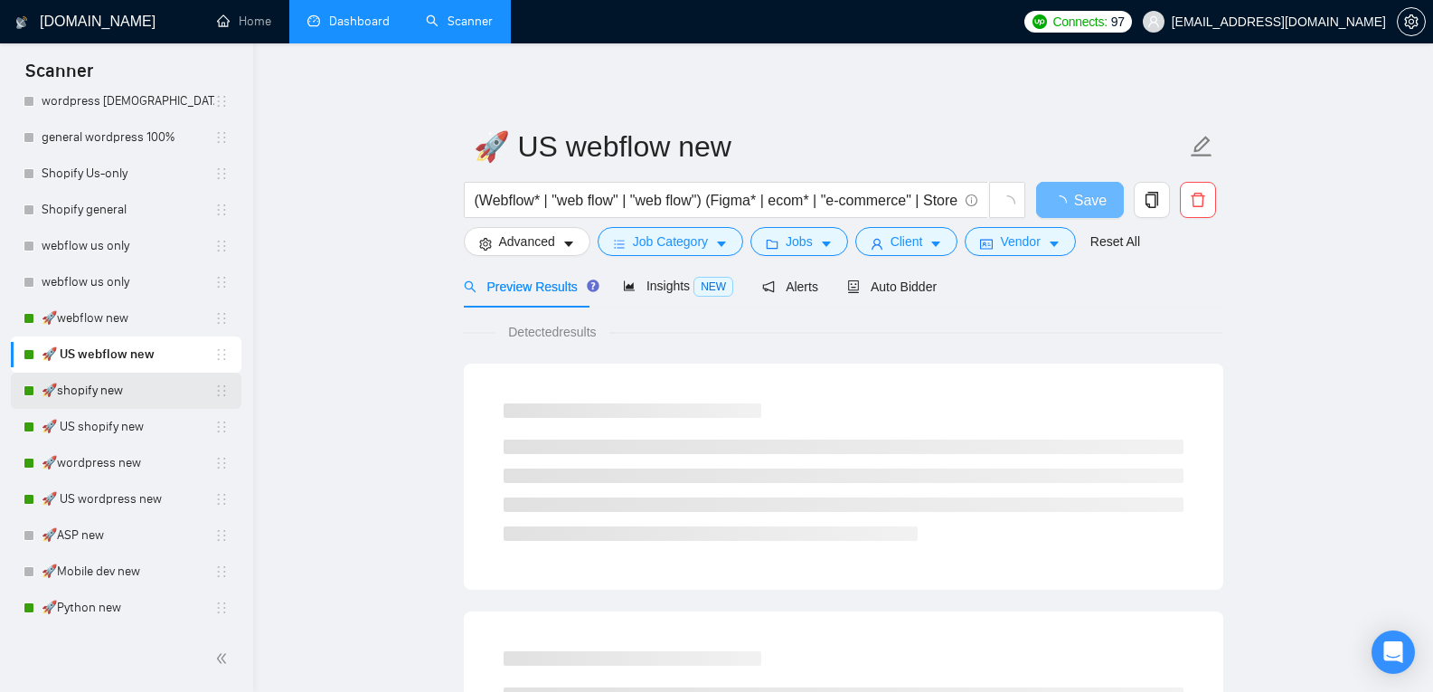
click at [131, 397] on link "🚀shopify new" at bounding box center [128, 390] width 173 height 36
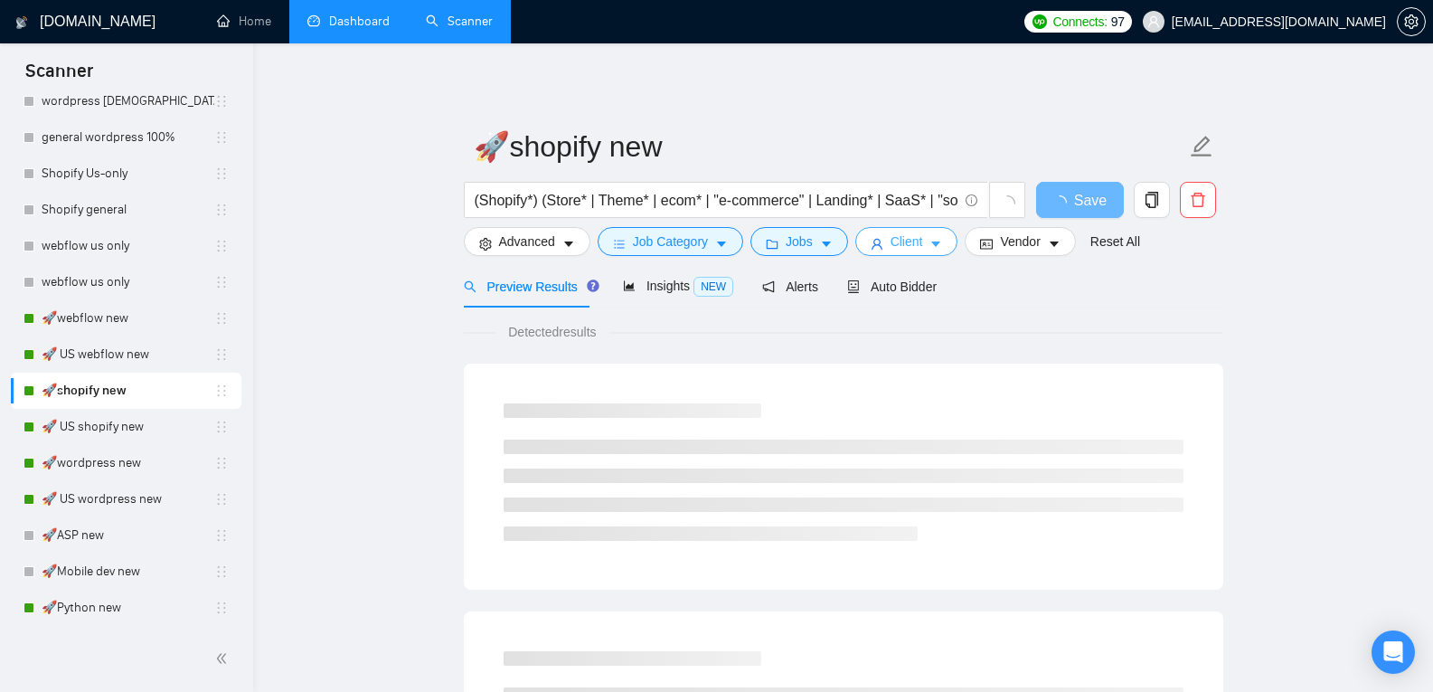
click at [906, 240] on span "Client" at bounding box center [907, 241] width 33 height 20
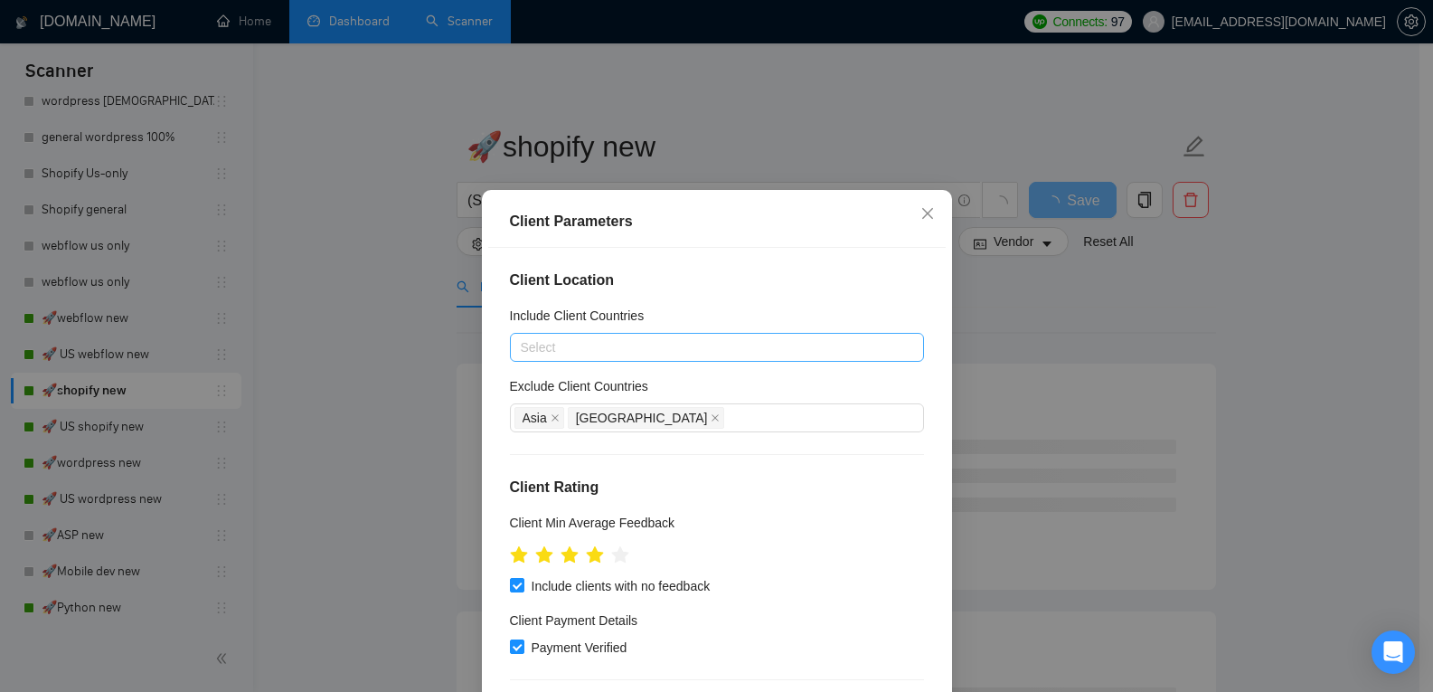
click at [626, 338] on div at bounding box center [707, 347] width 387 height 22
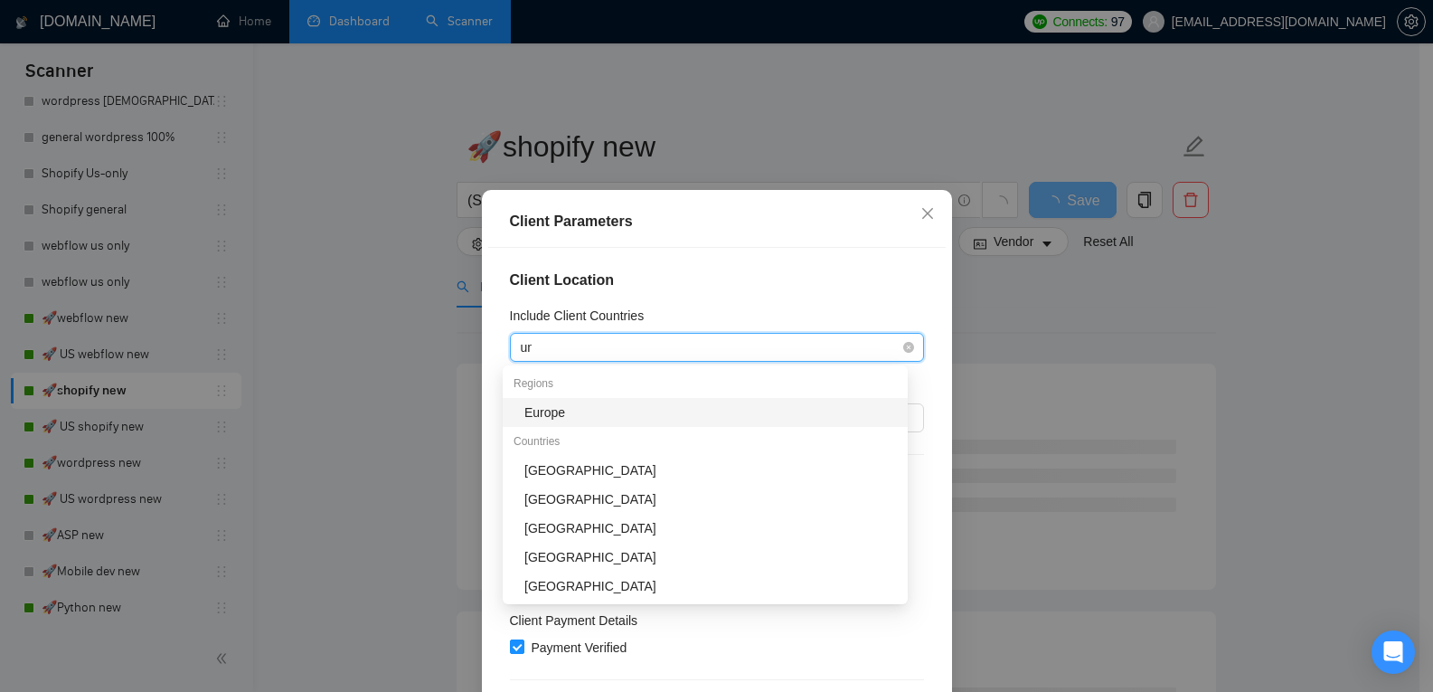
type input "uni"
click at [614, 412] on div "United States" at bounding box center [710, 412] width 372 height 20
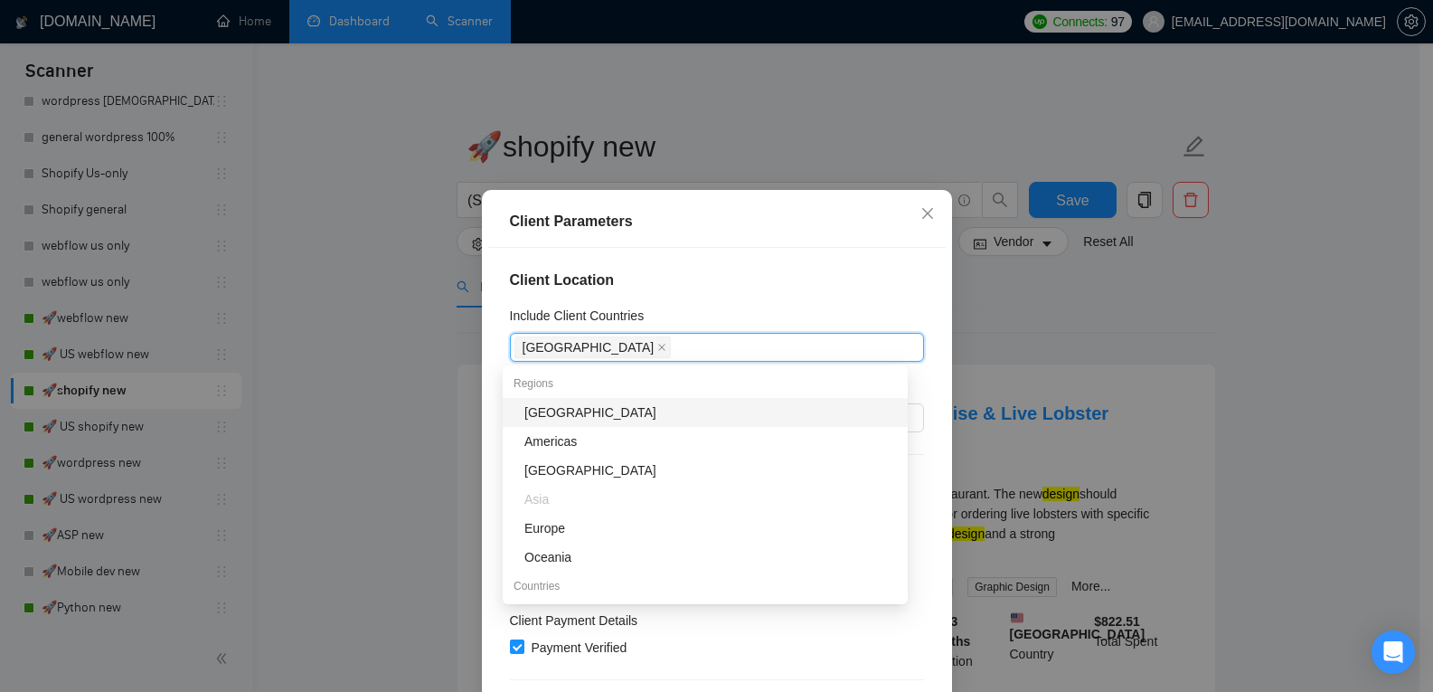
click at [1039, 286] on div "Client Parameters Client Location Include Client Countries United States Exclud…" at bounding box center [716, 346] width 1433 height 692
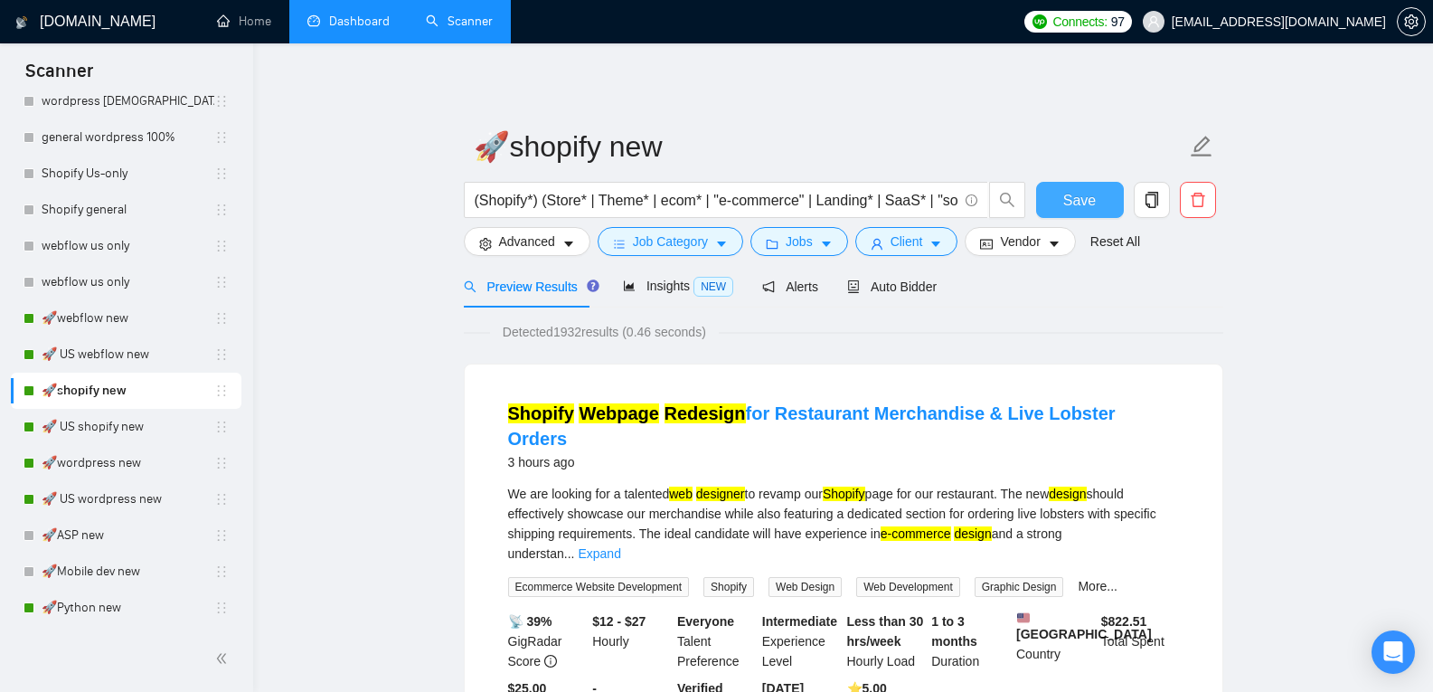
click at [1081, 196] on span "Save" at bounding box center [1079, 200] width 33 height 23
click at [115, 463] on link "🚀wordpress new" at bounding box center [128, 463] width 173 height 36
click at [119, 460] on link "🚀wordpress new" at bounding box center [128, 463] width 173 height 36
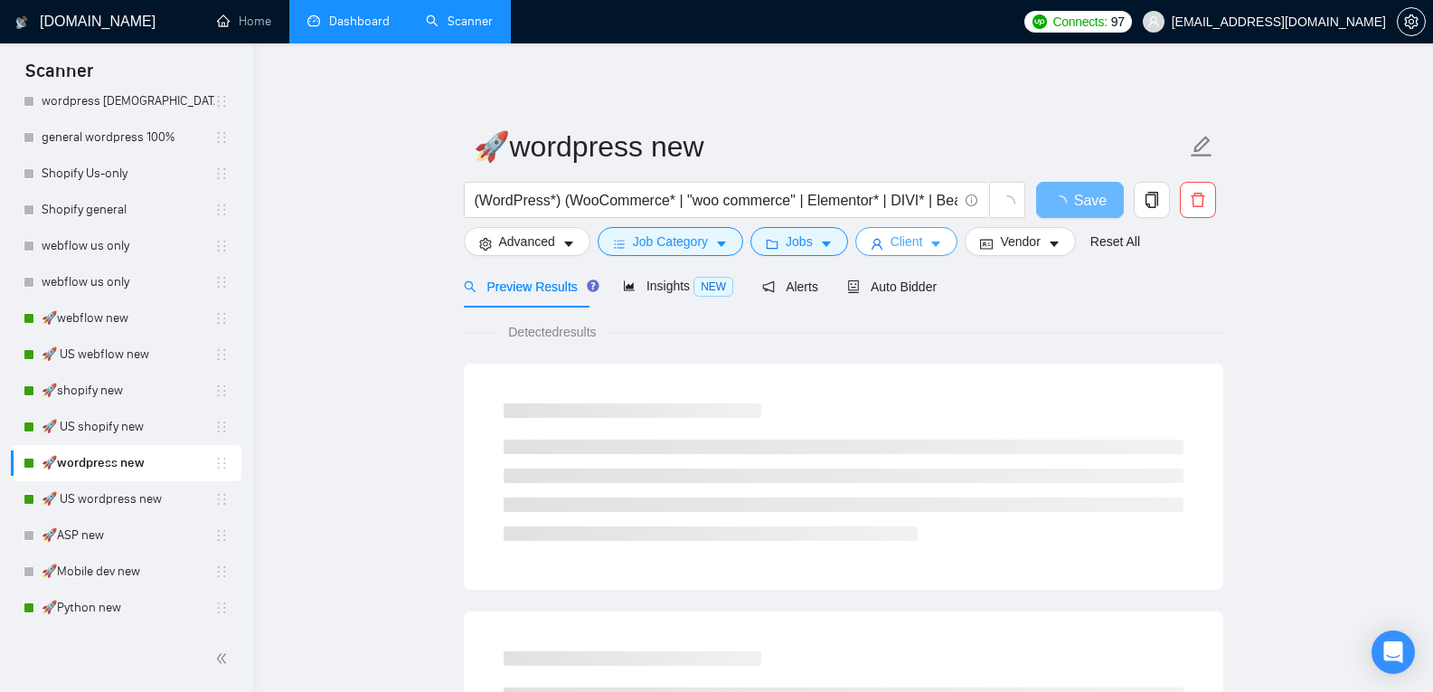
click at [932, 242] on icon "caret-down" at bounding box center [936, 244] width 9 height 5
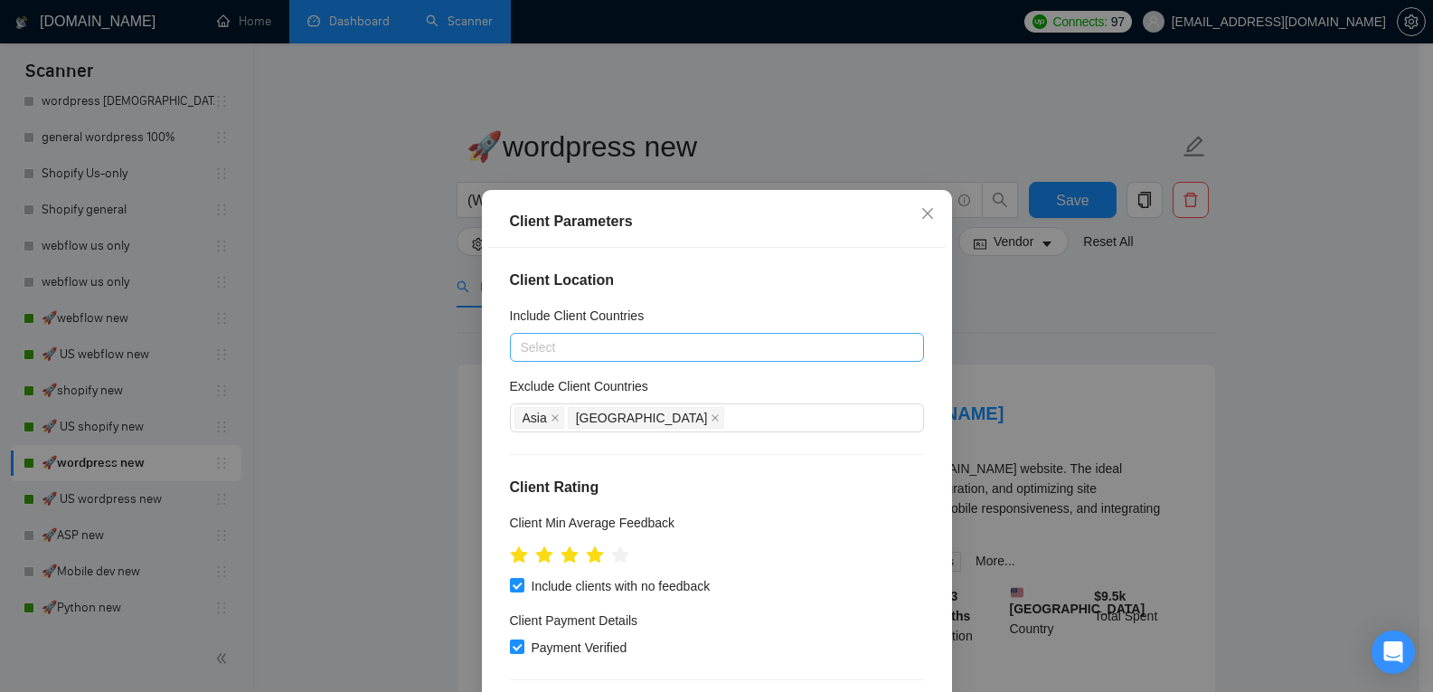
click at [621, 344] on div at bounding box center [707, 347] width 387 height 22
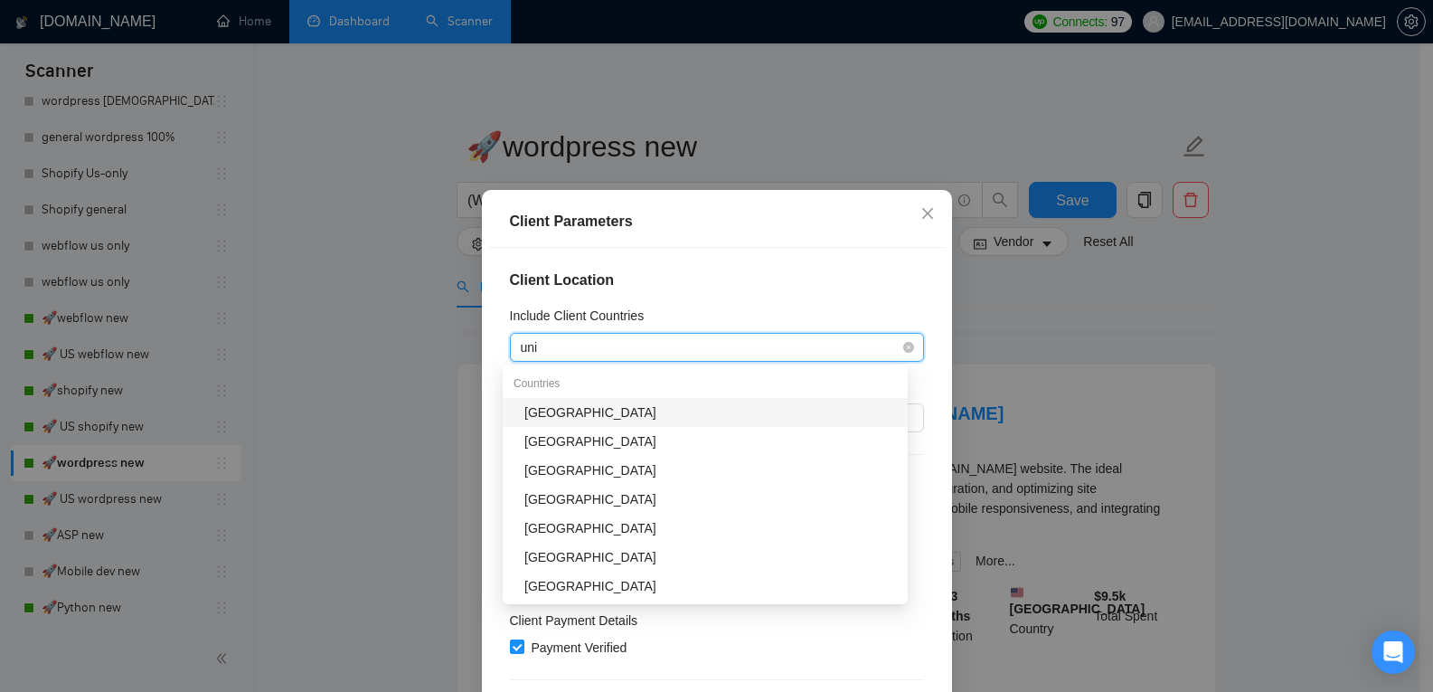
type input "unit"
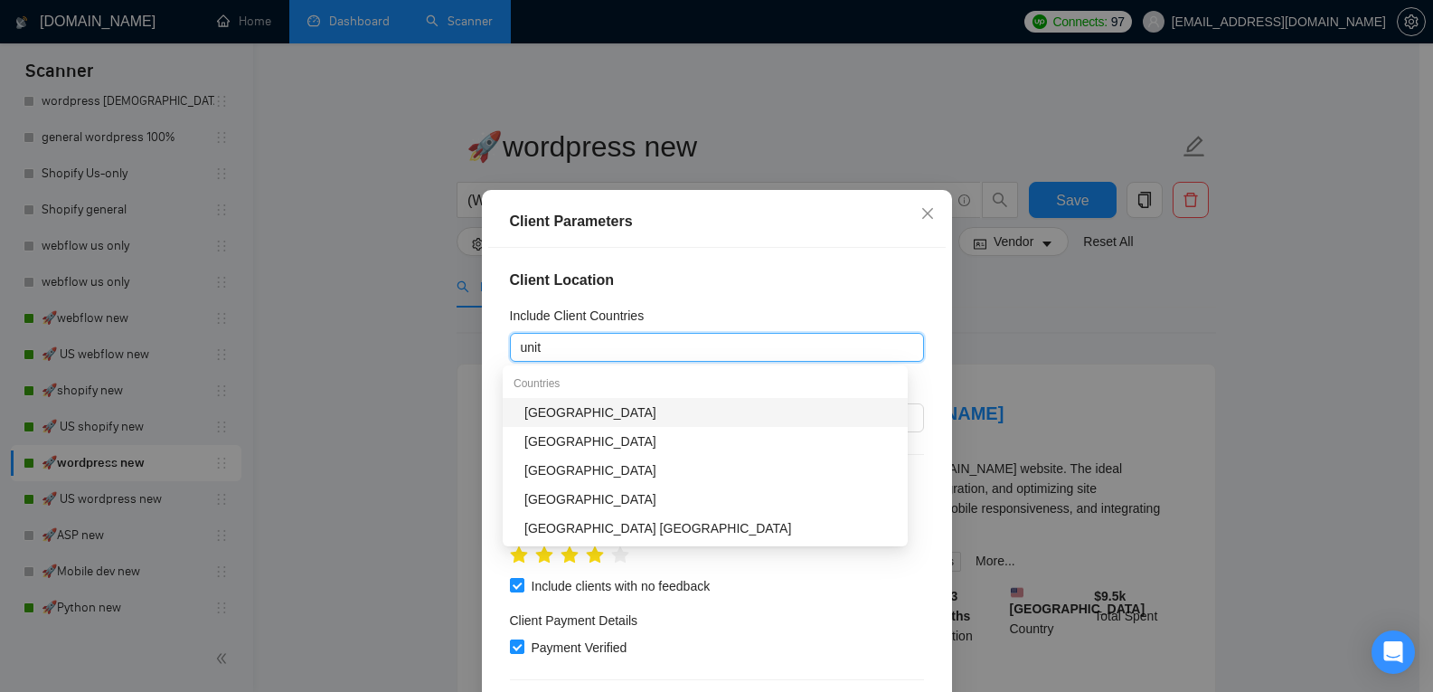
click at [610, 410] on div "United States" at bounding box center [710, 412] width 372 height 20
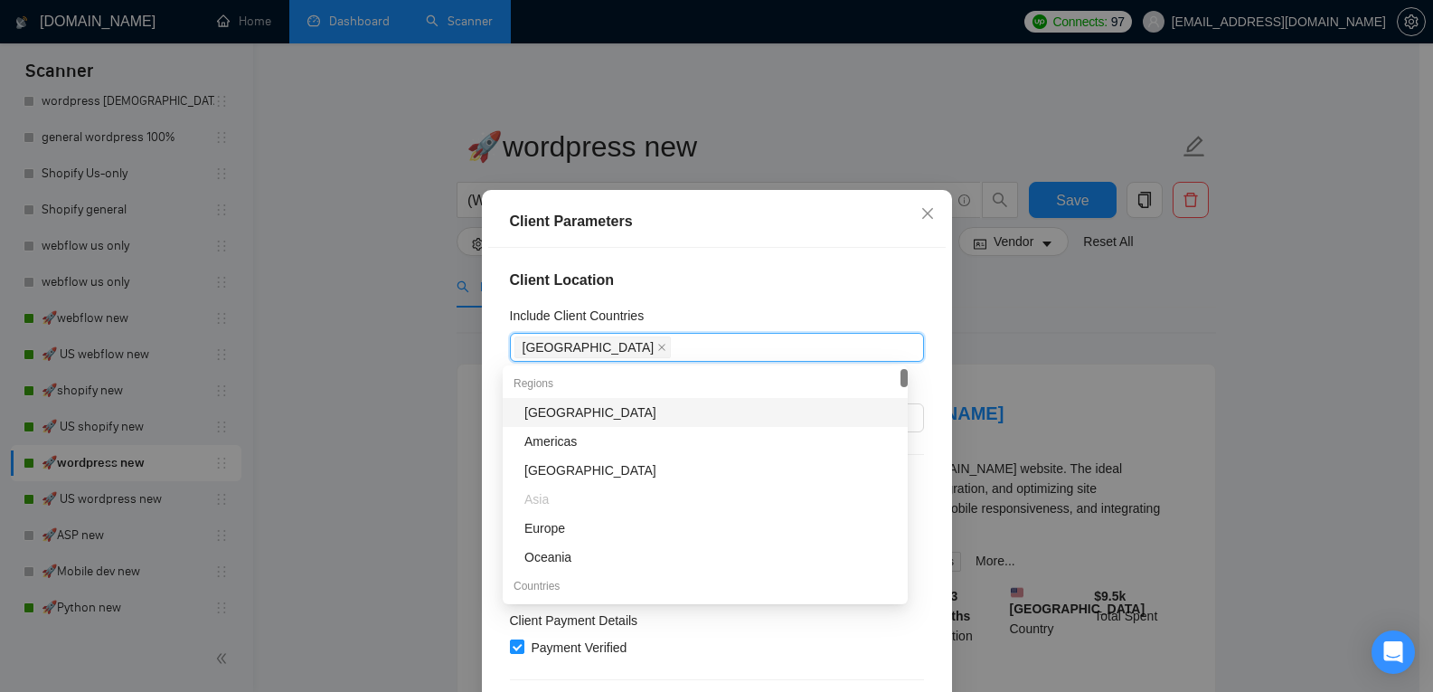
click at [824, 306] on div "Include Client Countries" at bounding box center [717, 319] width 414 height 27
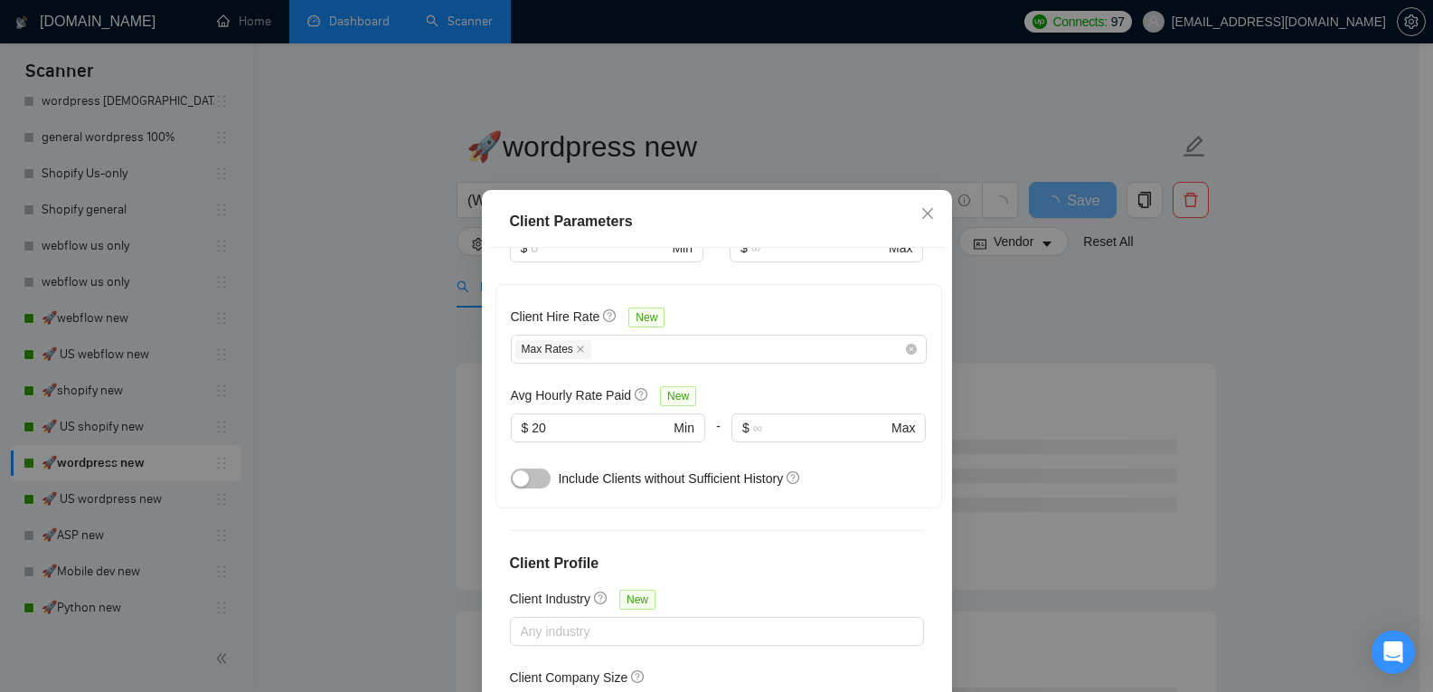
scroll to position [640, 0]
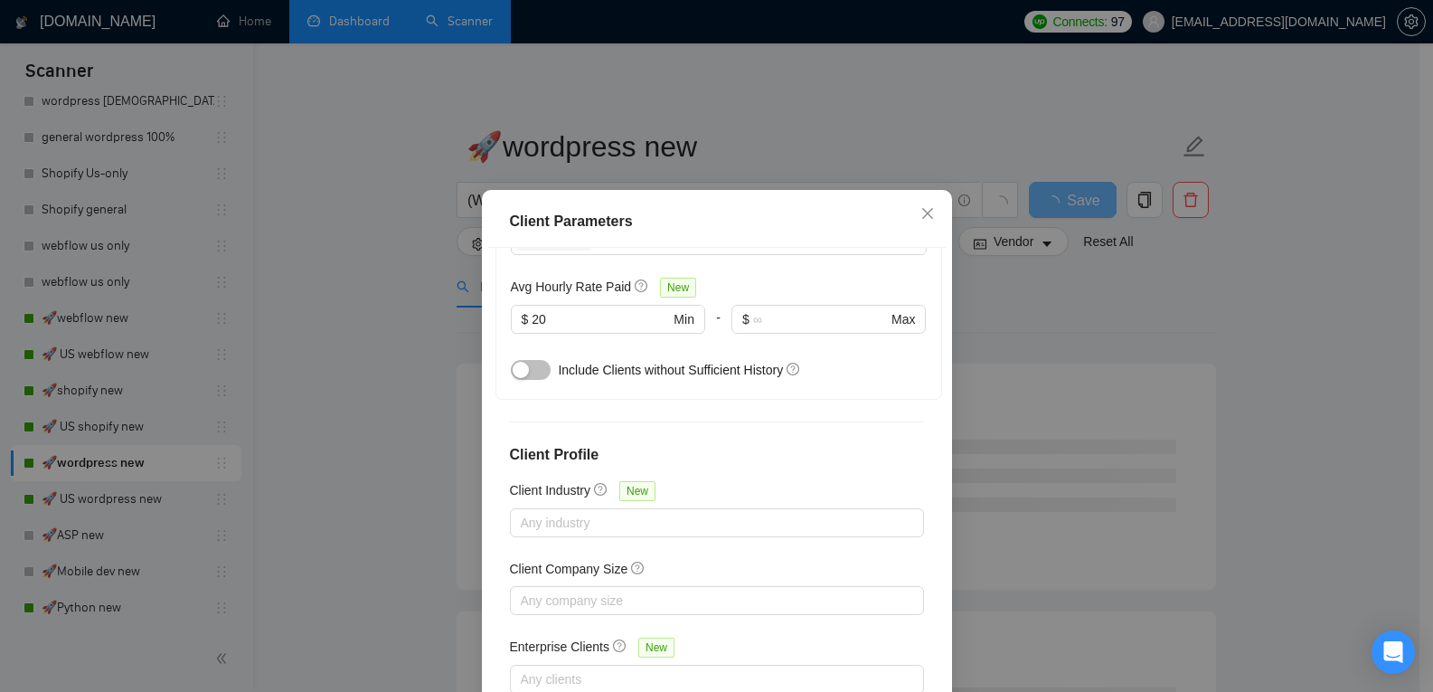
click at [1128, 364] on div "Client Parameters Client Location Include Client Countries United States Exclud…" at bounding box center [716, 346] width 1433 height 692
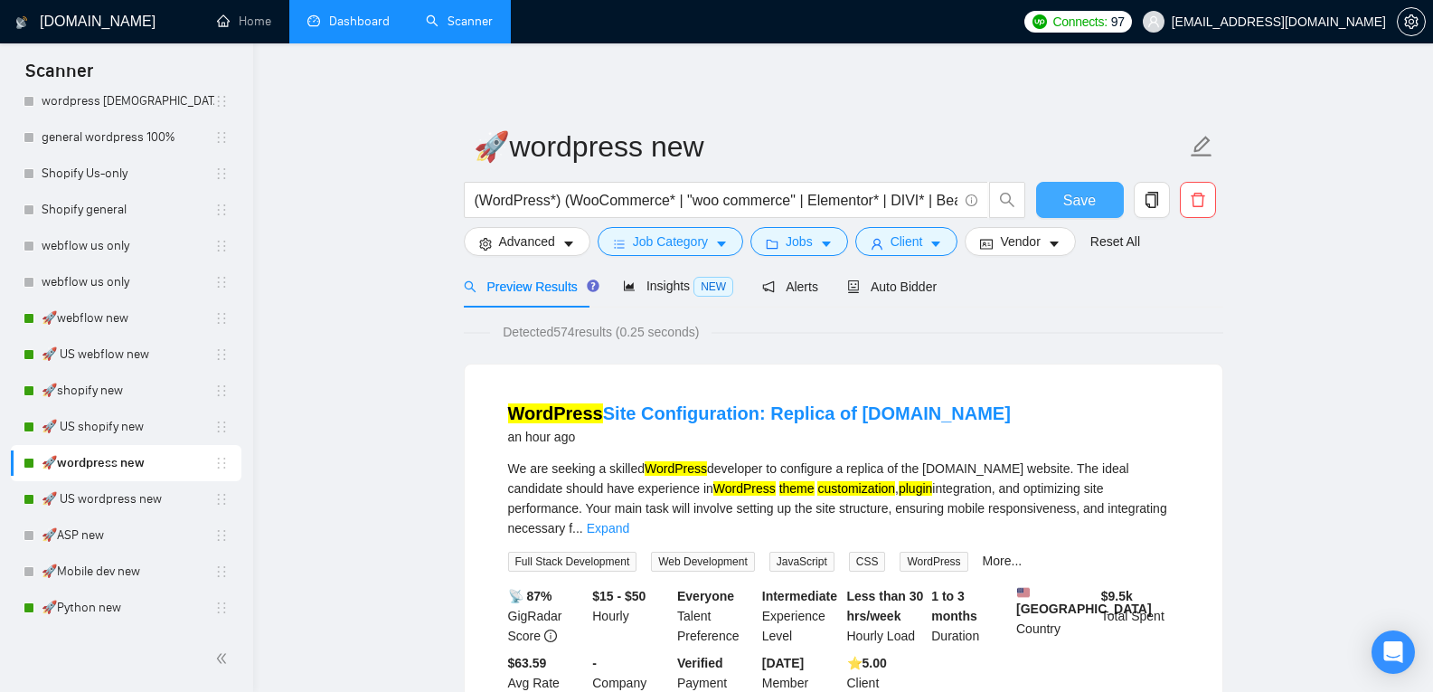
click at [1074, 207] on span "Save" at bounding box center [1079, 200] width 33 height 23
click at [352, 21] on link "Dashboard" at bounding box center [348, 21] width 82 height 15
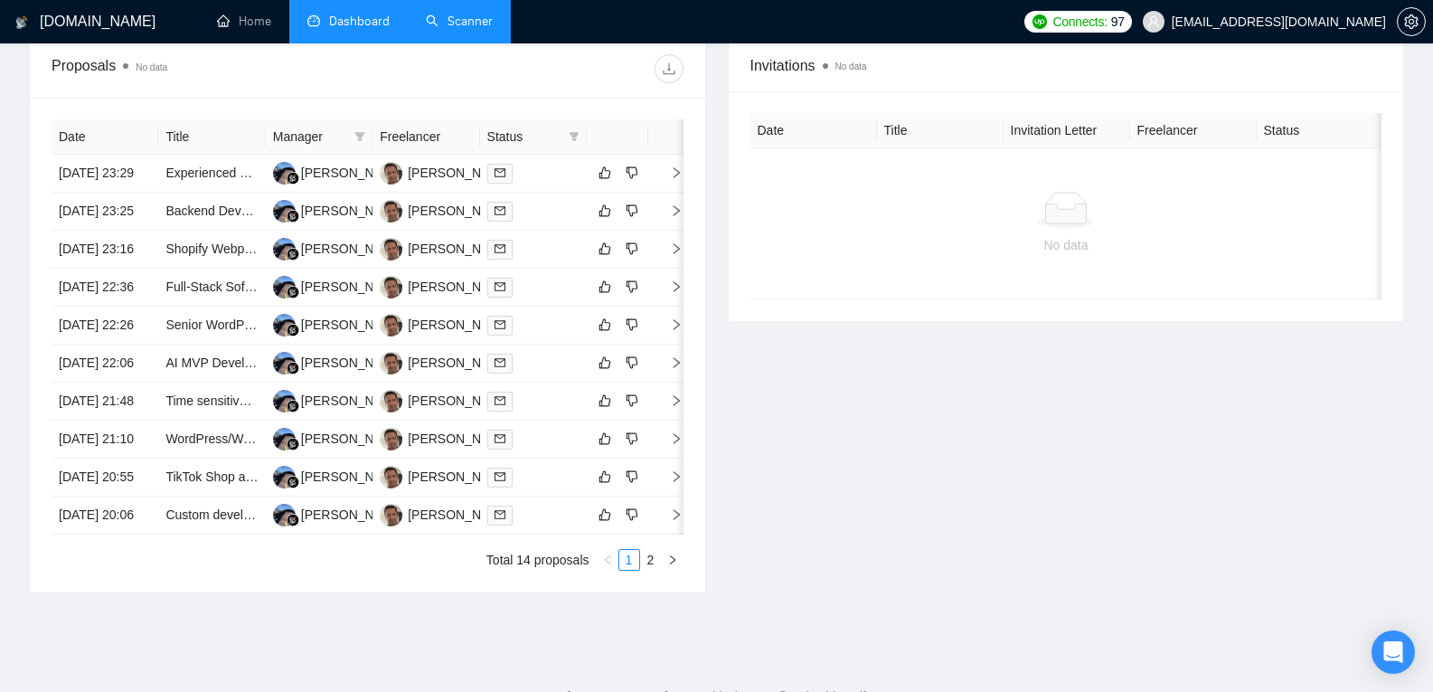
scroll to position [927, 0]
